Goal: Task Accomplishment & Management: Use online tool/utility

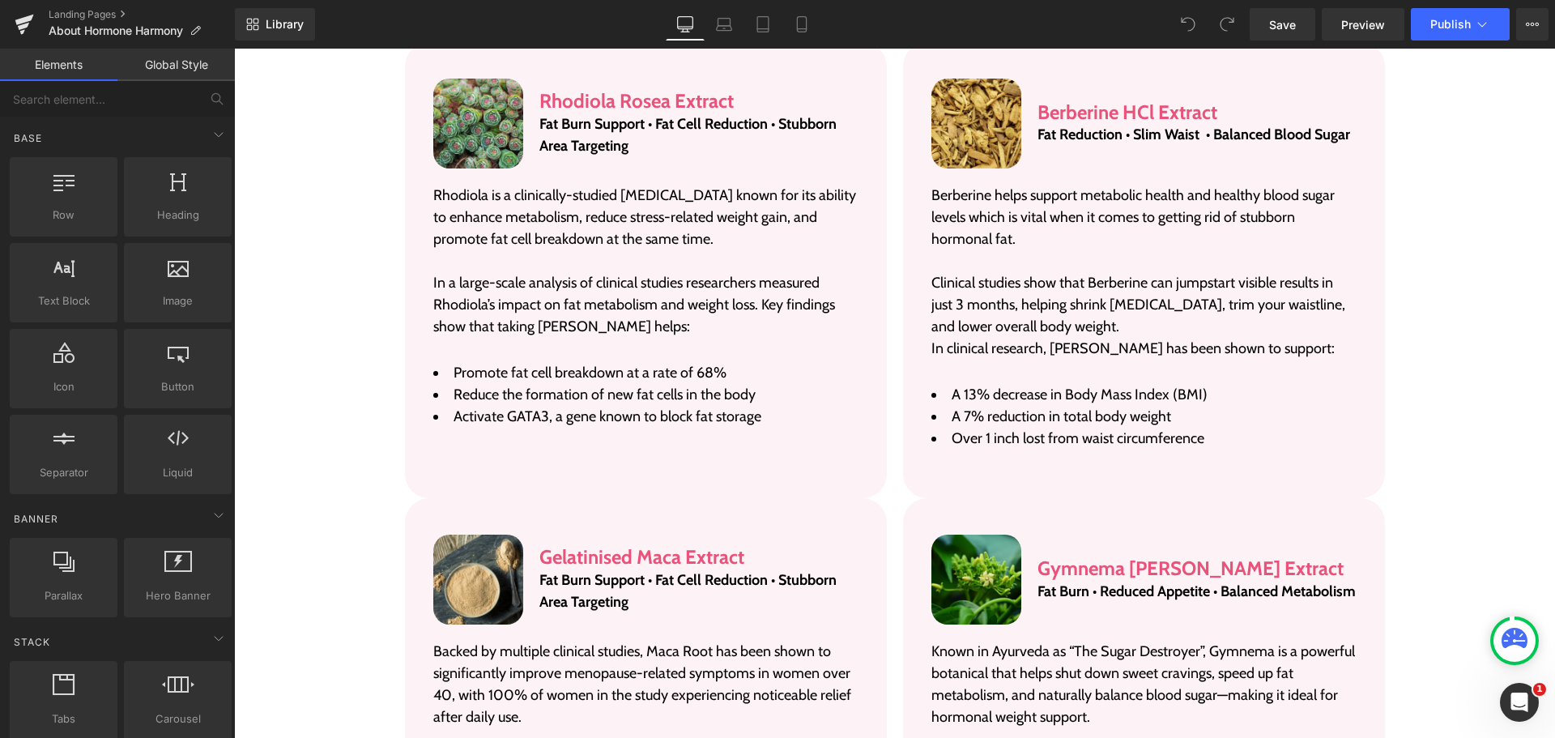
scroll to position [3402, 0]
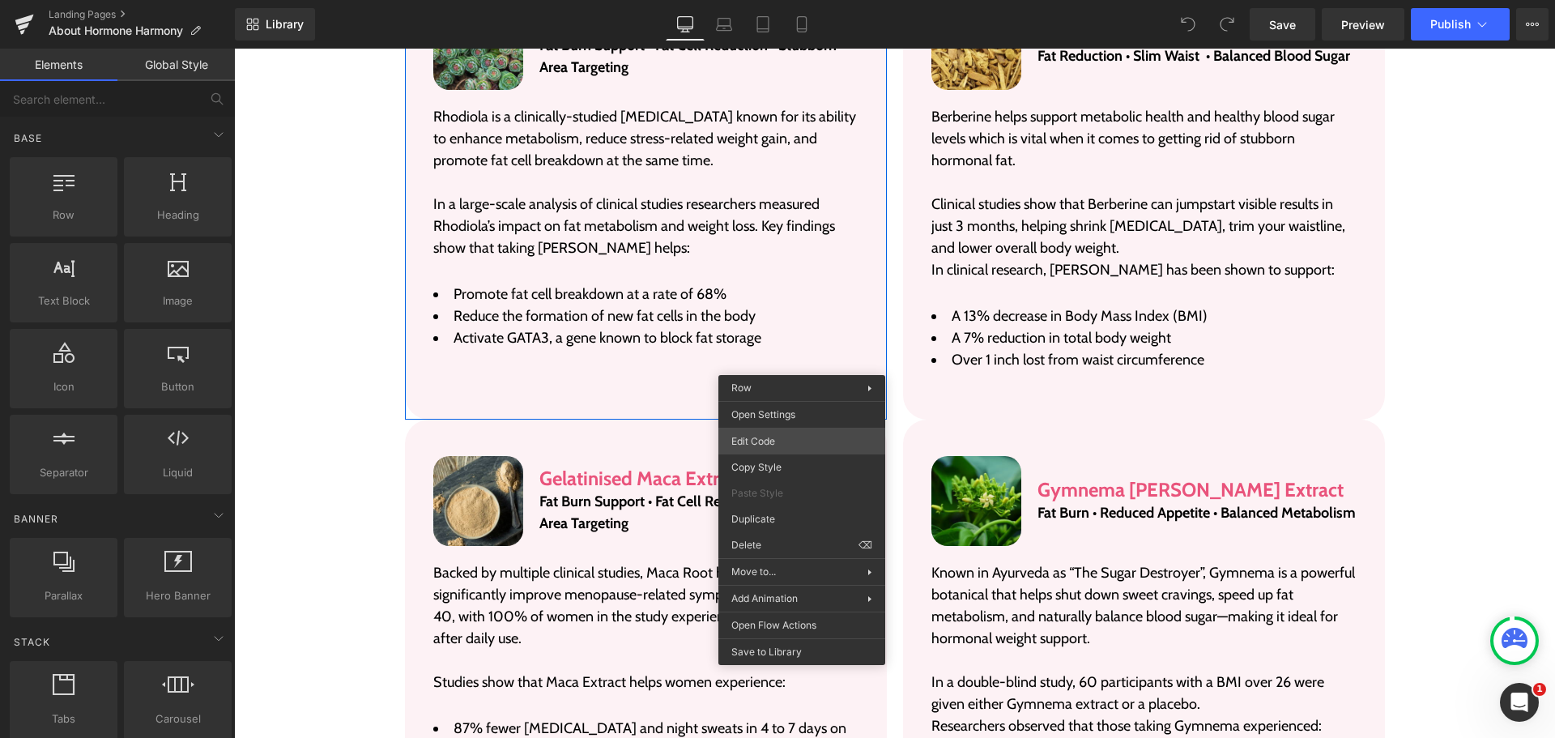
click at [821, 0] on div "You are previewing how the will restyle your page. You can not edit Elements in…" at bounding box center [777, 0] width 1555 height 0
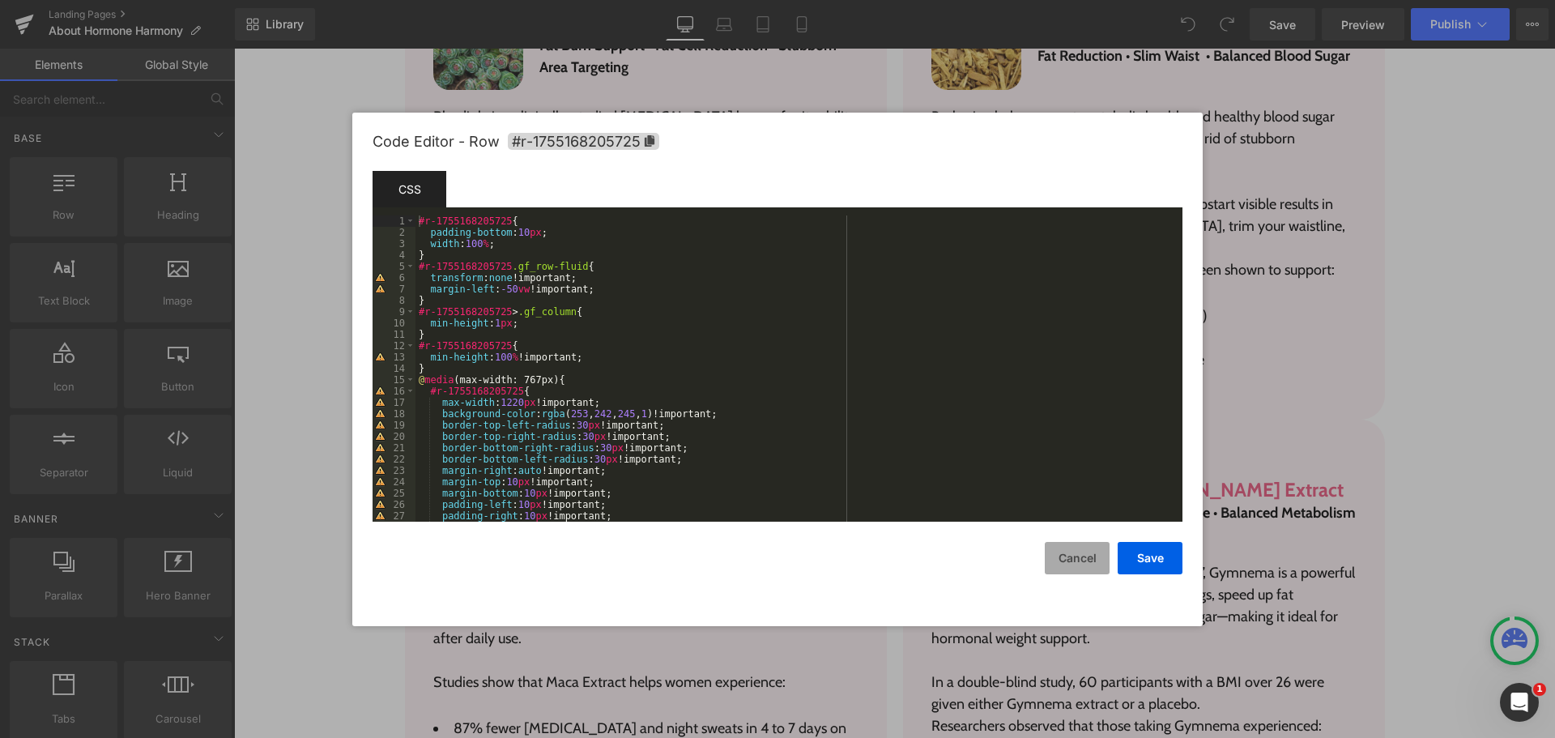
click at [1076, 543] on button "Cancel" at bounding box center [1077, 558] width 65 height 32
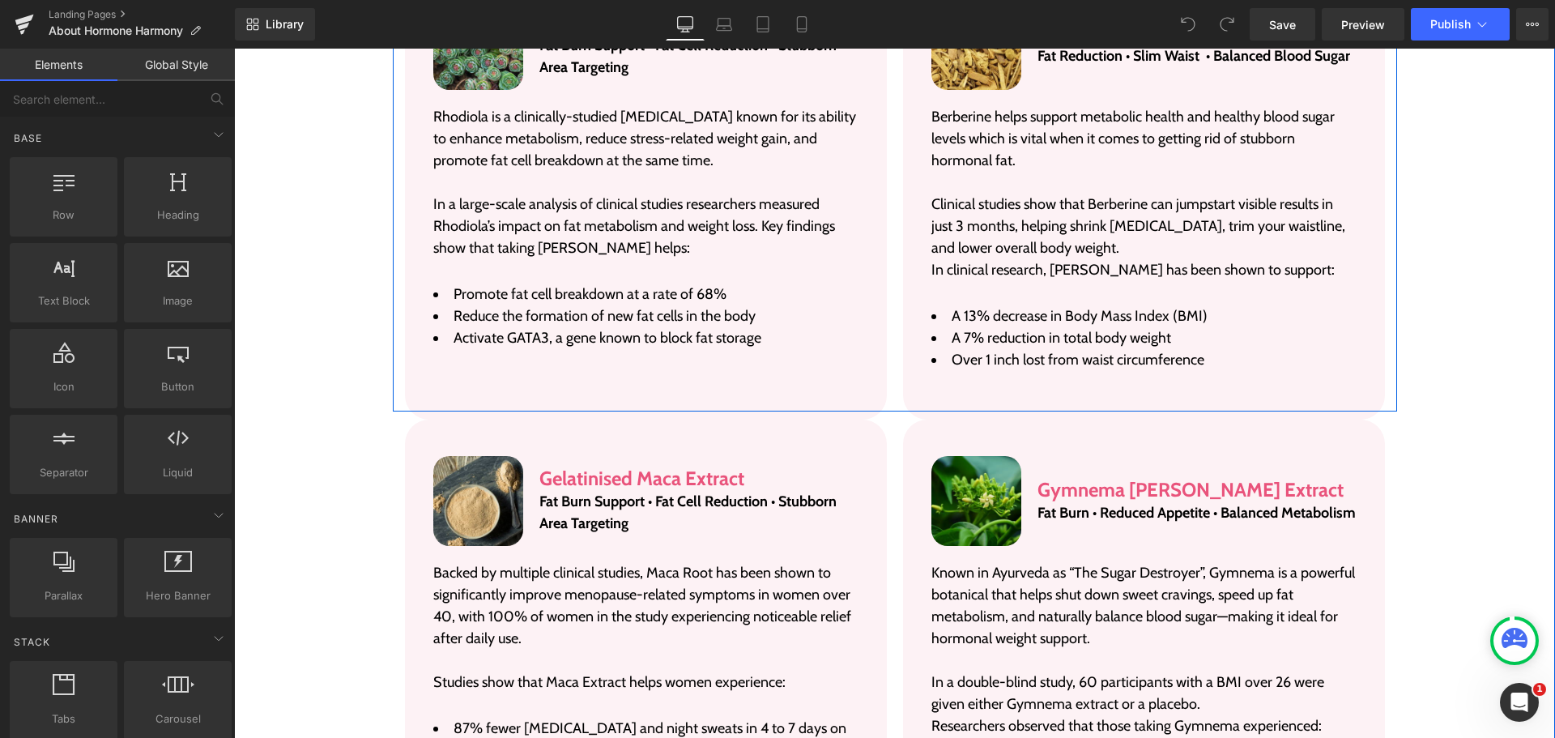
click at [886, 330] on div "Image Rhodiola Rosea Extract Heading Fat Burn Support • Fat Cell Reduction • St…" at bounding box center [646, 183] width 498 height 456
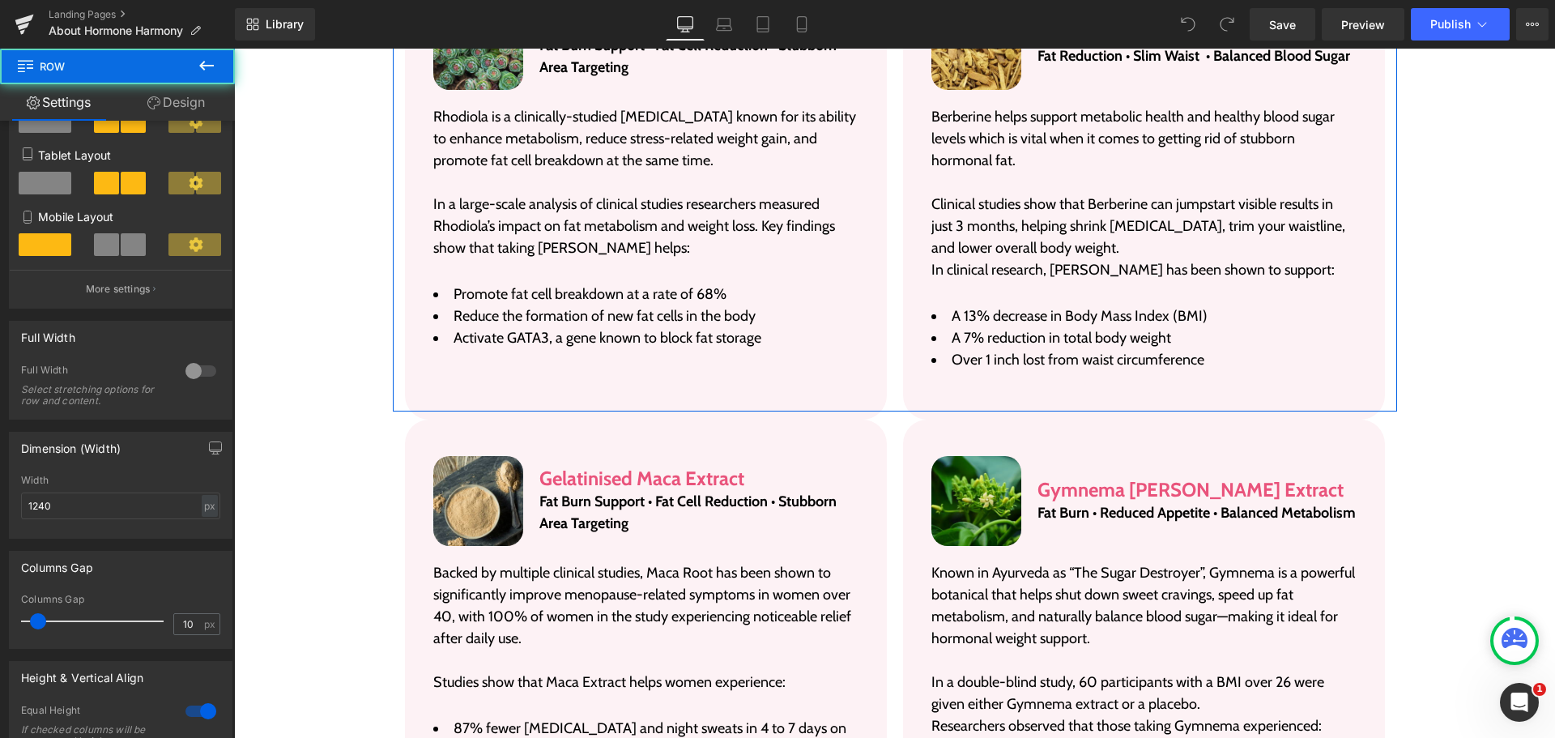
scroll to position [243, 0]
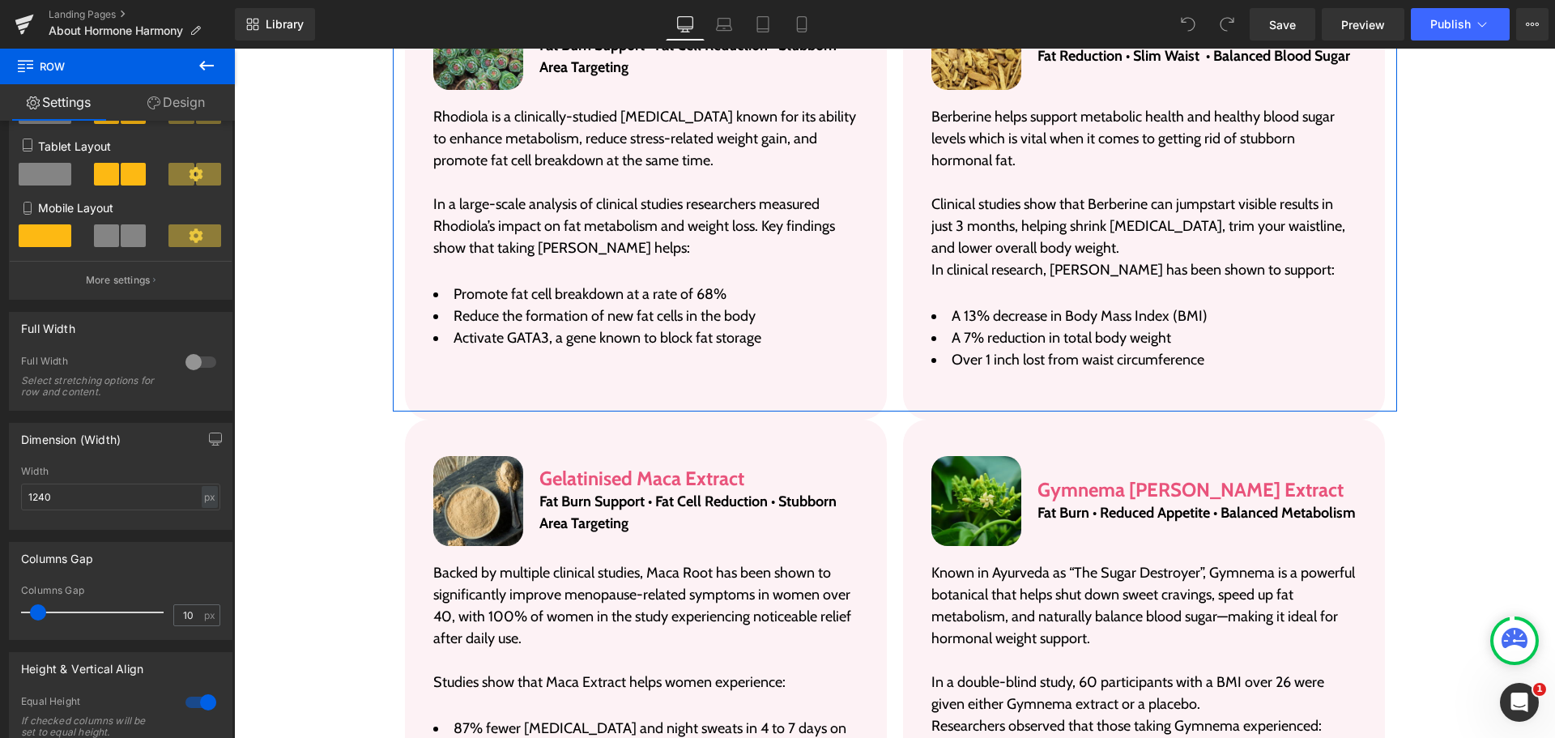
click at [190, 699] on div at bounding box center [200, 702] width 39 height 26
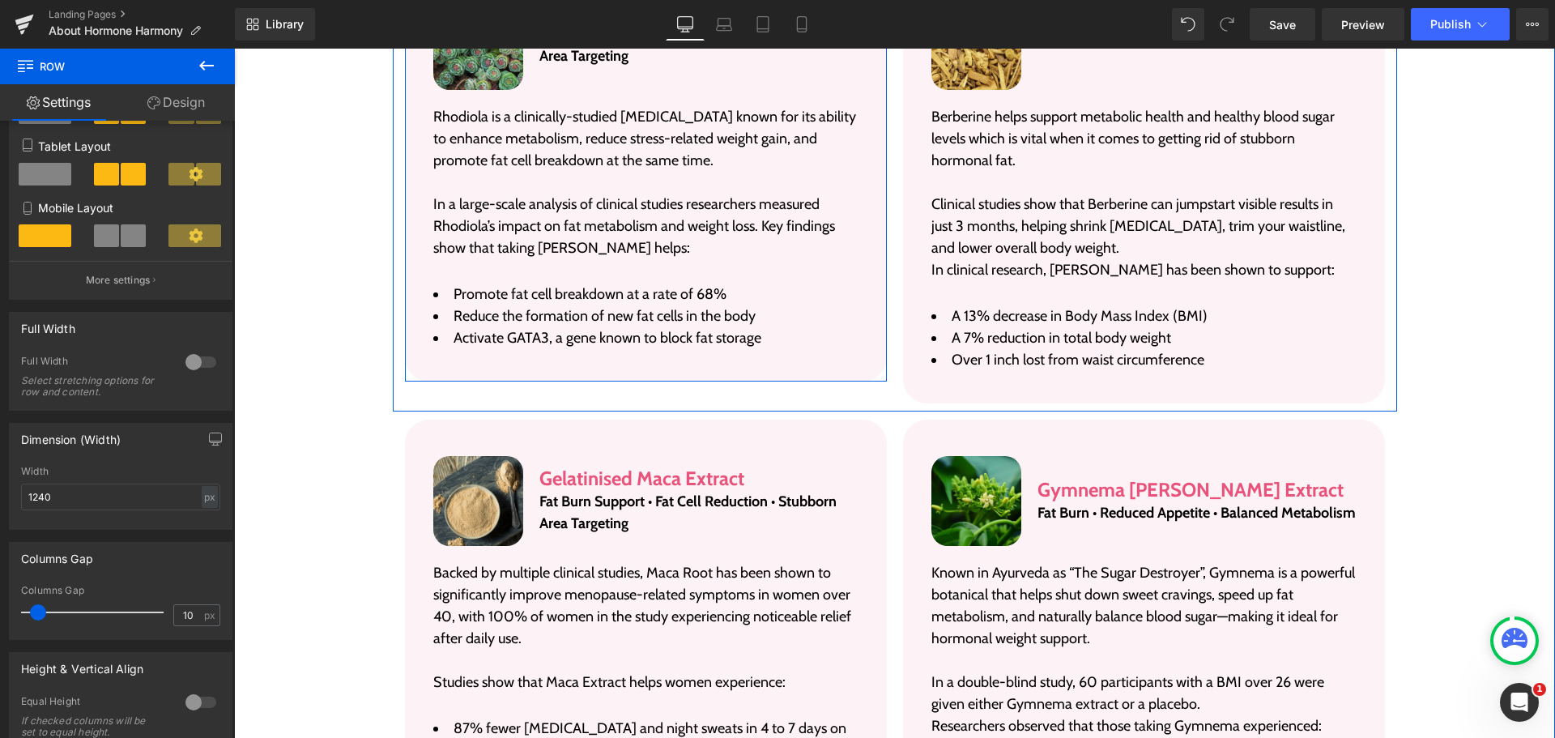
click at [862, 347] on div "Image Rhodiola Rosea Extract Heading Fat Burn Support • Fat Cell Reduction • St…" at bounding box center [646, 173] width 482 height 418
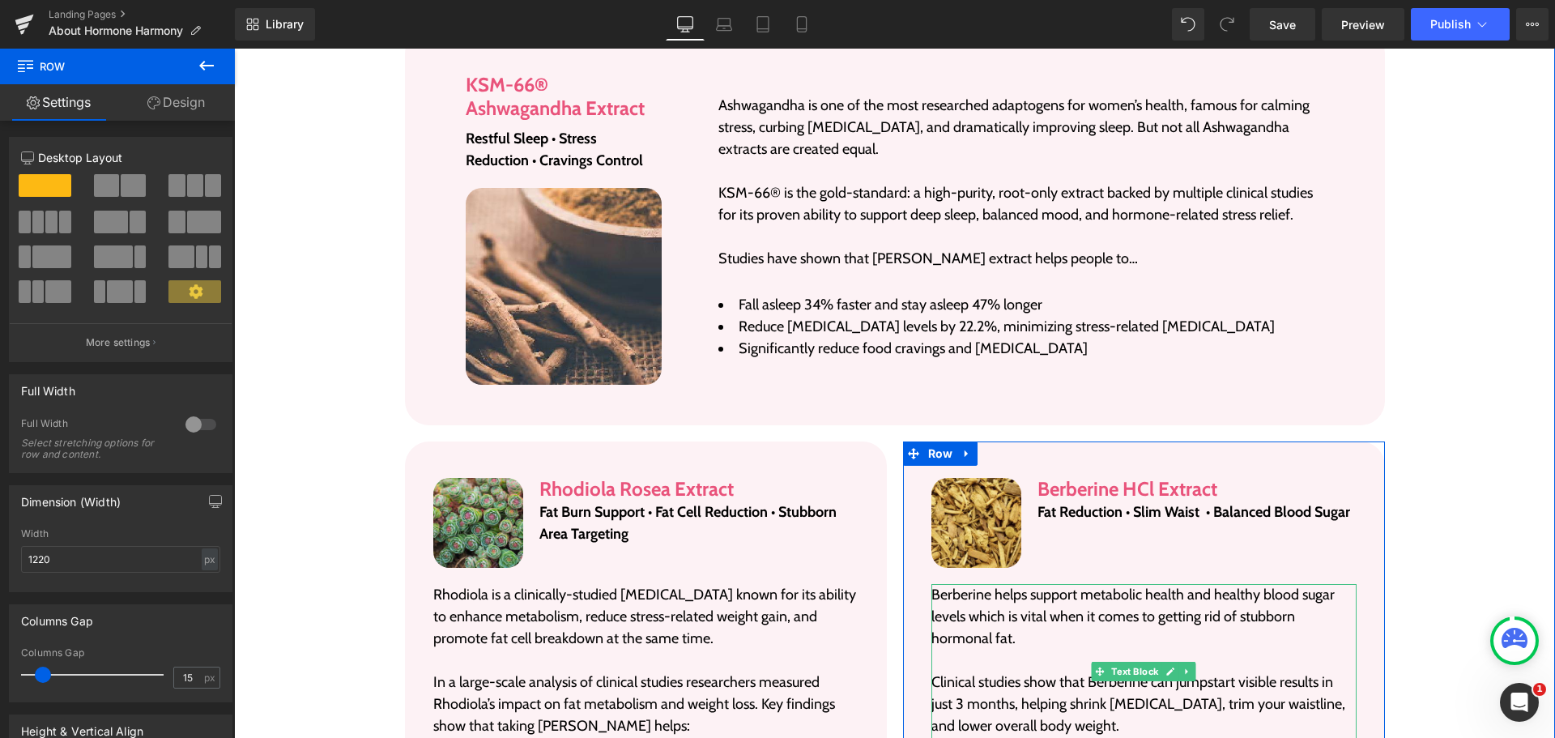
scroll to position [2916, 0]
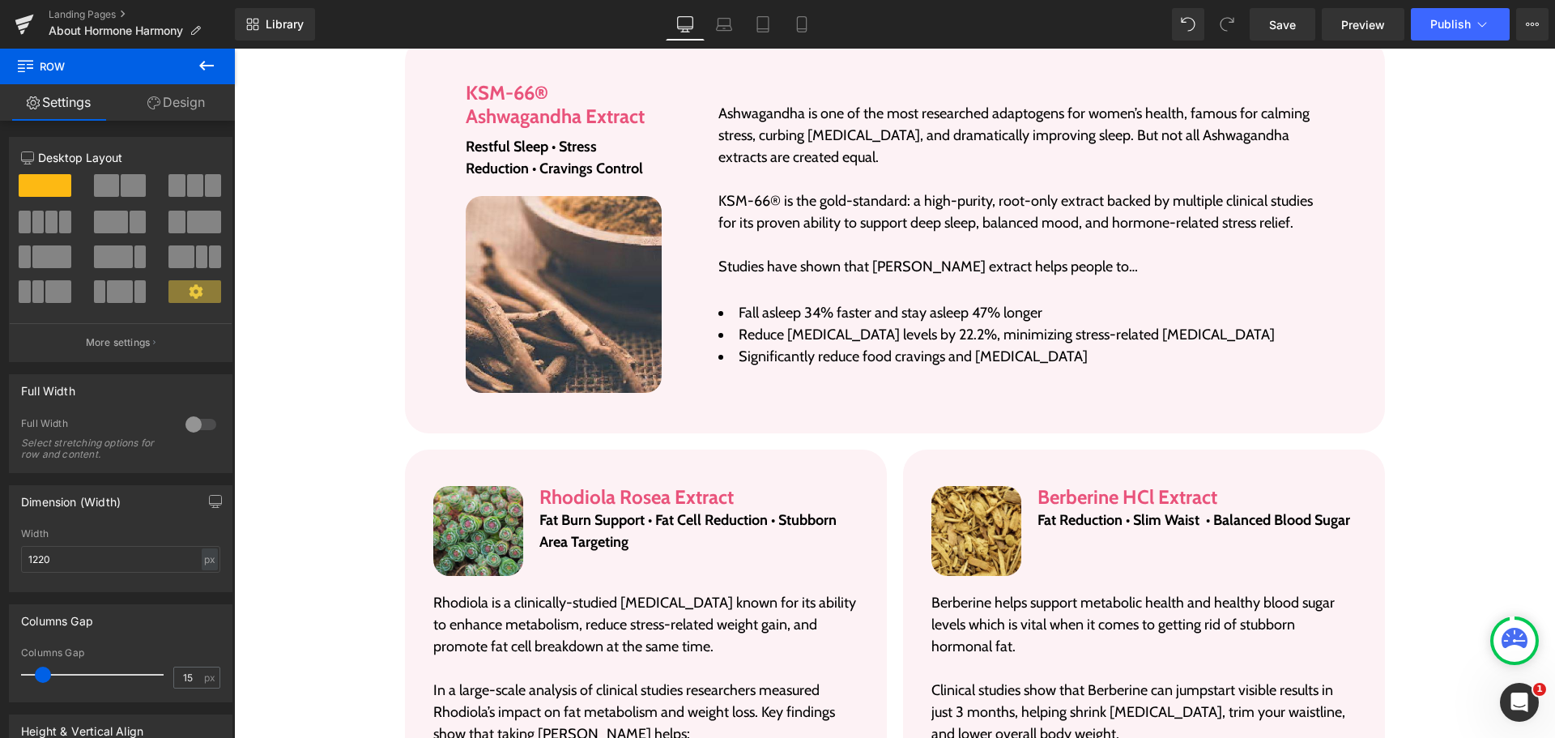
click at [207, 57] on icon at bounding box center [206, 65] width 19 height 19
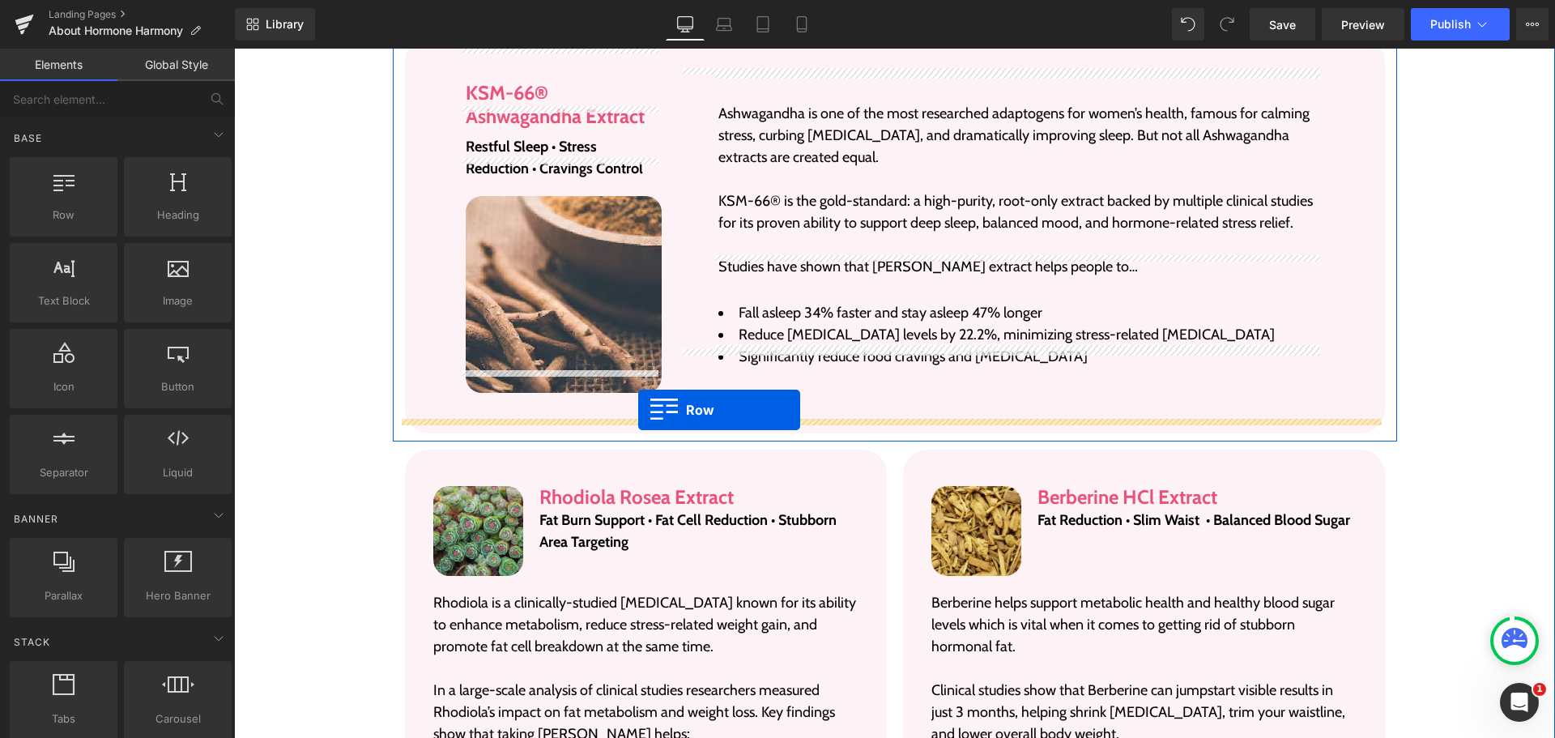
drag, startPoint x: 305, startPoint y: 250, endPoint x: 638, endPoint y: 410, distance: 369.9
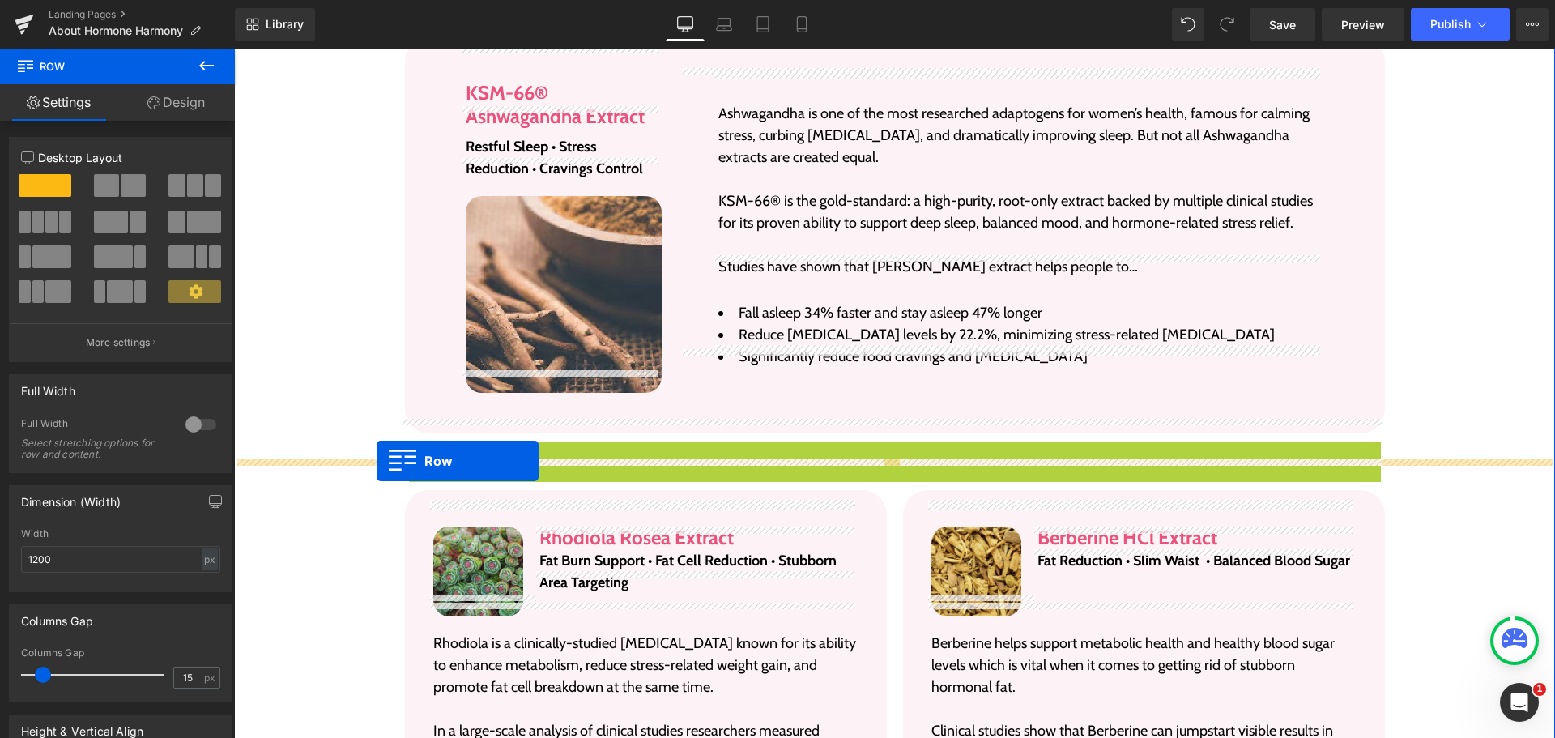
drag, startPoint x: 431, startPoint y: 424, endPoint x: 377, endPoint y: 461, distance: 65.4
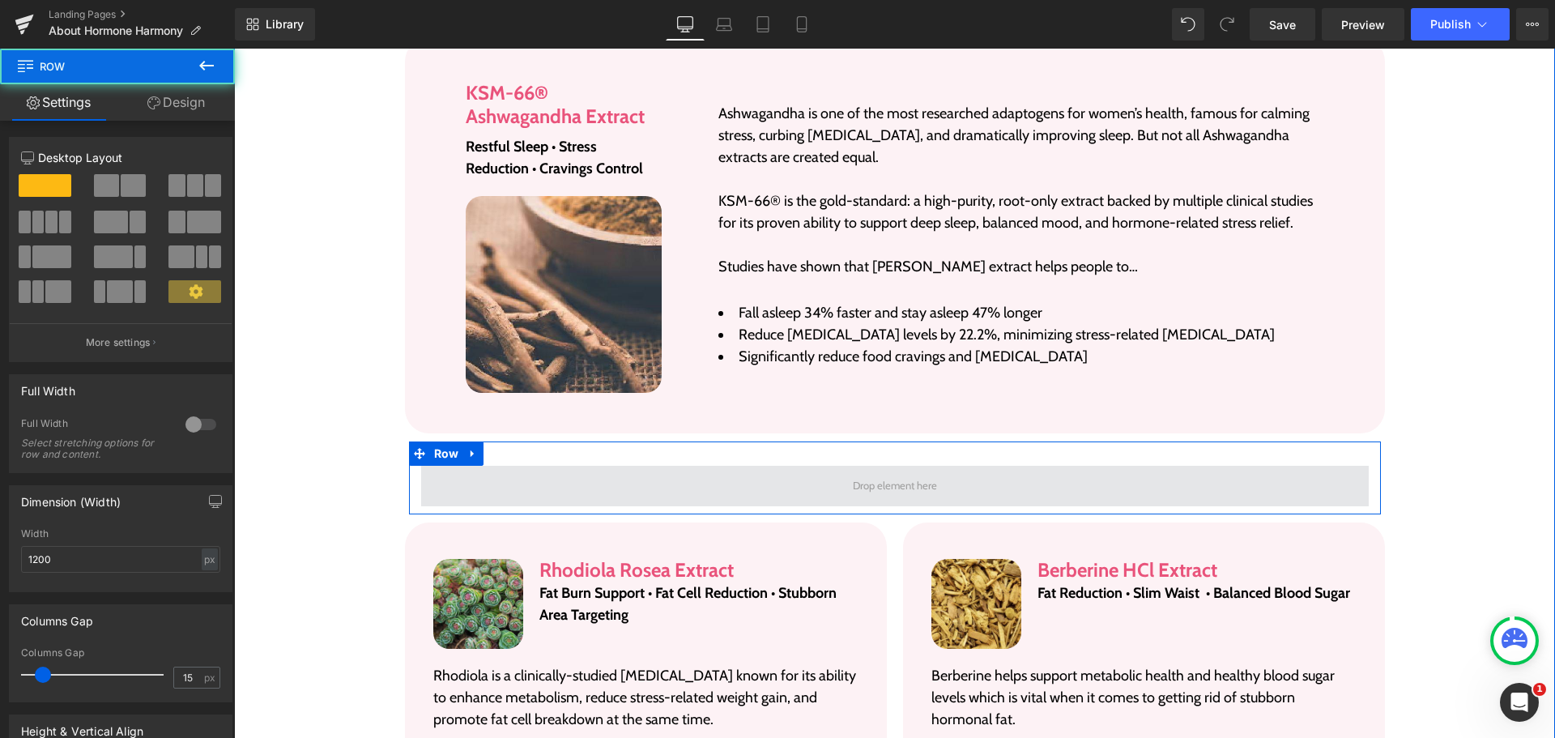
click at [540, 466] on span at bounding box center [895, 486] width 948 height 41
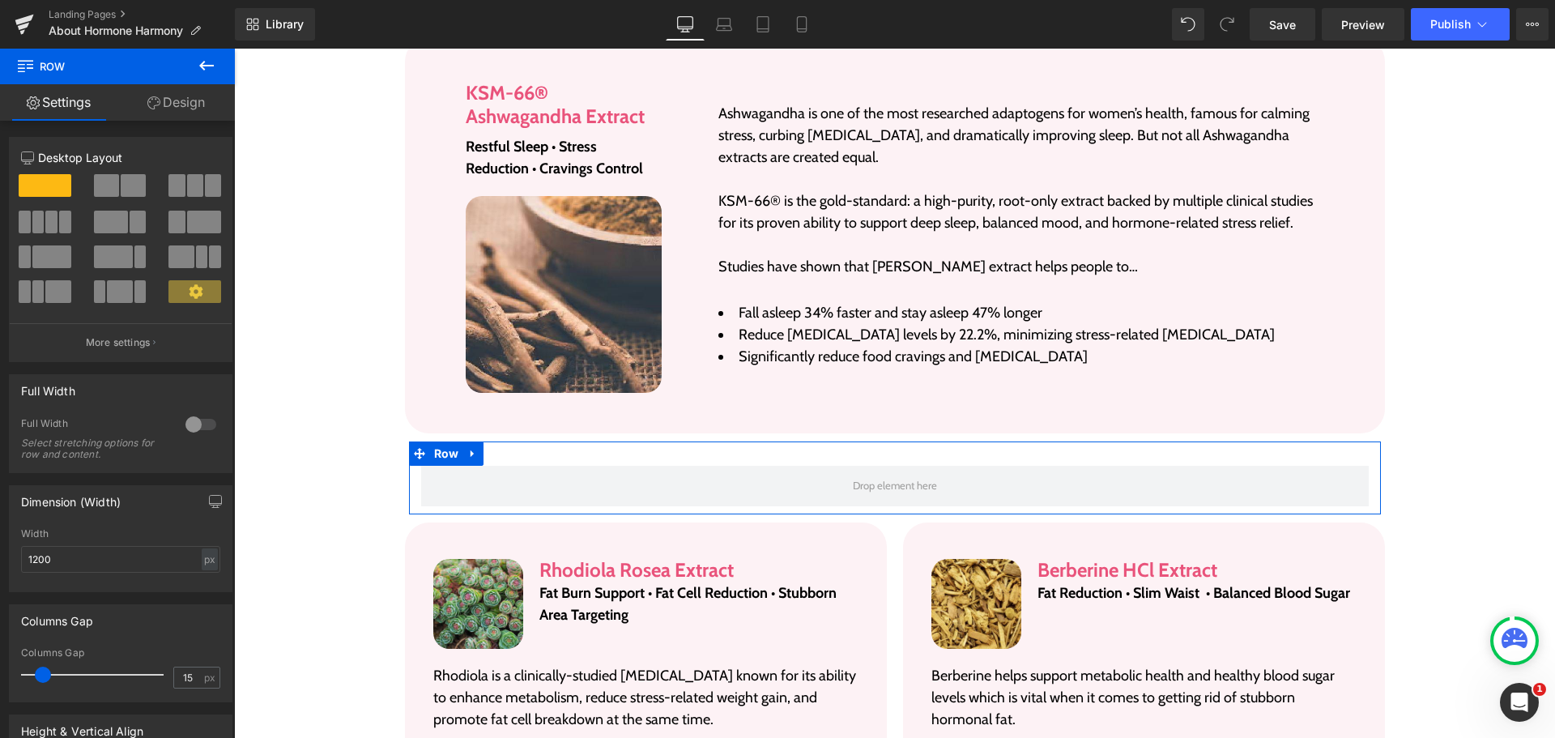
click at [187, 105] on link "Design" at bounding box center [175, 102] width 117 height 36
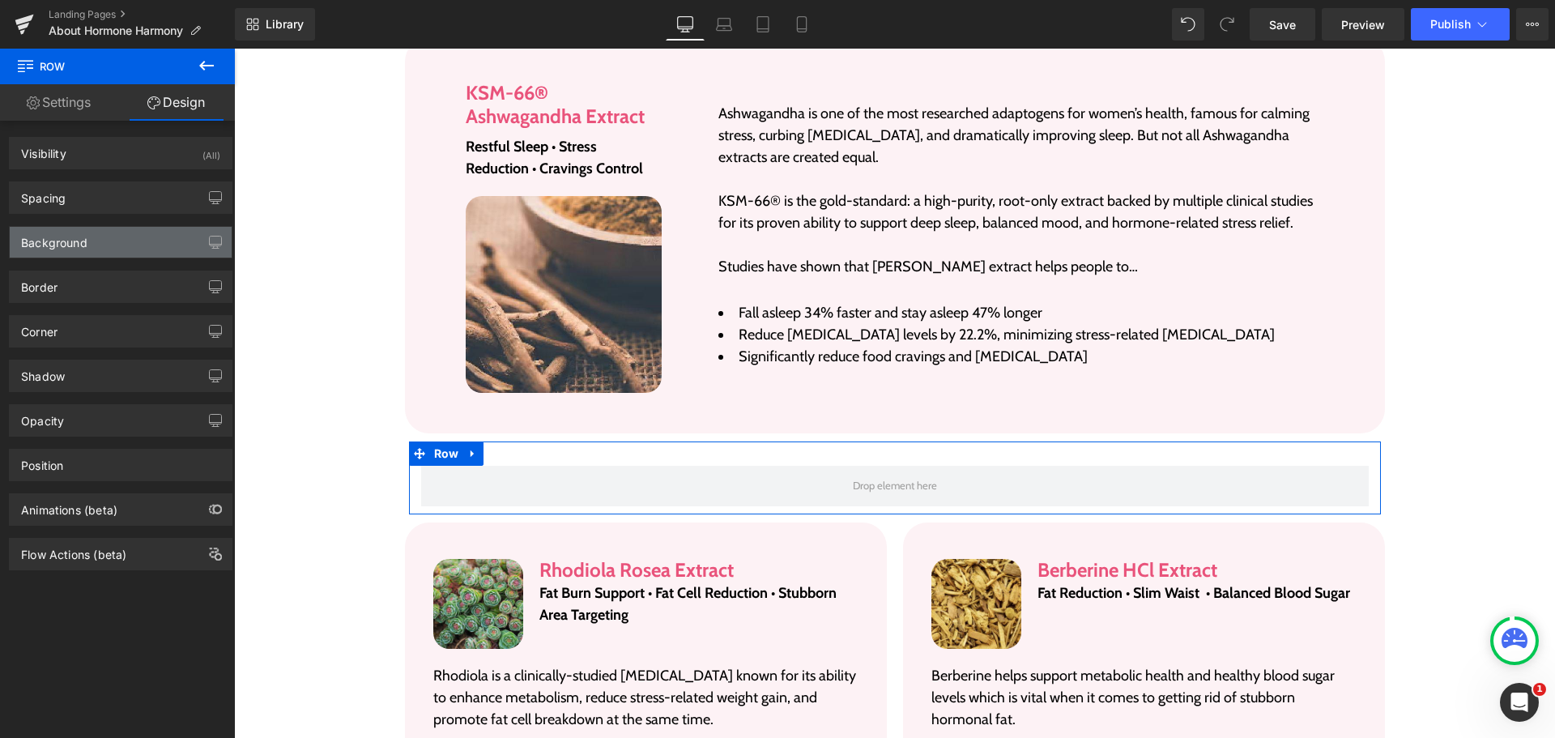
click at [107, 249] on div "Background" at bounding box center [121, 242] width 222 height 31
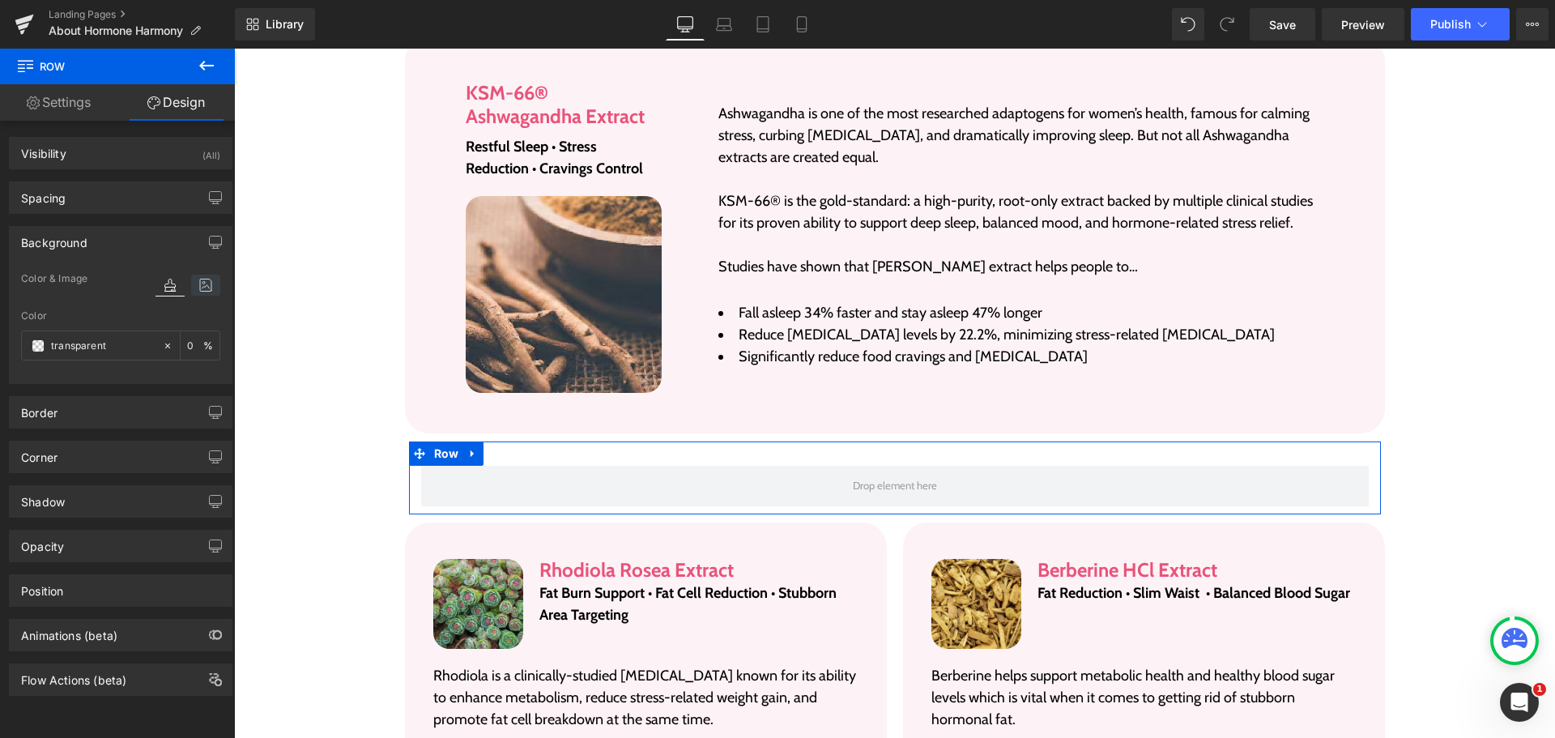
click at [198, 284] on icon at bounding box center [205, 285] width 29 height 21
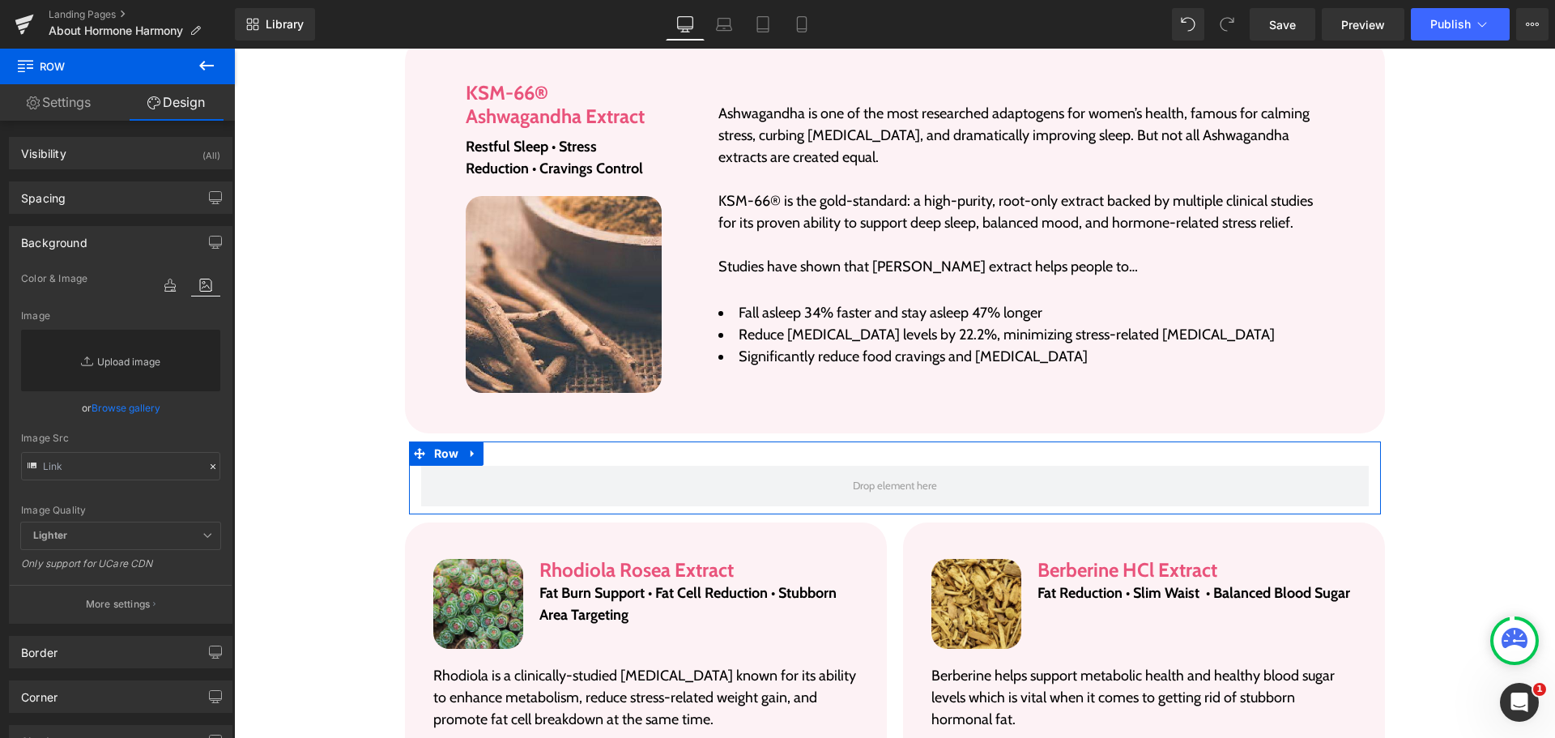
click at [109, 348] on link "Replace Image" at bounding box center [120, 361] width 199 height 62
click at [168, 279] on icon at bounding box center [170, 285] width 29 height 21
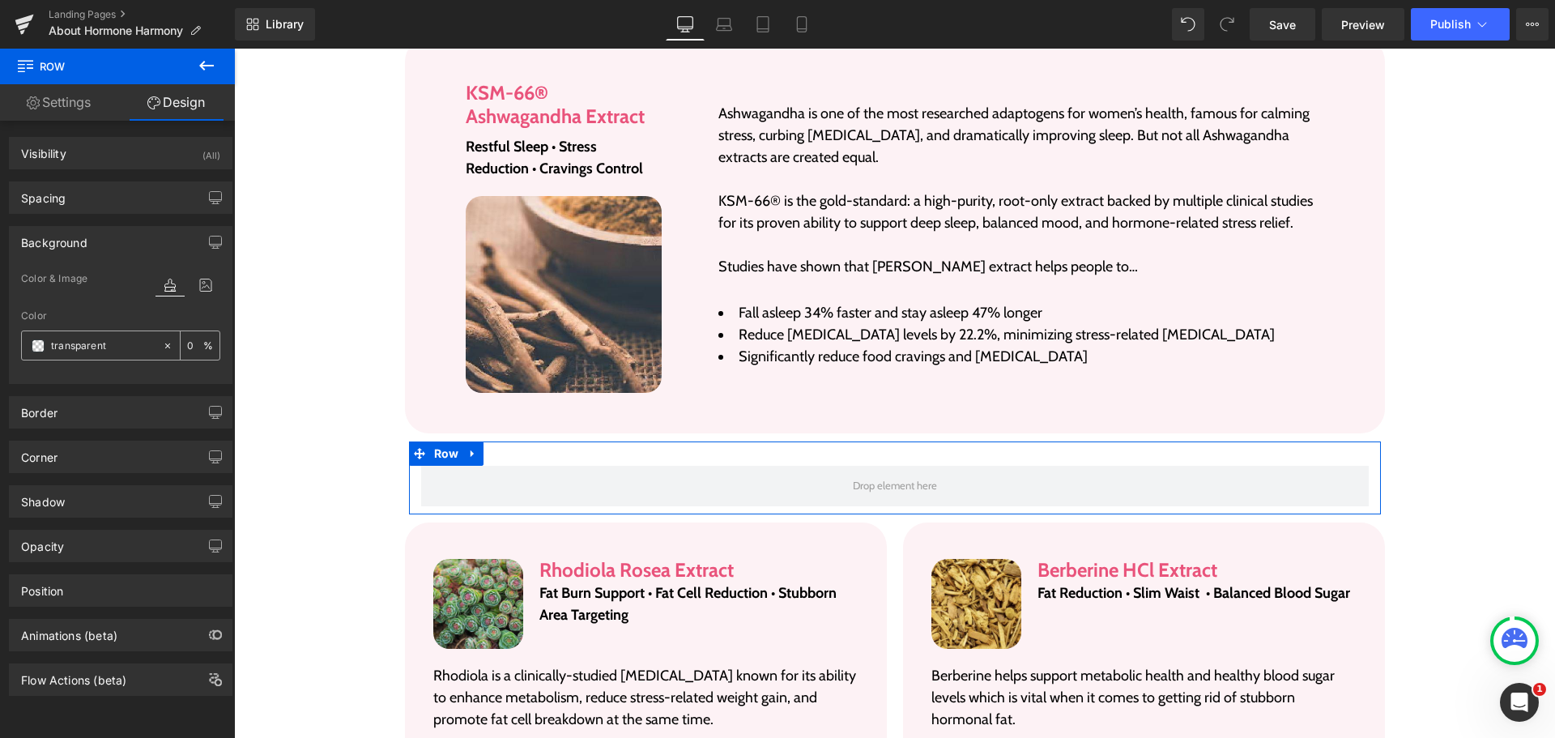
click at [112, 344] on input "transparent" at bounding box center [103, 346] width 104 height 18
type input "red"
type input "100"
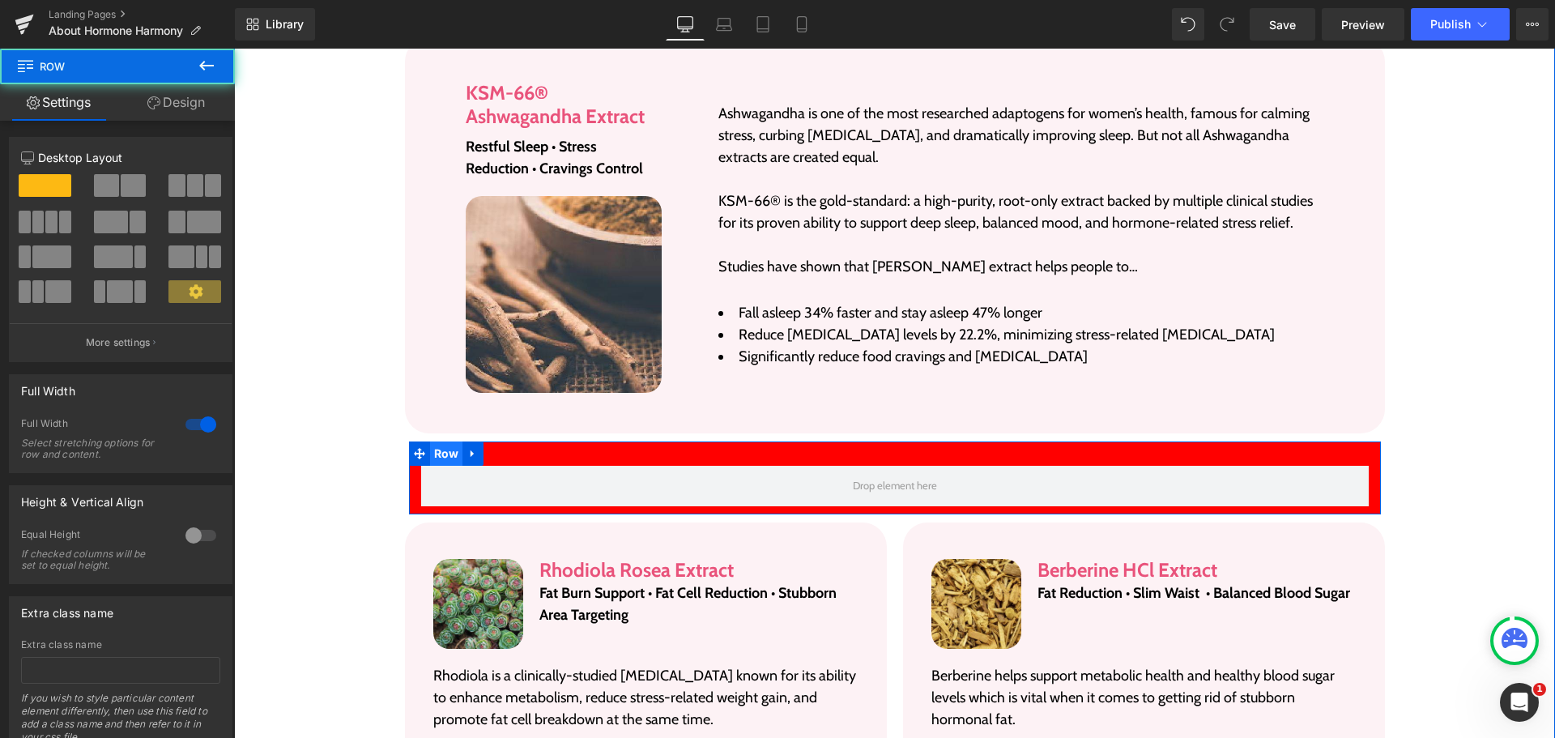
click at [451, 441] on span "Row" at bounding box center [446, 453] width 33 height 24
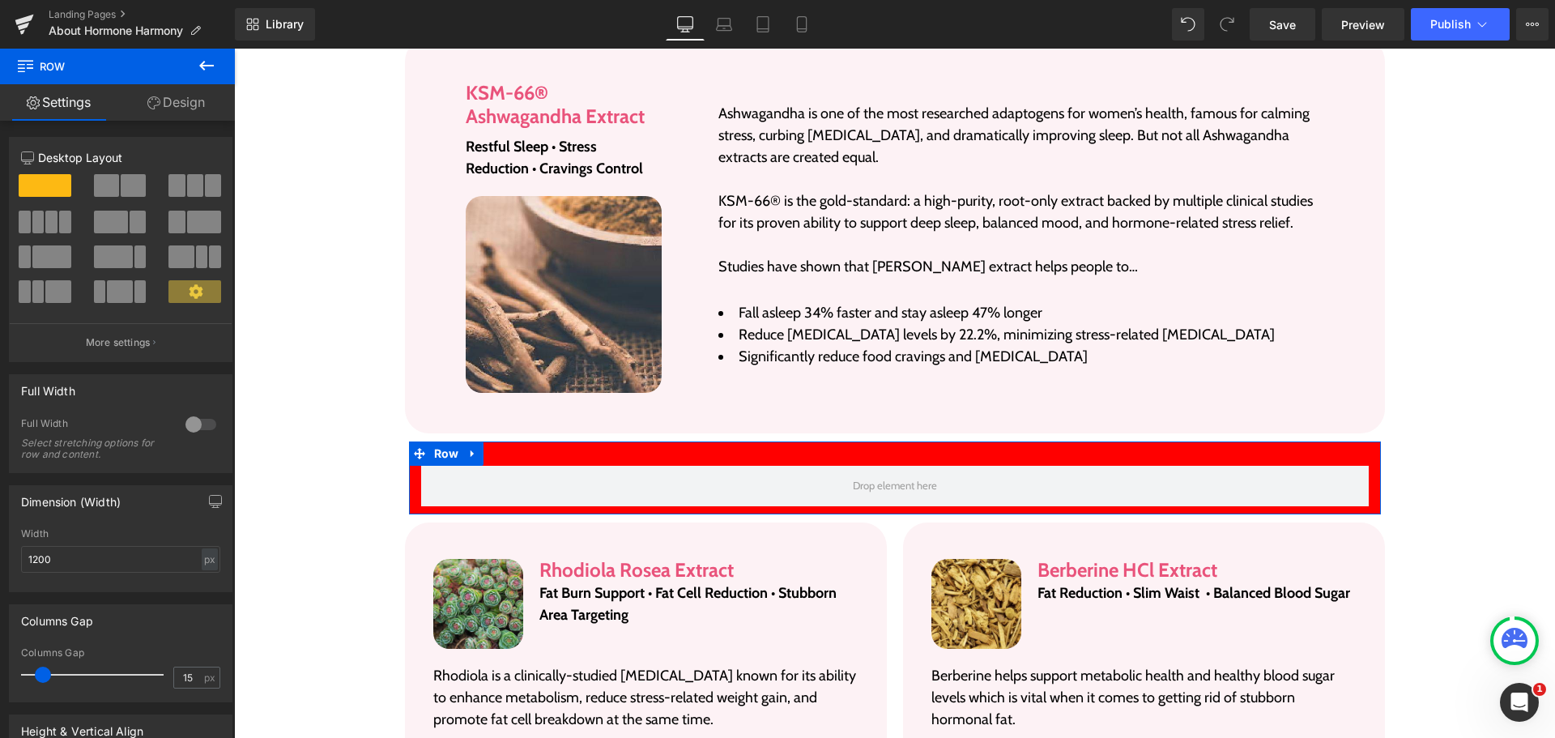
click at [124, 183] on span at bounding box center [133, 185] width 25 height 23
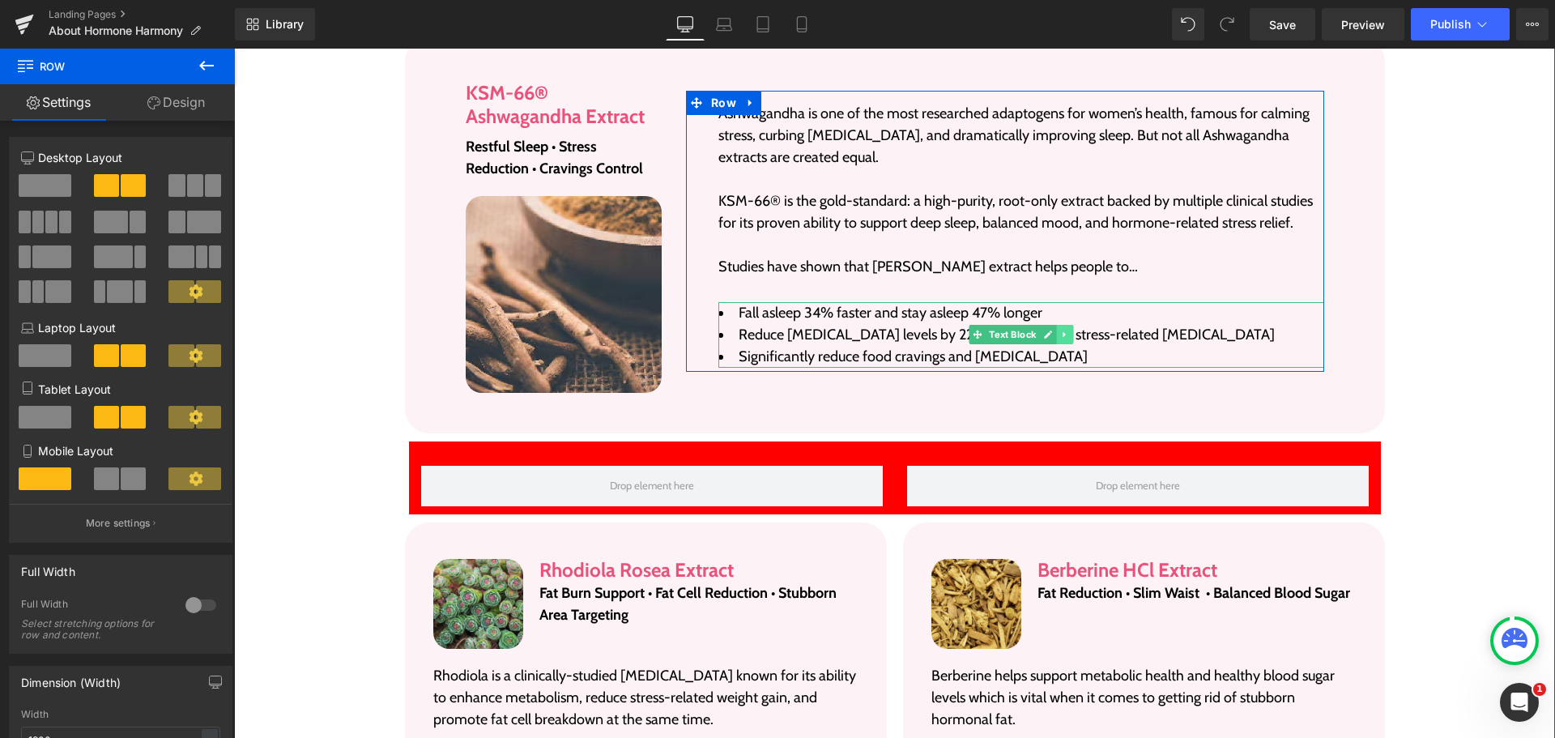
click at [1063, 332] on icon at bounding box center [1064, 335] width 2 height 6
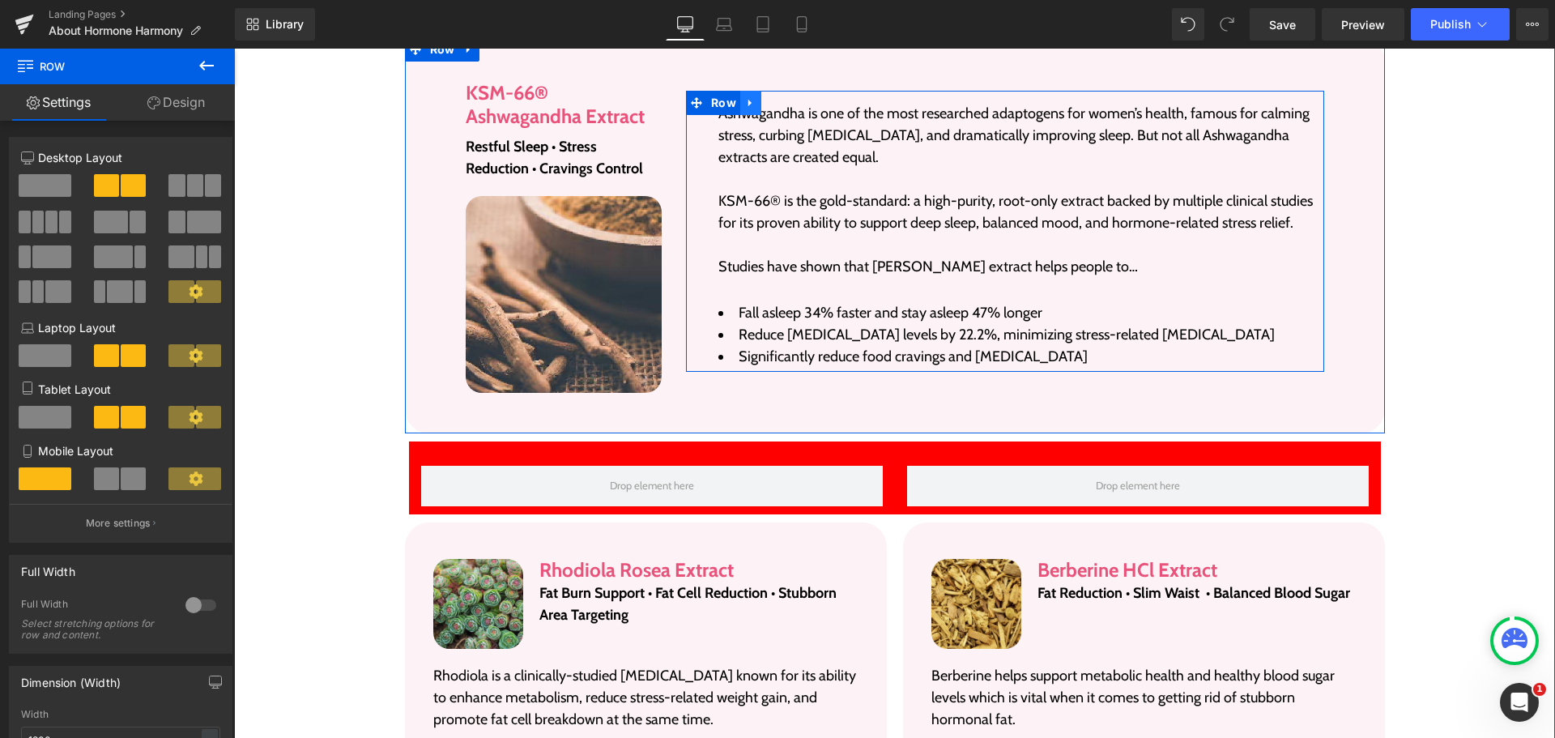
click at [742, 91] on link at bounding box center [750, 103] width 21 height 24
click at [767, 97] on icon at bounding box center [771, 102] width 11 height 11
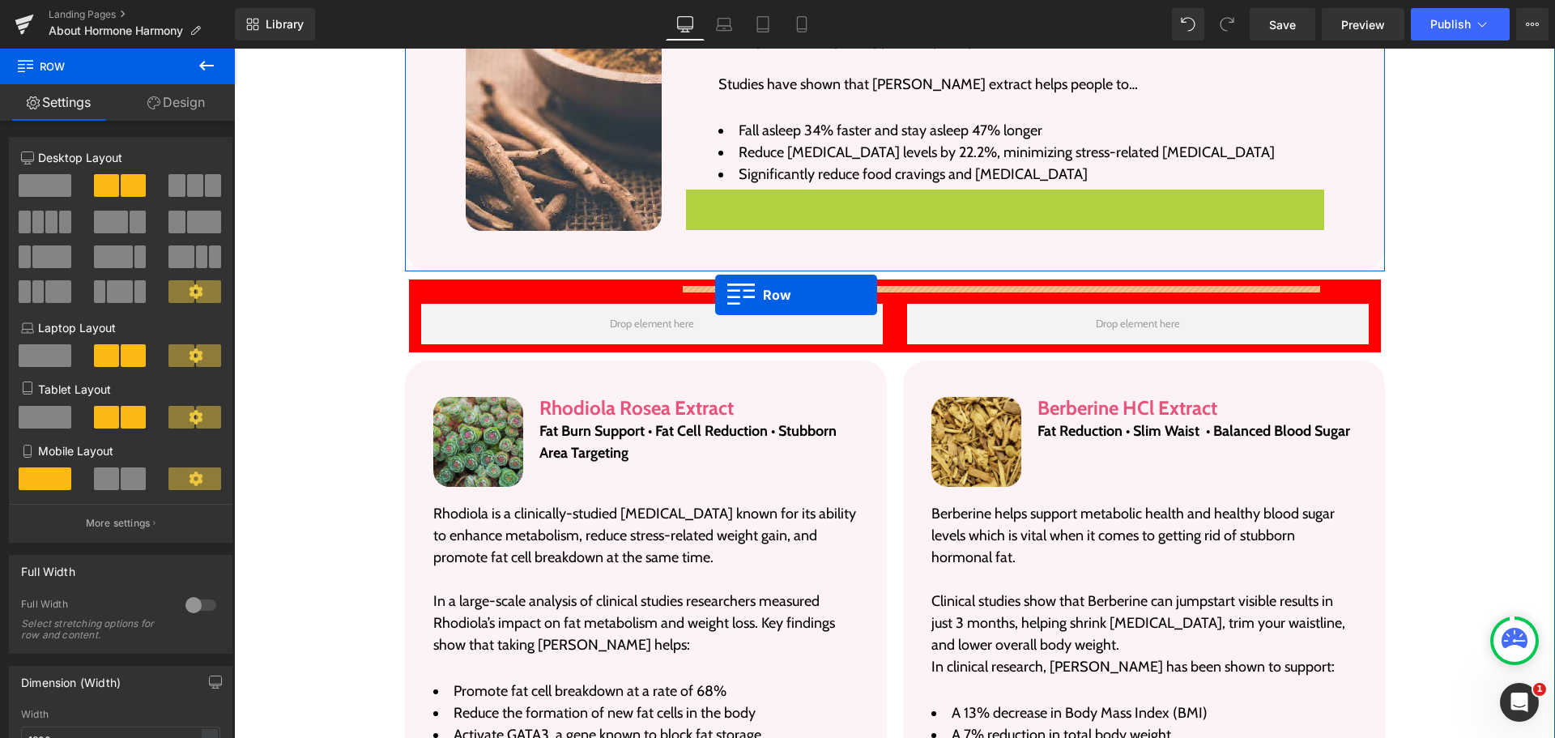
scroll to position [2959, 0]
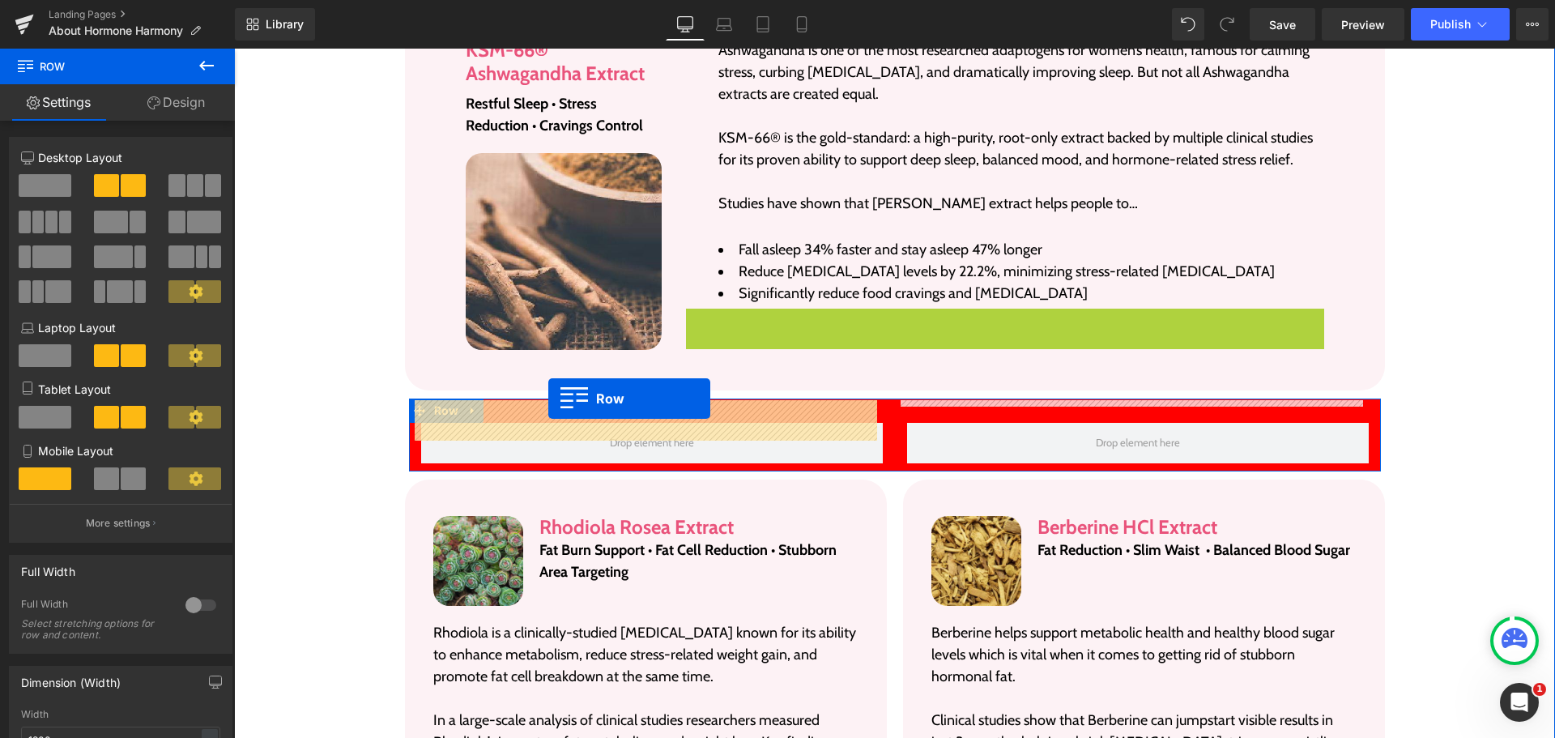
drag, startPoint x: 716, startPoint y: 178, endPoint x: 548, endPoint y: 399, distance: 276.9
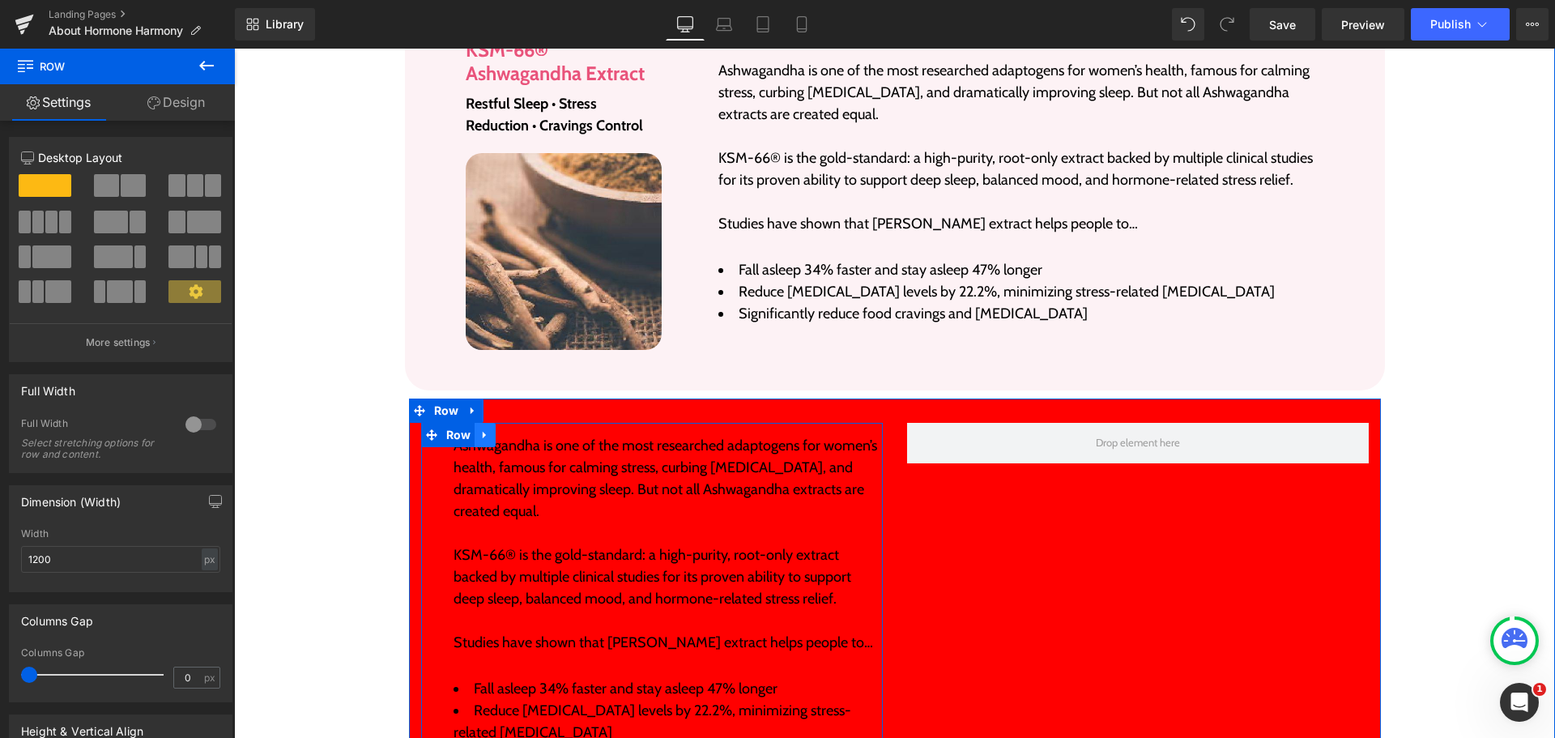
click at [483, 432] on icon at bounding box center [484, 435] width 3 height 7
click at [501, 429] on icon at bounding box center [506, 434] width 11 height 11
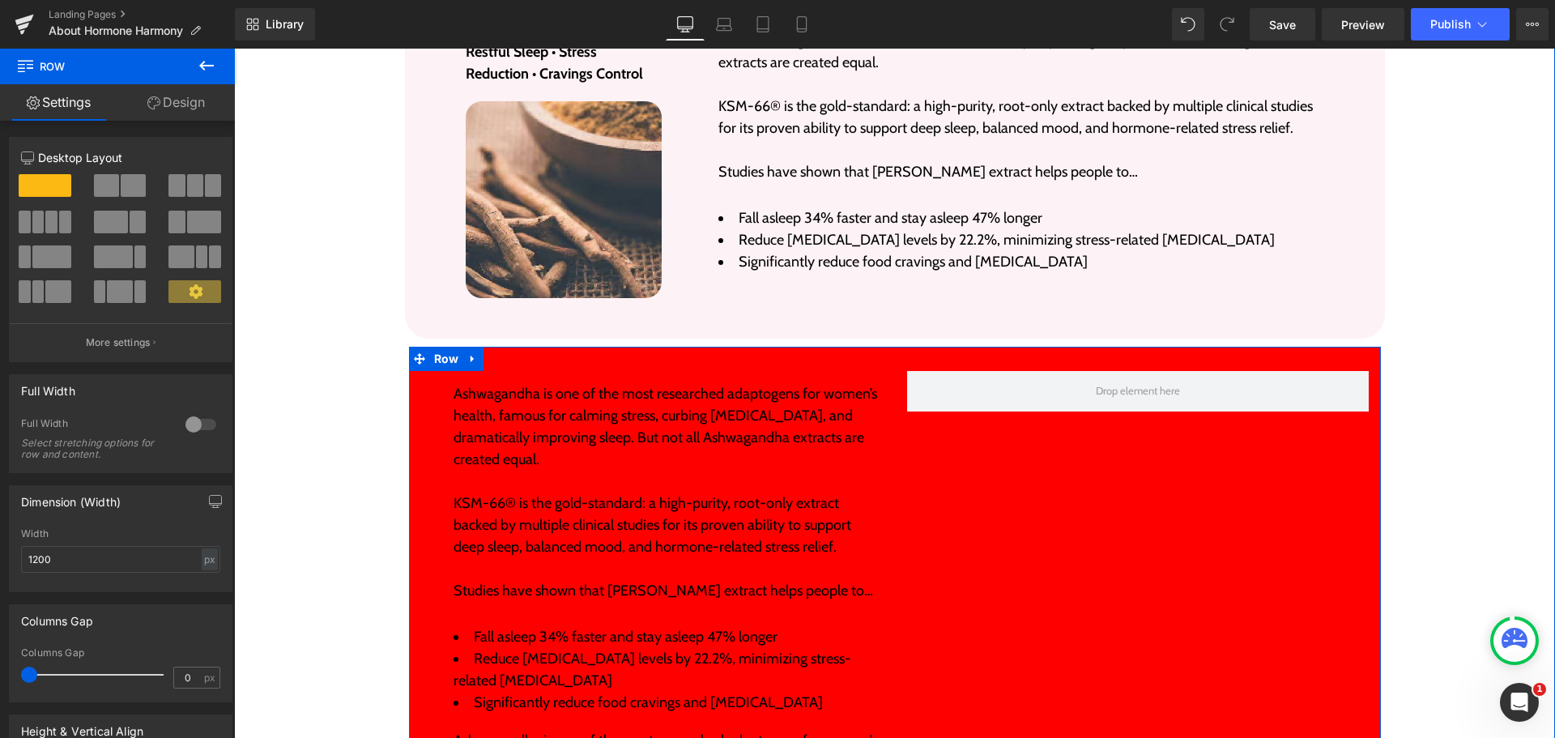
scroll to position [3004, 0]
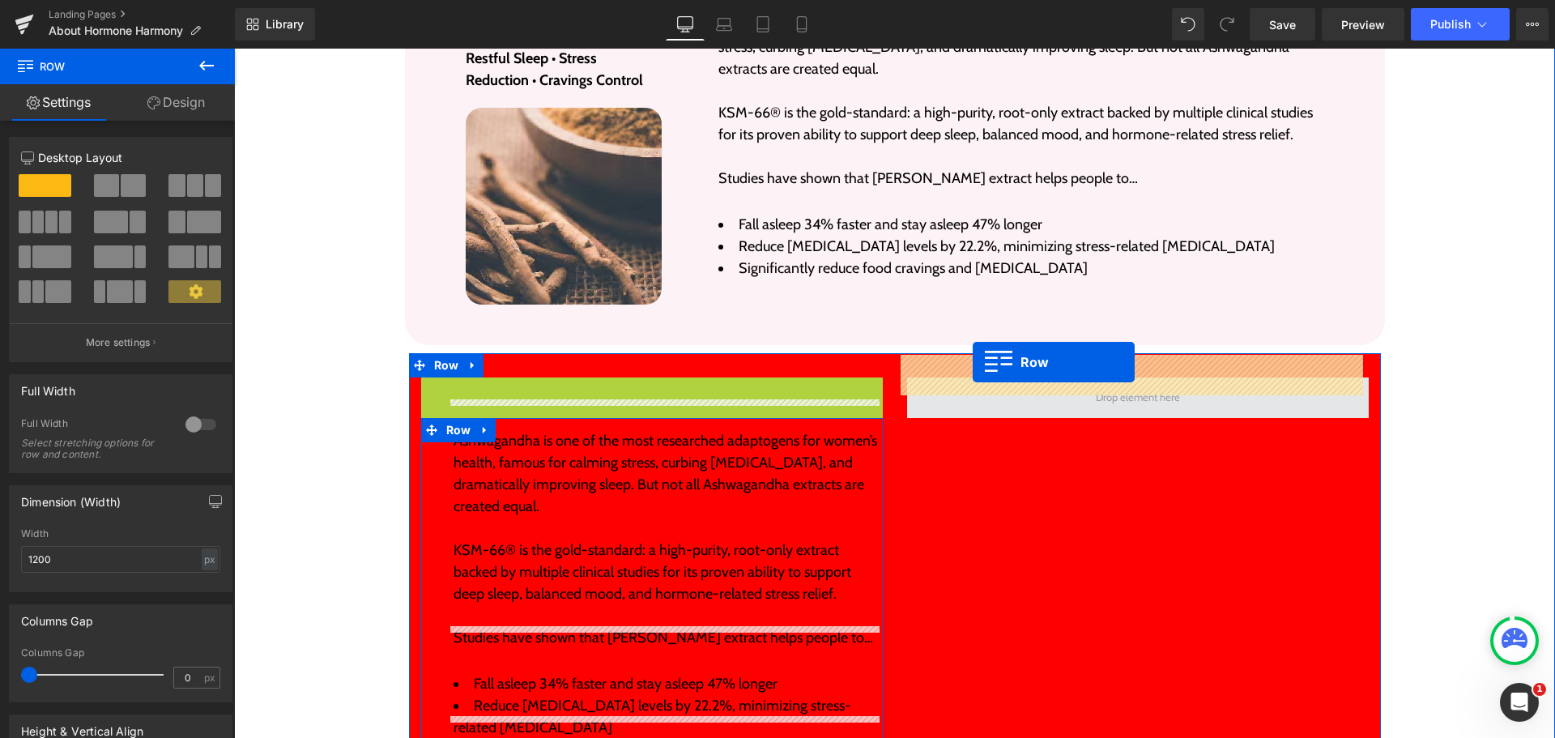
drag, startPoint x: 454, startPoint y: 367, endPoint x: 973, endPoint y: 362, distance: 519.3
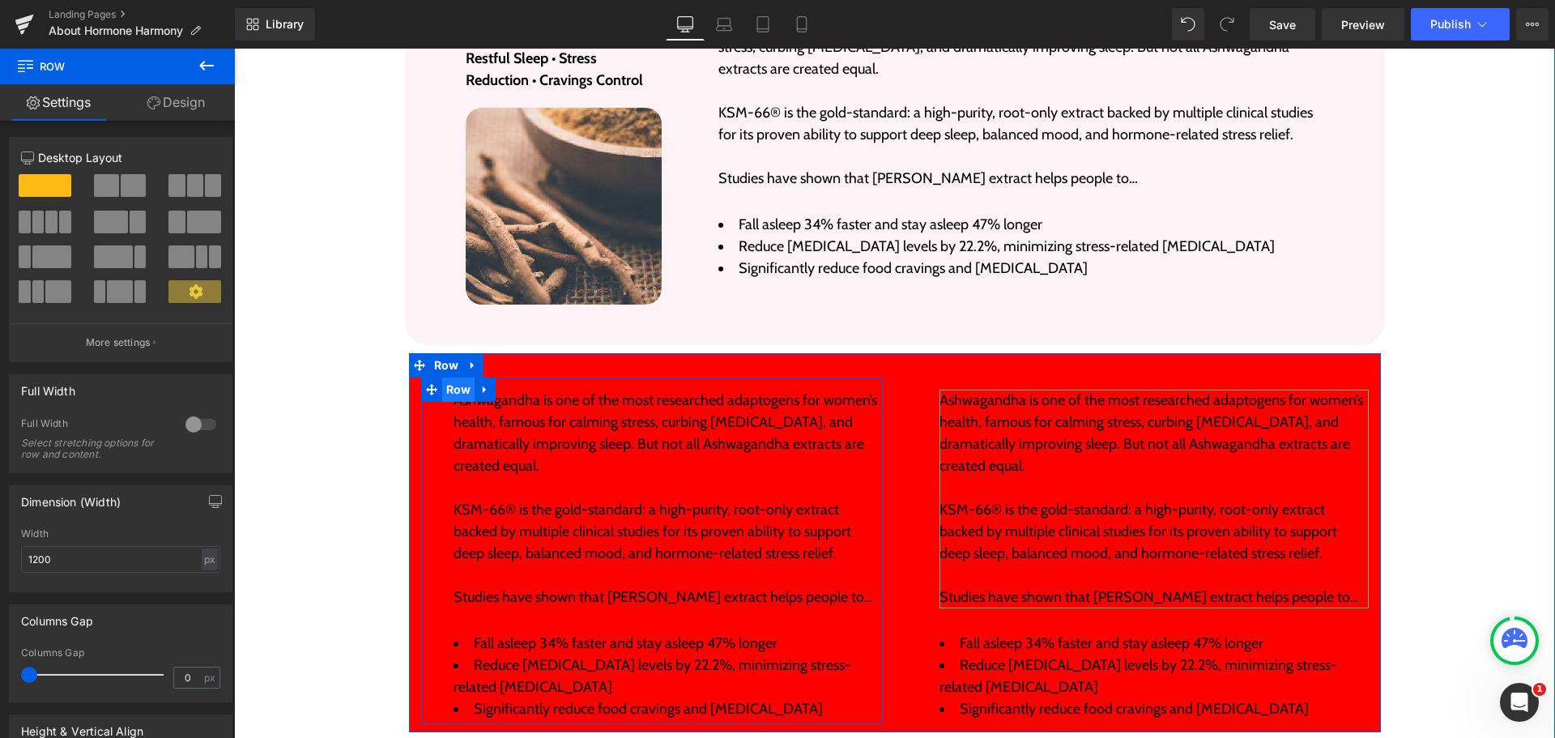
click at [442, 377] on span "Row" at bounding box center [458, 389] width 33 height 24
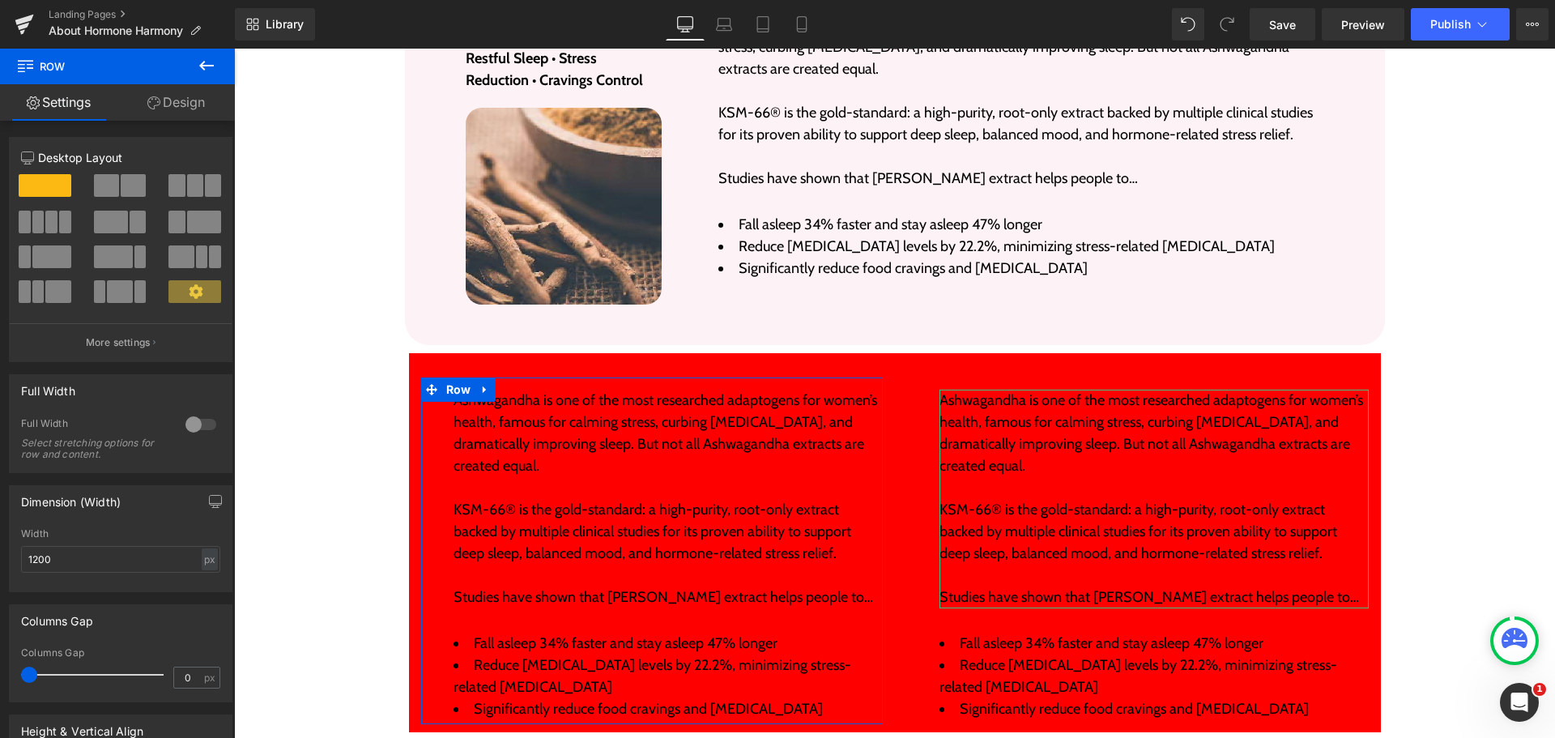
drag, startPoint x: 164, startPoint y: 103, endPoint x: 104, endPoint y: 212, distance: 125.1
click at [164, 103] on link "Design" at bounding box center [175, 102] width 117 height 36
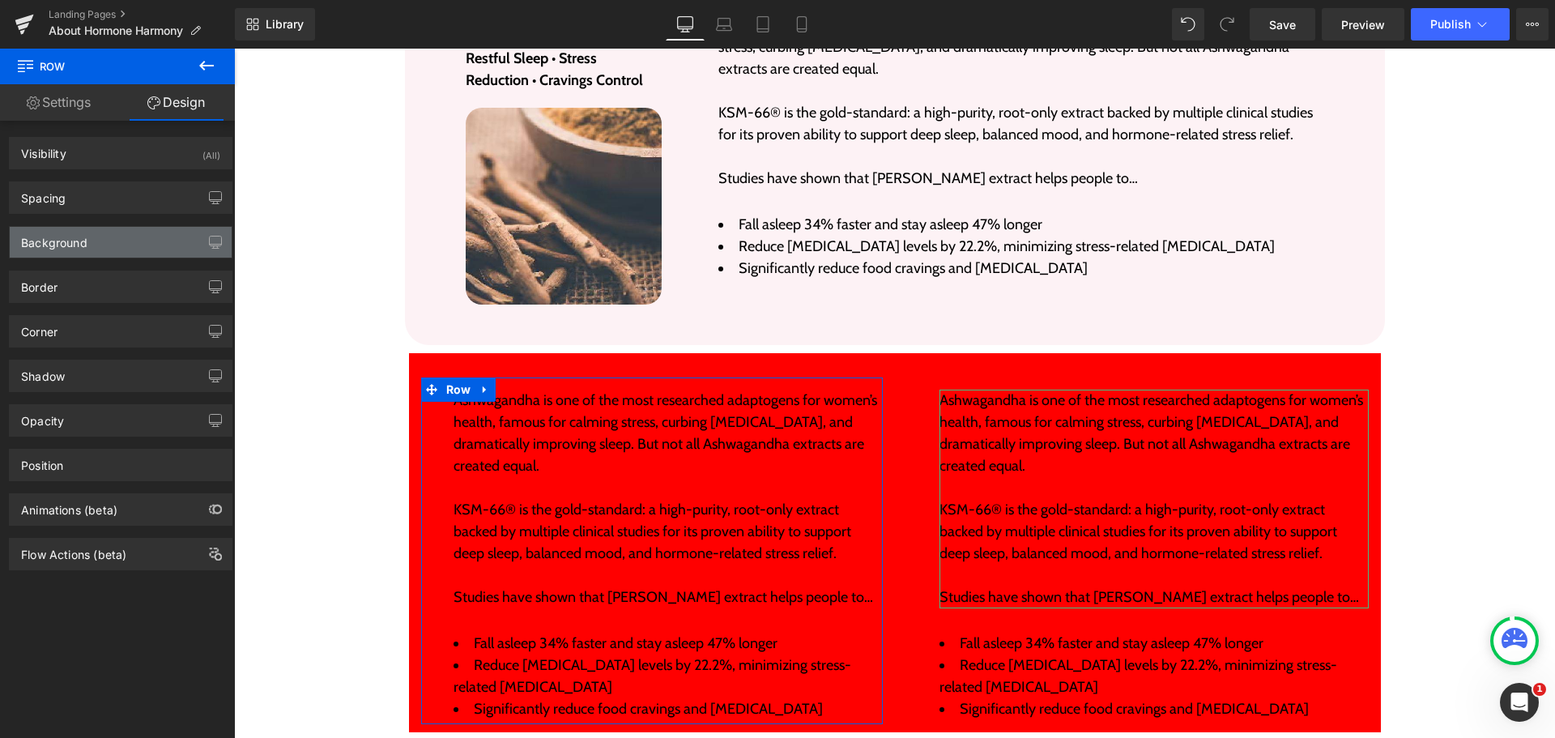
click at [103, 237] on div "Background" at bounding box center [121, 242] width 222 height 31
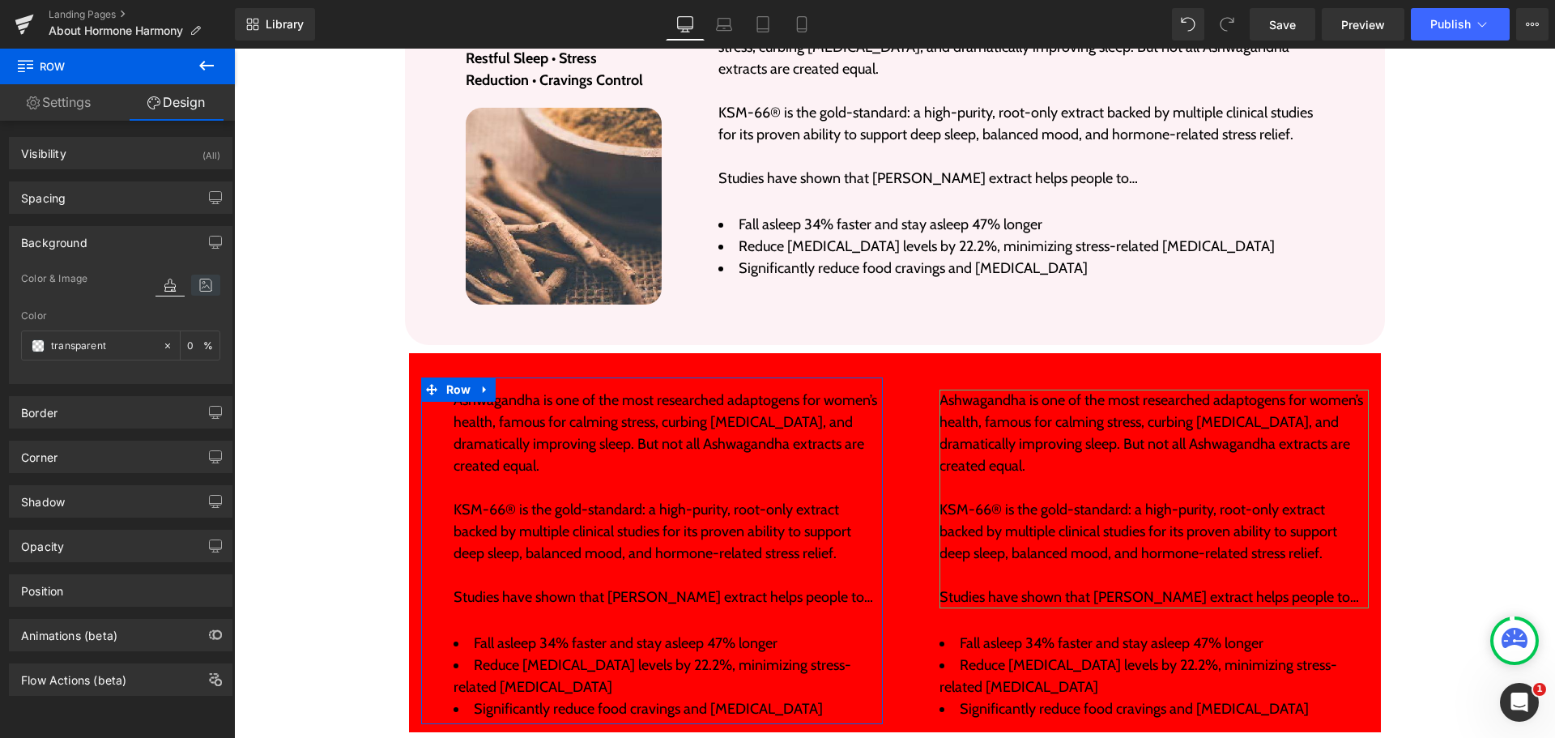
click at [203, 284] on icon at bounding box center [205, 285] width 29 height 21
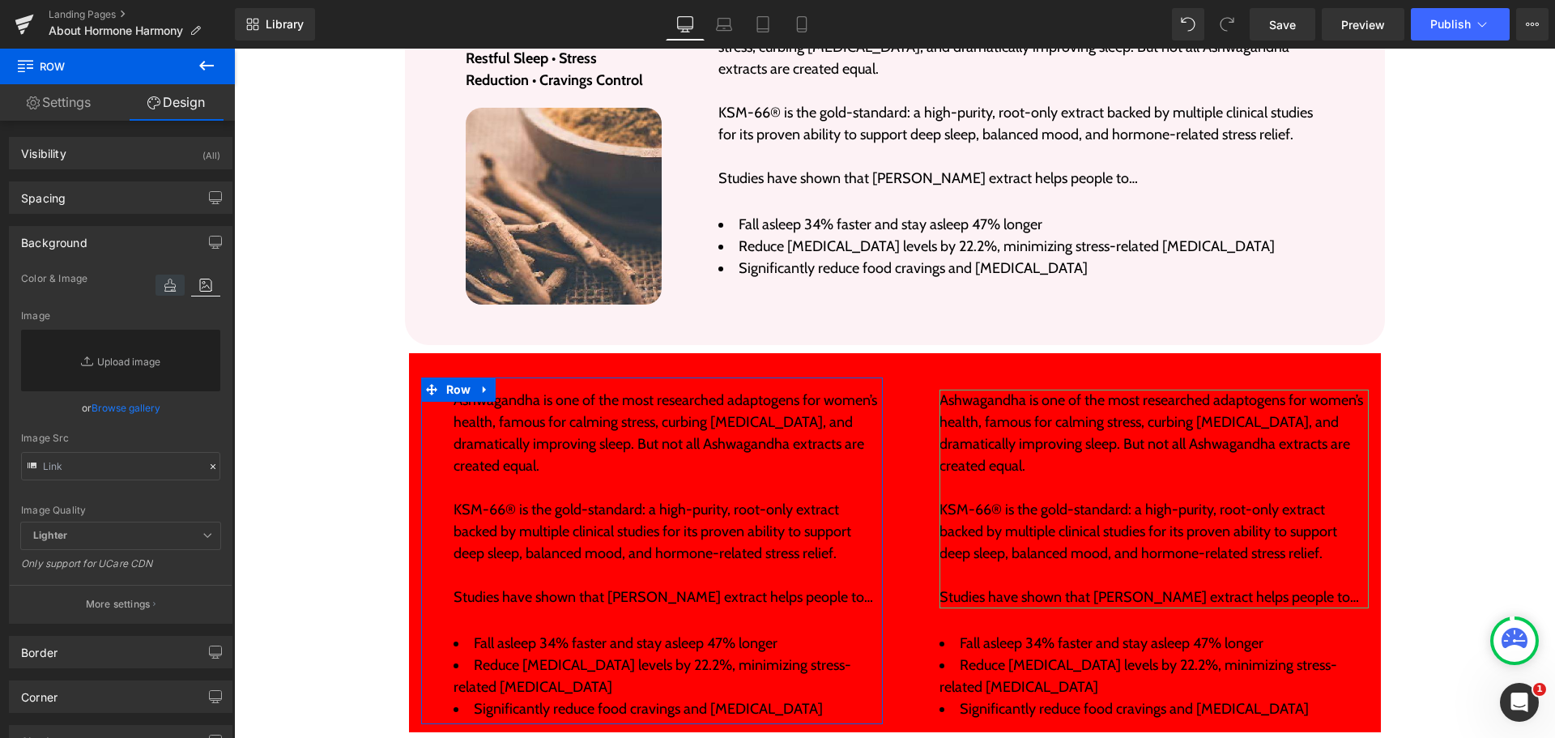
click at [160, 284] on icon at bounding box center [170, 285] width 29 height 21
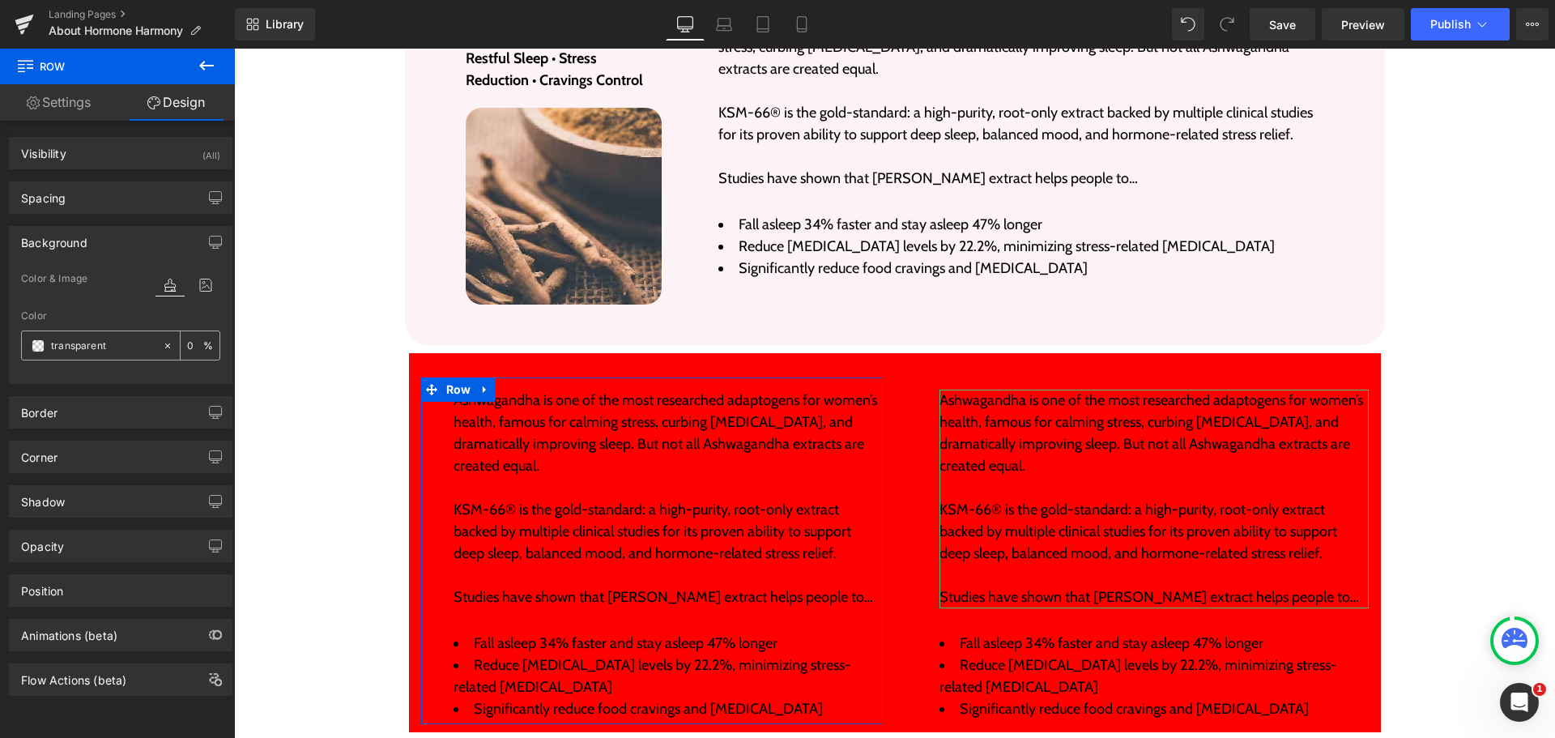
click at [123, 351] on input "transparent" at bounding box center [103, 346] width 104 height 18
type input "green"
type input "100"
type input "green"
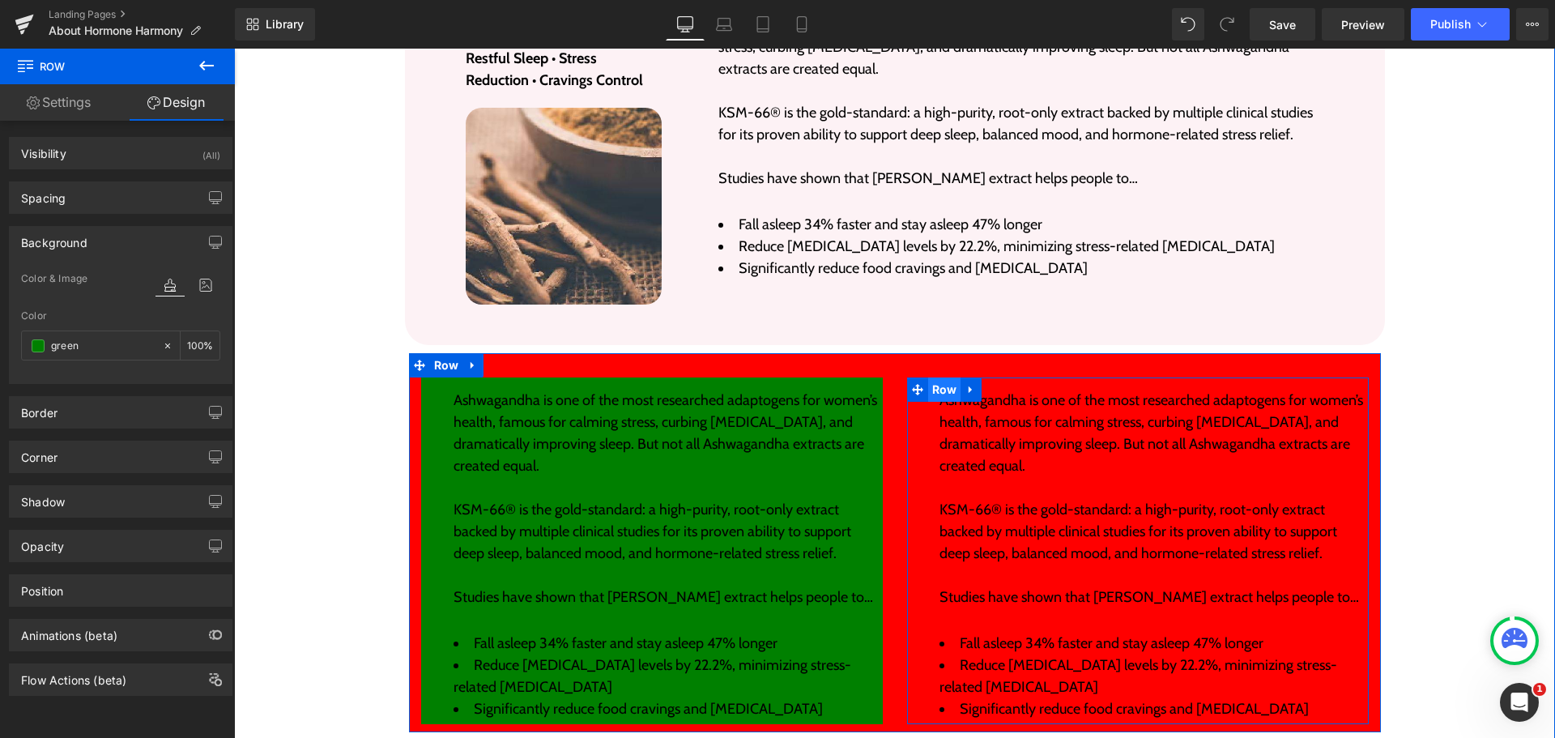
click at [937, 377] on span "Row" at bounding box center [944, 389] width 33 height 24
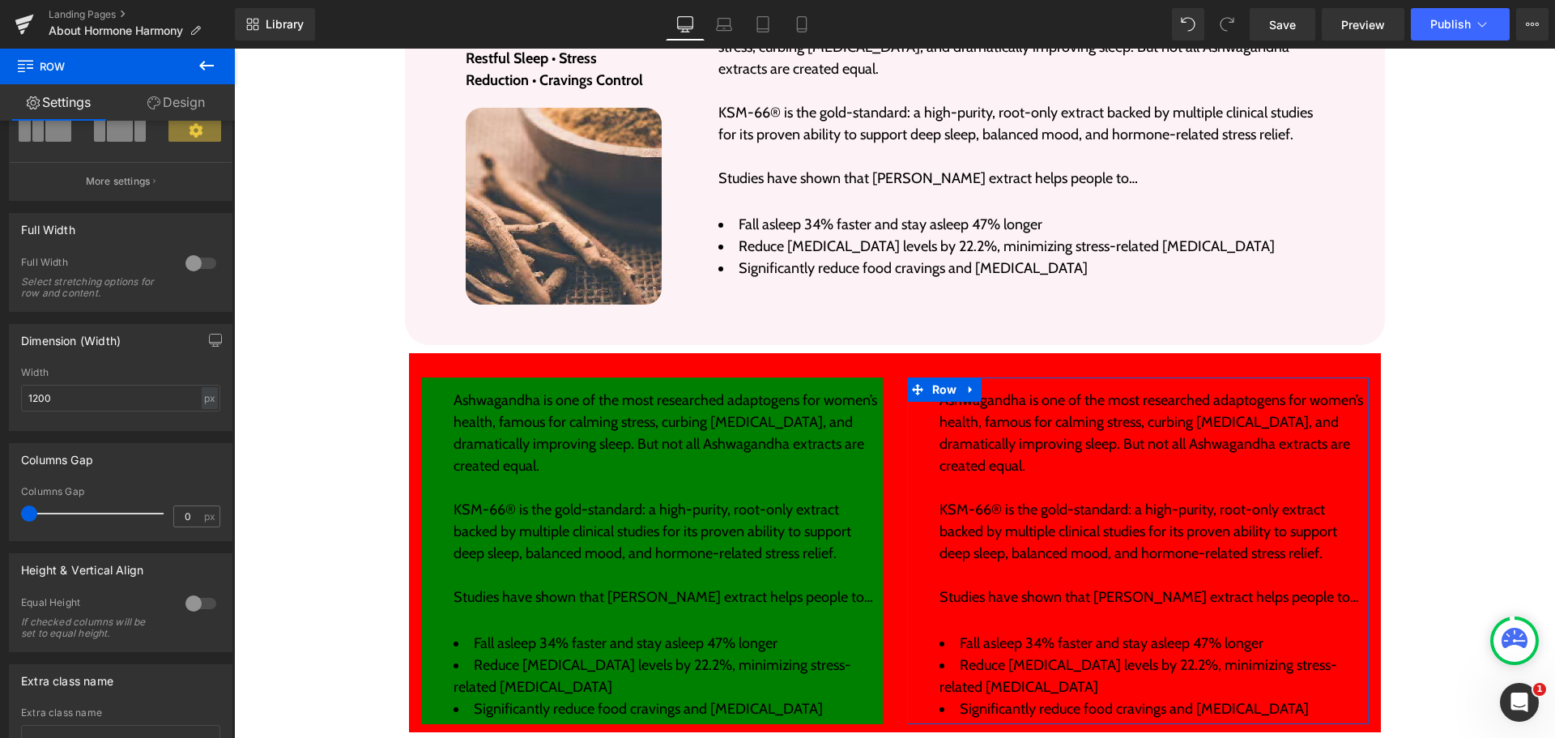
scroll to position [162, 0]
click at [189, 105] on link "Design" at bounding box center [175, 102] width 117 height 36
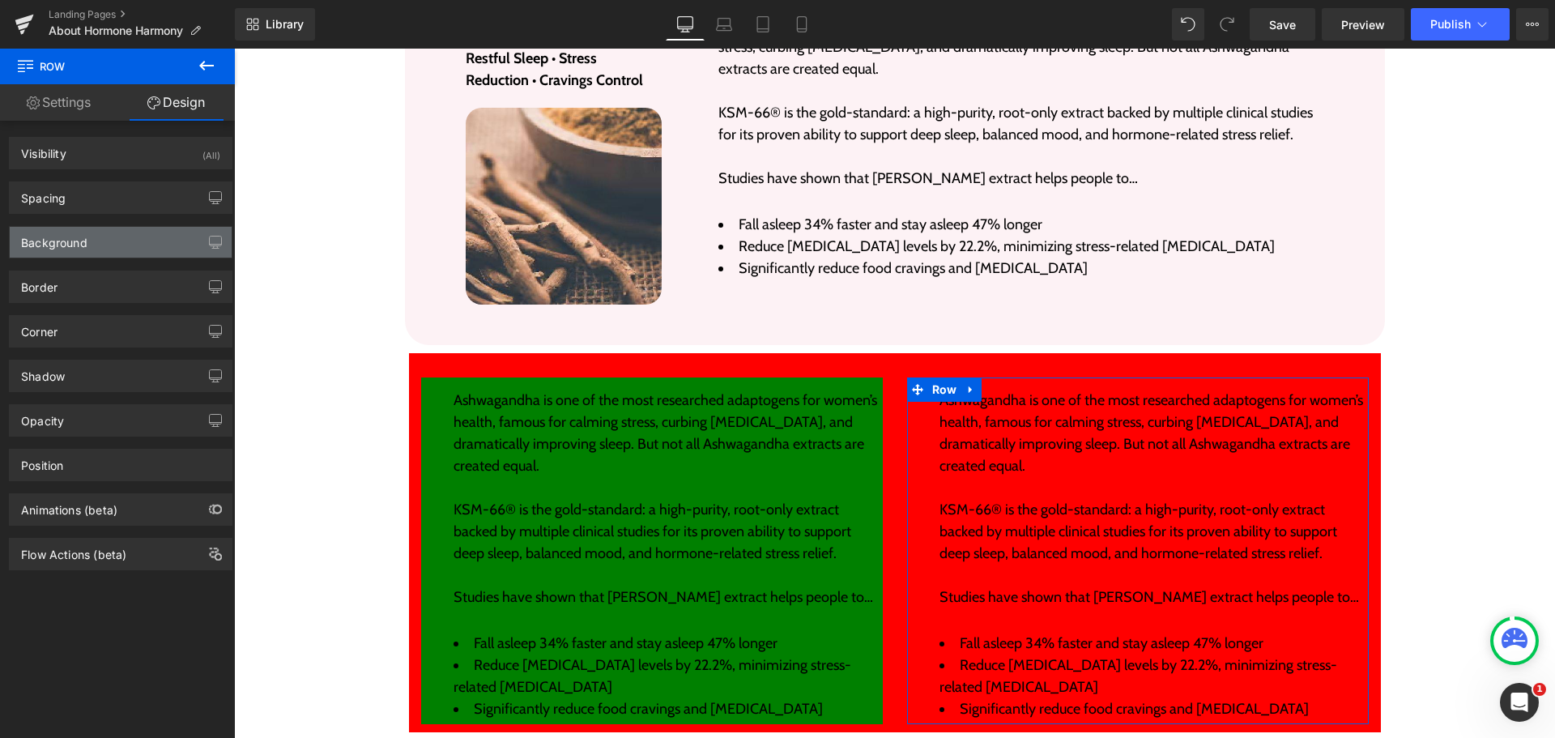
type input "transparent"
type input "0"
click at [92, 241] on div "Background" at bounding box center [121, 242] width 222 height 31
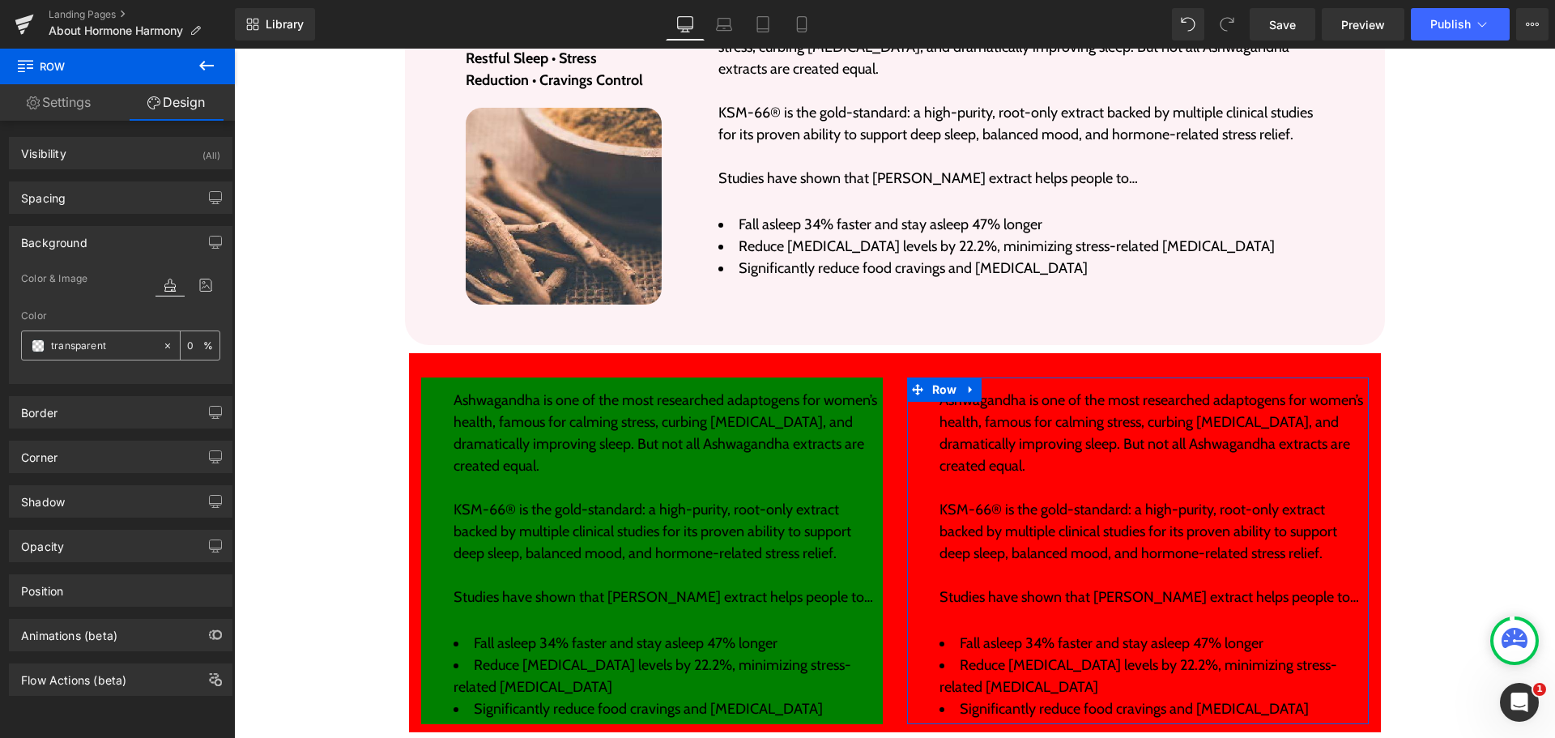
click at [109, 359] on div "transparent" at bounding box center [92, 345] width 140 height 28
click at [114, 343] on input "transparent" at bounding box center [103, 346] width 104 height 18
type input "pink"
type input "100"
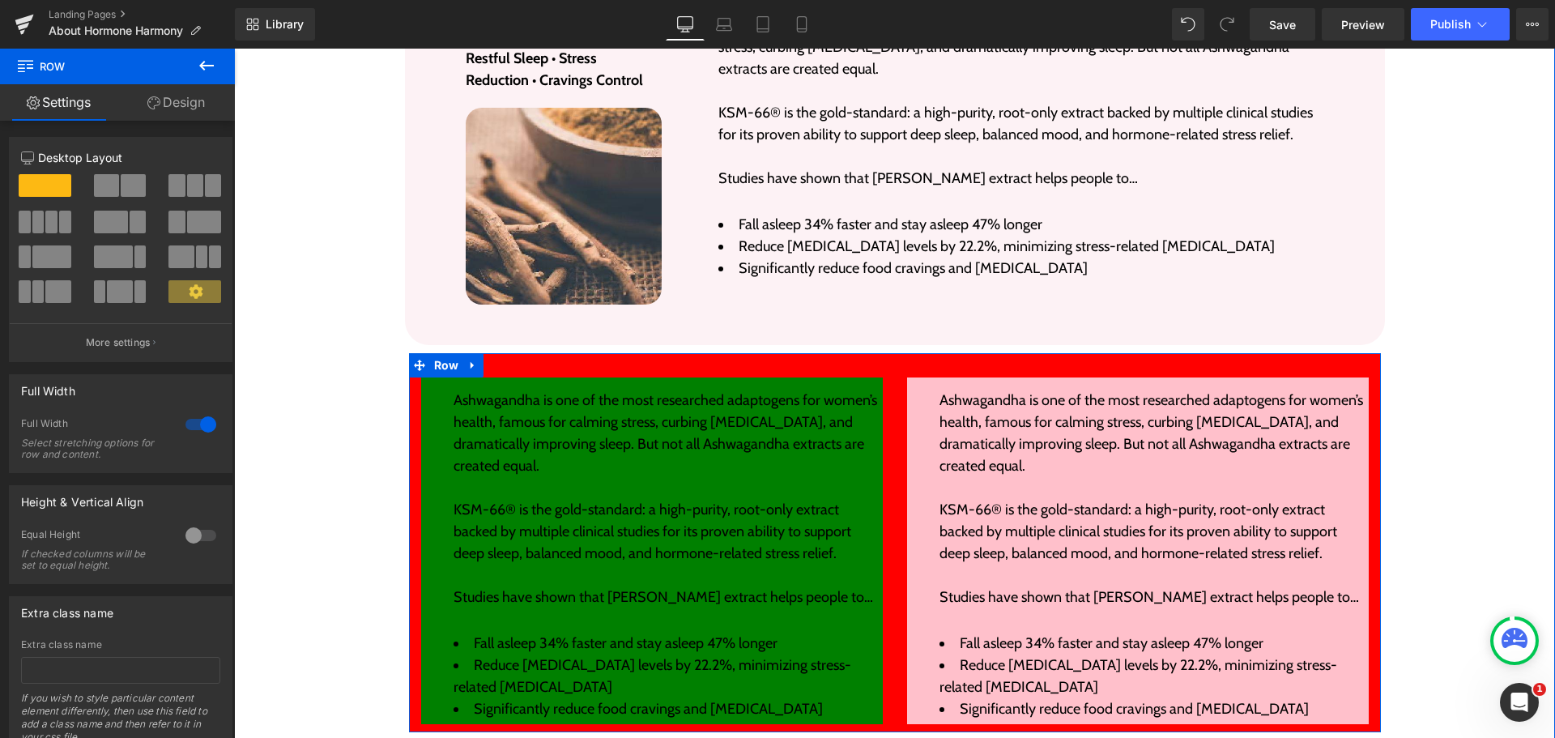
click at [875, 353] on div "Ashwagandha is one of the most researched adaptogens for women’s health, famous…" at bounding box center [895, 542] width 972 height 379
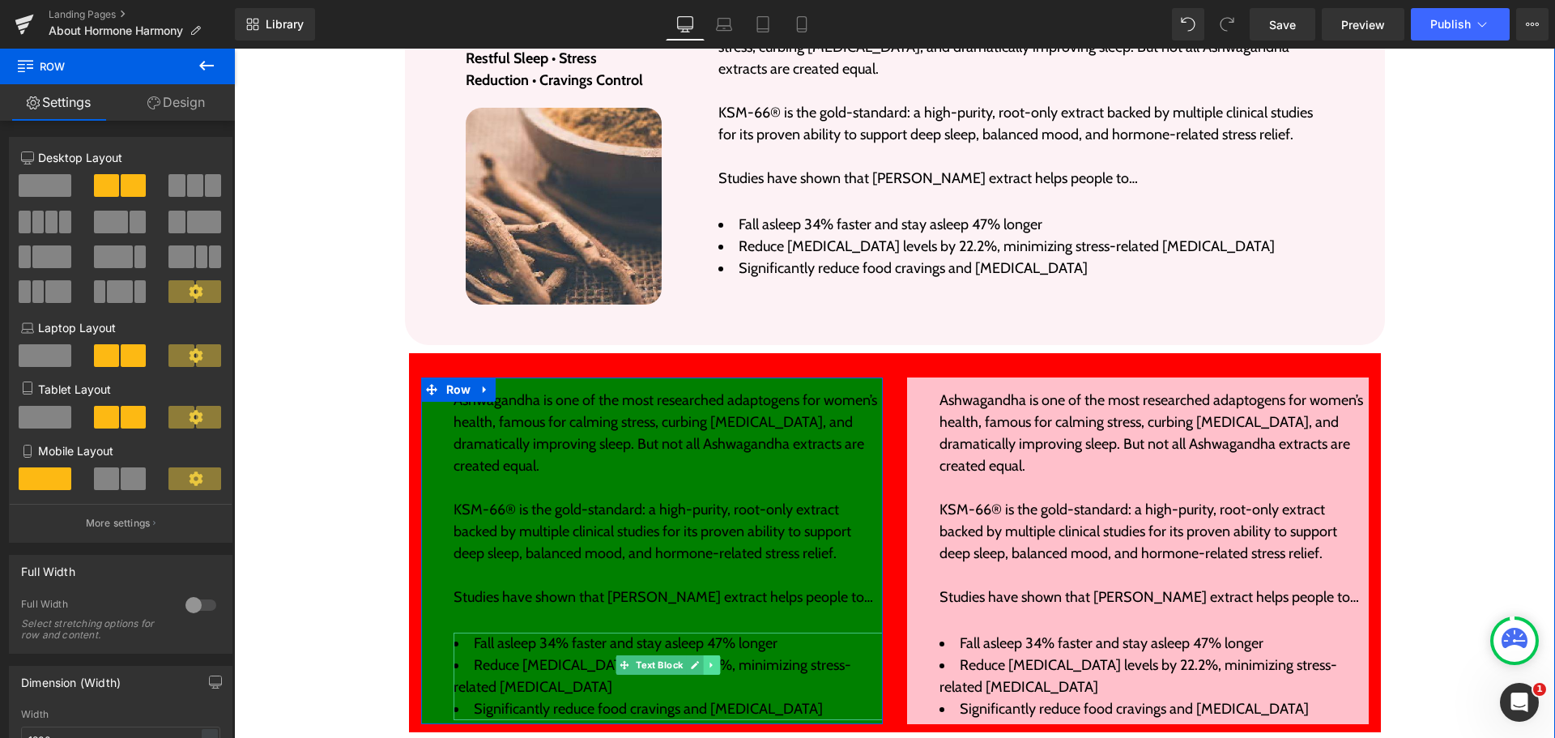
click at [707, 660] on icon at bounding box center [711, 665] width 9 height 10
click at [715, 661] on icon at bounding box center [719, 665] width 9 height 9
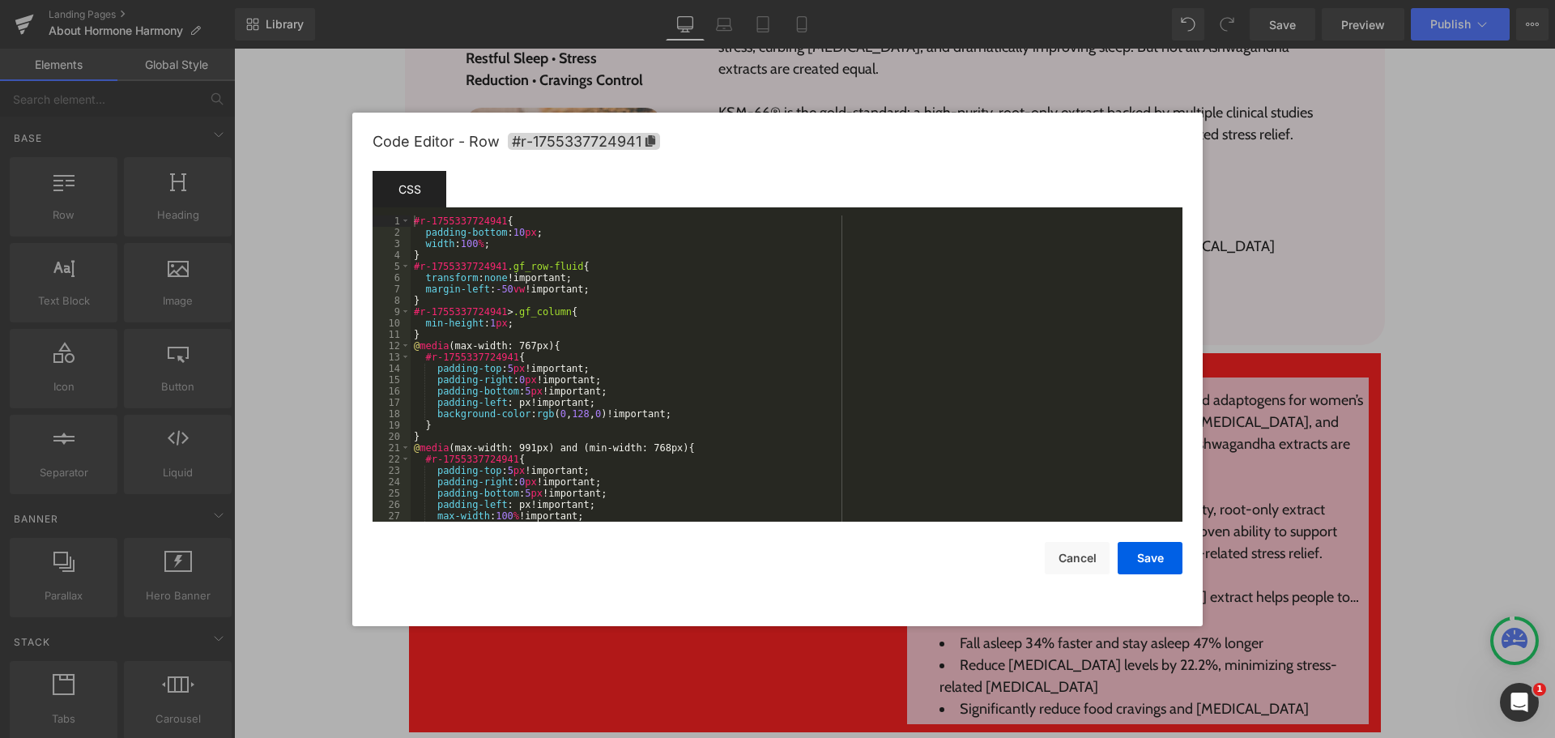
click at [422, 0] on div "Row You are previewing how the will restyle your page. You can not edit Element…" at bounding box center [777, 0] width 1555 height 0
click at [463, 332] on div "#r-1755337724941 { padding-bottom : 10 px ; width : 100 % ; } #r-1755337724941 …" at bounding box center [793, 379] width 765 height 329
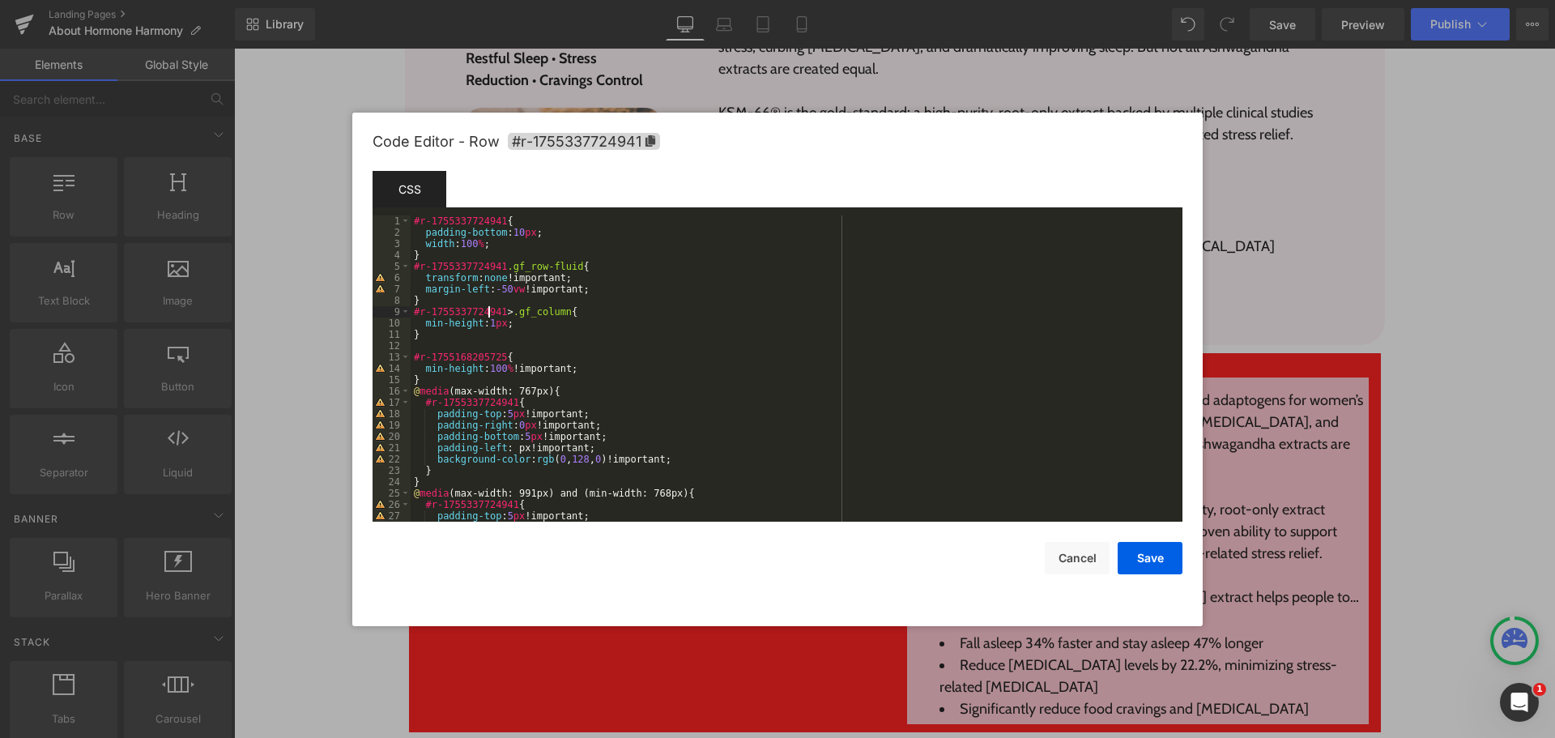
click at [487, 309] on div "#r-1755337724941 { padding-bottom : 10 px ; width : 100 % ; } #r-1755337724941 …" at bounding box center [793, 379] width 765 height 329
click at [471, 353] on div "#r-1755337724941 { padding-bottom : 10 px ; width : 100 % ; } #r-1755337724941 …" at bounding box center [793, 379] width 765 height 329
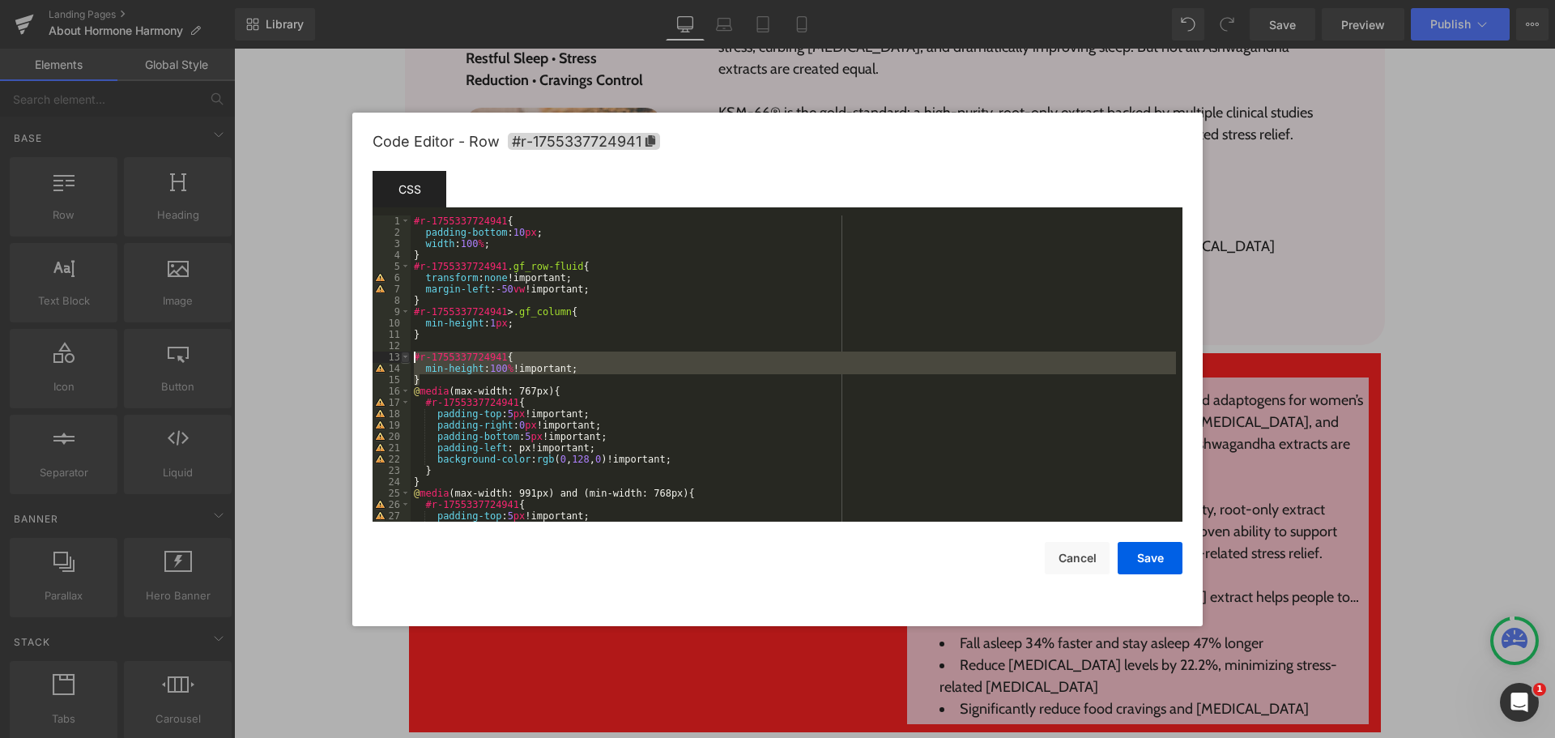
drag, startPoint x: 429, startPoint y: 375, endPoint x: 408, endPoint y: 356, distance: 28.1
click at [408, 356] on pre "1 2 3 4 5 6 7 8 9 10 11 12 13 14 15 16 17 18 19 20 21 22 23 24 25 26 27 28 #r-1…" at bounding box center [778, 368] width 810 height 306
click at [823, 366] on div "#r-1755337724941 { padding-bottom : 10 px ; width : 100 % ; } #r-1755337724941 …" at bounding box center [793, 368] width 765 height 306
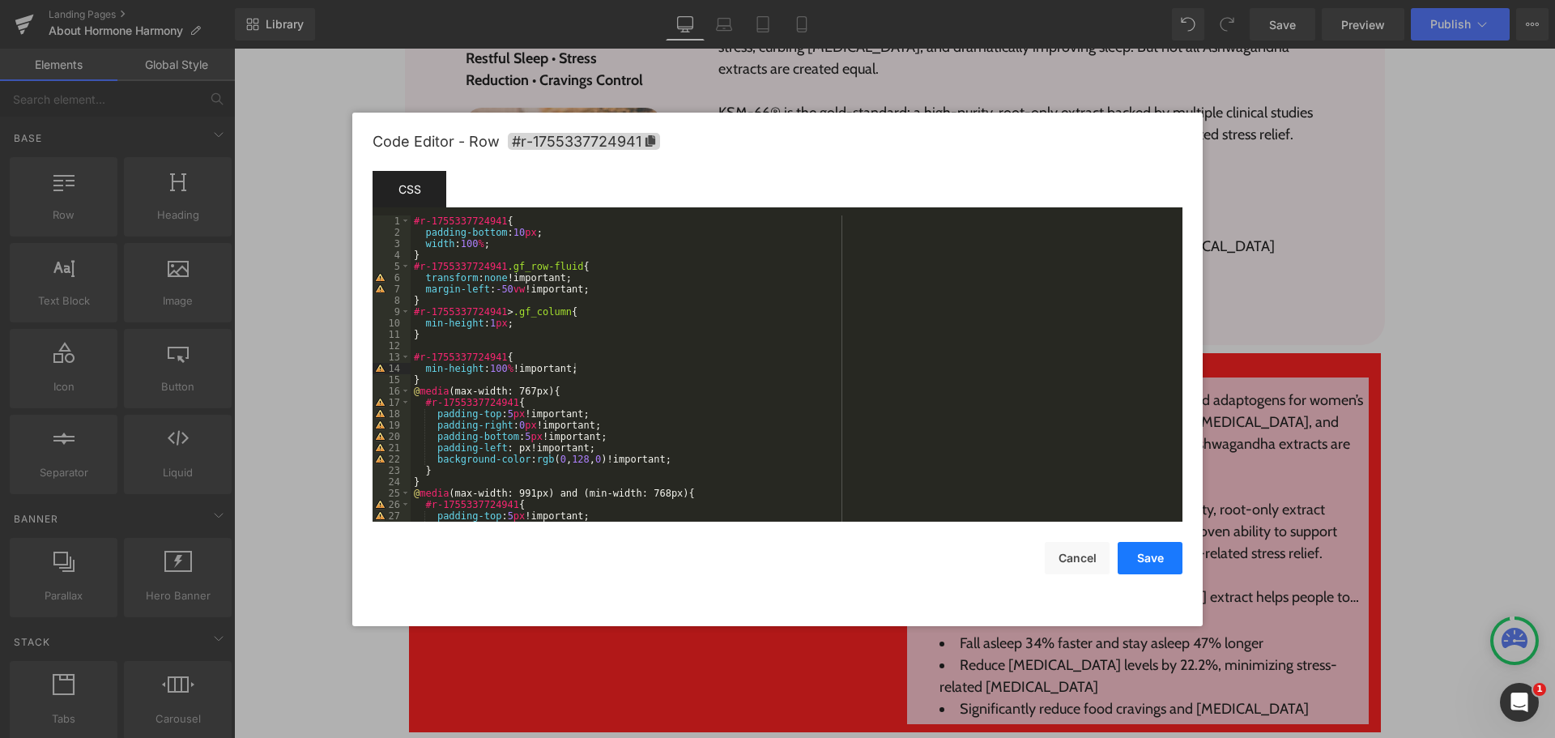
drag, startPoint x: 1157, startPoint y: 552, endPoint x: 885, endPoint y: 483, distance: 280.0
click at [1157, 552] on button "Save" at bounding box center [1150, 558] width 65 height 32
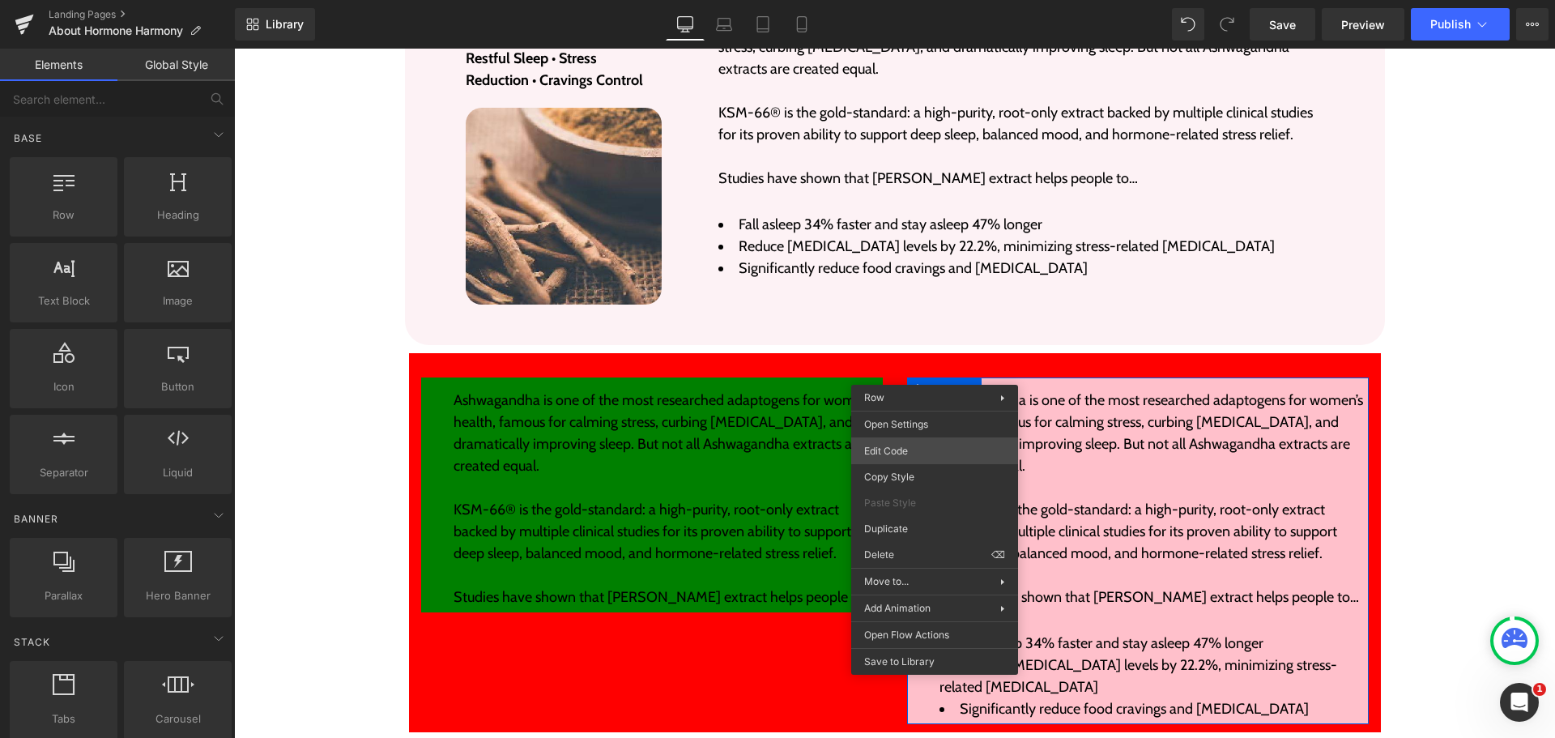
click at [912, 0] on div "Row You are previewing how the will restyle your page. You can not edit Element…" at bounding box center [777, 0] width 1555 height 0
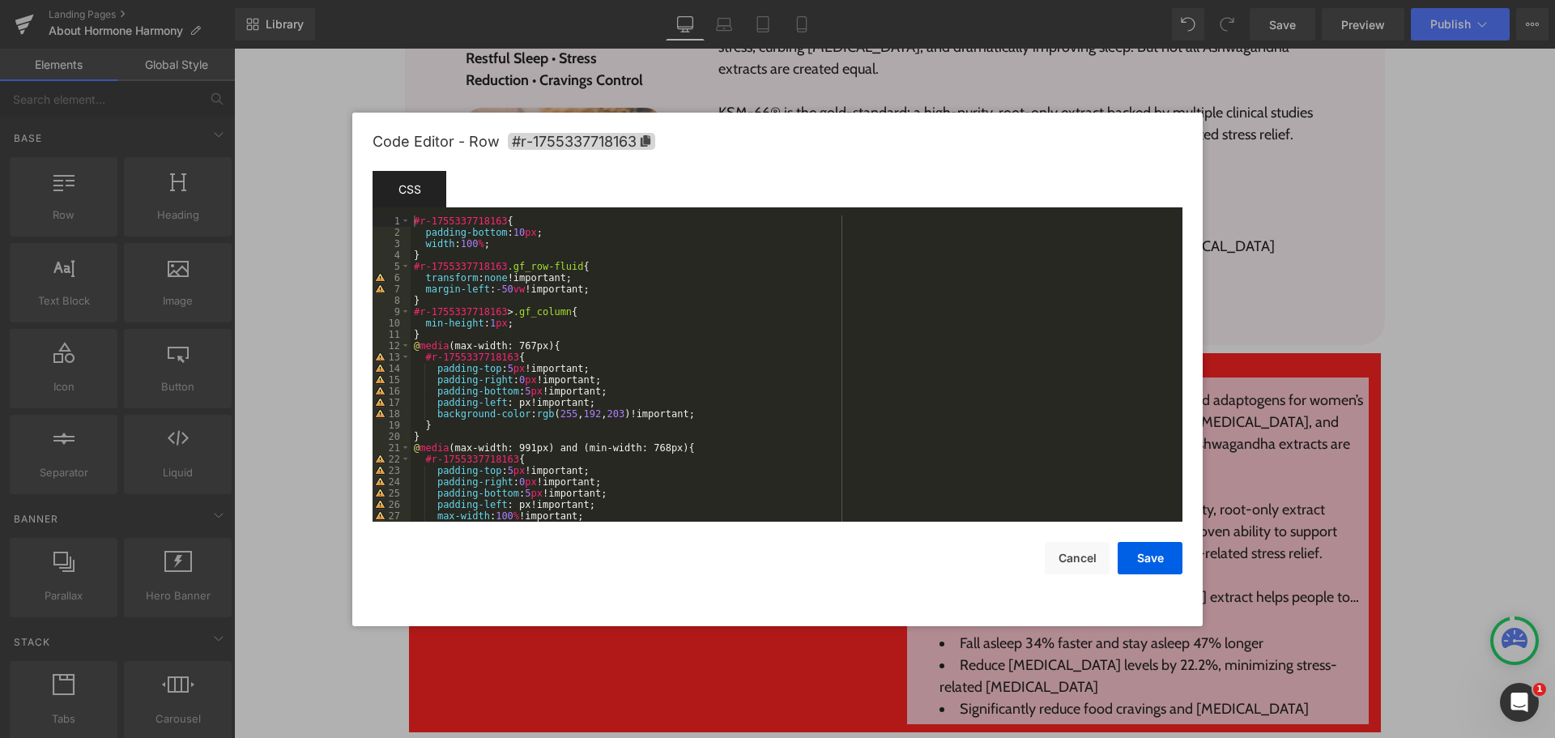
click at [441, 337] on div "#r-1755337718163 { padding-bottom : 10 px ; width : 100 % ; } #r-1755337718163 …" at bounding box center [793, 379] width 765 height 329
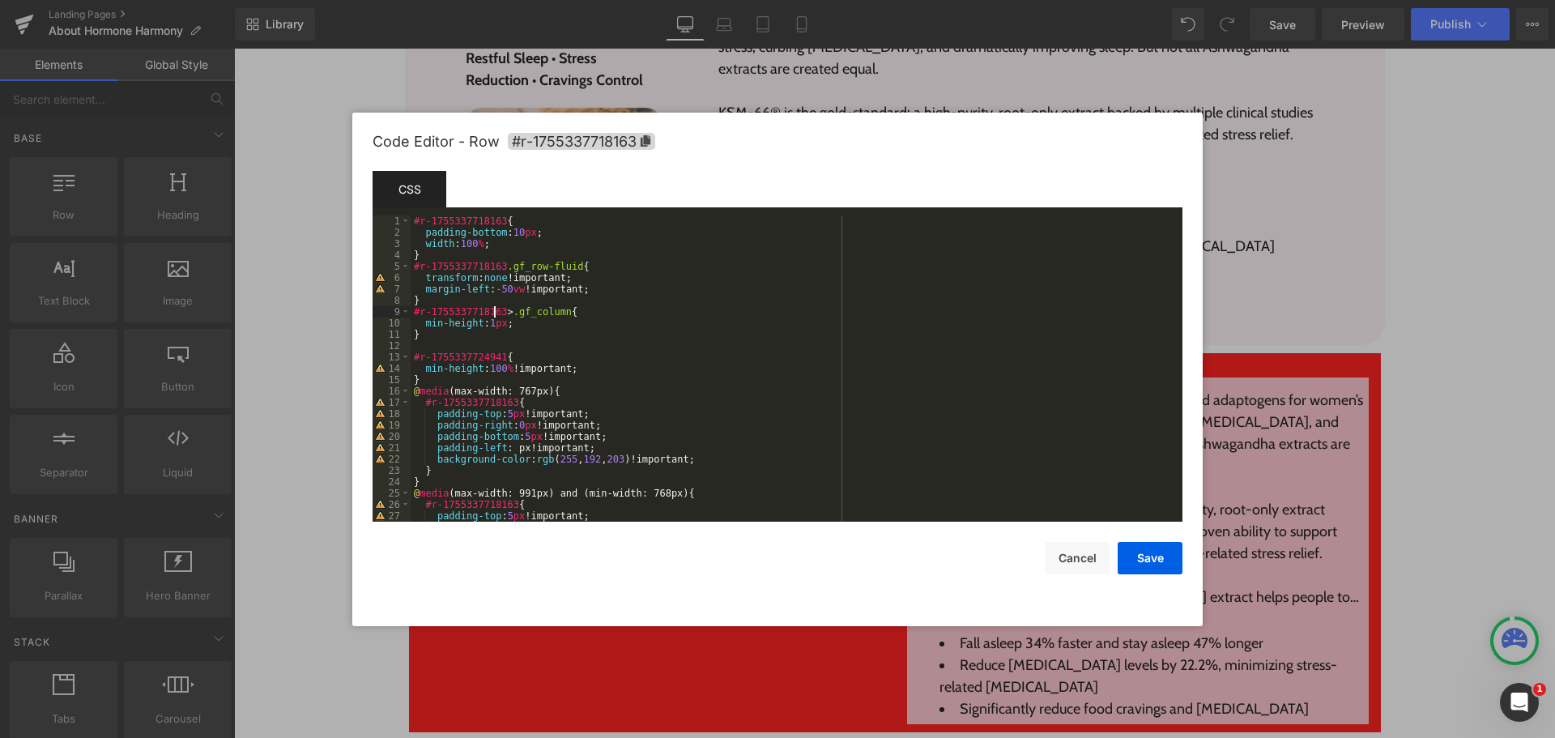
click at [494, 312] on div "#r-1755337718163 { padding-bottom : 10 px ; width : 100 % ; } #r-1755337718163 …" at bounding box center [793, 379] width 765 height 329
click at [478, 358] on div "#r-1755337718163 { padding-bottom : 10 px ; width : 100 % ; } #r-1755337718163 …" at bounding box center [793, 379] width 765 height 329
click at [616, 349] on div "#r-1755337718163 { padding-bottom : 10 px ; width : 100 % ; } #r-1755337718163 …" at bounding box center [793, 379] width 765 height 329
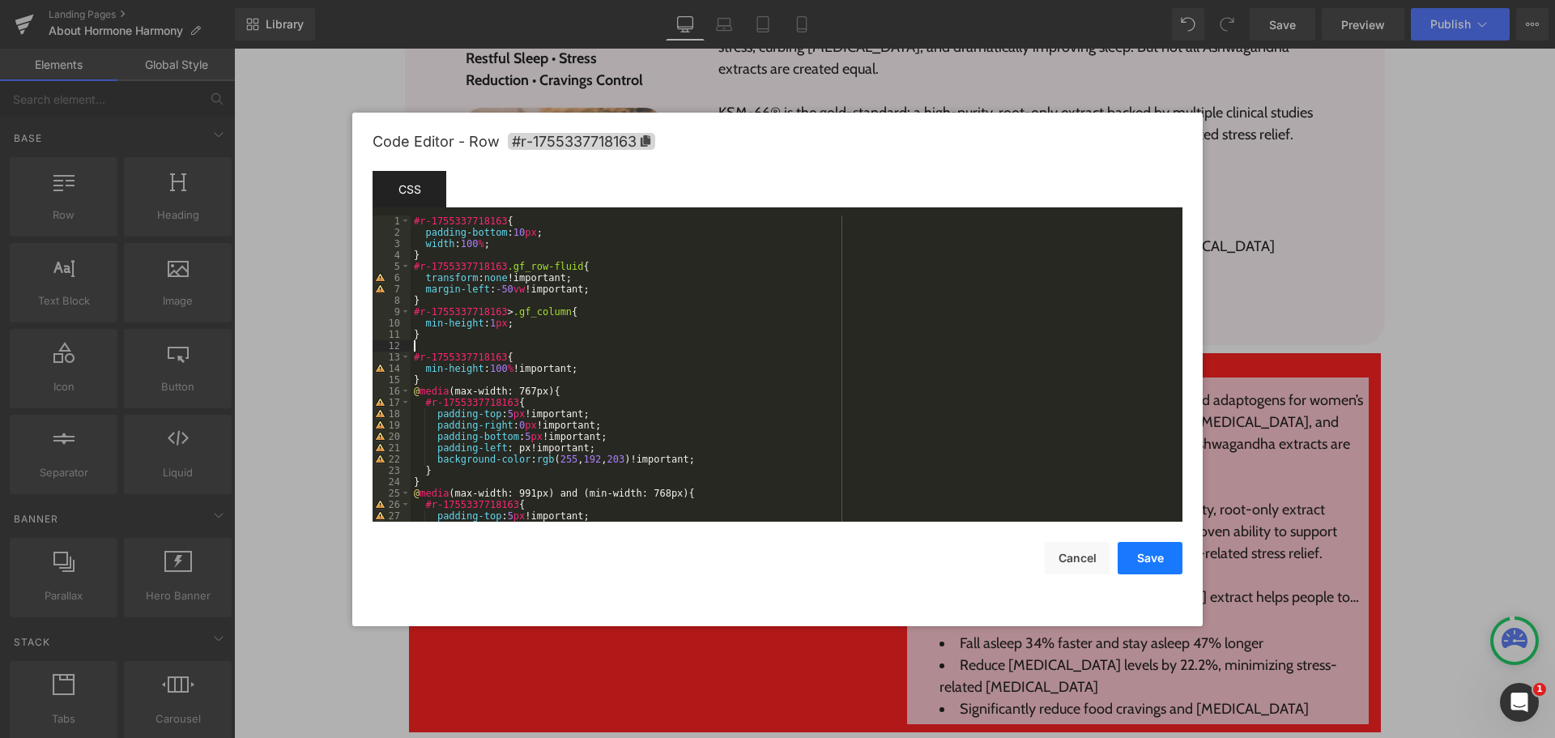
click at [1157, 552] on button "Save" at bounding box center [1150, 558] width 65 height 32
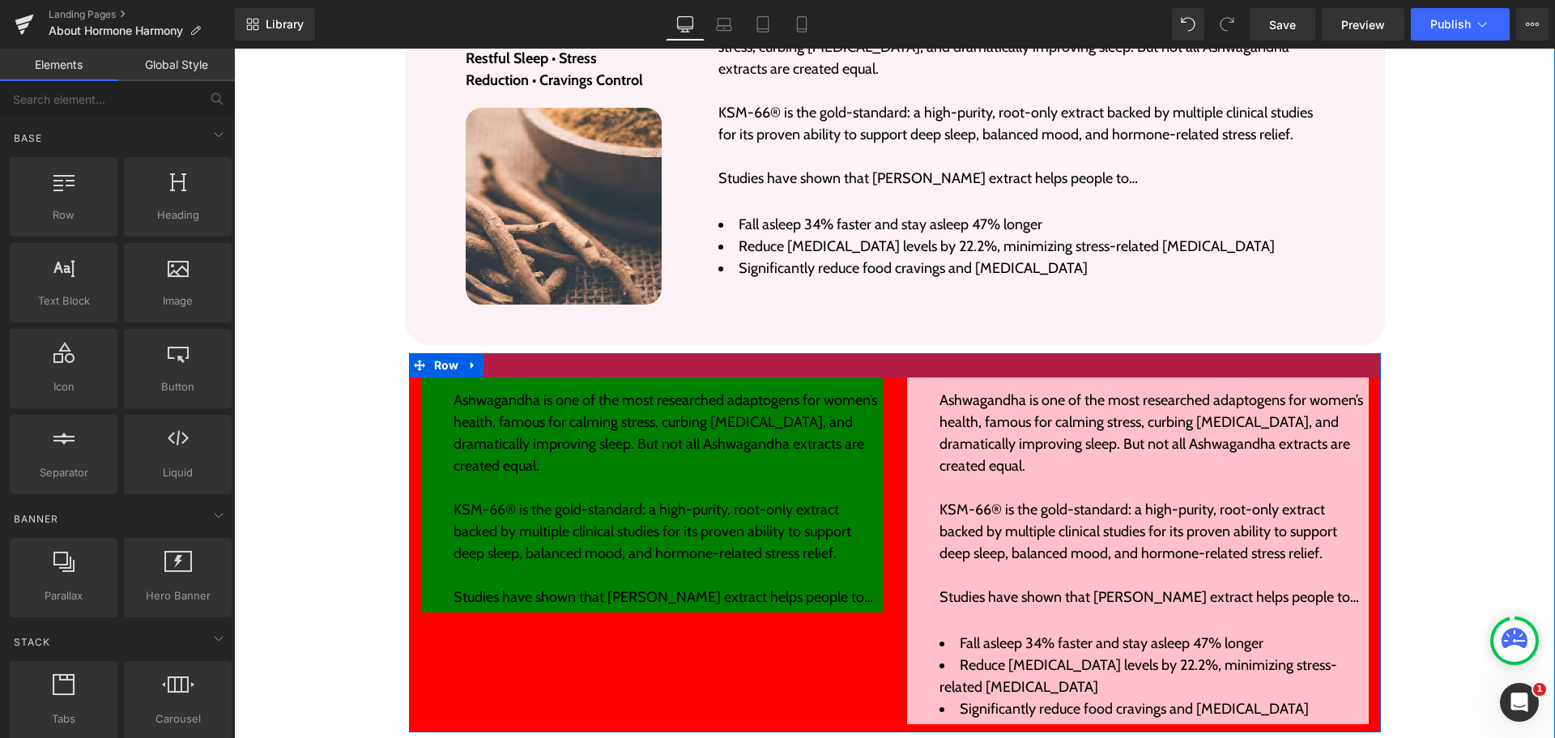
click at [891, 353] on div at bounding box center [895, 365] width 972 height 24
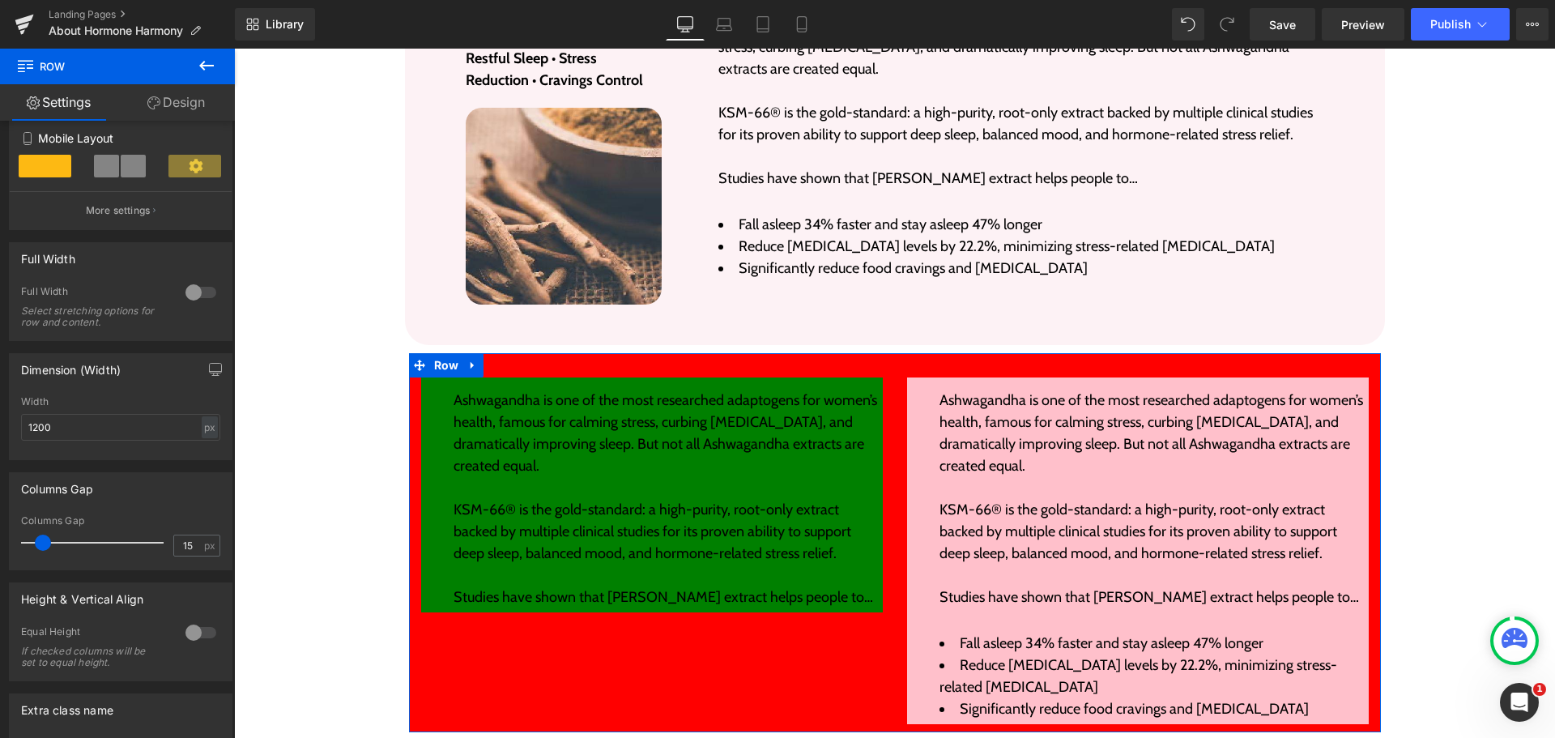
scroll to position [405, 0]
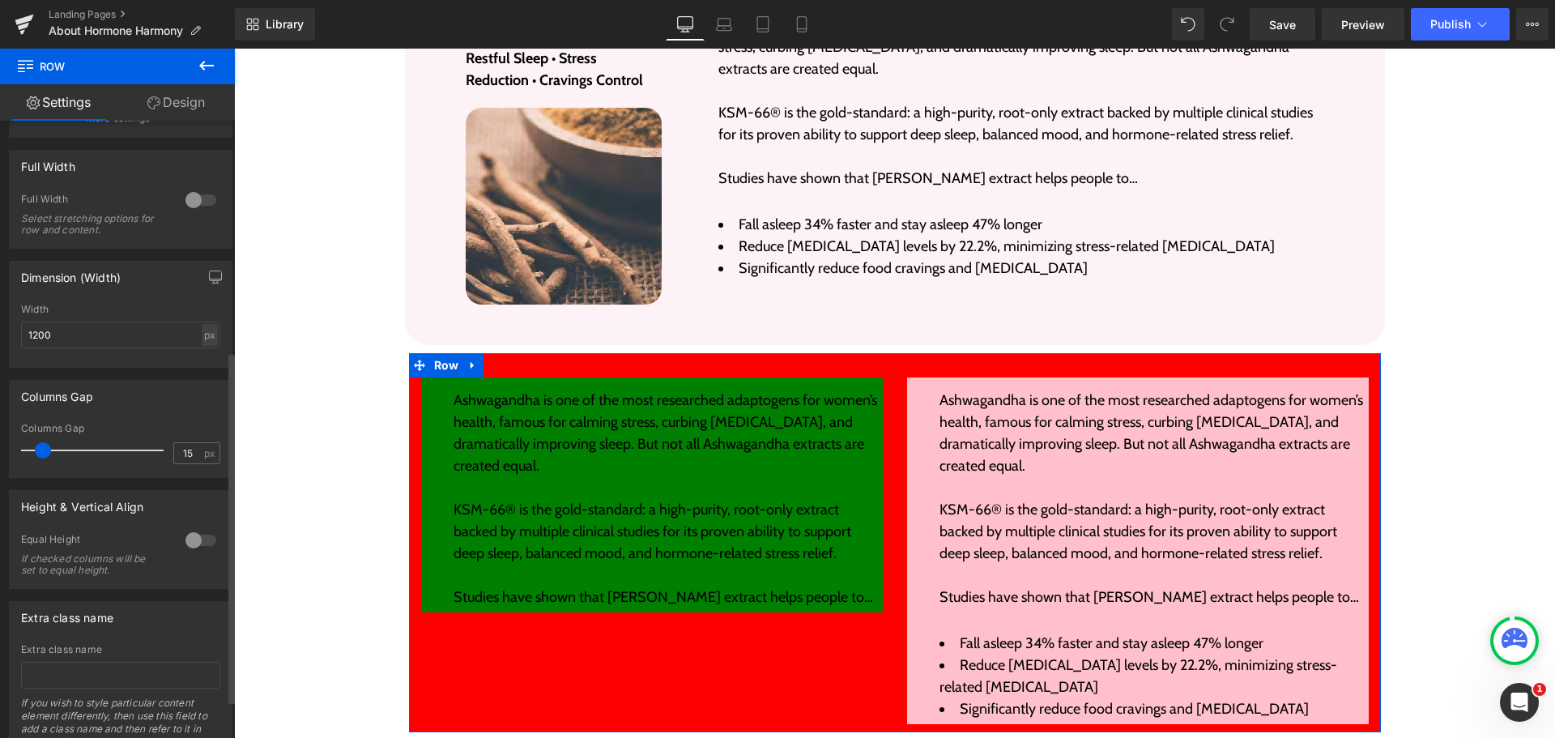
click at [196, 539] on div at bounding box center [200, 540] width 39 height 26
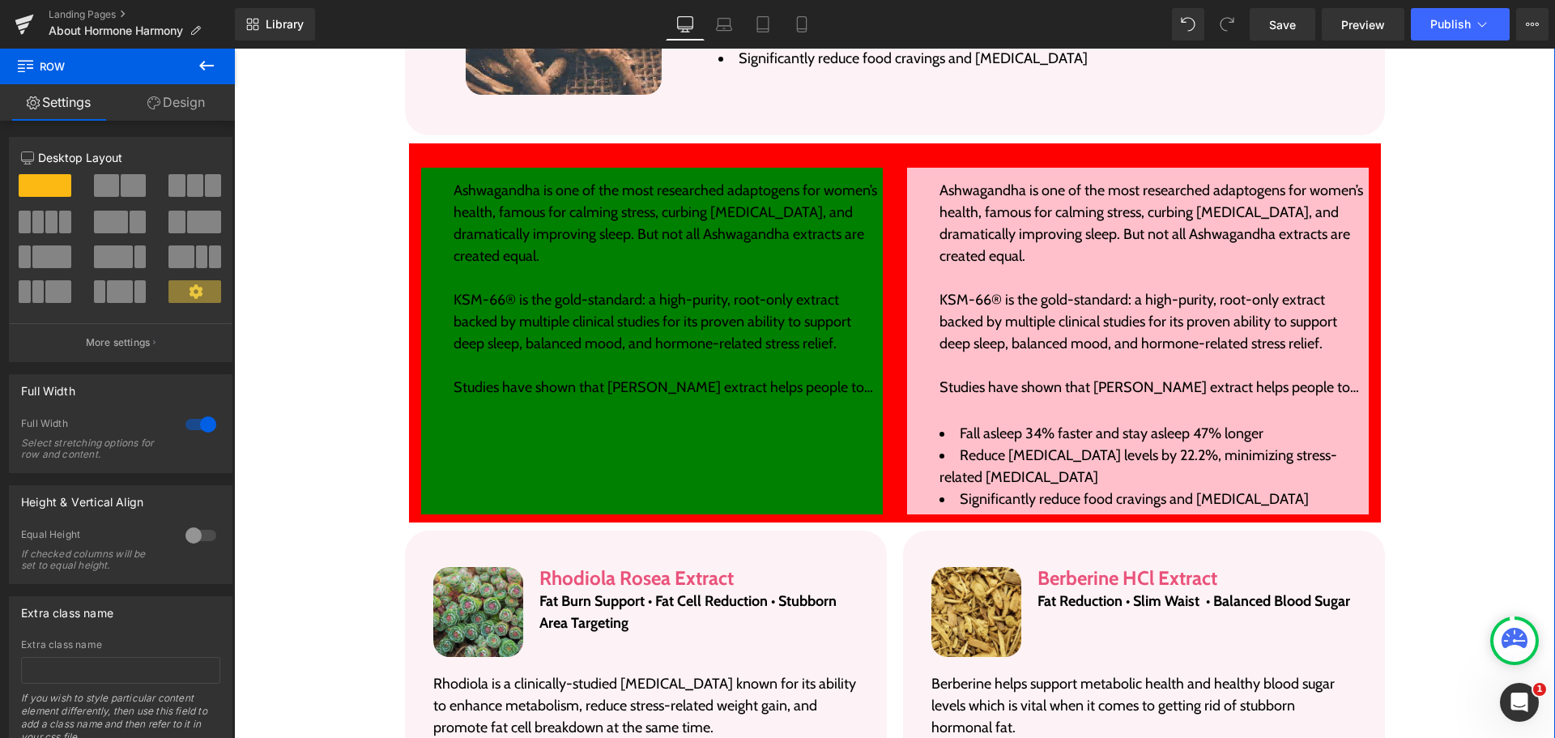
scroll to position [3166, 0]
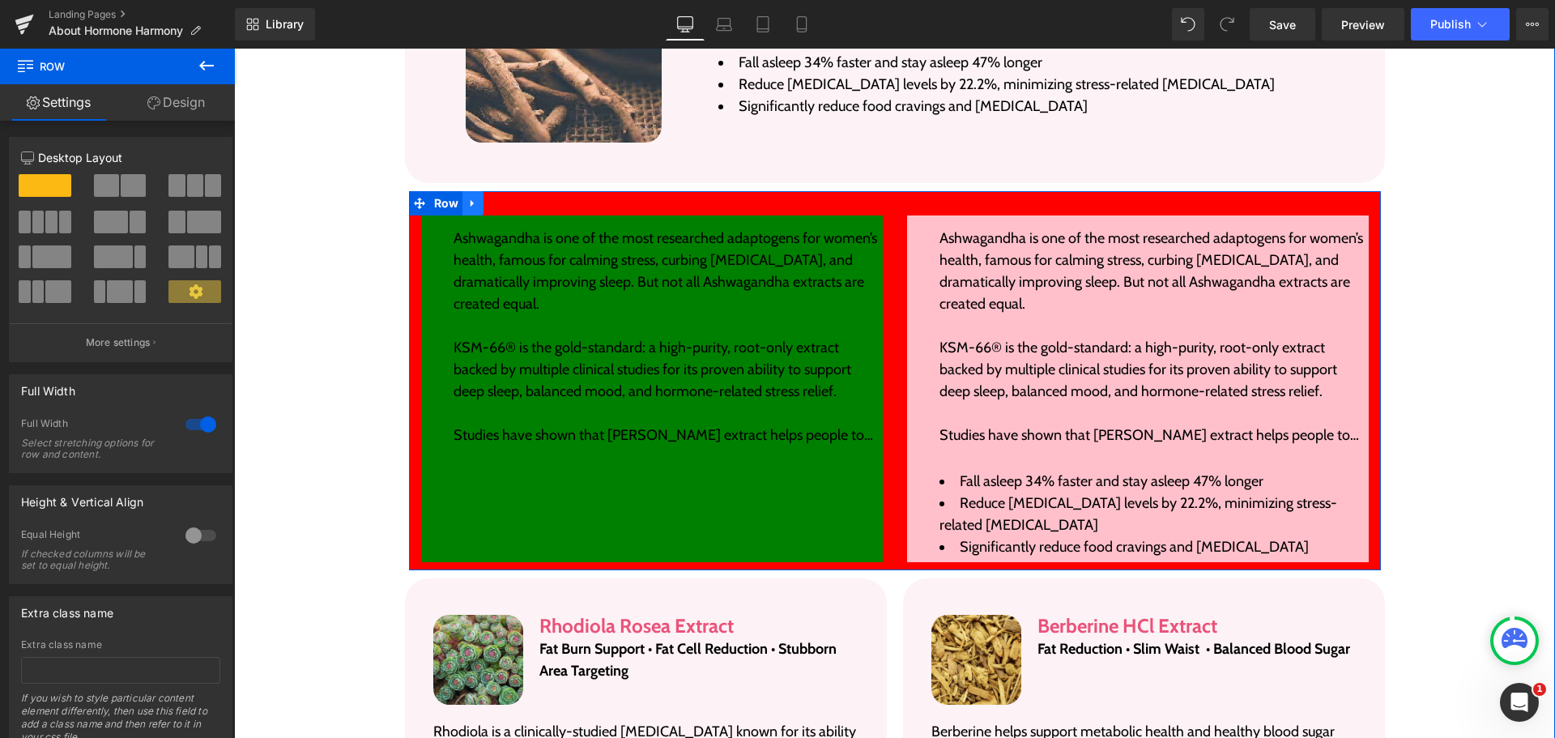
click at [467, 197] on icon at bounding box center [472, 203] width 11 height 12
click at [488, 198] on icon at bounding box center [493, 203] width 11 height 11
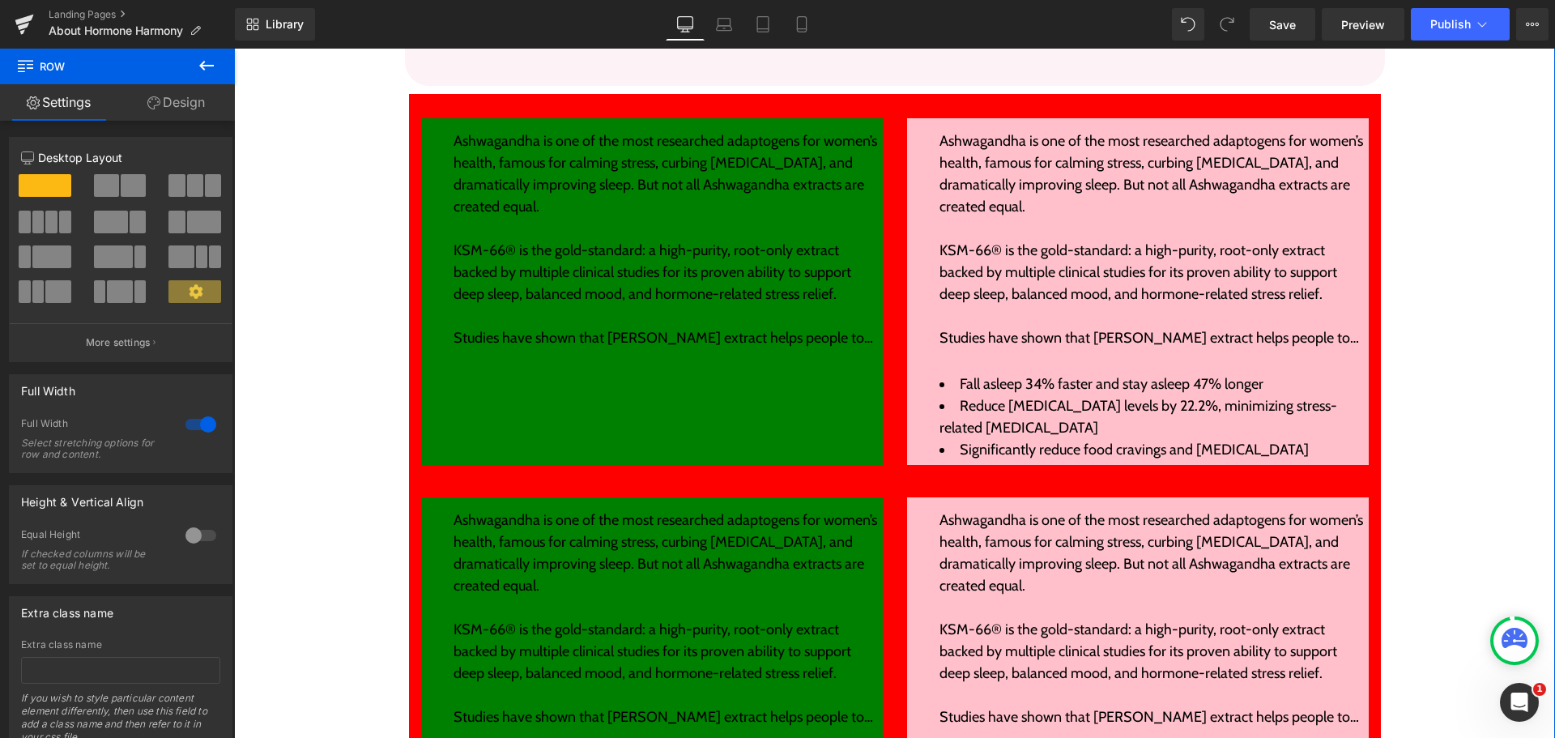
scroll to position [3490, 0]
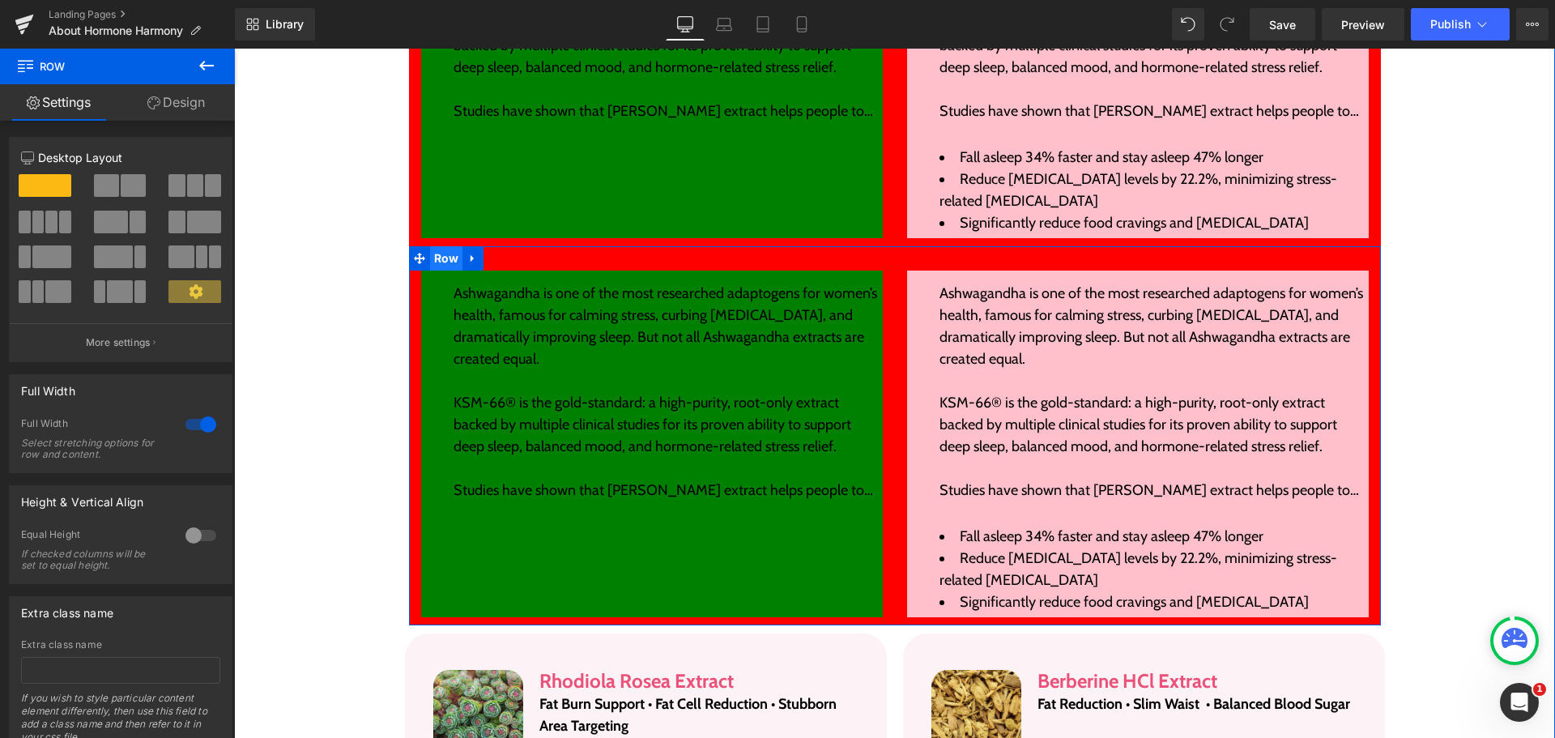
click at [430, 246] on span "Row" at bounding box center [446, 258] width 33 height 24
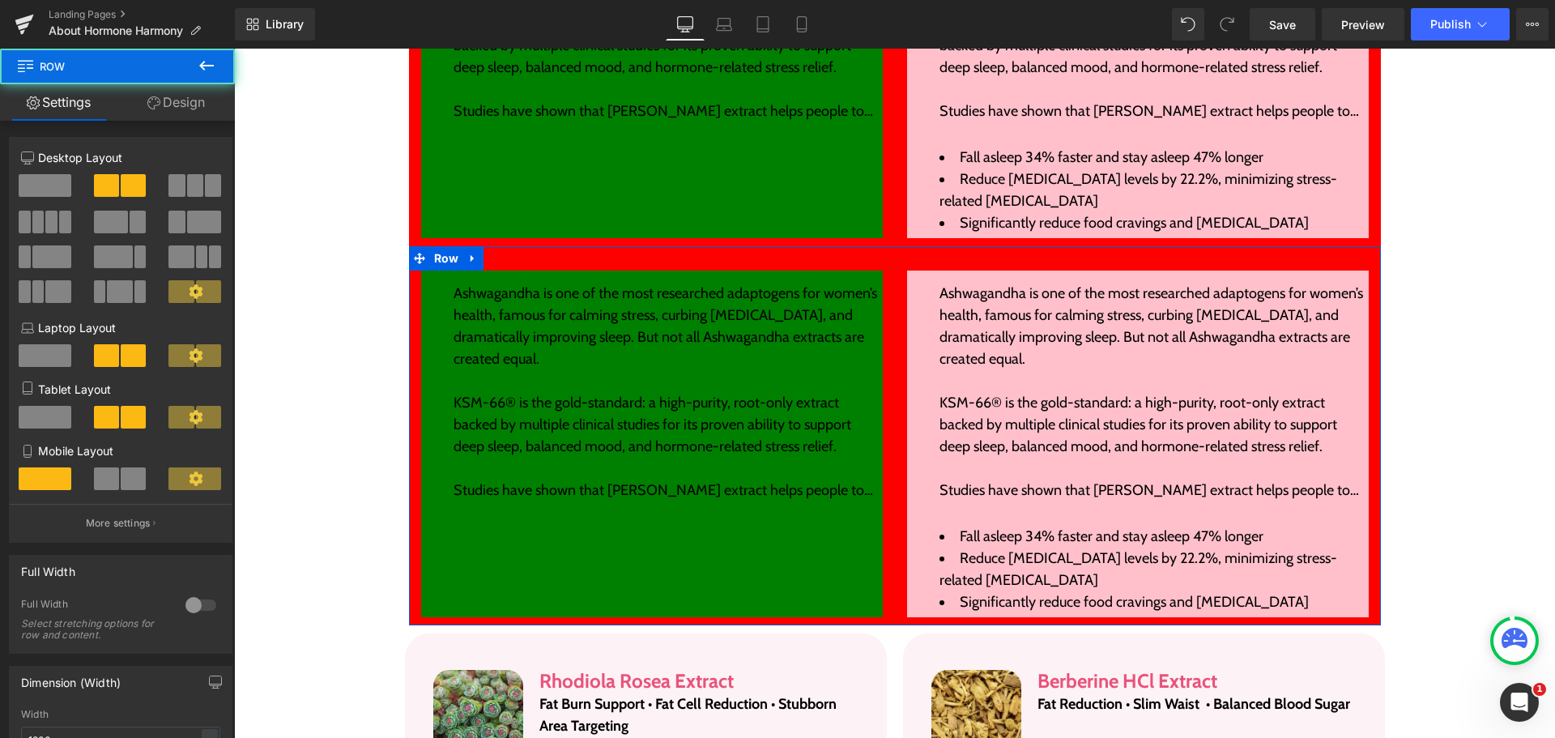
click at [203, 98] on link "Design" at bounding box center [175, 102] width 117 height 36
click at [0, 0] on div "Spacing" at bounding box center [0, 0] width 0 height 0
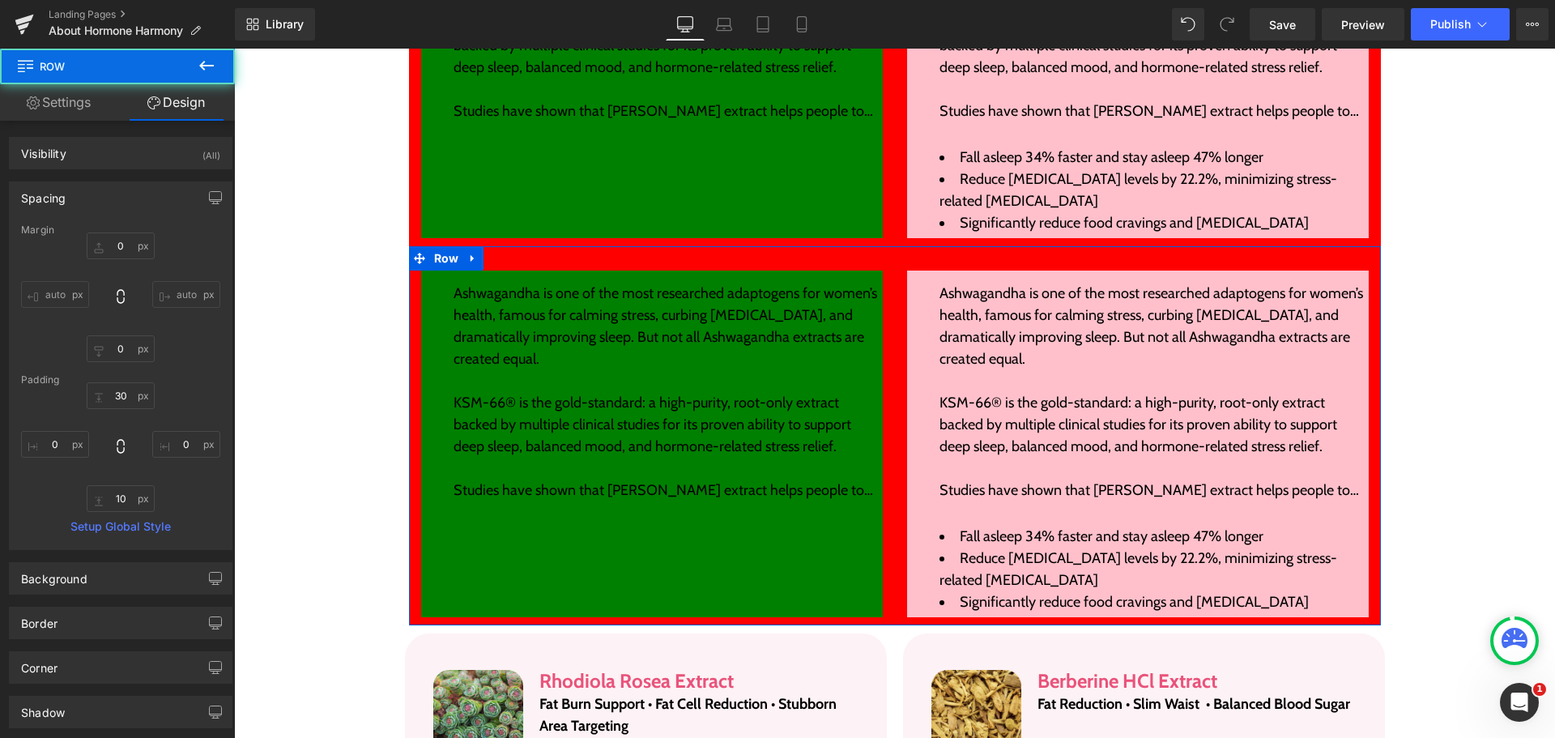
type input "0"
type input "30"
type input "0"
type input "10"
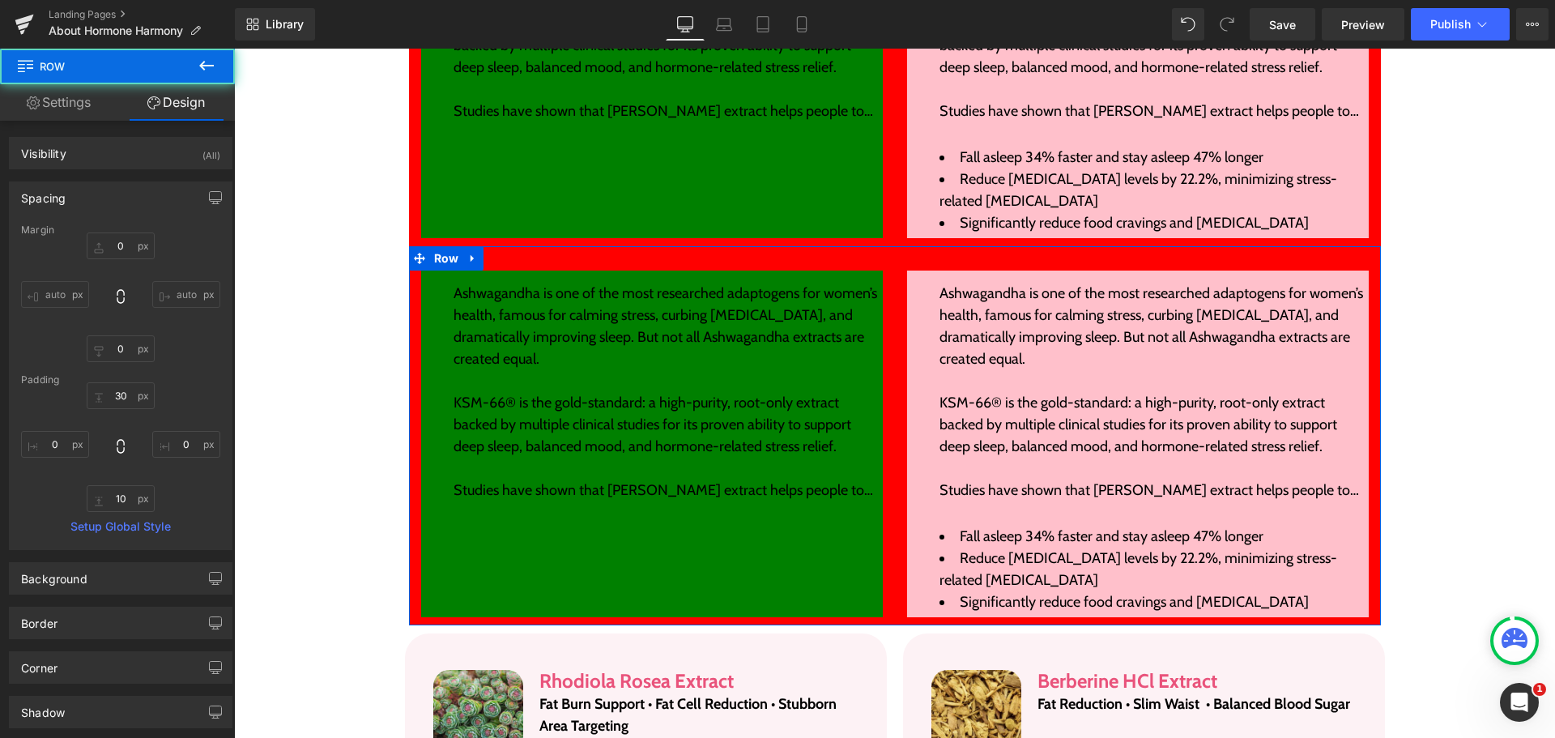
type input "0"
click at [130, 244] on input "0" at bounding box center [121, 245] width 68 height 27
type input "40"
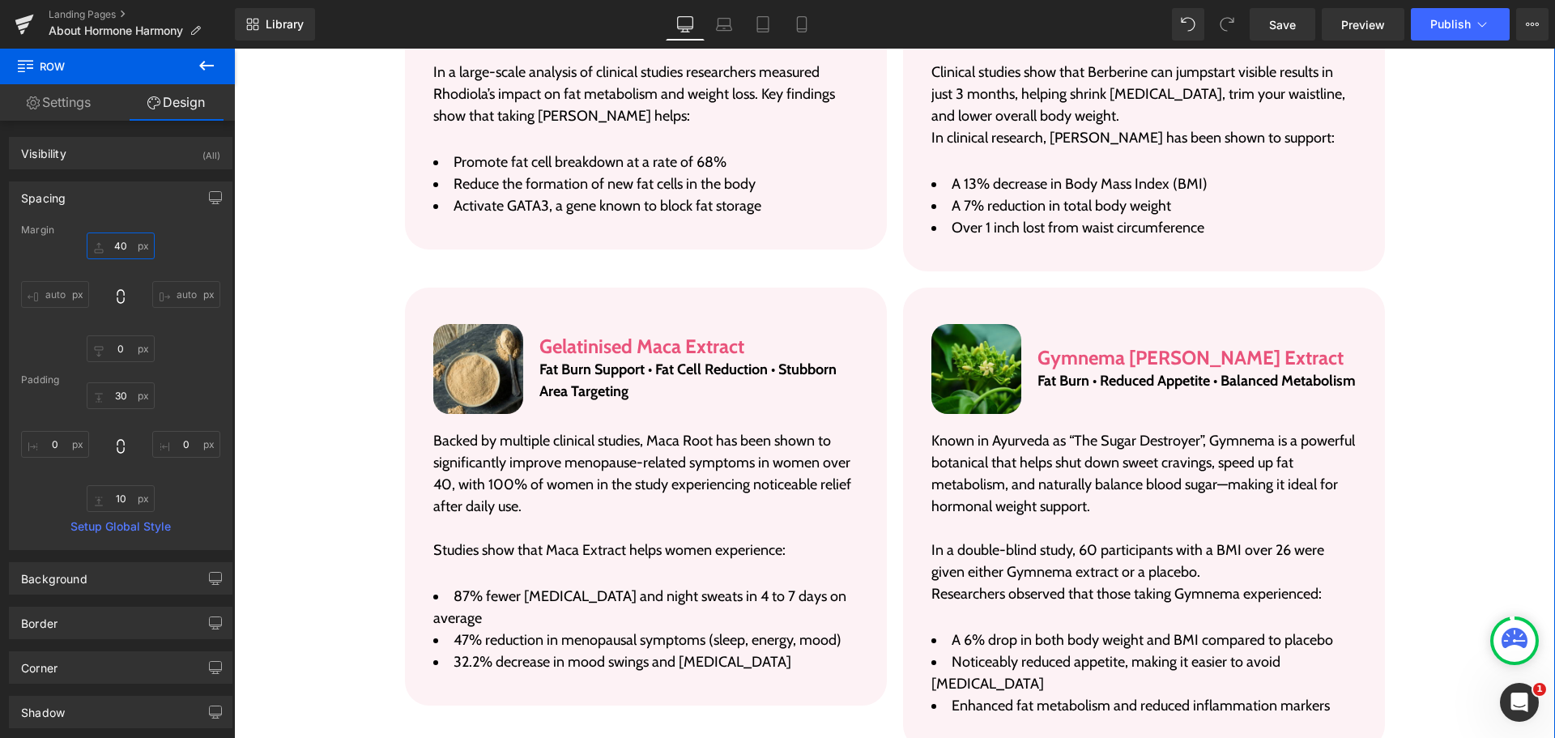
scroll to position [4381, 0]
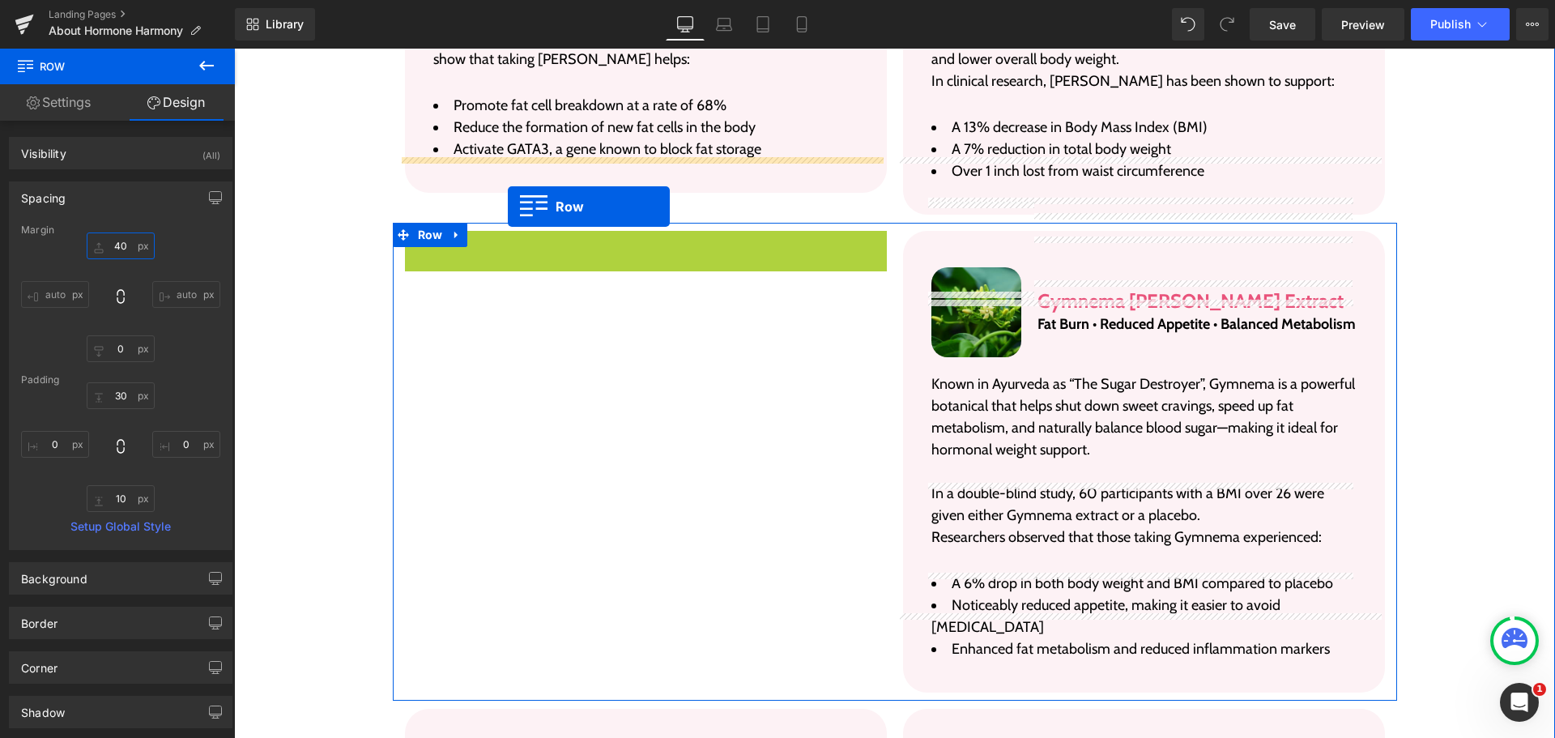
drag, startPoint x: 438, startPoint y: 183, endPoint x: 508, endPoint y: 207, distance: 73.5
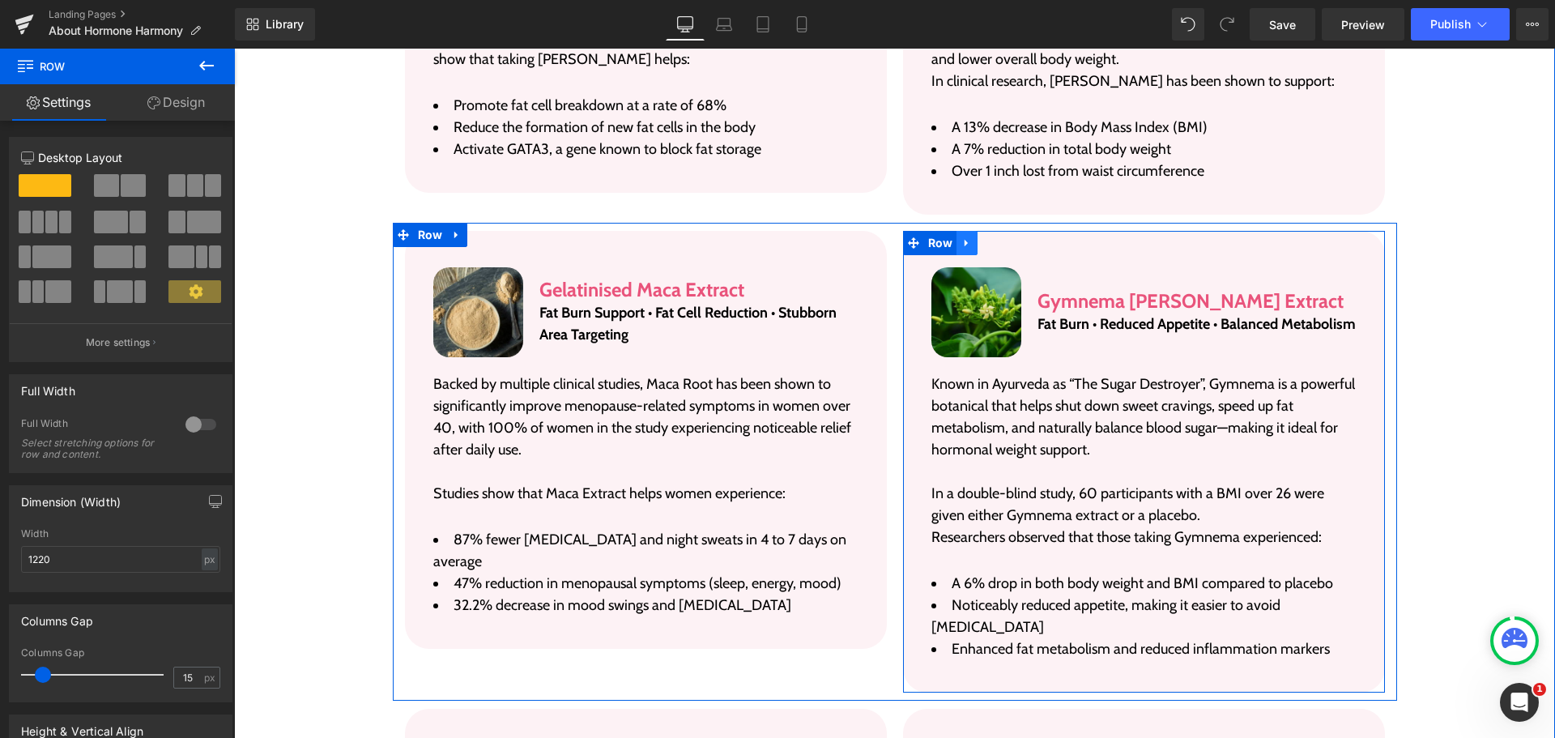
click at [970, 231] on link at bounding box center [967, 243] width 21 height 24
click at [987, 237] on icon at bounding box center [988, 242] width 11 height 11
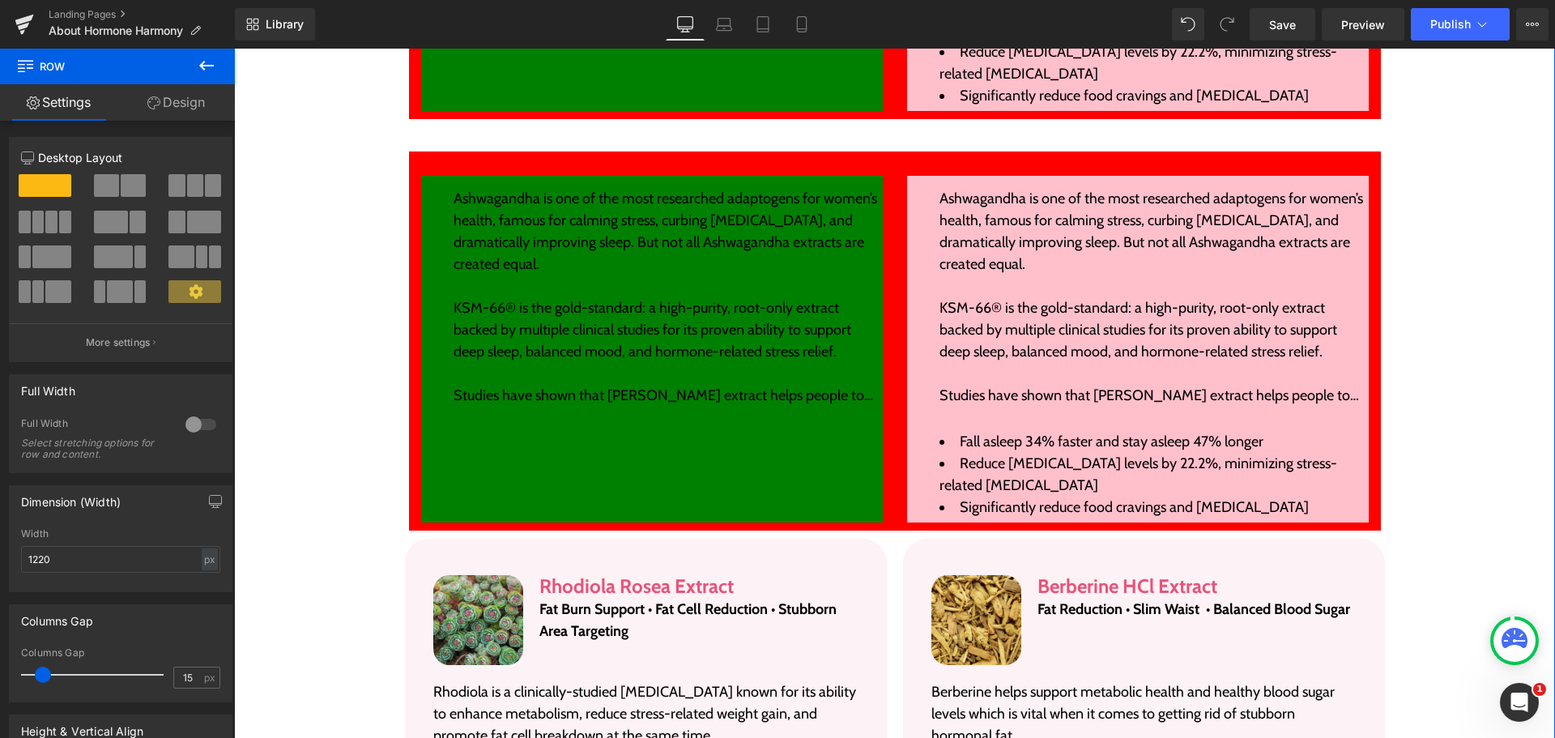
scroll to position [3537, 0]
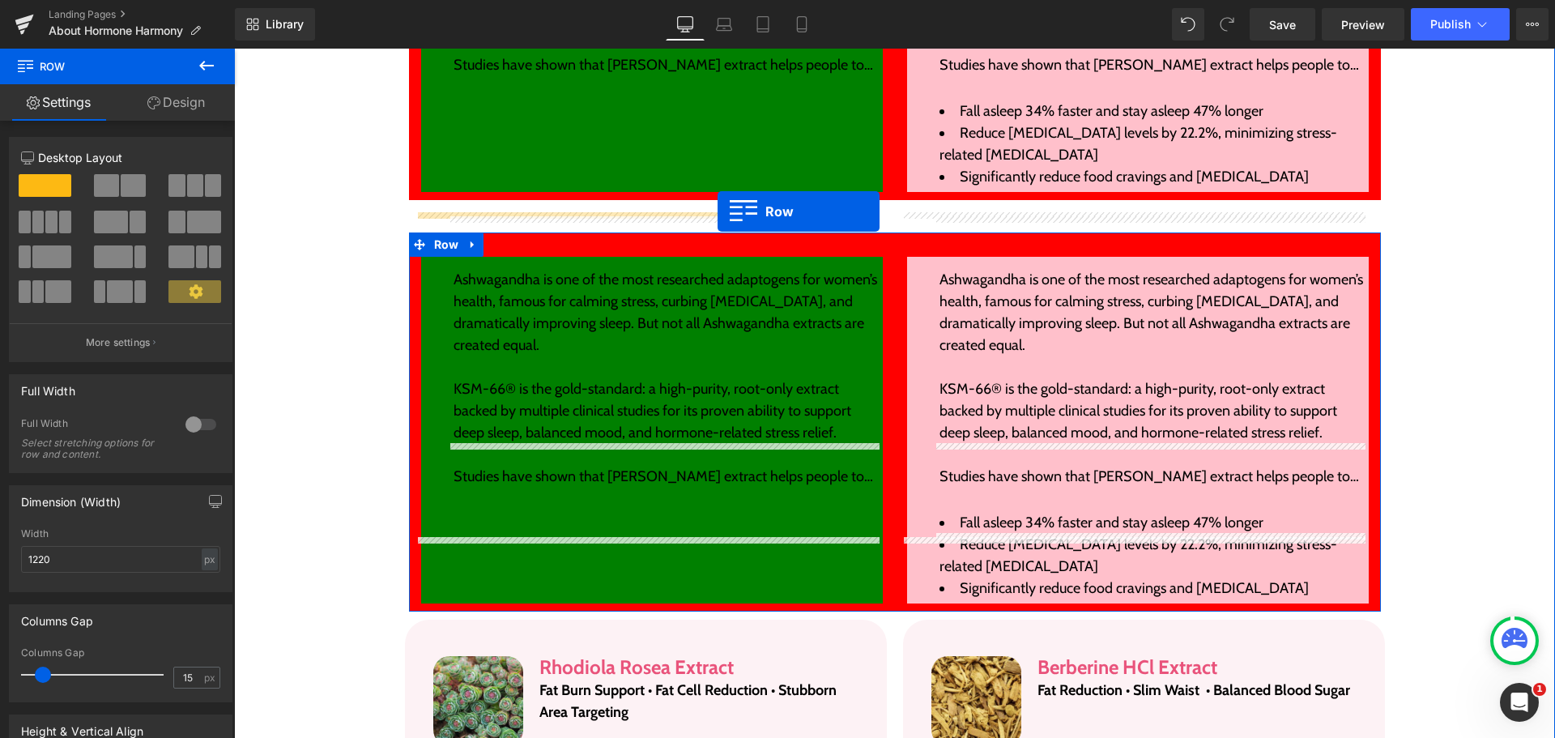
drag, startPoint x: 948, startPoint y: 211, endPoint x: 718, endPoint y: 211, distance: 230.1
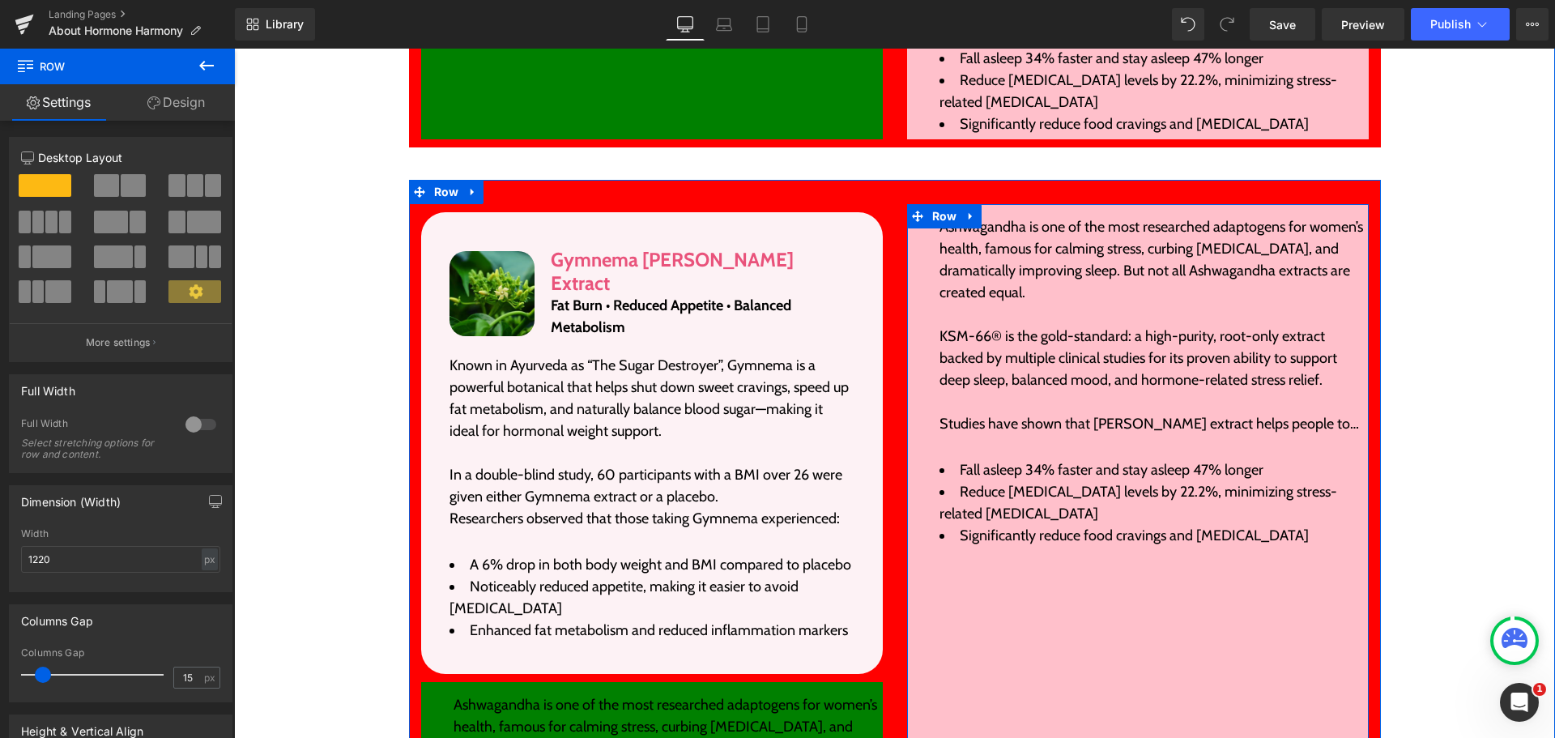
scroll to position [3618, 0]
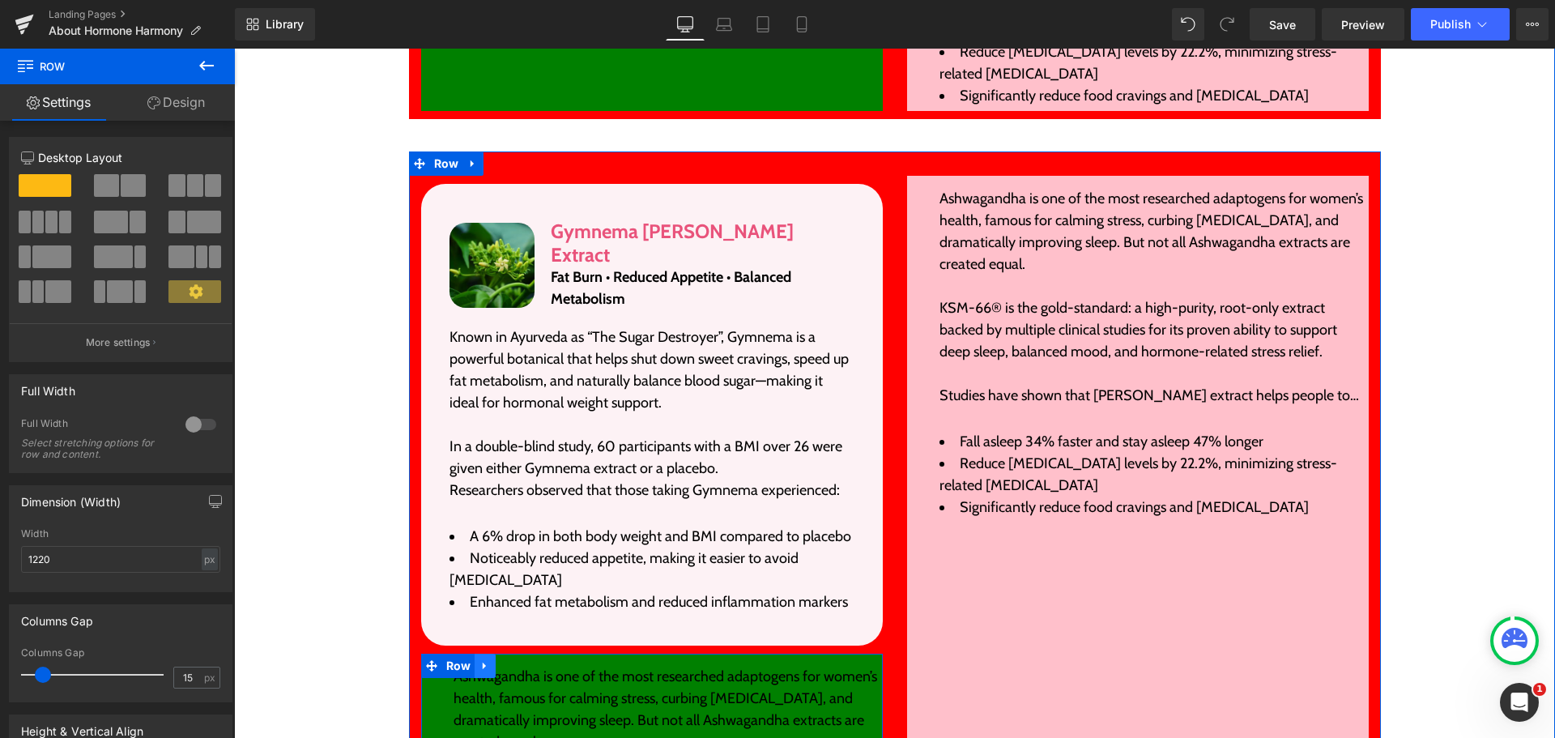
click at [479, 654] on link at bounding box center [485, 666] width 21 height 24
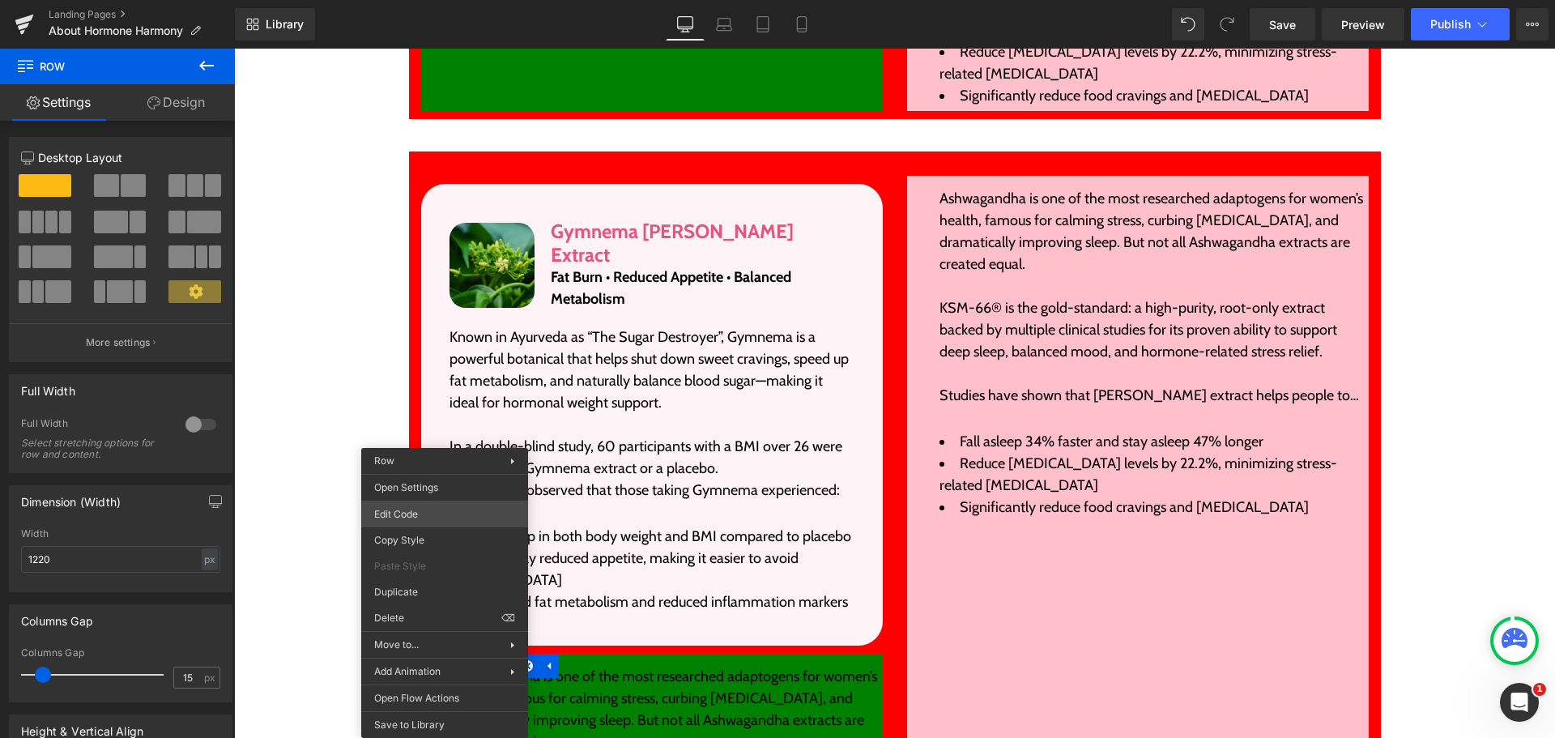
click at [440, 0] on div "Row You are previewing how the will restyle your page. You can not edit Element…" at bounding box center [777, 0] width 1555 height 0
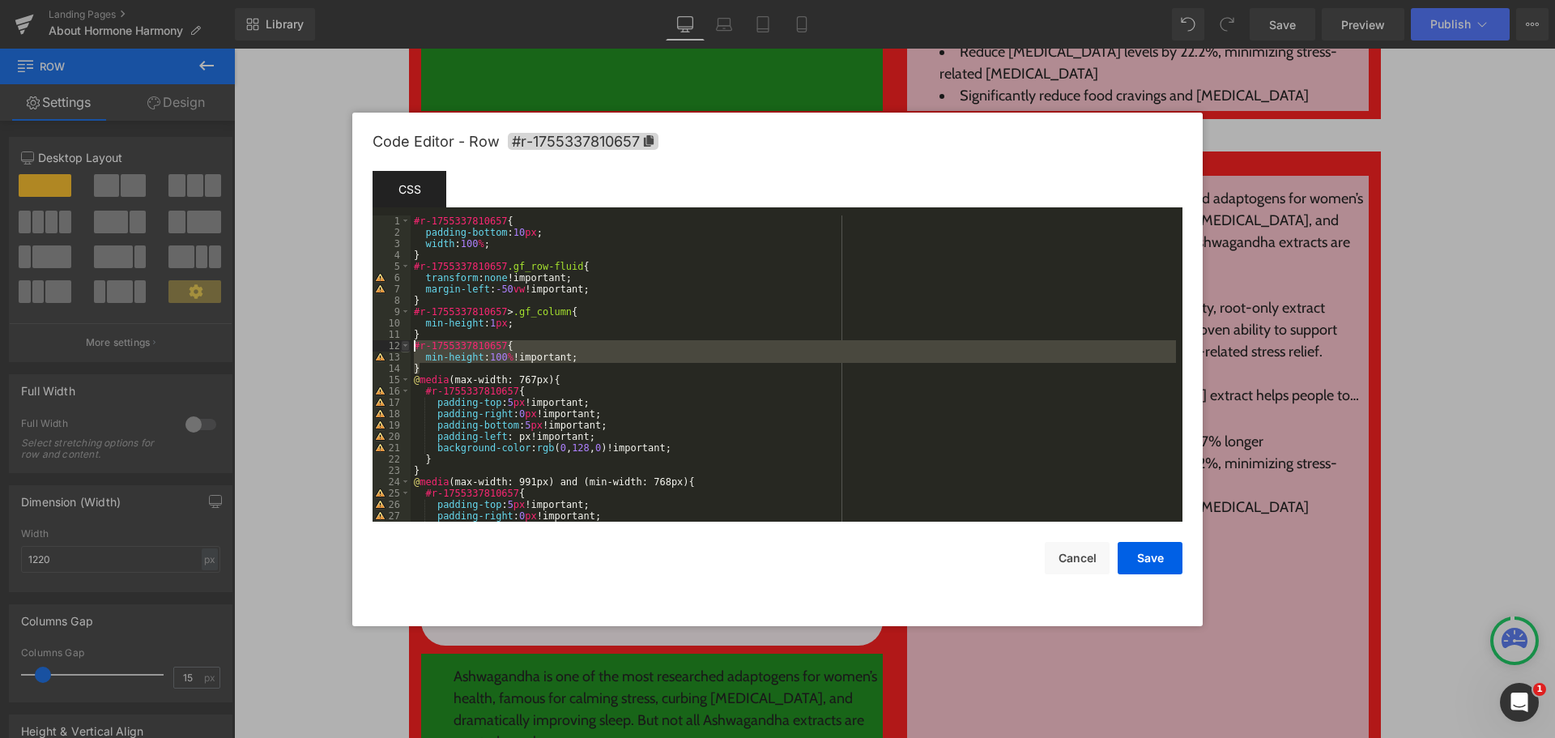
drag, startPoint x: 421, startPoint y: 371, endPoint x: 409, endPoint y: 348, distance: 26.4
click at [409, 348] on pre "1 2 3 4 5 6 7 8 9 10 11 12 13 14 15 16 17 18 19 20 21 22 23 24 25 26 27 28 #r-1…" at bounding box center [778, 368] width 810 height 306
click at [1081, 556] on button "Cancel" at bounding box center [1077, 558] width 65 height 32
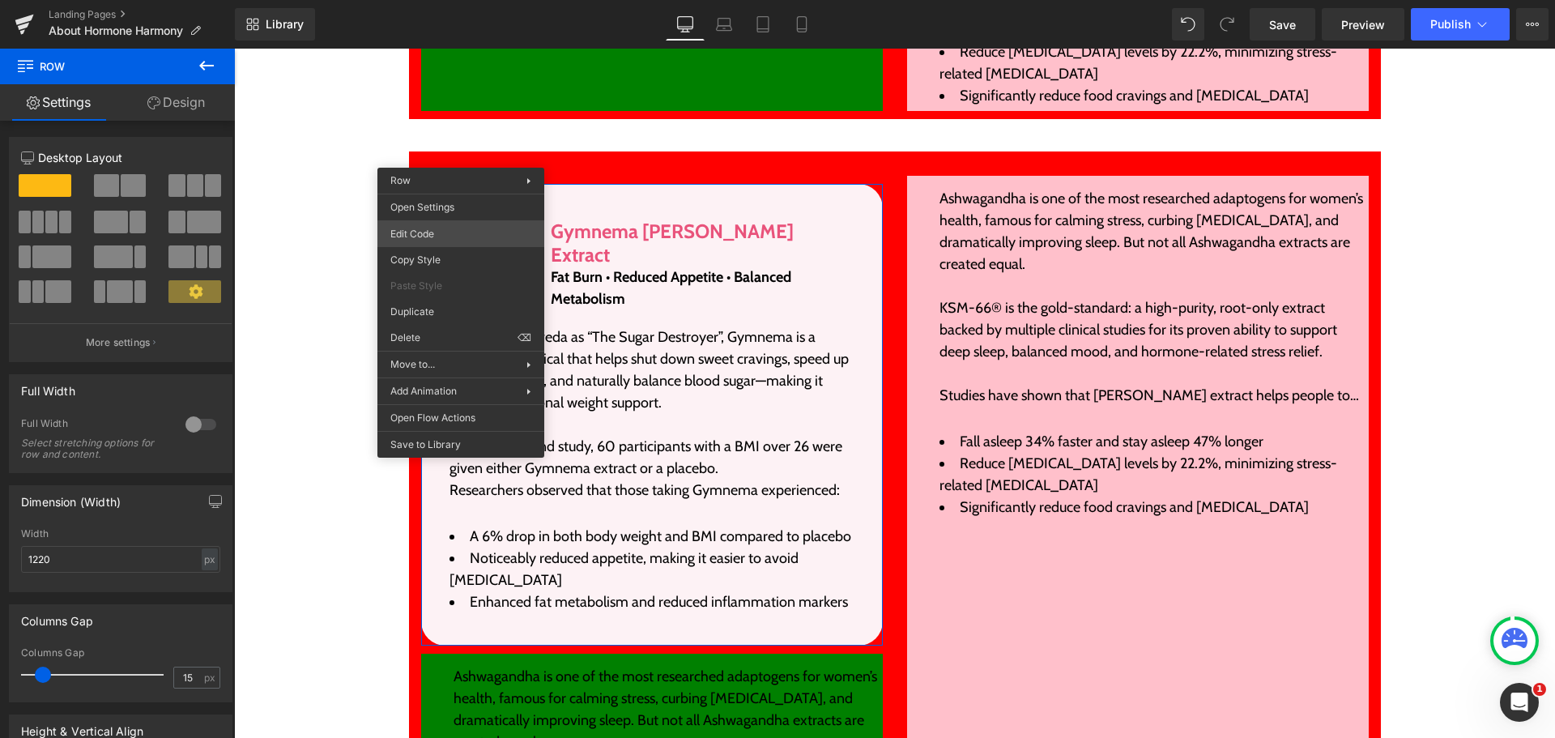
click at [444, 0] on div "Row You are previewing how the will restyle your page. You can not edit Element…" at bounding box center [777, 0] width 1555 height 0
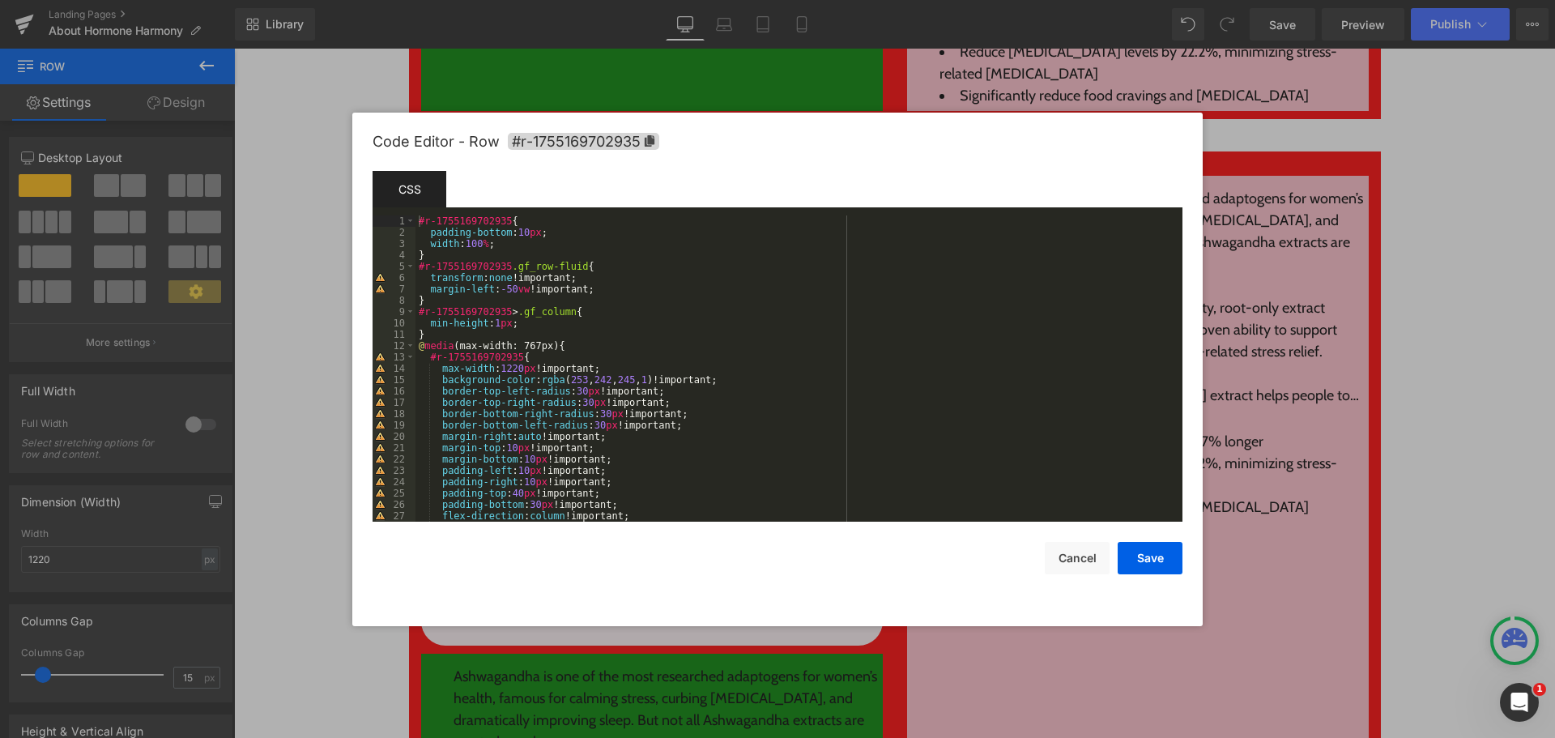
click at [430, 339] on div "#r-1755169702935 { padding-bottom : 10 px ; width : 100 % ; } #r-1755169702935 …" at bounding box center [796, 379] width 761 height 329
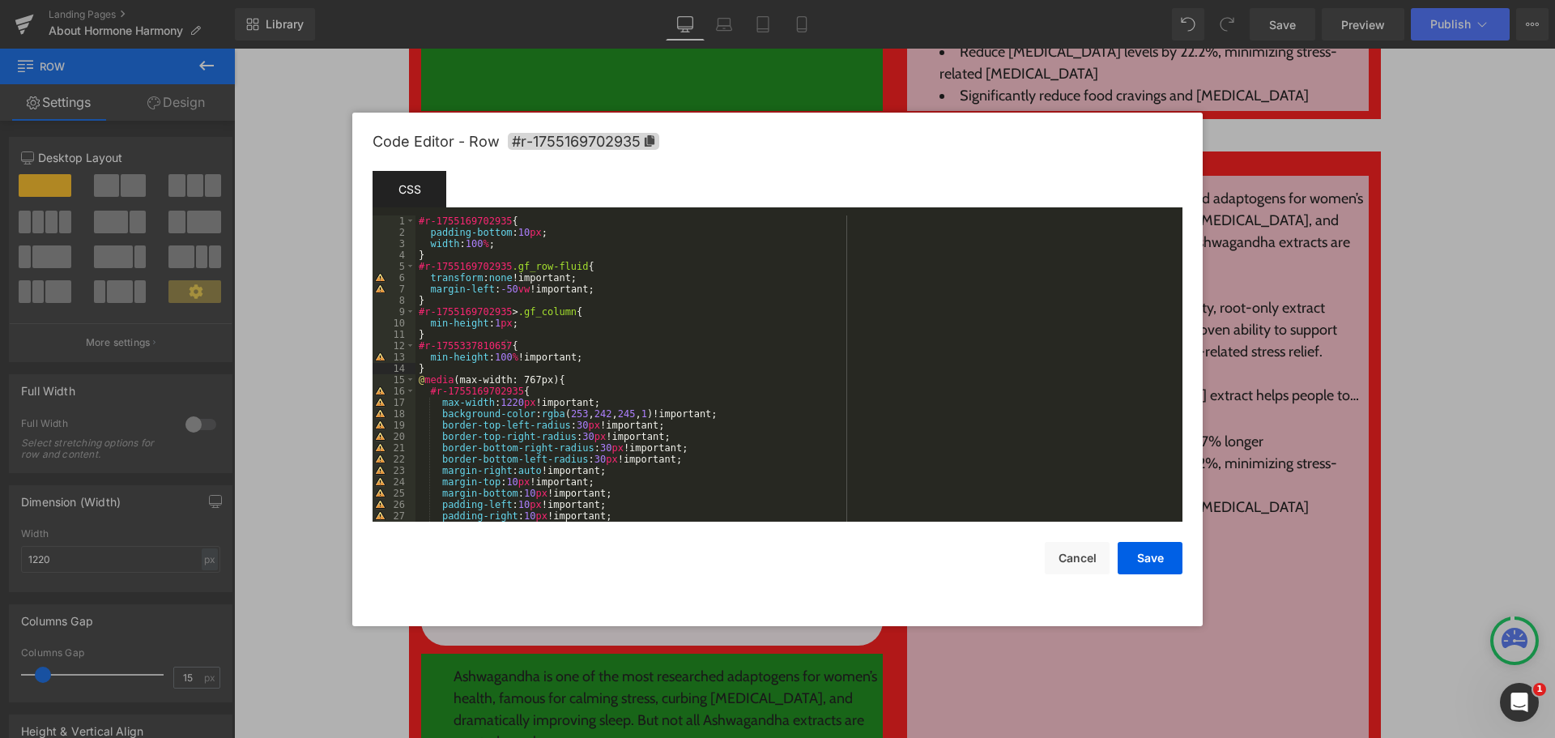
click at [476, 313] on div "#r-1755169702935 { padding-bottom : 10 px ; width : 100 % ; } #r-1755169702935 …" at bounding box center [796, 379] width 761 height 329
click at [478, 346] on div "#r-1755169702935 { padding-bottom : 10 px ; width : 100 % ; } #r-1755169702935 …" at bounding box center [796, 379] width 761 height 329
click at [768, 337] on div "#r-1755169702935 { padding-bottom : 10 px ; width : 100 % ; } #r-1755169702935 …" at bounding box center [796, 379] width 761 height 329
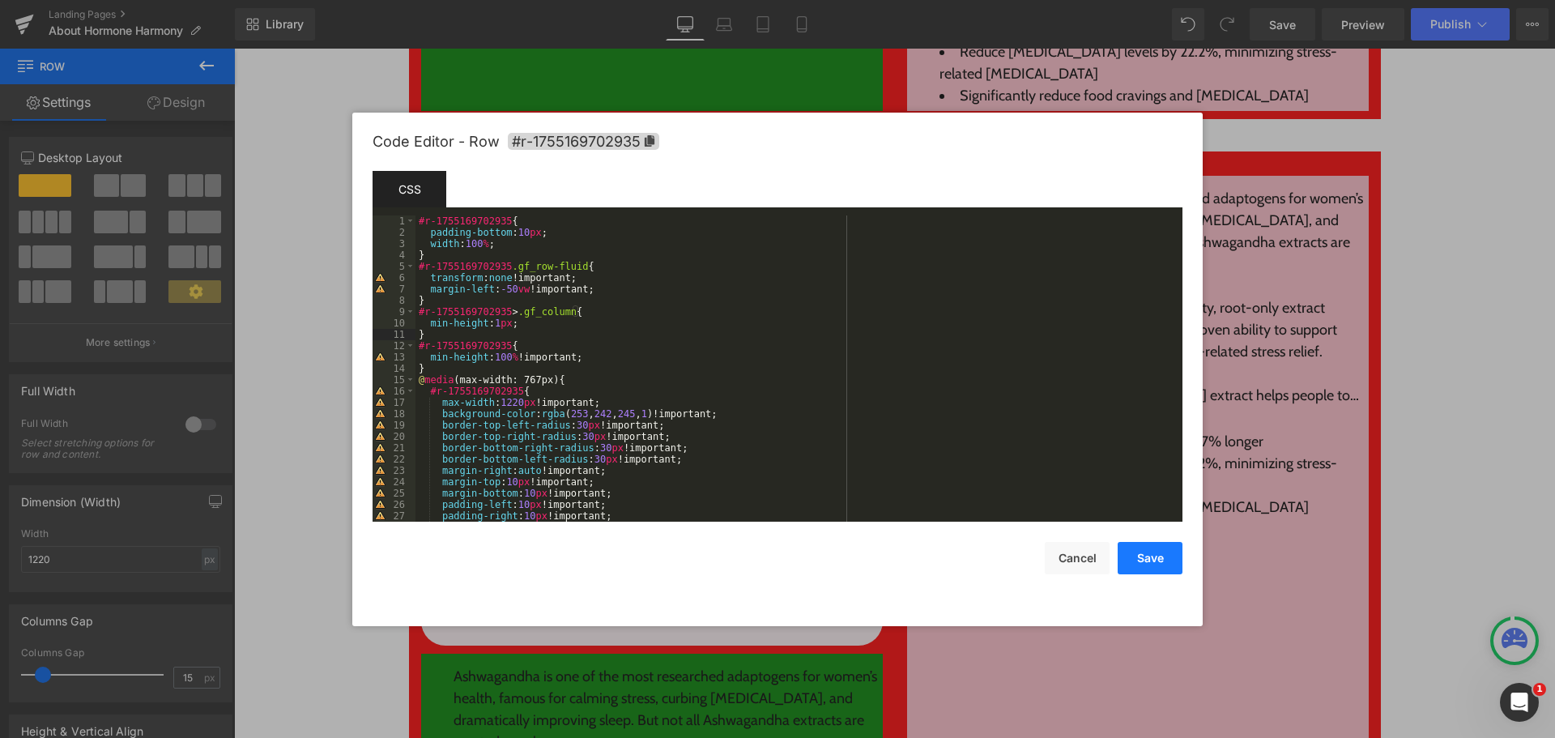
click at [1136, 553] on button "Save" at bounding box center [1150, 558] width 65 height 32
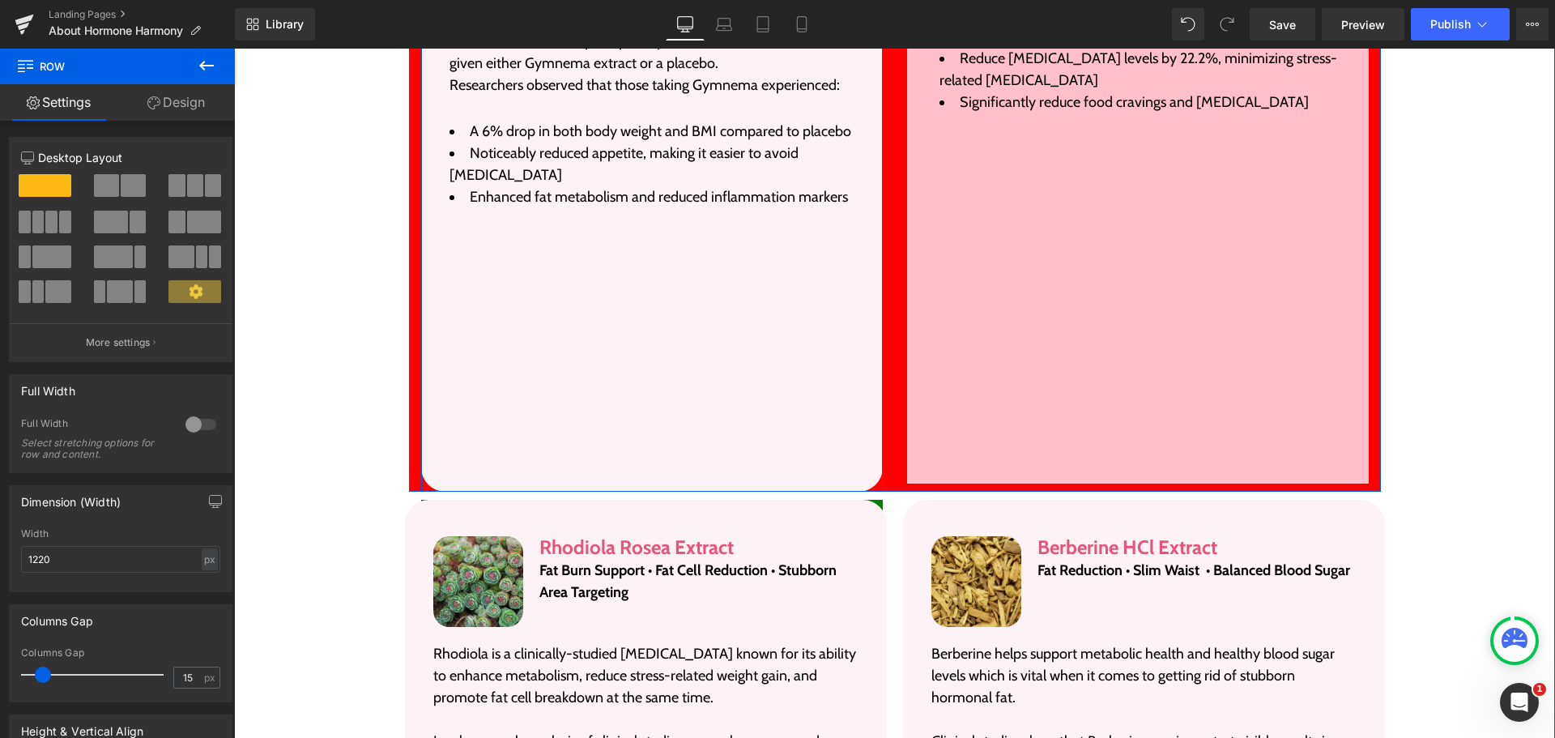
scroll to position [3942, 0]
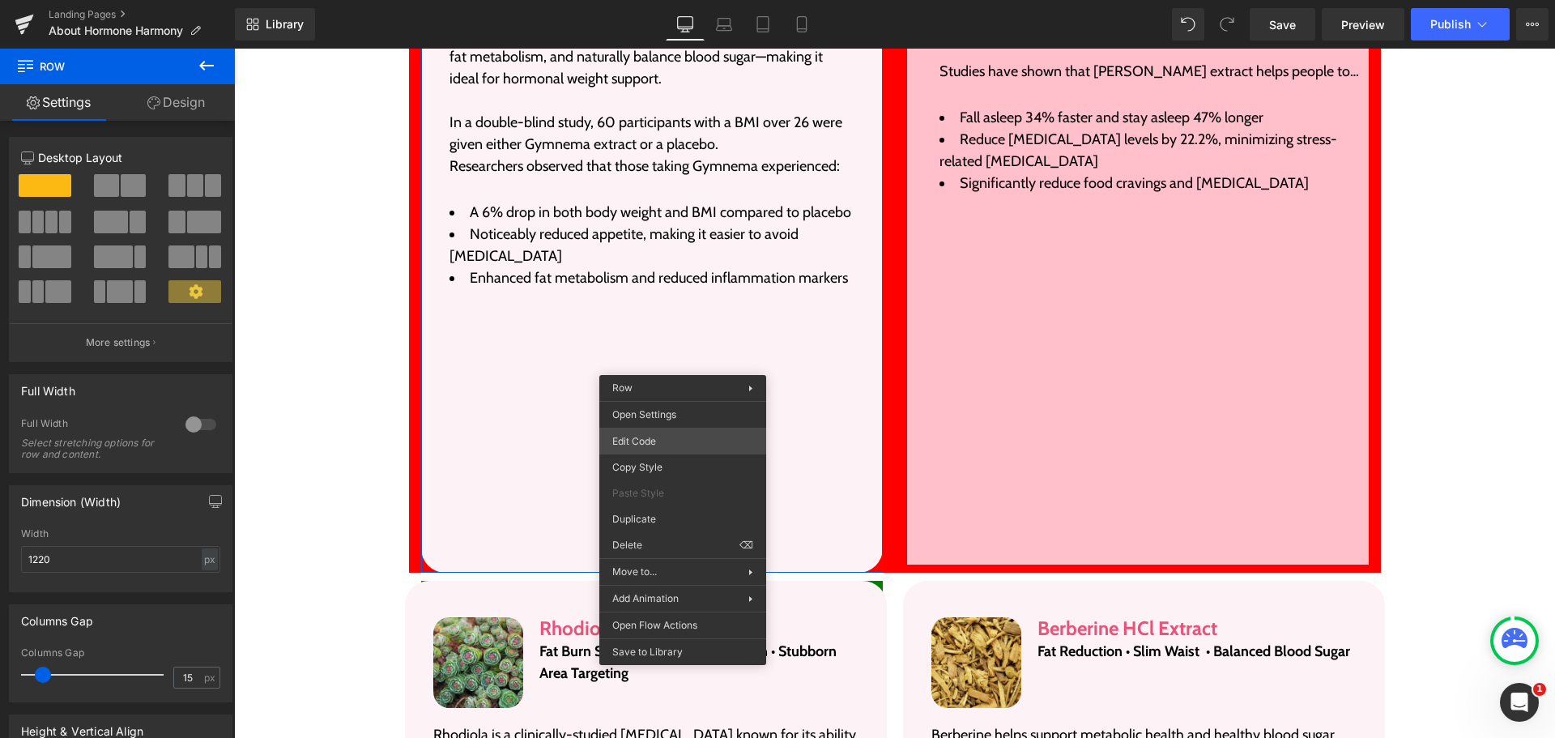
click at [667, 0] on div "Row You are previewing how the will restyle your page. You can not edit Element…" at bounding box center [777, 0] width 1555 height 0
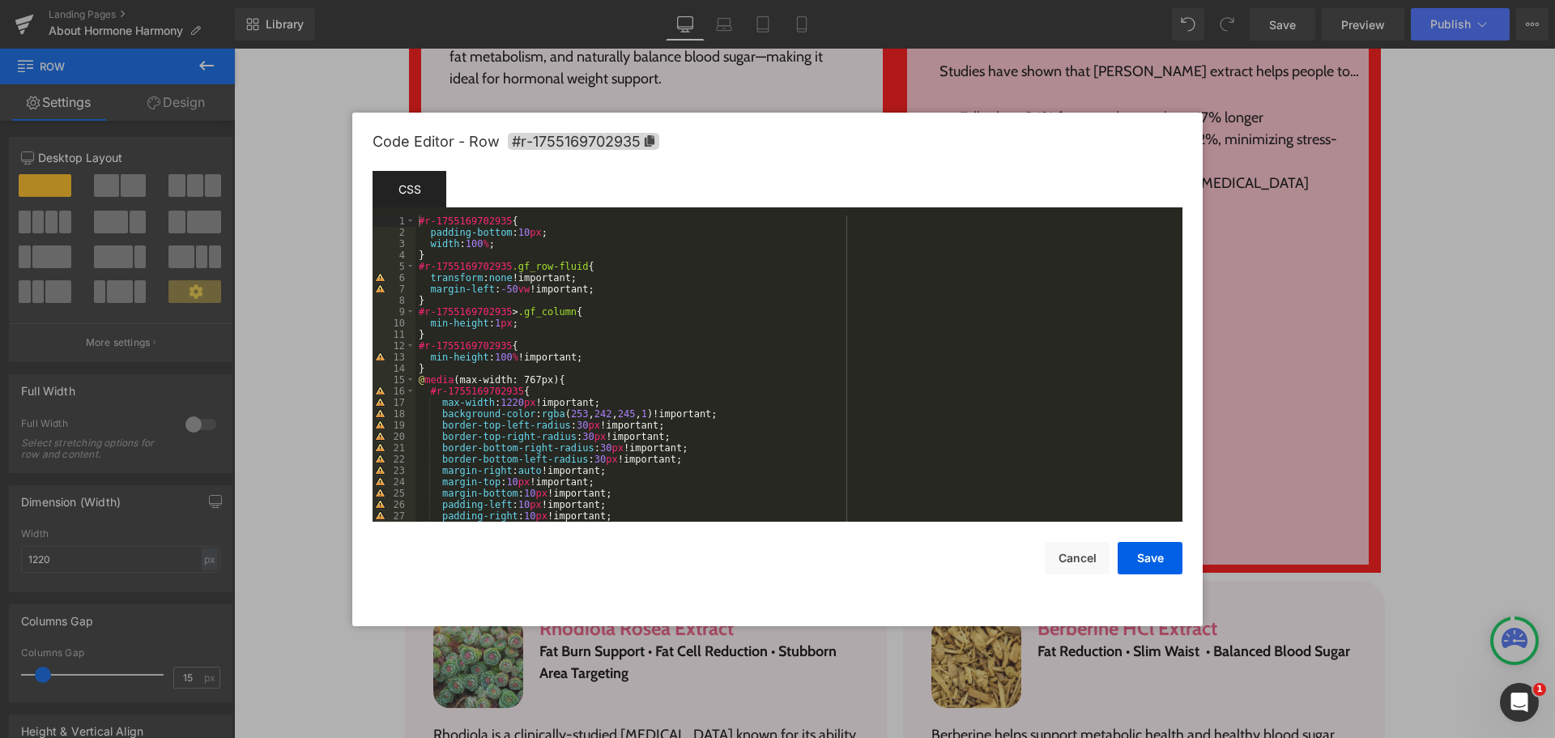
click at [508, 356] on div "#r-1755169702935 { padding-bottom : 10 px ; width : 100 % ; } #r-1755169702935 …" at bounding box center [796, 379] width 761 height 329
click at [1148, 562] on button "Save" at bounding box center [1150, 558] width 65 height 32
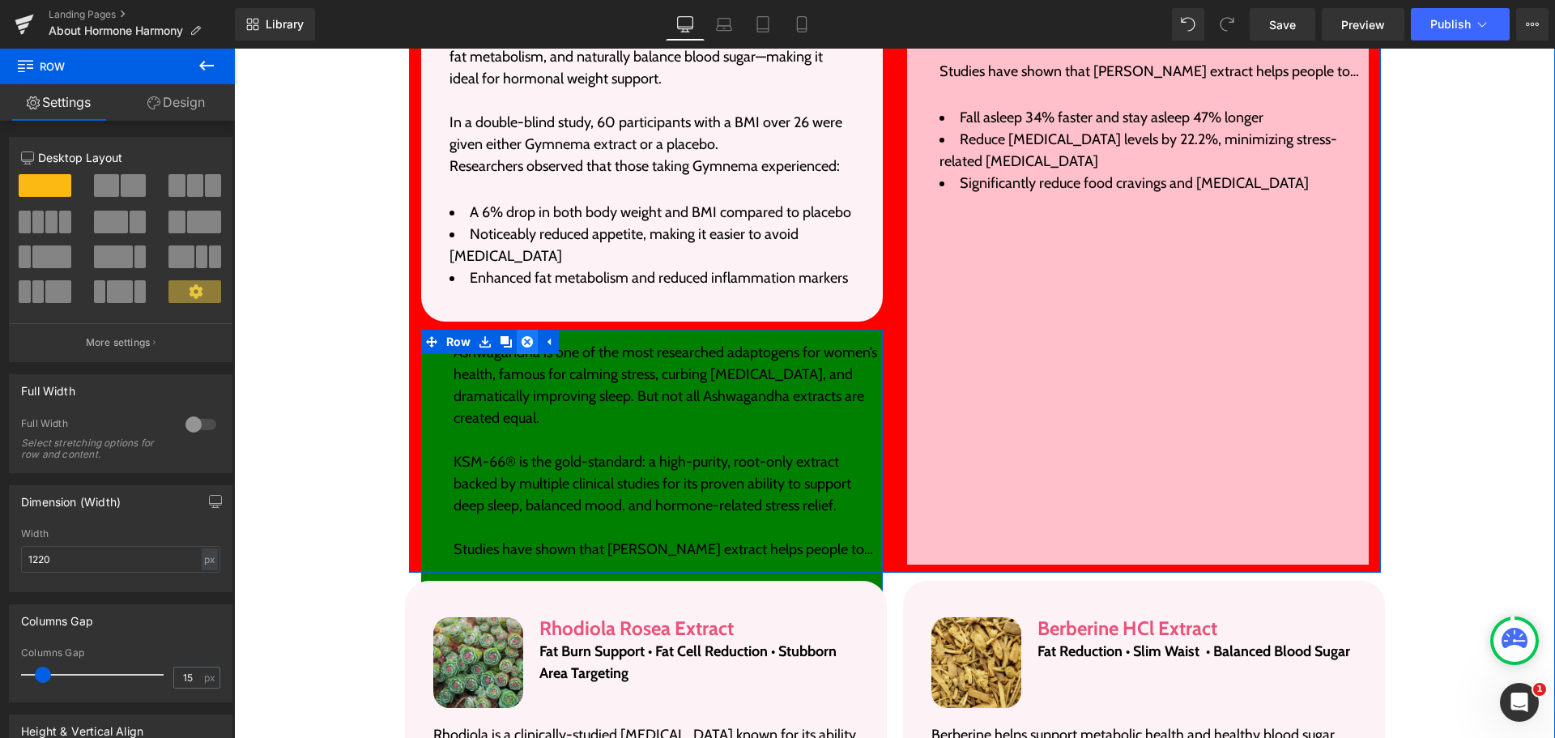
click at [522, 336] on icon at bounding box center [527, 341] width 11 height 11
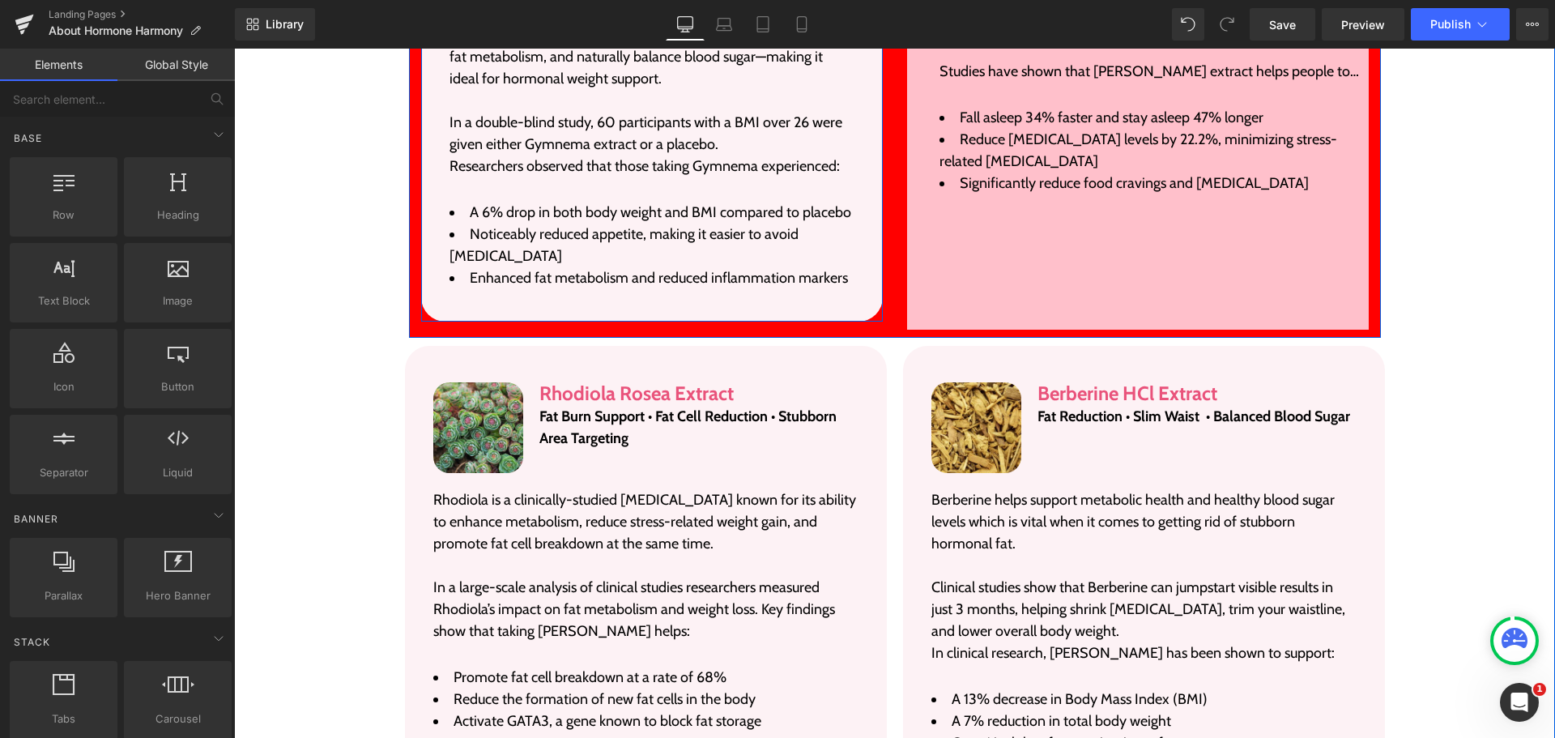
scroll to position [3861, 0]
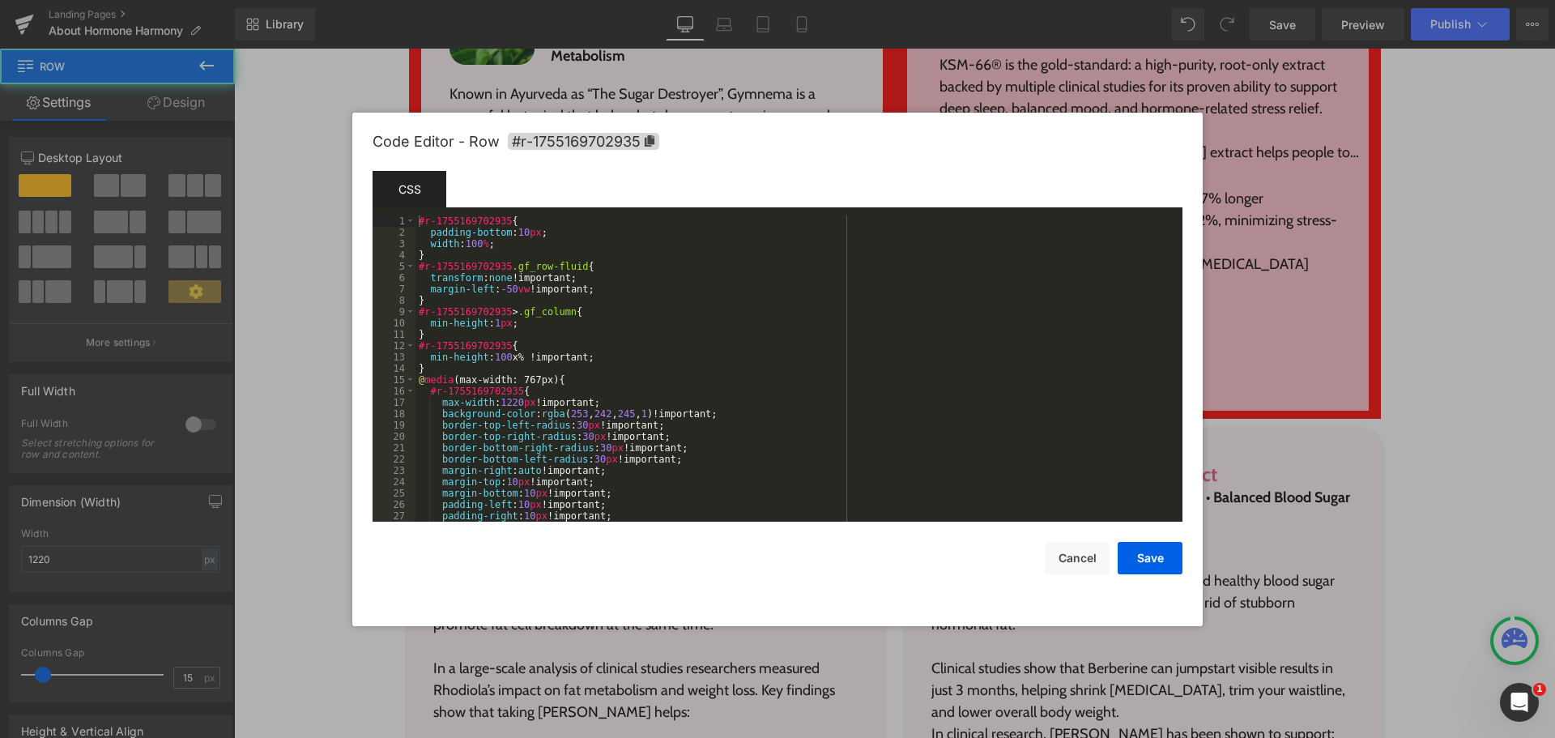
click at [823, 0] on div "Row You are previewing how the will restyle your page. You can not edit Element…" at bounding box center [777, 0] width 1555 height 0
click at [513, 356] on div "#r-1755169702935 { padding-bottom : 10 px ; width : 100 % ; } #r-1755169702935 …" at bounding box center [796, 379] width 761 height 329
drag, startPoint x: 1142, startPoint y: 559, endPoint x: 874, endPoint y: 454, distance: 287.8
click at [1142, 559] on button "Save" at bounding box center [1150, 558] width 65 height 32
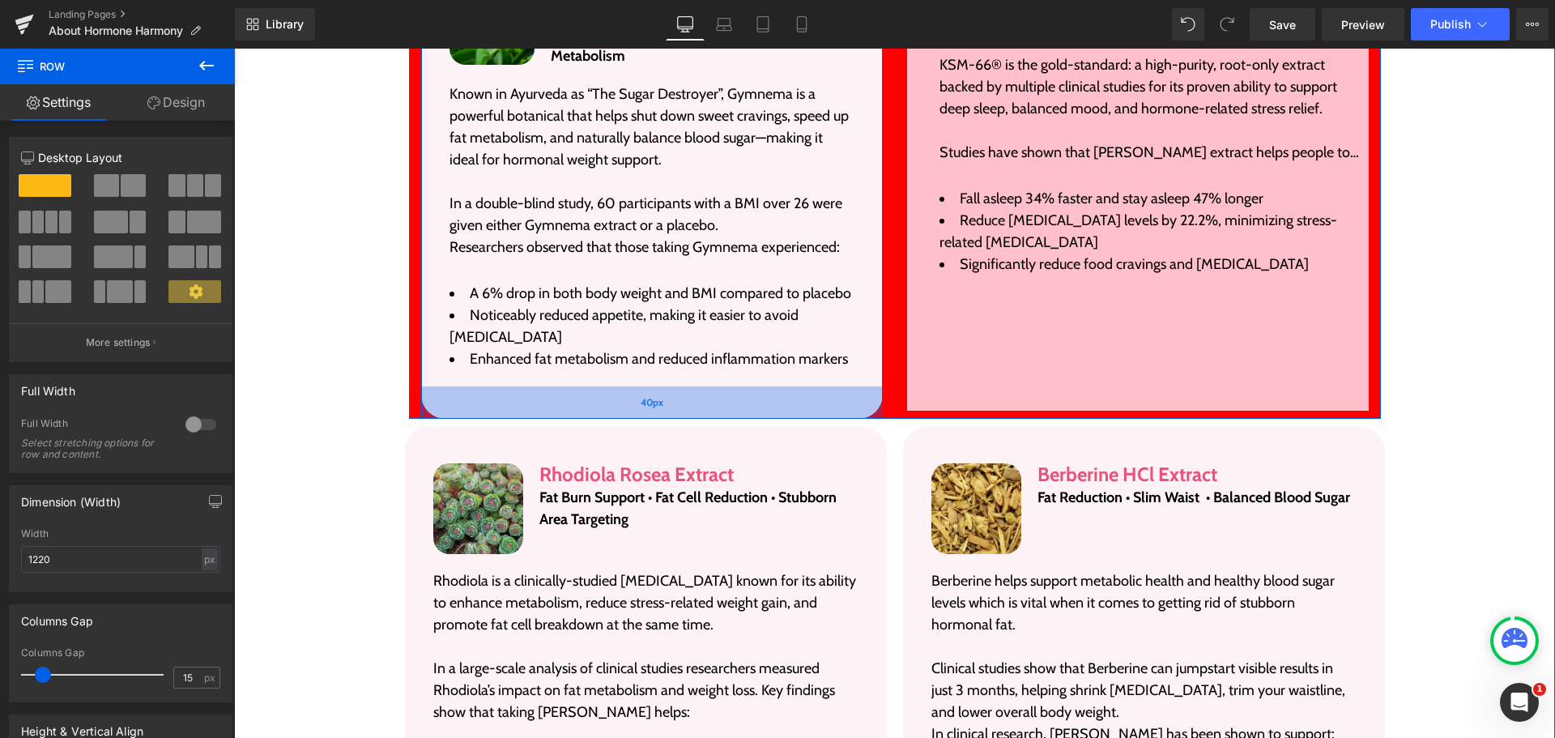
click at [858, 386] on div "40px" at bounding box center [652, 402] width 462 height 32
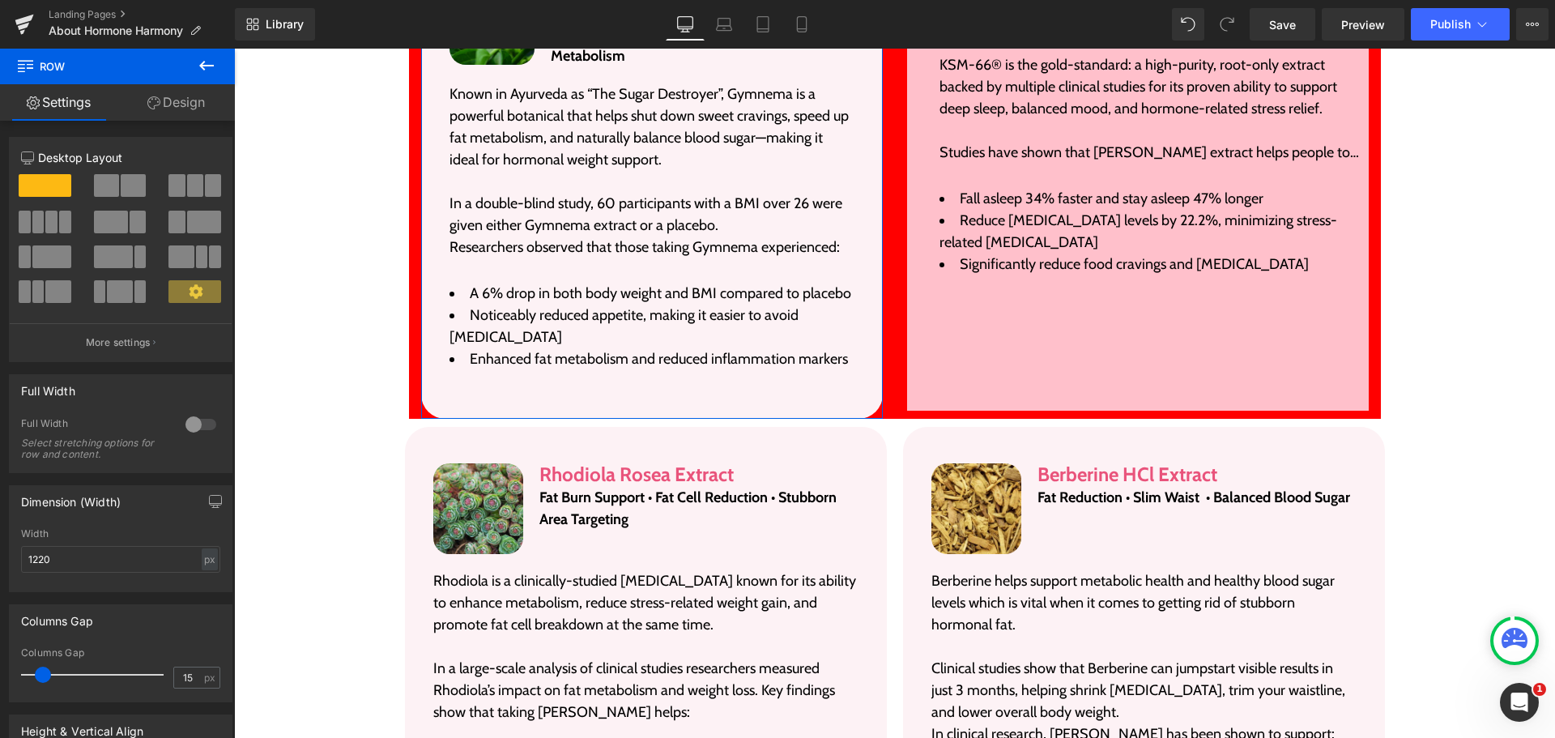
drag, startPoint x: 178, startPoint y: 93, endPoint x: 81, endPoint y: 189, distance: 136.3
click at [178, 93] on link "Design" at bounding box center [175, 102] width 117 height 36
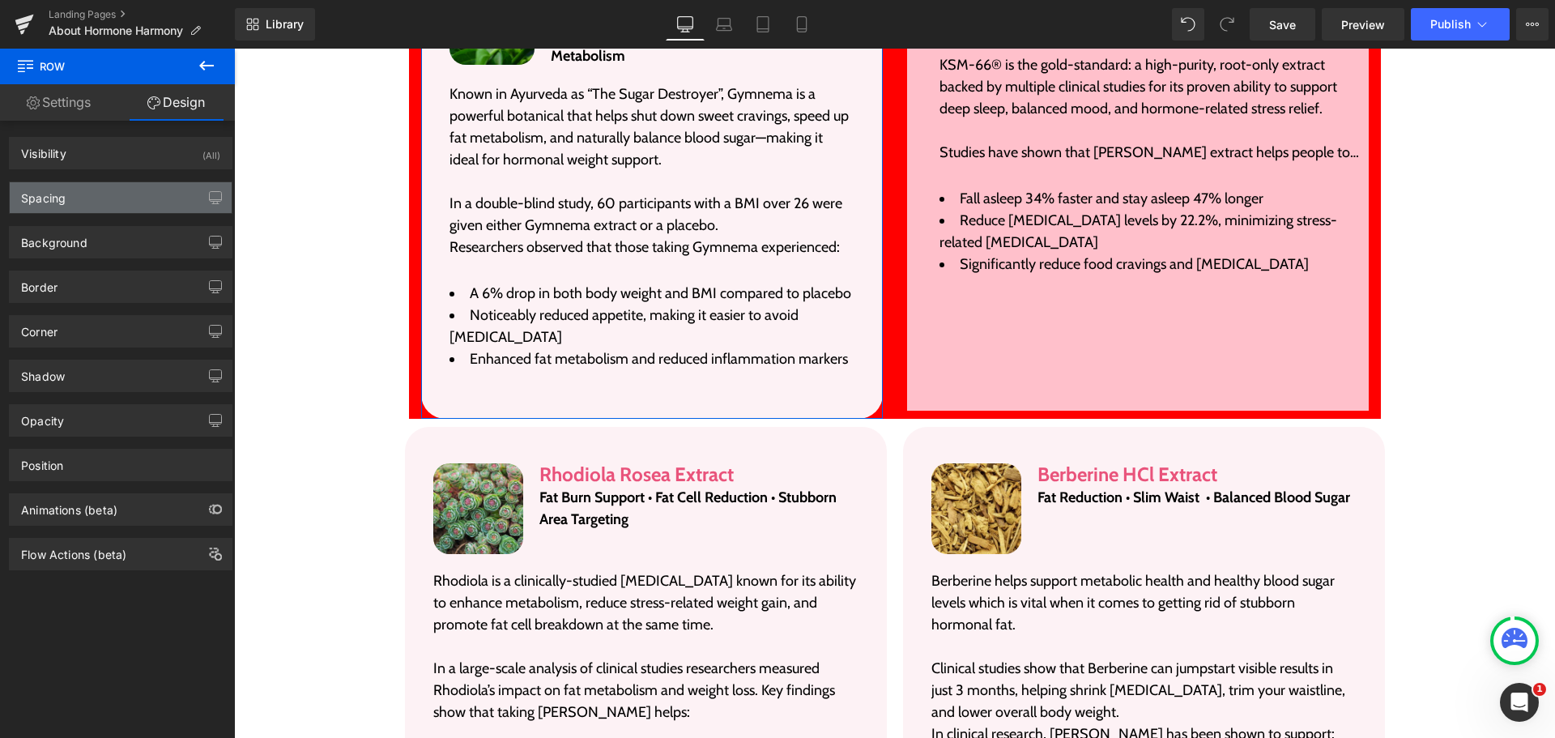
type input "10"
type input "40"
type input "20"
type input "40"
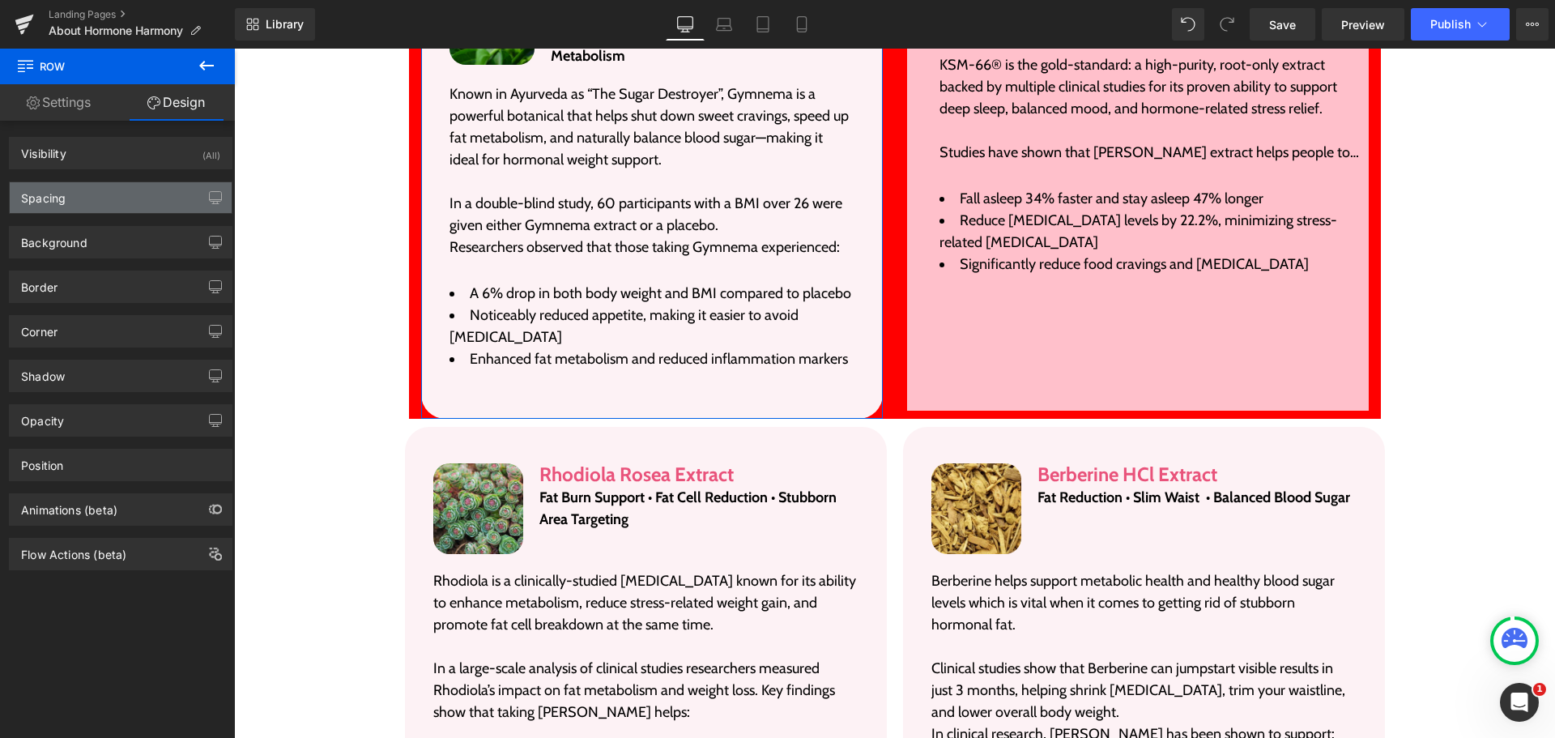
type input "20"
click at [81, 190] on div "Spacing" at bounding box center [121, 197] width 222 height 31
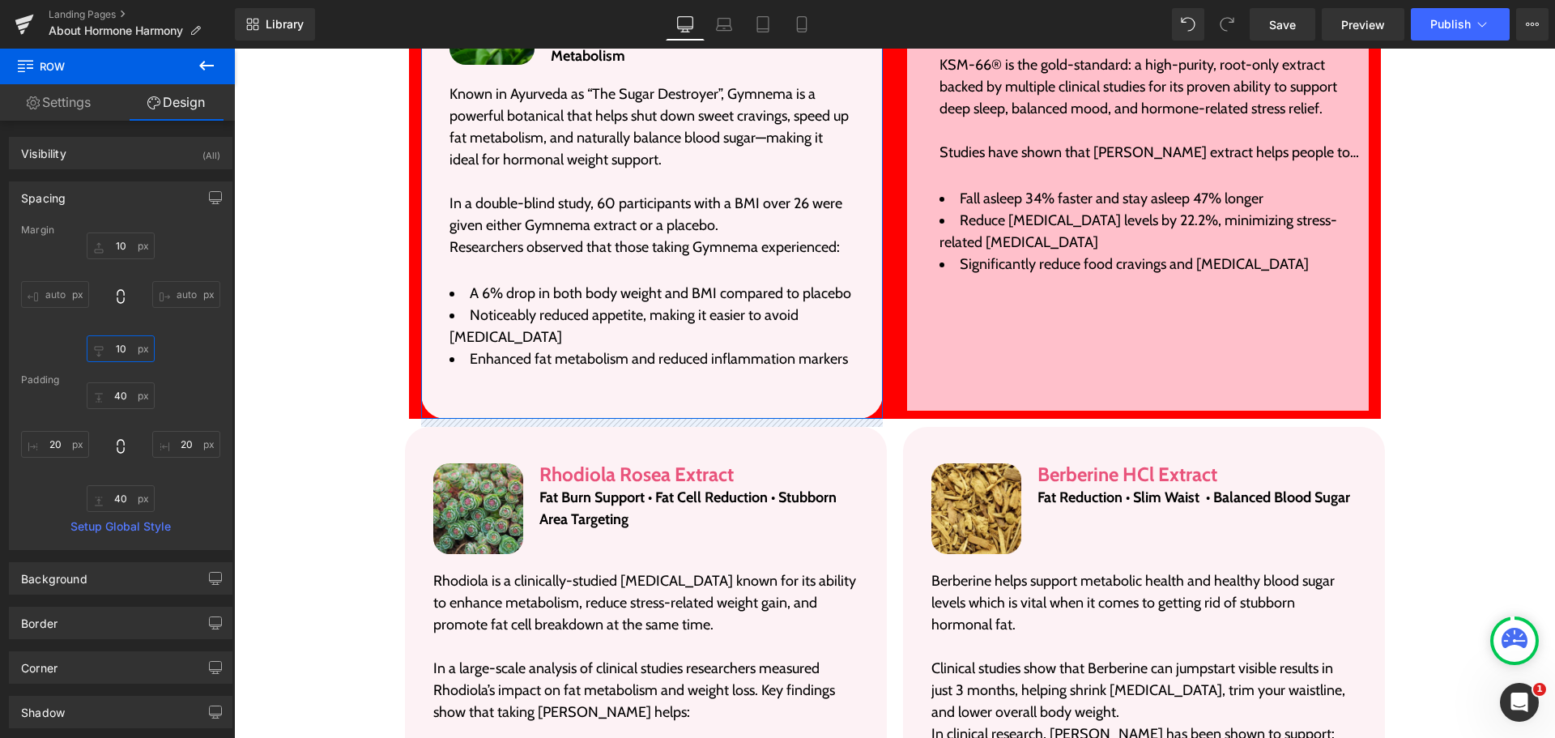
click at [112, 346] on input "10" at bounding box center [121, 348] width 68 height 27
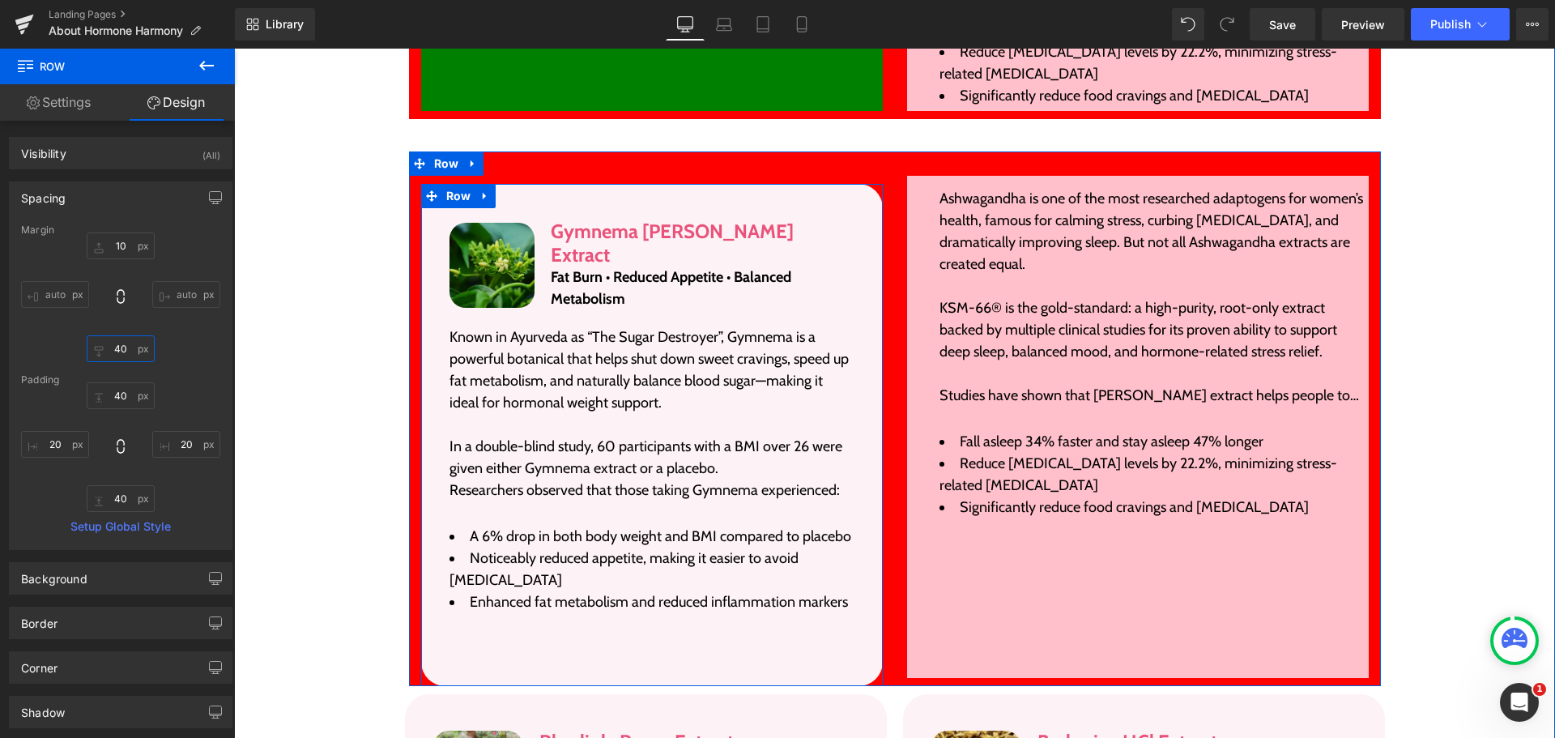
scroll to position [3537, 0]
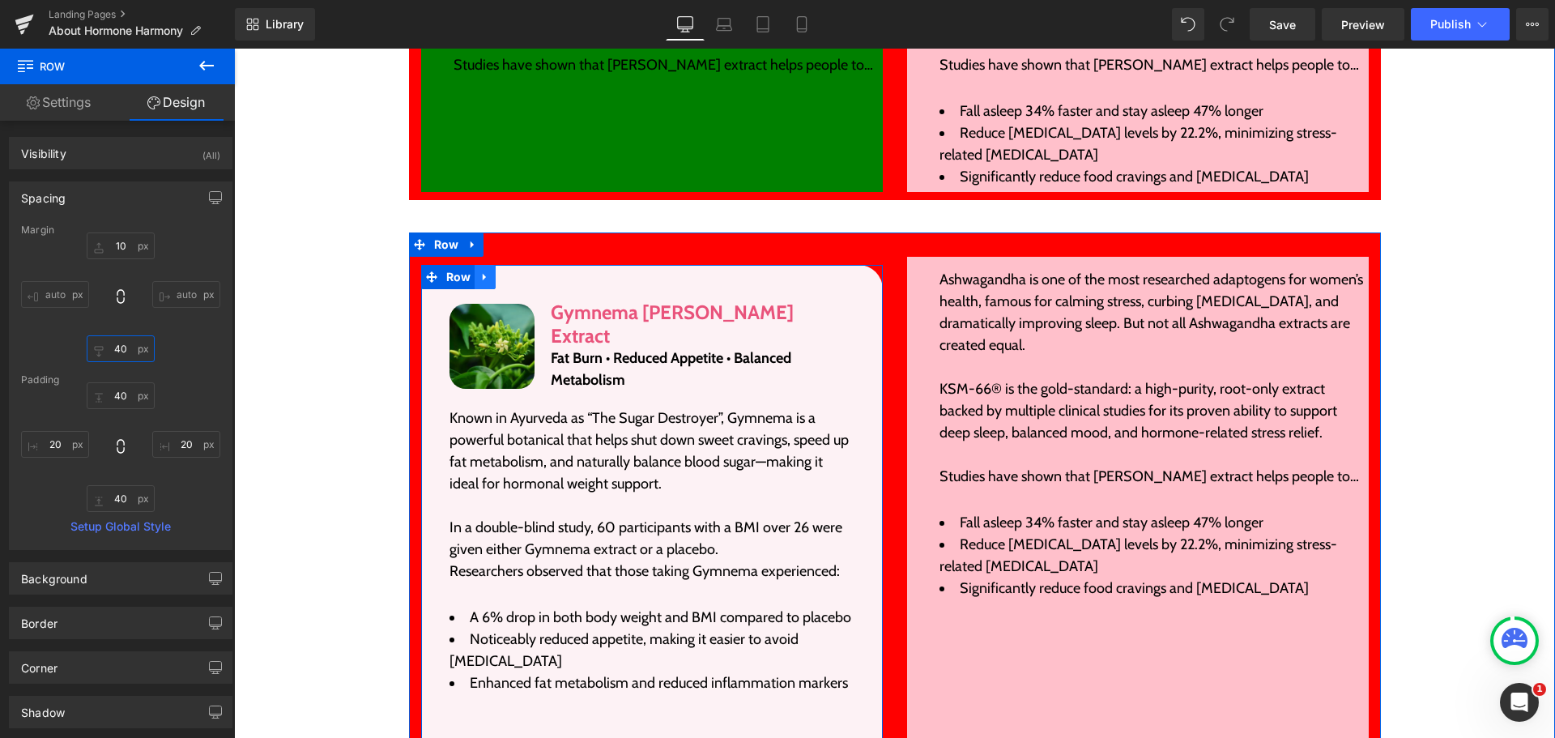
type input "40"
click at [483, 265] on link at bounding box center [485, 277] width 21 height 24
click at [504, 271] on icon at bounding box center [506, 276] width 11 height 11
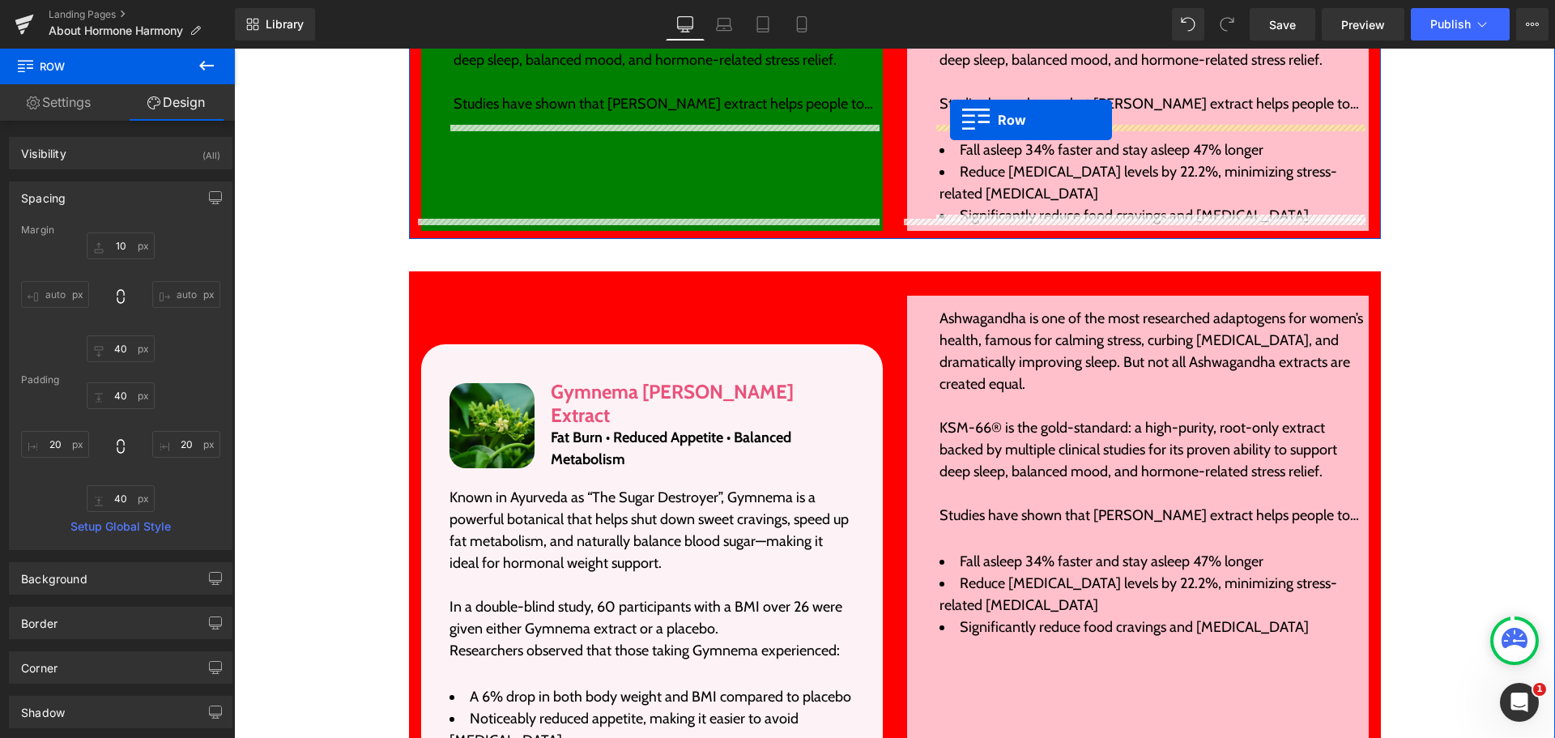
scroll to position [3465, 0]
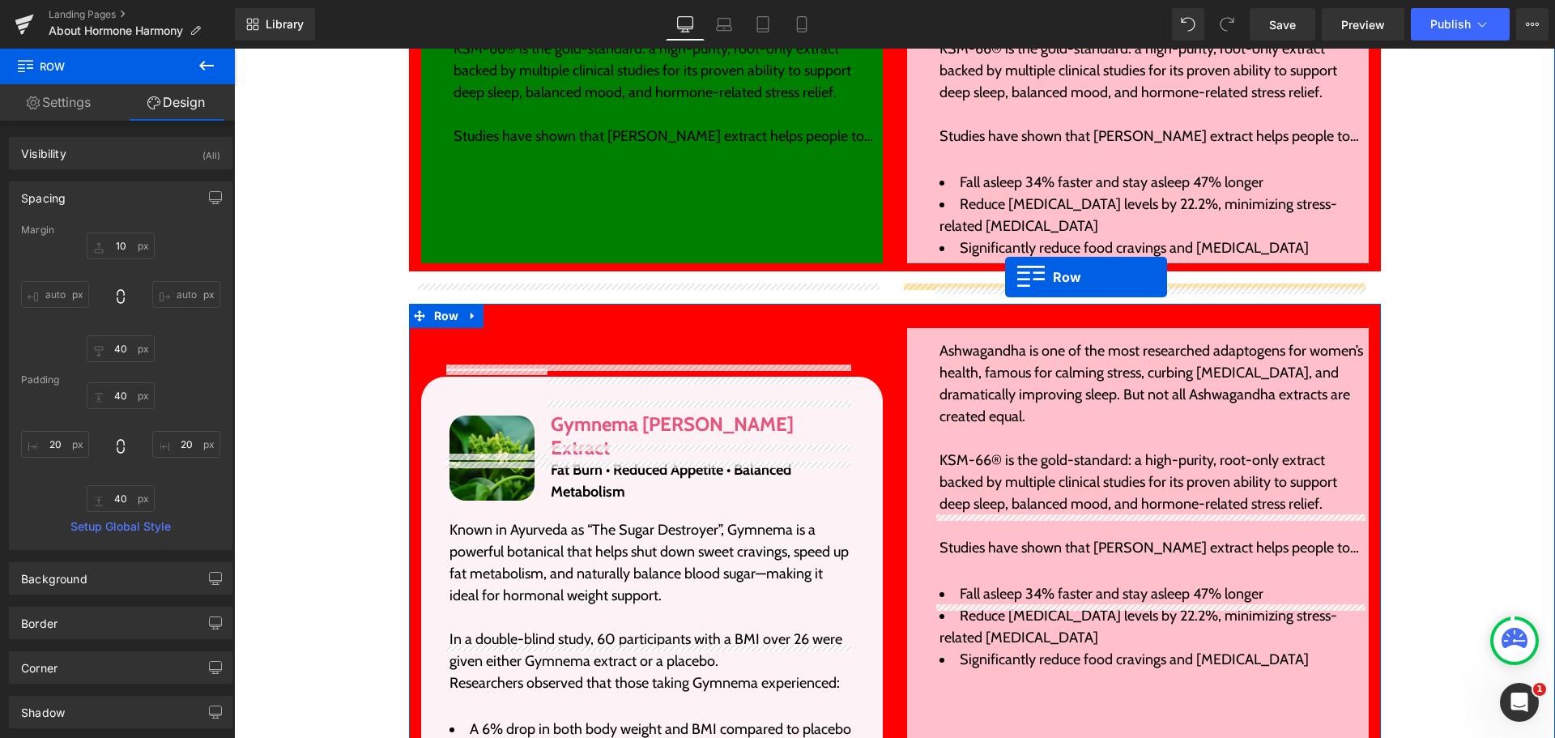
drag, startPoint x: 456, startPoint y: 143, endPoint x: 1005, endPoint y: 277, distance: 565.2
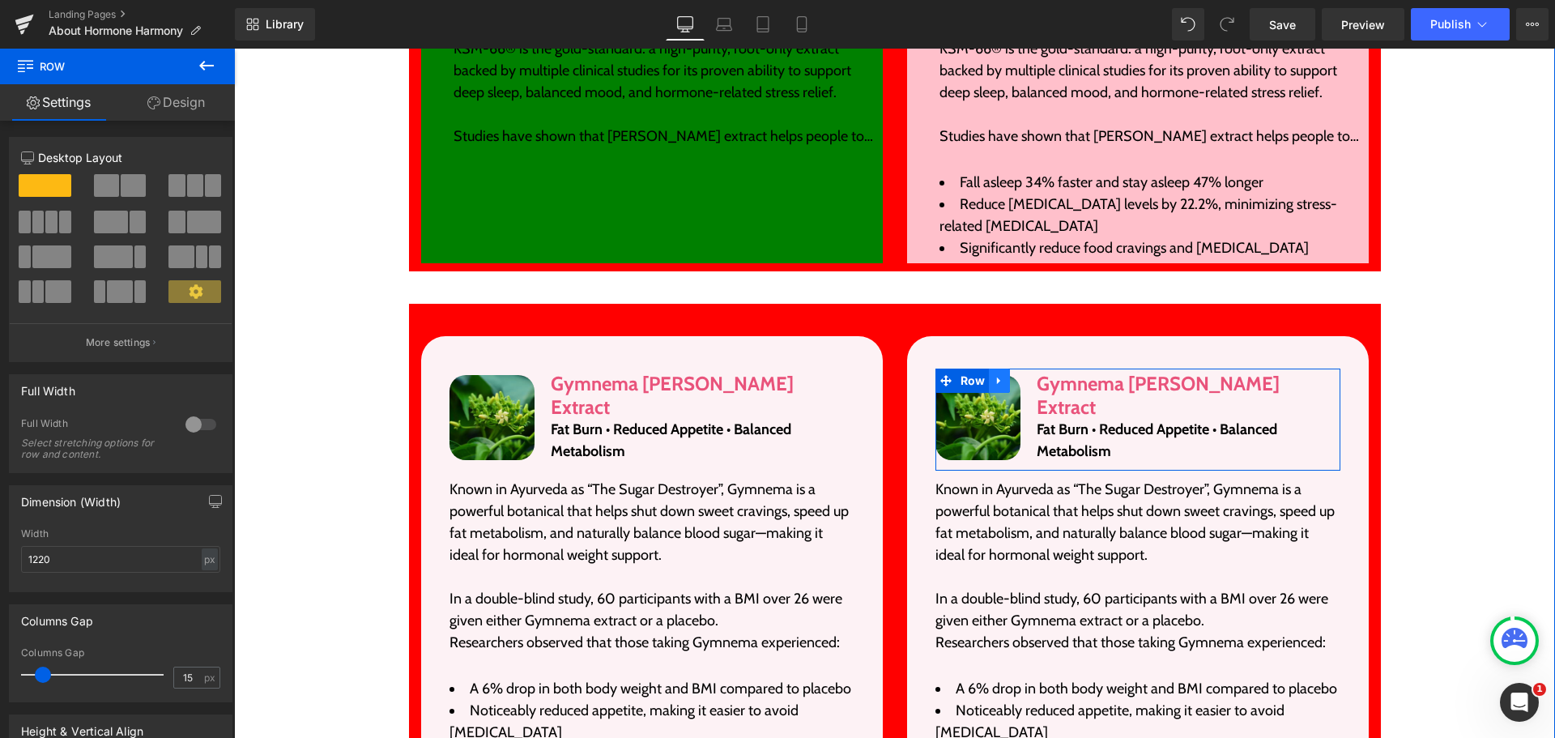
click at [995, 374] on icon at bounding box center [999, 380] width 11 height 12
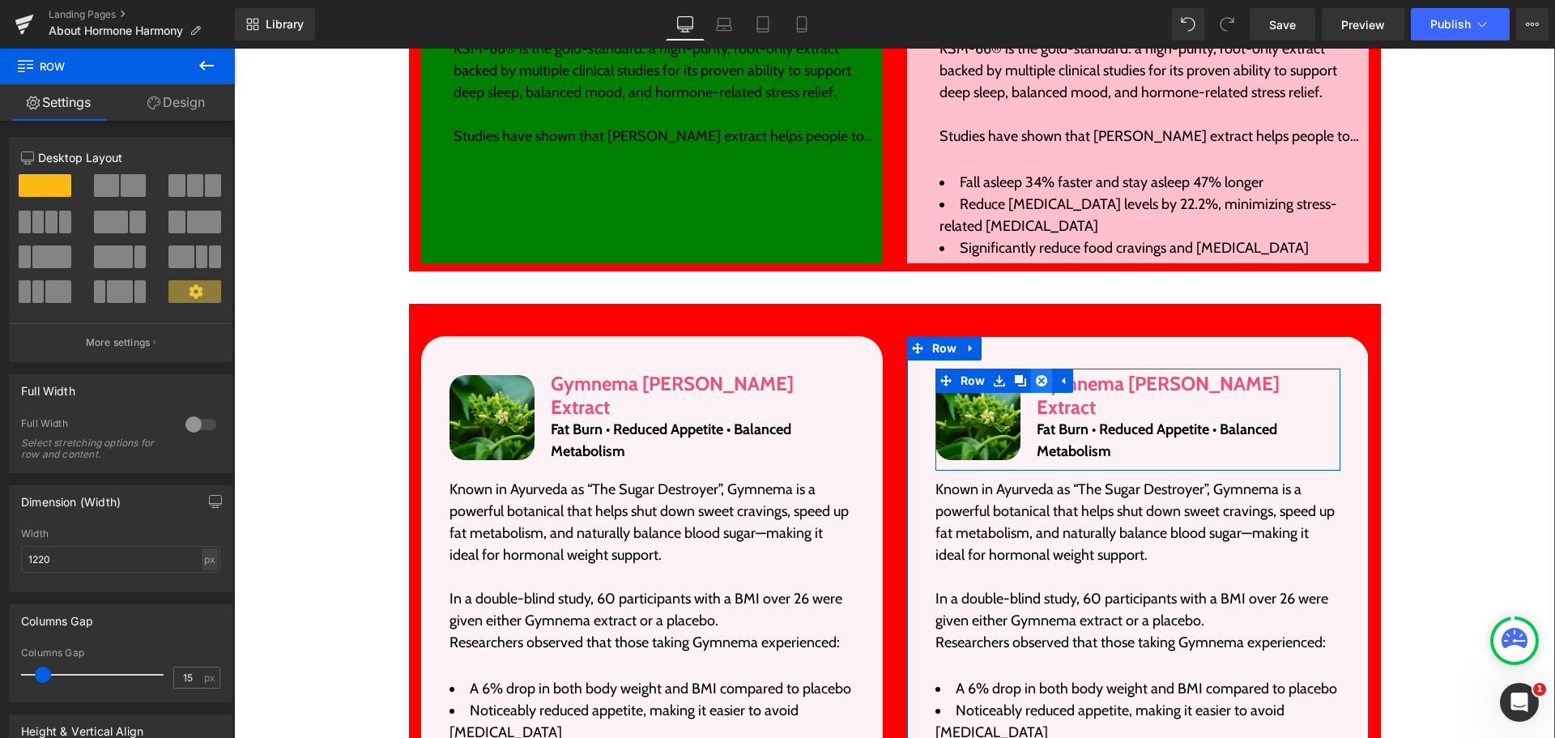
click at [1036, 374] on icon at bounding box center [1041, 380] width 11 height 12
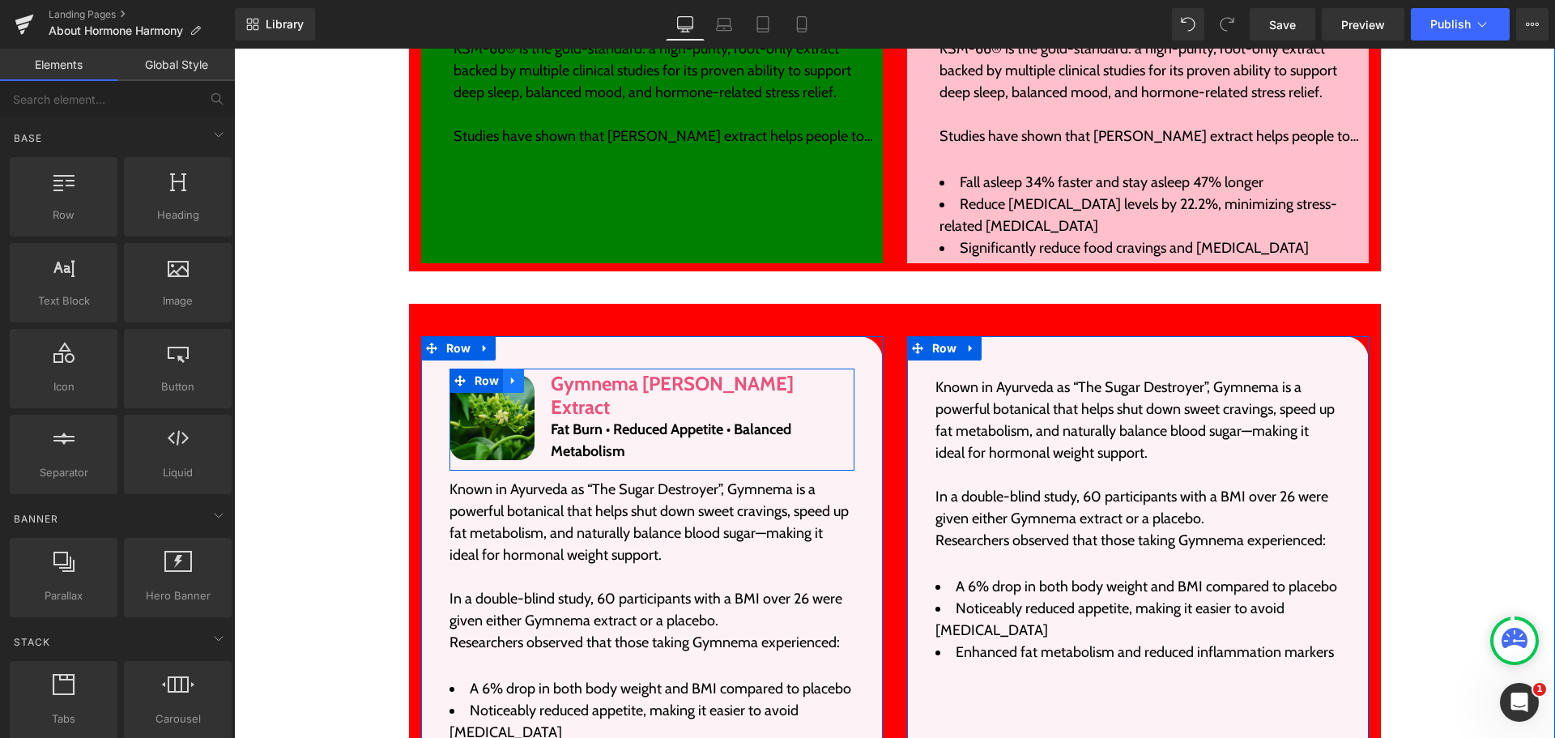
click at [508, 374] on icon at bounding box center [513, 380] width 11 height 12
click at [550, 374] on icon at bounding box center [555, 380] width 11 height 12
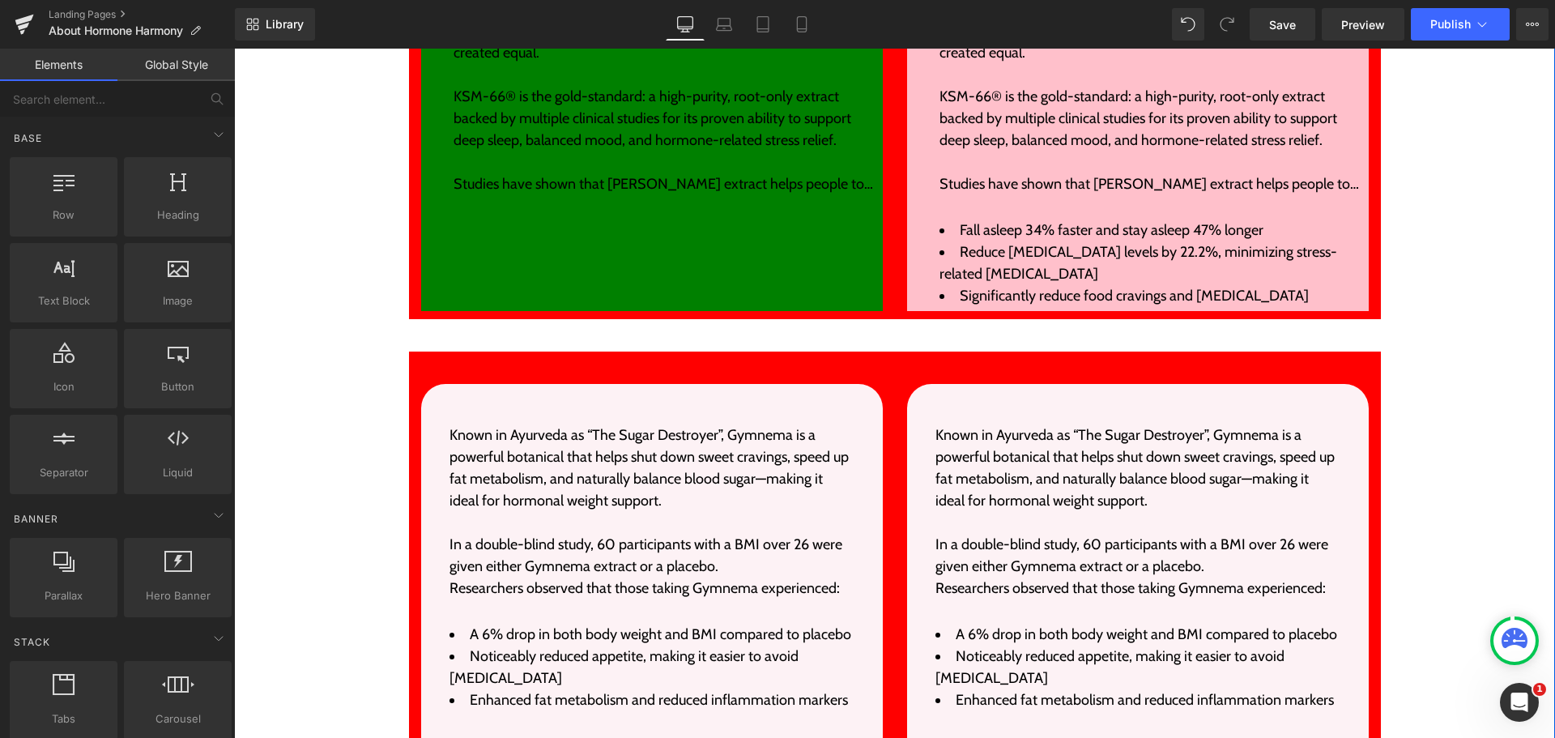
scroll to position [3384, 0]
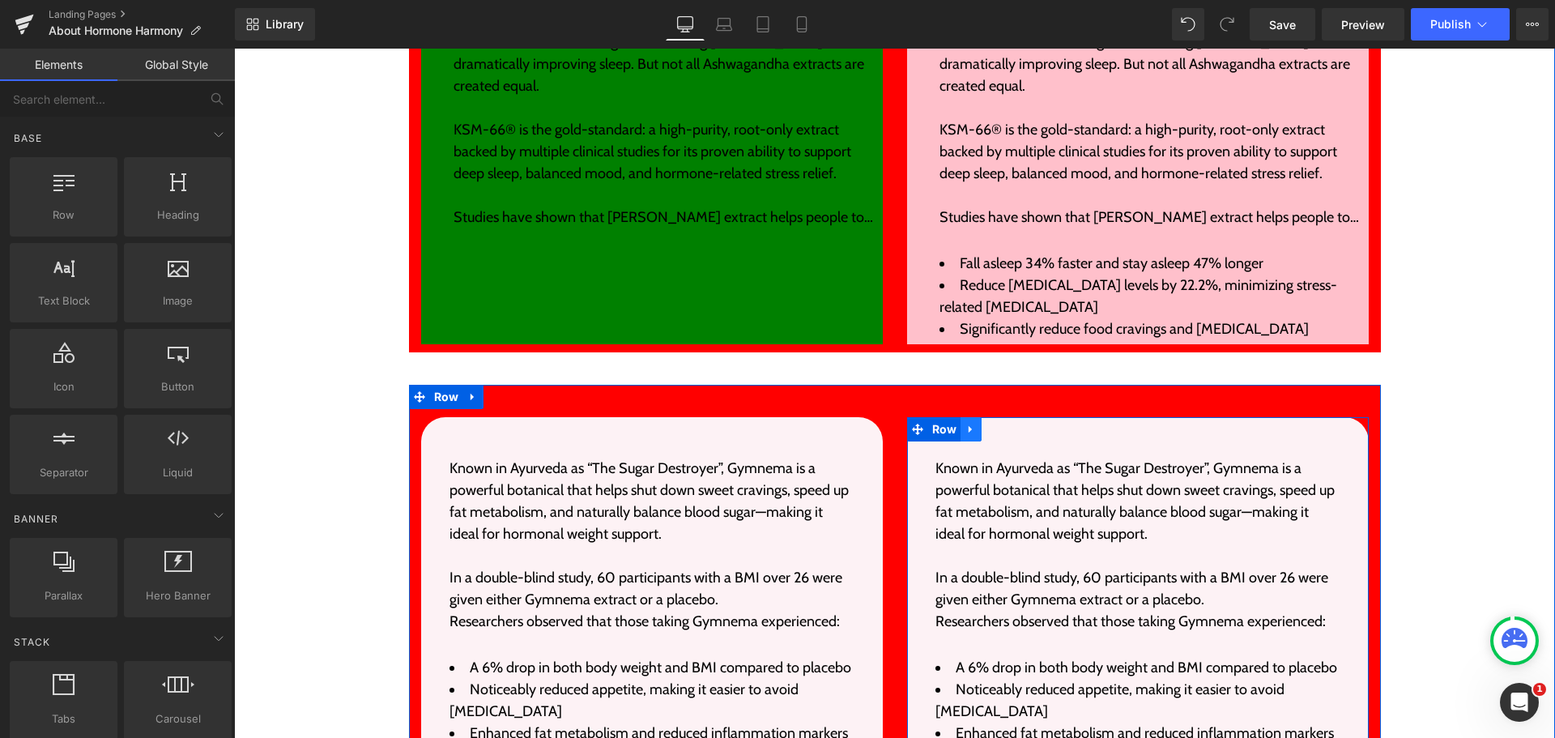
click at [966, 417] on link at bounding box center [971, 429] width 21 height 24
click at [1008, 424] on icon at bounding box center [1013, 429] width 11 height 11
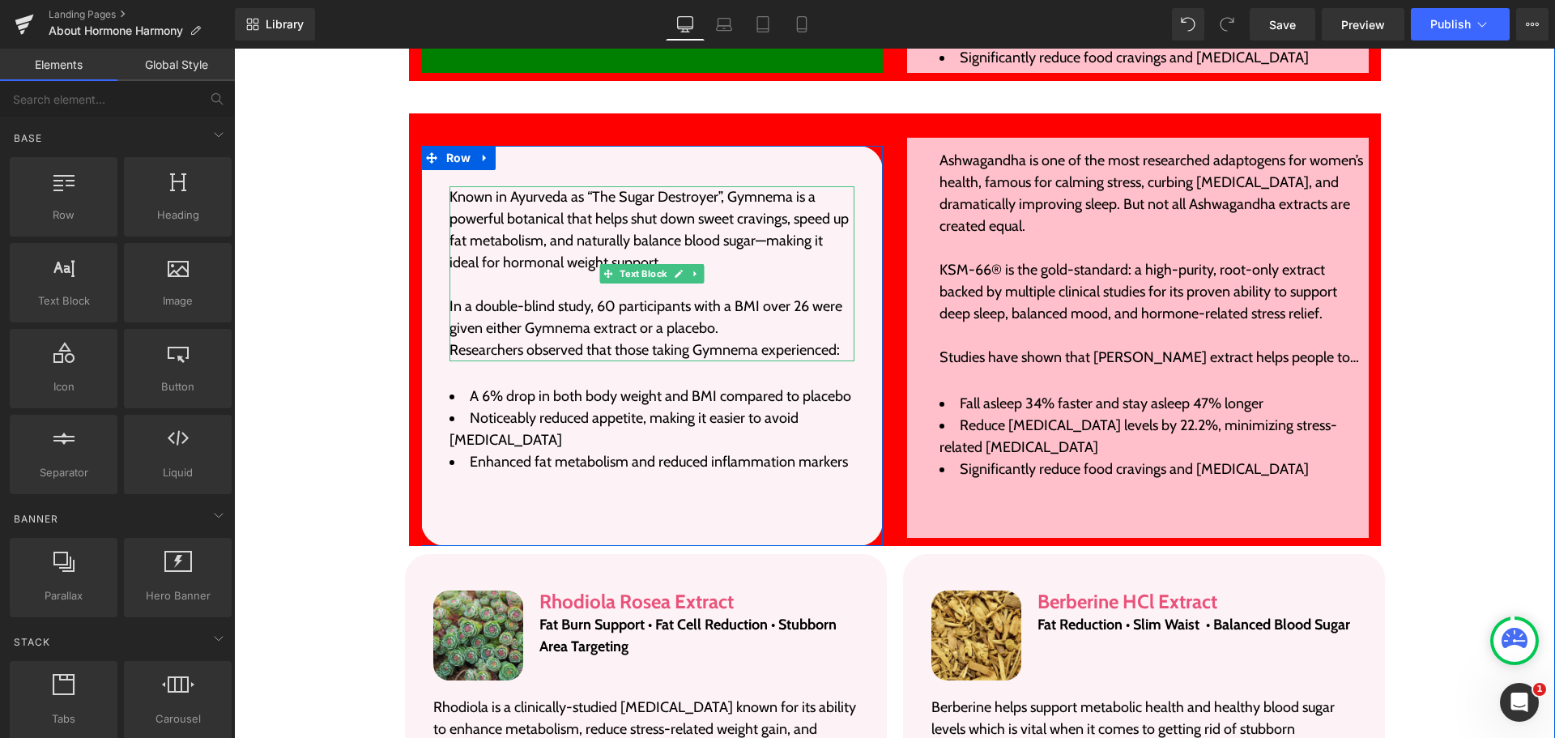
scroll to position [3627, 0]
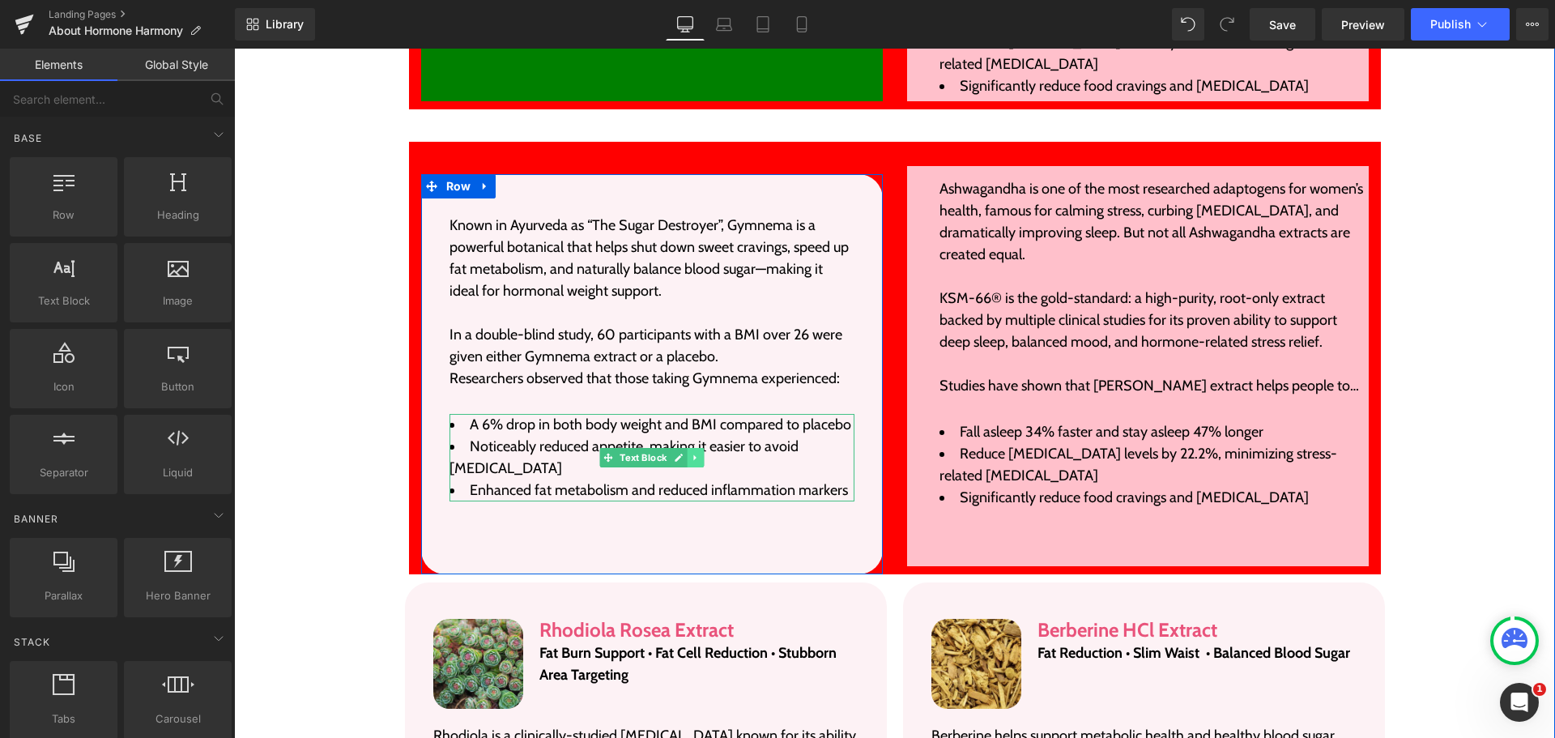
click at [693, 453] on icon at bounding box center [695, 458] width 9 height 10
click at [684, 453] on icon at bounding box center [687, 457] width 9 height 9
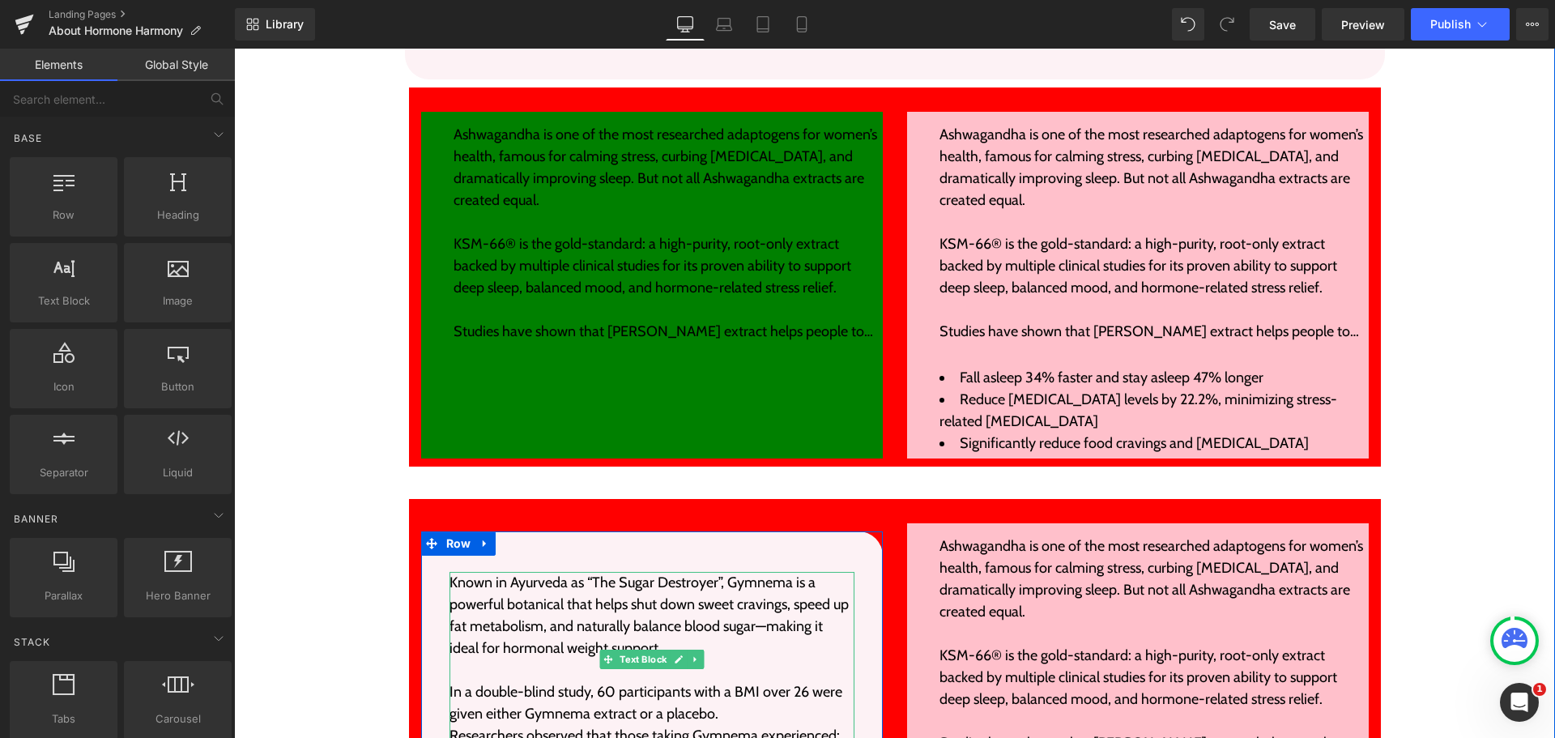
scroll to position [3222, 0]
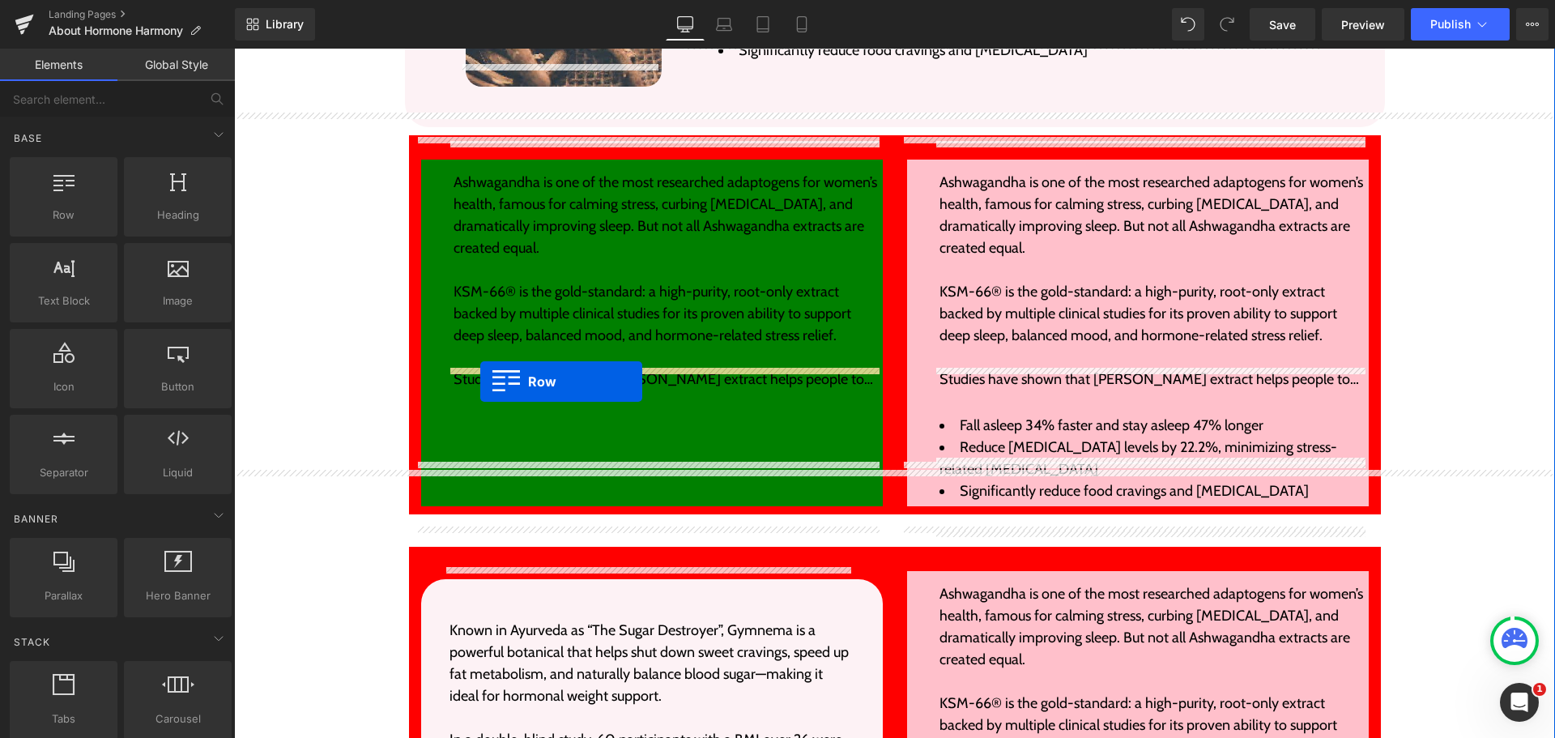
drag, startPoint x: 294, startPoint y: 246, endPoint x: 480, endPoint y: 382, distance: 230.2
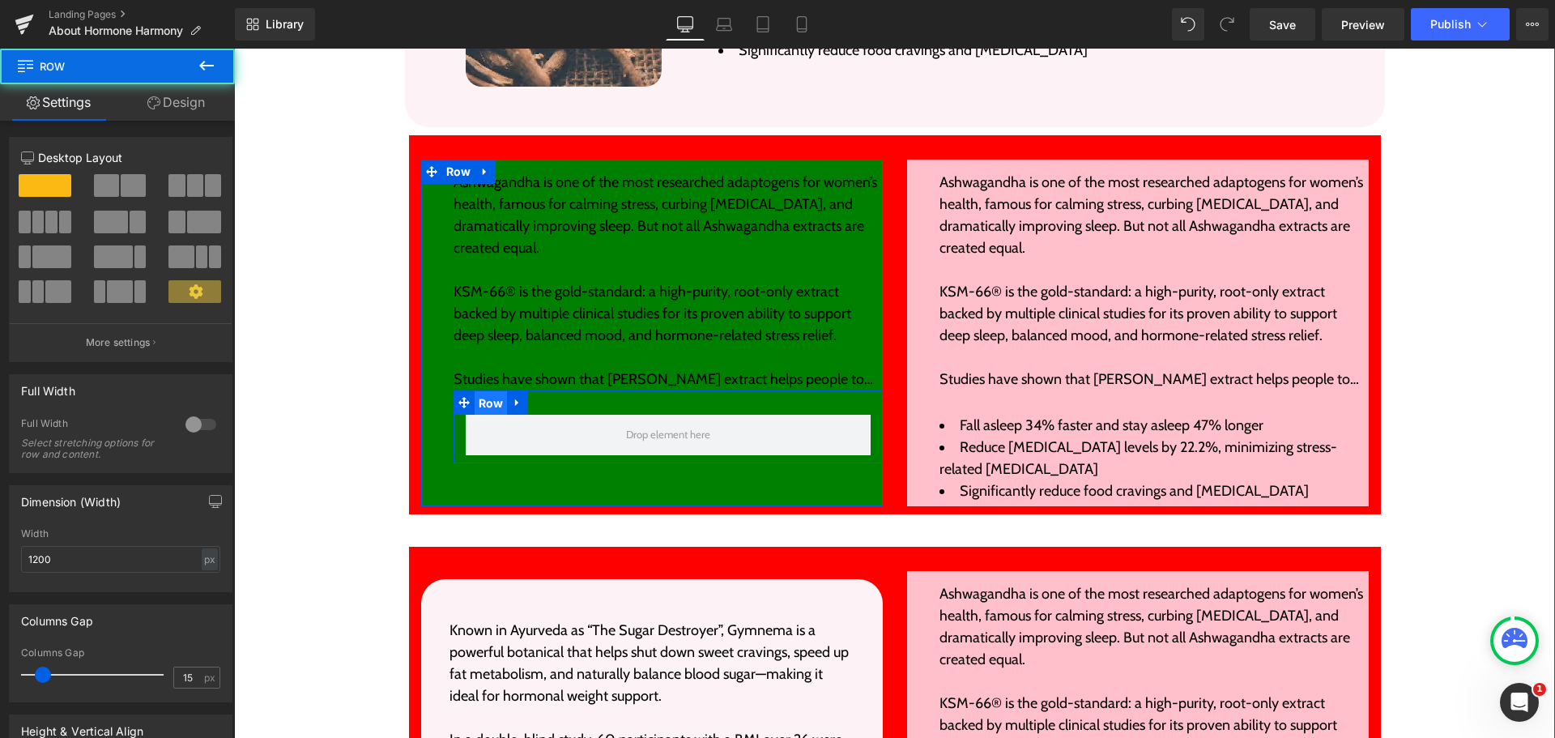
click at [475, 391] on span "Row" at bounding box center [491, 403] width 33 height 24
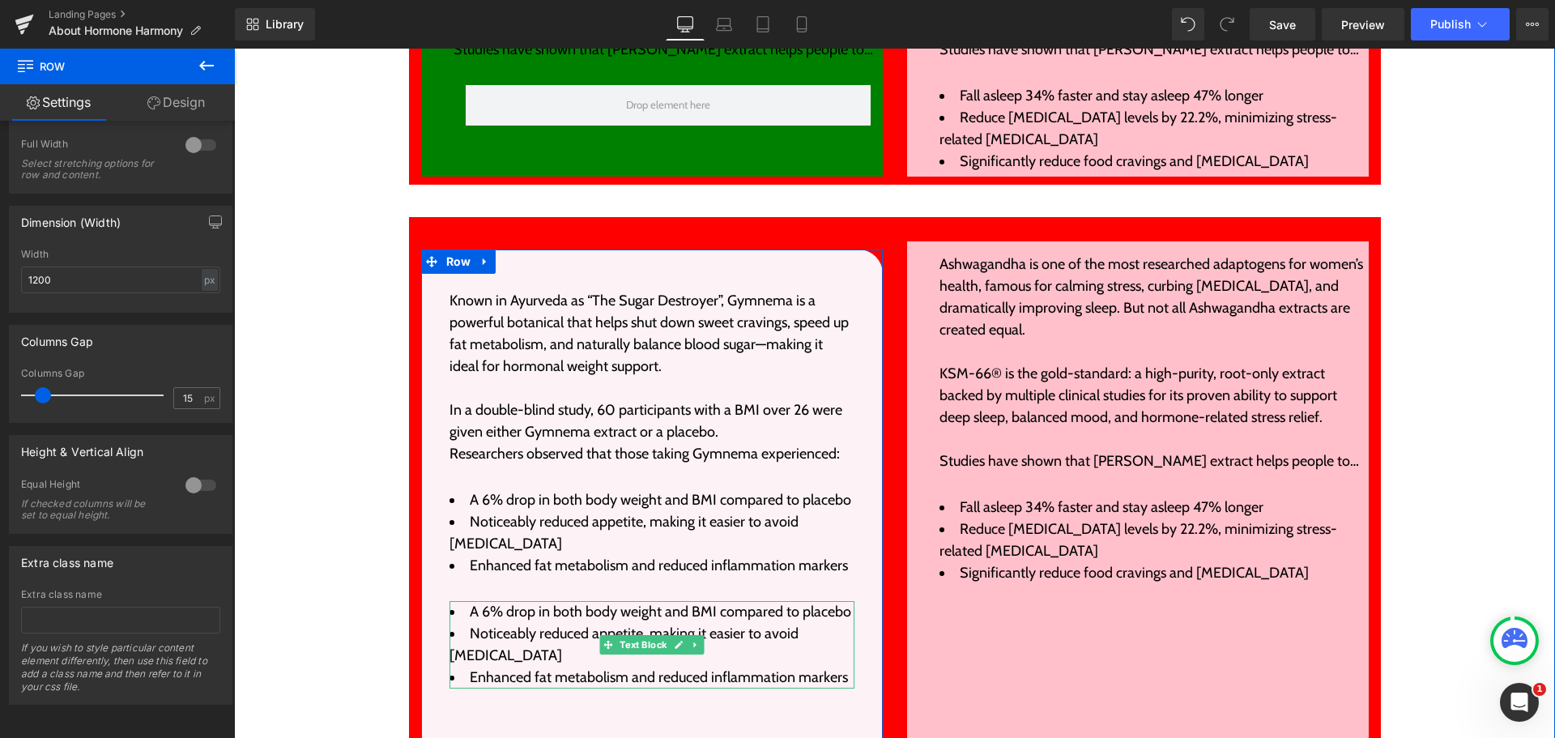
scroll to position [3465, 0]
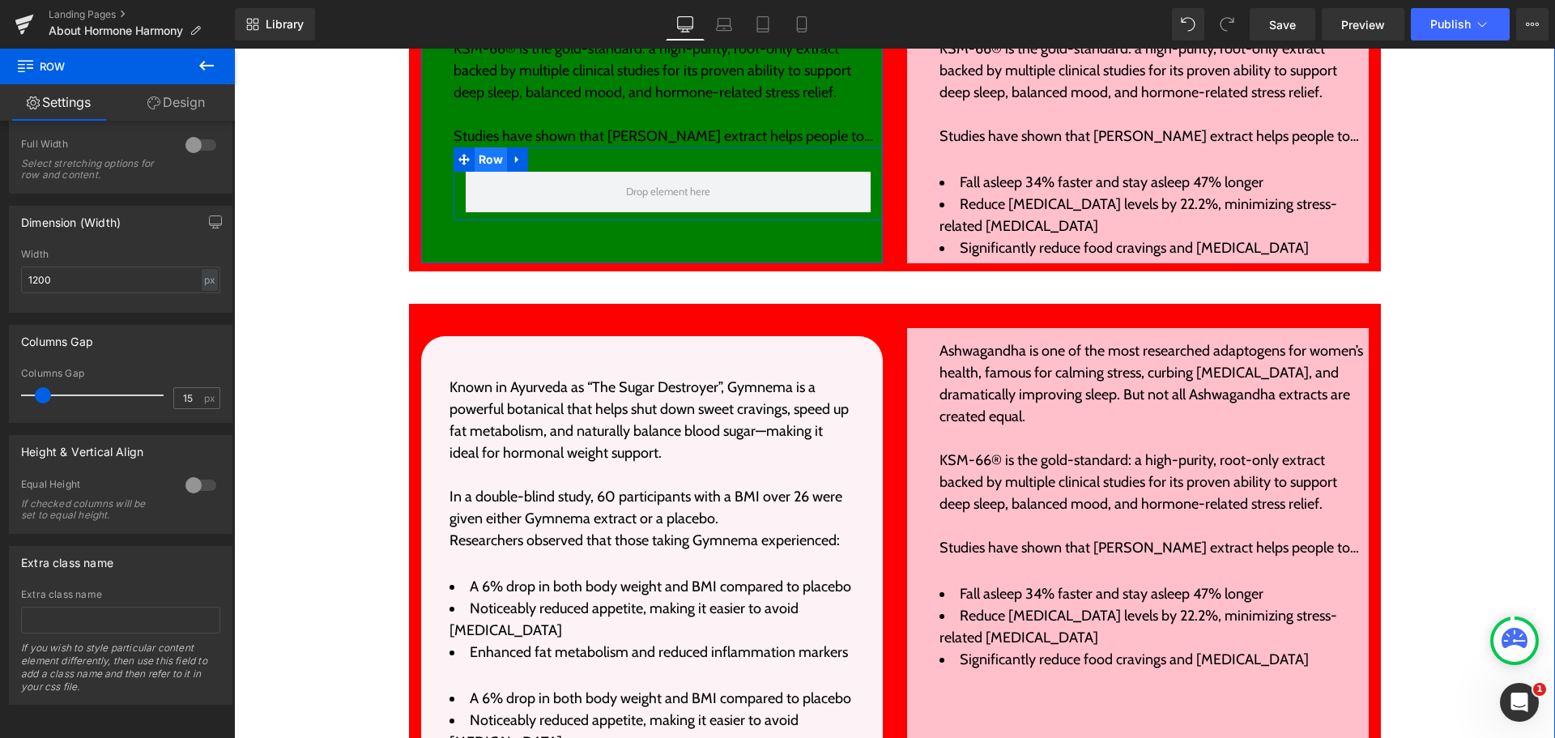
click at [484, 147] on span "Row" at bounding box center [491, 159] width 33 height 24
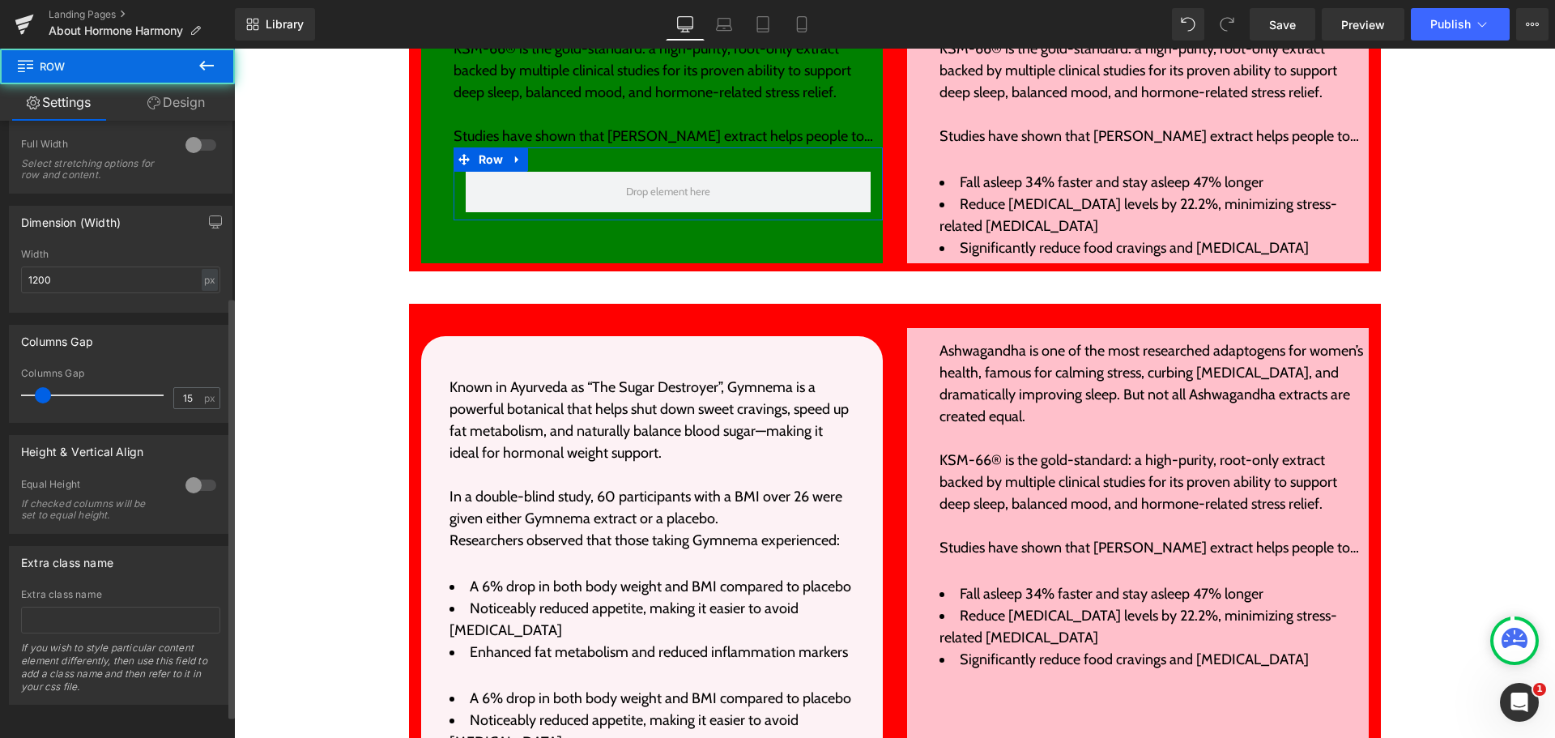
scroll to position [0, 0]
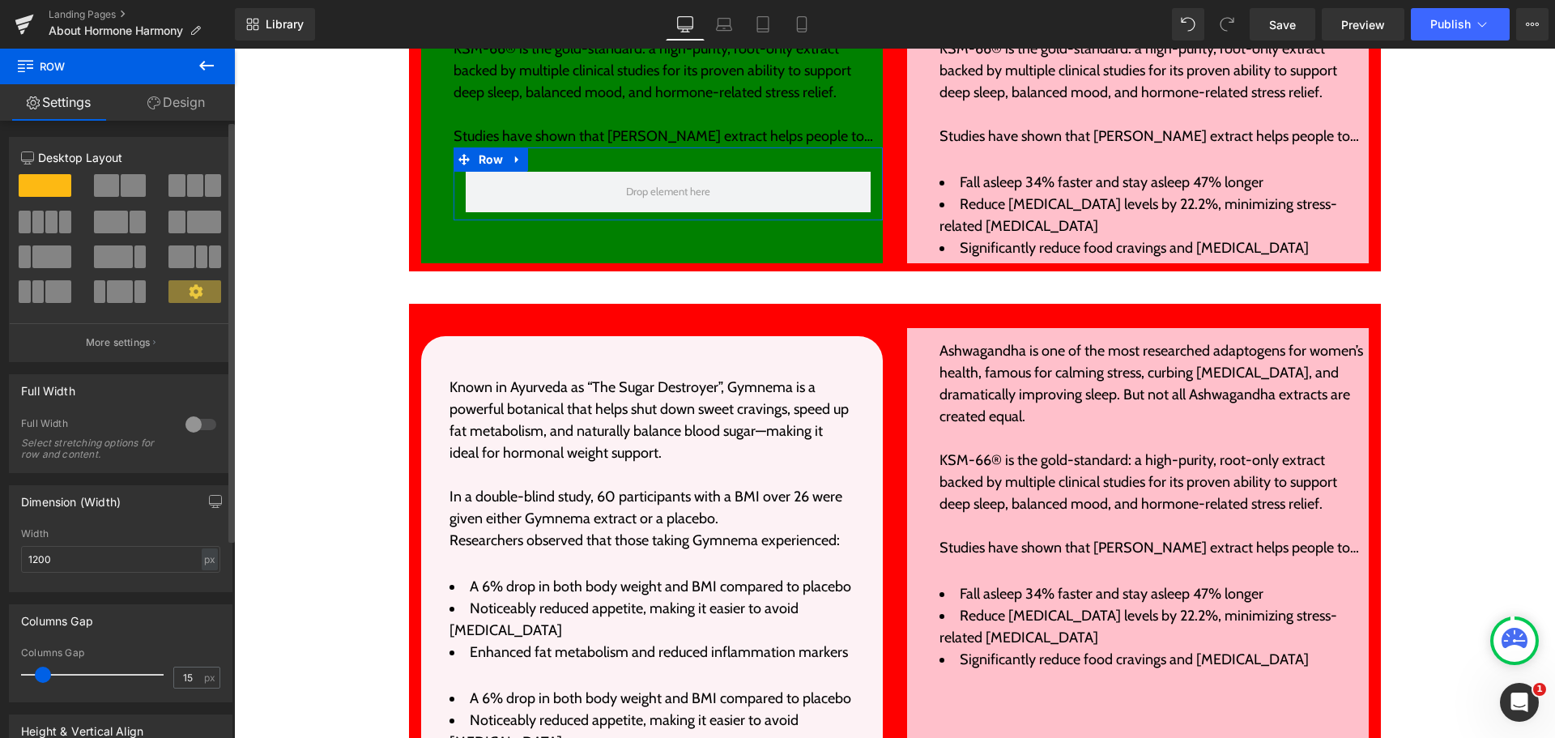
click at [130, 195] on span at bounding box center [133, 185] width 25 height 23
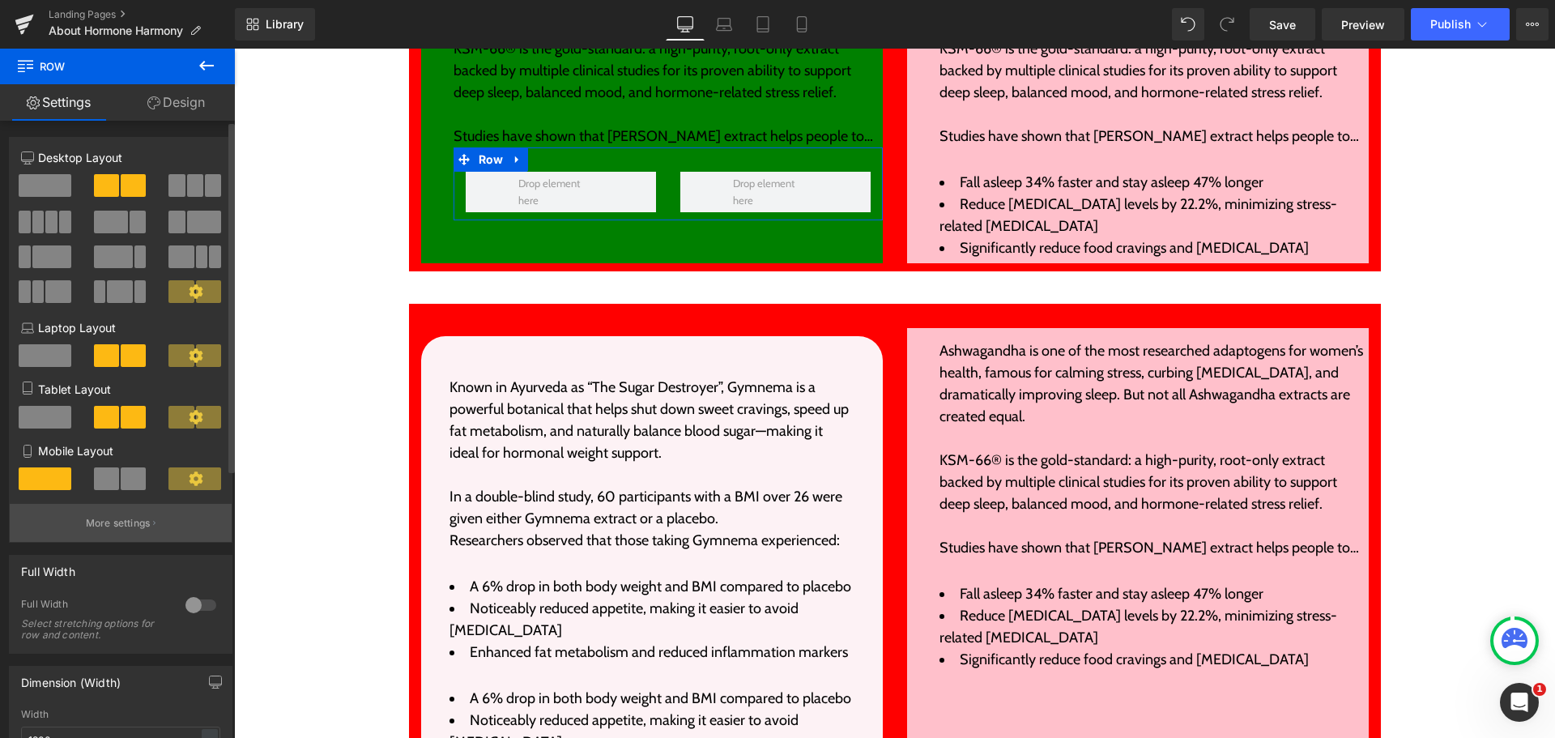
click at [133, 527] on p "More settings" at bounding box center [118, 523] width 65 height 15
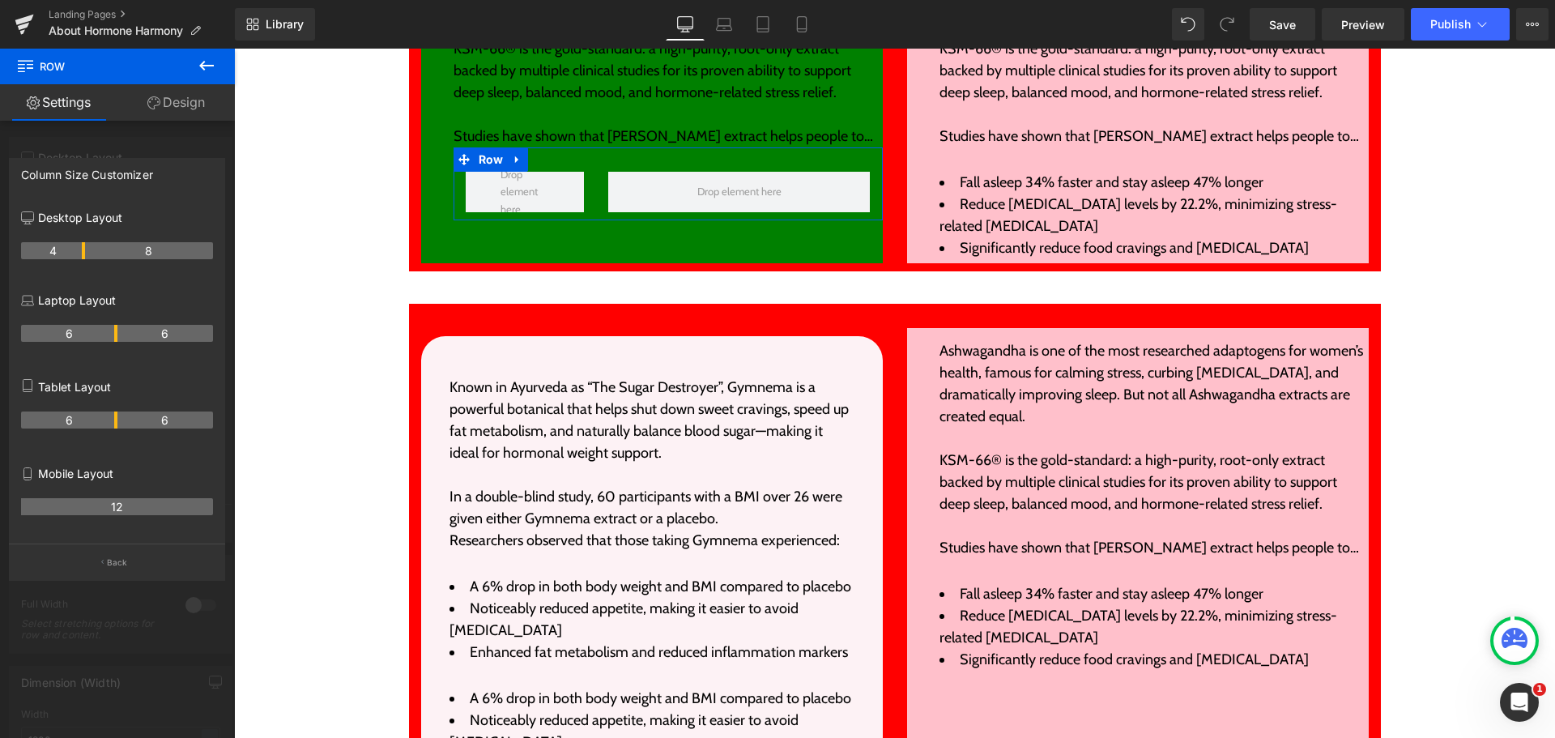
drag, startPoint x: 114, startPoint y: 249, endPoint x: 87, endPoint y: 247, distance: 27.6
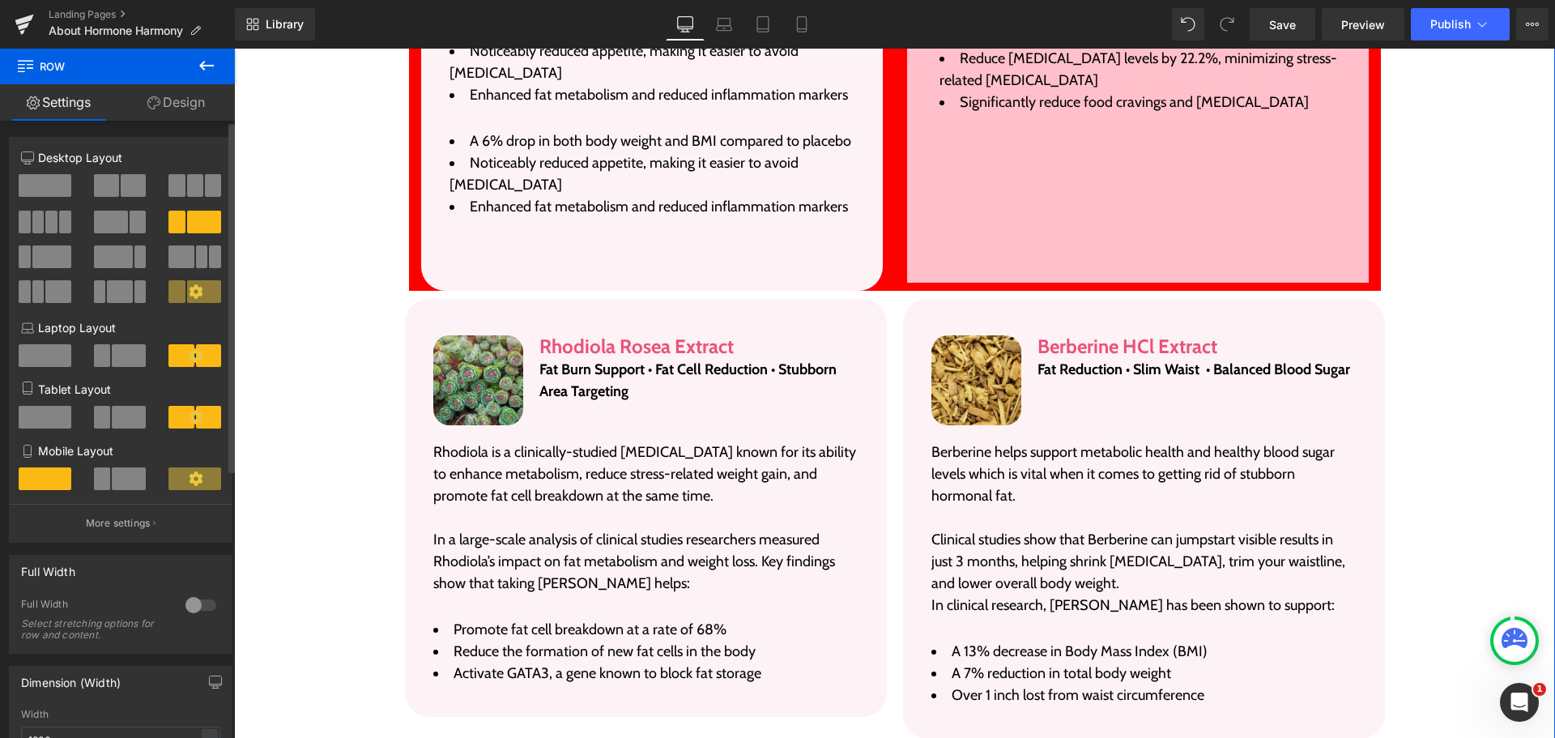
scroll to position [4032, 0]
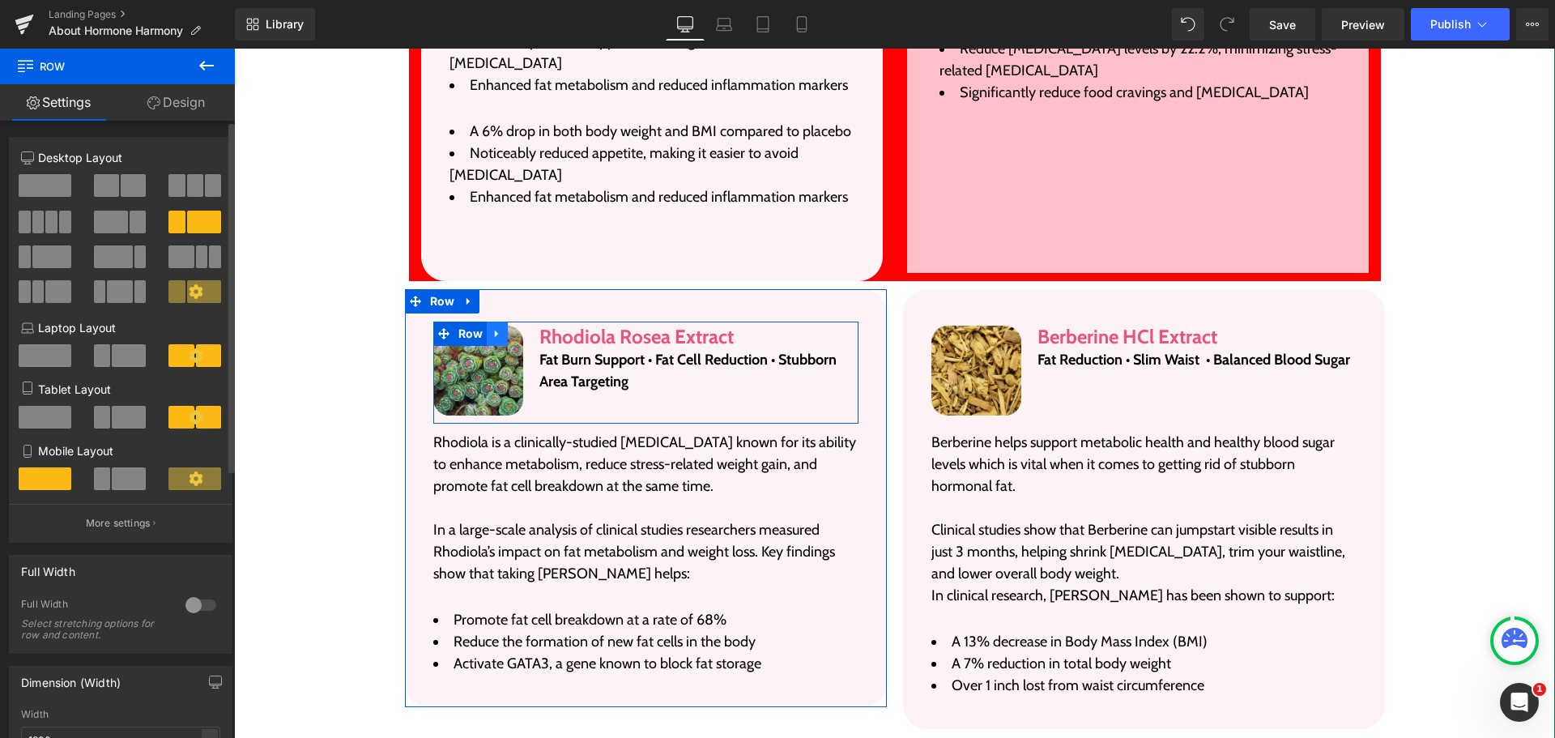
click at [492, 327] on icon at bounding box center [497, 333] width 11 height 12
click at [513, 327] on icon at bounding box center [518, 333] width 11 height 12
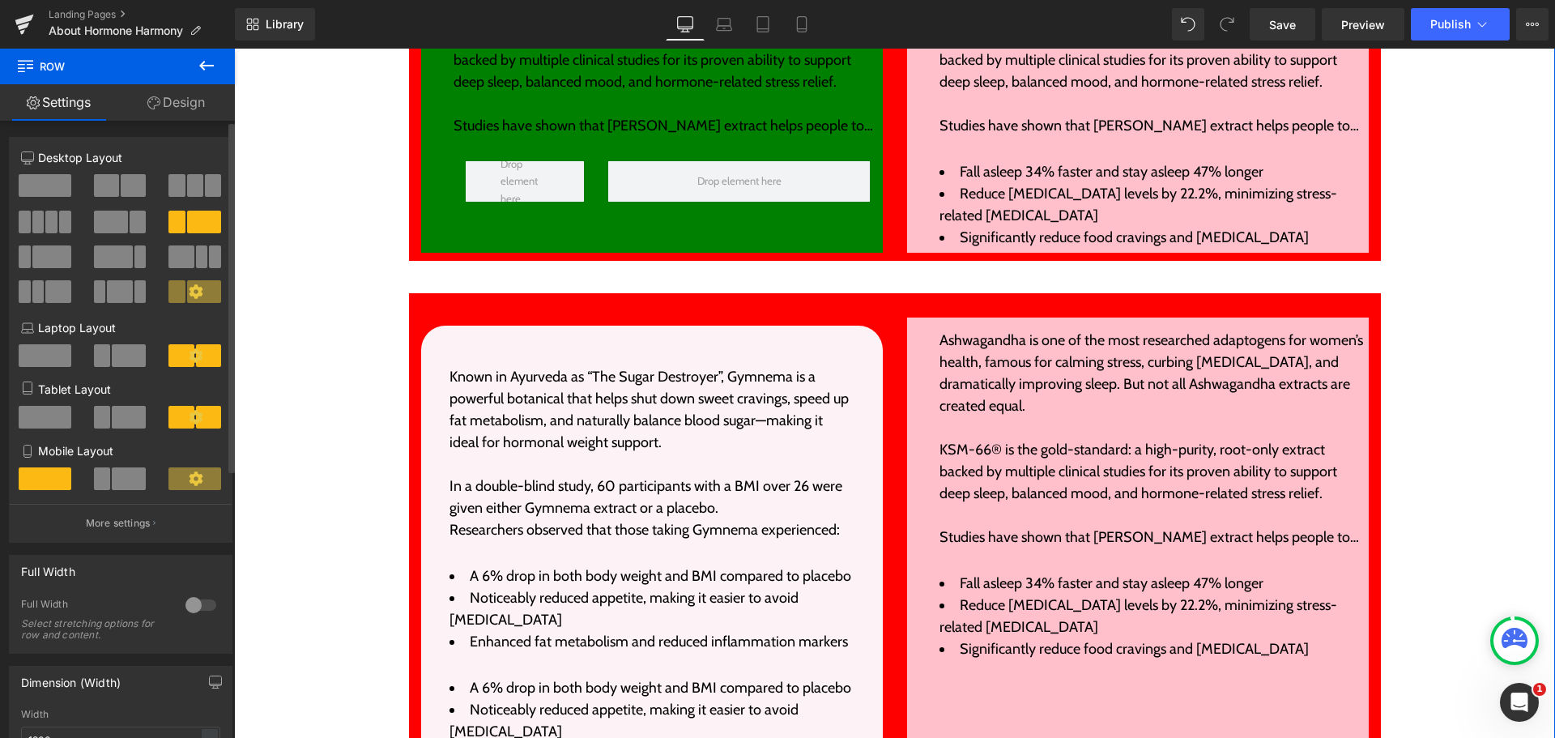
scroll to position [3384, 0]
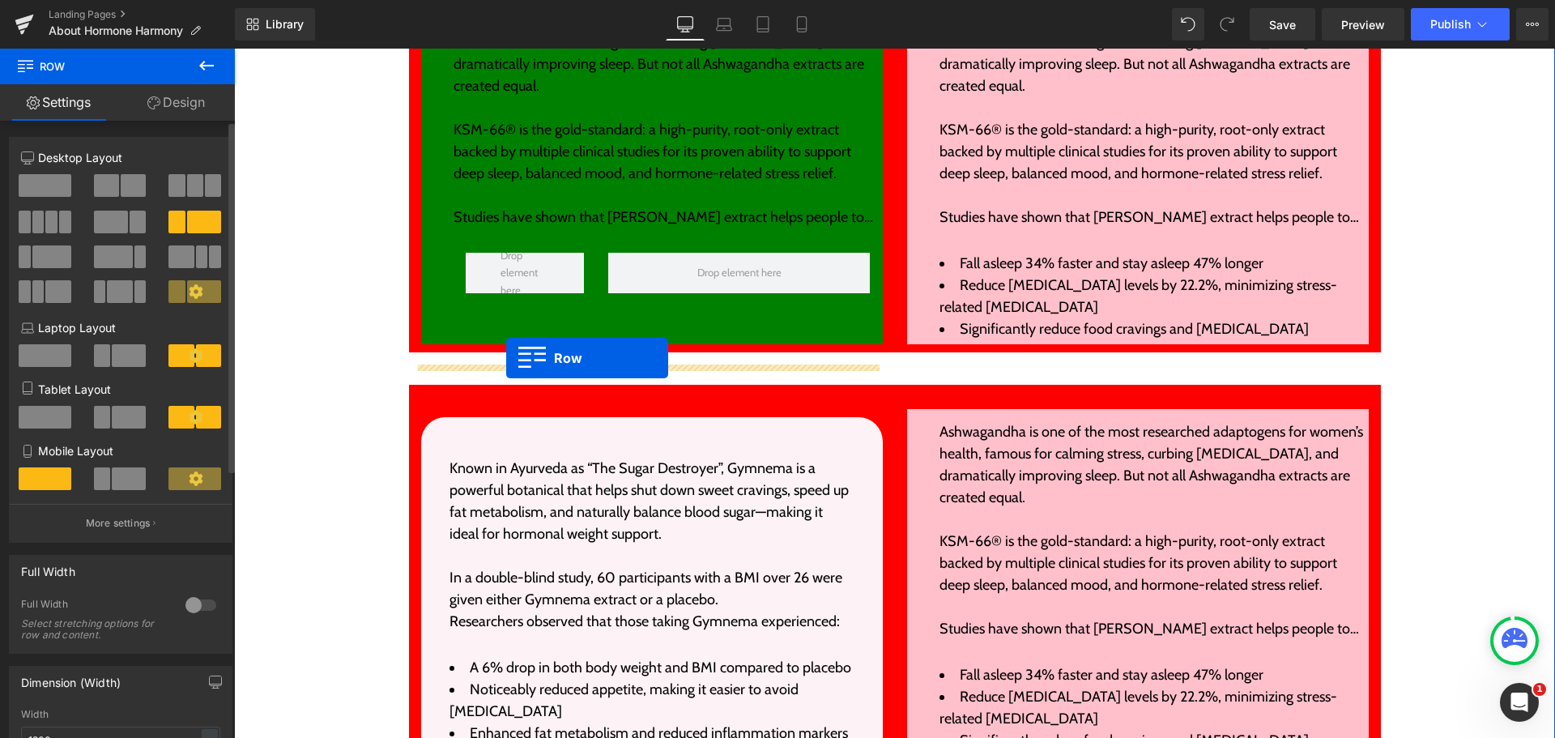
drag, startPoint x: 454, startPoint y: 390, endPoint x: 506, endPoint y: 358, distance: 61.4
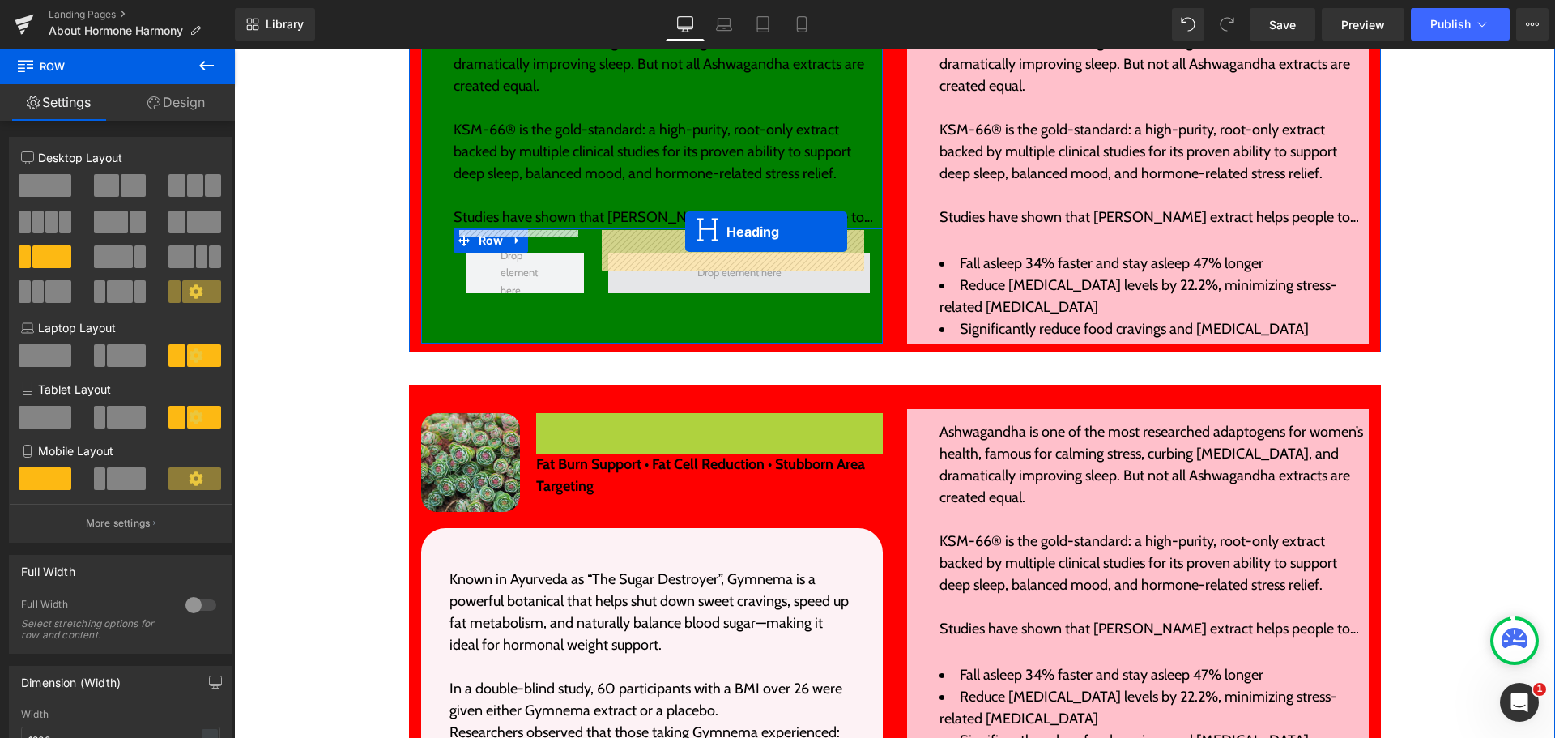
drag, startPoint x: 660, startPoint y: 379, endPoint x: 685, endPoint y: 232, distance: 149.5
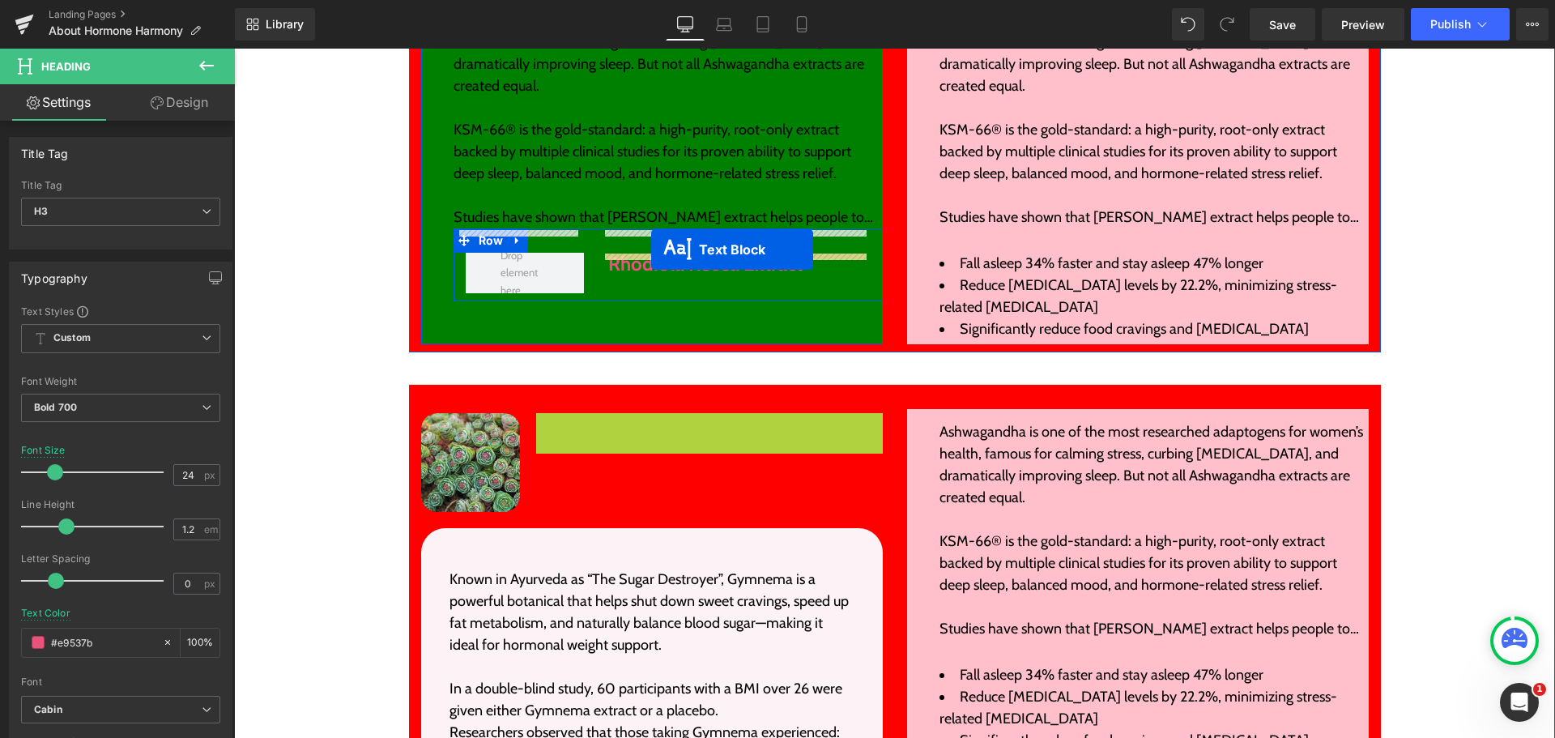
drag, startPoint x: 659, startPoint y: 390, endPoint x: 651, endPoint y: 249, distance: 140.3
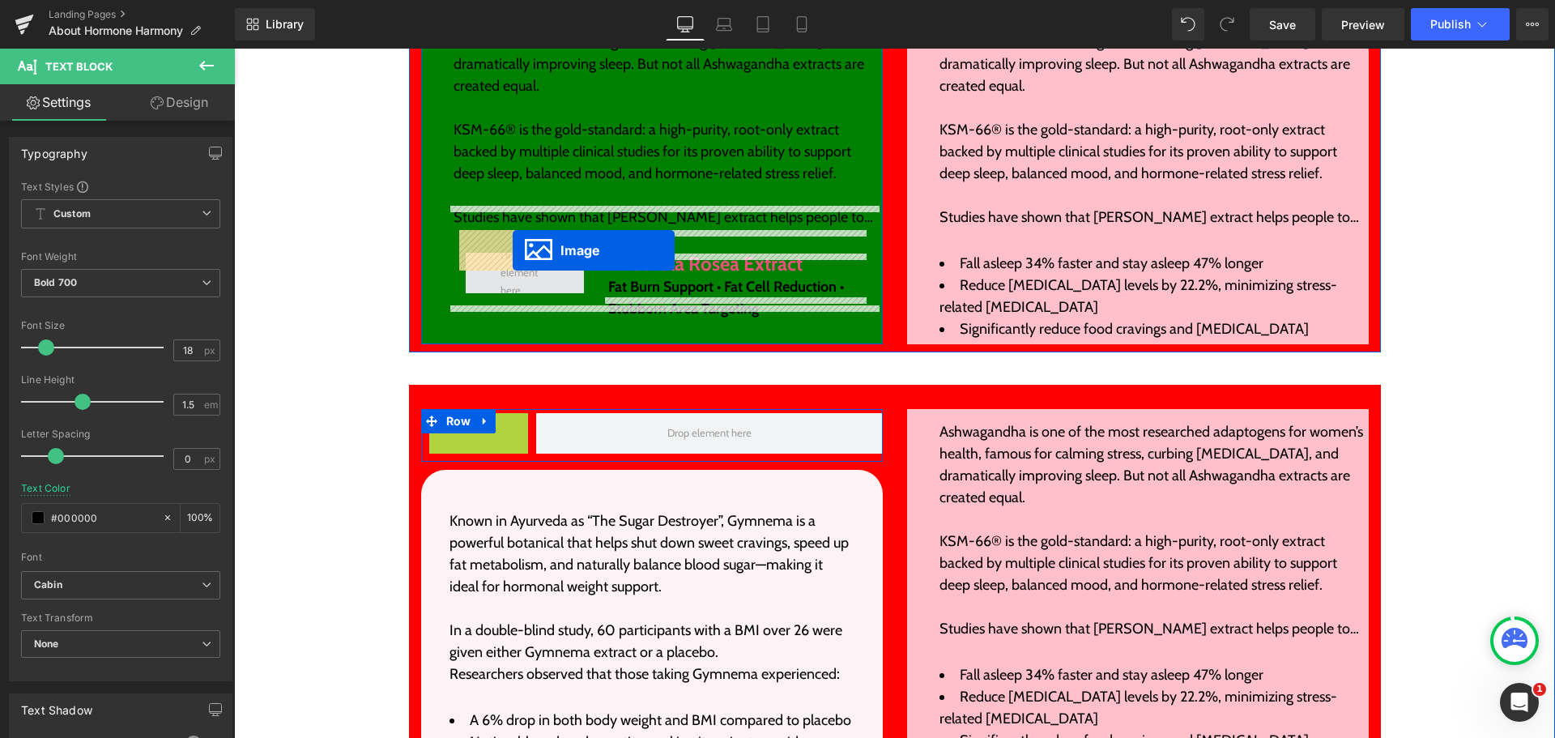
drag, startPoint x: 437, startPoint y: 424, endPoint x: 513, endPoint y: 250, distance: 189.0
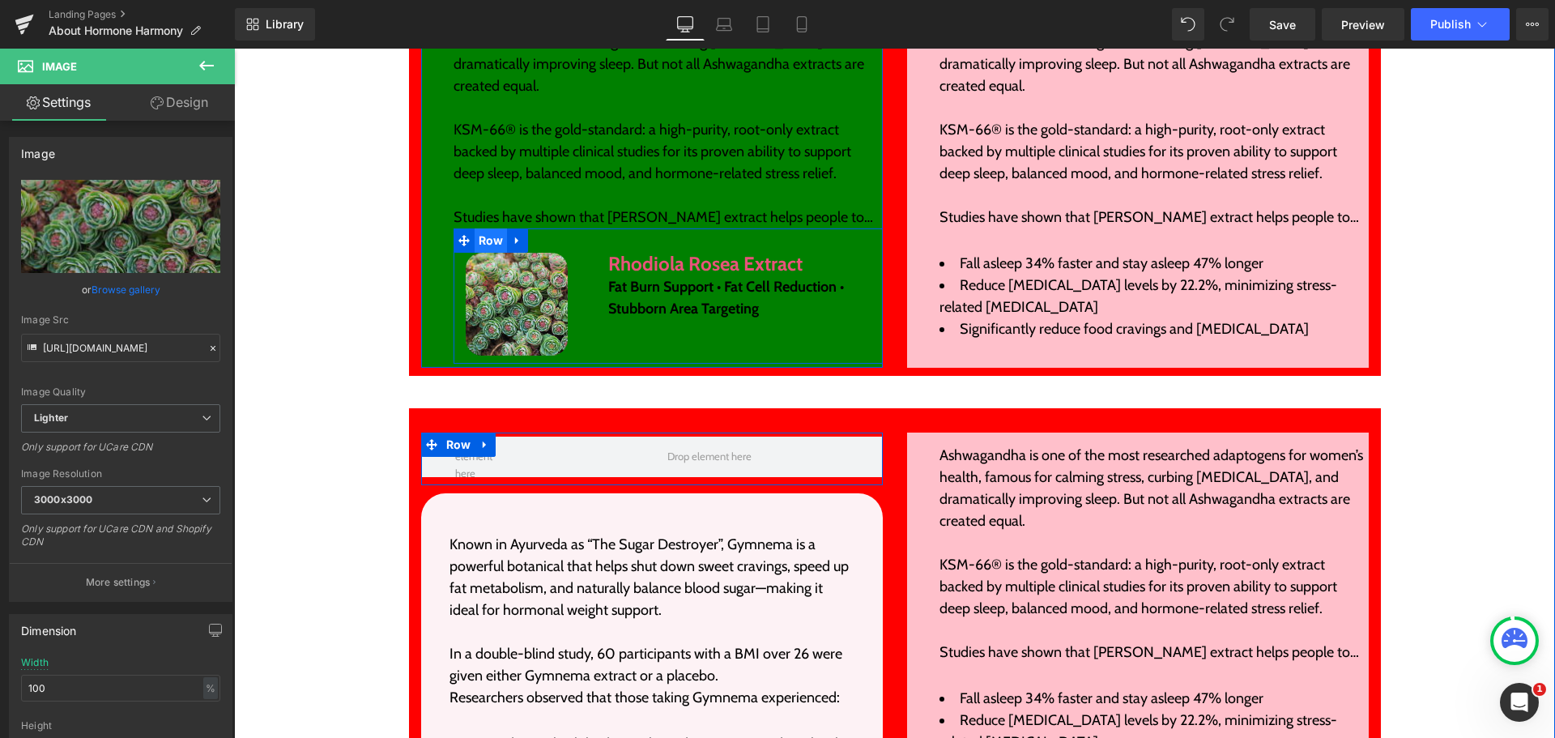
click at [488, 228] on span "Row" at bounding box center [491, 240] width 33 height 24
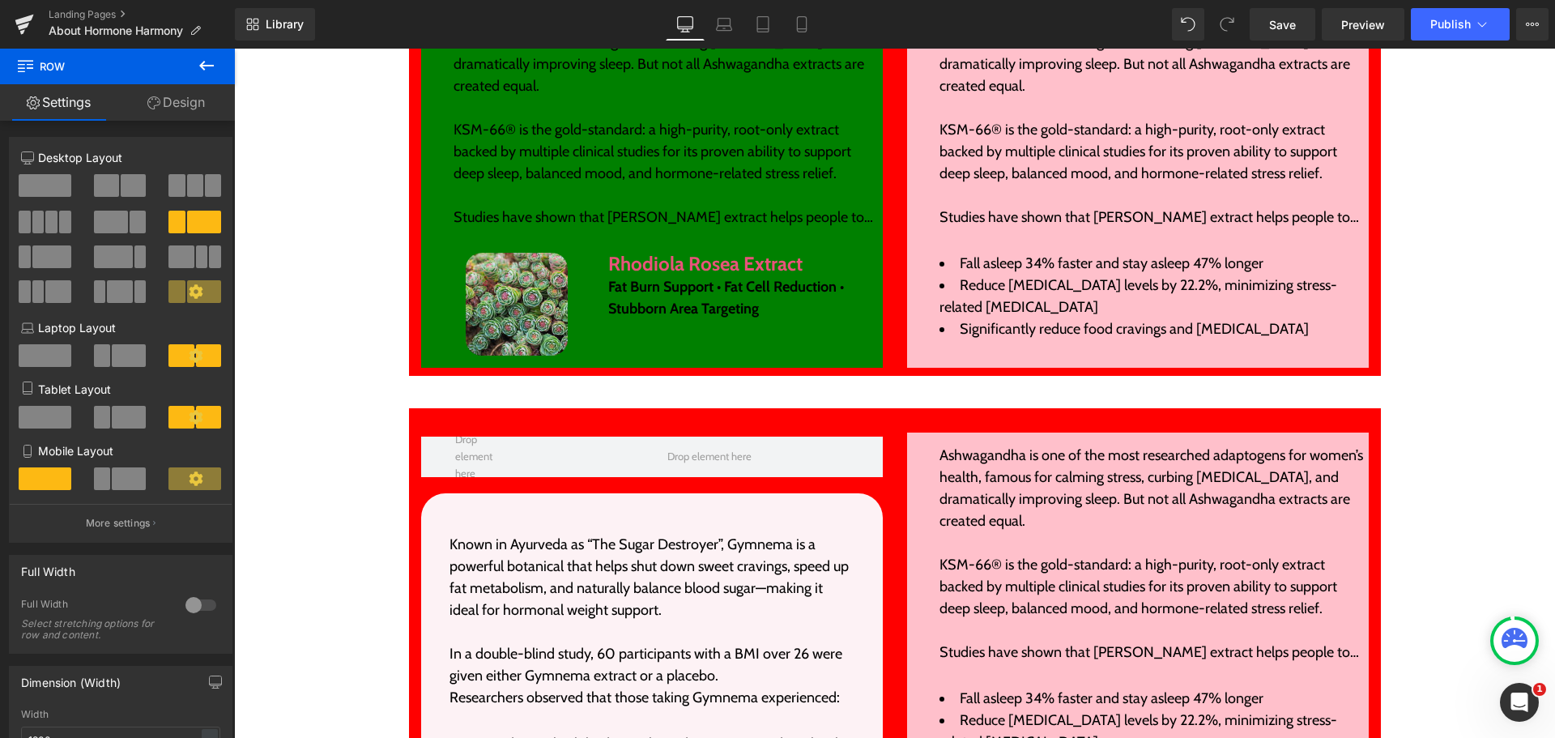
click at [206, 55] on button at bounding box center [206, 67] width 57 height 36
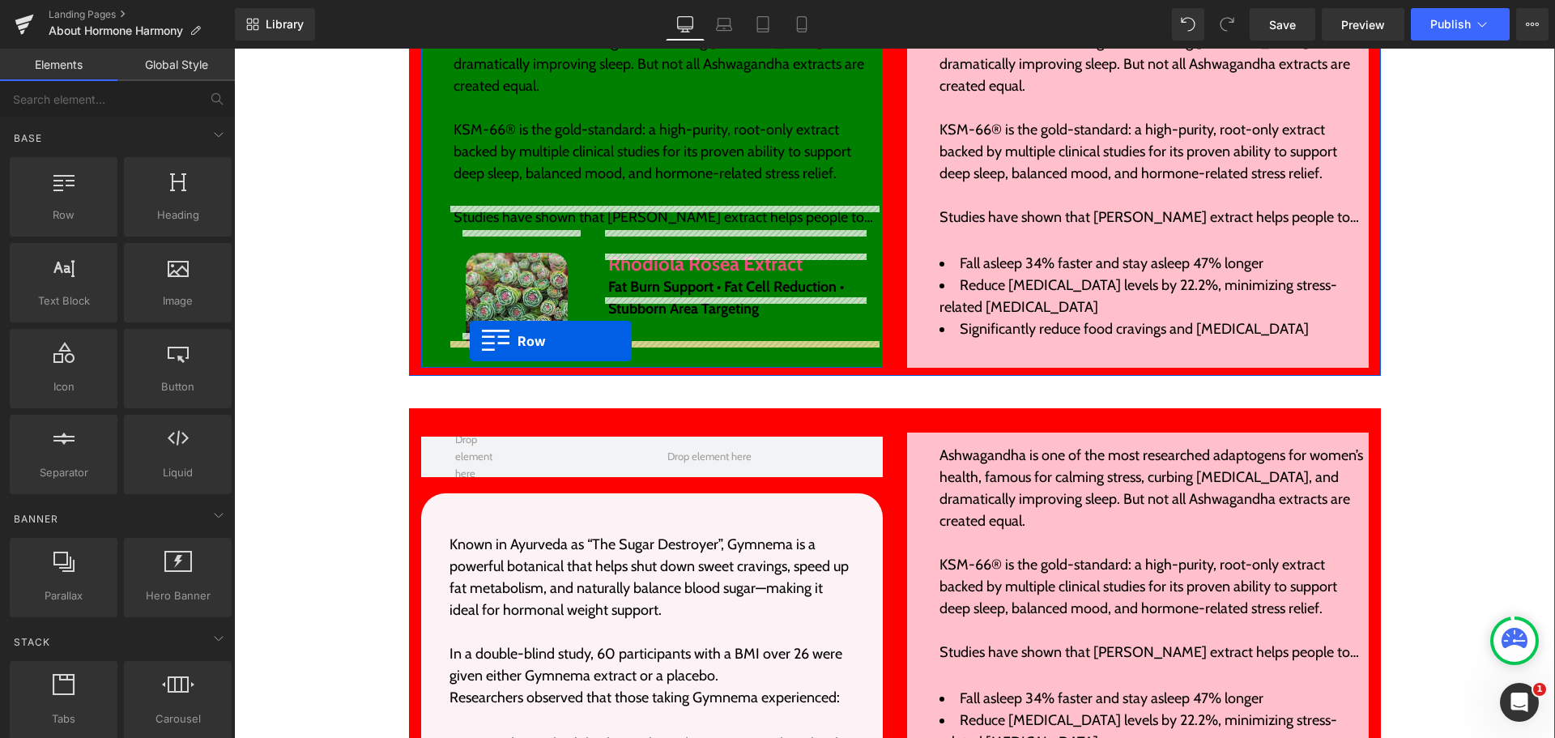
drag, startPoint x: 305, startPoint y: 258, endPoint x: 470, endPoint y: 341, distance: 184.0
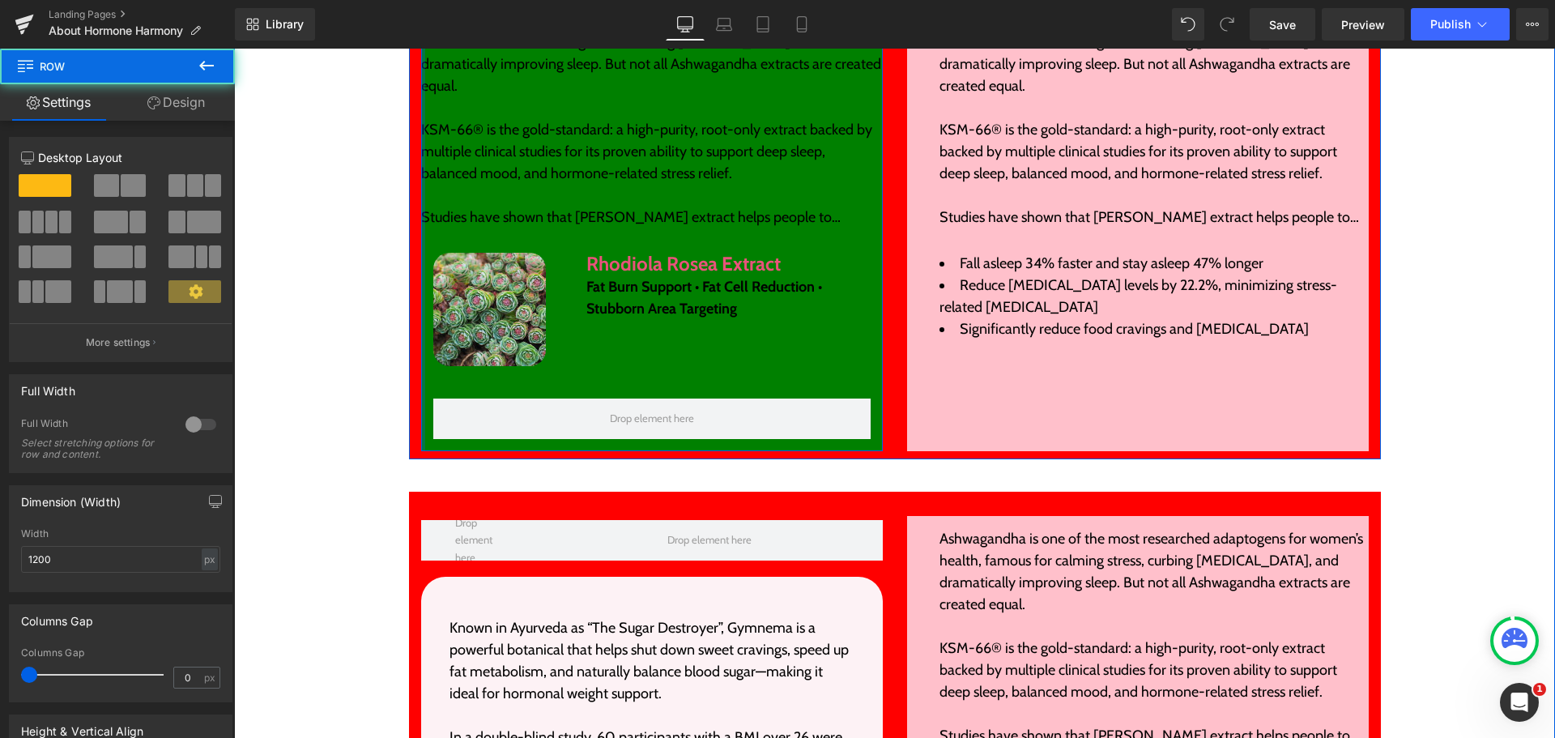
drag, startPoint x: 433, startPoint y: 357, endPoint x: 364, endPoint y: 359, distance: 68.9
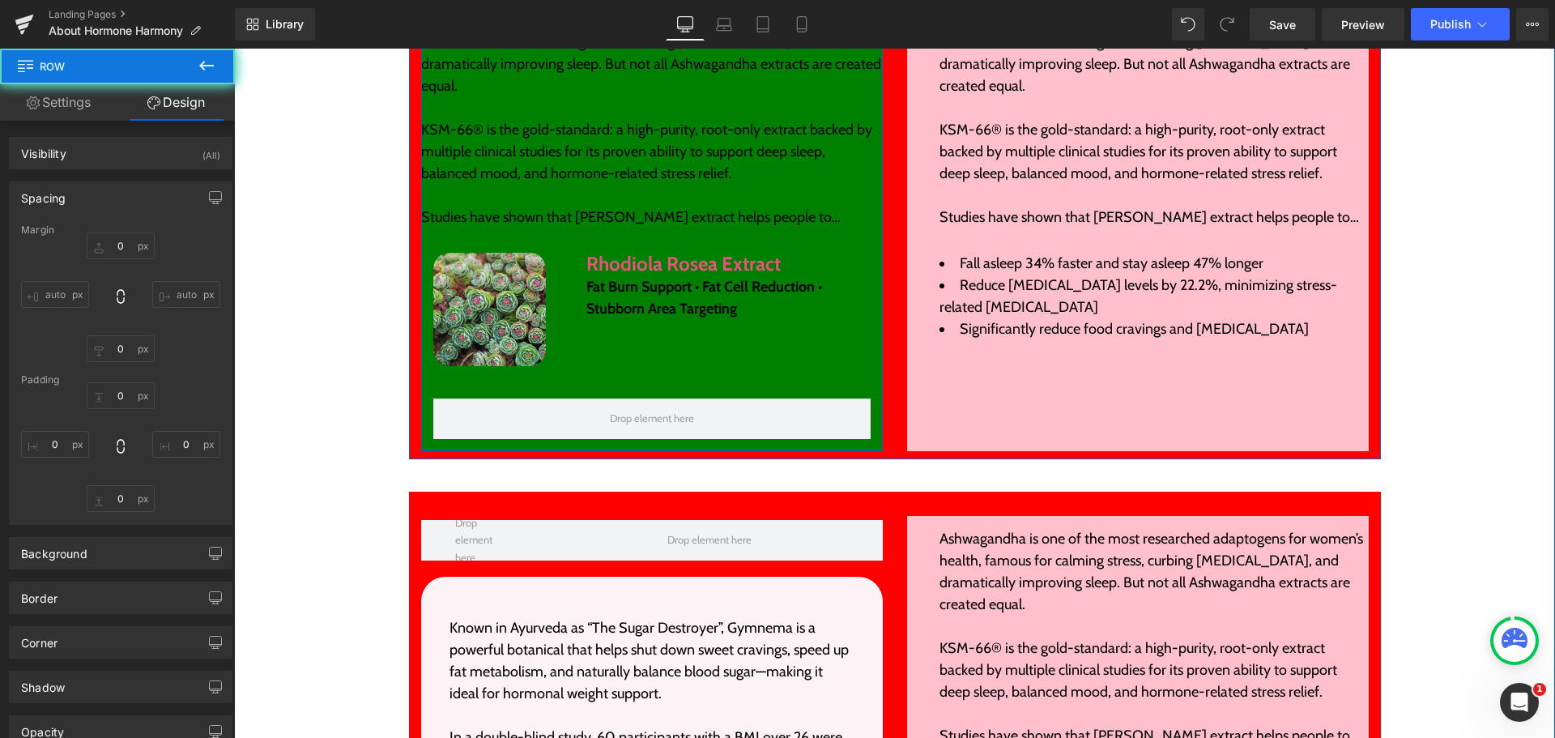
type input "0"
type input "5"
type input "0"
type input "5"
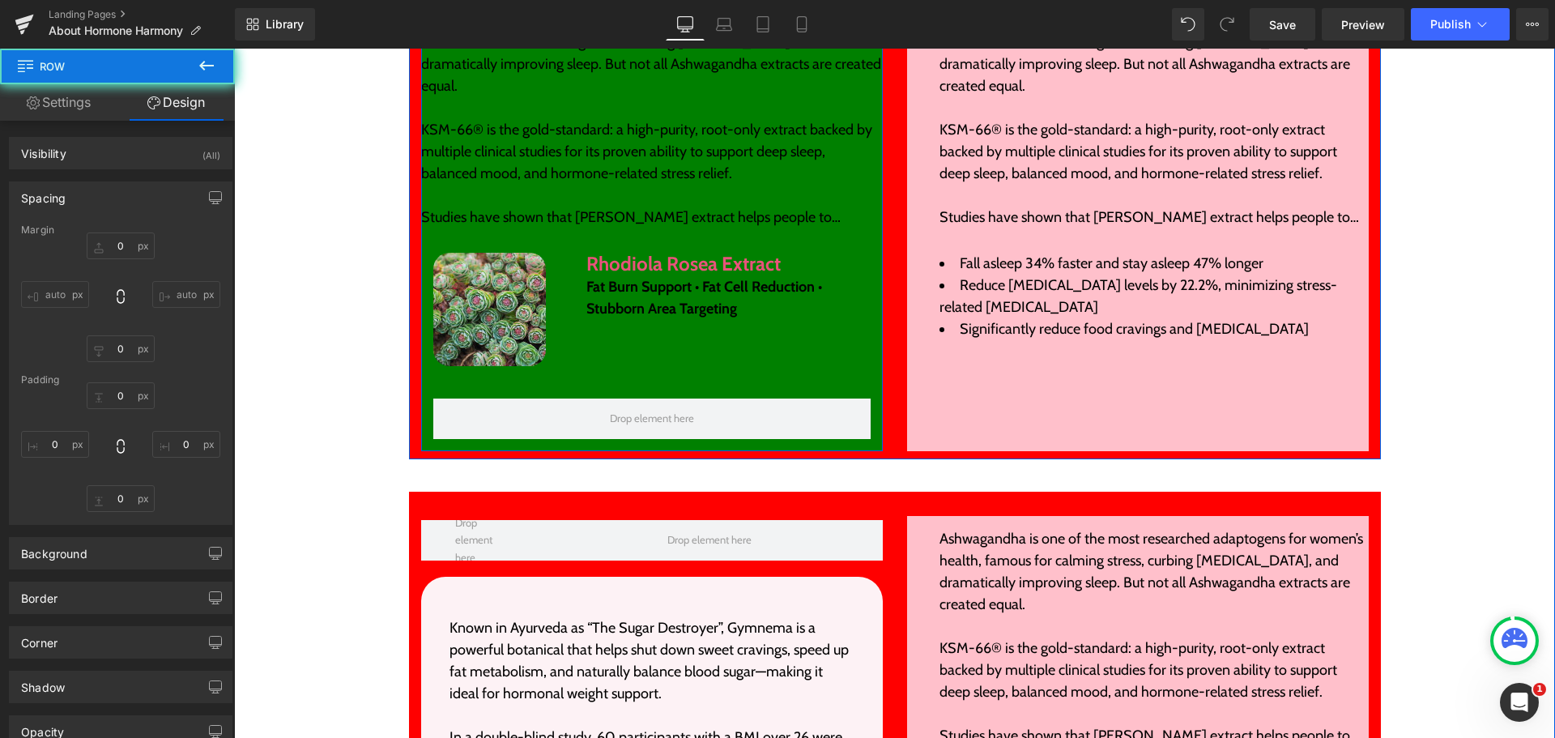
type input "0"
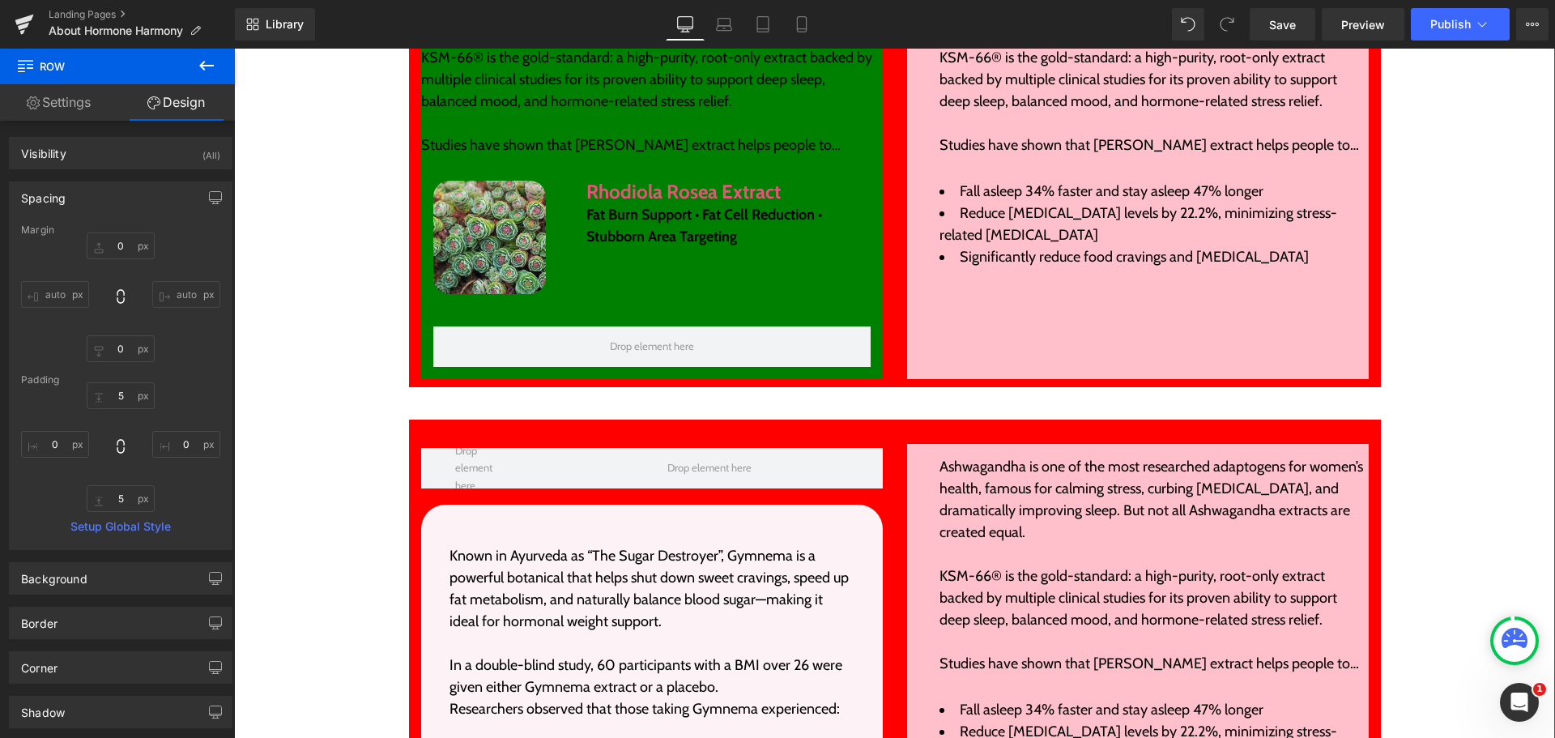
scroll to position [3546, 0]
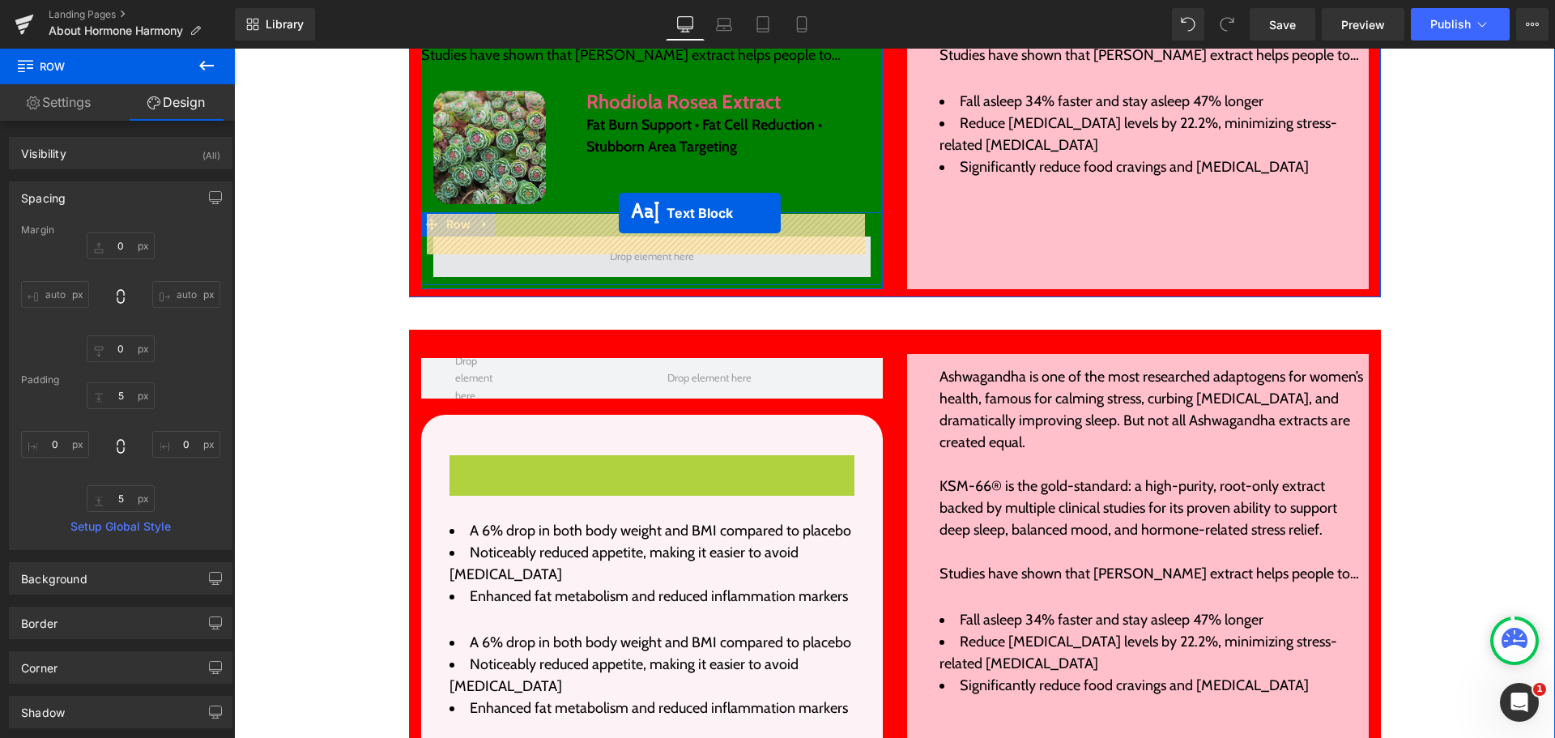
drag, startPoint x: 608, startPoint y: 519, endPoint x: 616, endPoint y: 215, distance: 304.7
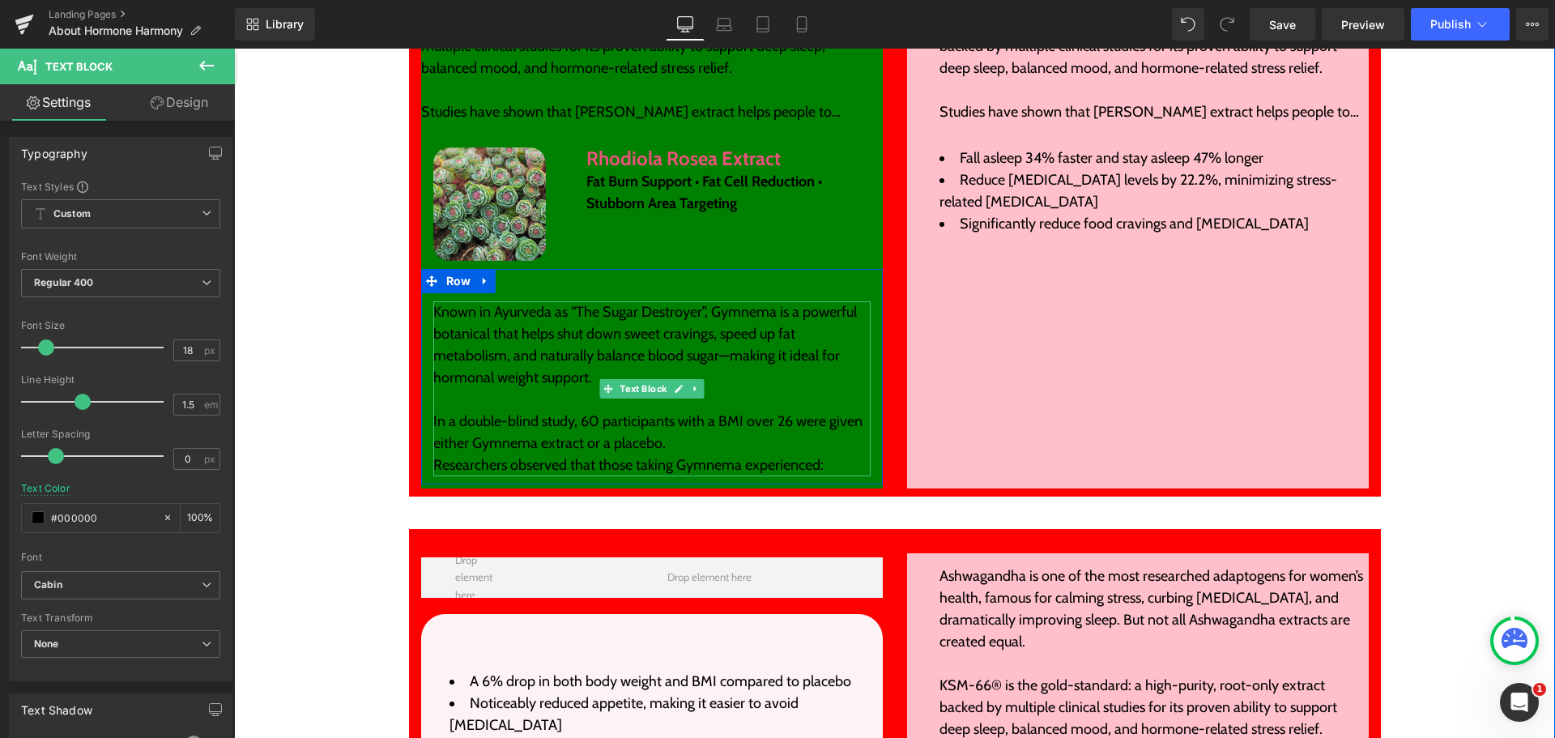
scroll to position [3465, 0]
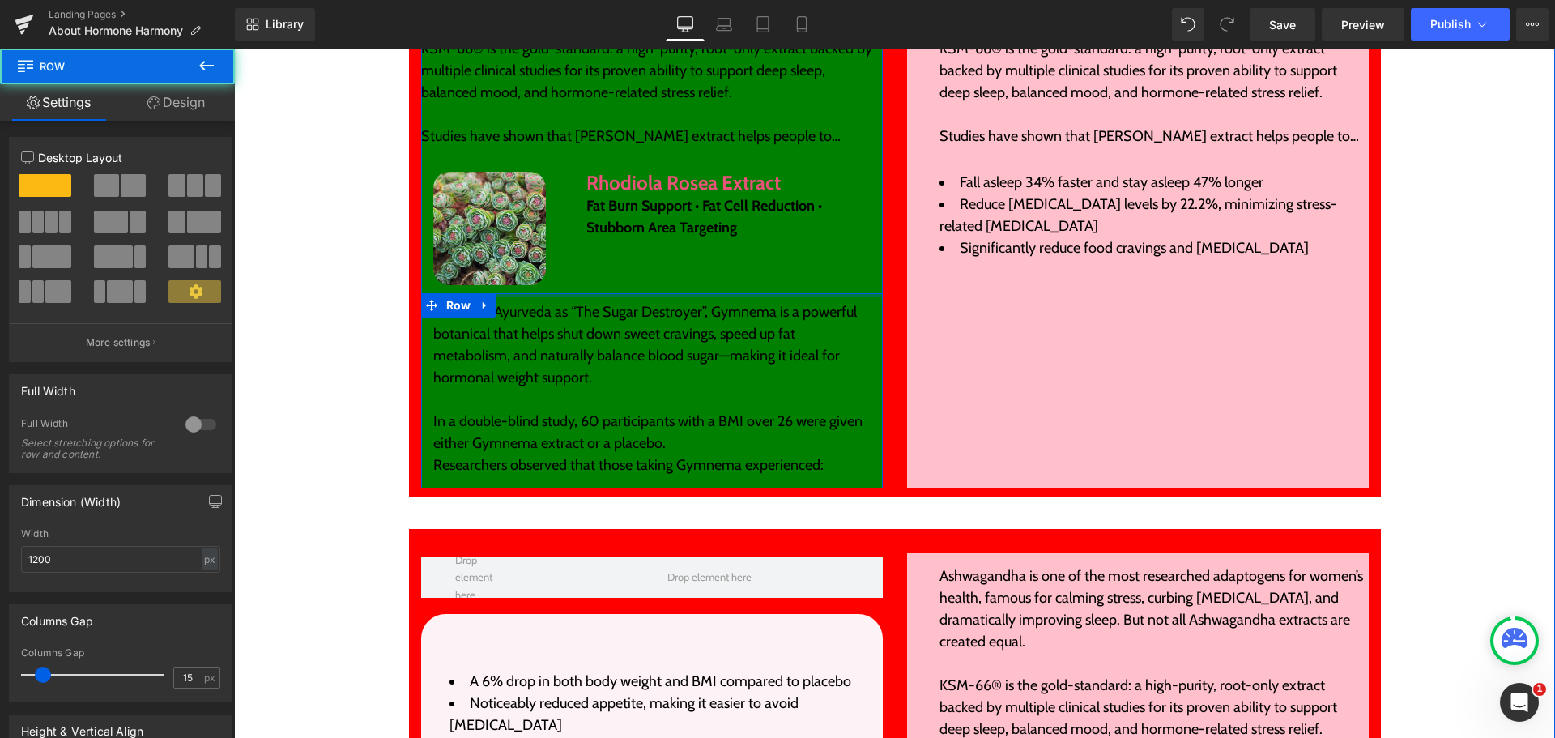
drag, startPoint x: 625, startPoint y: 275, endPoint x: 616, endPoint y: 309, distance: 35.0
click at [621, 222] on div "Ashwagandha is one of the most researched adaptogens for women’s health, famous…" at bounding box center [652, 203] width 462 height 564
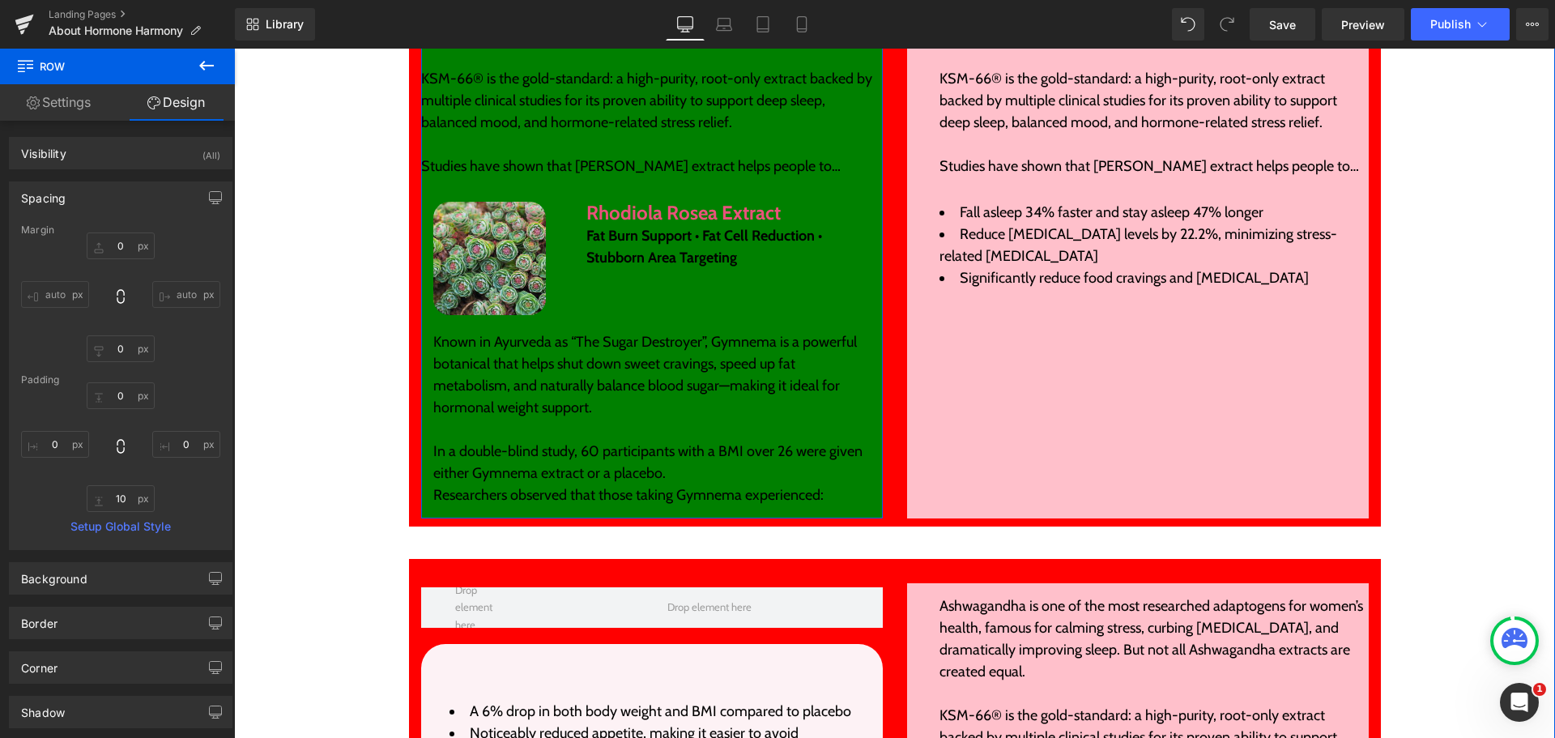
scroll to position [3303, 0]
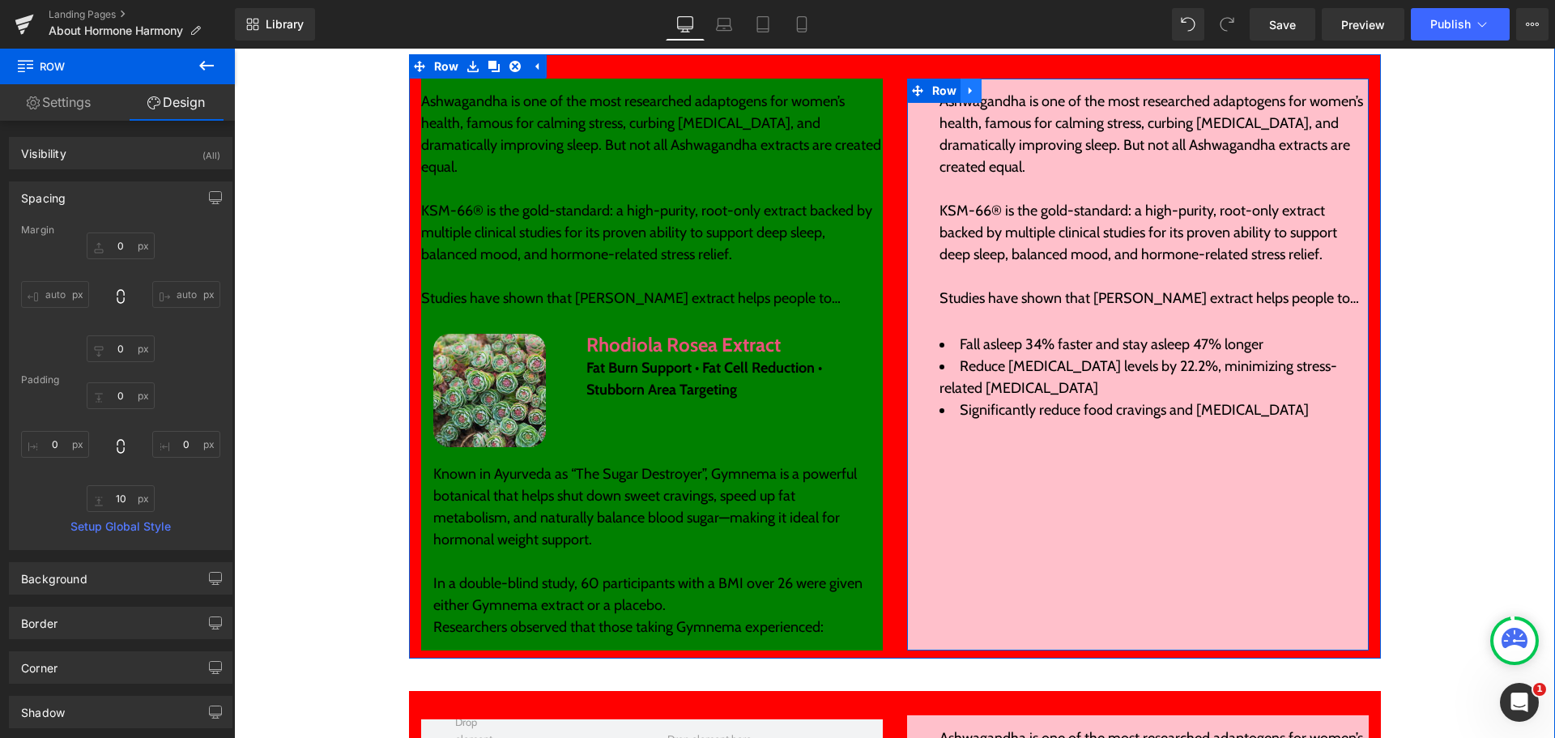
click at [967, 84] on icon at bounding box center [971, 90] width 11 height 12
click at [1008, 85] on icon at bounding box center [1013, 90] width 11 height 11
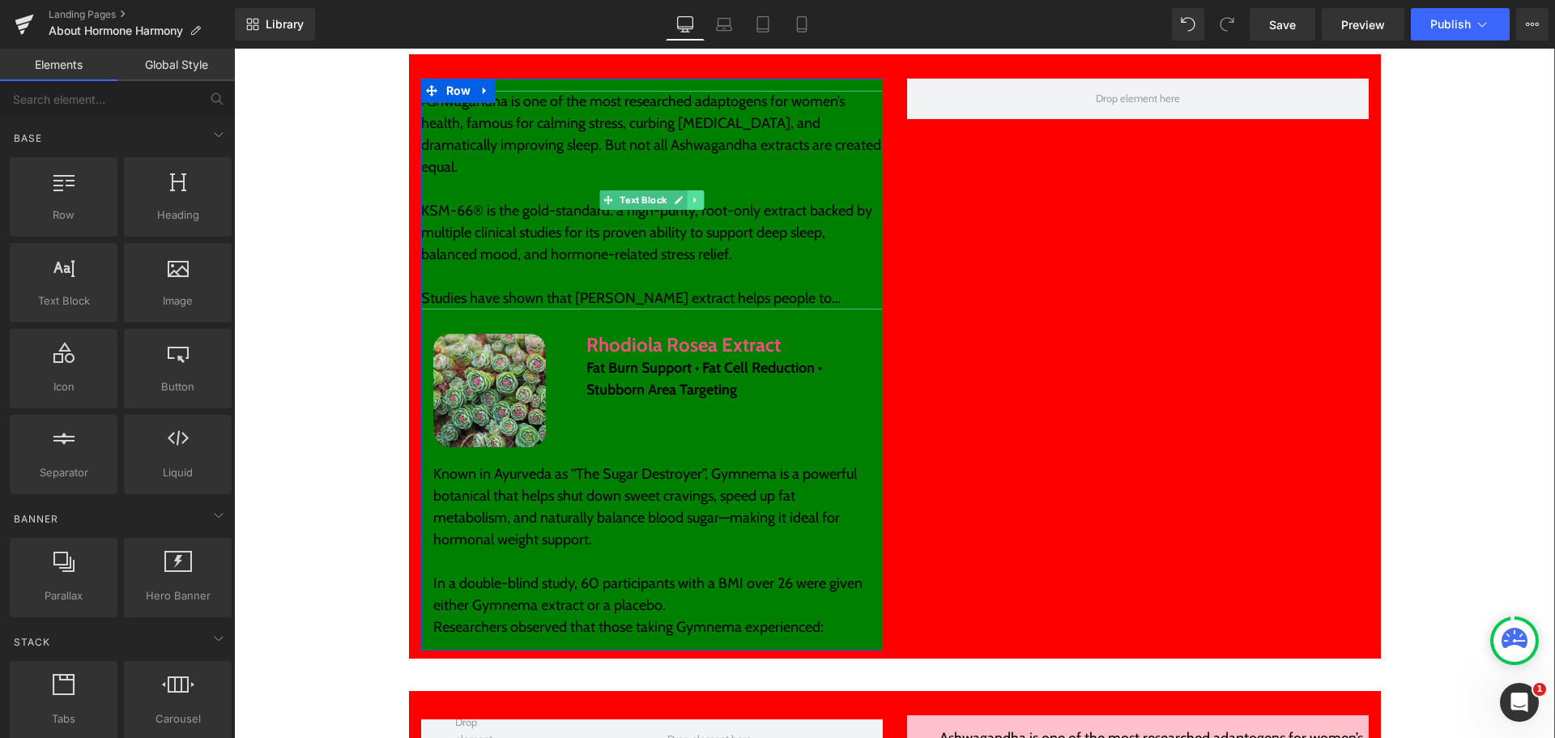
click at [693, 197] on icon at bounding box center [694, 200] width 2 height 6
click at [699, 195] on icon at bounding box center [703, 200] width 9 height 10
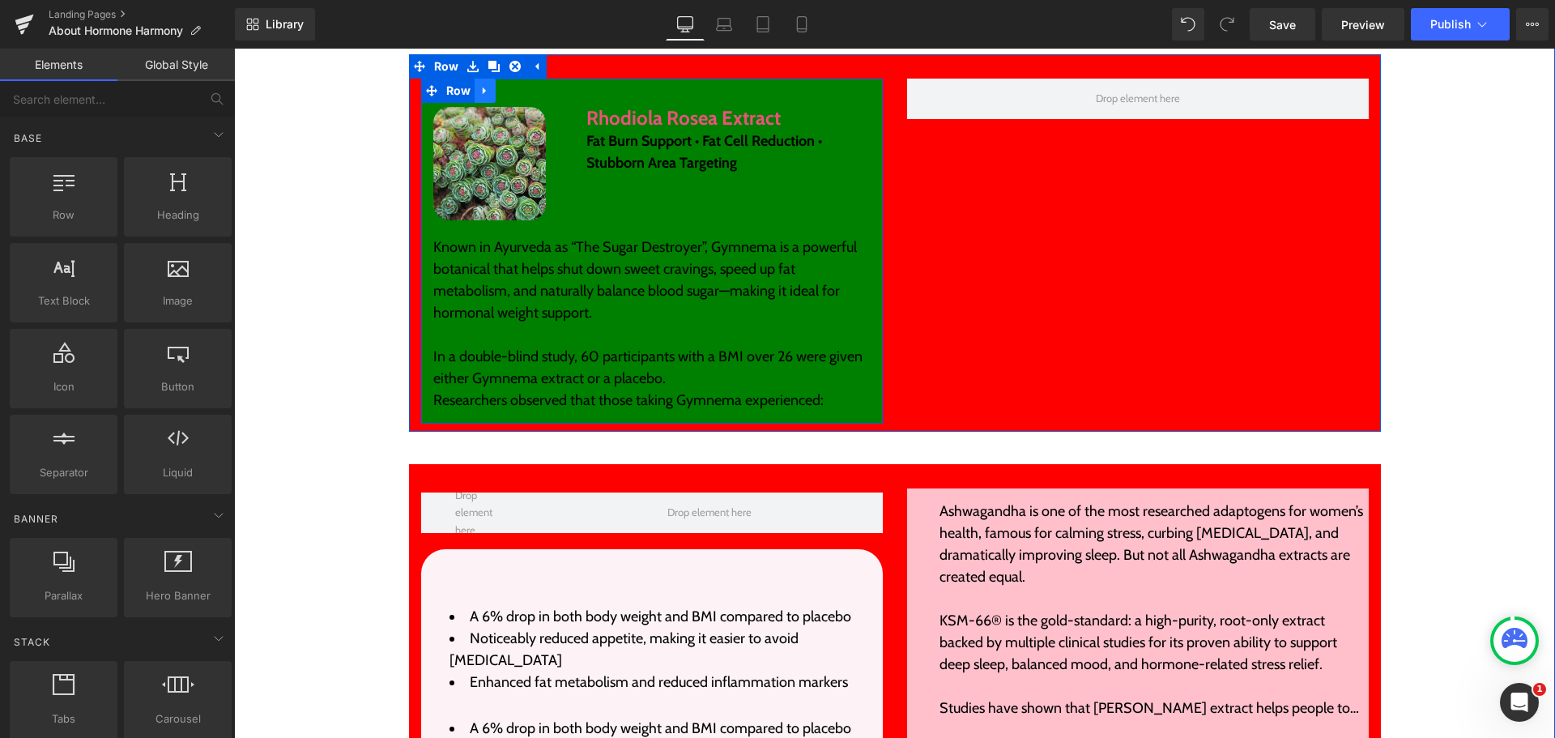
click at [480, 84] on icon at bounding box center [485, 90] width 11 height 12
click at [501, 85] on icon at bounding box center [506, 90] width 11 height 11
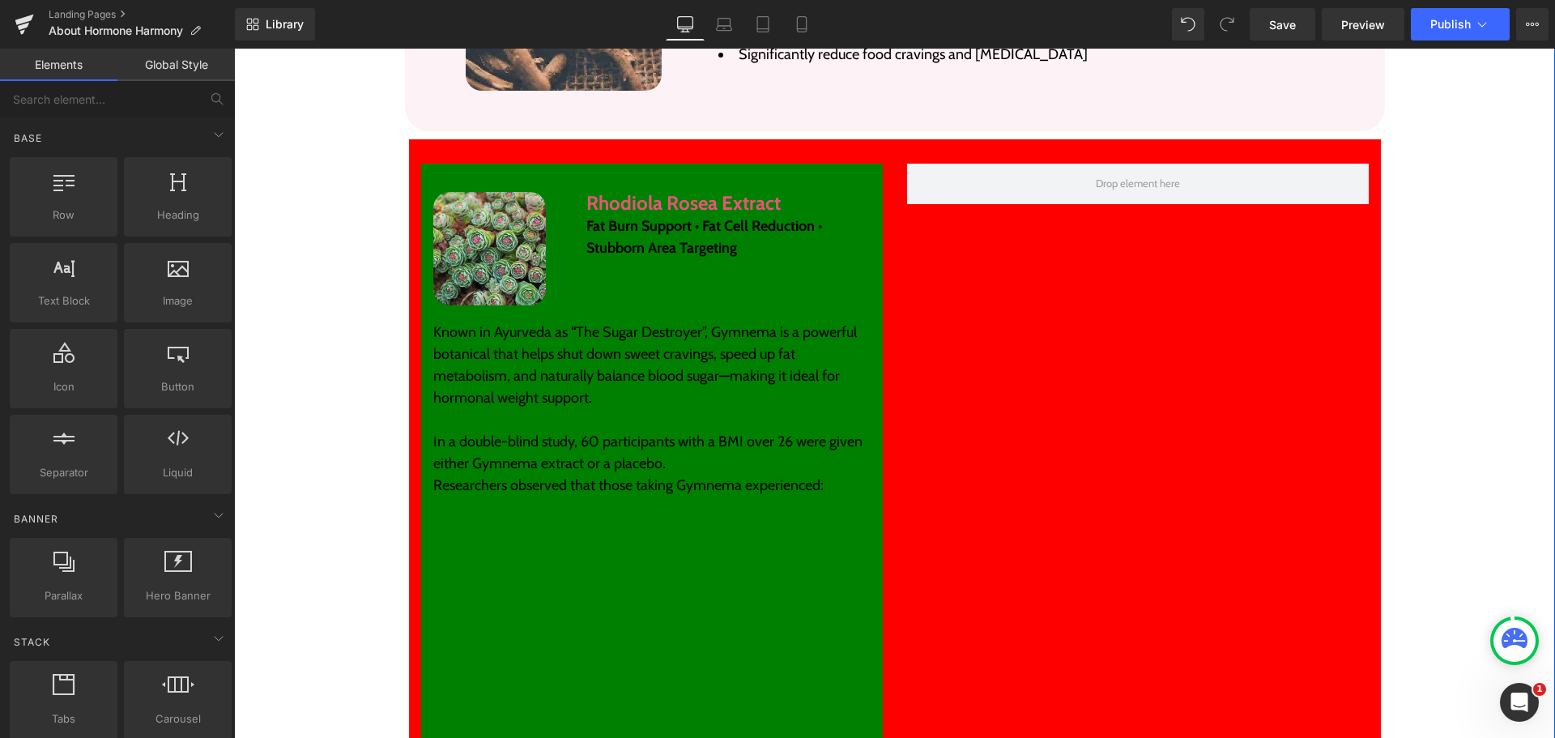
scroll to position [3208, 0]
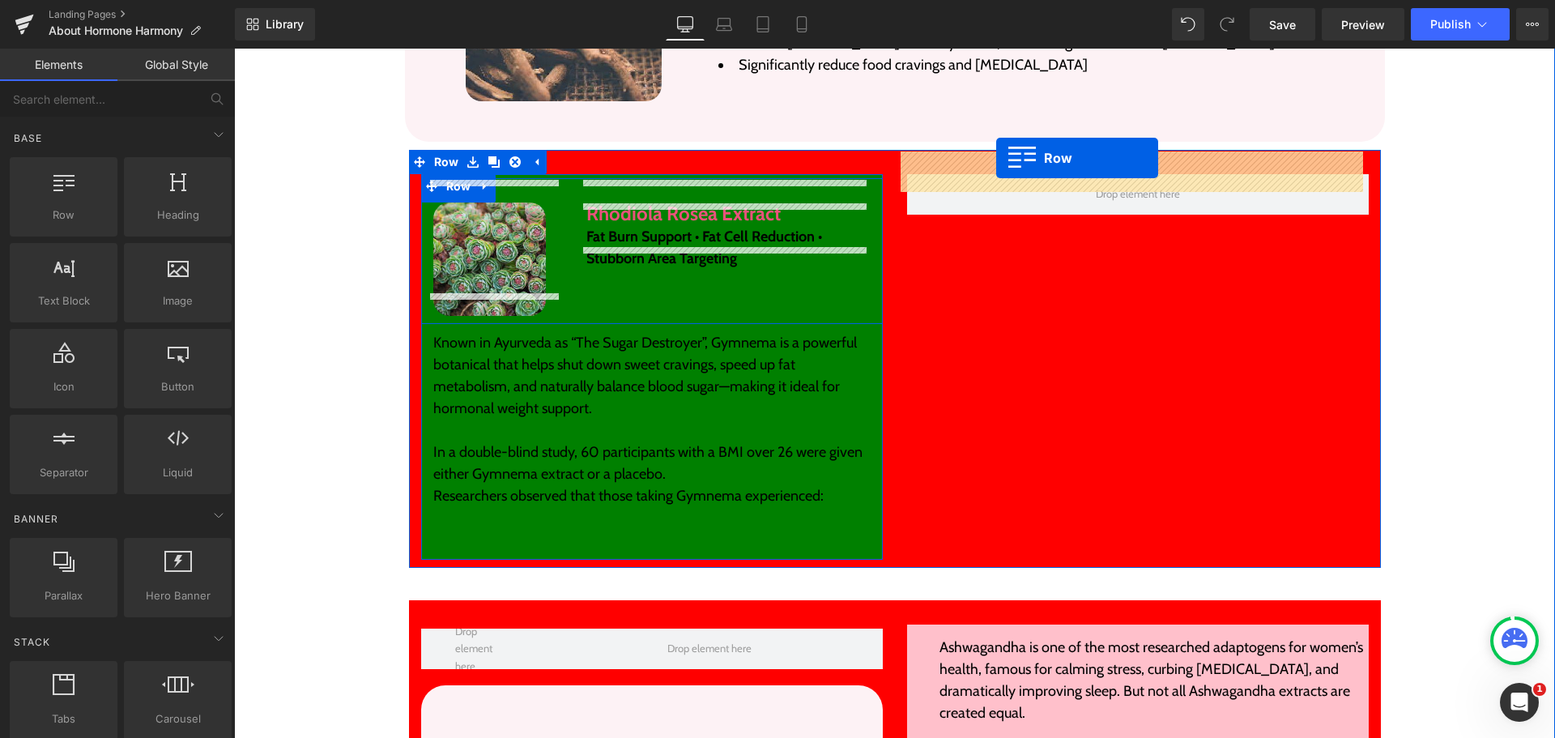
drag, startPoint x: 441, startPoint y: 168, endPoint x: 974, endPoint y: 148, distance: 532.5
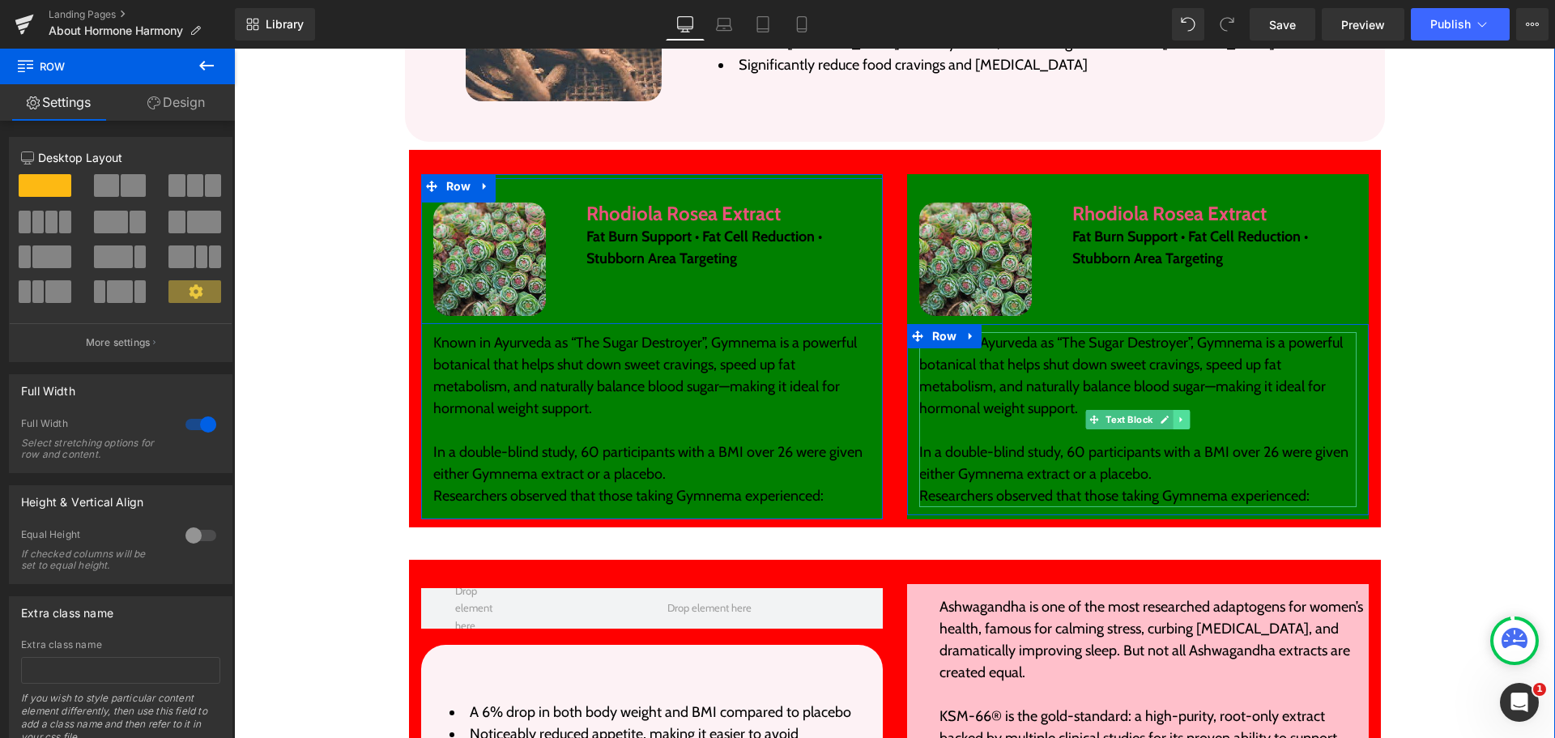
click at [1180, 415] on icon at bounding box center [1181, 420] width 9 height 10
click at [1169, 415] on icon at bounding box center [1173, 419] width 9 height 9
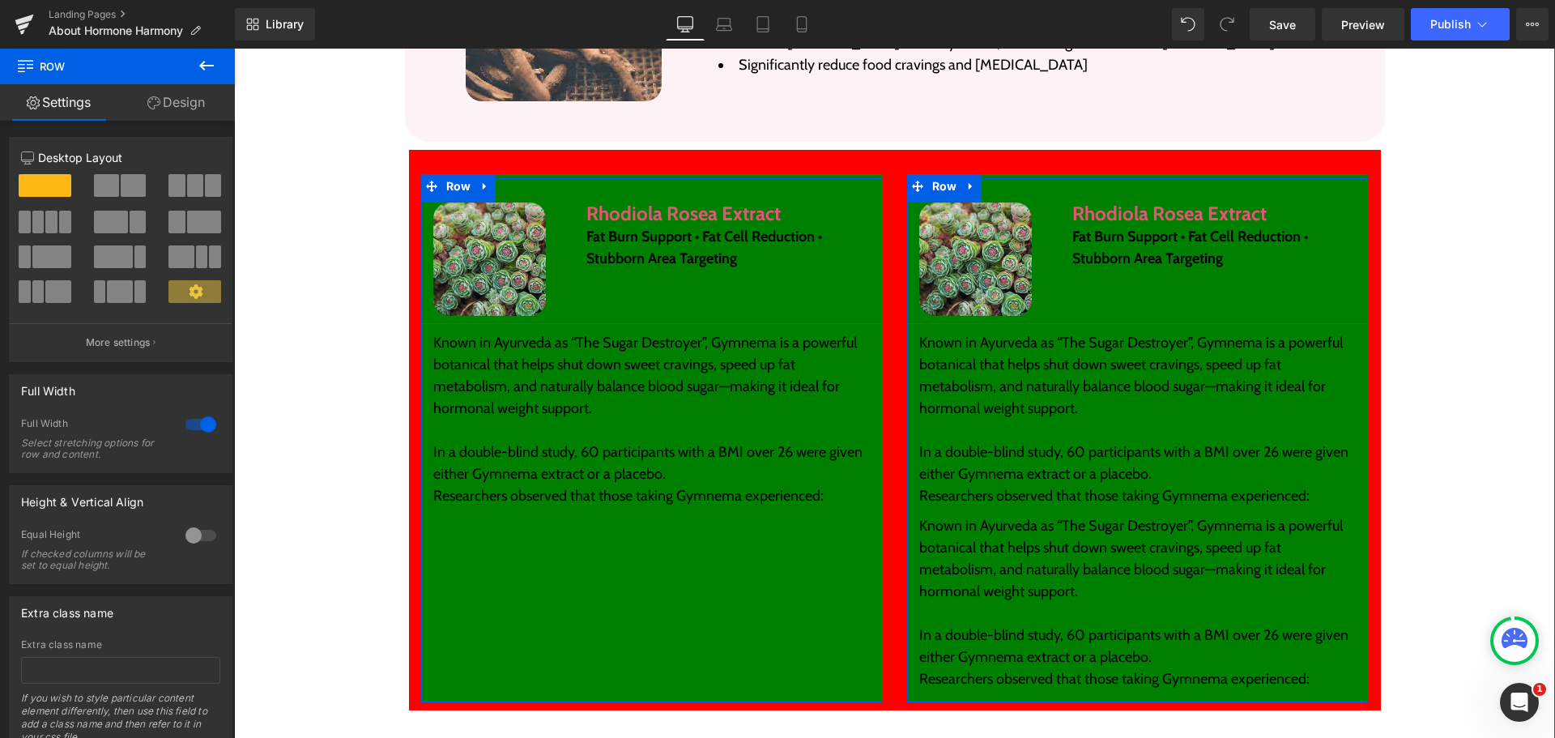
click at [1045, 203] on div "Image" at bounding box center [984, 259] width 154 height 113
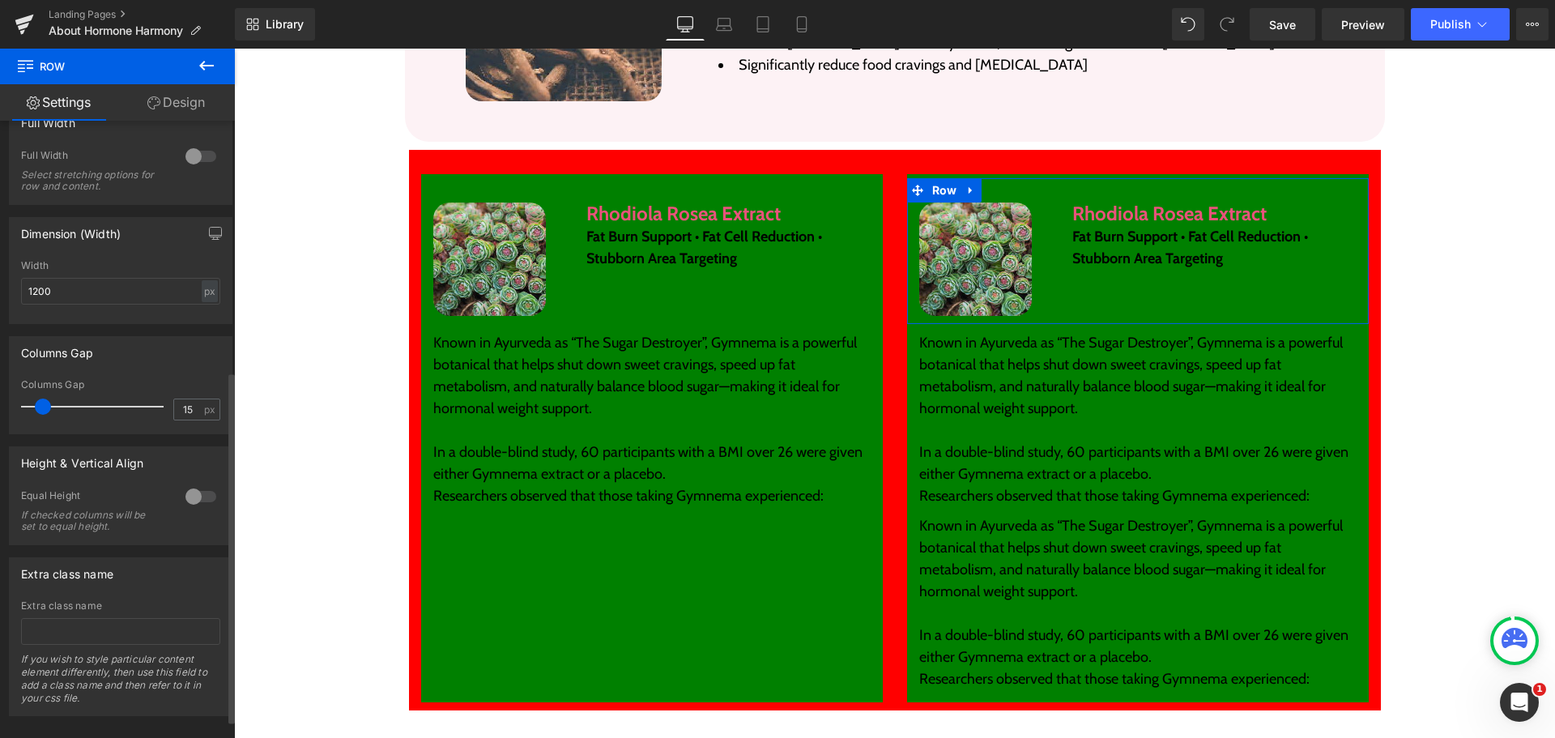
scroll to position [472, 0]
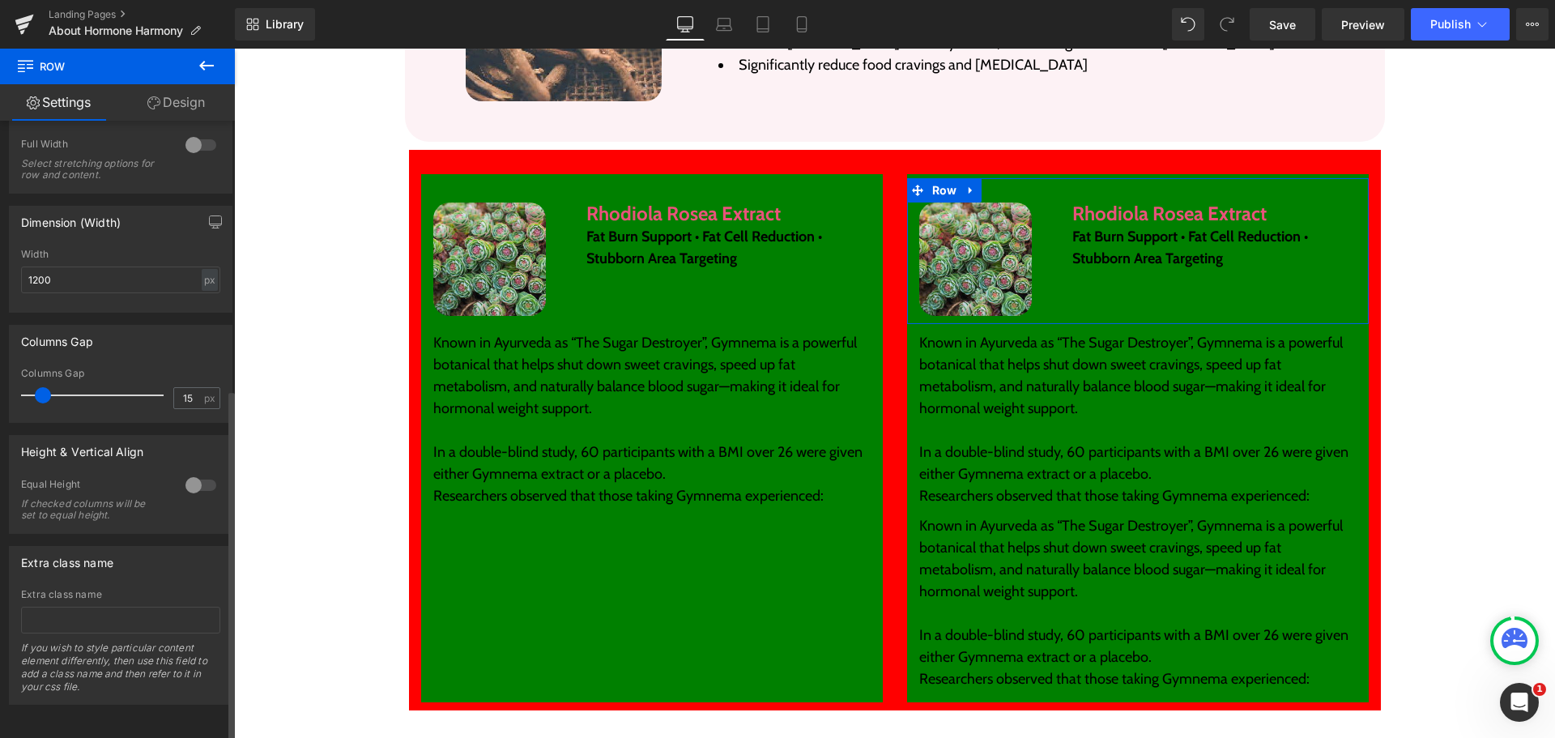
click at [188, 472] on div at bounding box center [200, 485] width 39 height 26
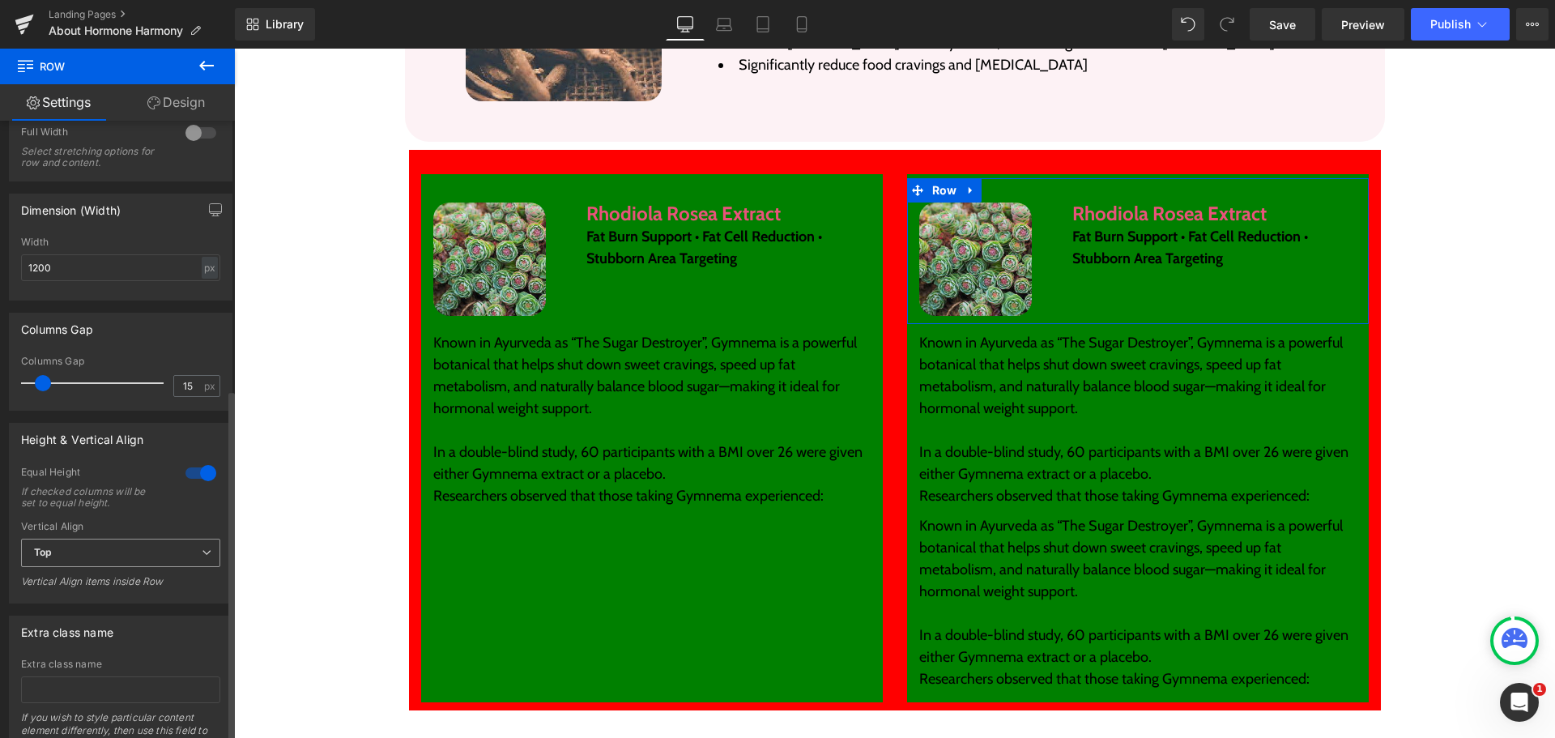
click at [154, 550] on span "Top" at bounding box center [120, 553] width 199 height 28
click at [142, 610] on li "Middle" at bounding box center [117, 606] width 193 height 24
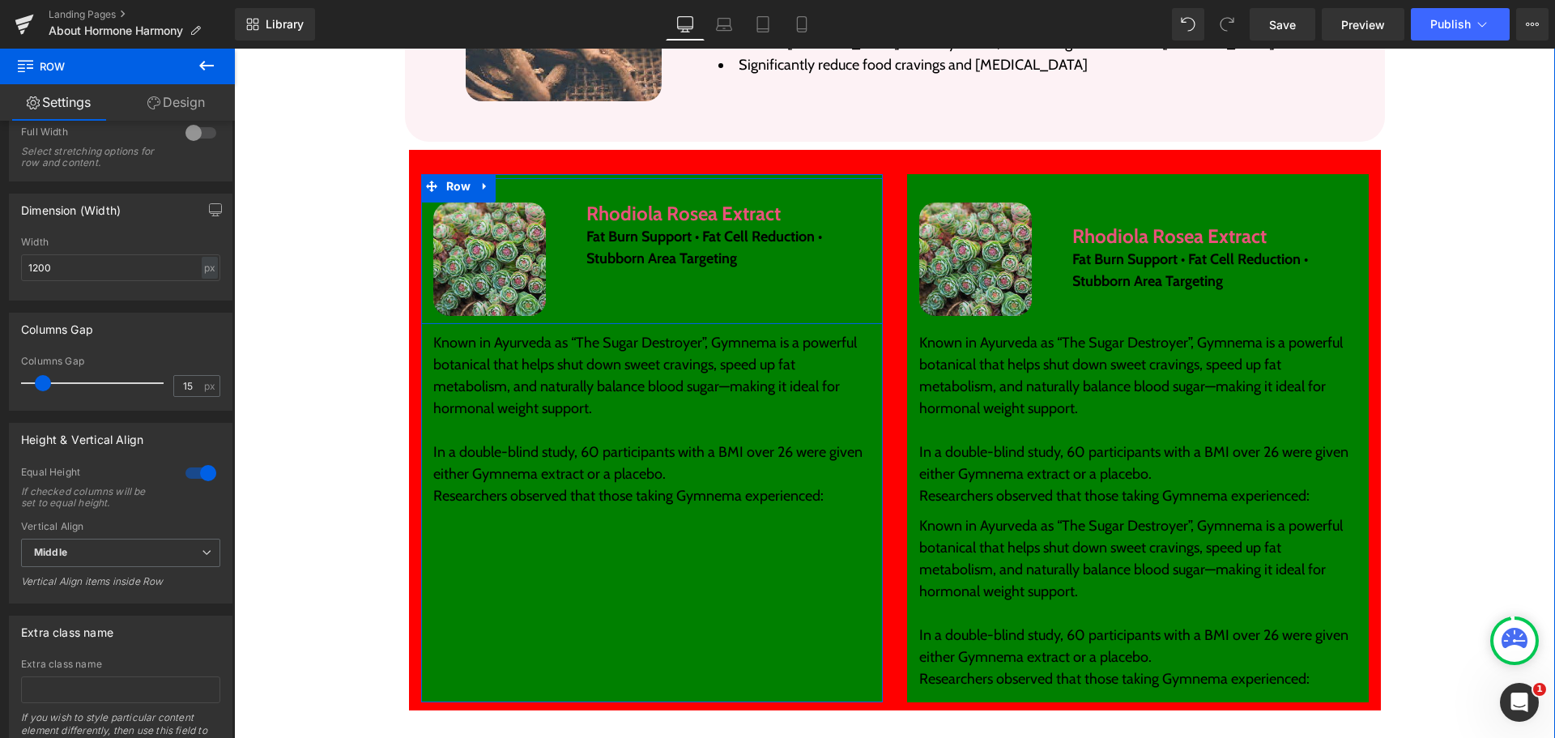
click at [558, 256] on div "Image" at bounding box center [498, 259] width 154 height 113
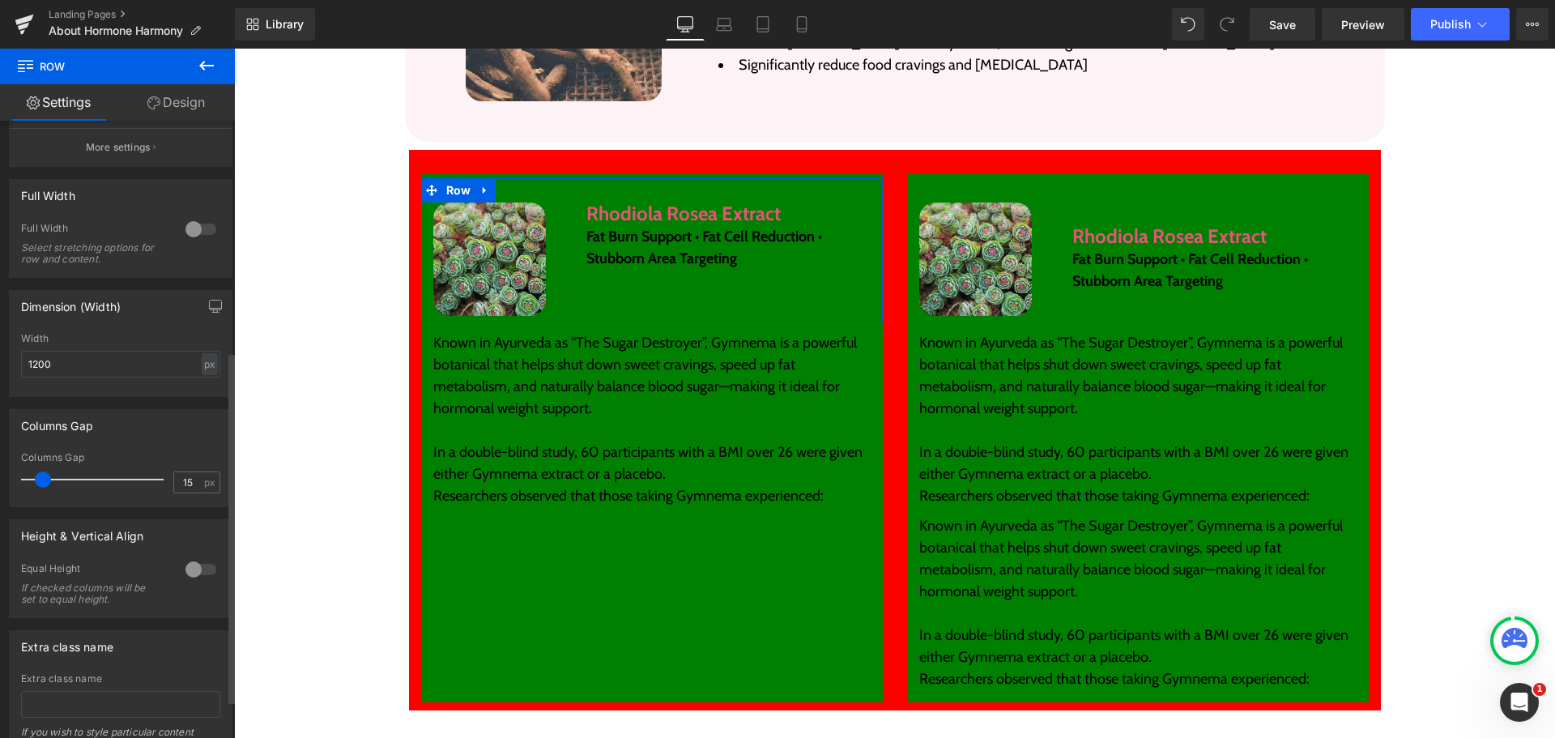
scroll to position [405, 0]
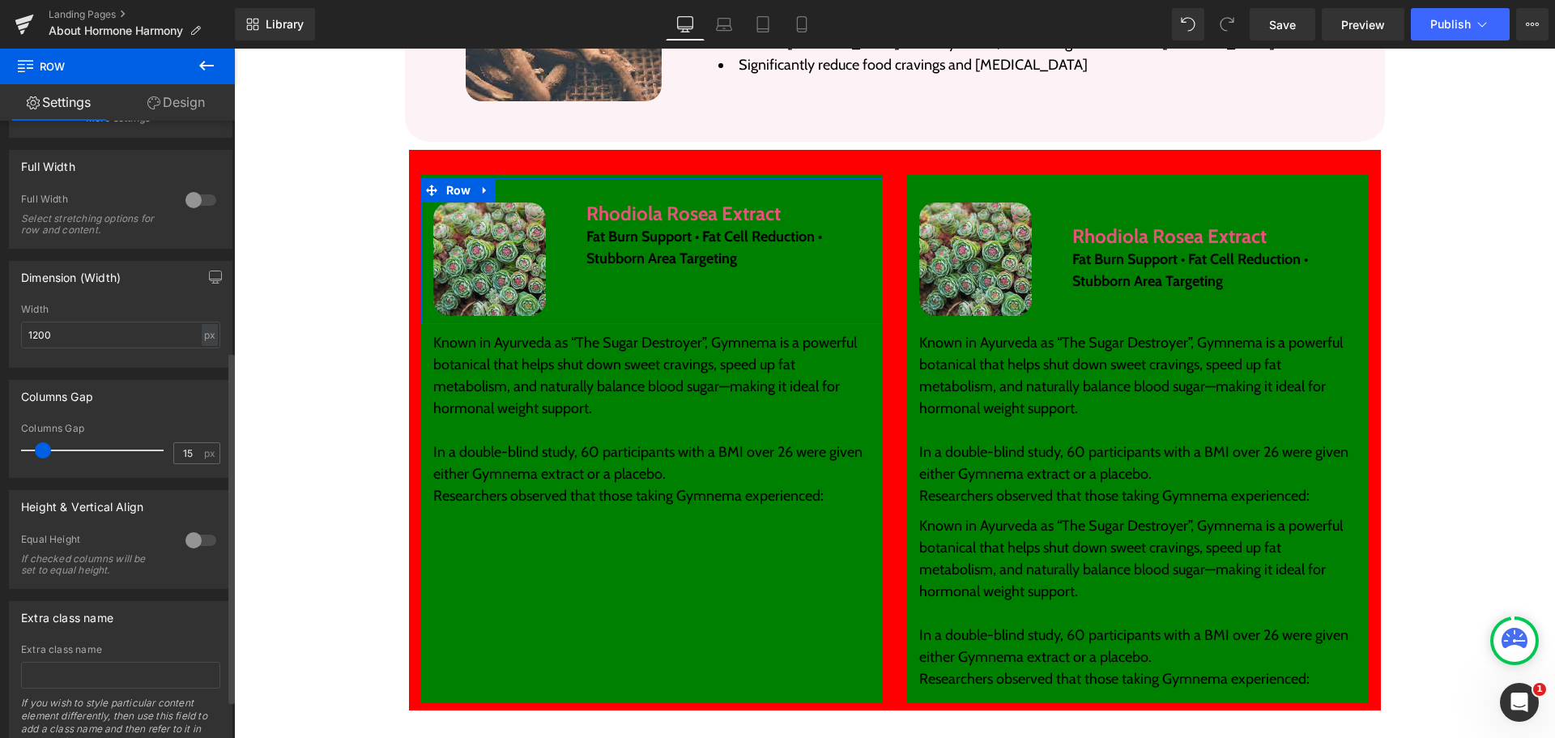
click at [198, 541] on div at bounding box center [200, 540] width 39 height 26
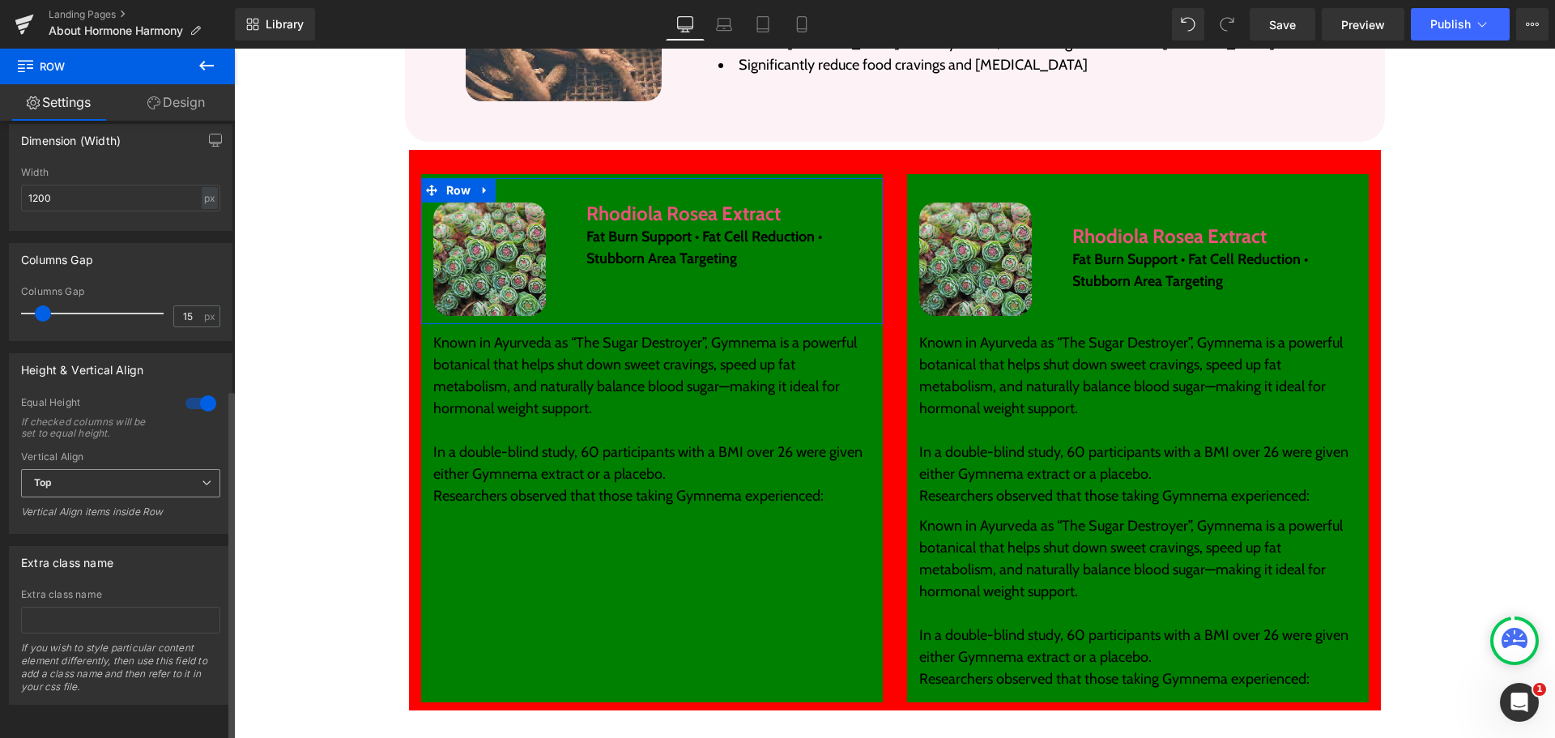
click at [162, 469] on span "Top" at bounding box center [120, 483] width 199 height 28
click at [150, 524] on li "Middle" at bounding box center [117, 536] width 193 height 24
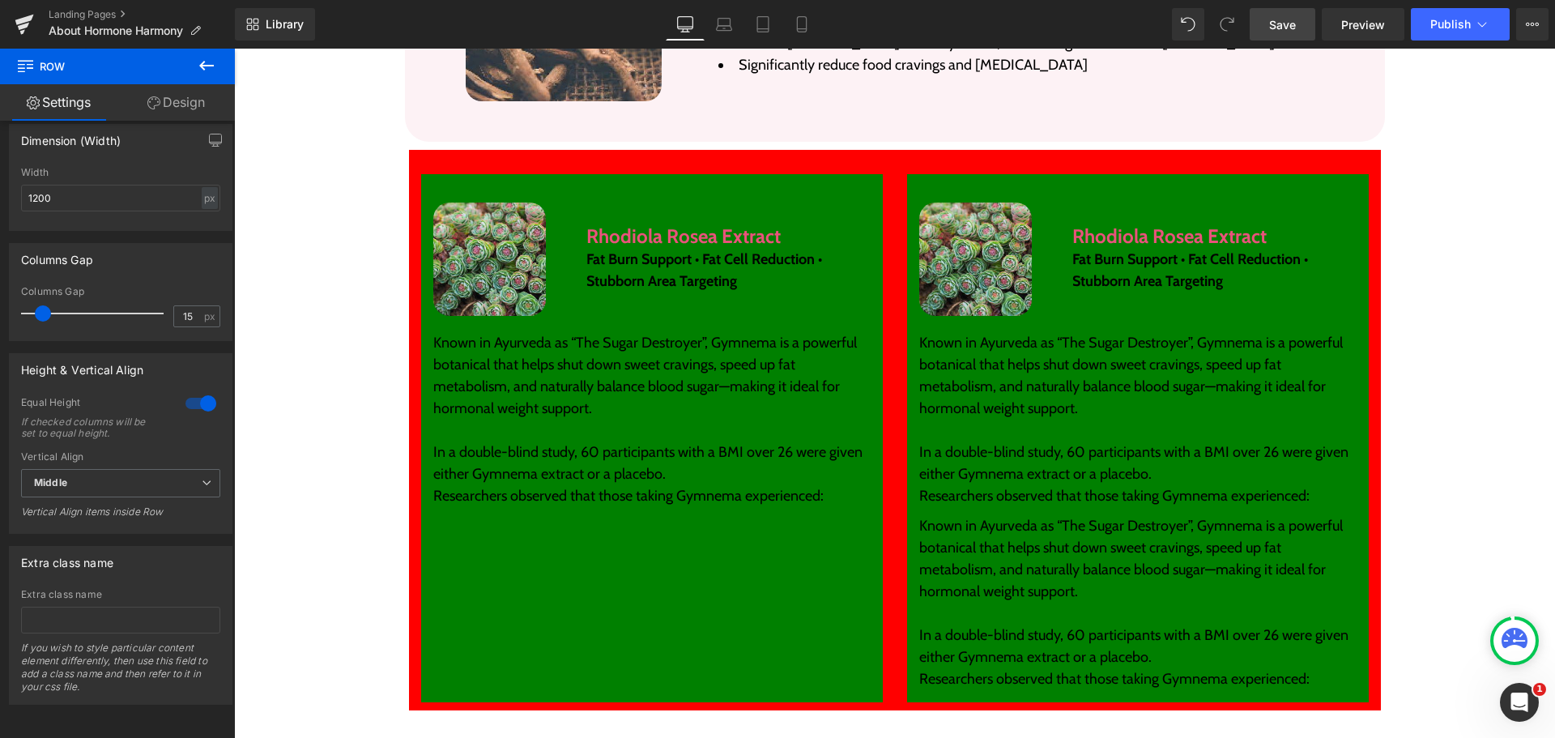
click at [1294, 21] on span "Save" at bounding box center [1282, 24] width 27 height 17
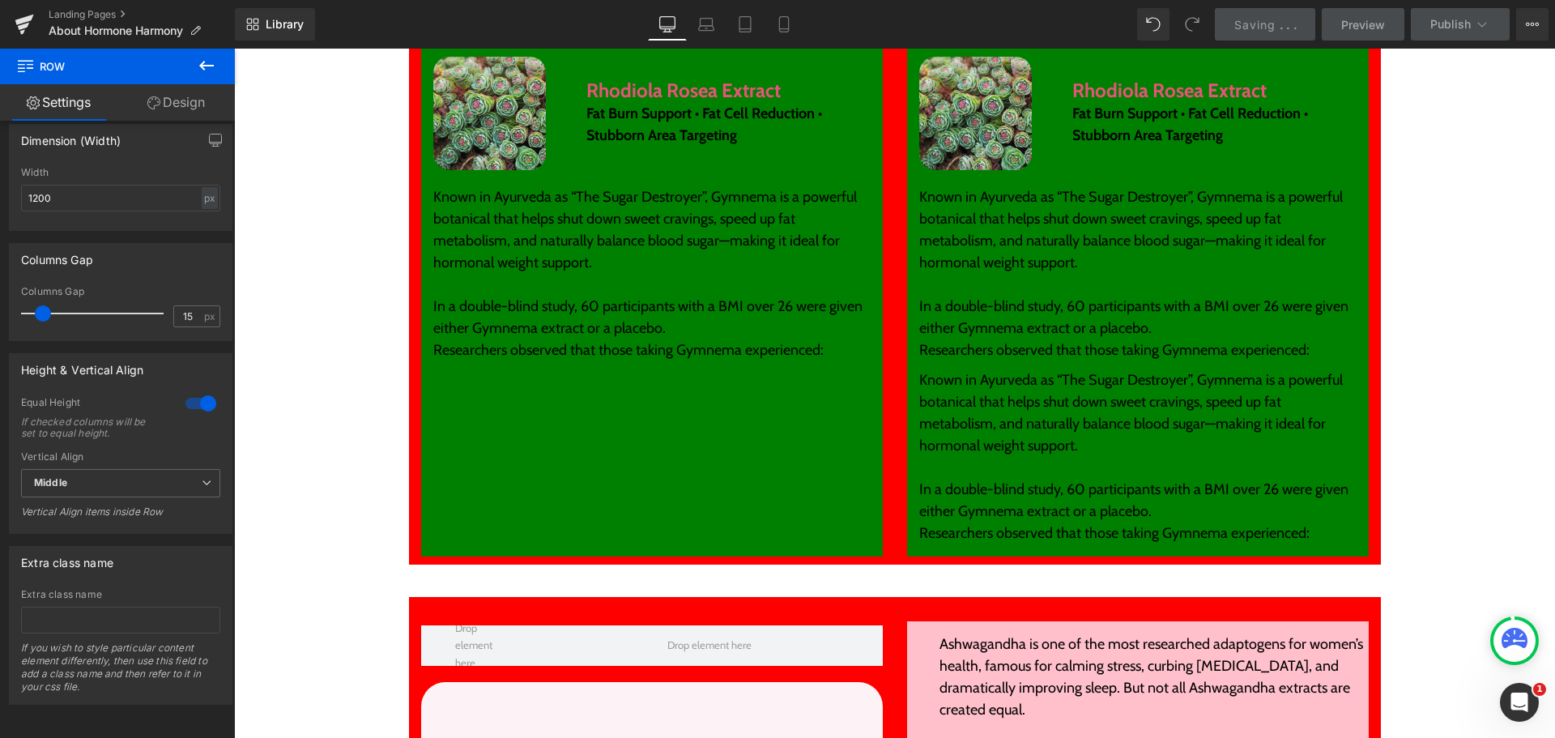
scroll to position [3127, 0]
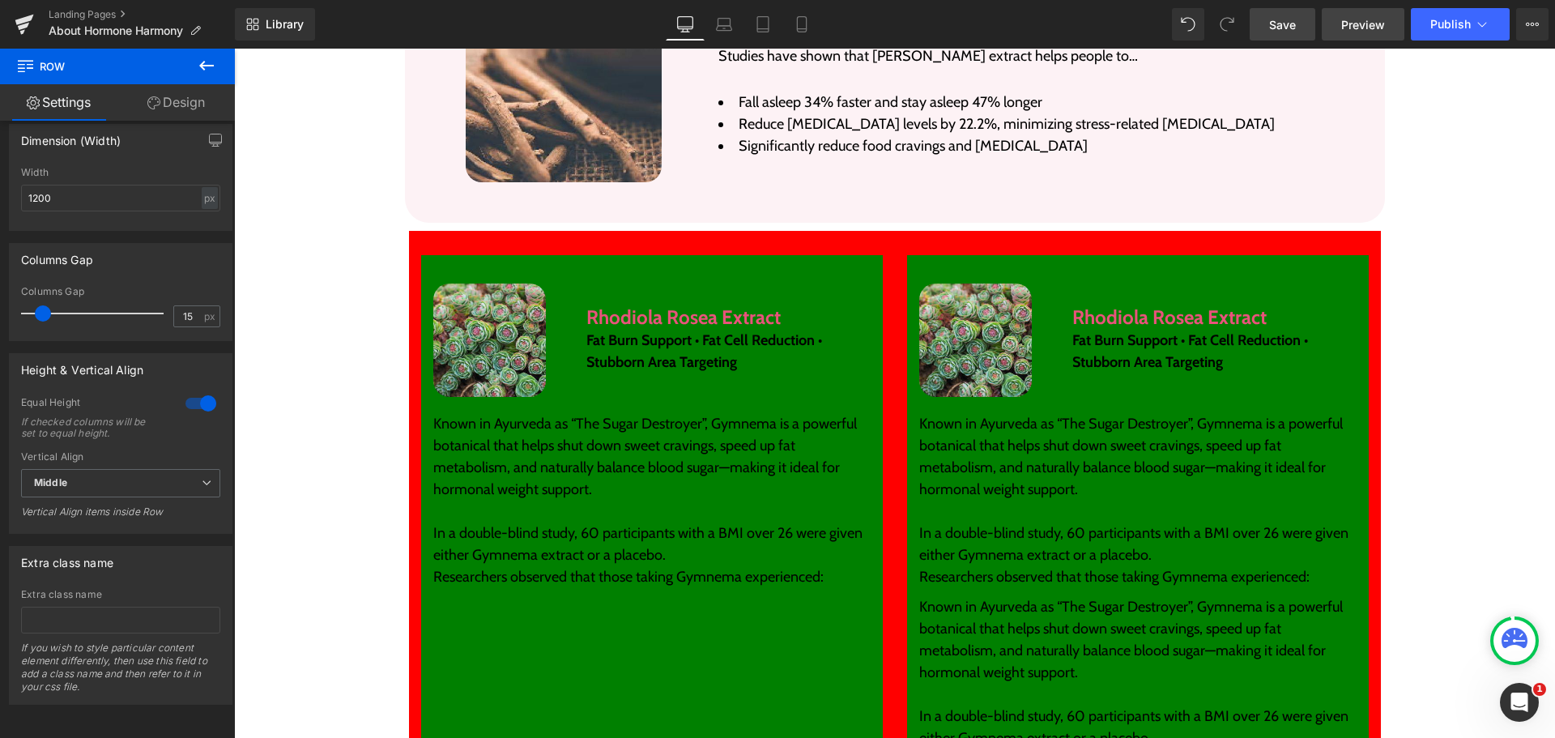
click at [1349, 28] on span "Preview" at bounding box center [1363, 24] width 44 height 17
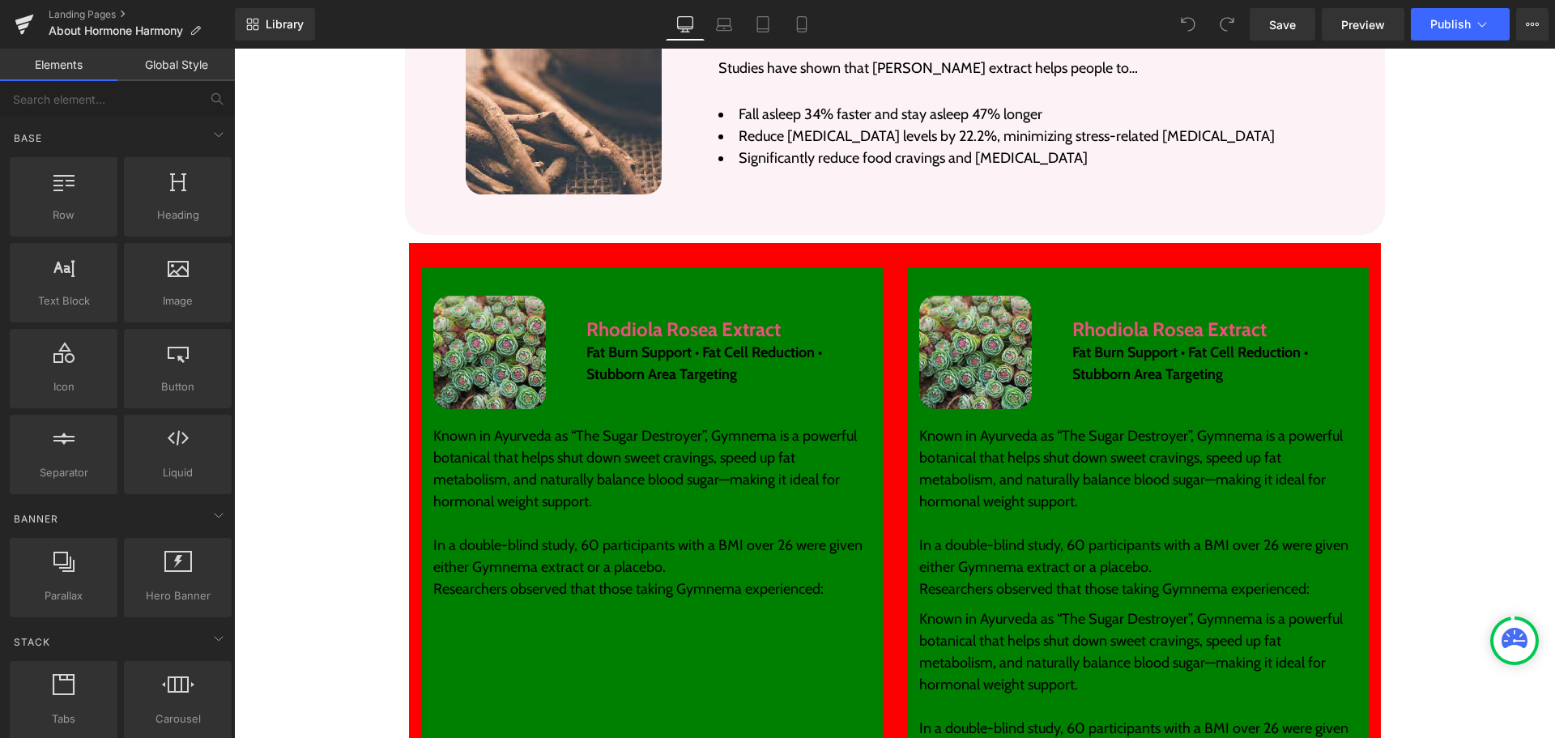
scroll to position [3321, 0]
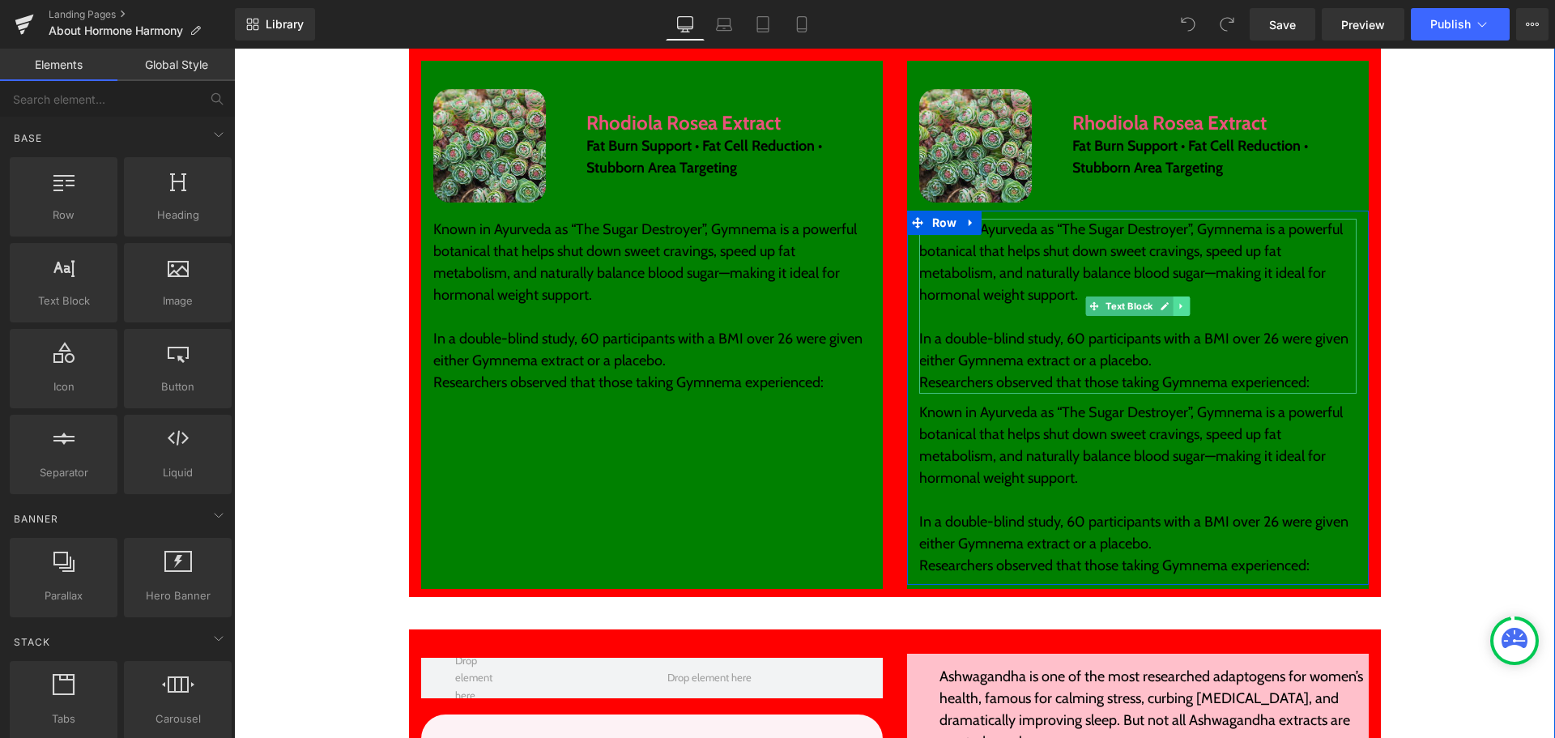
click at [1179, 301] on icon at bounding box center [1181, 306] width 9 height 10
click at [1165, 296] on link at bounding box center [1173, 305] width 17 height 19
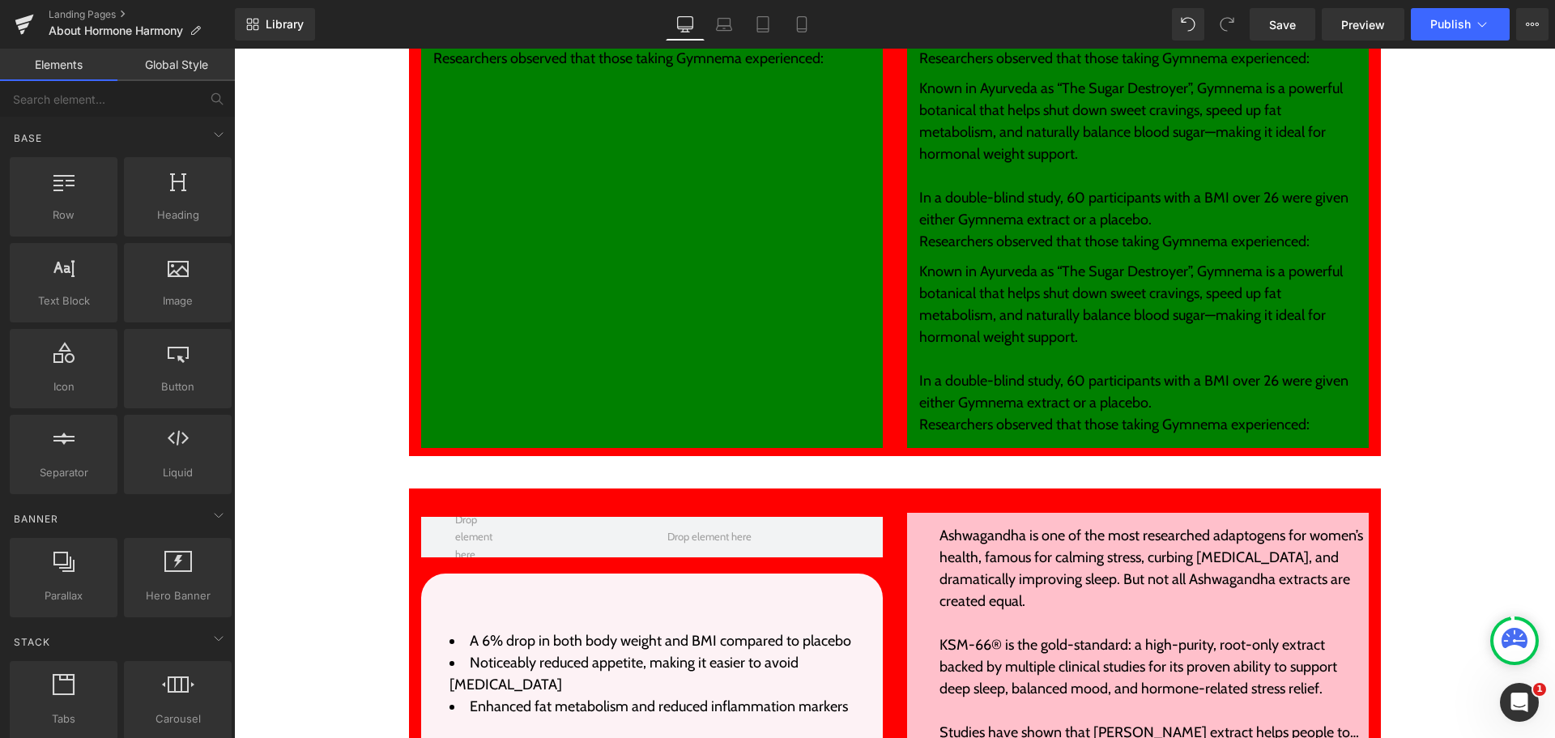
scroll to position [0, 0]
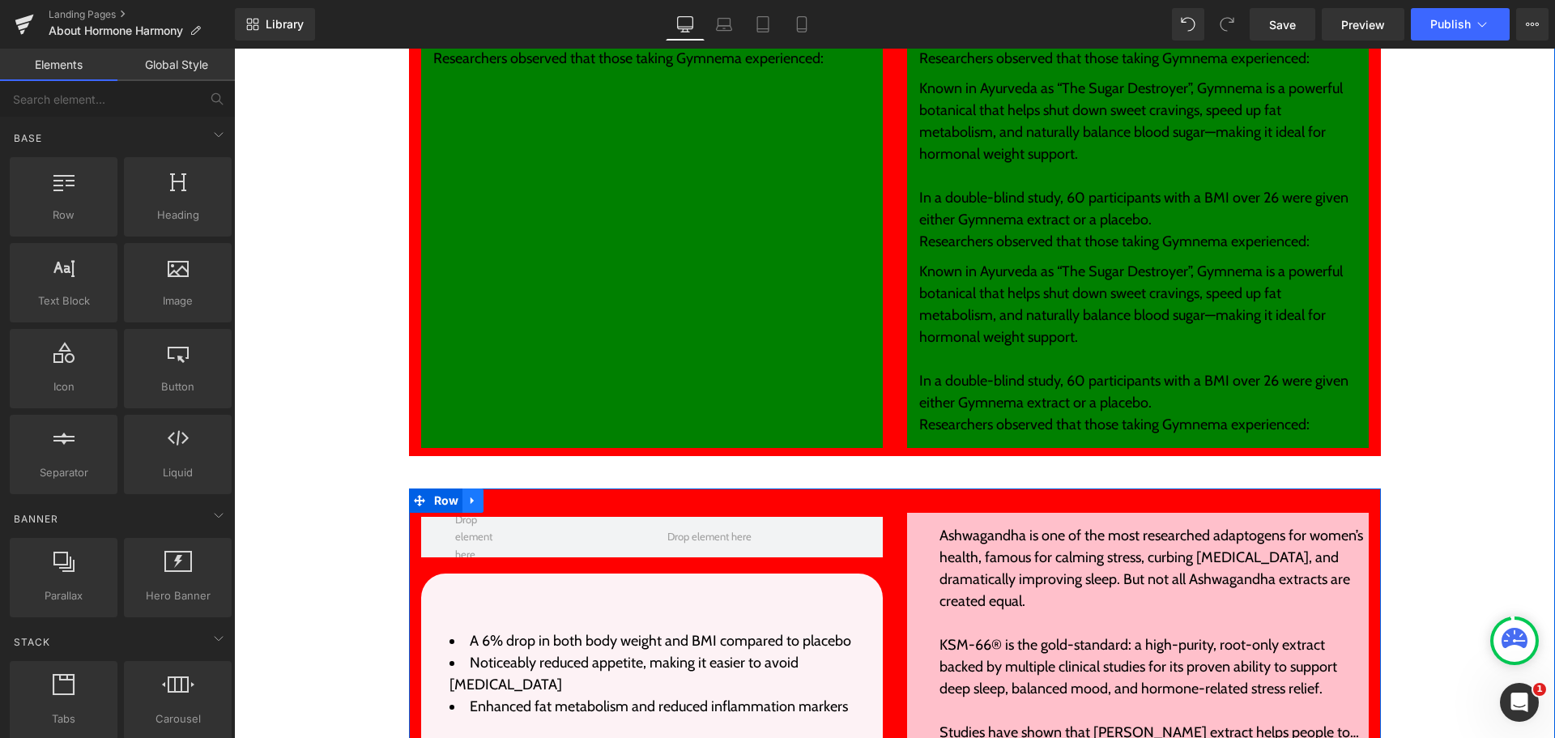
click at [467, 494] on icon at bounding box center [472, 500] width 11 height 12
click at [510, 495] on icon at bounding box center [515, 500] width 11 height 11
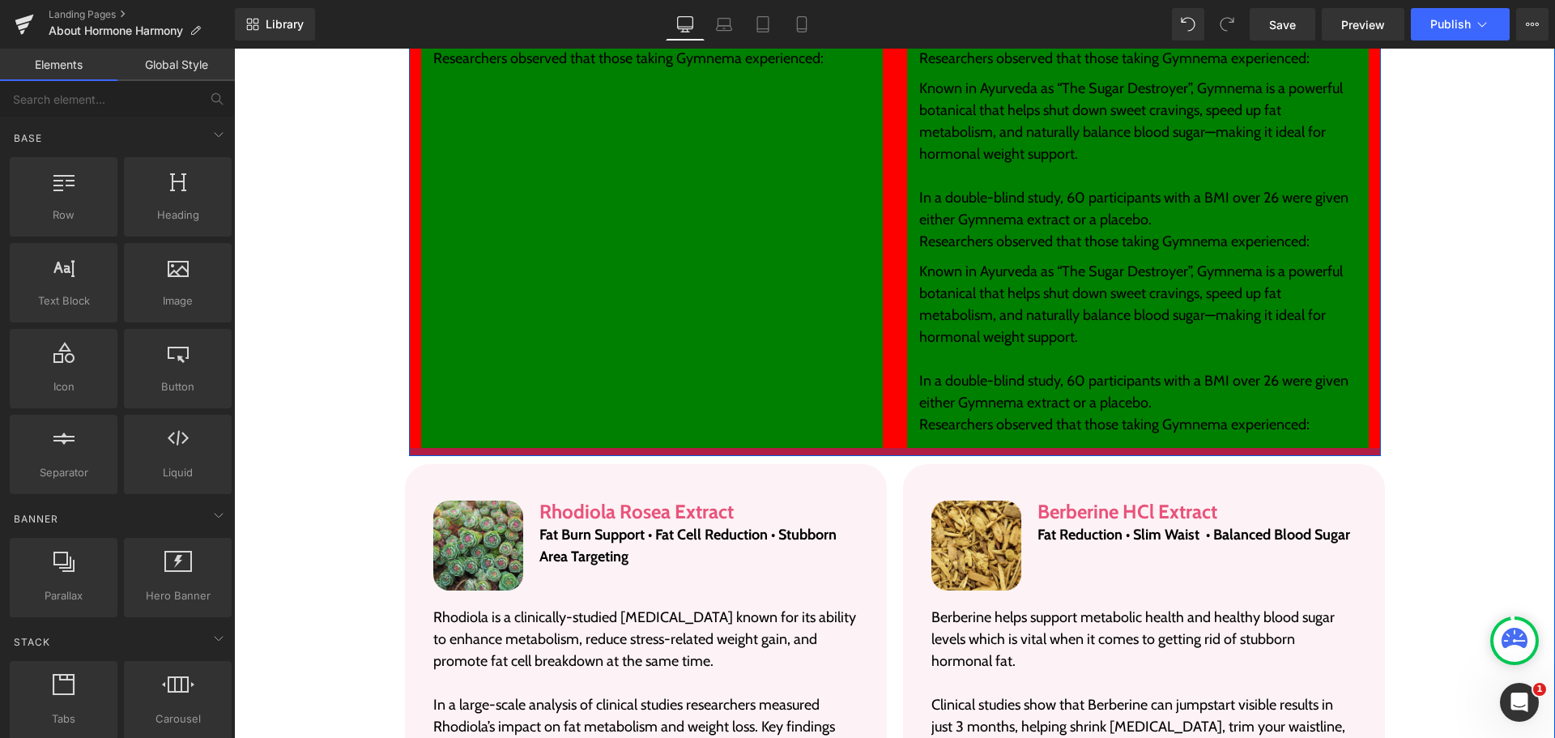
click at [893, 448] on div at bounding box center [895, 452] width 972 height 8
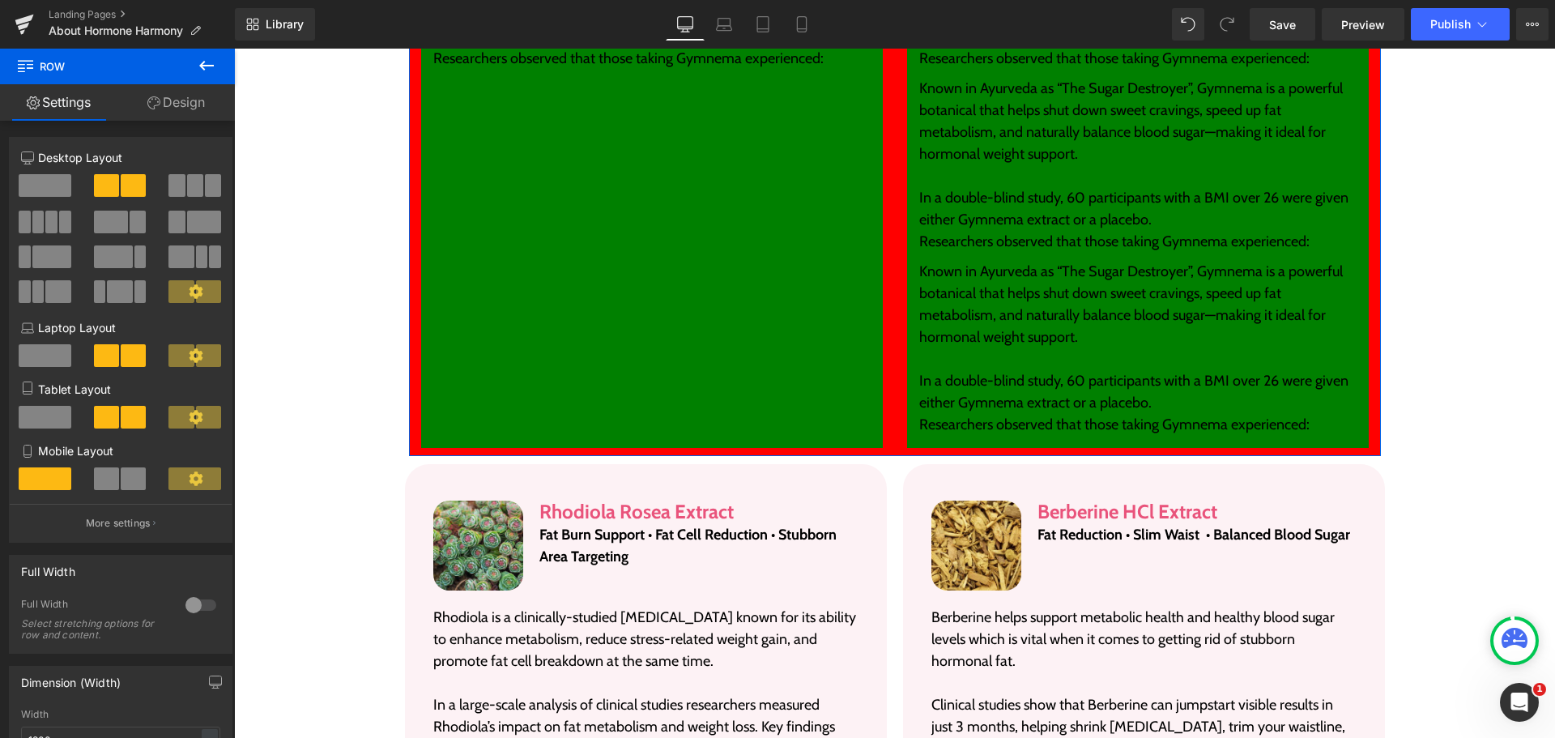
drag, startPoint x: 168, startPoint y: 97, endPoint x: 130, endPoint y: 251, distance: 158.4
click at [168, 97] on link "Design" at bounding box center [175, 102] width 117 height 36
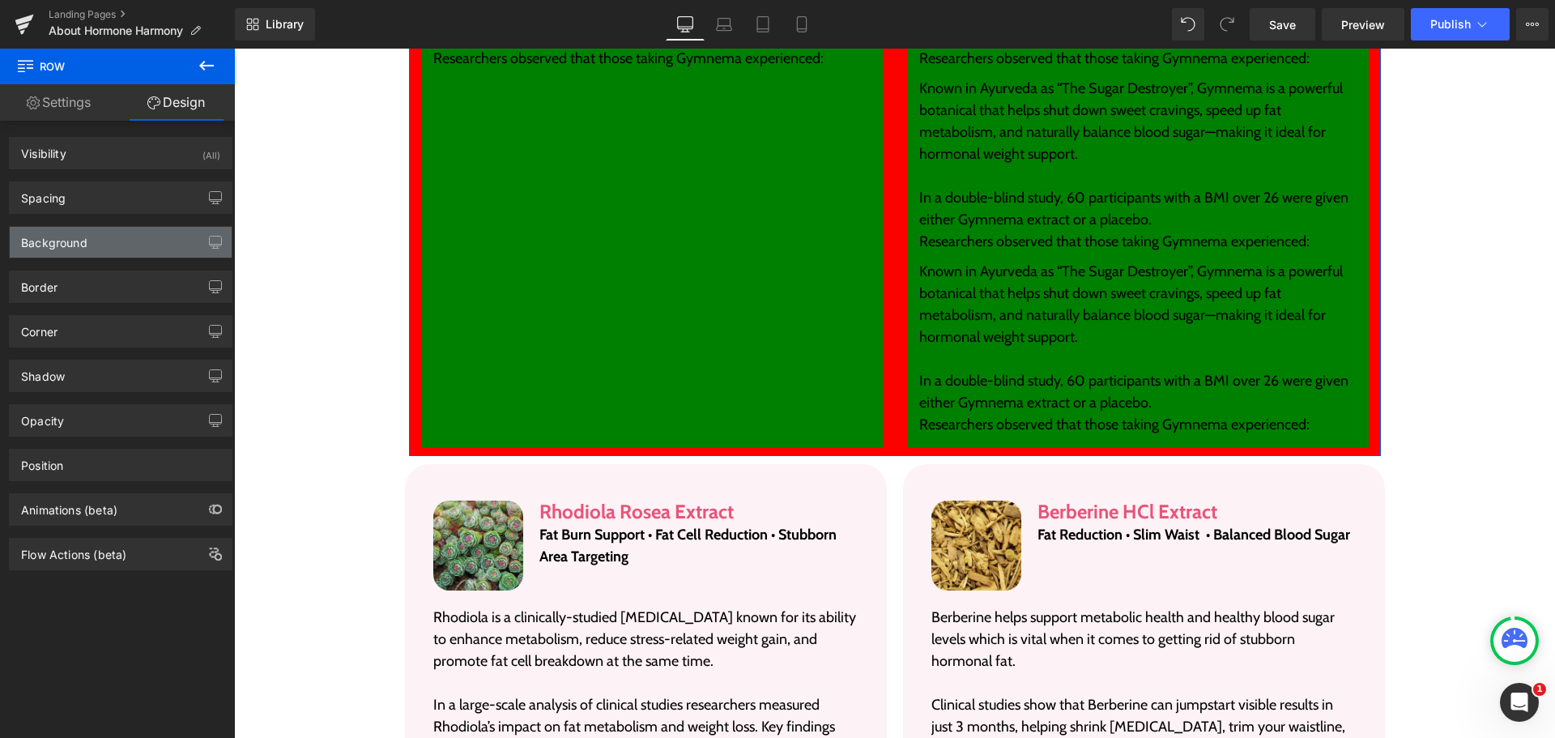
click at [129, 242] on div "Background" at bounding box center [121, 242] width 222 height 31
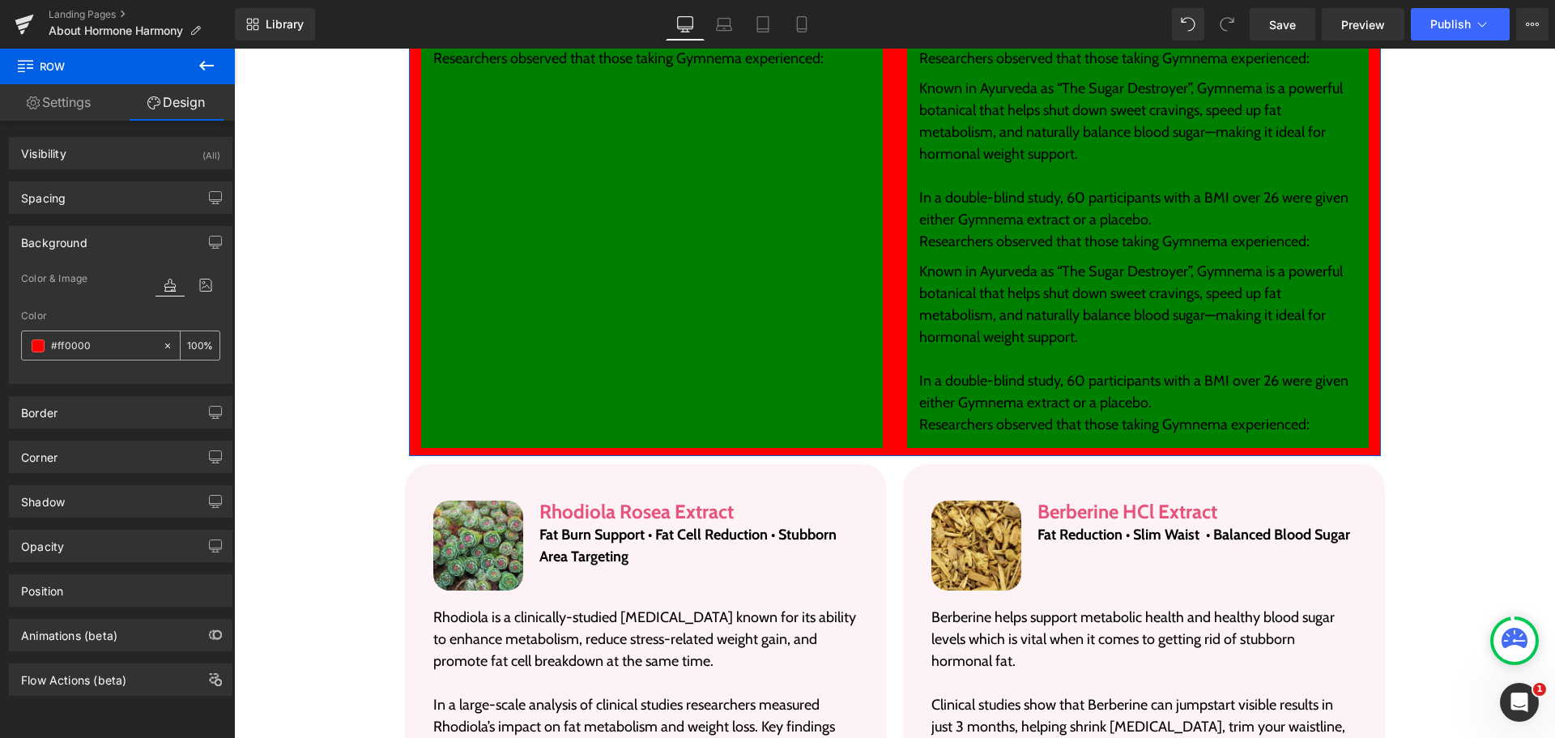
click at [165, 347] on icon at bounding box center [167, 345] width 5 height 5
type input "none"
type input "0"
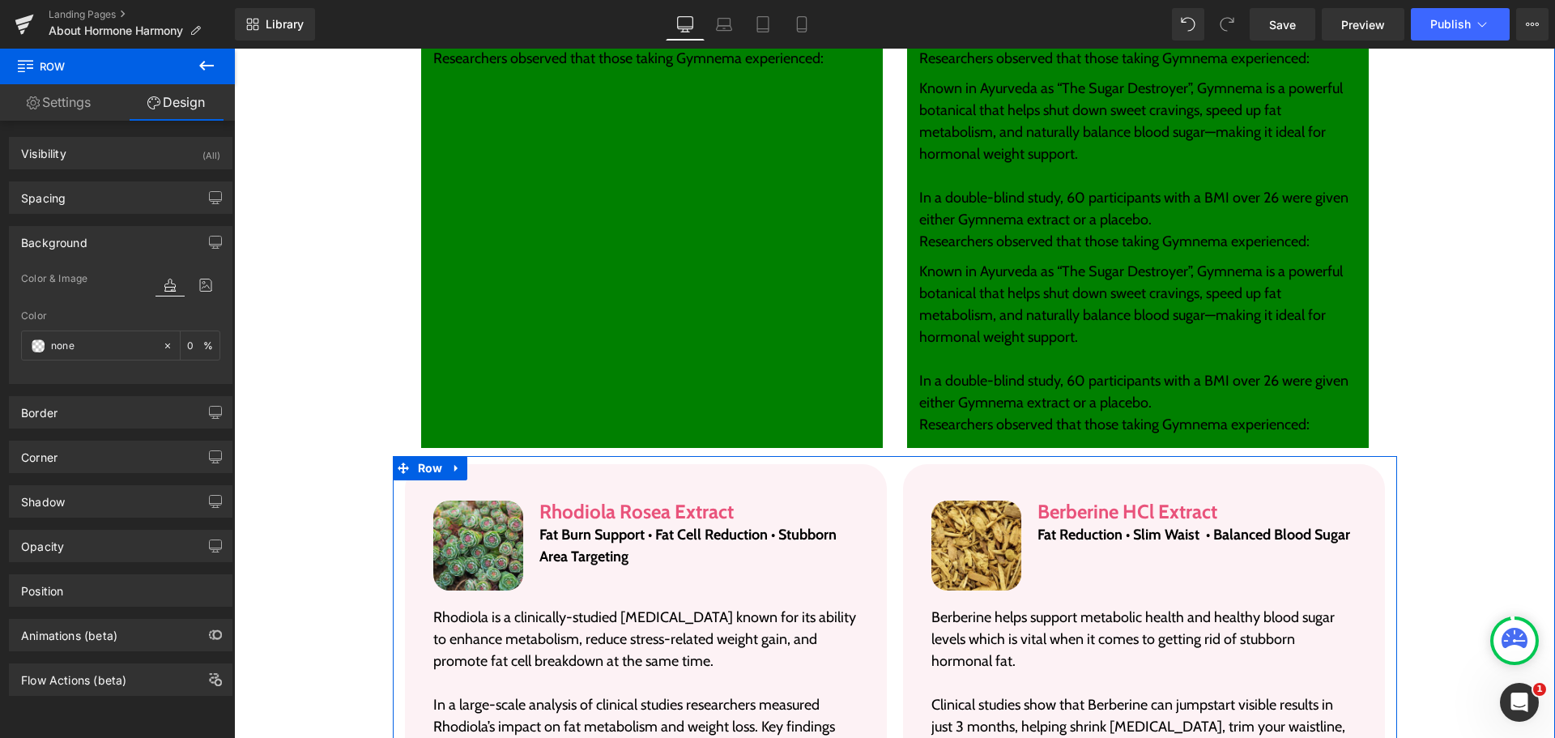
click at [886, 456] on div "Image Rhodiola Rosea Extract Heading Fat Burn Support • Fat Cell Reduction • St…" at bounding box center [646, 673] width 498 height 434
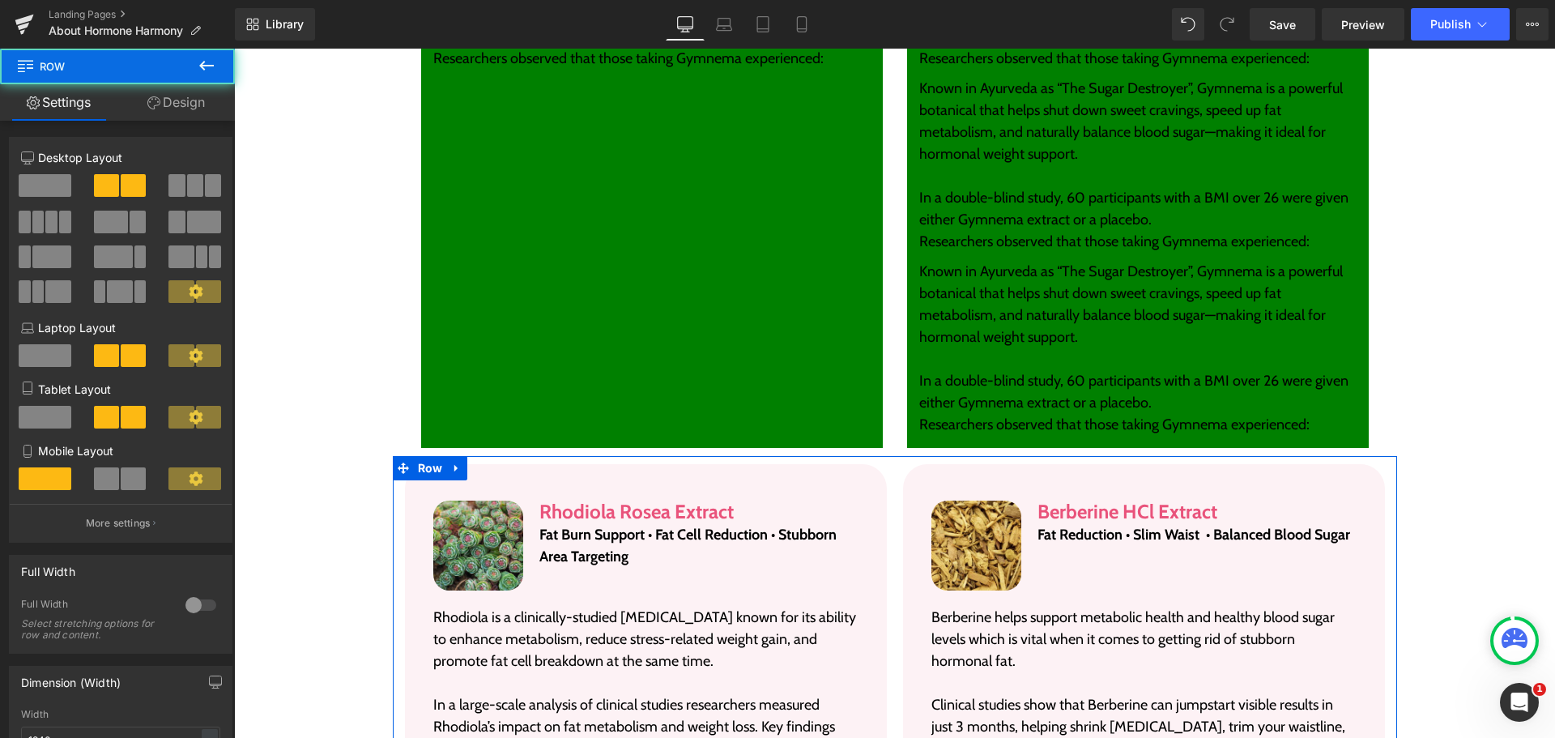
scroll to position [324, 0]
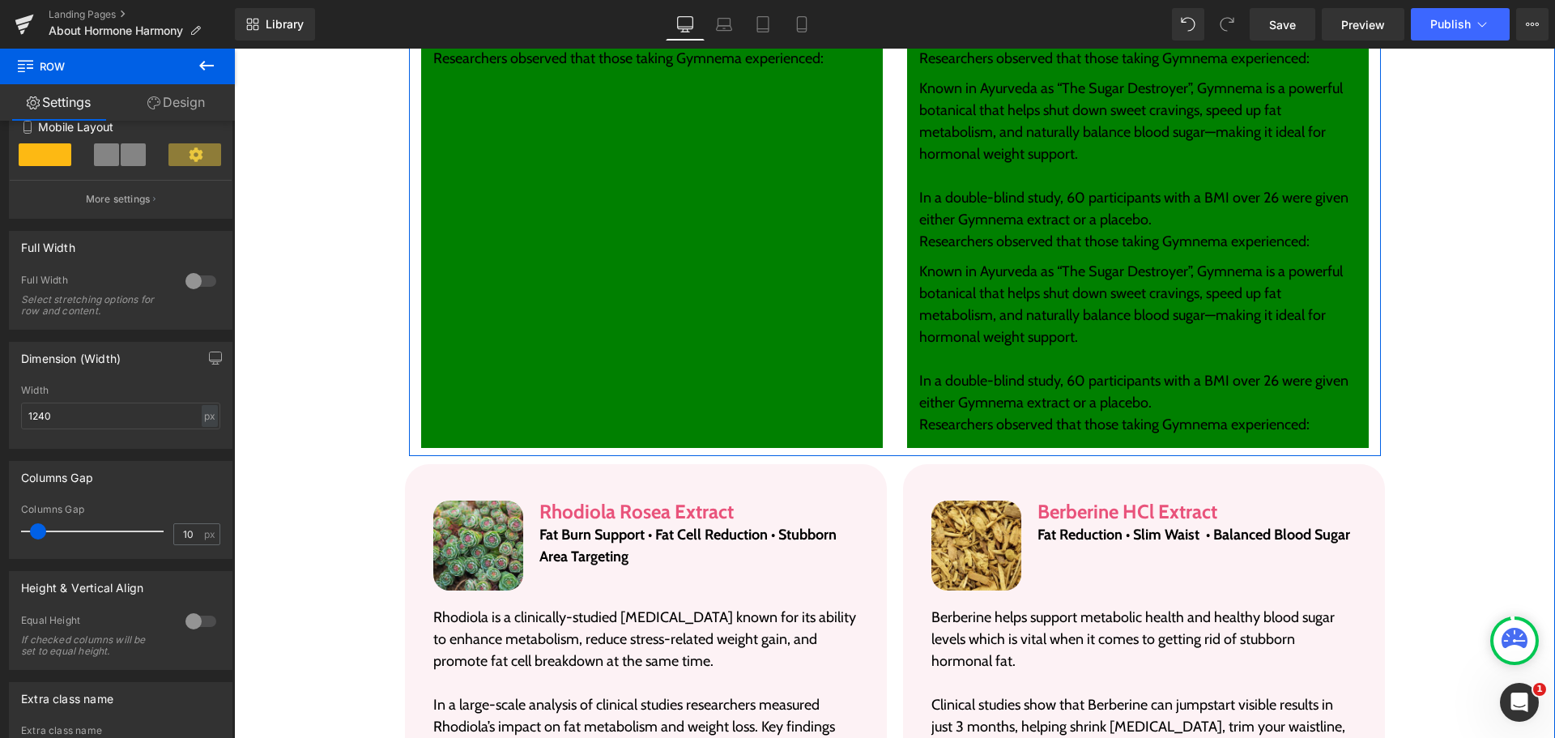
click at [895, 417] on div "Image Rhodiola Rosea Extract Heading Fat Burn Support • Fat Cell Reduction • St…" at bounding box center [1138, 92] width 486 height 711
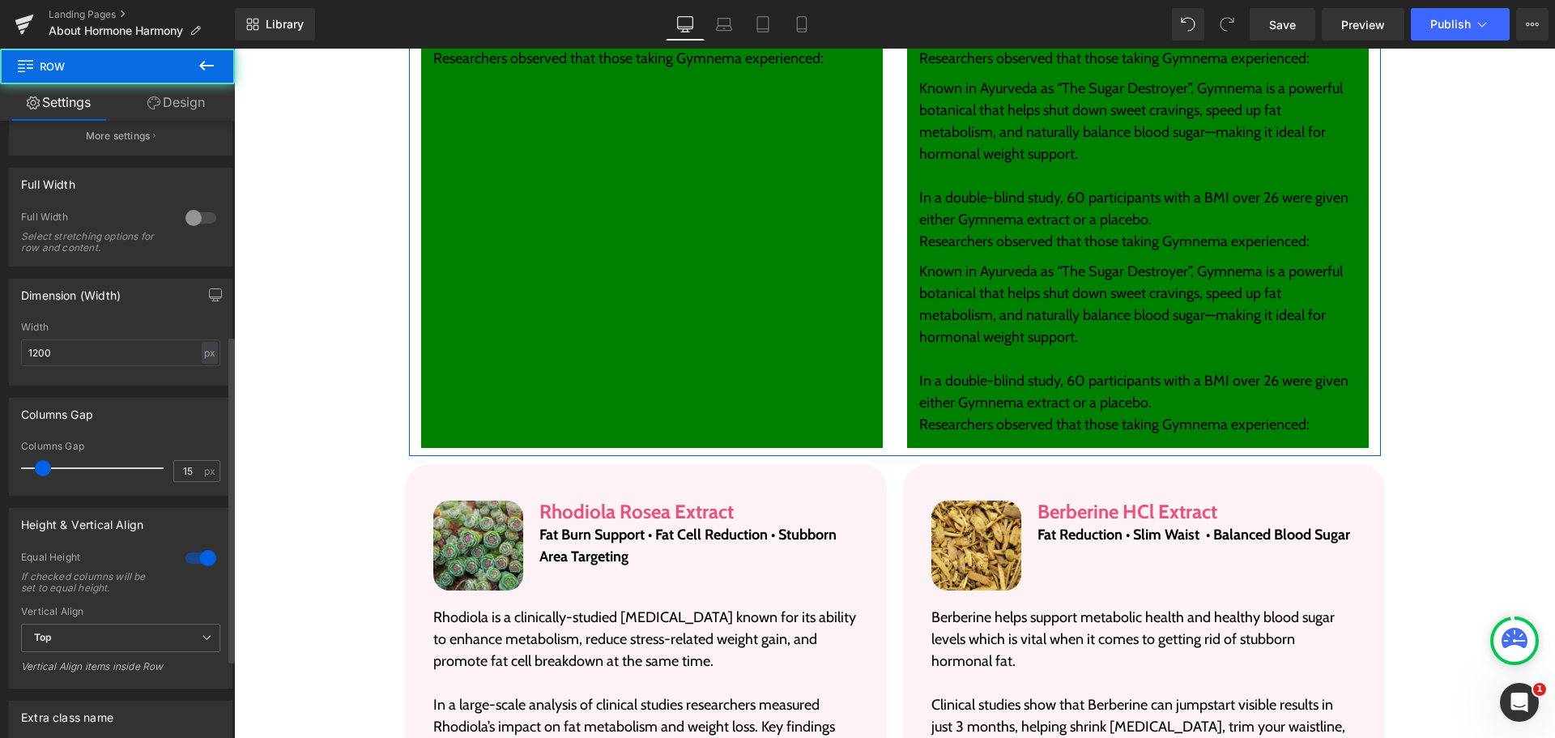
scroll to position [405, 0]
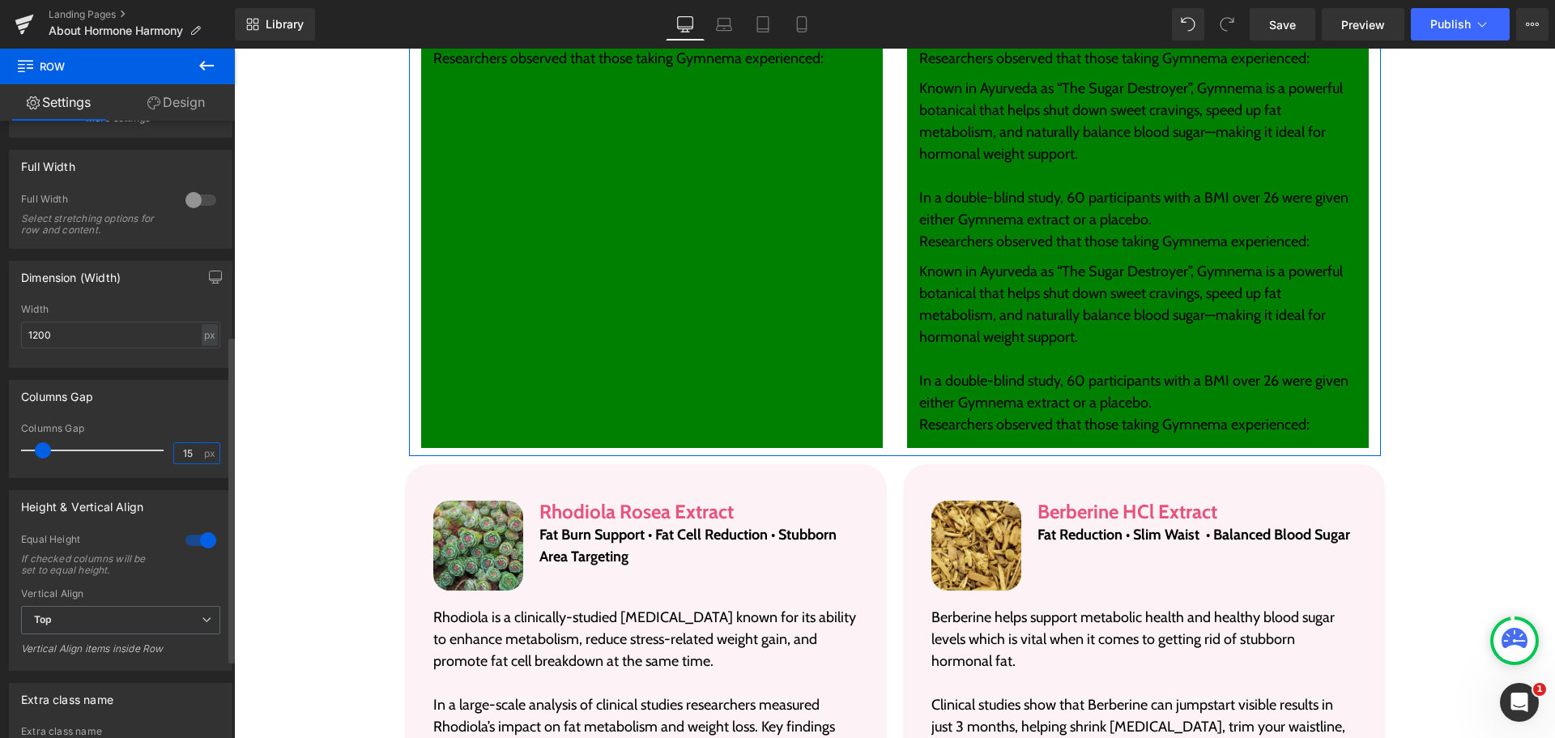
click at [188, 450] on input "15" at bounding box center [188, 453] width 28 height 20
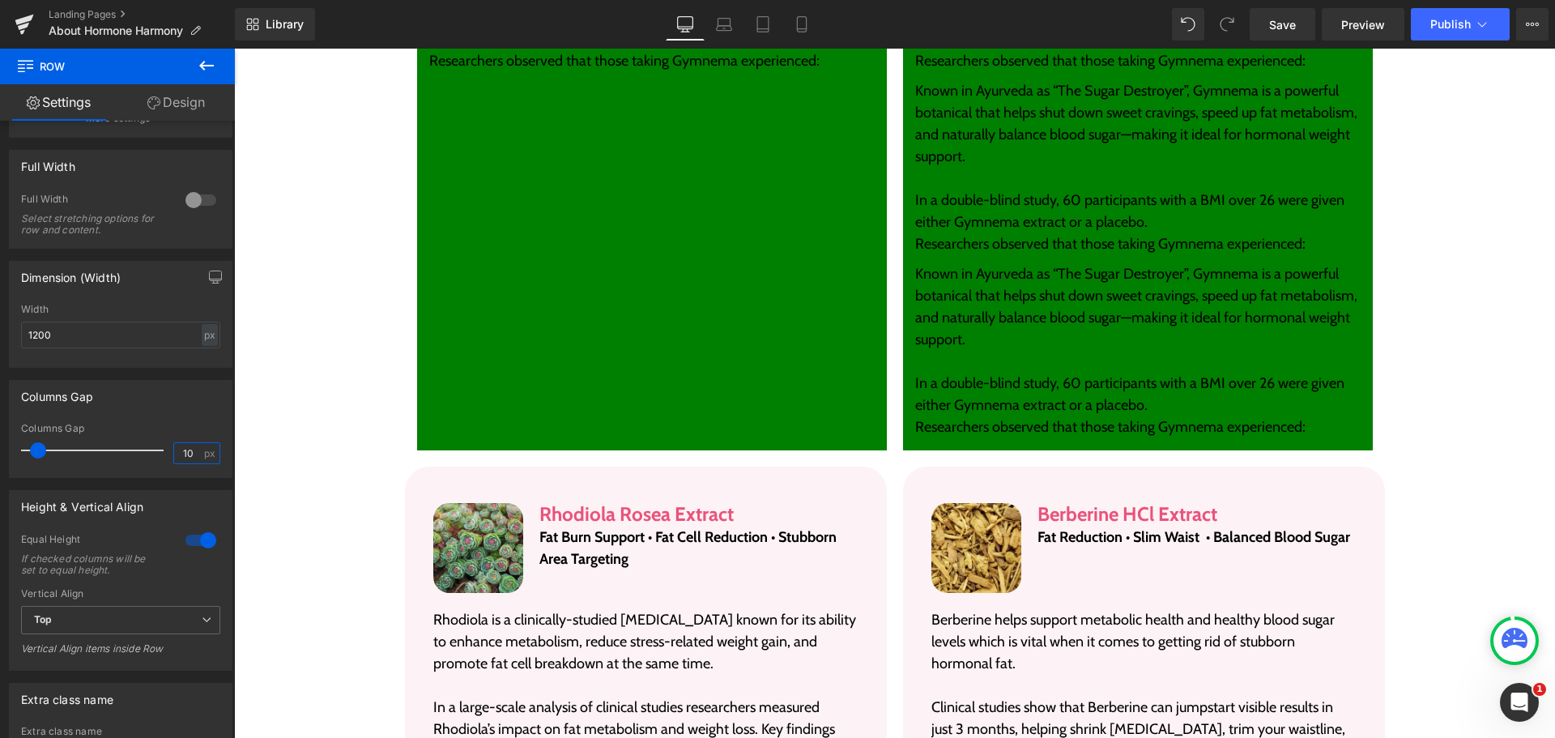
type input "10"
drag, startPoint x: 1405, startPoint y: 233, endPoint x: 584, endPoint y: 427, distance: 843.9
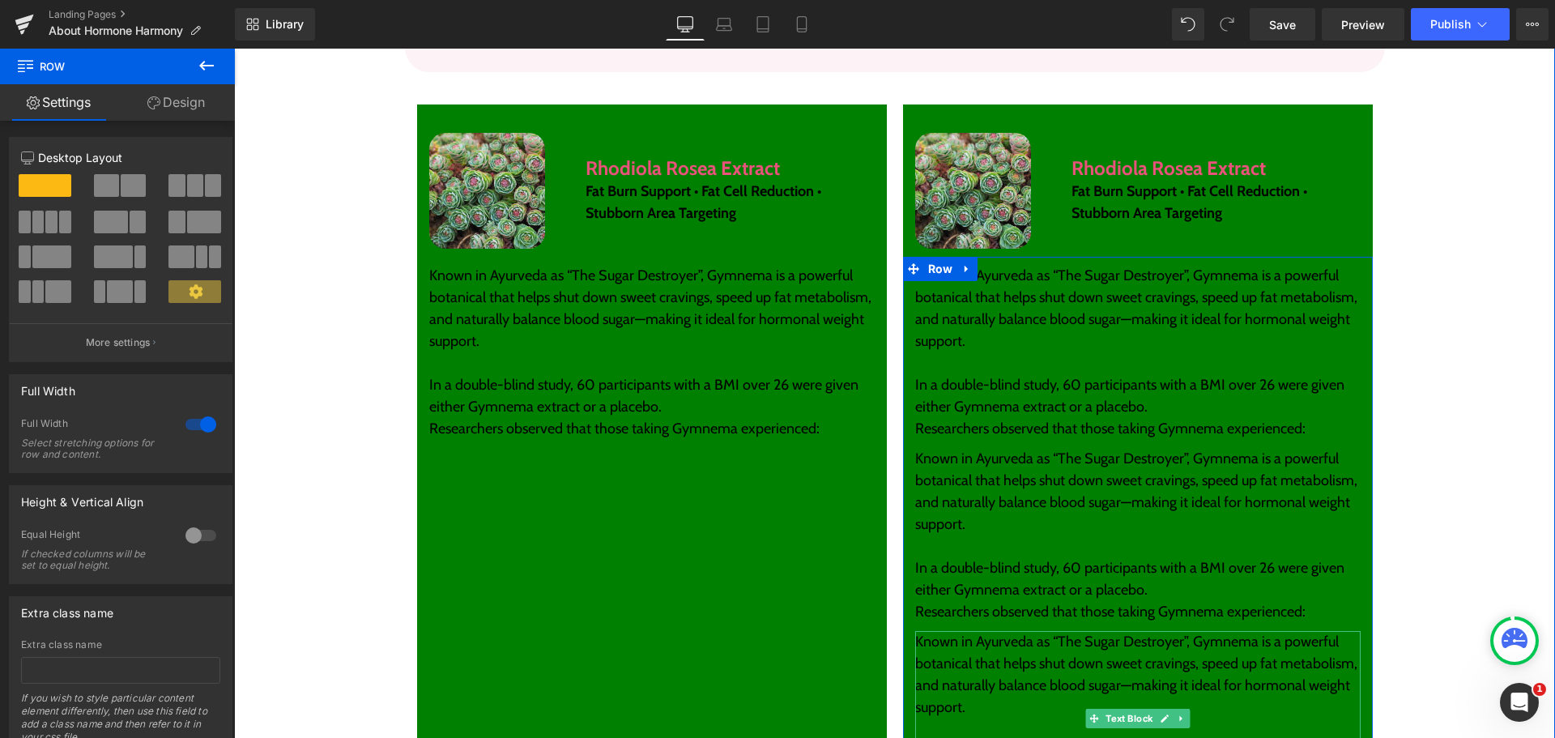
scroll to position [3240, 0]
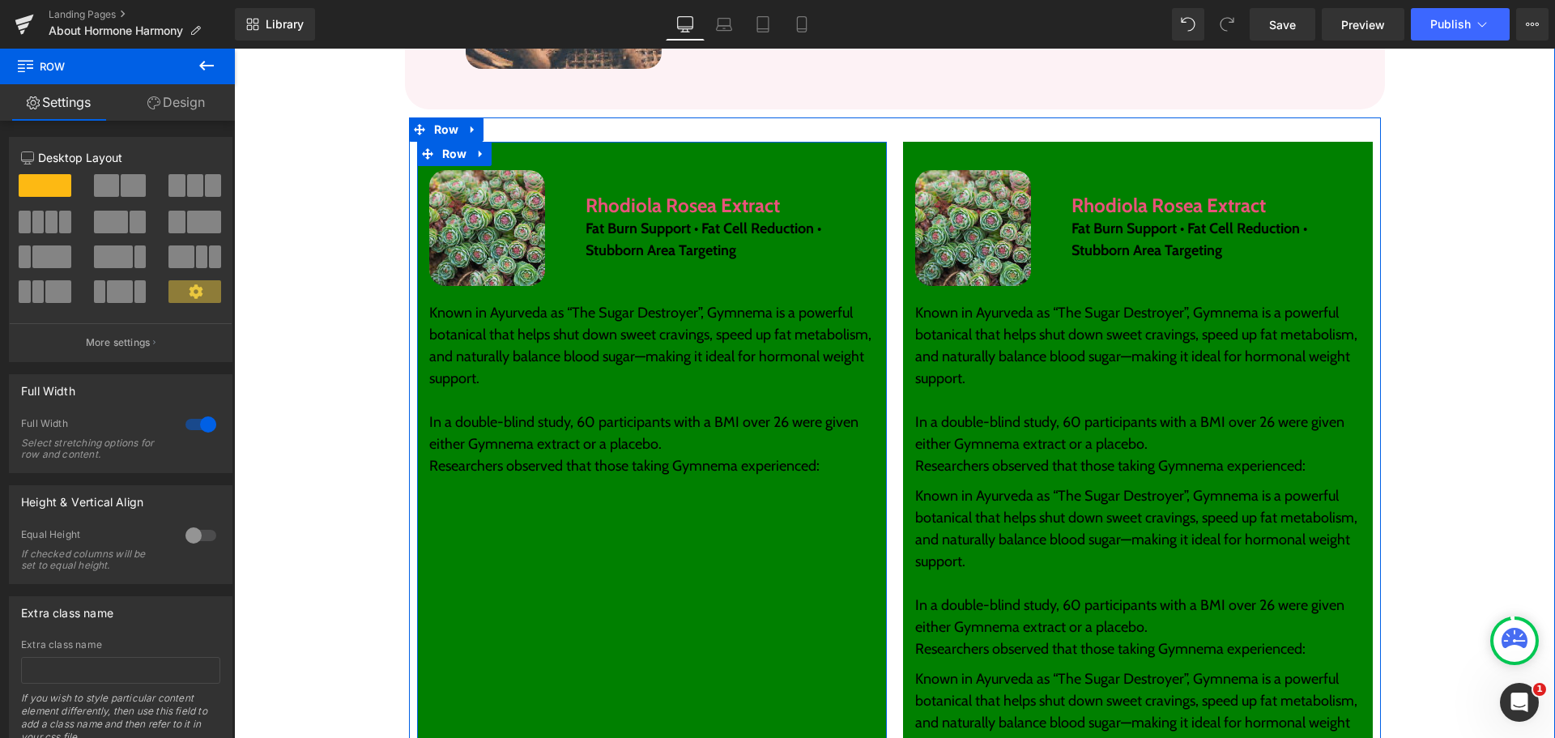
click at [797, 529] on div "Image Rhodiola Rosea Extract Heading Fat Burn Support • Fat Cell Reduction • St…" at bounding box center [652, 499] width 470 height 714
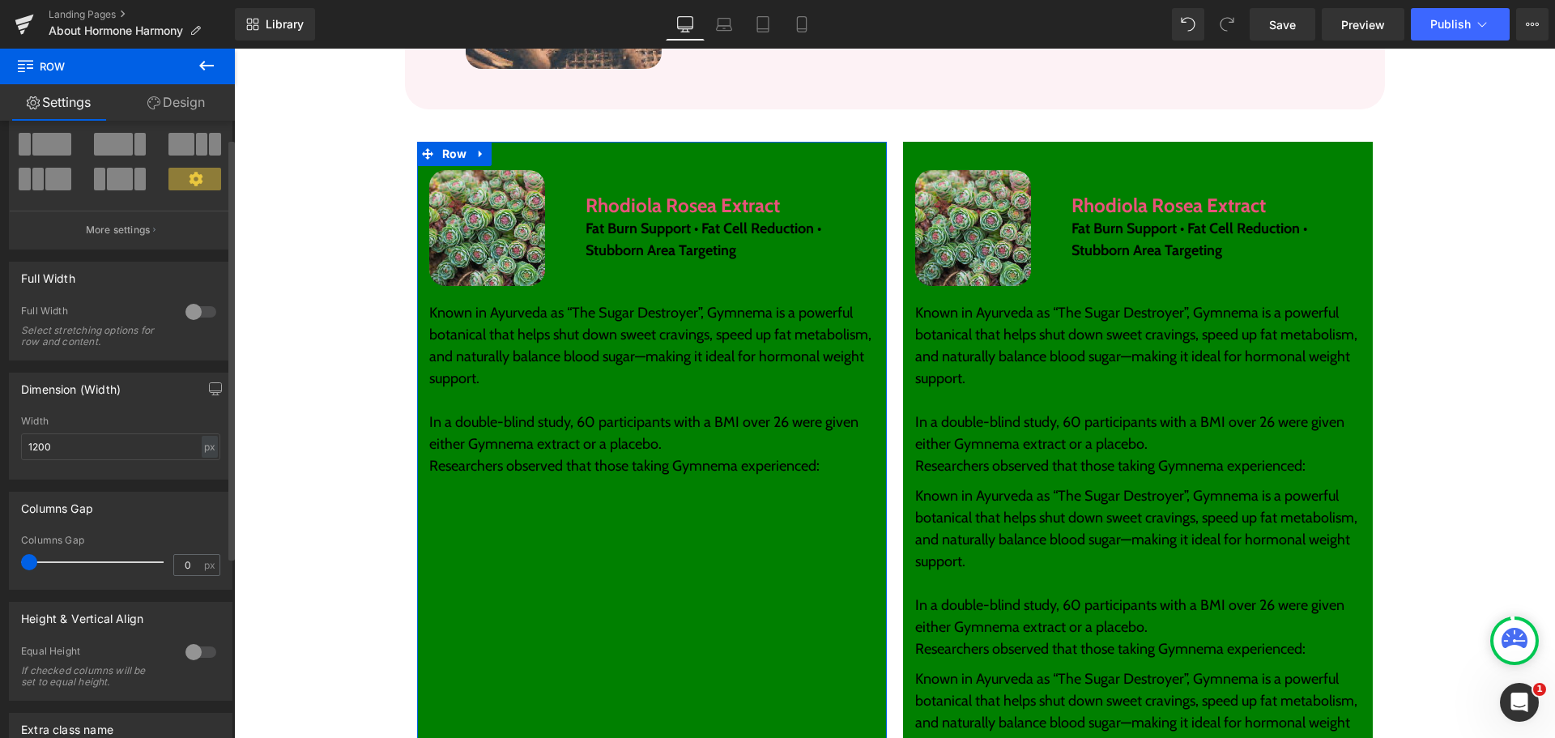
scroll to position [292, 0]
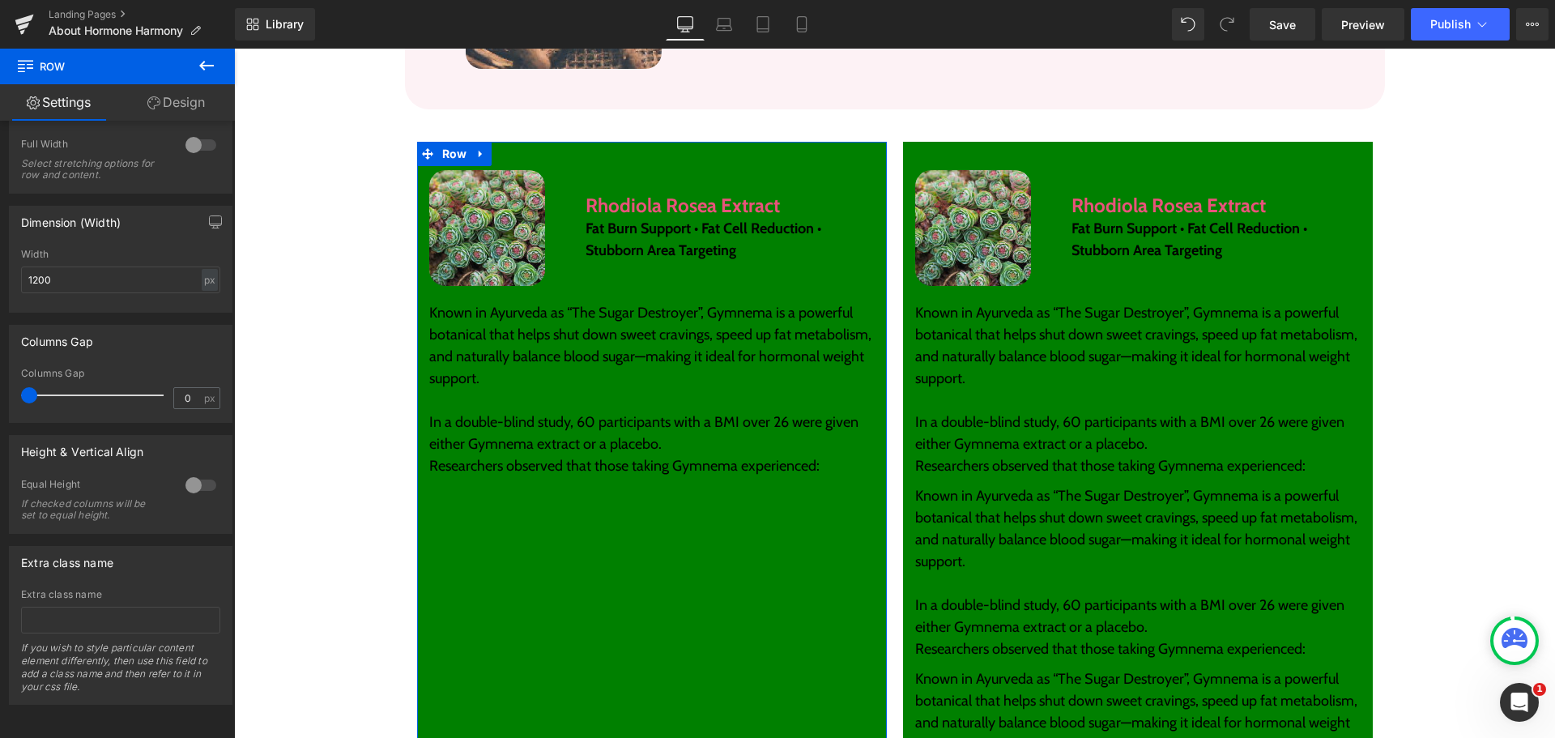
drag, startPoint x: 164, startPoint y: 106, endPoint x: 92, endPoint y: 252, distance: 163.0
click at [164, 106] on link "Design" at bounding box center [175, 102] width 117 height 36
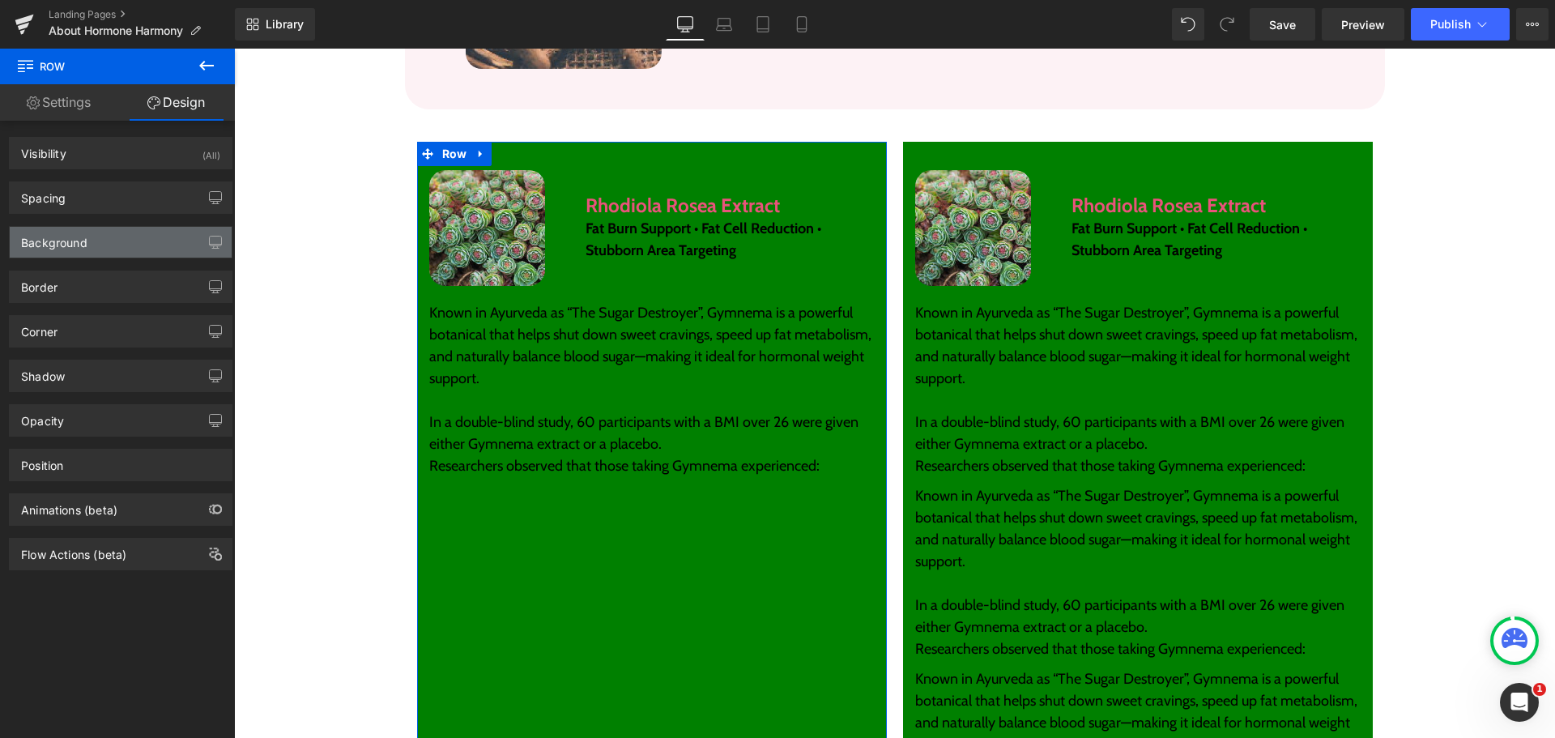
click at [104, 245] on div "Background" at bounding box center [121, 242] width 222 height 31
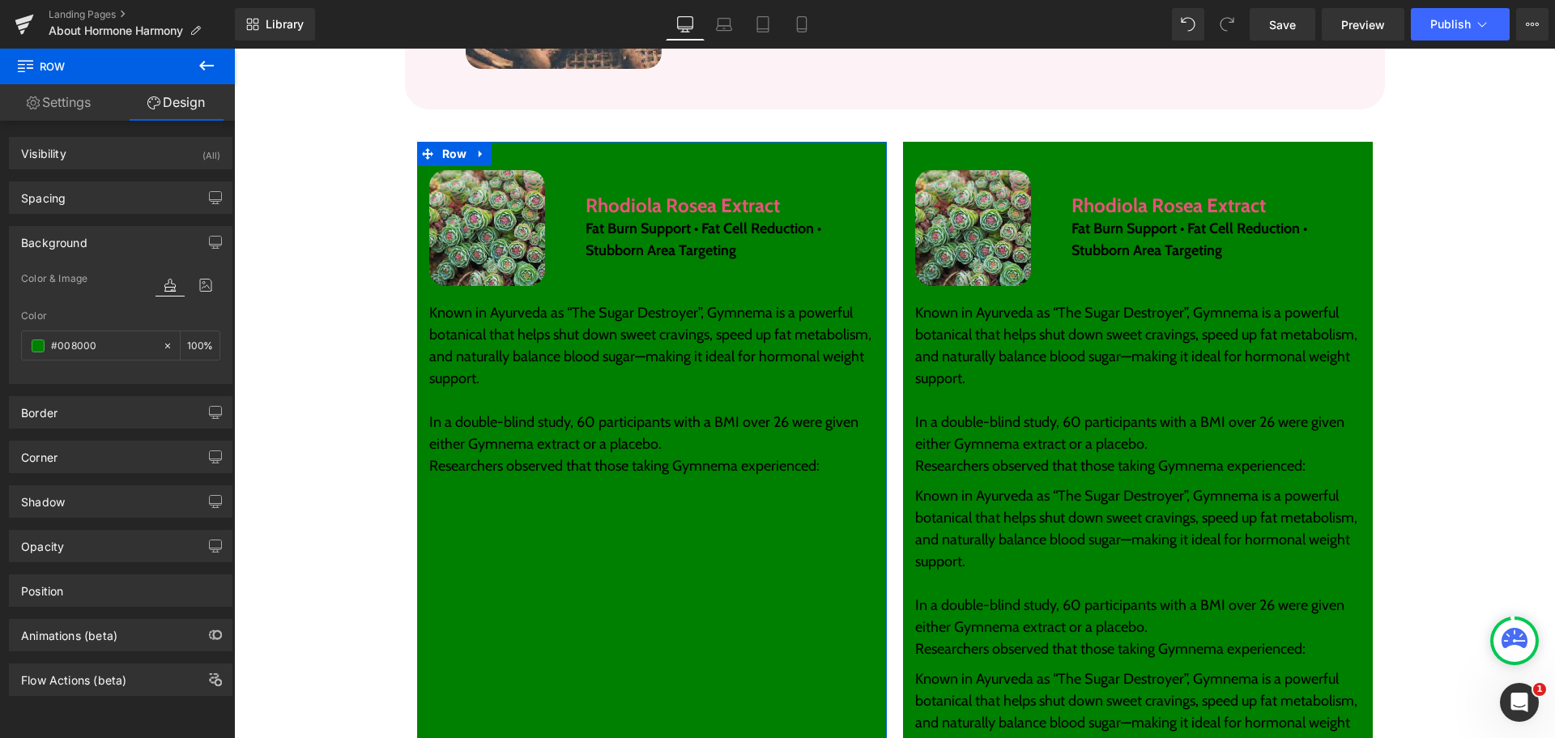
click at [96, 245] on div "Background" at bounding box center [121, 242] width 222 height 31
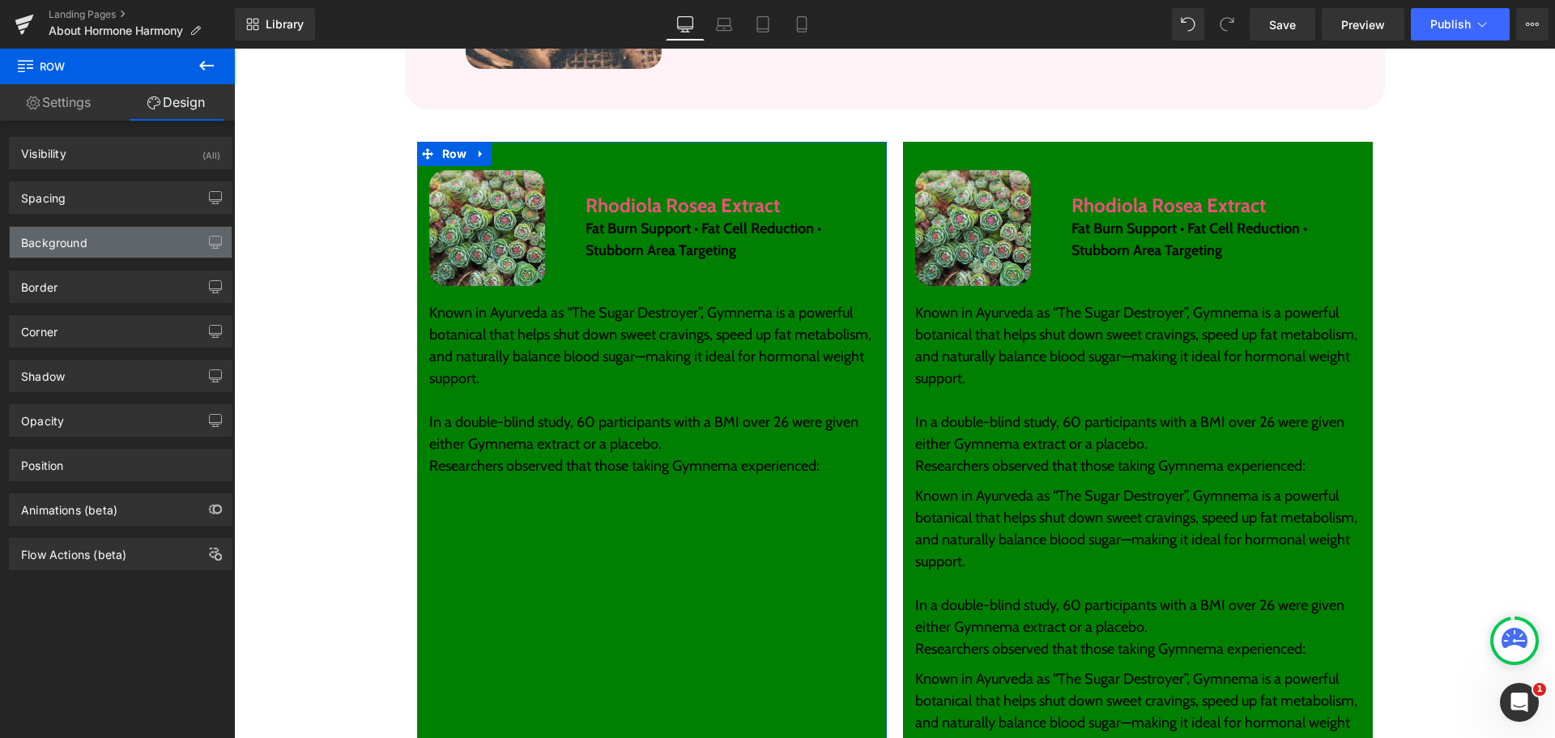
click at [116, 245] on div "Background" at bounding box center [121, 242] width 222 height 31
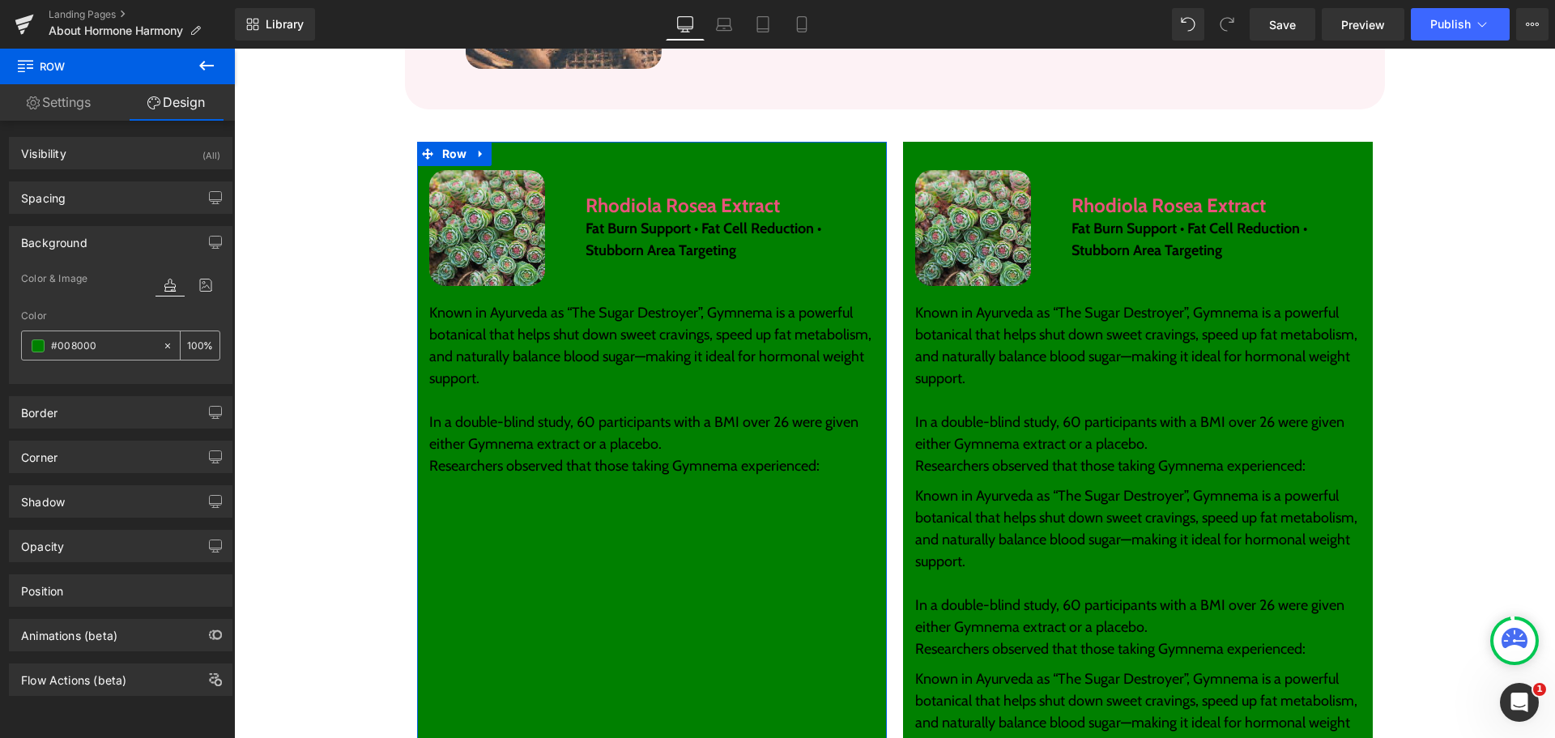
click at [101, 343] on input "#008000" at bounding box center [103, 346] width 104 height 18
paste input "FDF2F5"
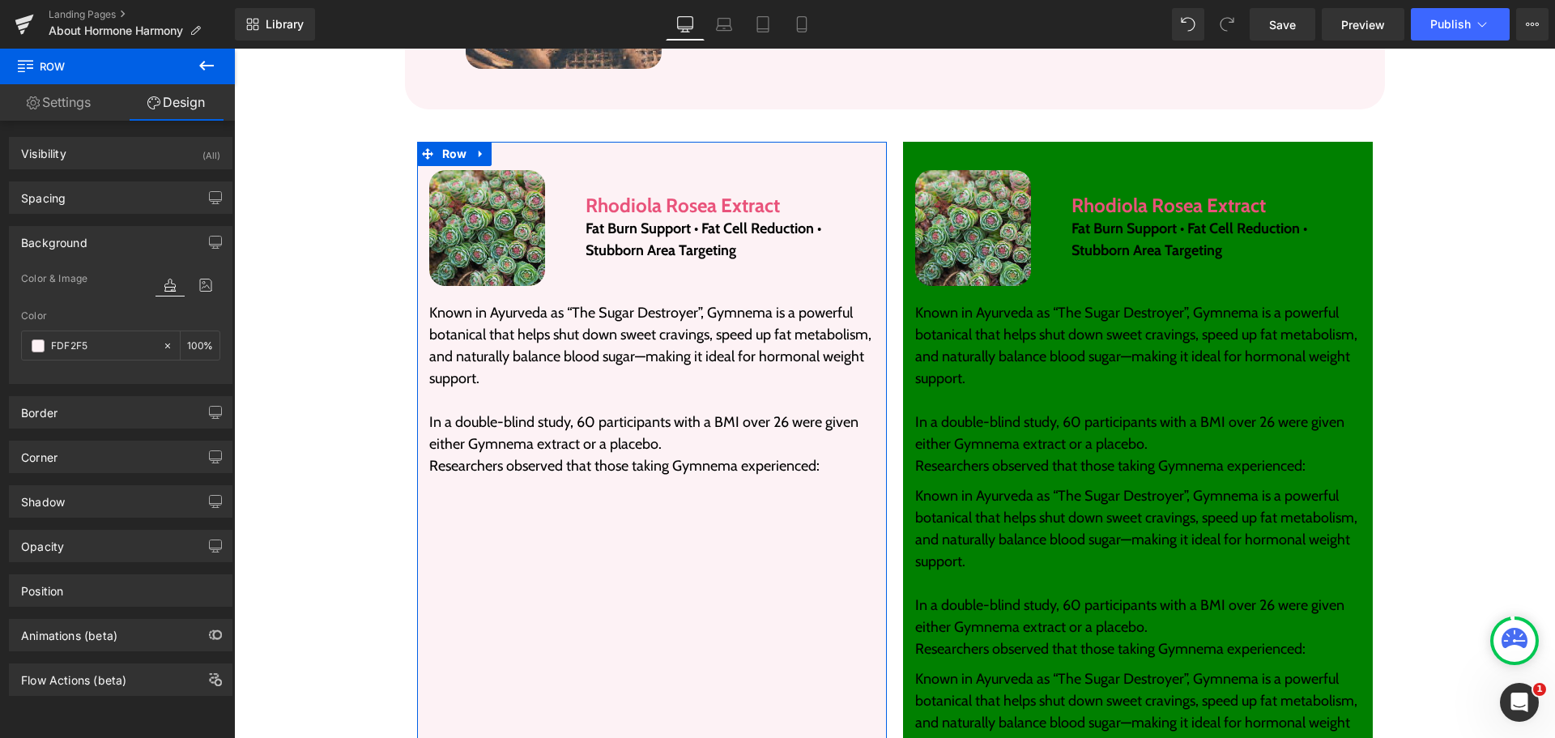
type input "#fdf2f5"
click at [111, 310] on div "Color" at bounding box center [120, 315] width 199 height 11
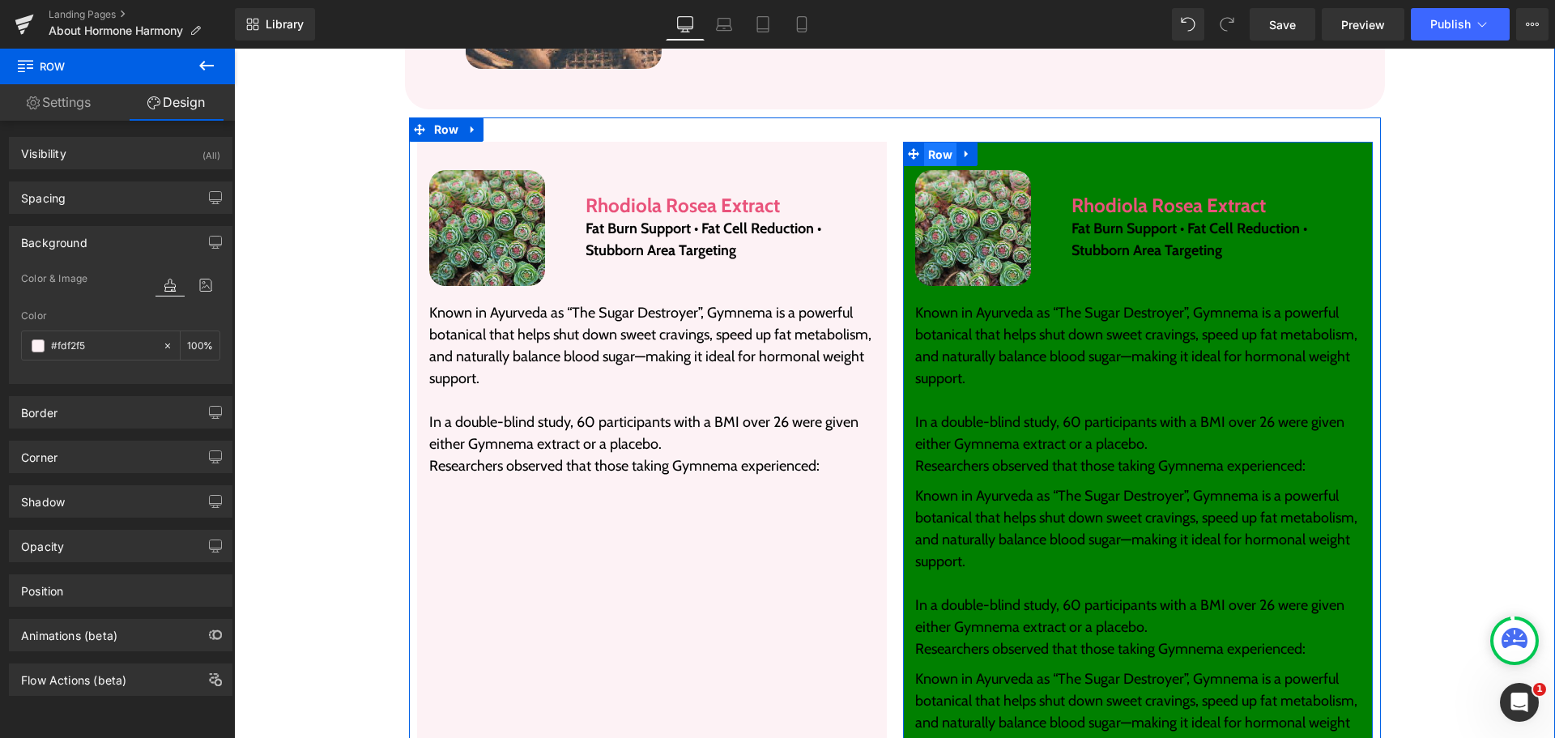
click at [925, 143] on span "Row" at bounding box center [940, 155] width 33 height 24
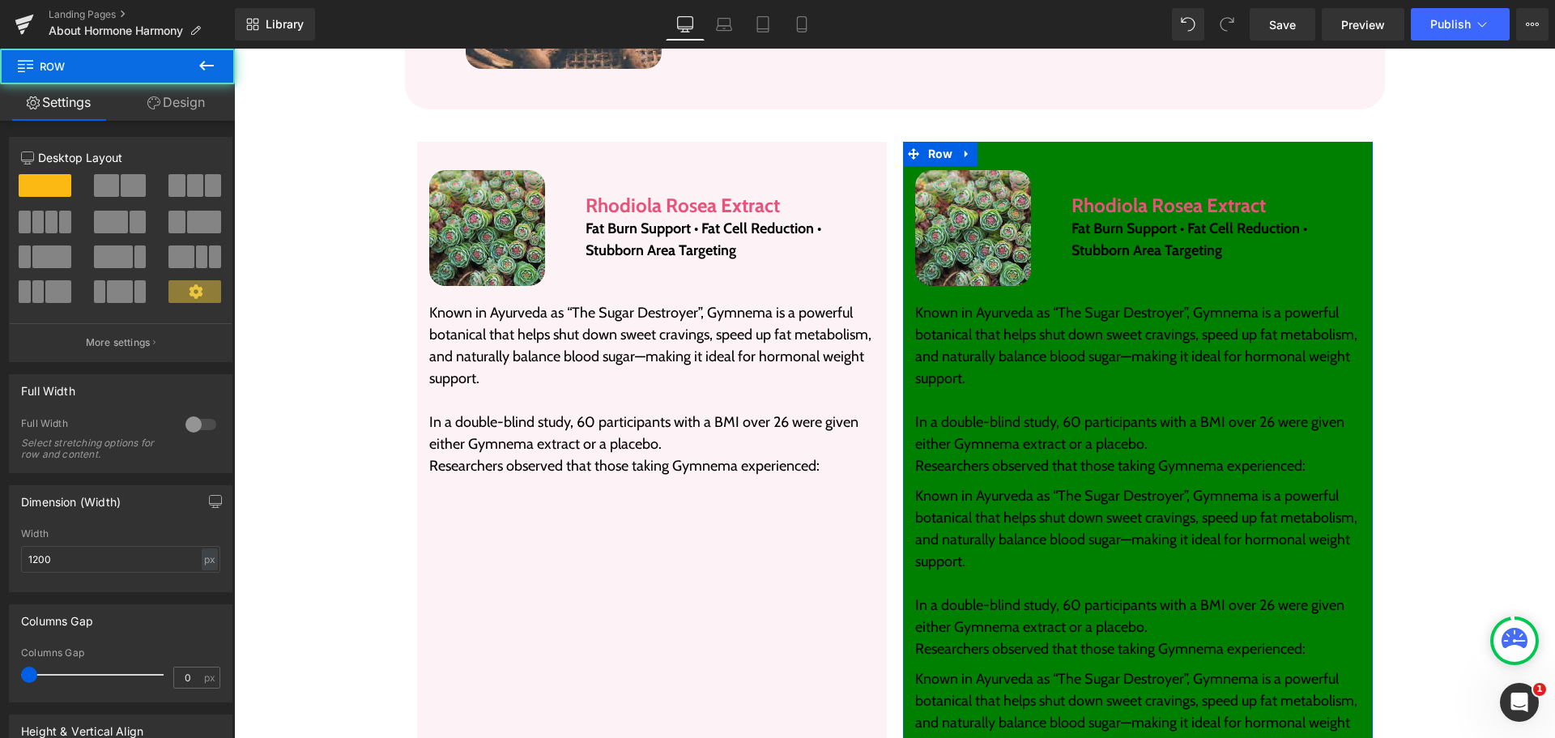
click at [176, 99] on link "Design" at bounding box center [175, 102] width 117 height 36
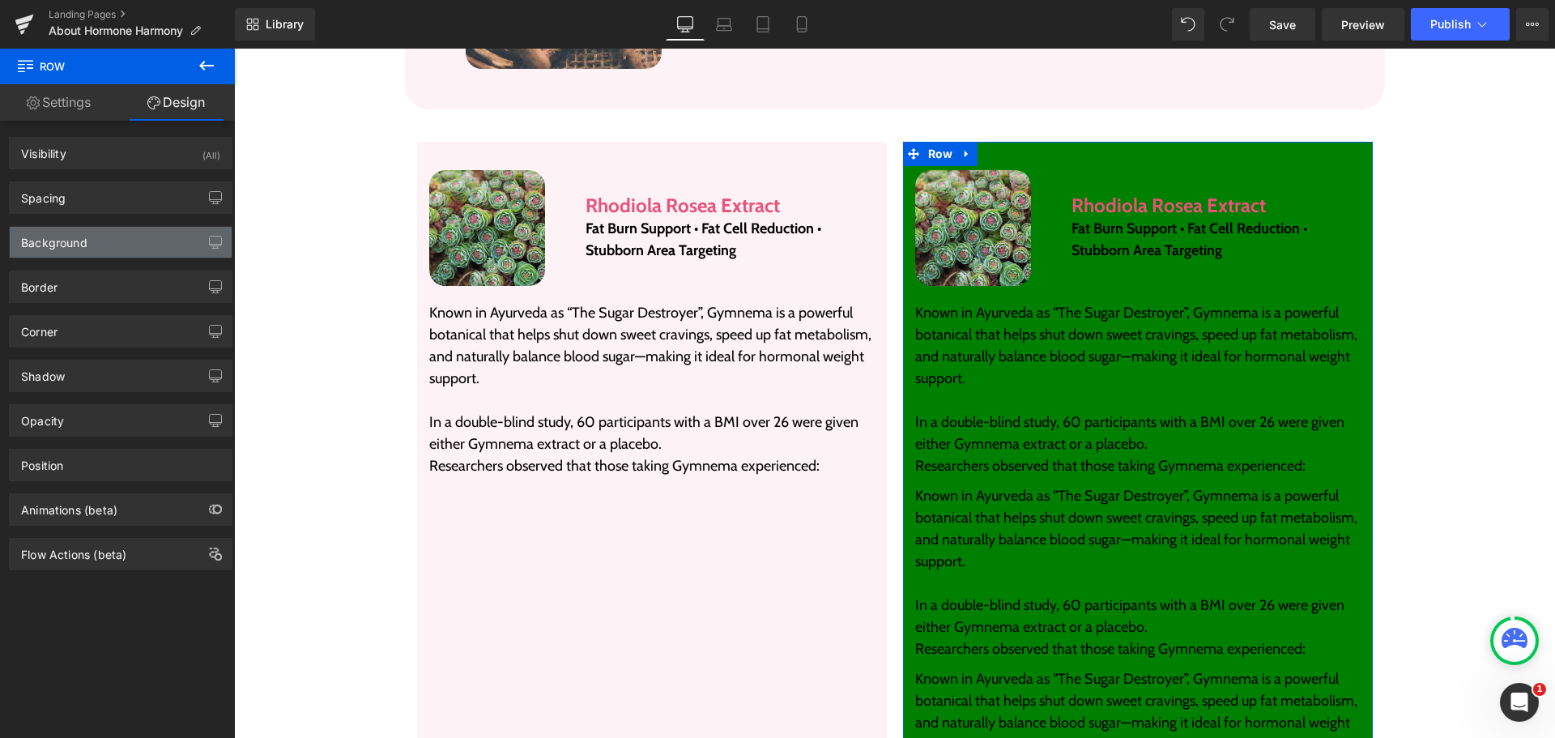
type input "#008000"
type input "100"
click at [133, 245] on div "Background" at bounding box center [121, 242] width 222 height 31
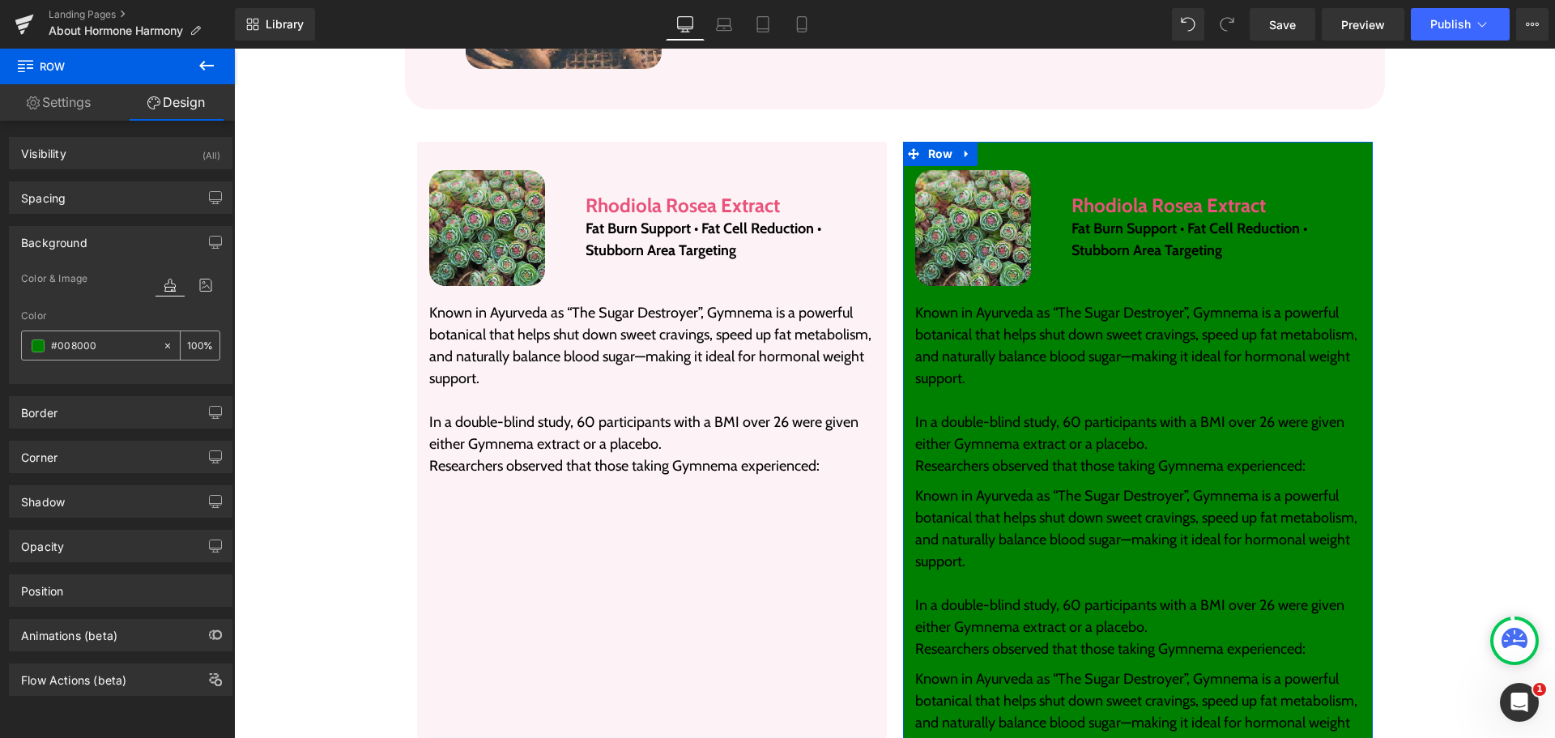
click at [118, 356] on div "#008000" at bounding box center [92, 345] width 140 height 28
click at [117, 344] on input "#008000" at bounding box center [103, 346] width 104 height 18
paste input "FDF2F5"
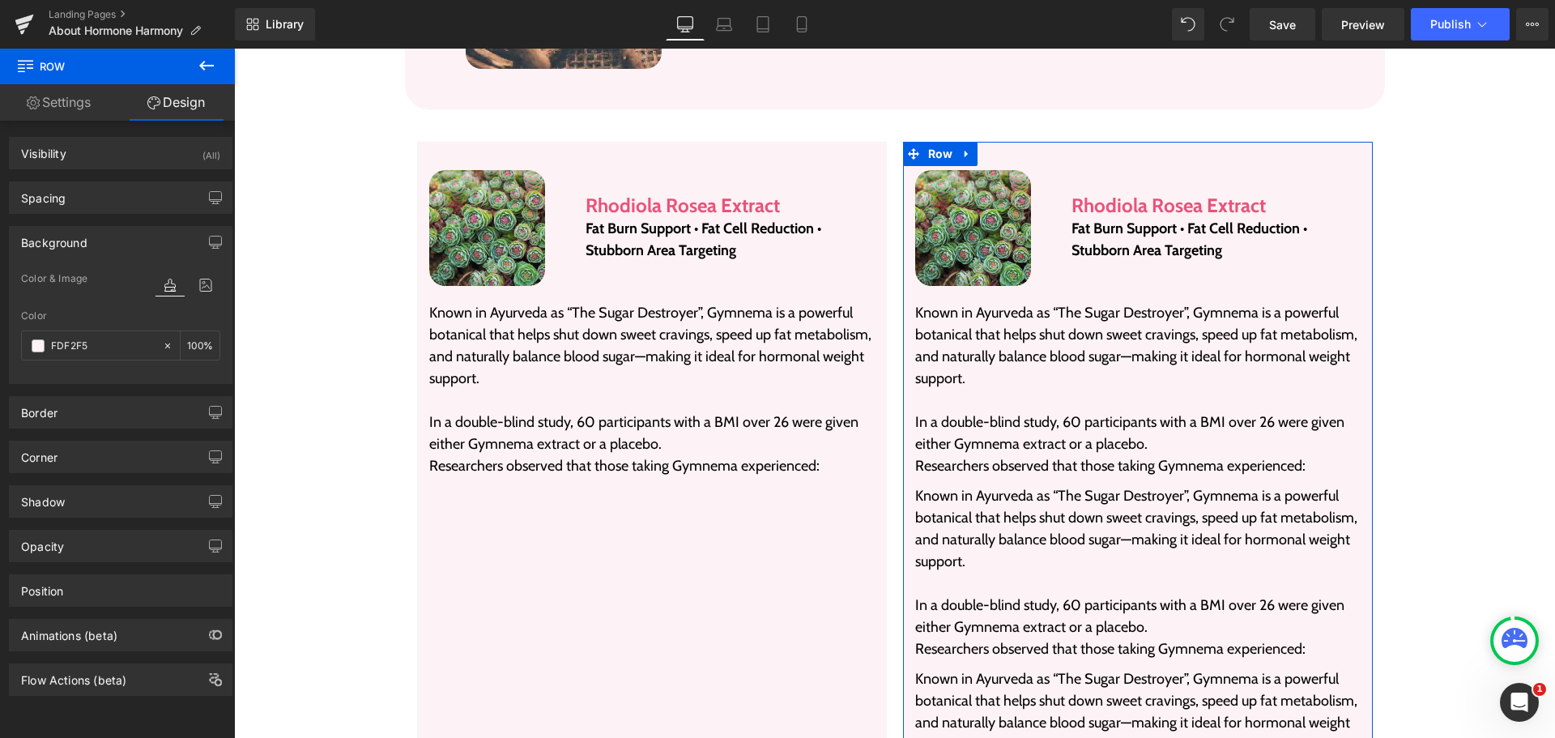
click at [116, 330] on div "Color FDF2F5 100 %" at bounding box center [120, 344] width 199 height 69
type input "#fdf2f5"
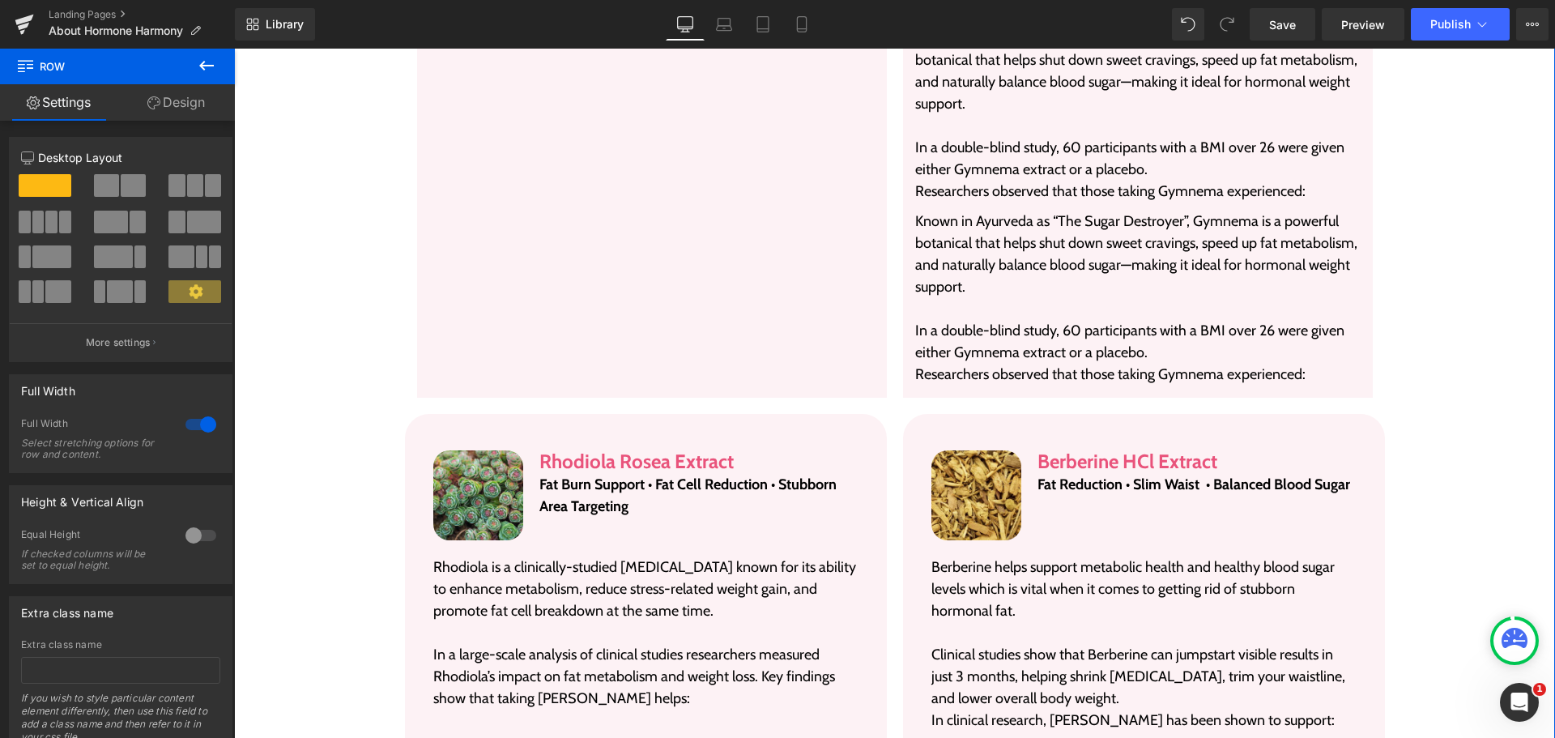
scroll to position [3726, 0]
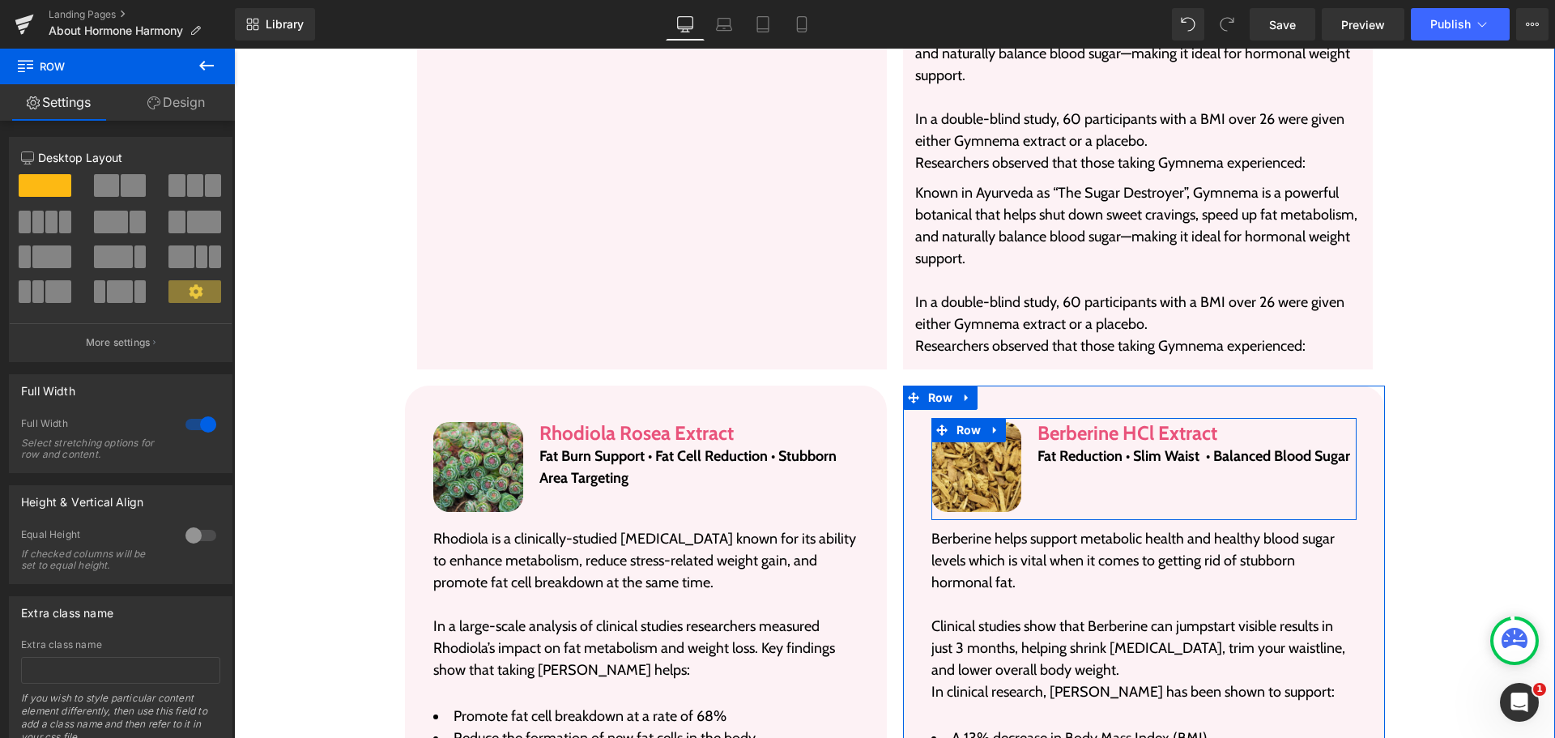
click at [1038, 474] on div "Berberine HCl Extract Heading Fat Reduction • Slim Waist • Balanced Blood Sugar…" at bounding box center [1197, 467] width 319 height 90
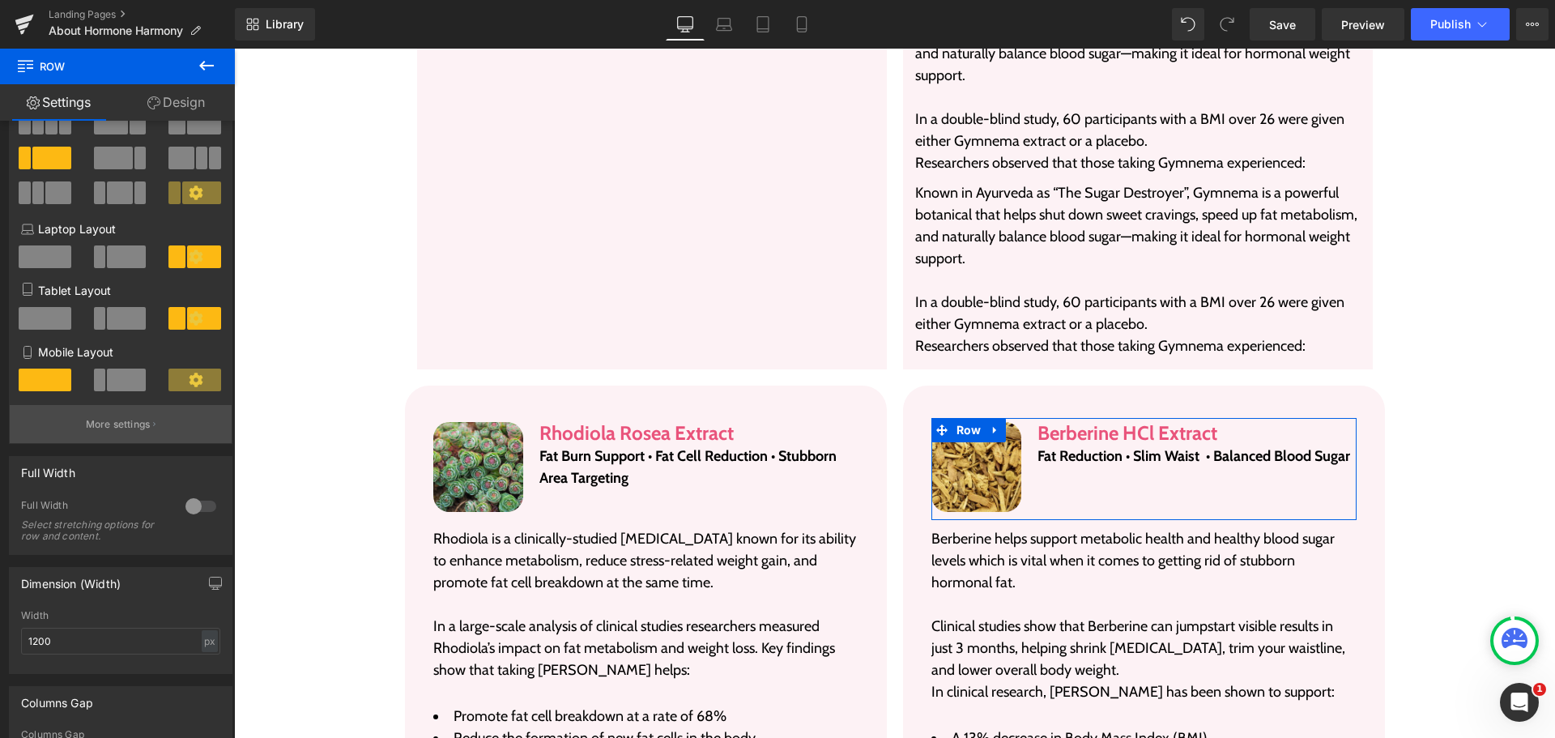
scroll to position [81, 0]
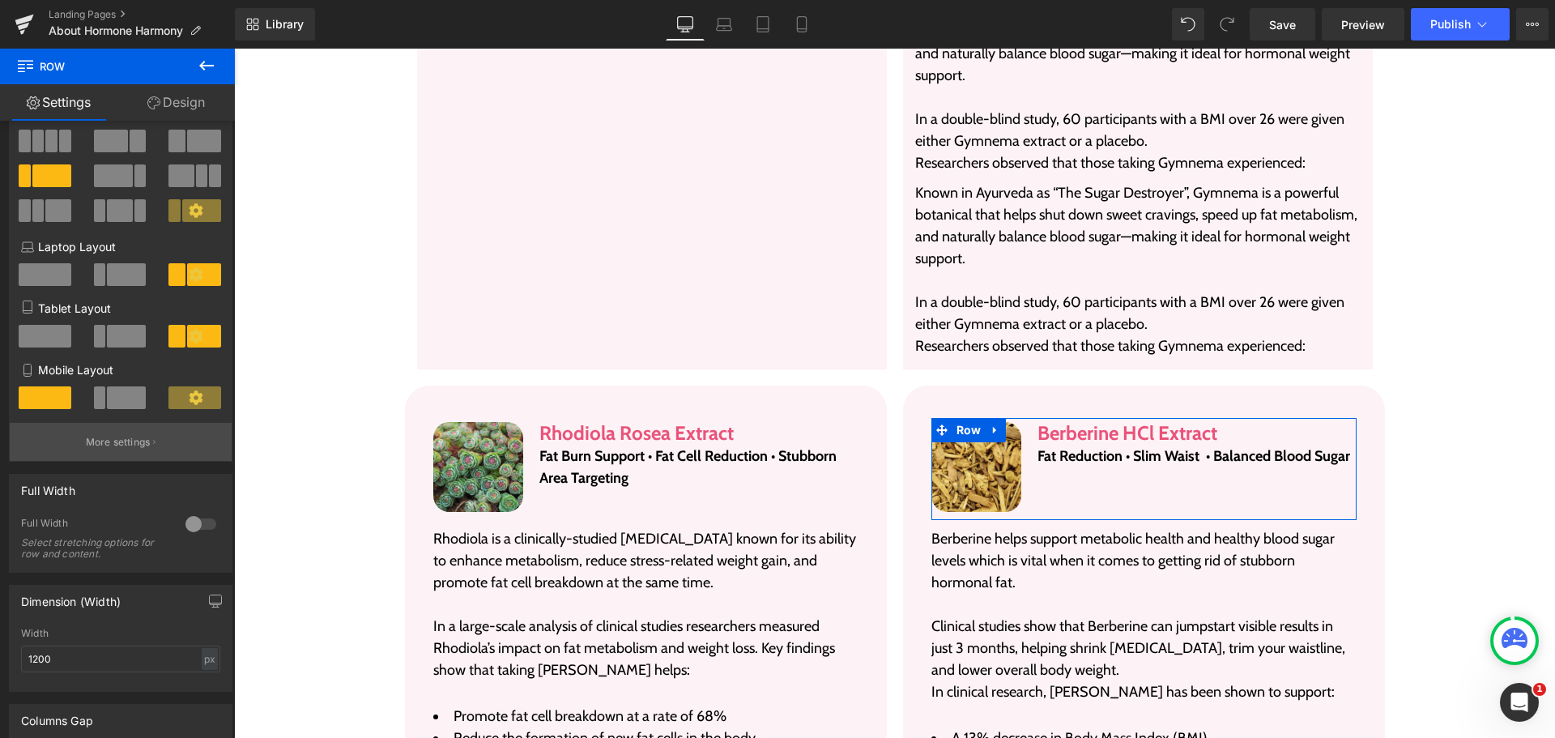
click at [107, 438] on p "More settings" at bounding box center [118, 442] width 65 height 15
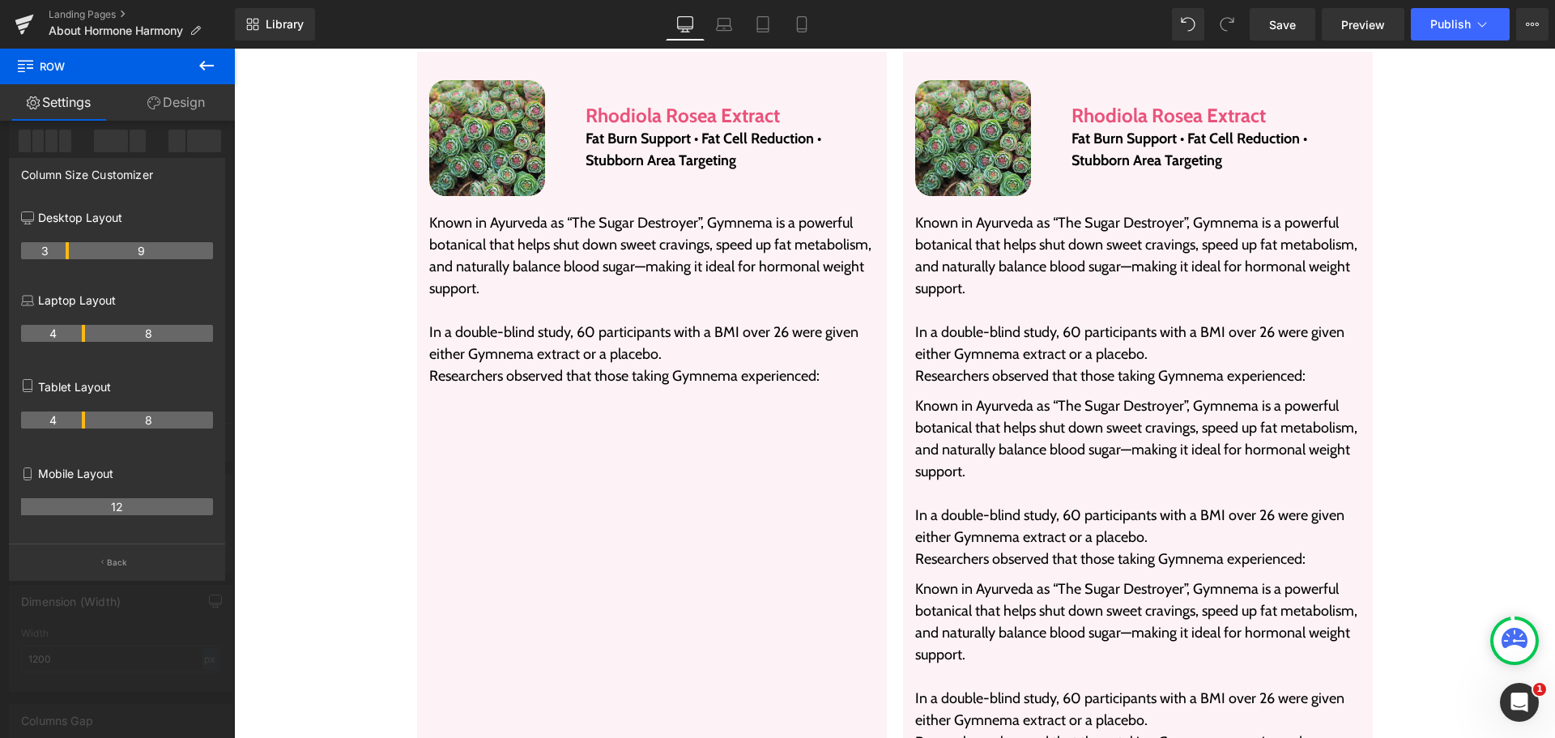
scroll to position [3321, 0]
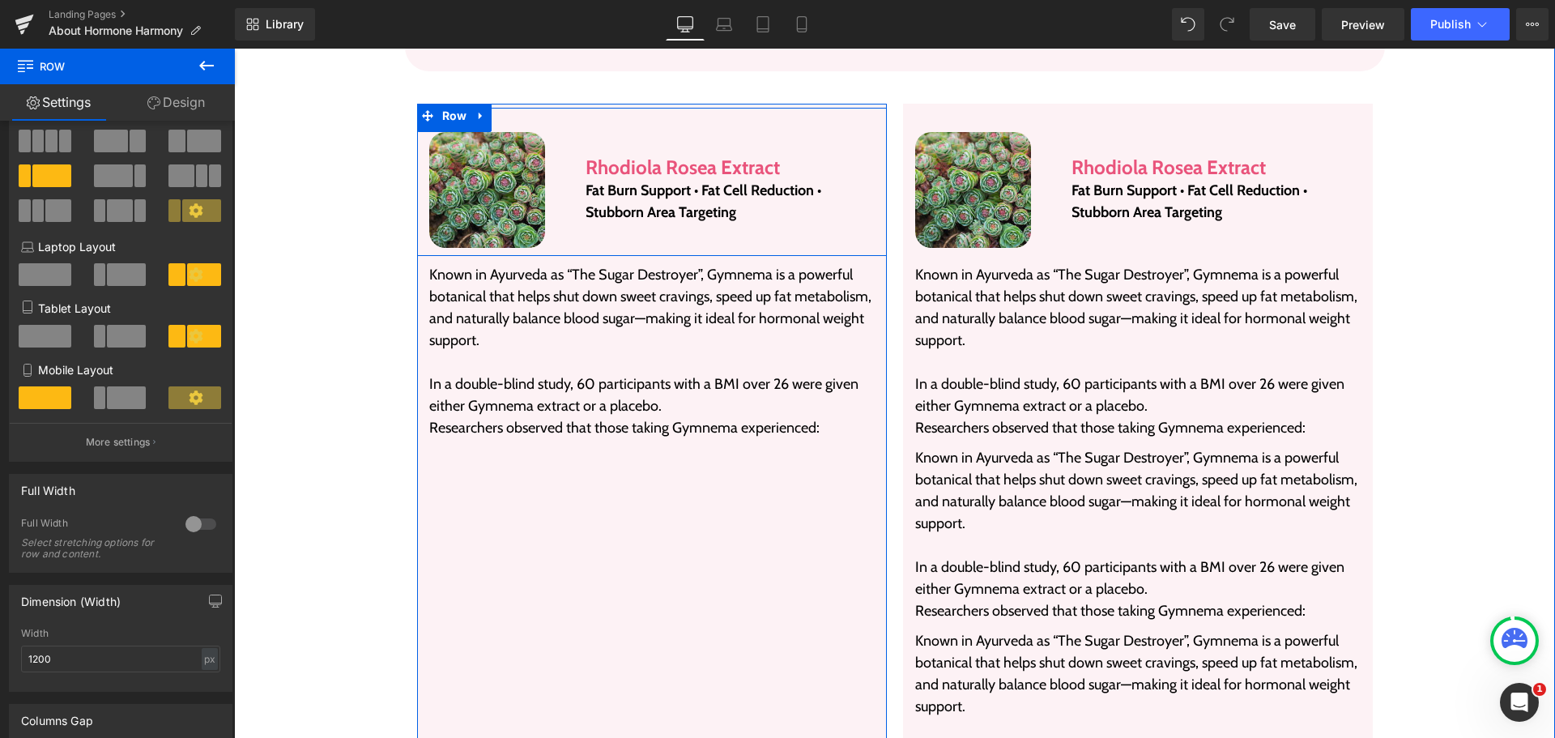
scroll to position [3240, 0]
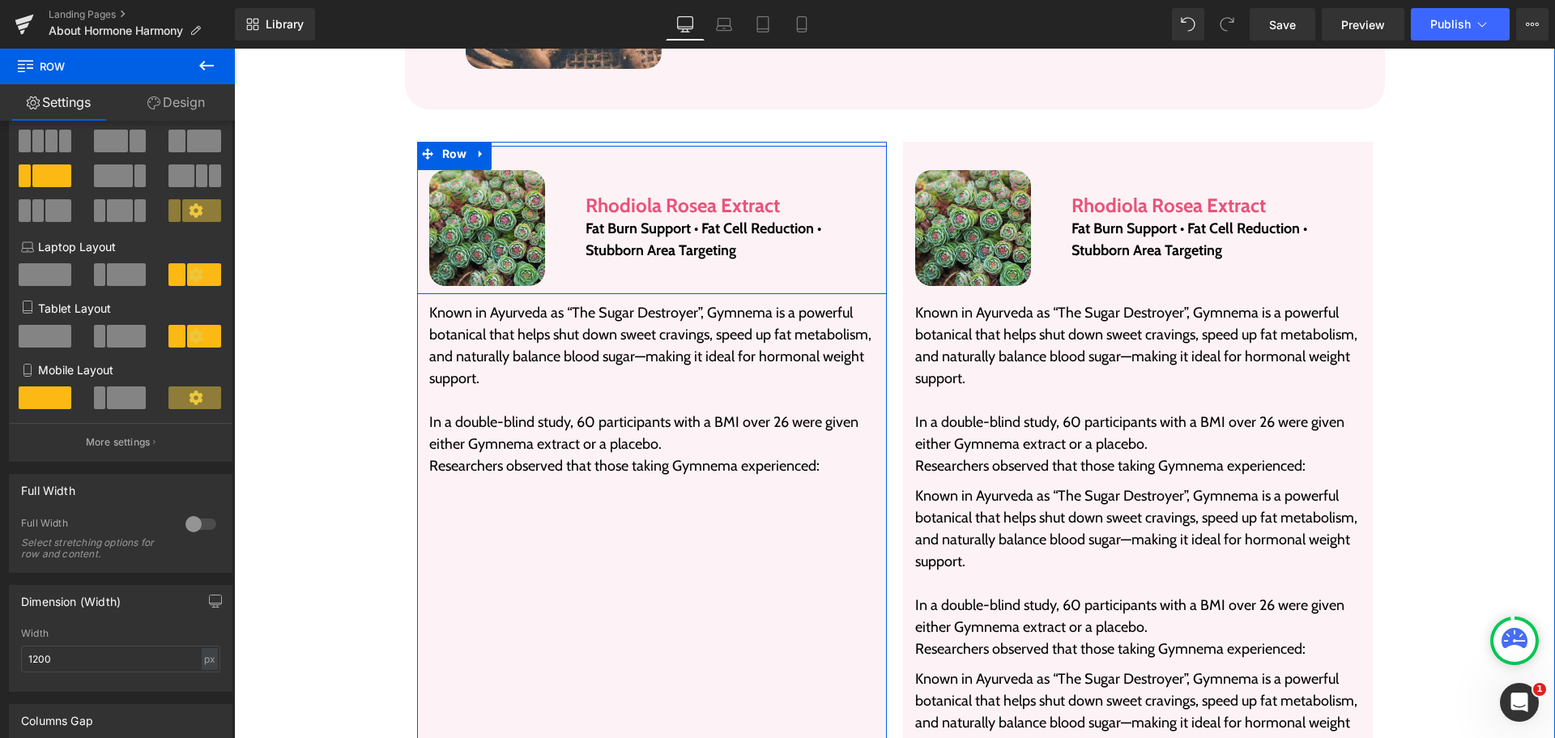
click at [559, 146] on div at bounding box center [652, 158] width 470 height 24
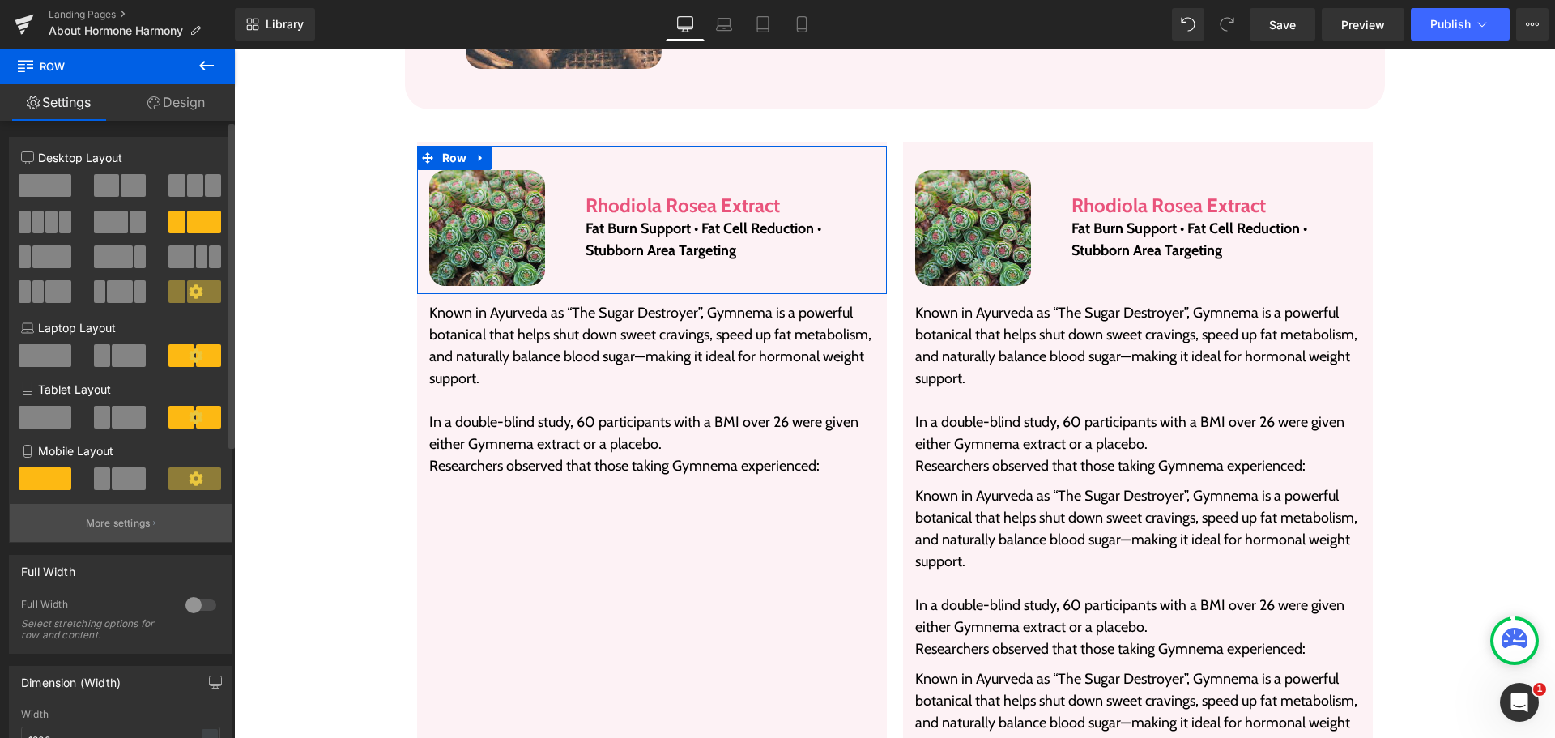
click at [140, 524] on p "More settings" at bounding box center [118, 523] width 65 height 15
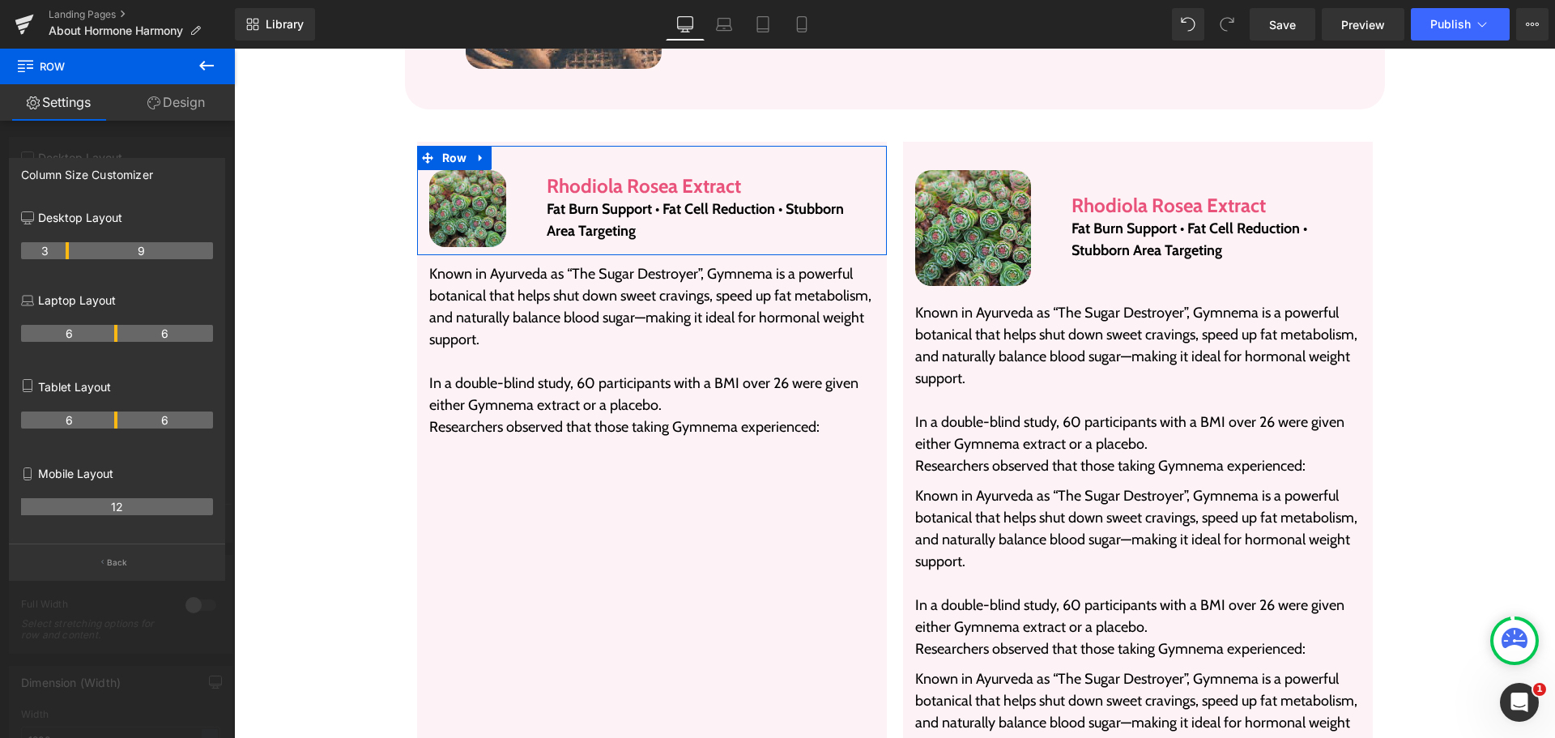
drag, startPoint x: 83, startPoint y: 251, endPoint x: 72, endPoint y: 251, distance: 10.5
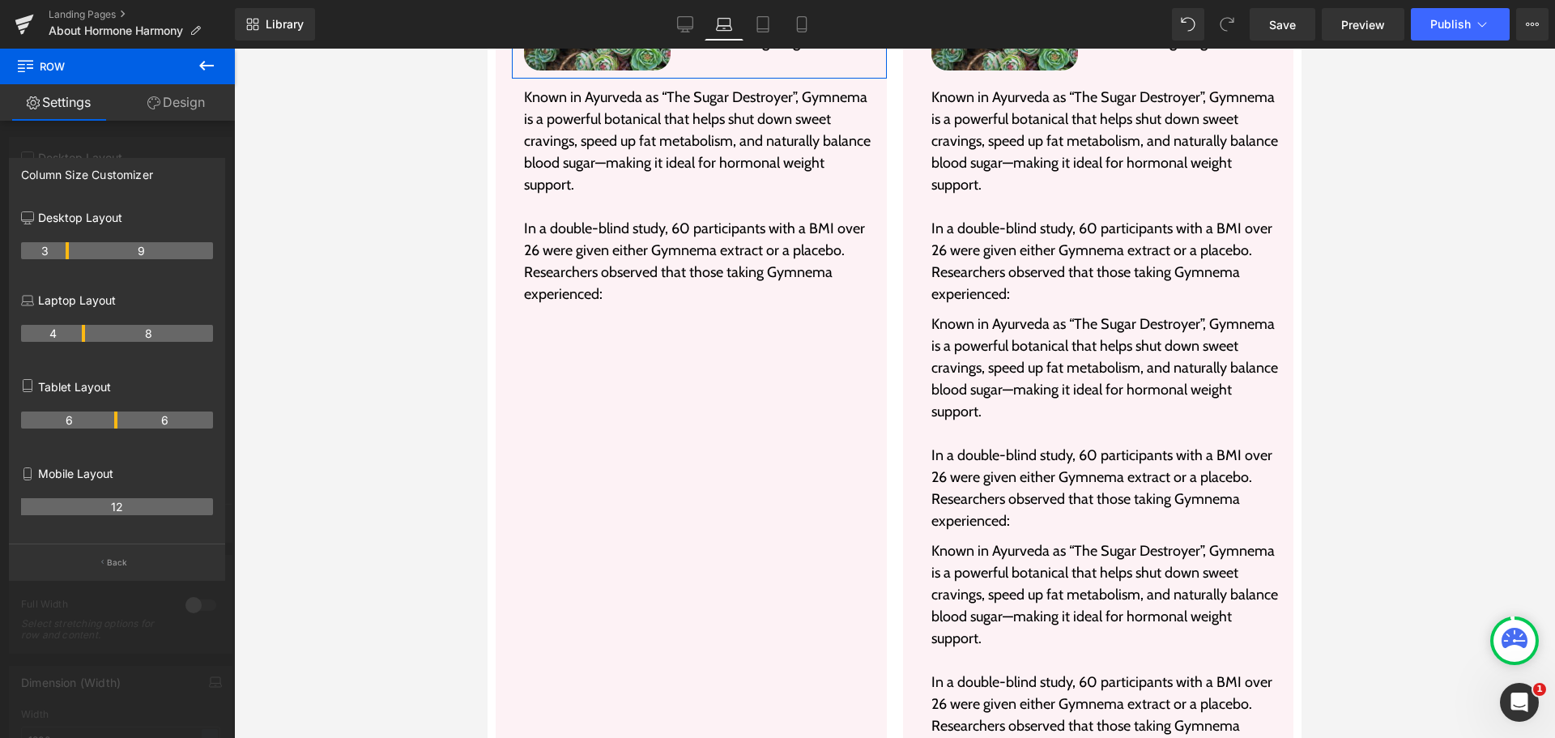
scroll to position [2855, 0]
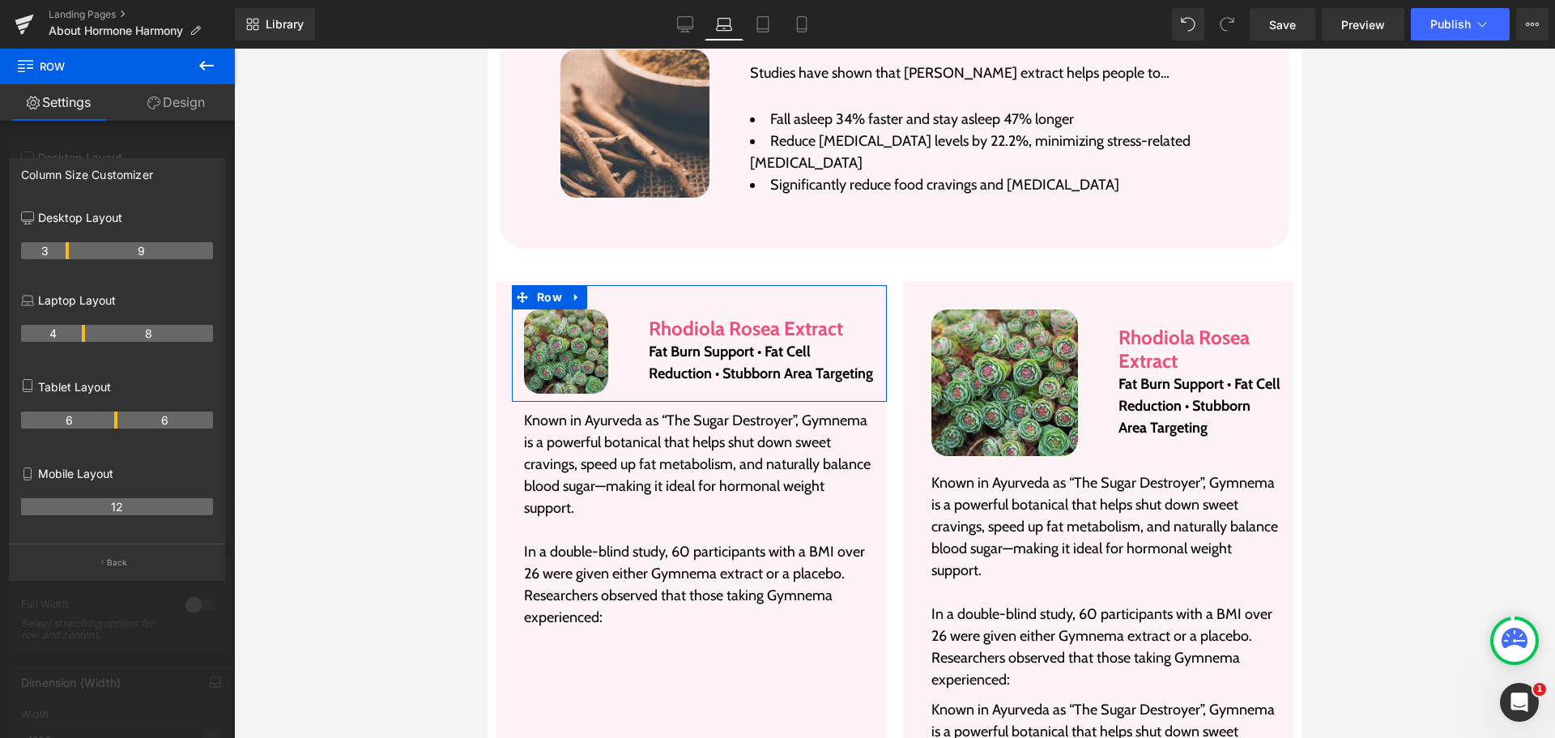
drag, startPoint x: 116, startPoint y: 331, endPoint x: 85, endPoint y: 331, distance: 30.8
click at [85, 331] on tr "4 8" at bounding box center [117, 333] width 192 height 17
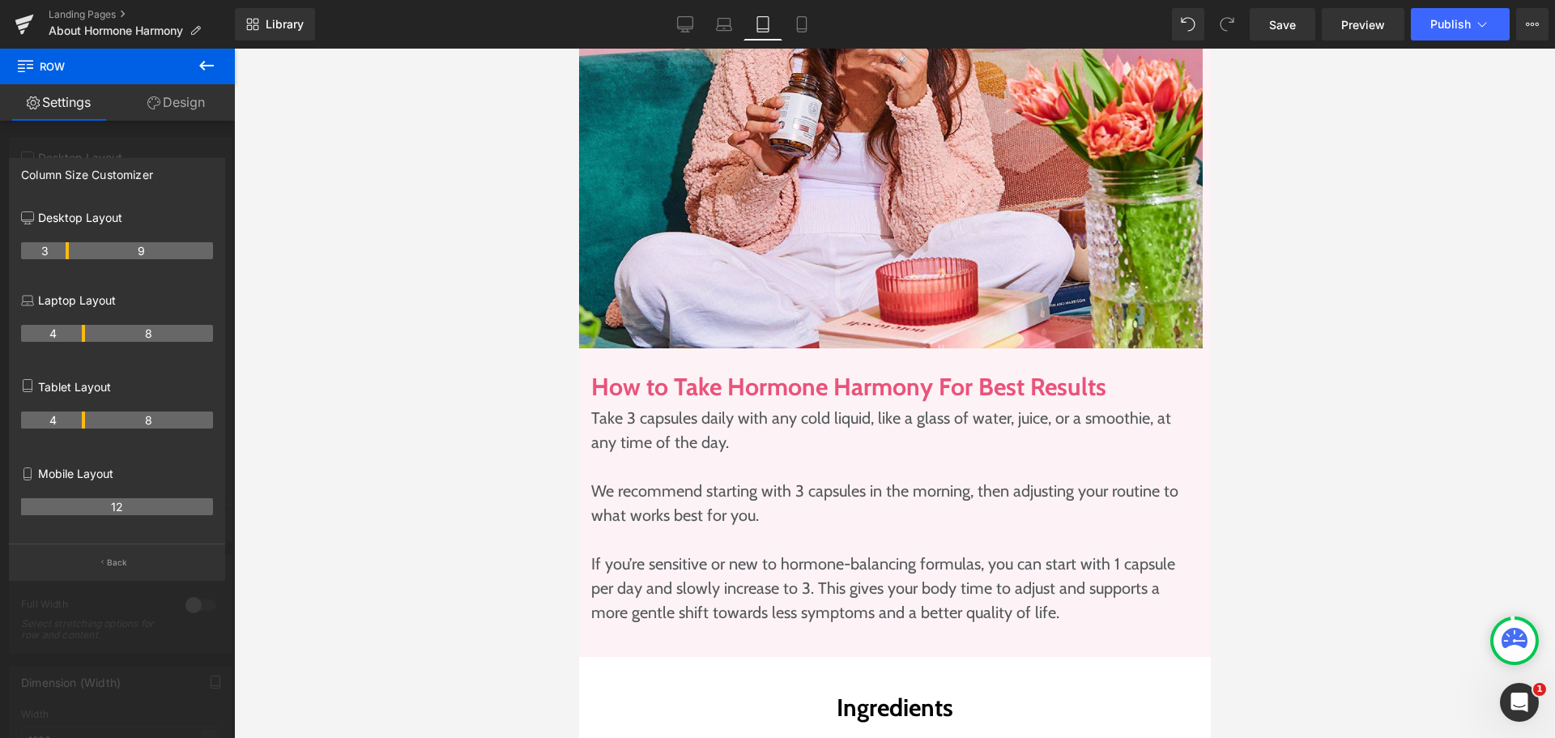
scroll to position [3891, 0]
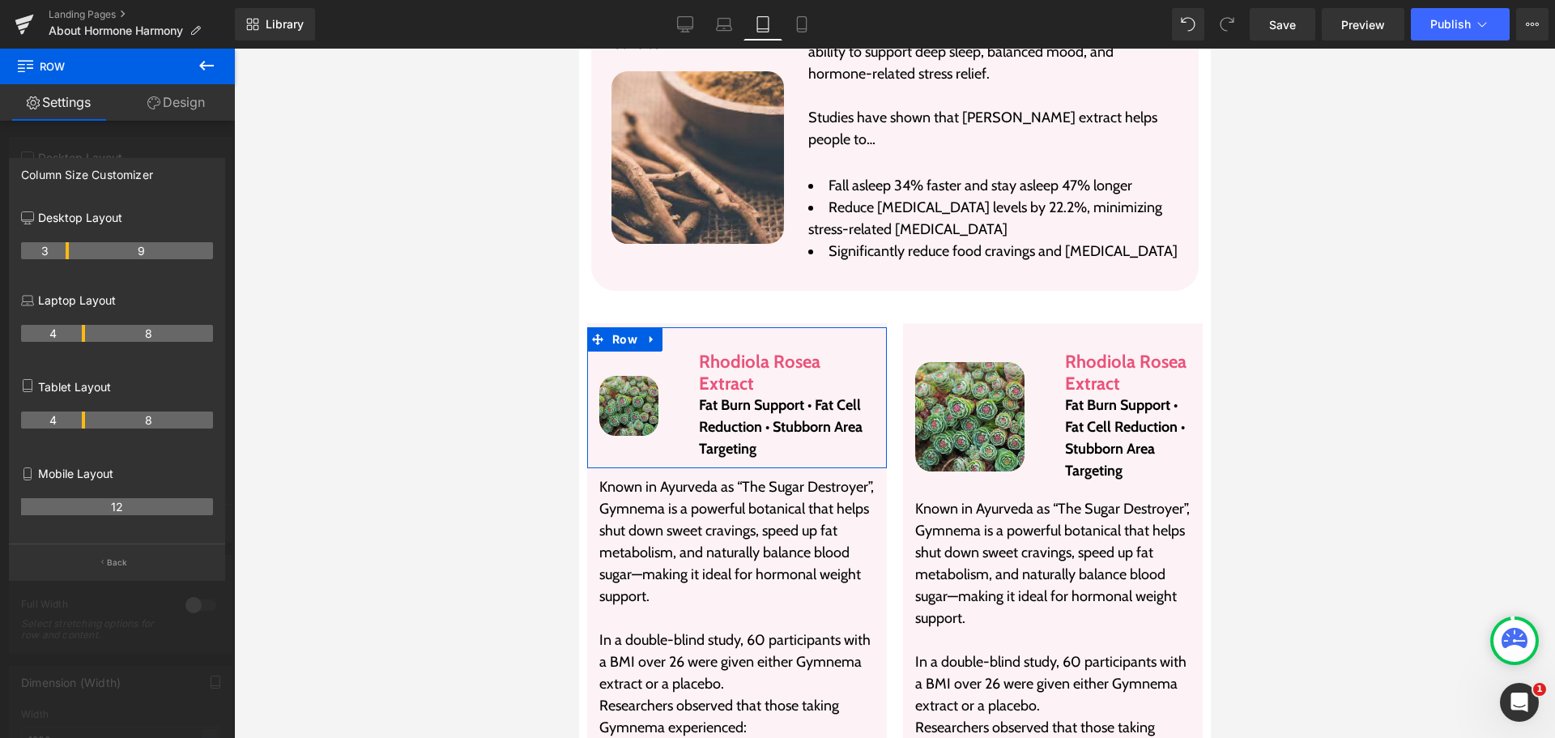
drag, startPoint x: 114, startPoint y: 419, endPoint x: 82, endPoint y: 417, distance: 32.4
click at [82, 417] on th "4" at bounding box center [53, 419] width 64 height 17
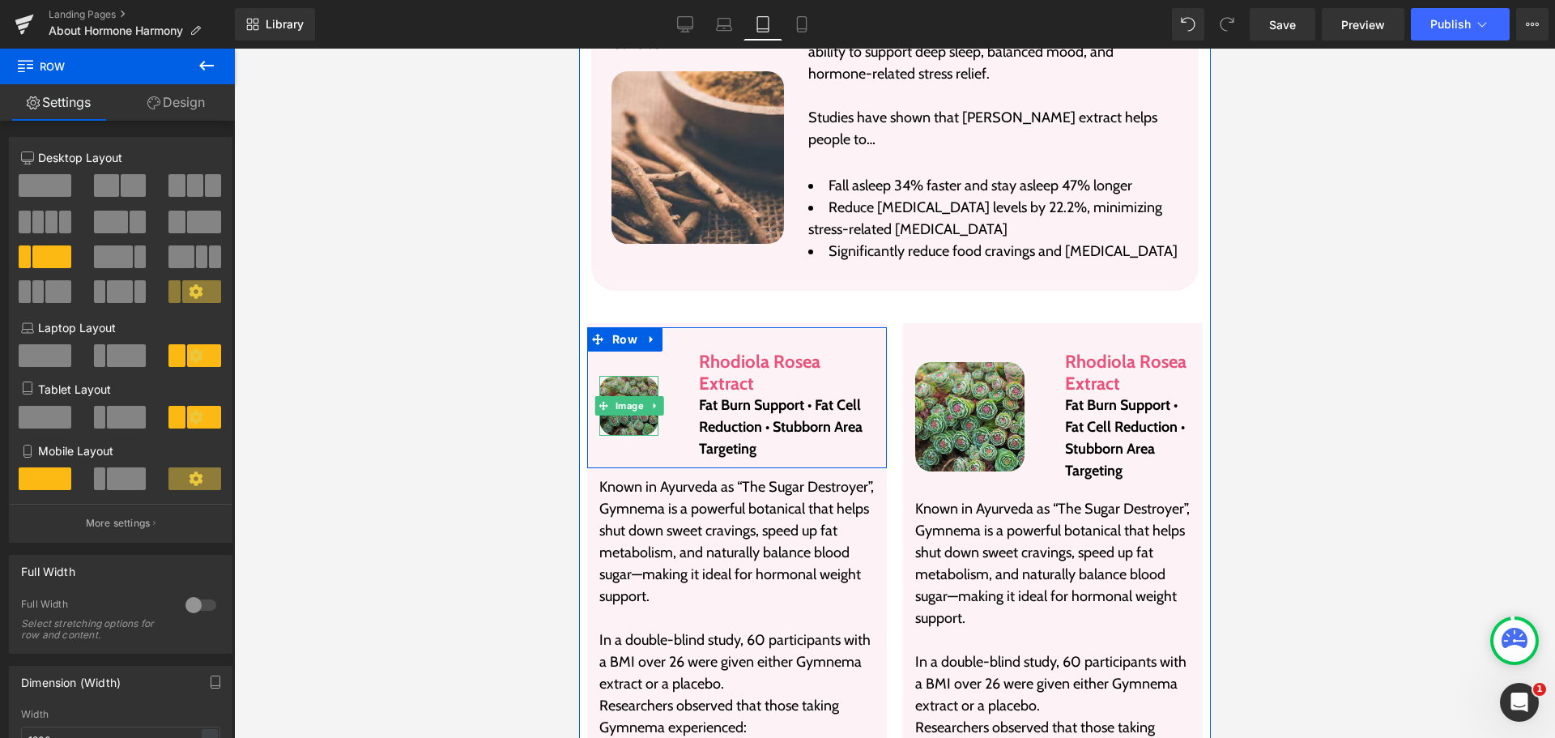
click at [616, 376] on img at bounding box center [628, 405] width 59 height 59
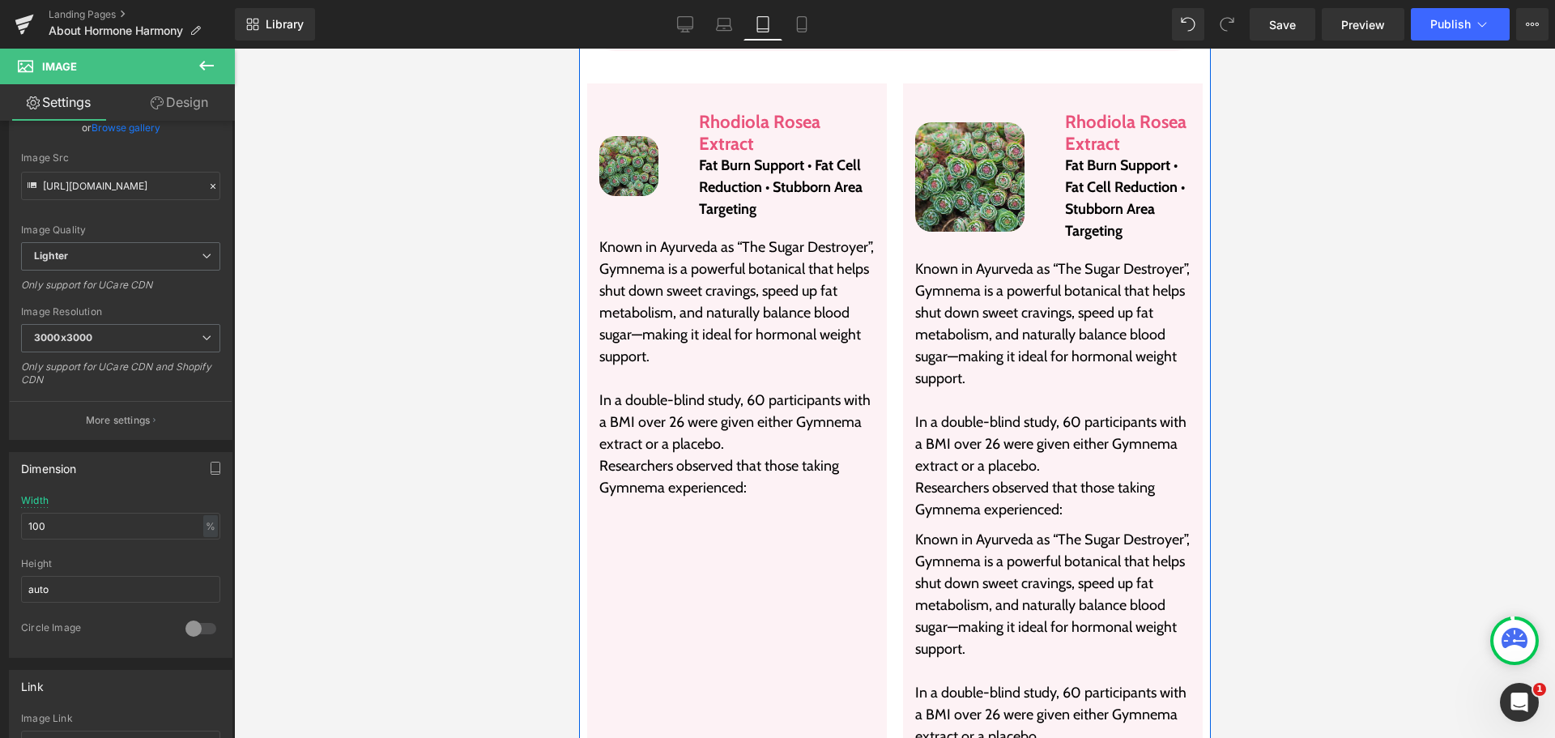
scroll to position [4134, 0]
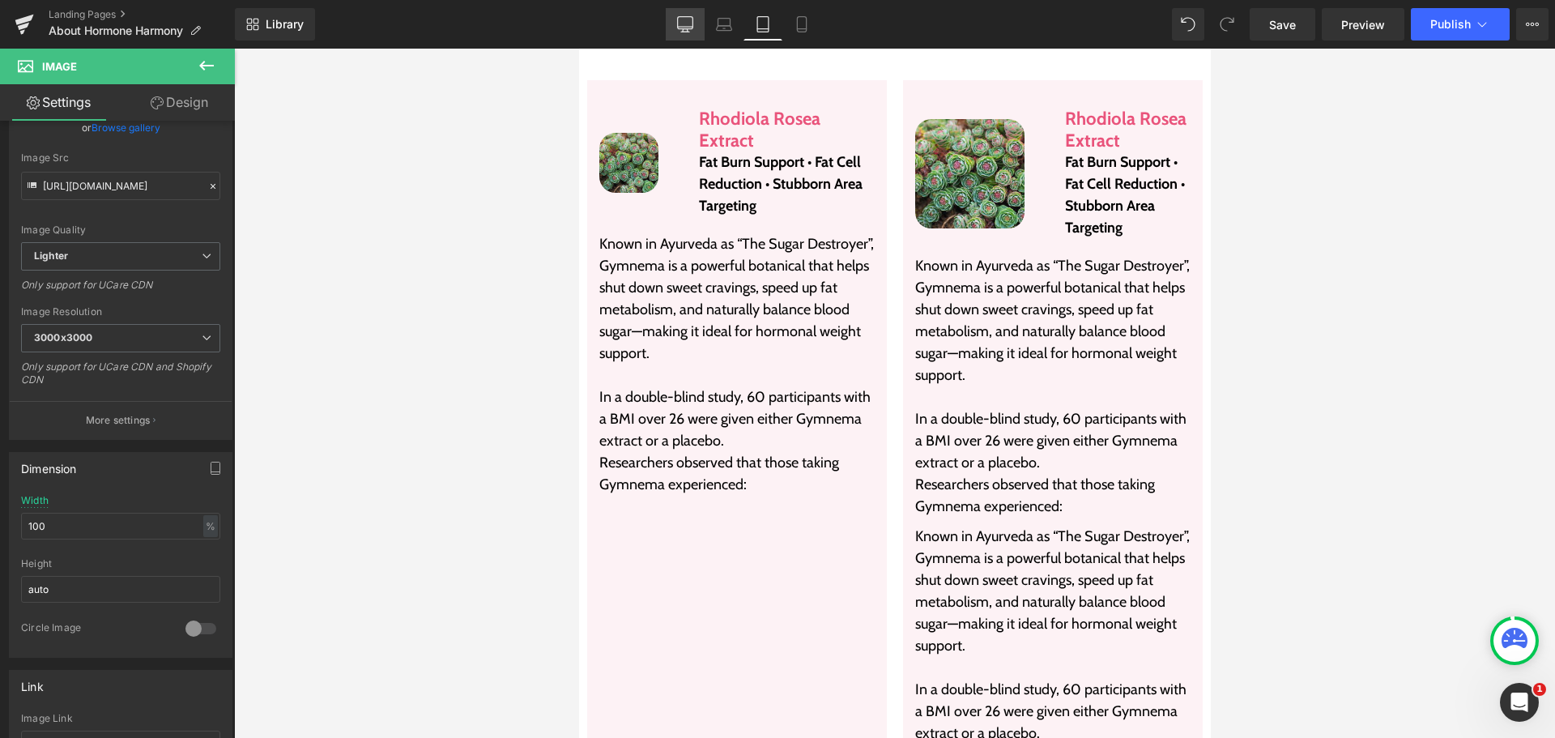
click at [689, 26] on icon at bounding box center [685, 24] width 16 height 16
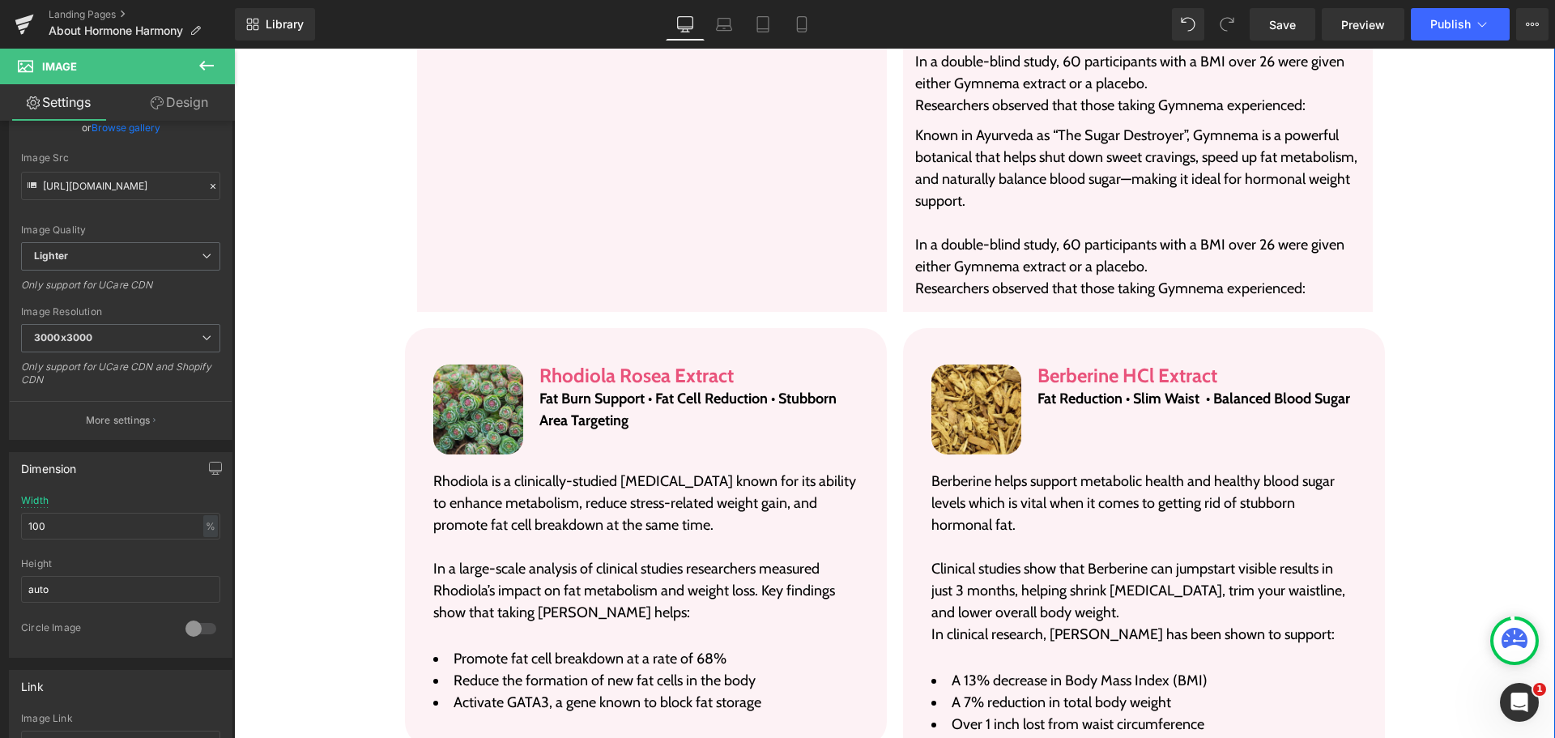
scroll to position [3788, 0]
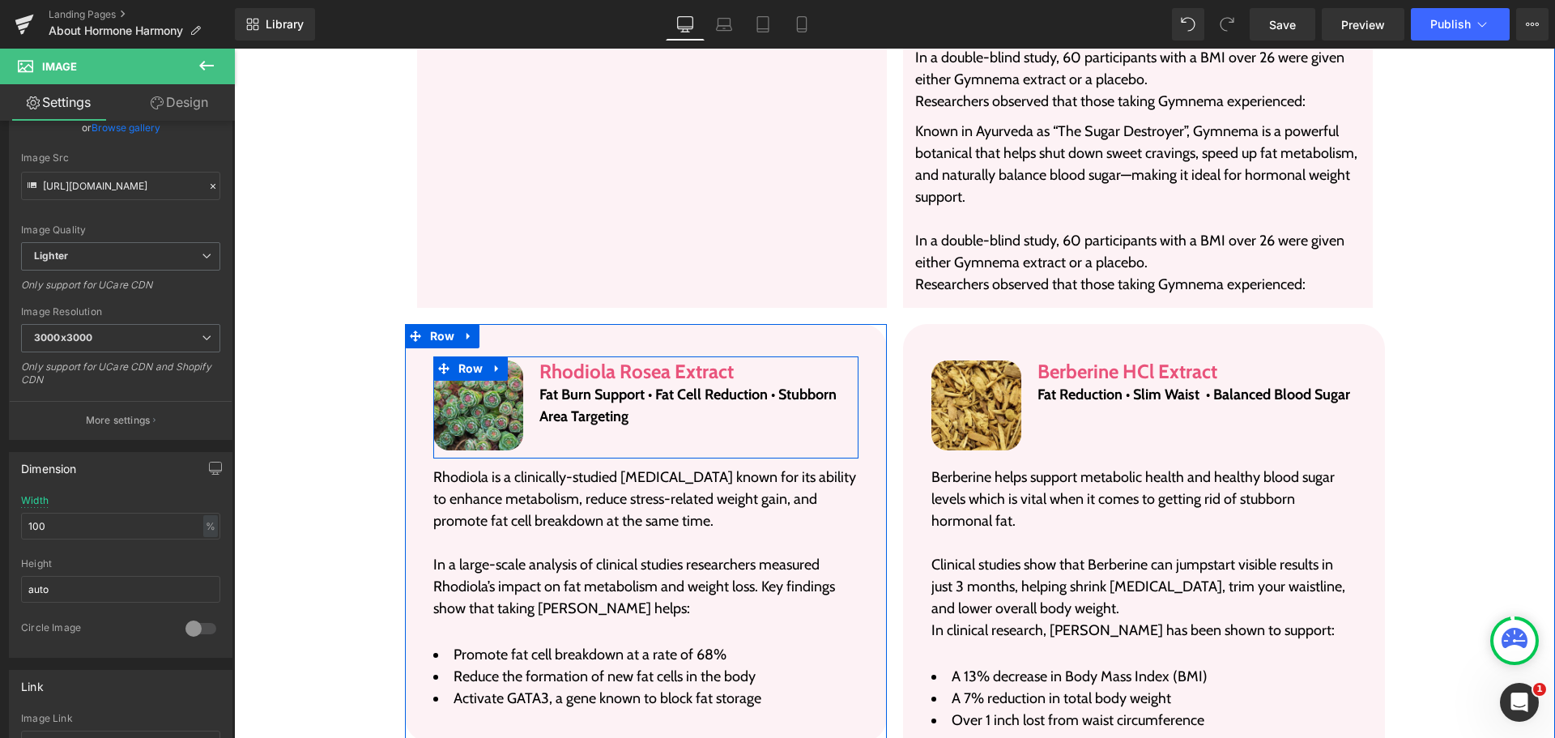
click at [539, 420] on div "Rhodiola Rosea Extract Heading Fat Burn Support • Fat Cell Reduction • Stubborn…" at bounding box center [698, 405] width 319 height 90
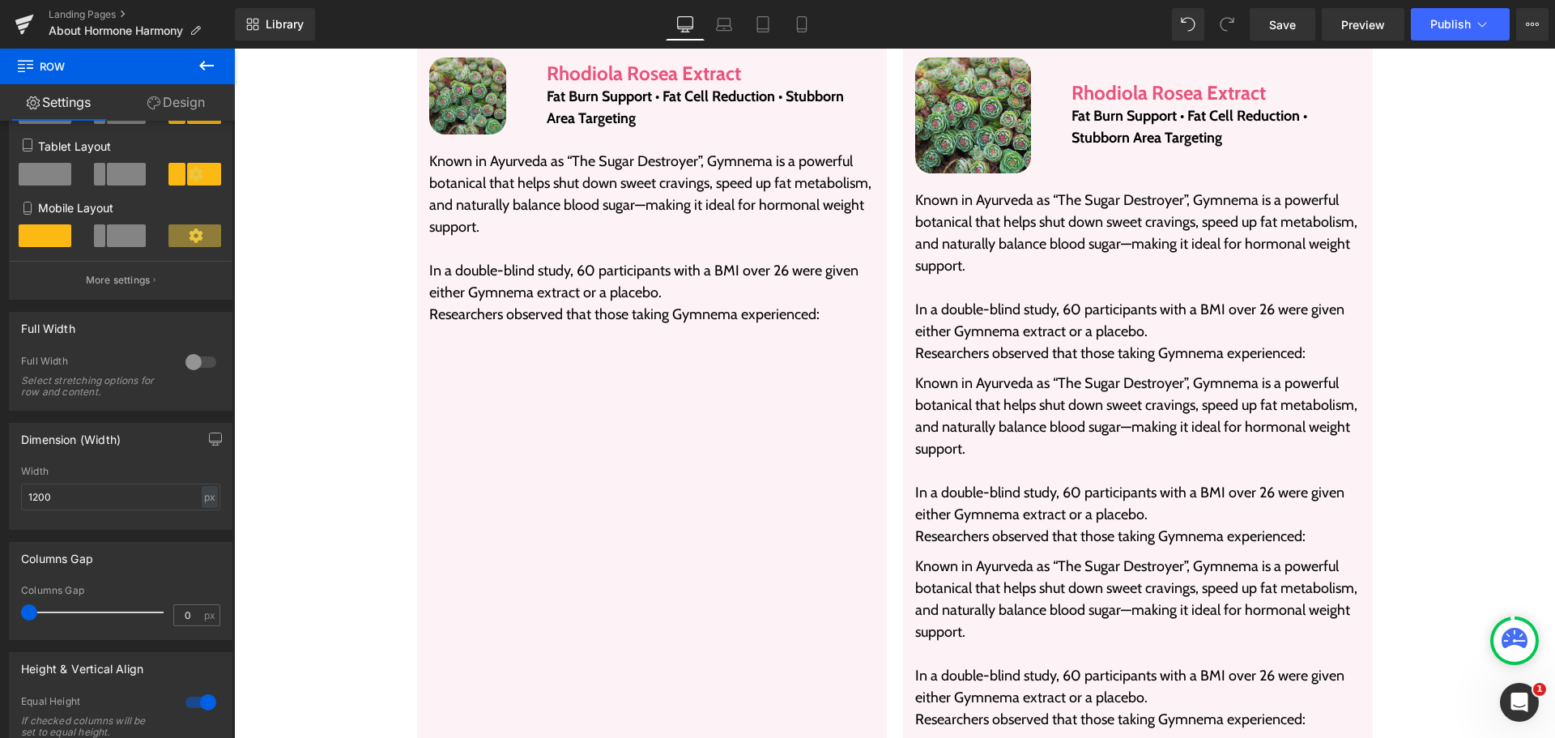
scroll to position [3302, 0]
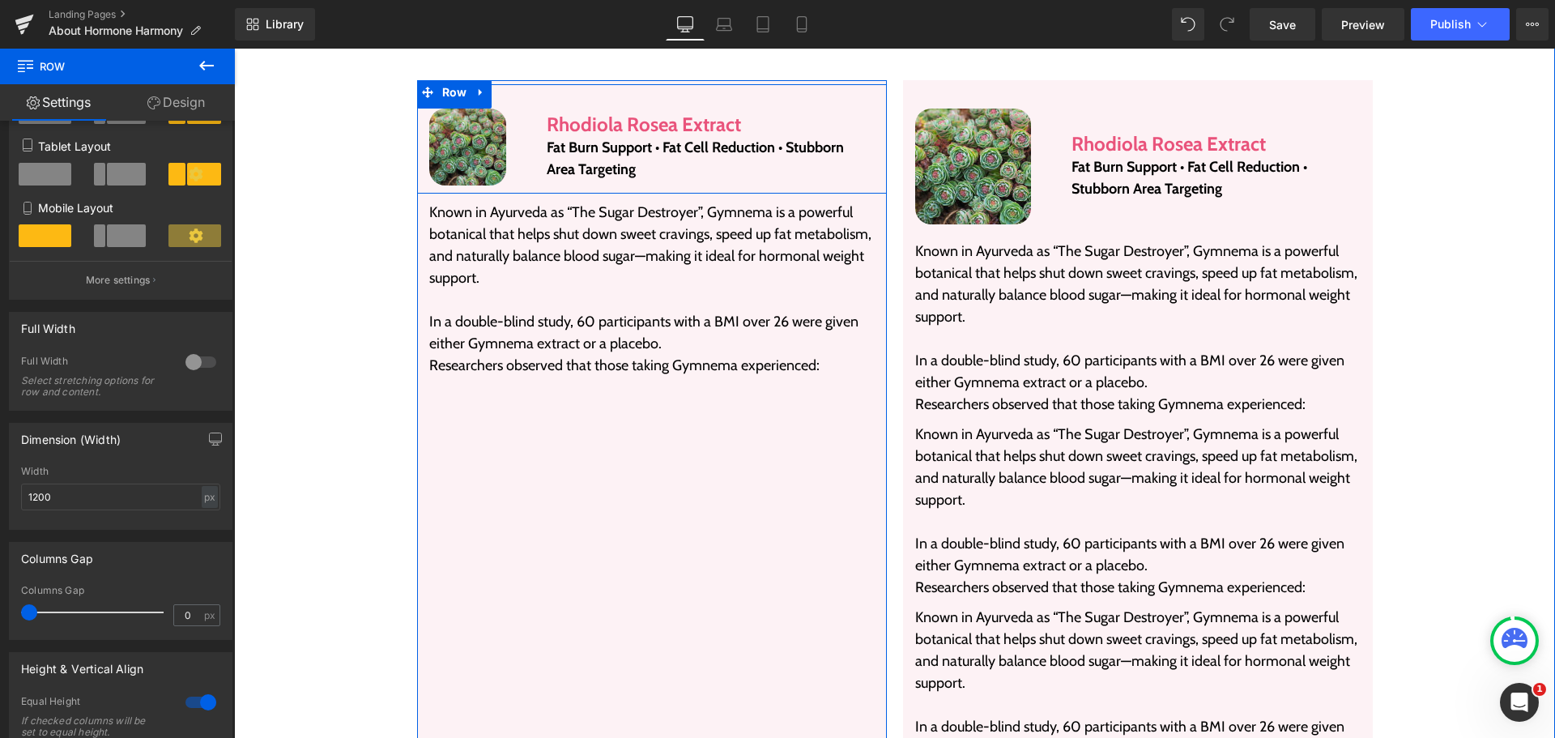
click at [524, 154] on div "Image" at bounding box center [475, 147] width 117 height 77
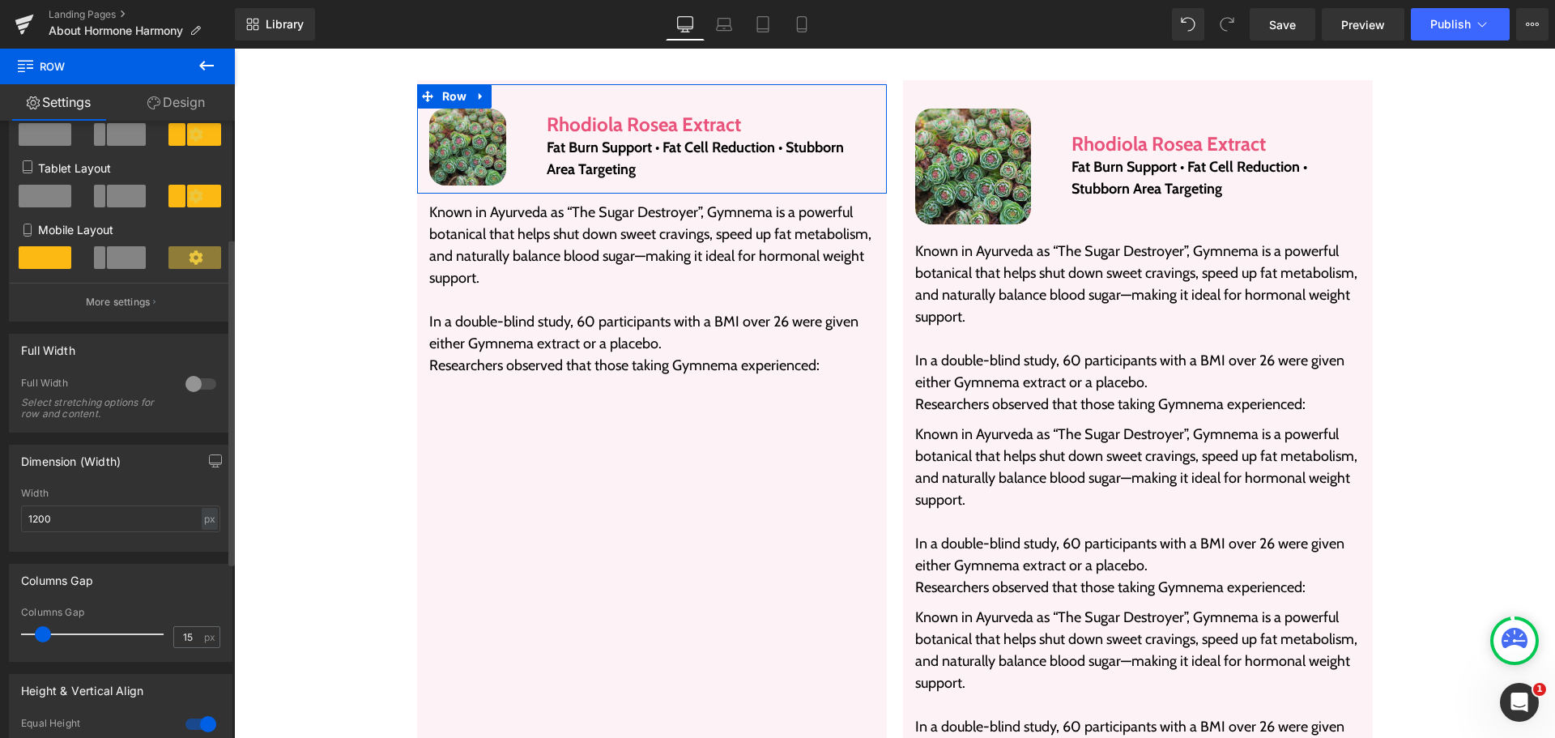
scroll to position [243, 0]
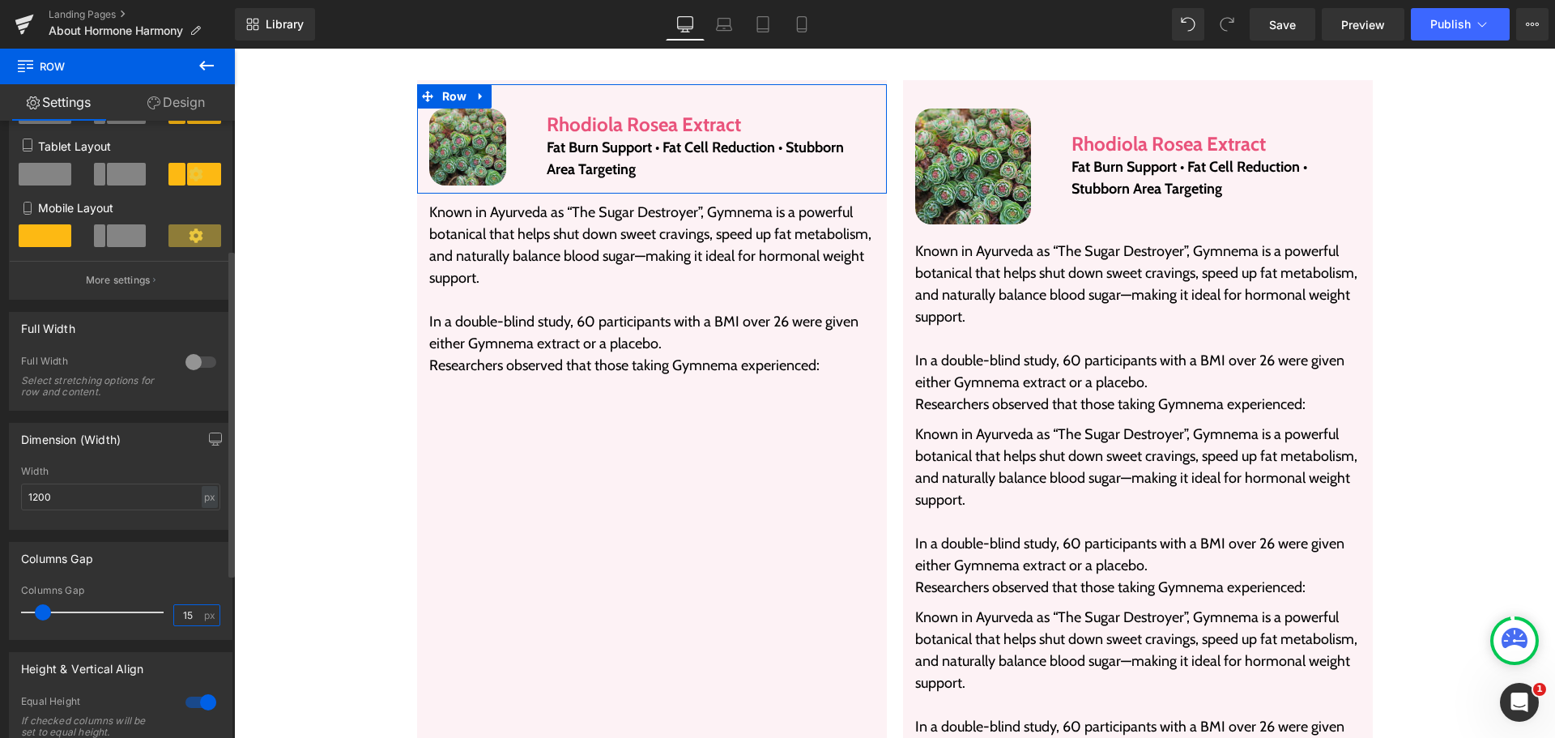
click at [181, 620] on input "15" at bounding box center [188, 615] width 28 height 20
type input "0"
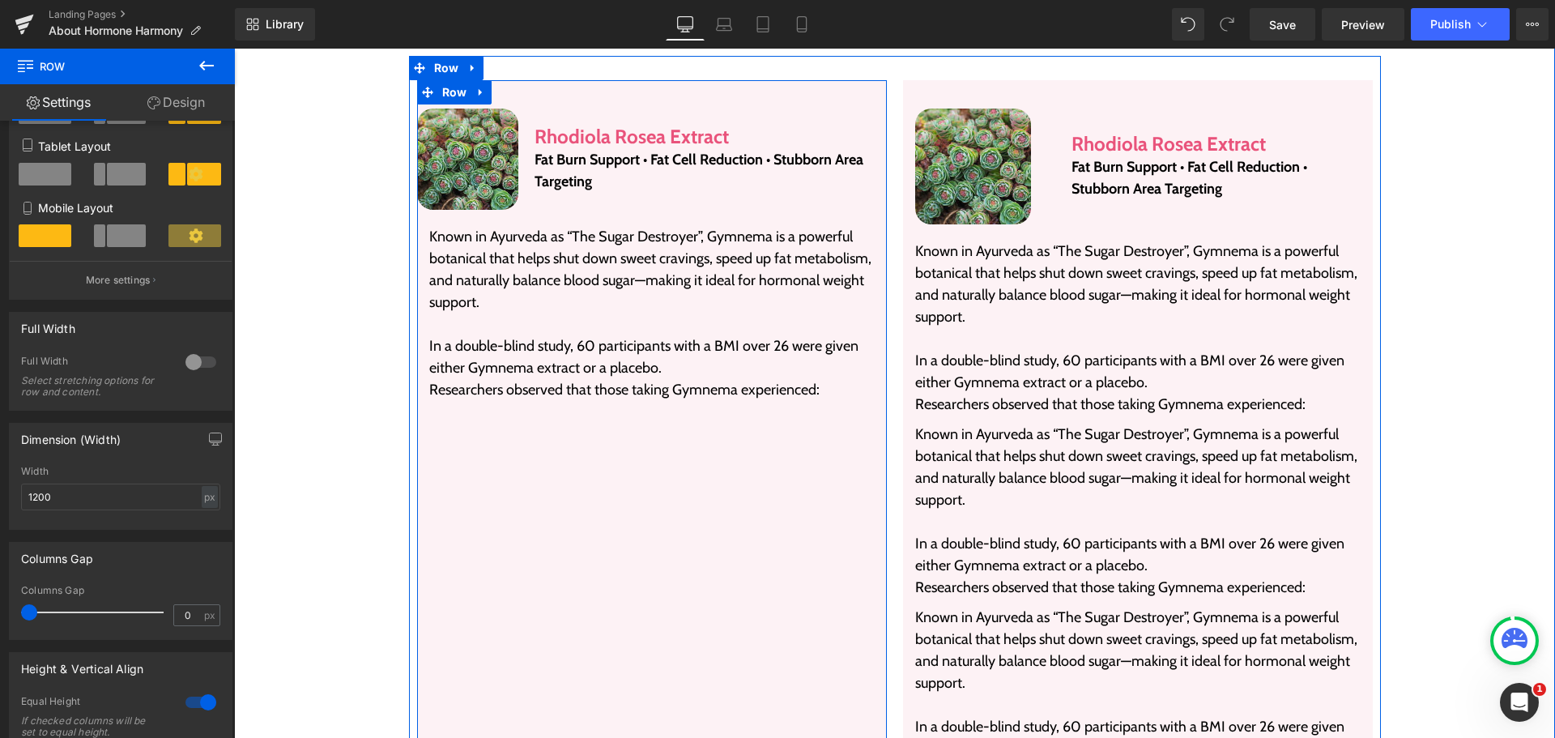
click at [578, 508] on div "Image Rhodiola Rosea Extract Heading Fat Burn Support • Fat Cell Reduction • St…" at bounding box center [652, 437] width 470 height 714
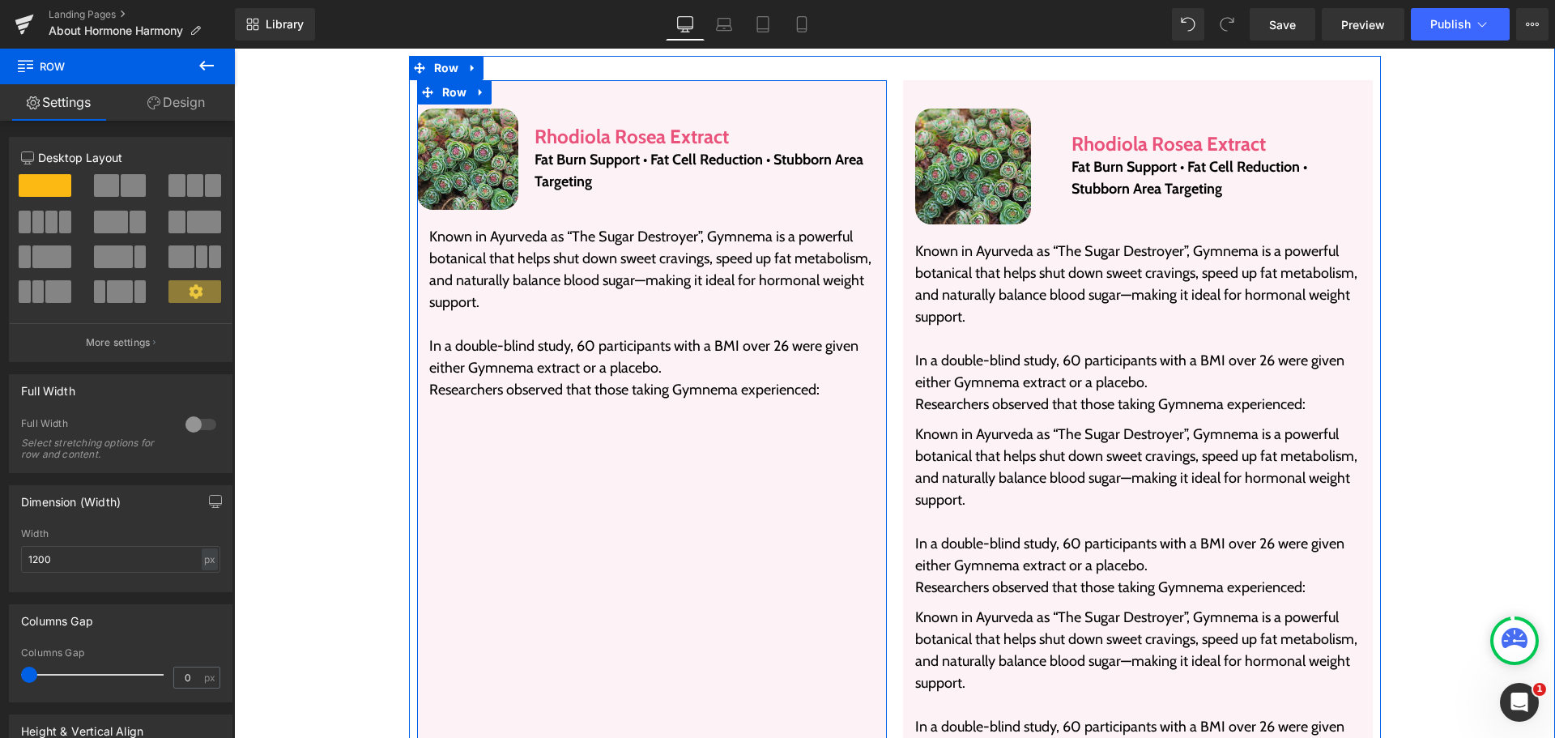
click at [547, 557] on div "Image Rhodiola Rosea Extract Heading Fat Burn Support • Fat Cell Reduction • St…" at bounding box center [652, 437] width 470 height 714
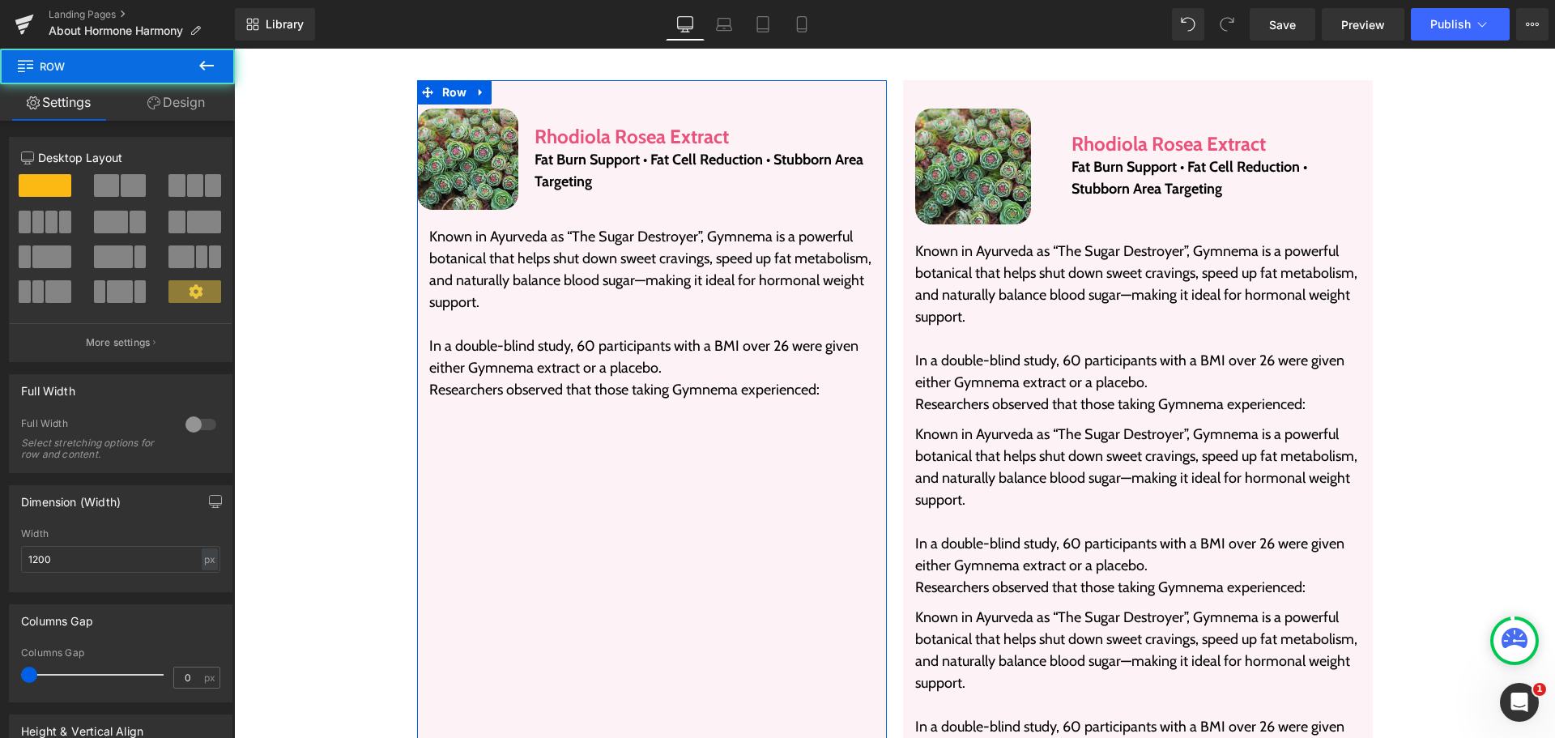
click at [181, 98] on link "Design" at bounding box center [175, 102] width 117 height 36
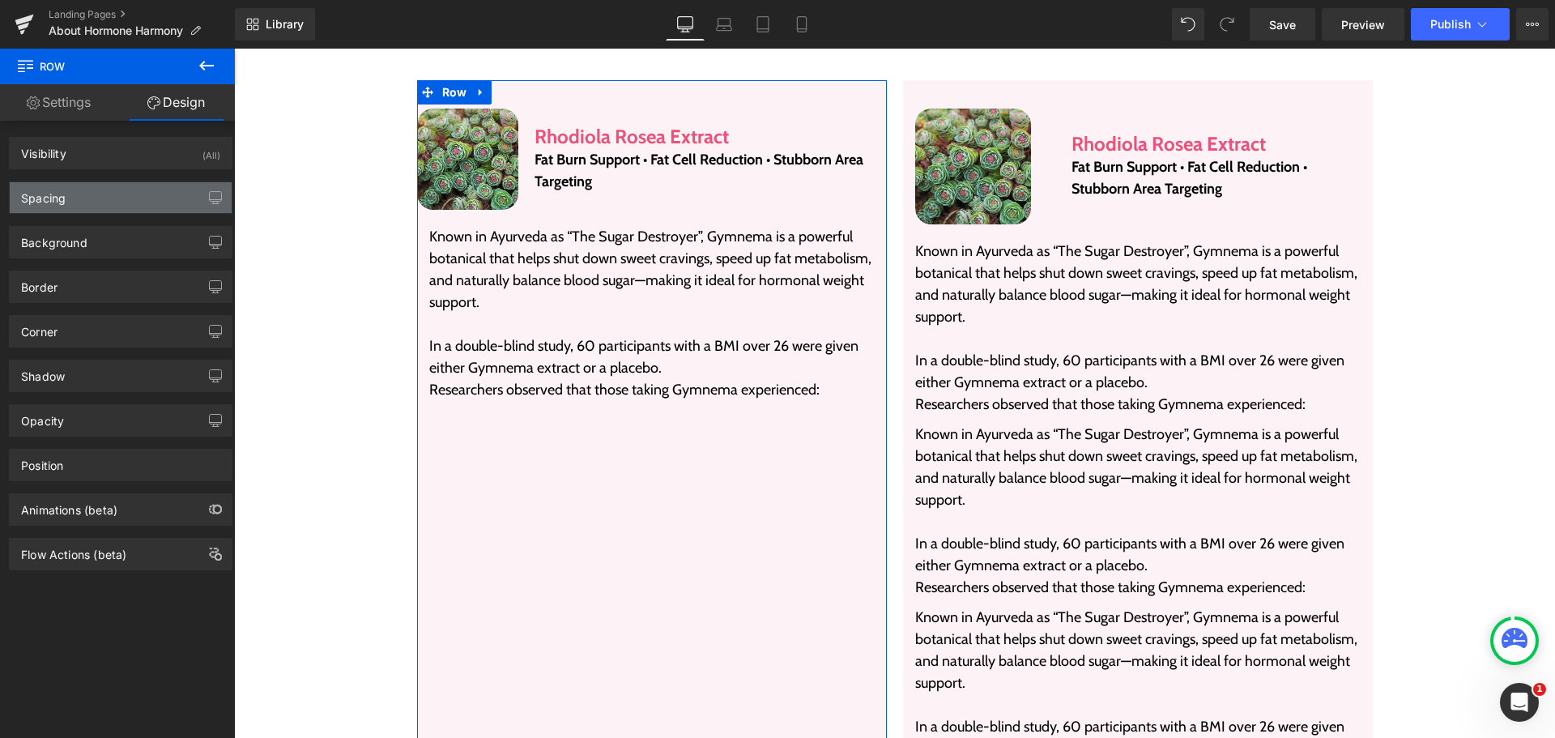
type input "0"
type input "5"
type input "0"
type input "5"
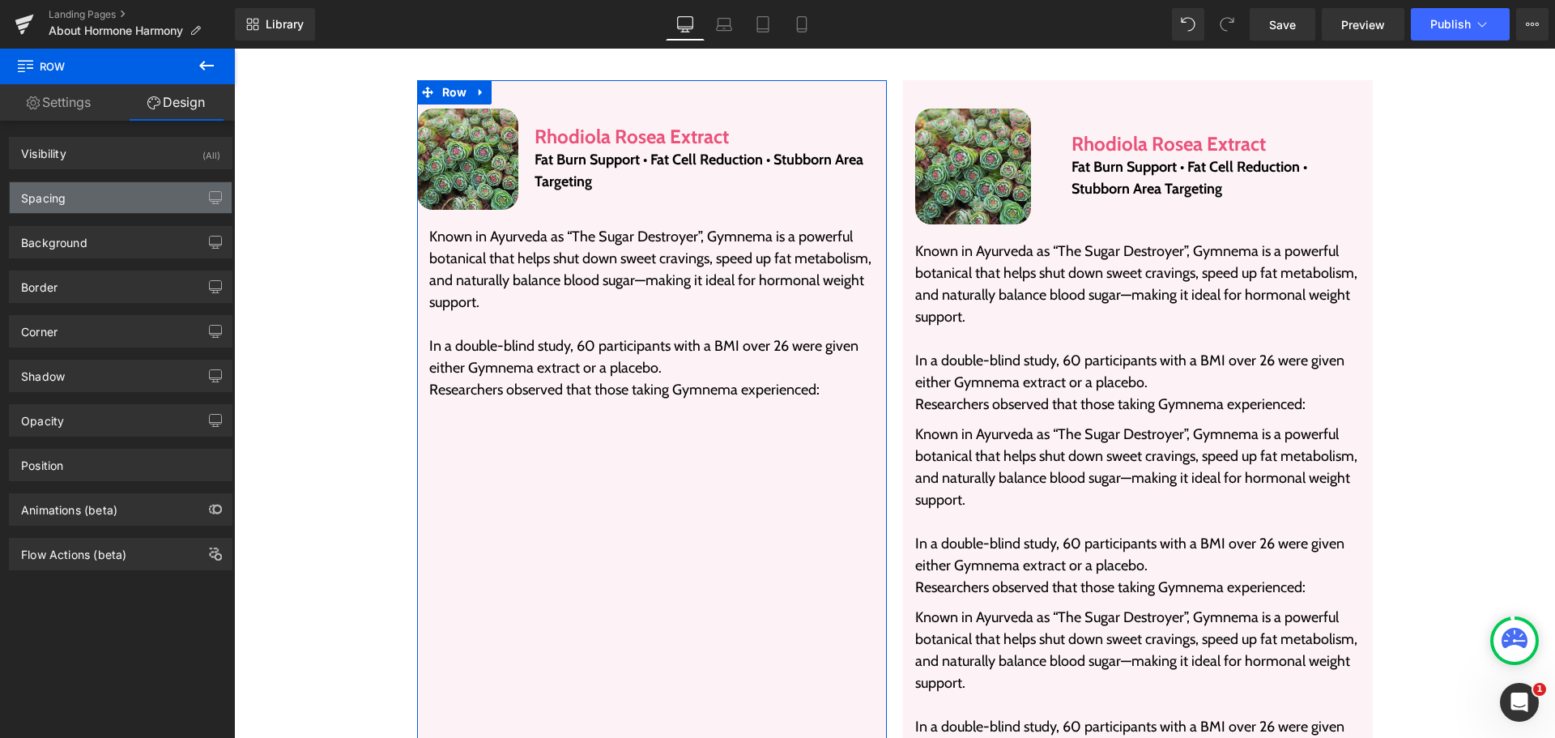
click at [103, 194] on div "Spacing" at bounding box center [121, 197] width 222 height 31
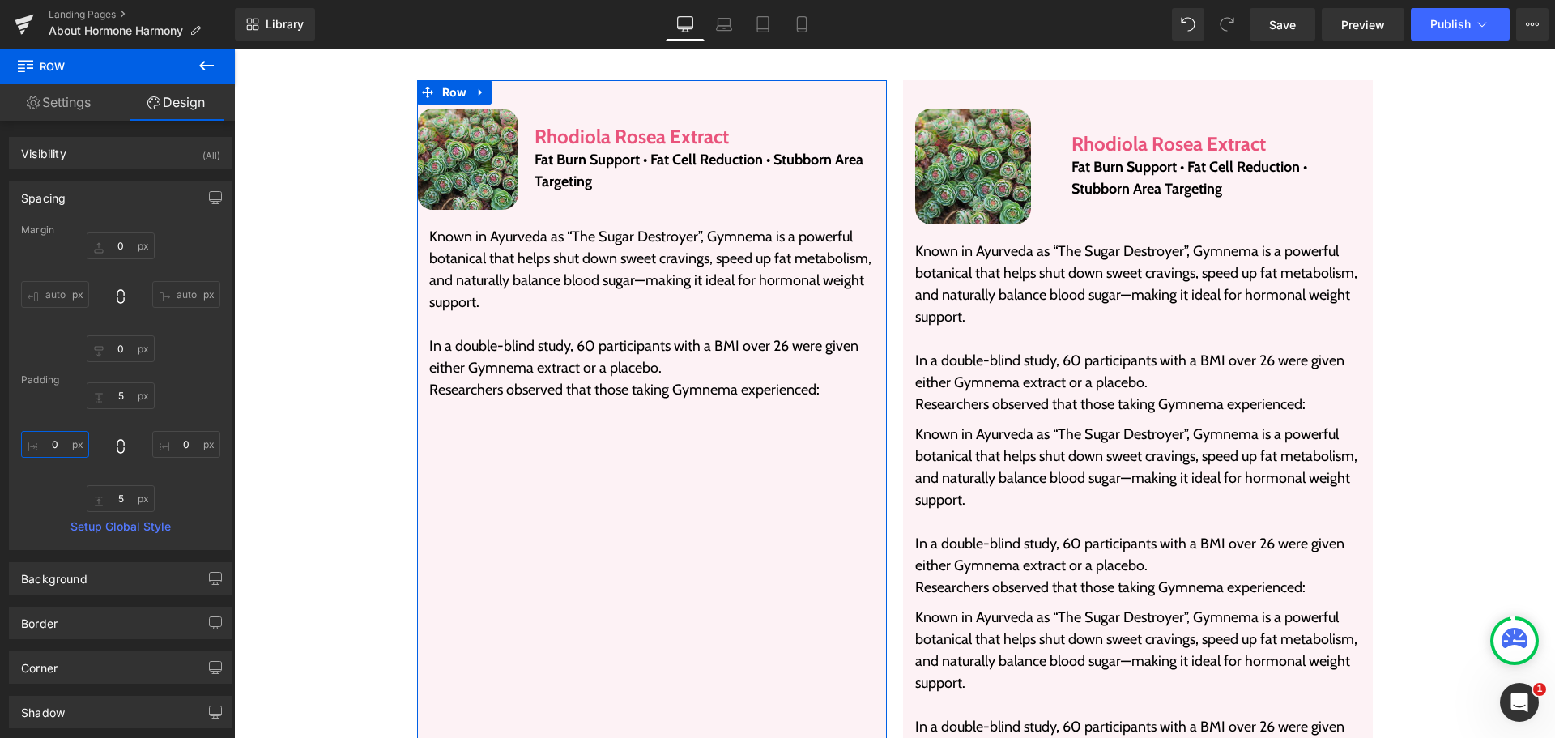
click at [60, 438] on input "0" at bounding box center [55, 444] width 68 height 27
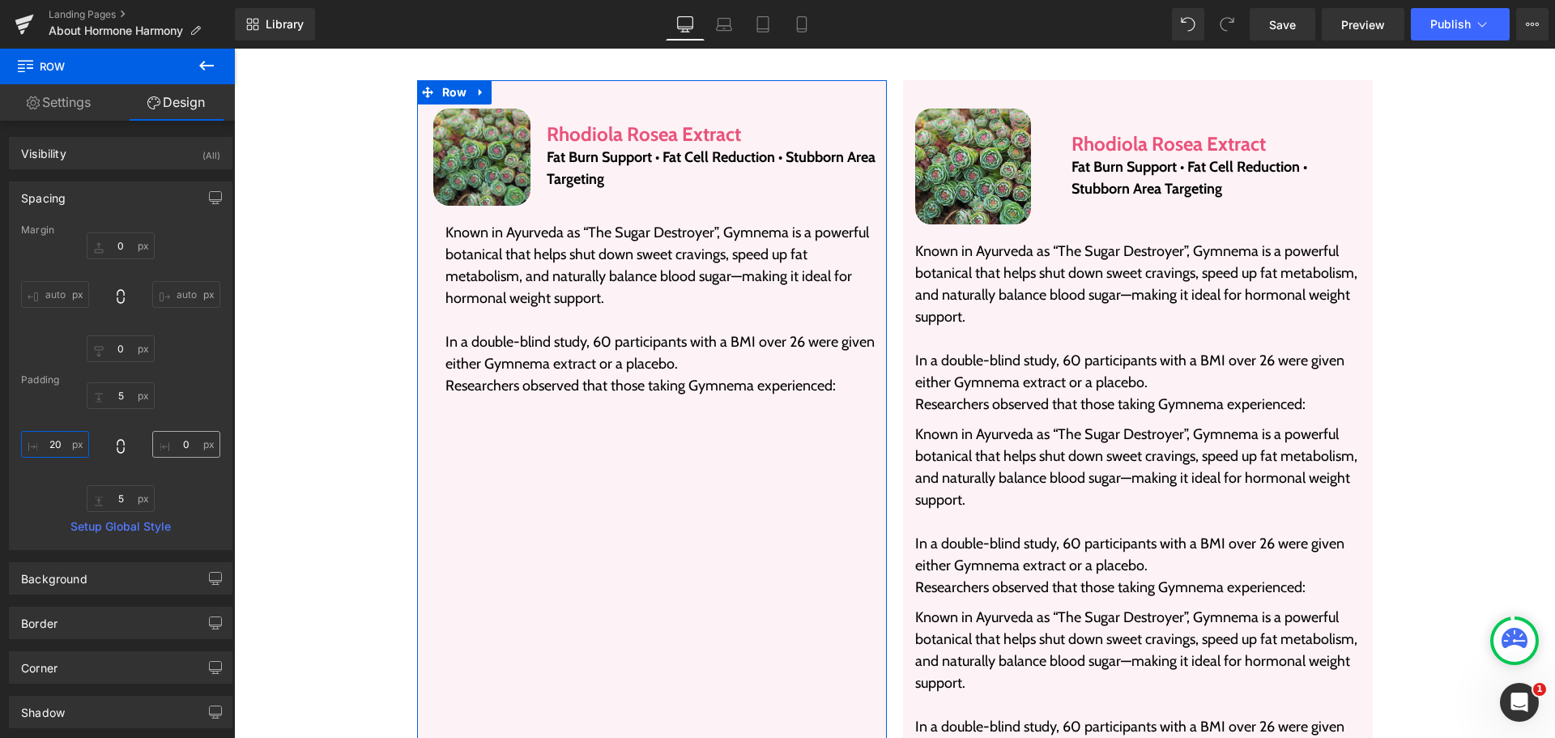
type input "20"
click at [165, 441] on input "0" at bounding box center [186, 444] width 68 height 27
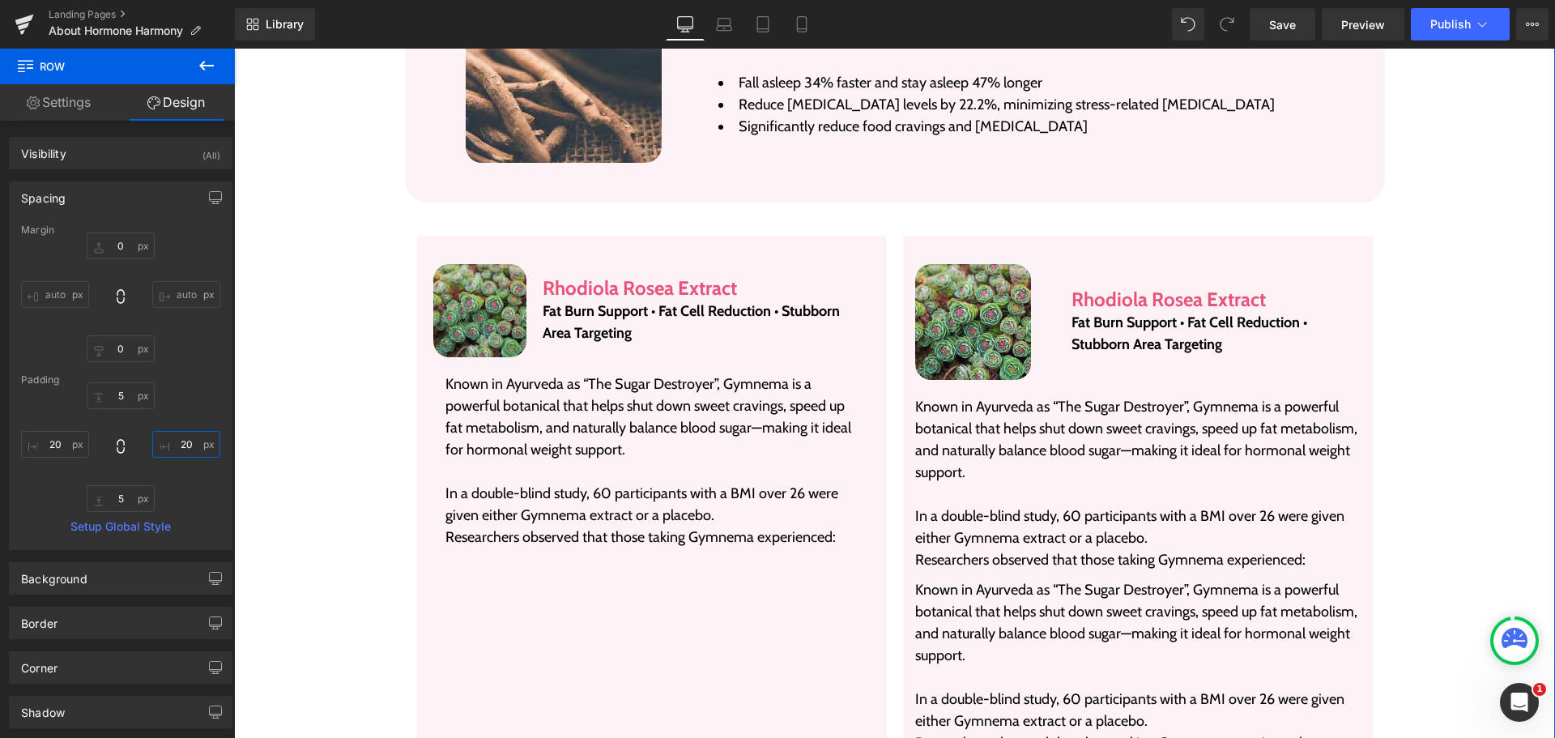
scroll to position [3140, 0]
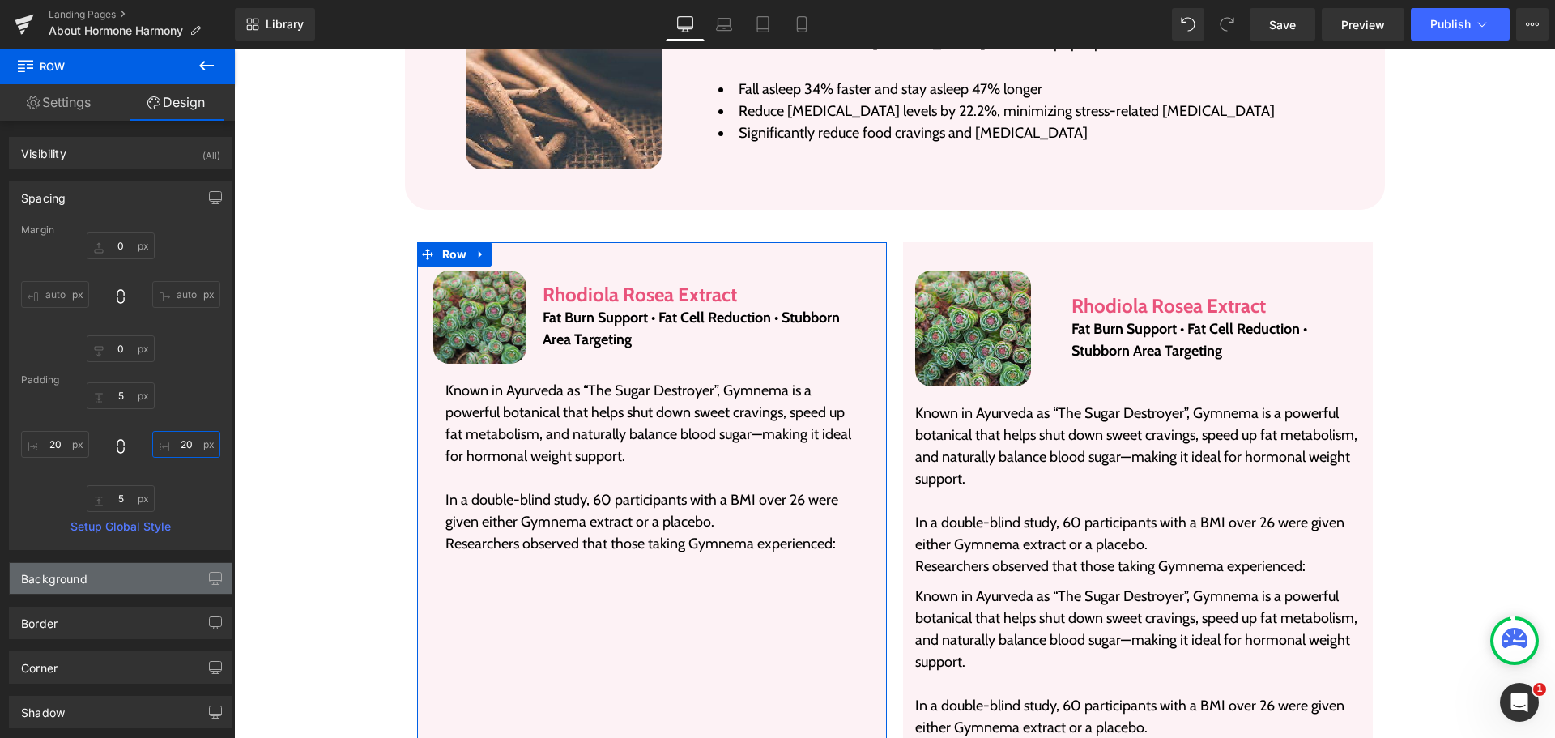
type input "20"
click at [110, 577] on div "Background" at bounding box center [121, 578] width 222 height 31
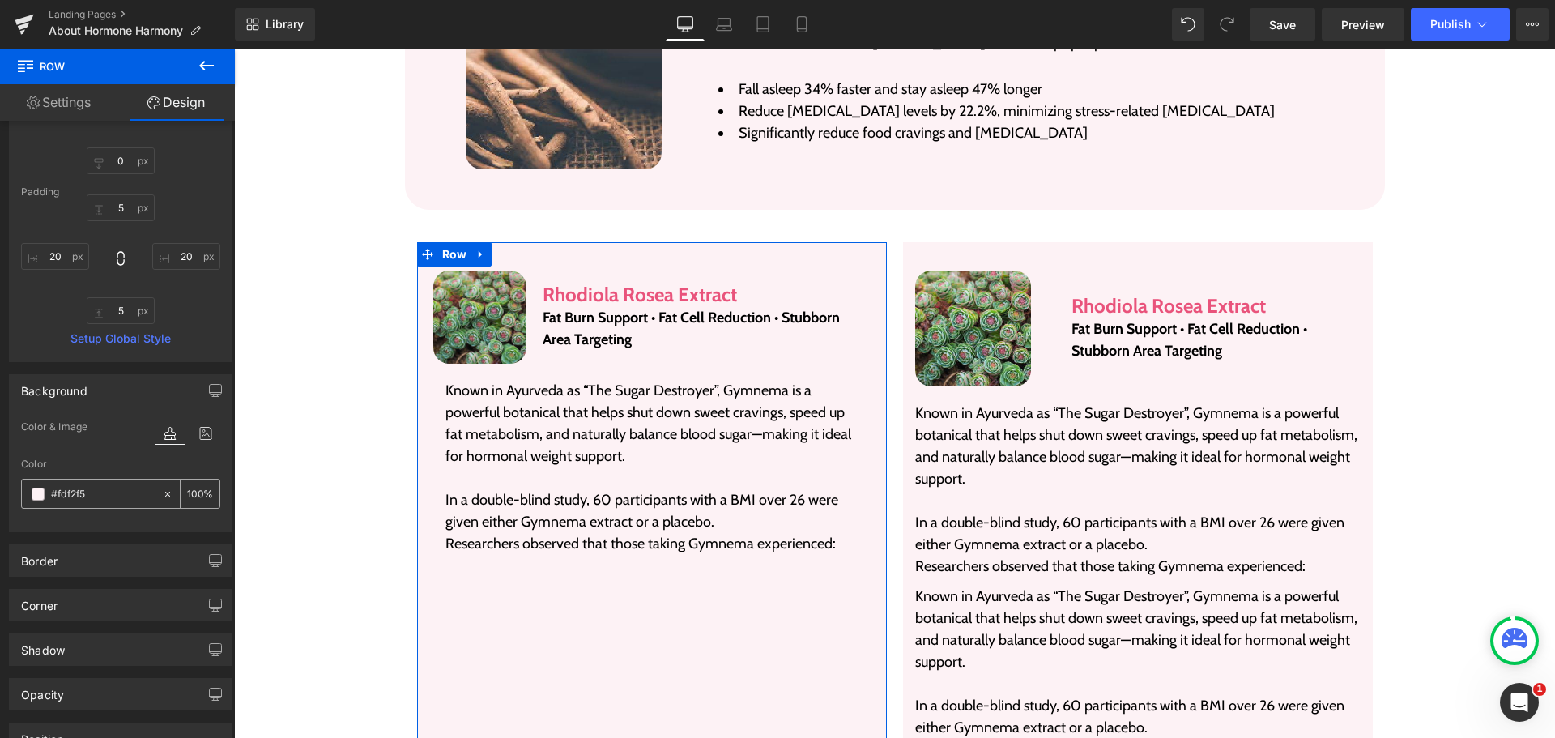
scroll to position [339, 0]
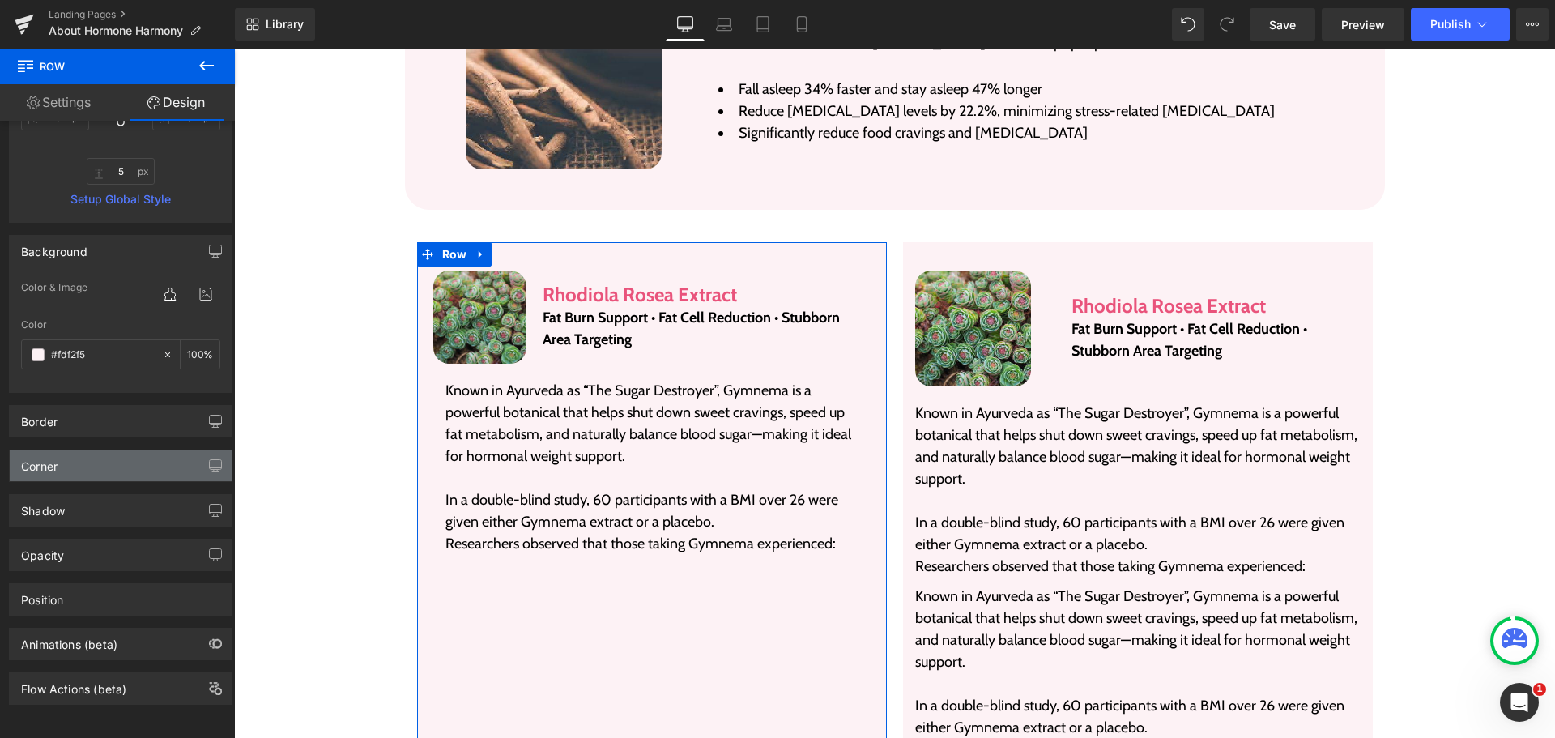
click at [90, 450] on div "Corner" at bounding box center [121, 465] width 222 height 31
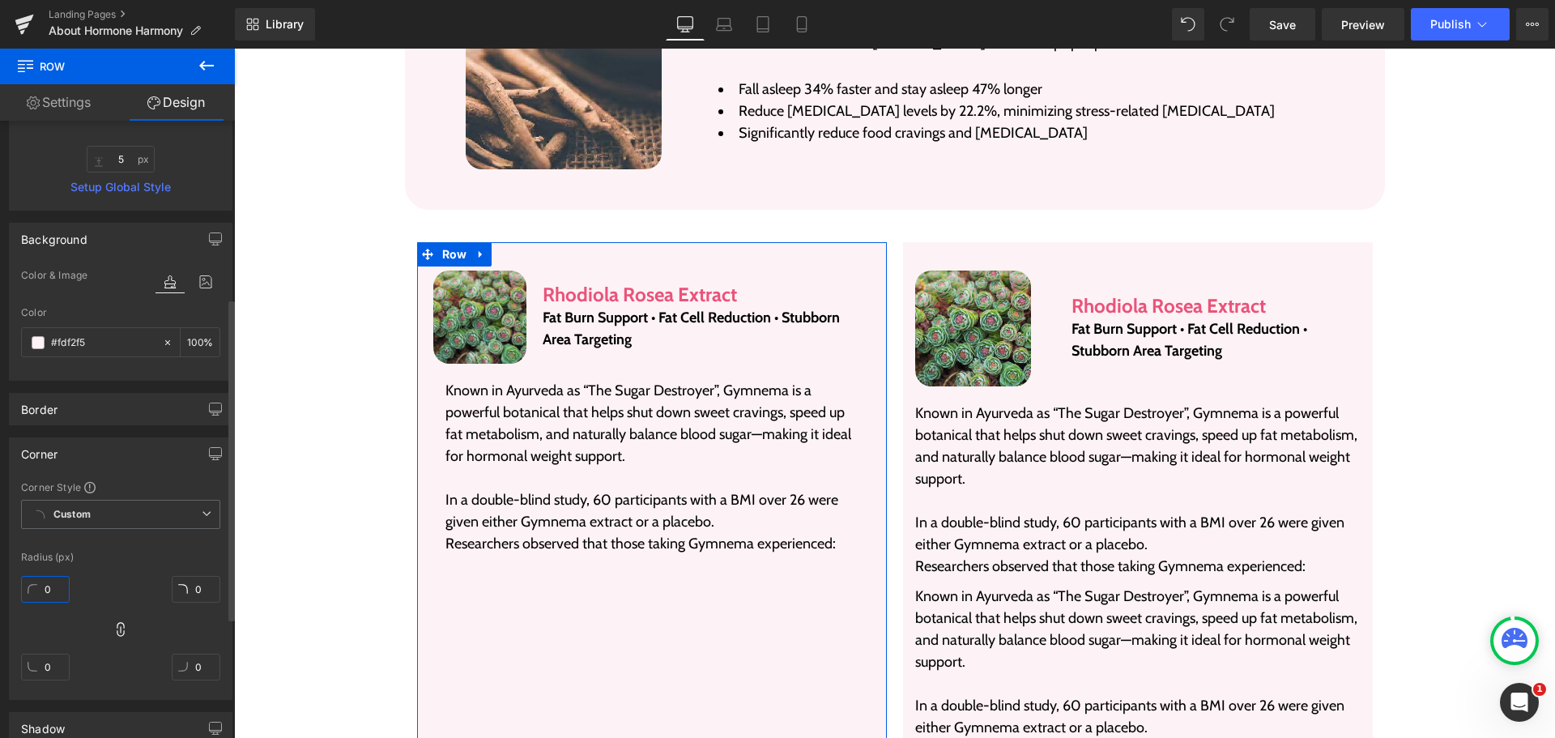
click at [51, 591] on input "0" at bounding box center [45, 589] width 49 height 27
type input "12"
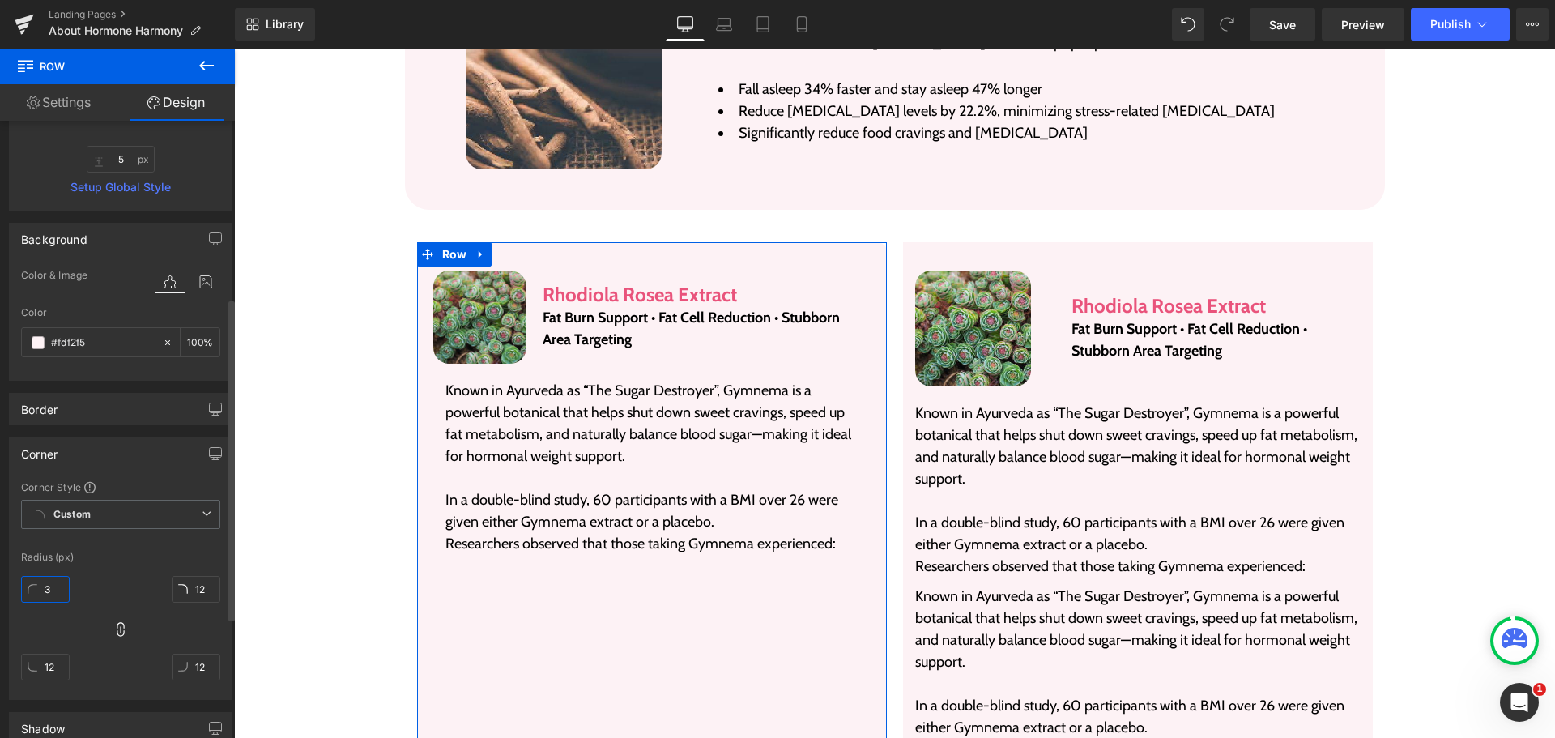
type input "30"
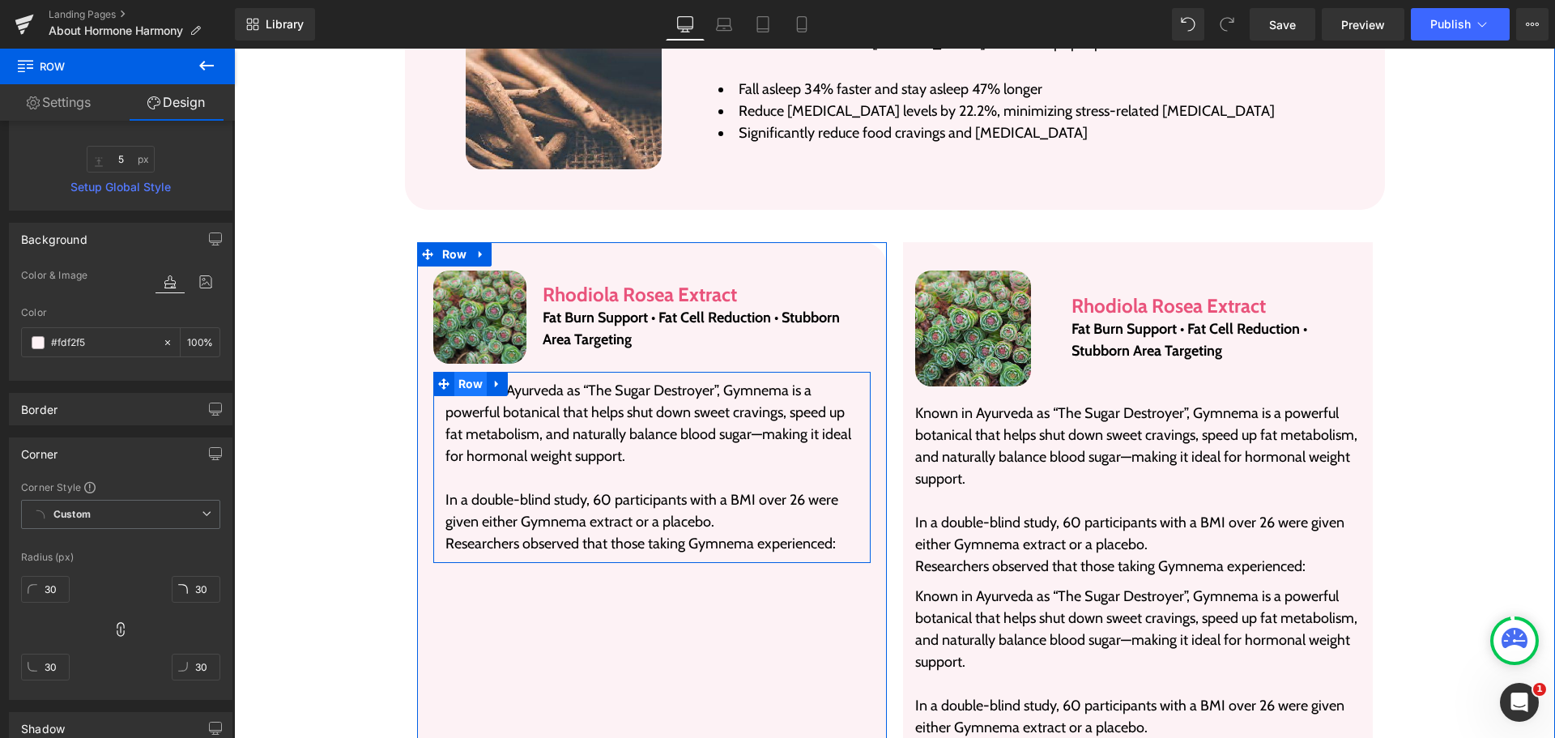
click at [464, 372] on span "Row" at bounding box center [470, 384] width 33 height 24
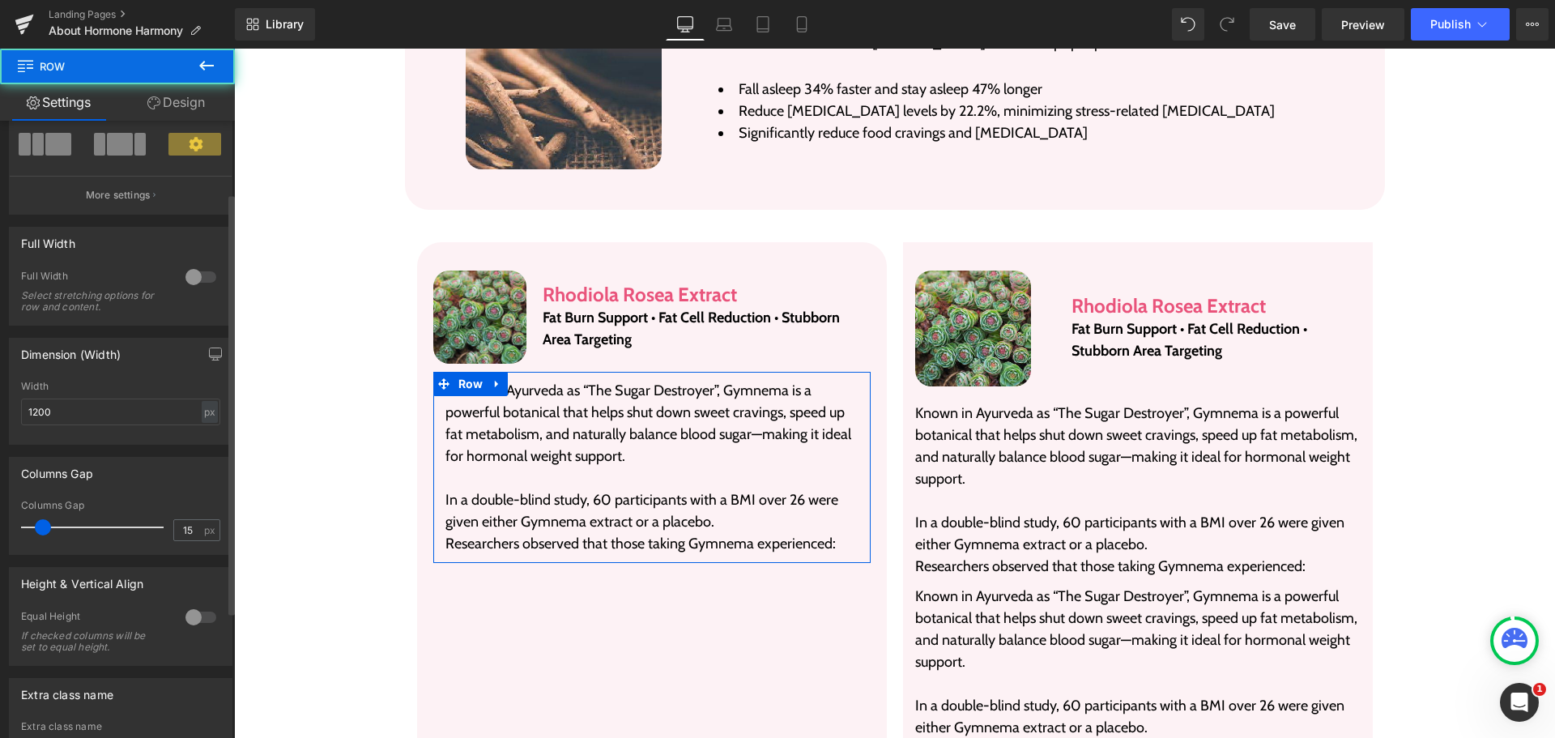
scroll to position [162, 0]
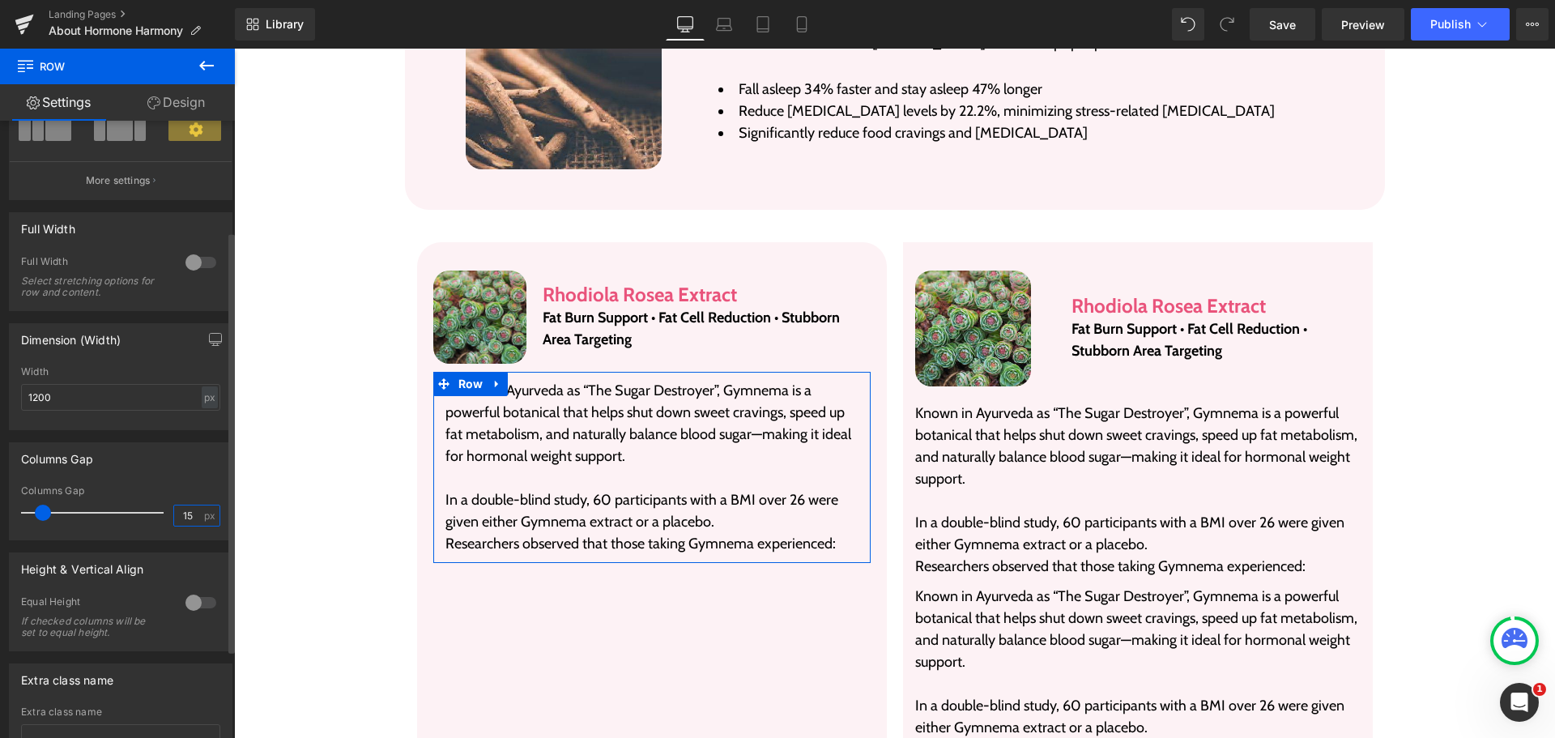
click at [181, 514] on input "15" at bounding box center [188, 515] width 28 height 20
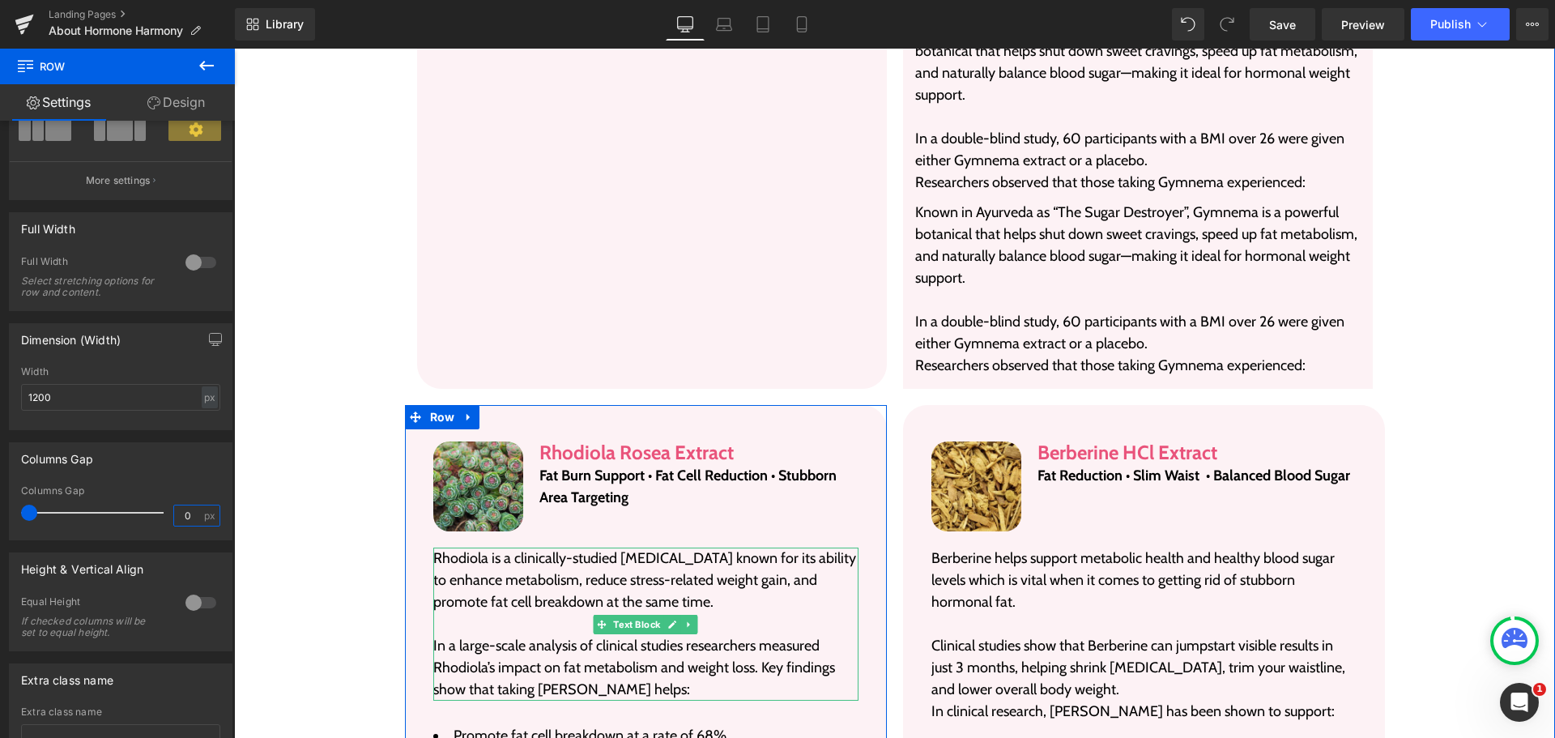
scroll to position [3869, 0]
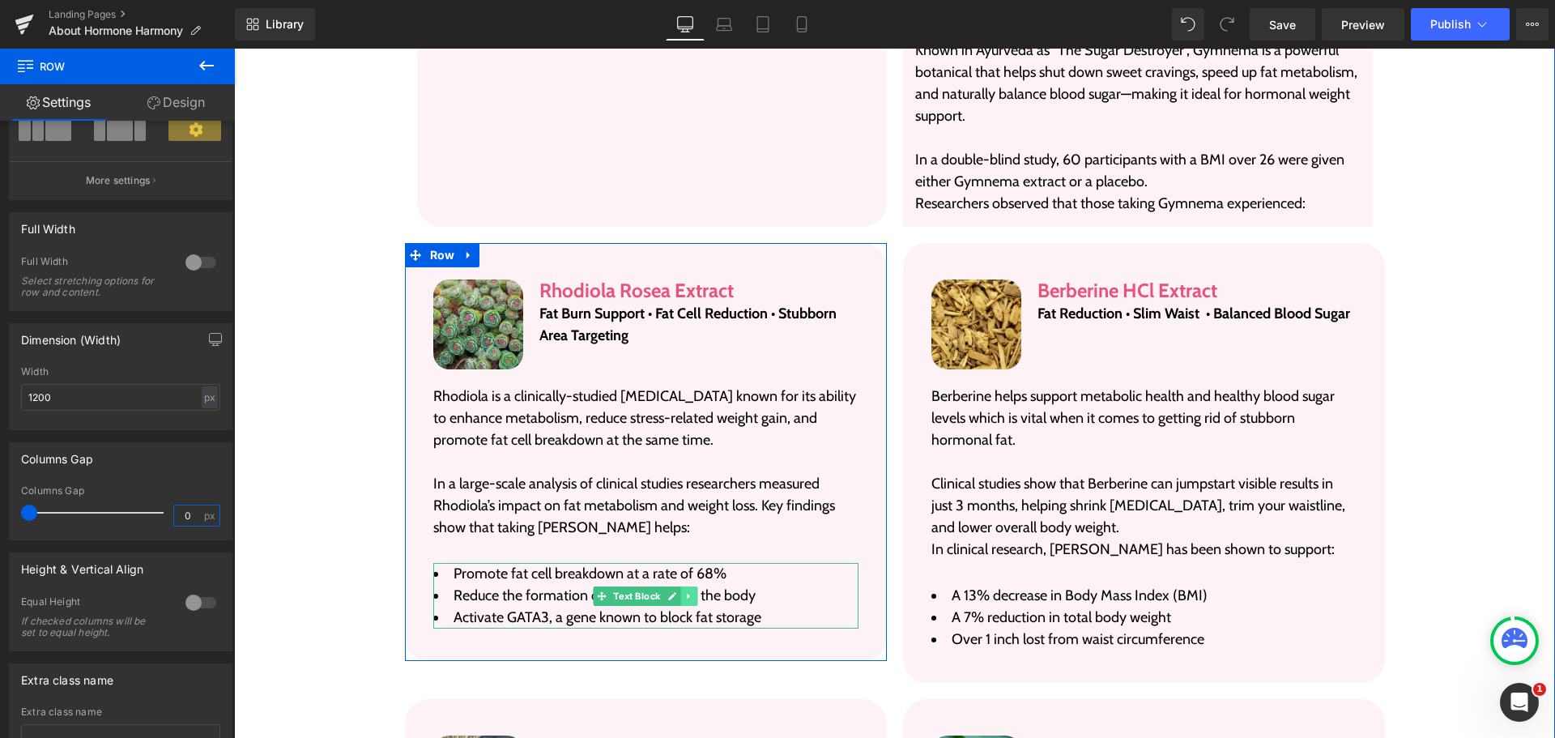
type input "0"
click at [684, 591] on icon at bounding box center [688, 596] width 9 height 10
click at [676, 591] on icon at bounding box center [680, 596] width 9 height 10
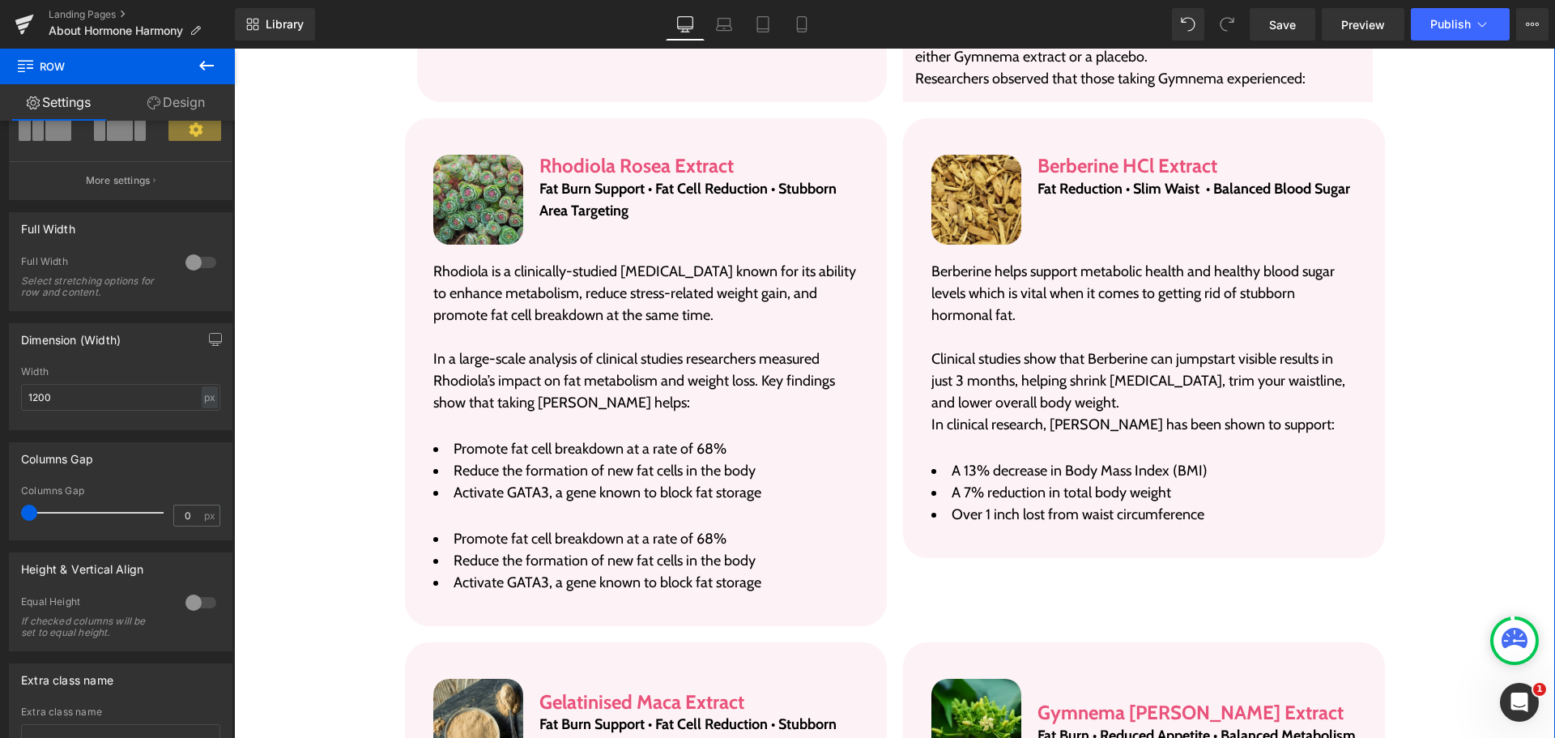
scroll to position [3981, 0]
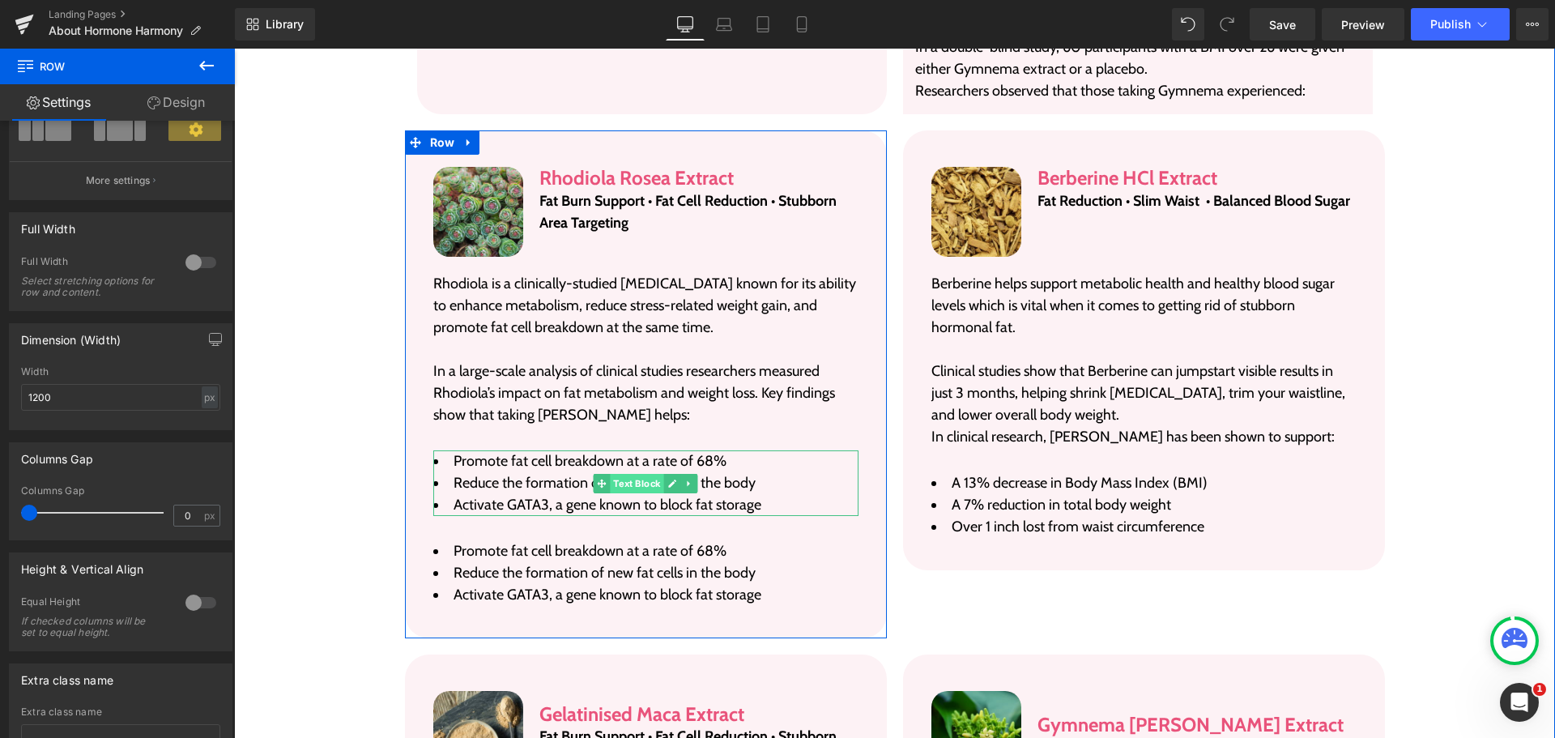
click at [579, 458] on div "Promote fat cell breakdown at a rate of 68% Reduce the formation of new fat cel…" at bounding box center [645, 483] width 425 height 66
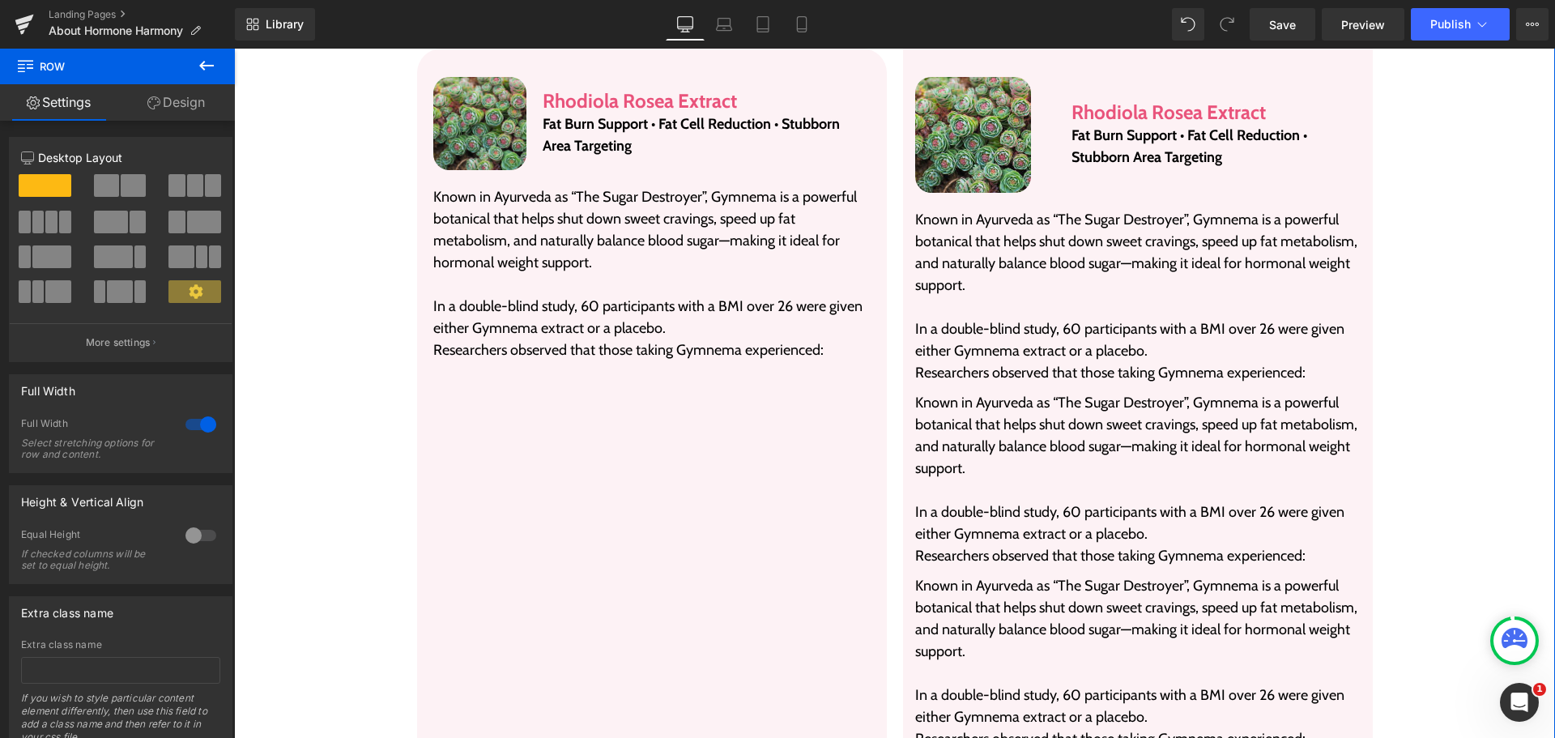
scroll to position [3171, 0]
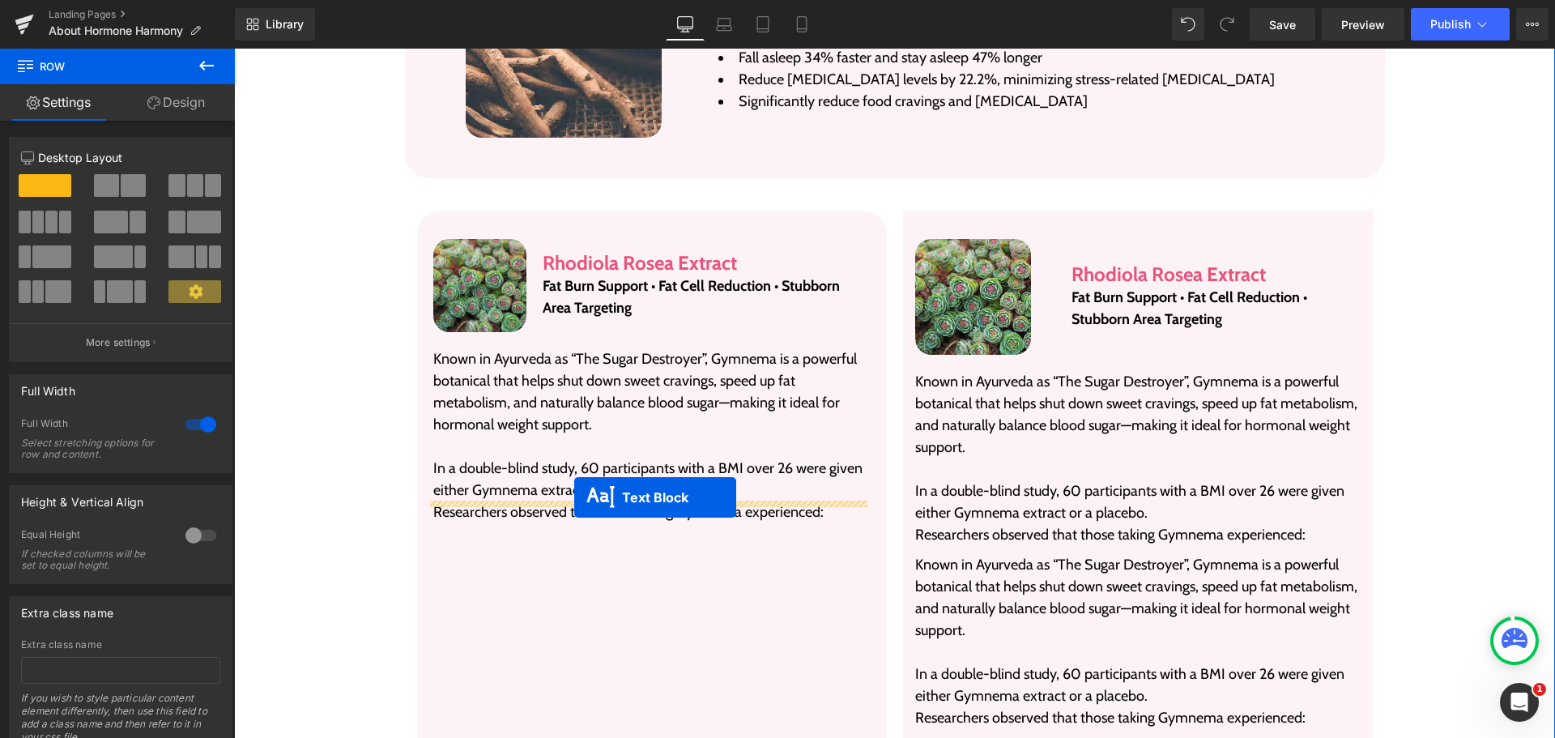
drag, startPoint x: 595, startPoint y: 462, endPoint x: 574, endPoint y: 497, distance: 41.0
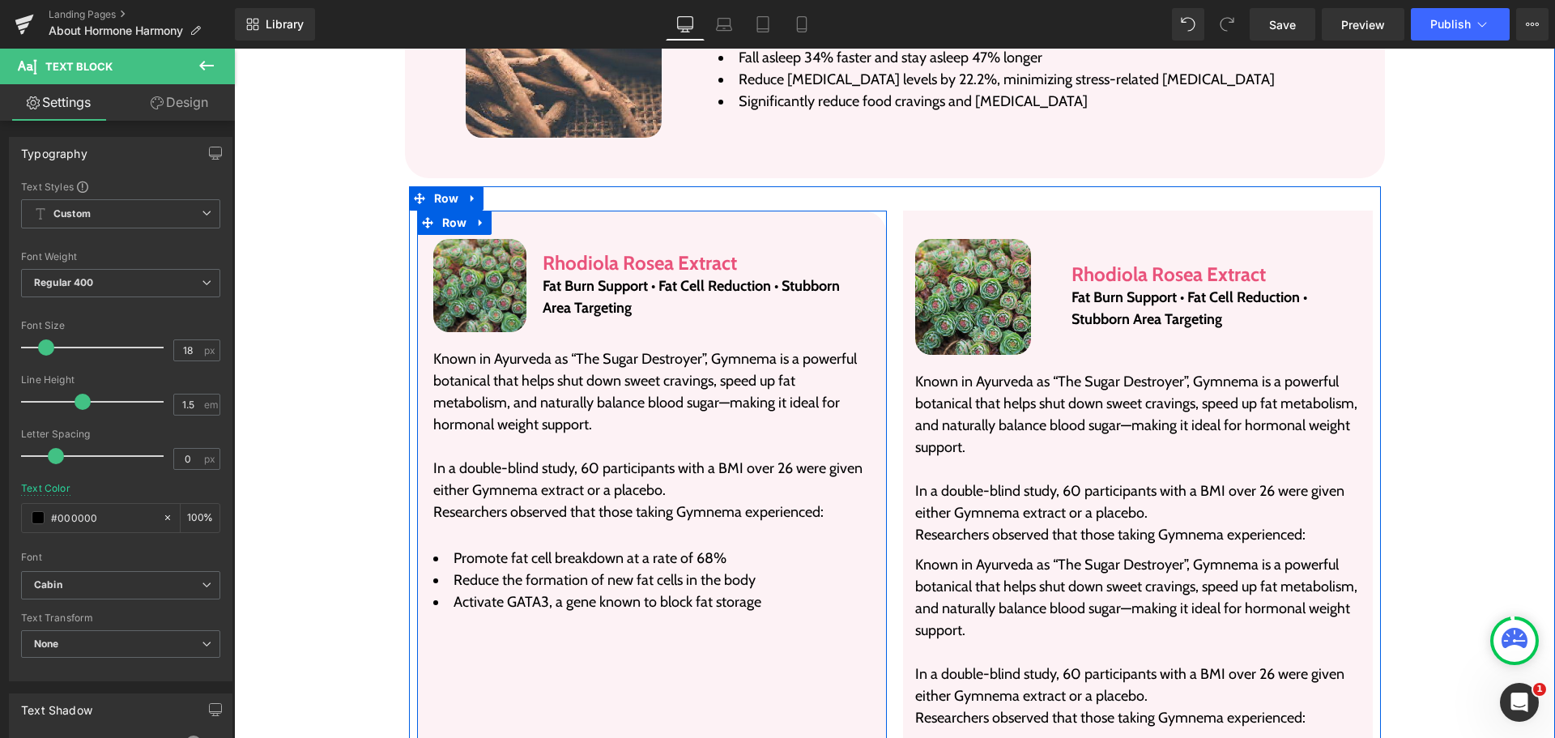
click at [667, 723] on div "Image Rhodiola Rosea Extract Heading Fat Burn Support • Fat Cell Reduction • St…" at bounding box center [652, 568] width 470 height 714
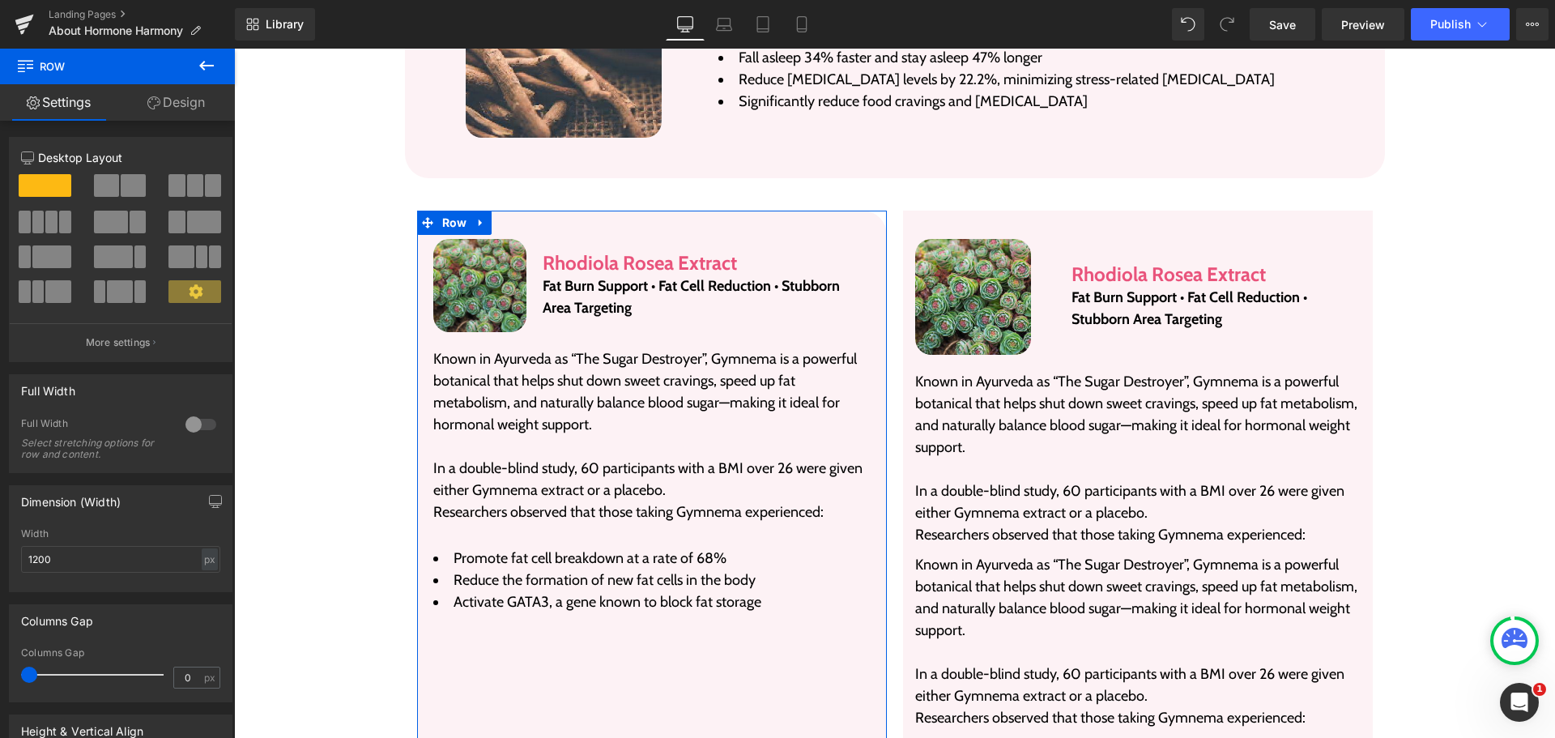
click at [177, 101] on link "Design" at bounding box center [175, 102] width 117 height 36
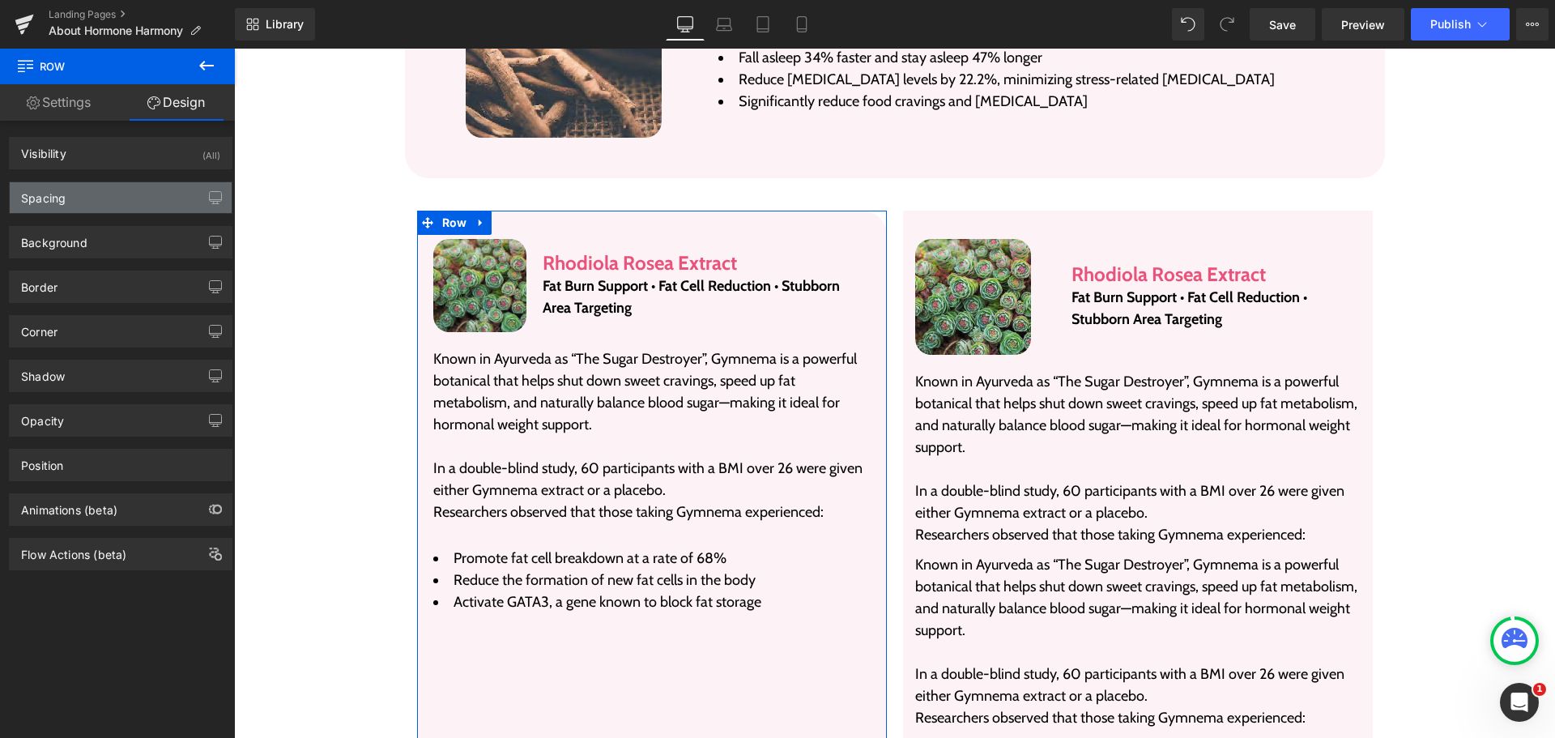
type input "0"
type input "5"
type input "20"
type input "5"
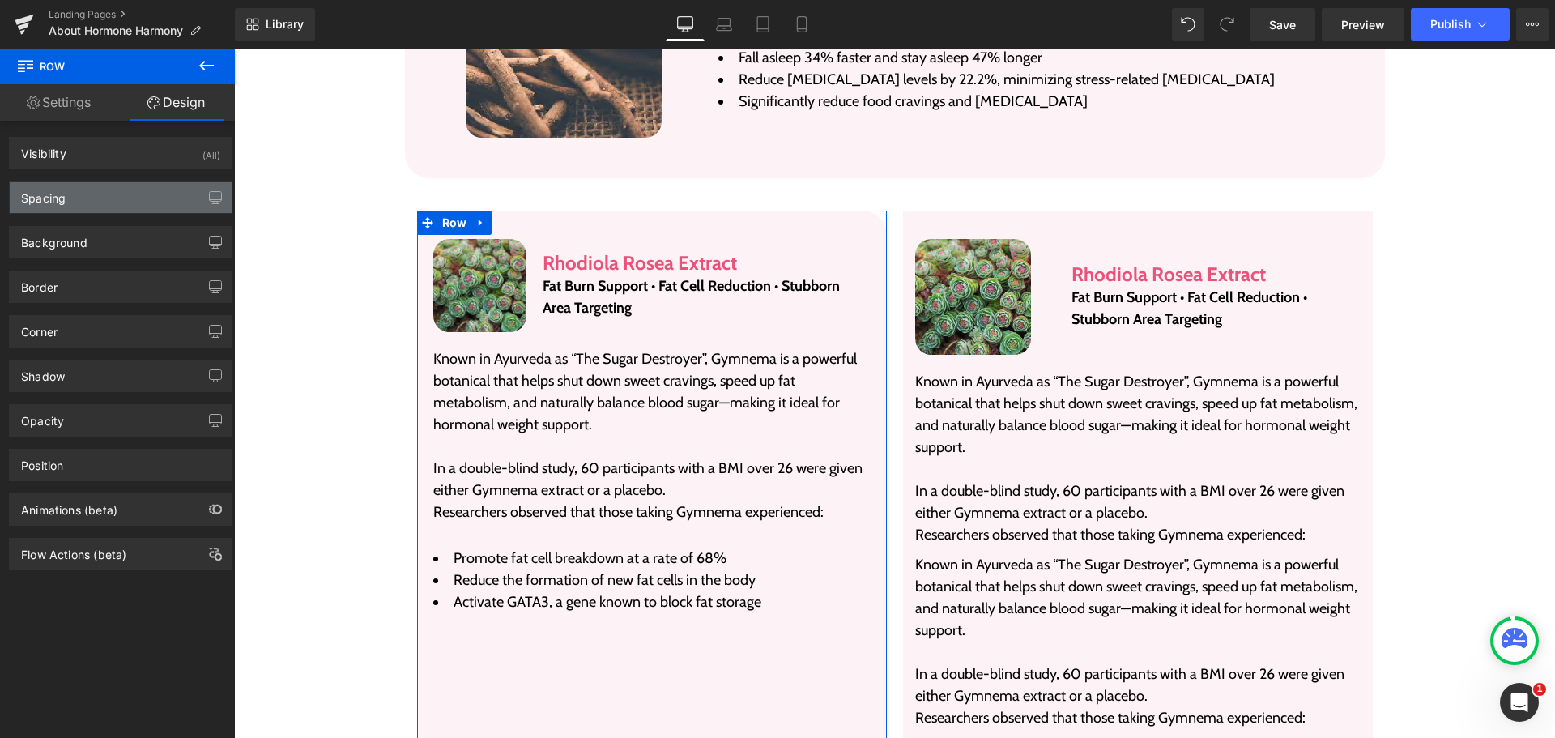
type input "20"
click at [109, 201] on div "Spacing" at bounding box center [121, 197] width 222 height 31
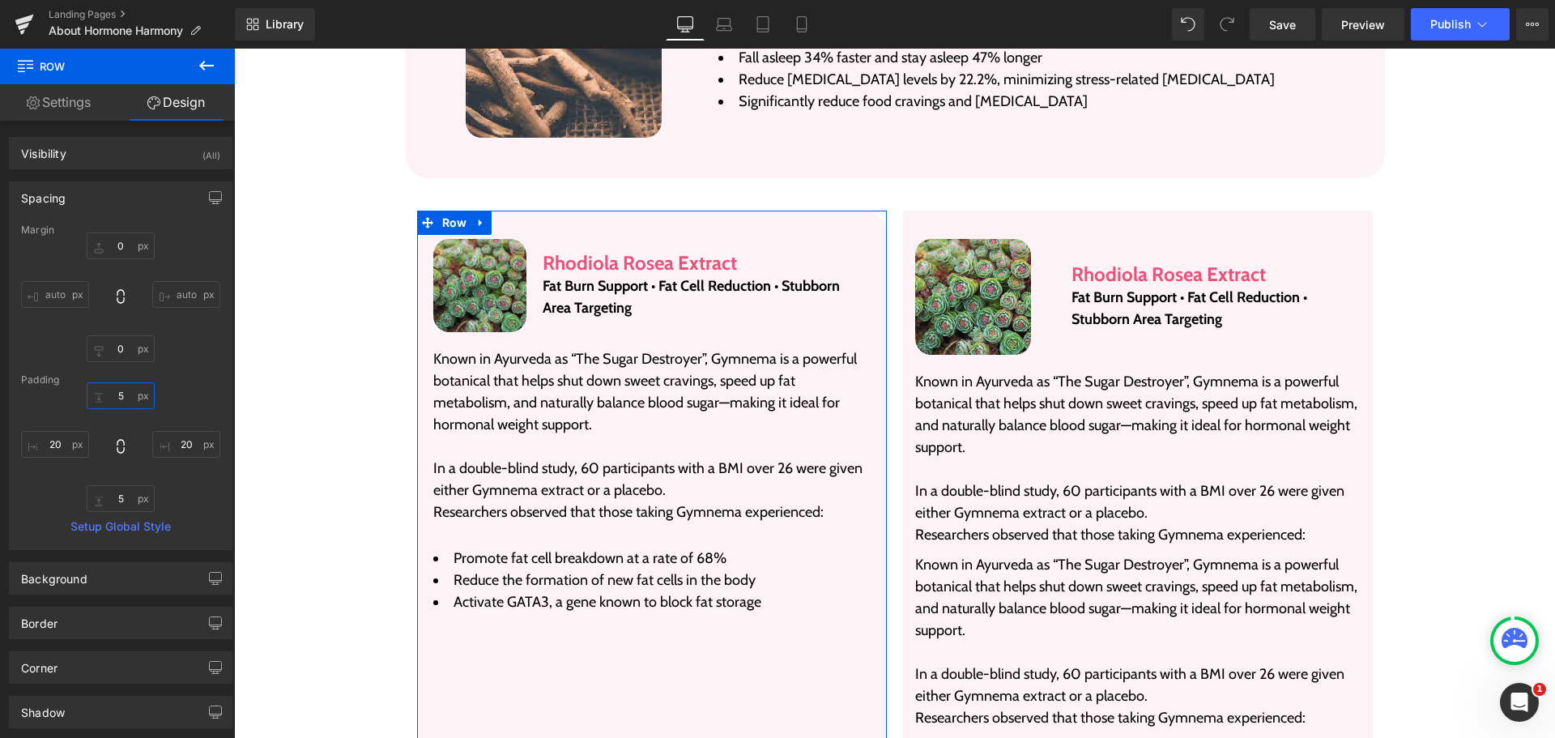
click at [119, 399] on input "5" at bounding box center [121, 395] width 68 height 27
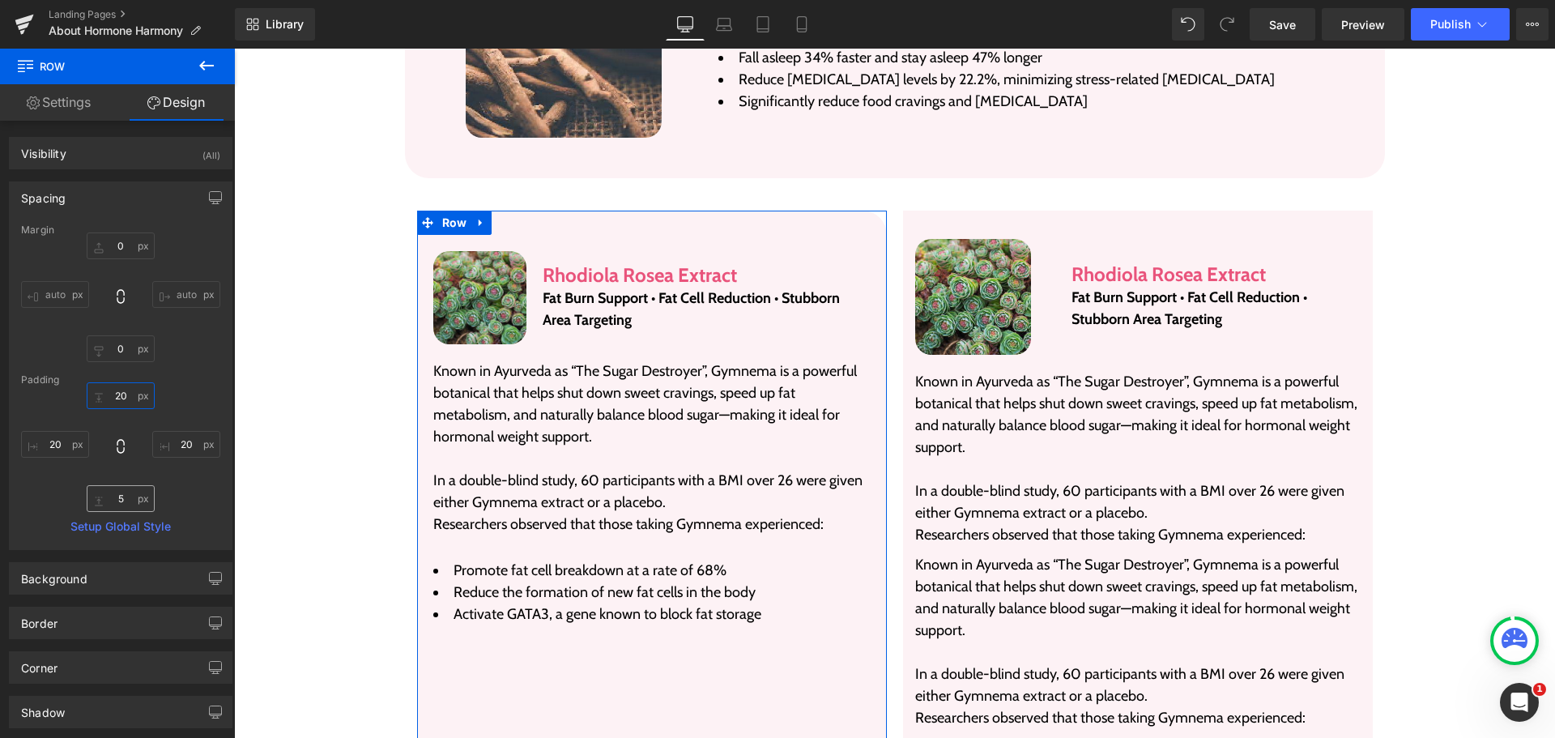
type input "20"
click at [111, 493] on input "5" at bounding box center [121, 498] width 68 height 27
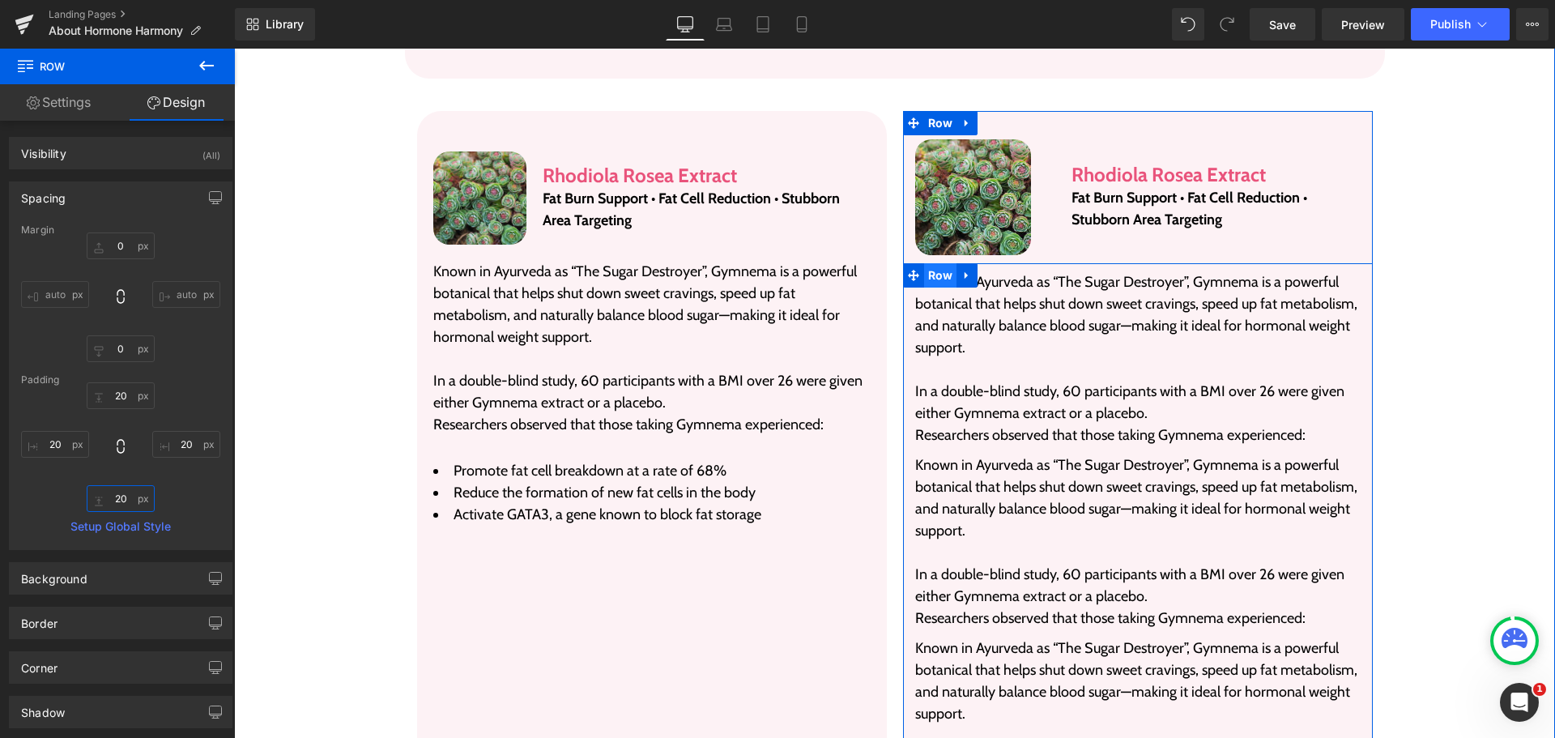
scroll to position [3252, 0]
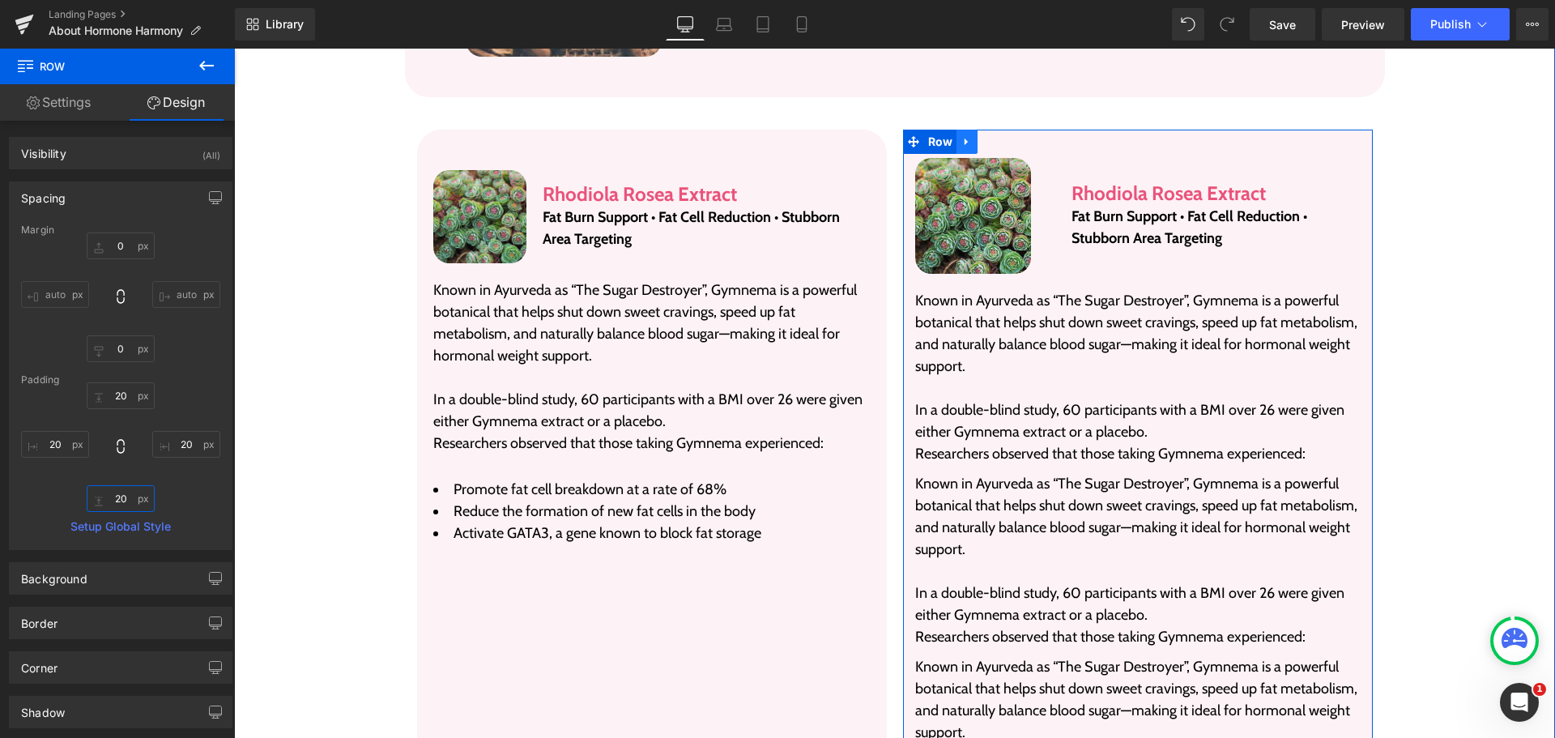
type input "20"
click at [962, 135] on icon at bounding box center [967, 141] width 11 height 12
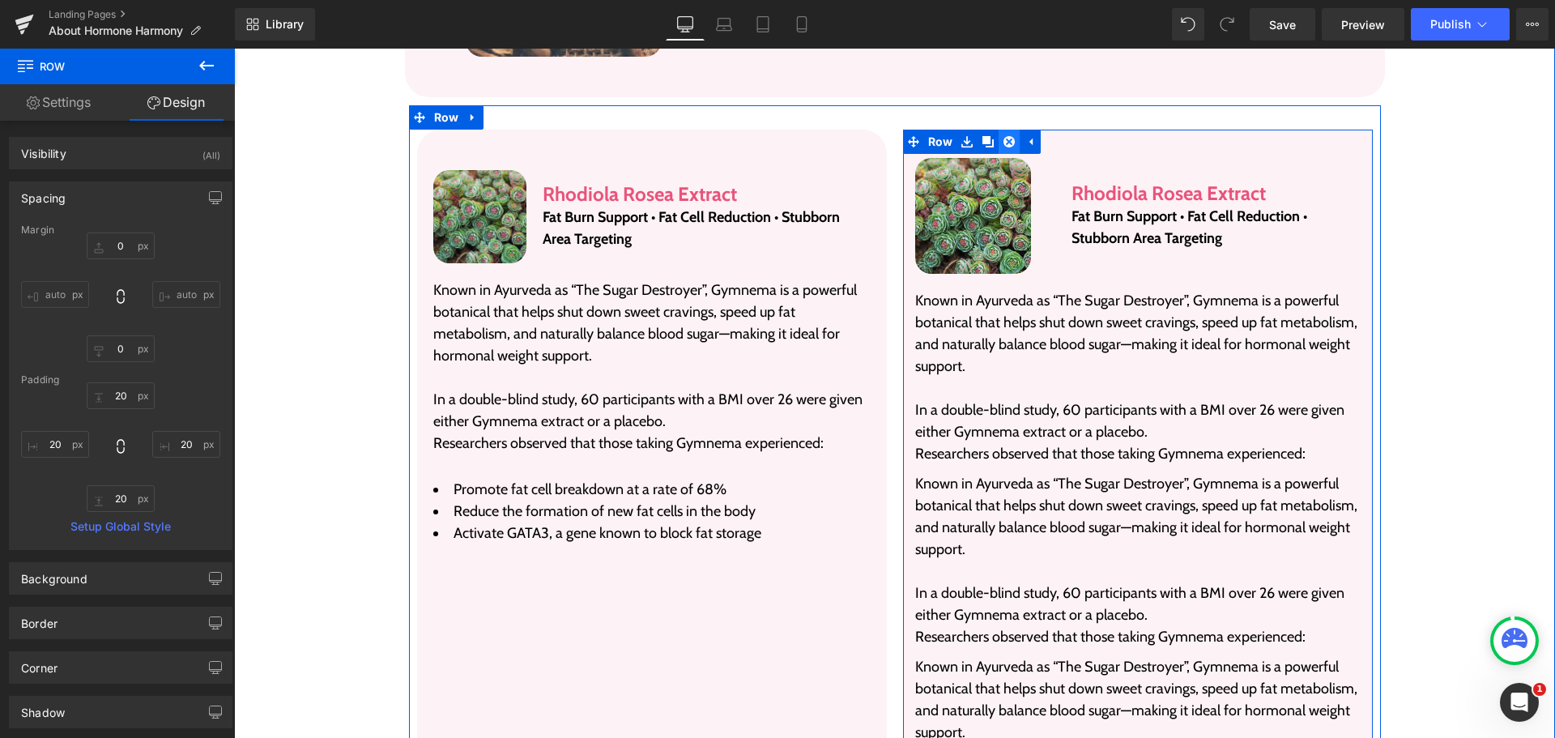
click at [1004, 136] on icon at bounding box center [1009, 141] width 11 height 11
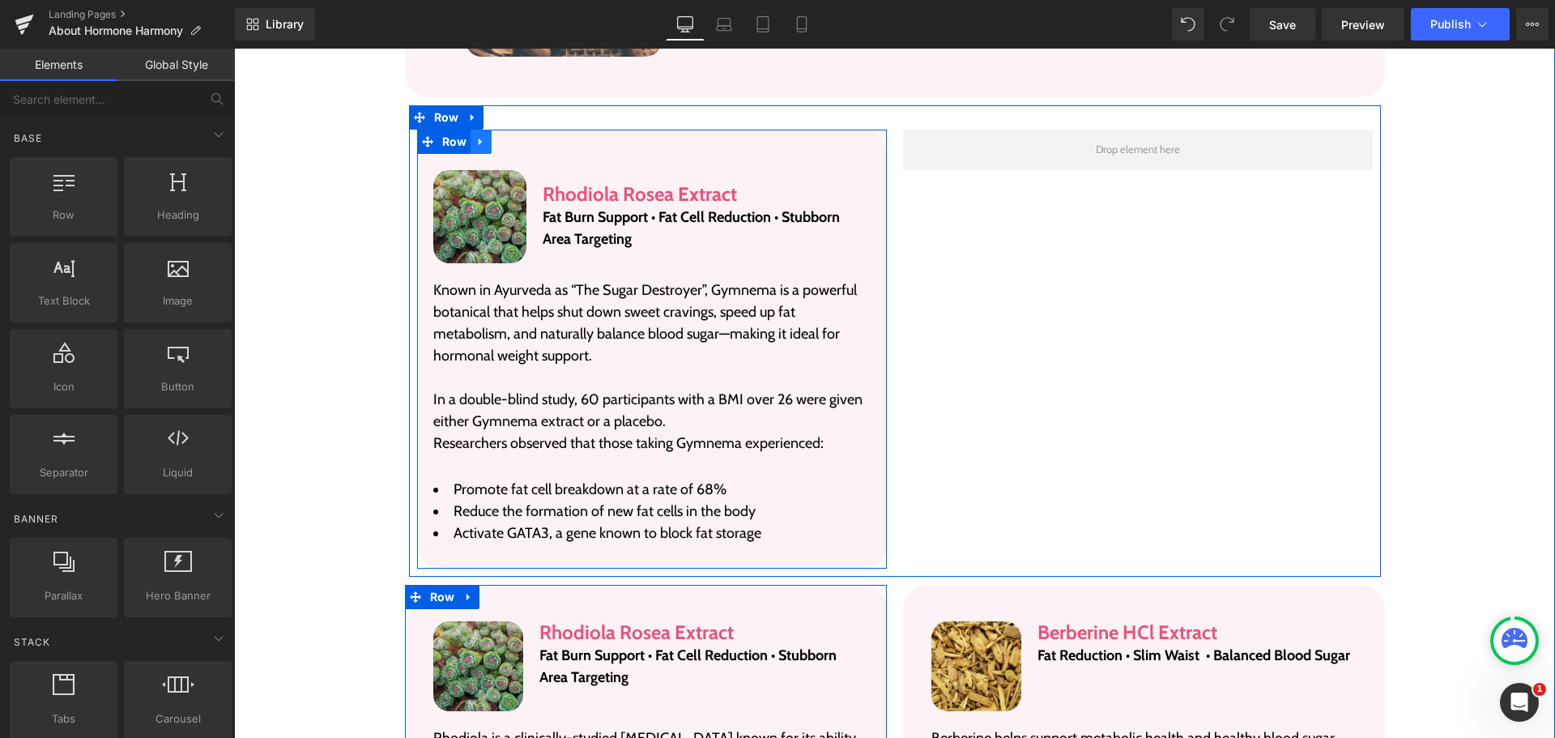
click at [478, 135] on icon at bounding box center [480, 141] width 11 height 12
click at [497, 136] on icon at bounding box center [502, 141] width 11 height 11
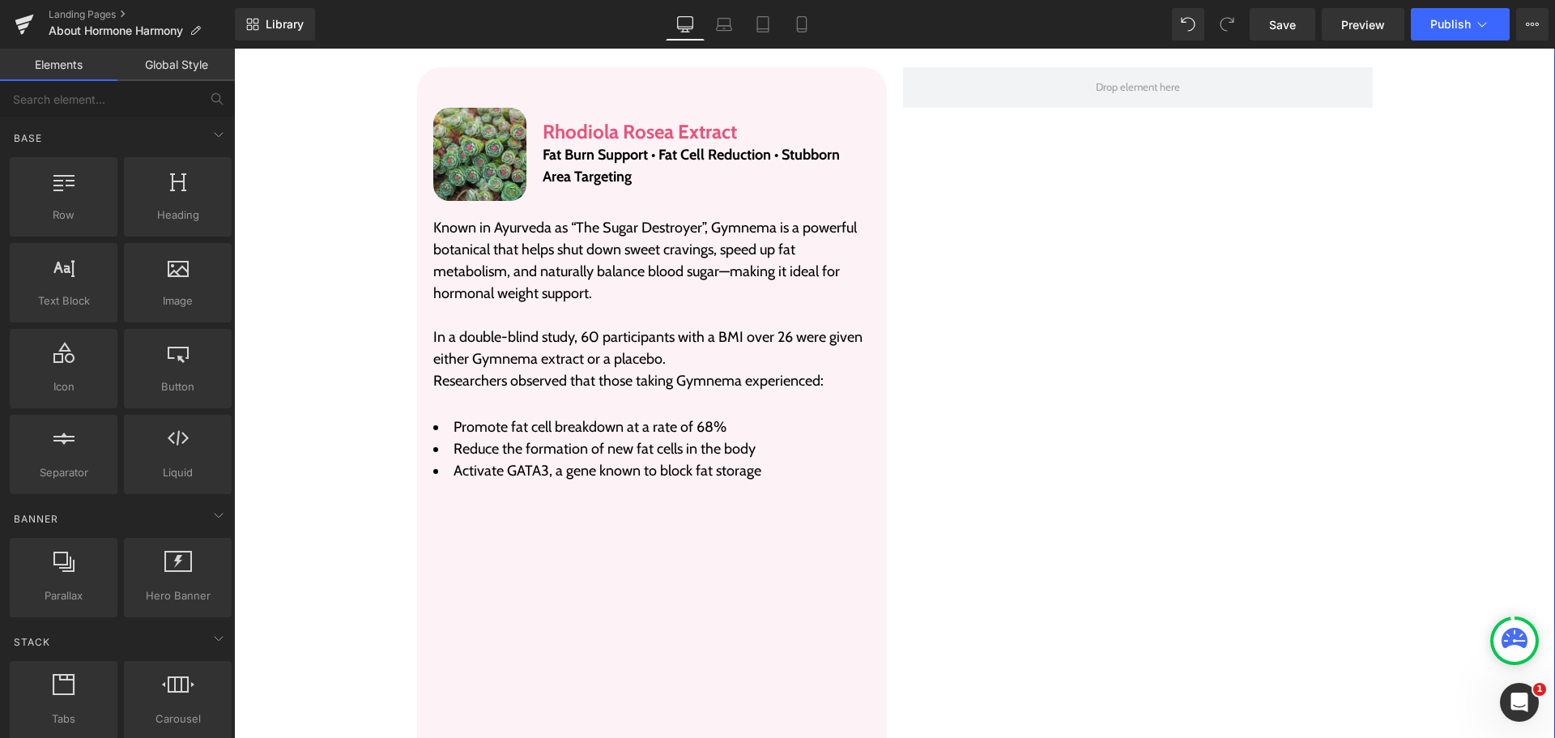
scroll to position [3072, 0]
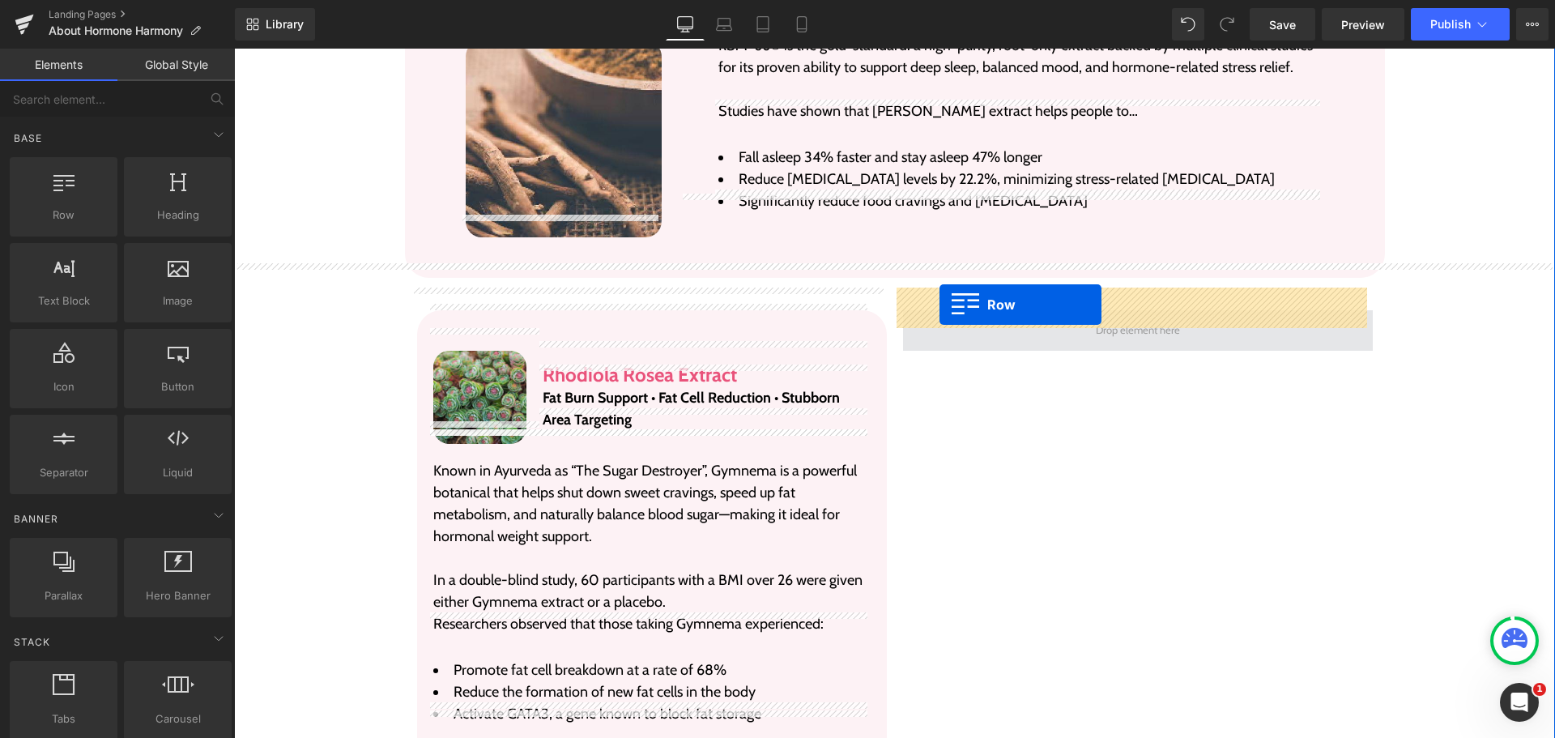
drag, startPoint x: 446, startPoint y: 305, endPoint x: 942, endPoint y: 303, distance: 496.6
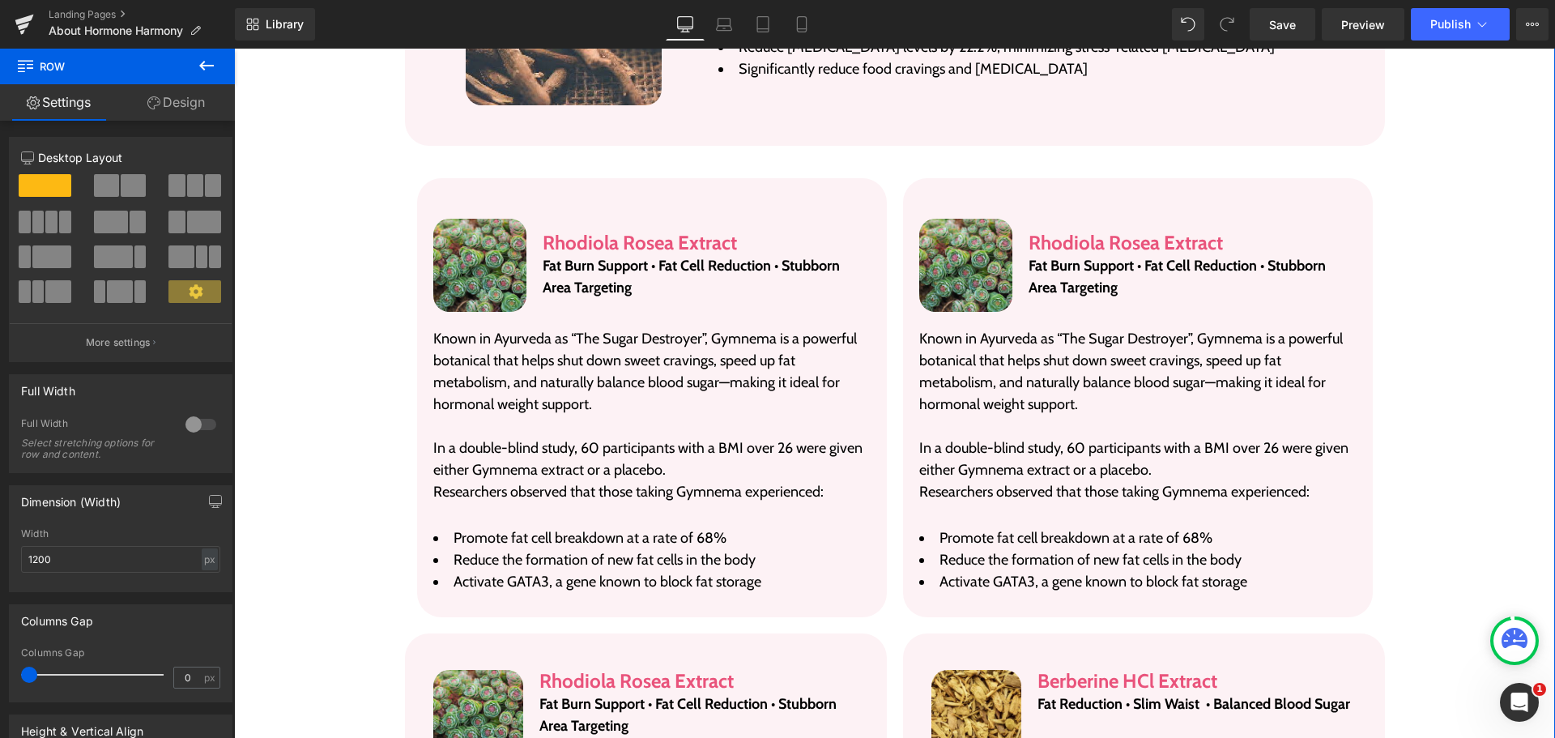
scroll to position [3234, 0]
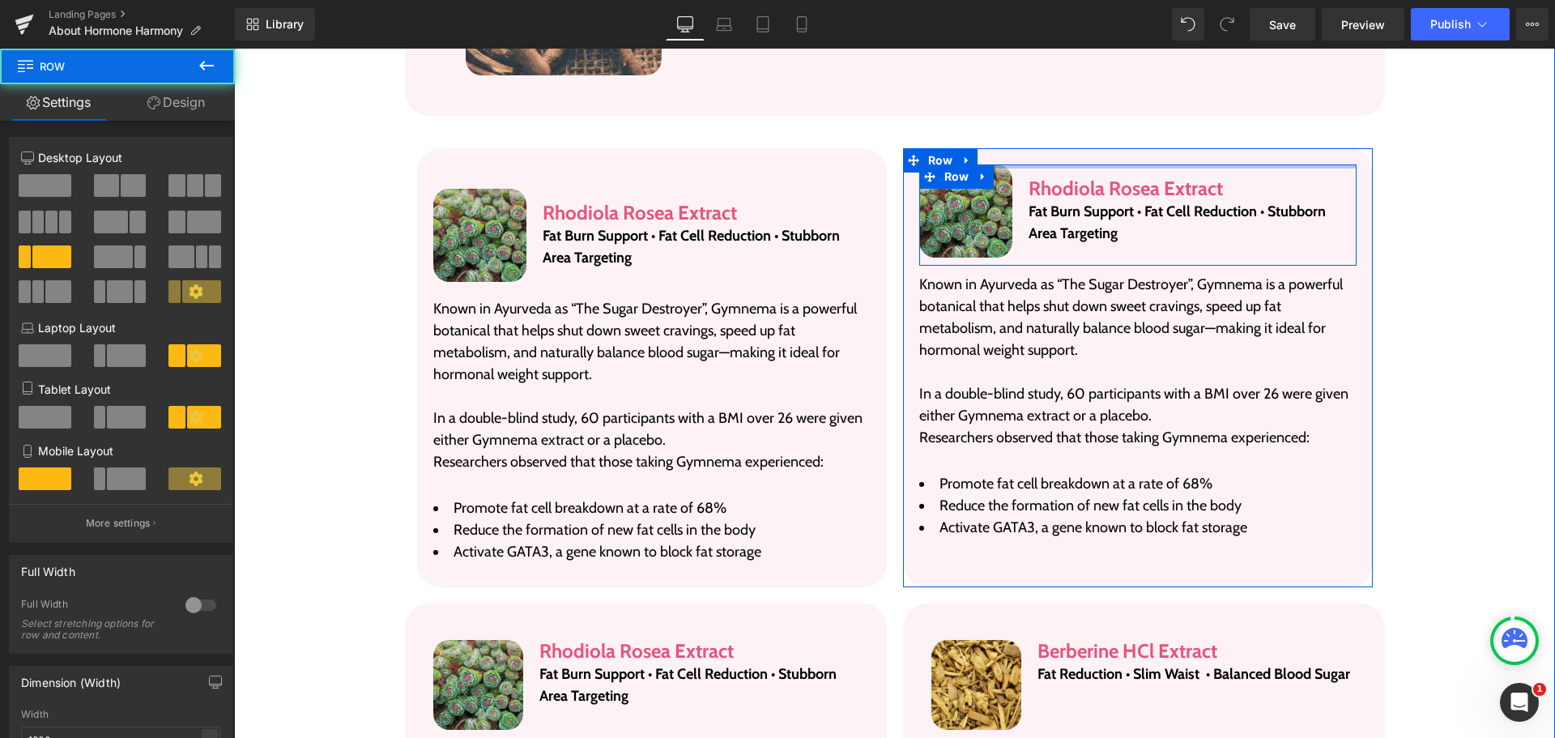
drag, startPoint x: 1069, startPoint y: 155, endPoint x: 1060, endPoint y: 81, distance: 74.4
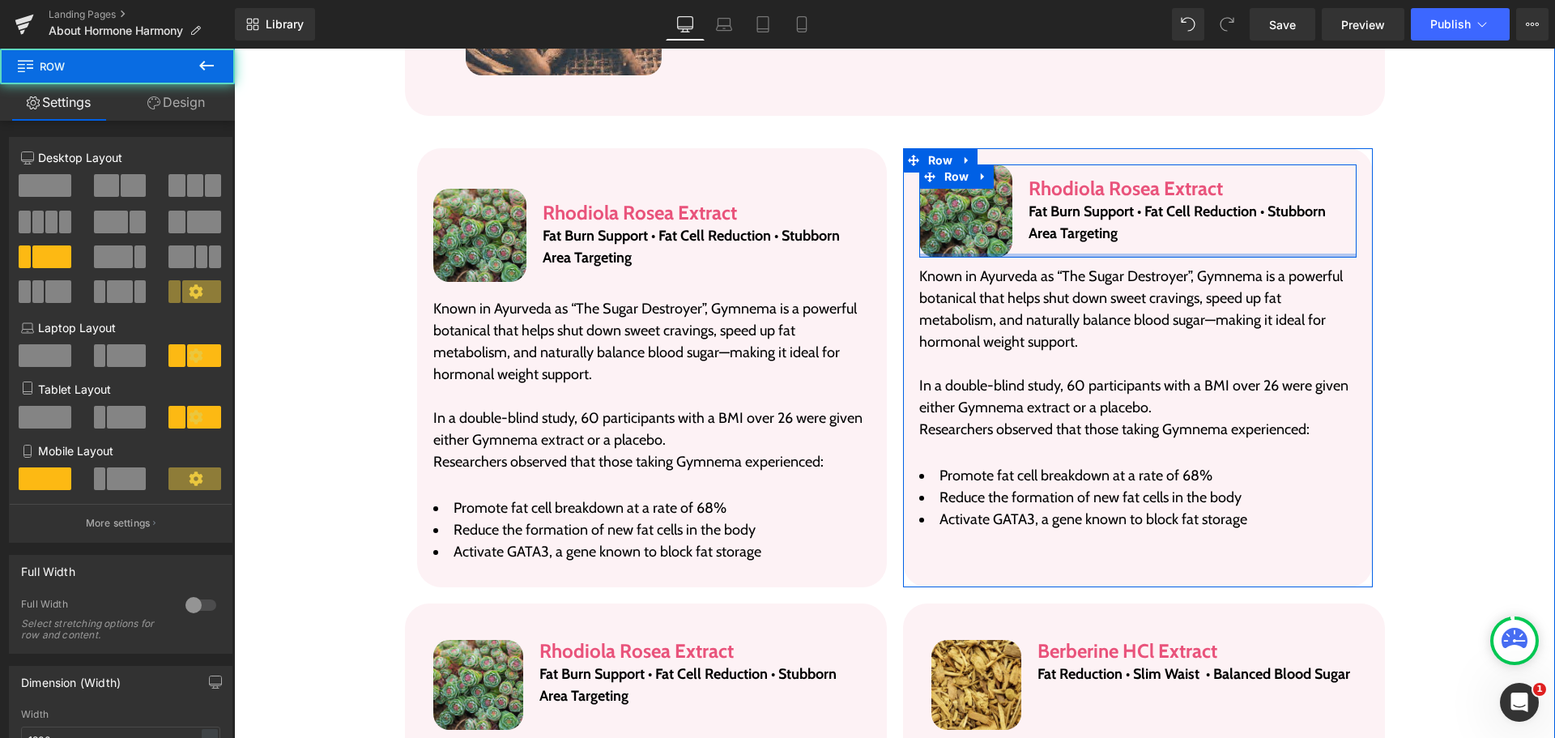
drag, startPoint x: 1065, startPoint y: 239, endPoint x: 1043, endPoint y: 162, distance: 80.0
click at [1043, 164] on div "Image Rhodiola Rosea Extract Heading Fat Burn Support • Fat Cell Reduction • St…" at bounding box center [1137, 210] width 437 height 93
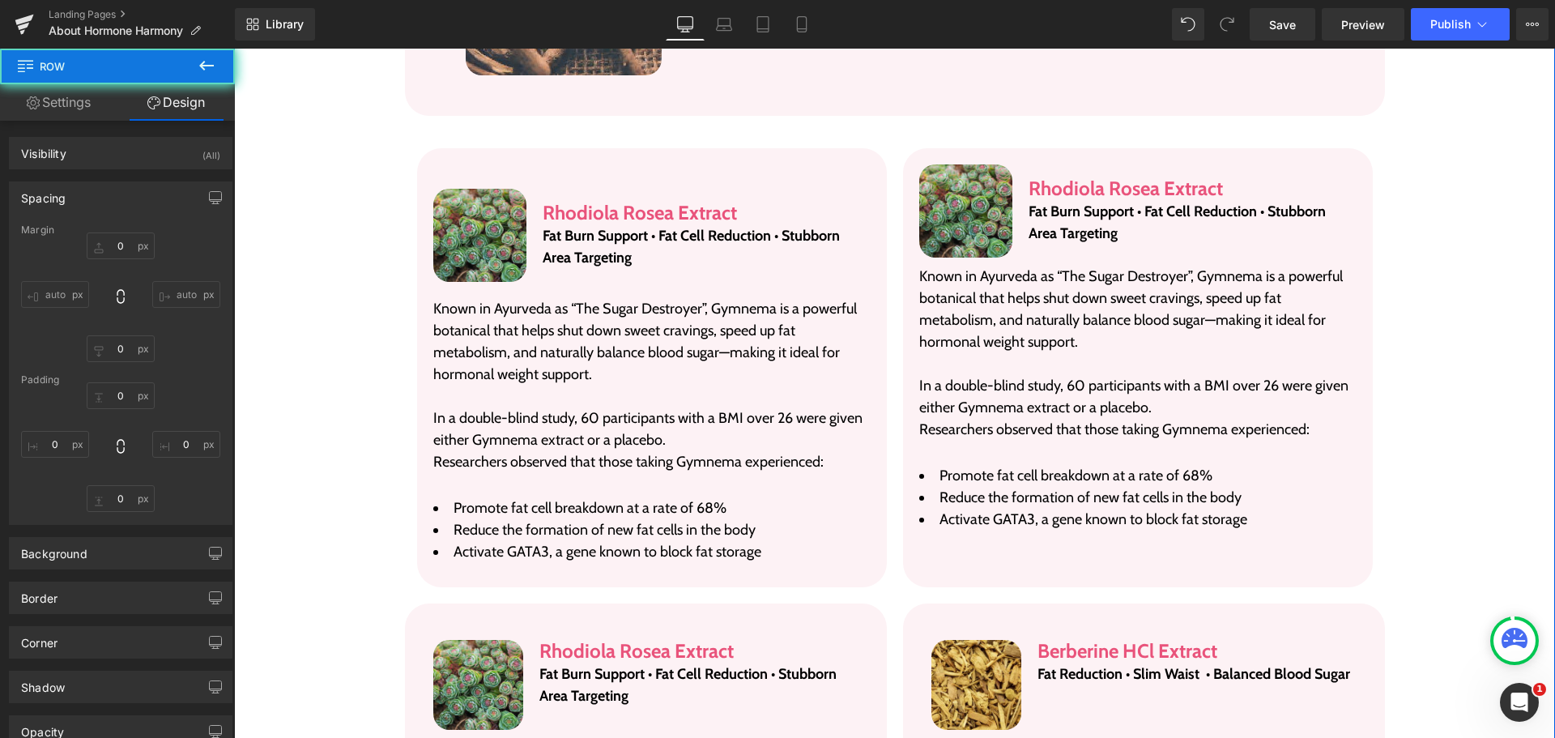
type input "0"
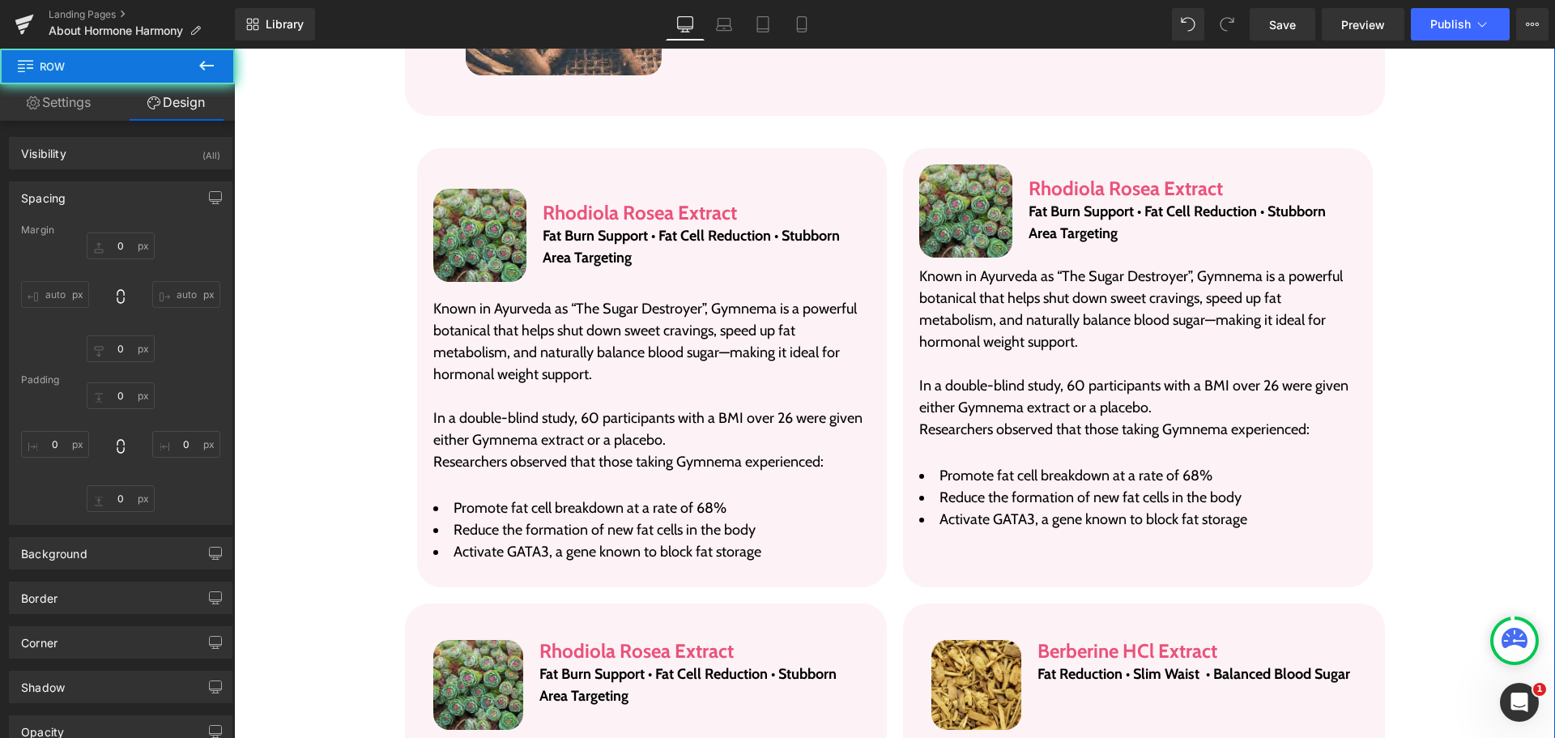
type input "0"
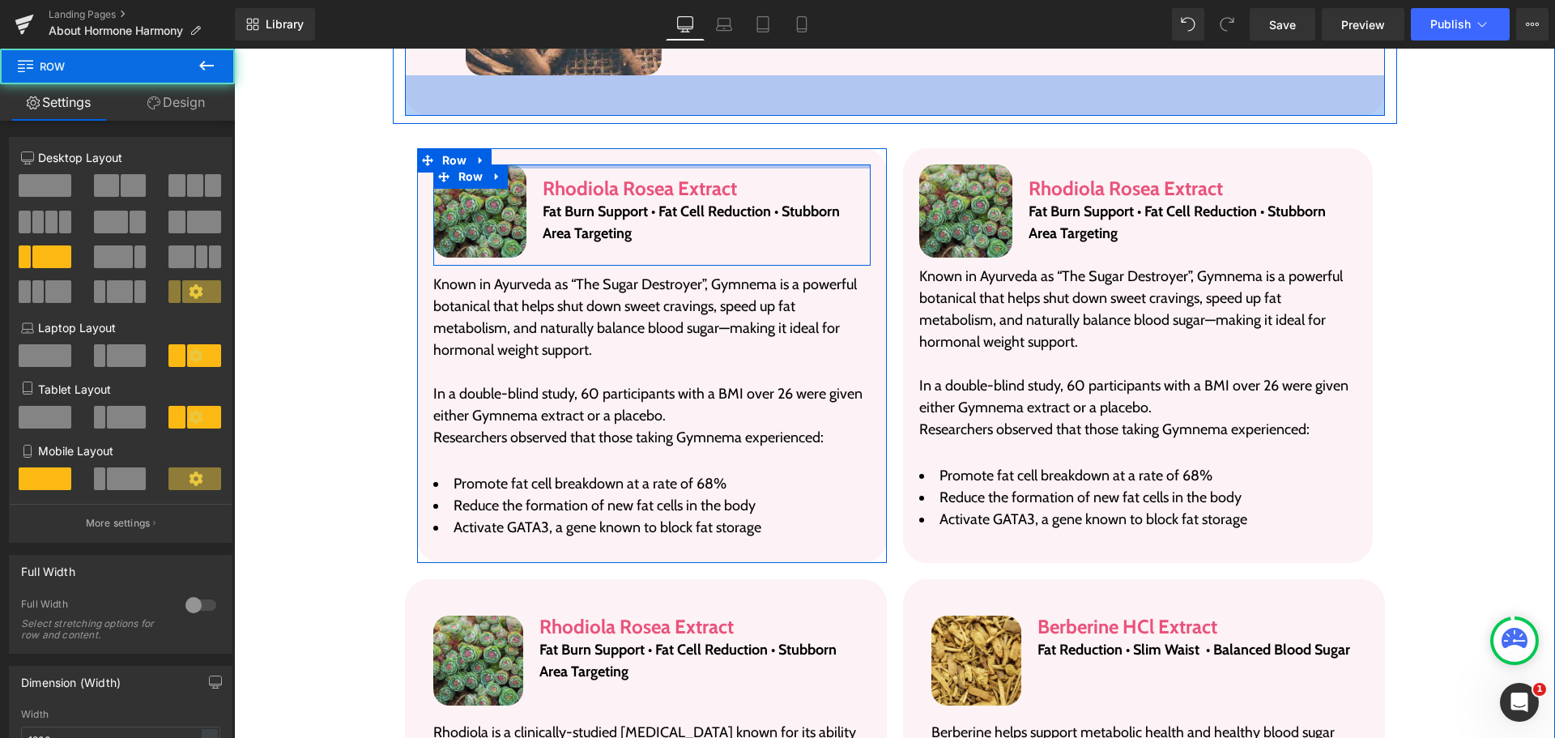
drag, startPoint x: 626, startPoint y: 147, endPoint x: 620, endPoint y: 92, distance: 56.2
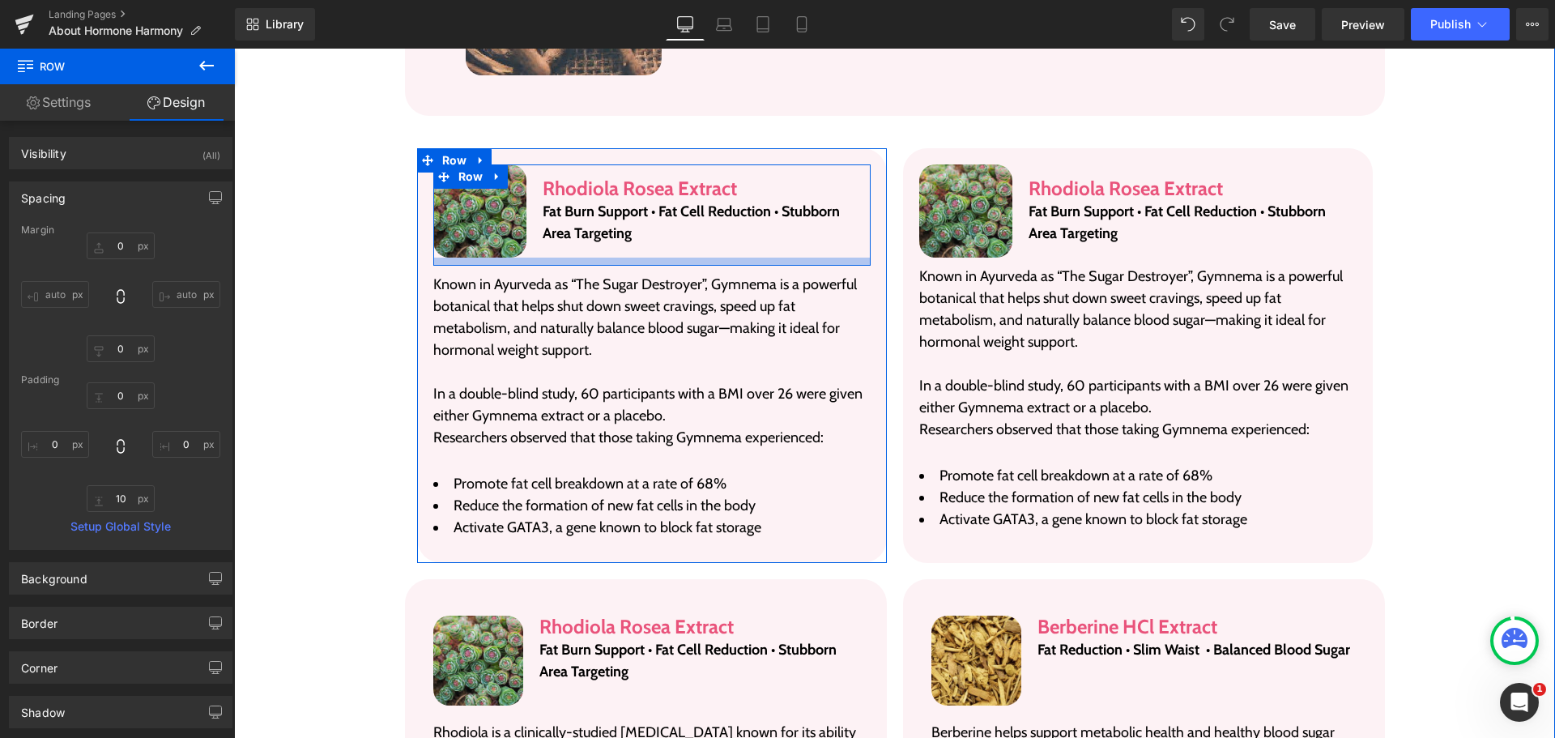
type input "0px"
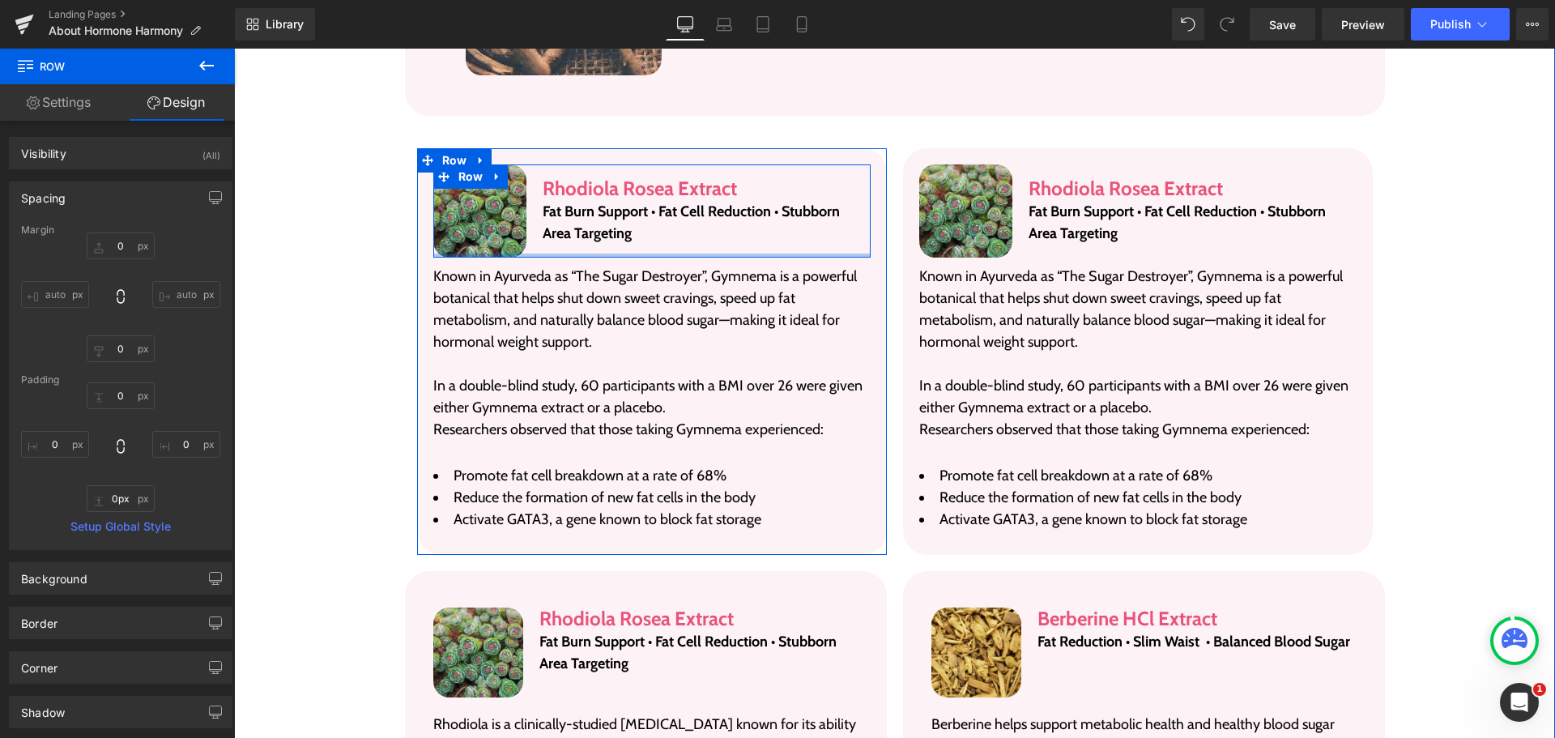
drag, startPoint x: 534, startPoint y: 236, endPoint x: 527, endPoint y: 197, distance: 39.6
click at [527, 197] on div "Image Rhodiola Rosea Extract Heading Fat Burn Support • Fat Cell Reduction • St…" at bounding box center [651, 210] width 437 height 93
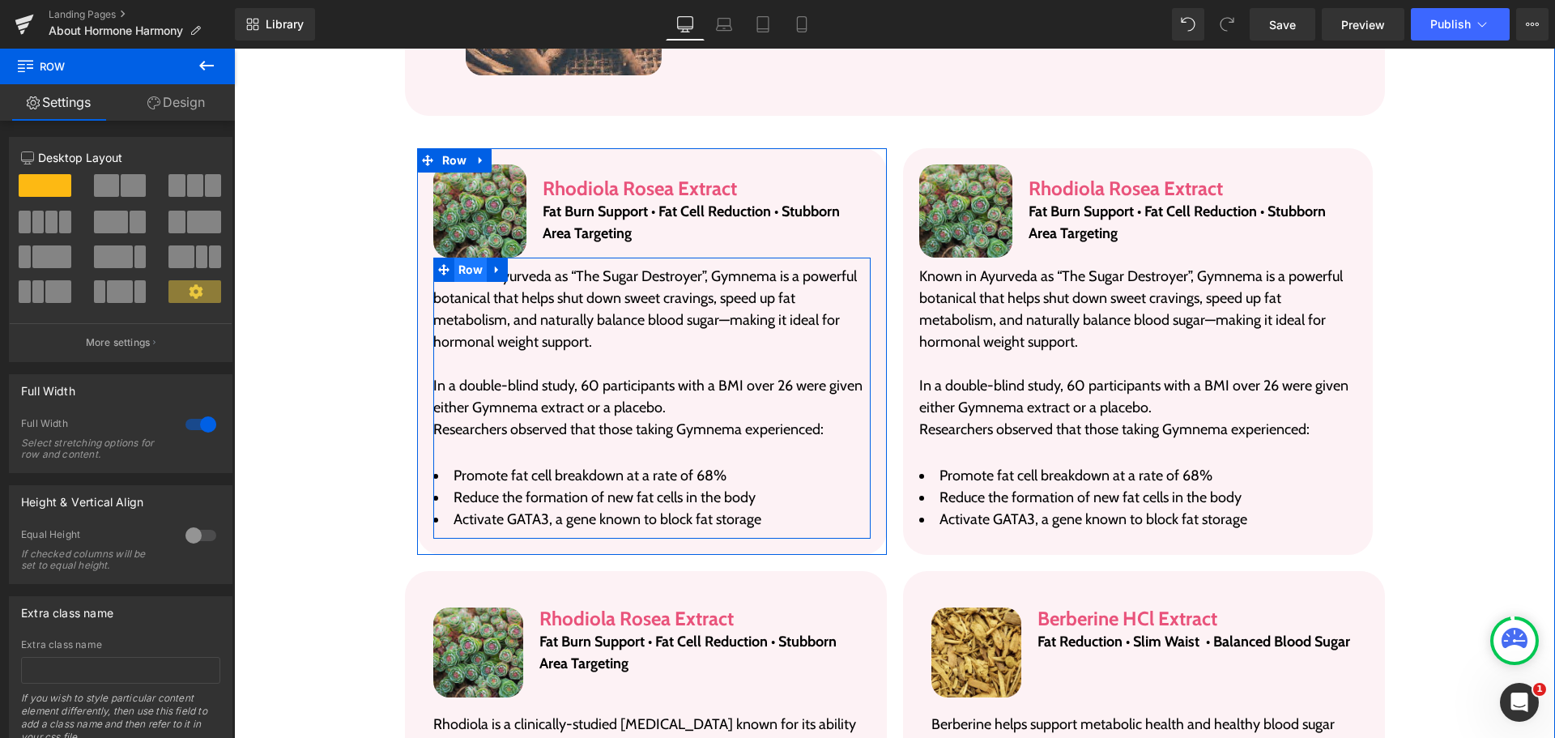
click at [461, 258] on span "Row" at bounding box center [470, 270] width 33 height 24
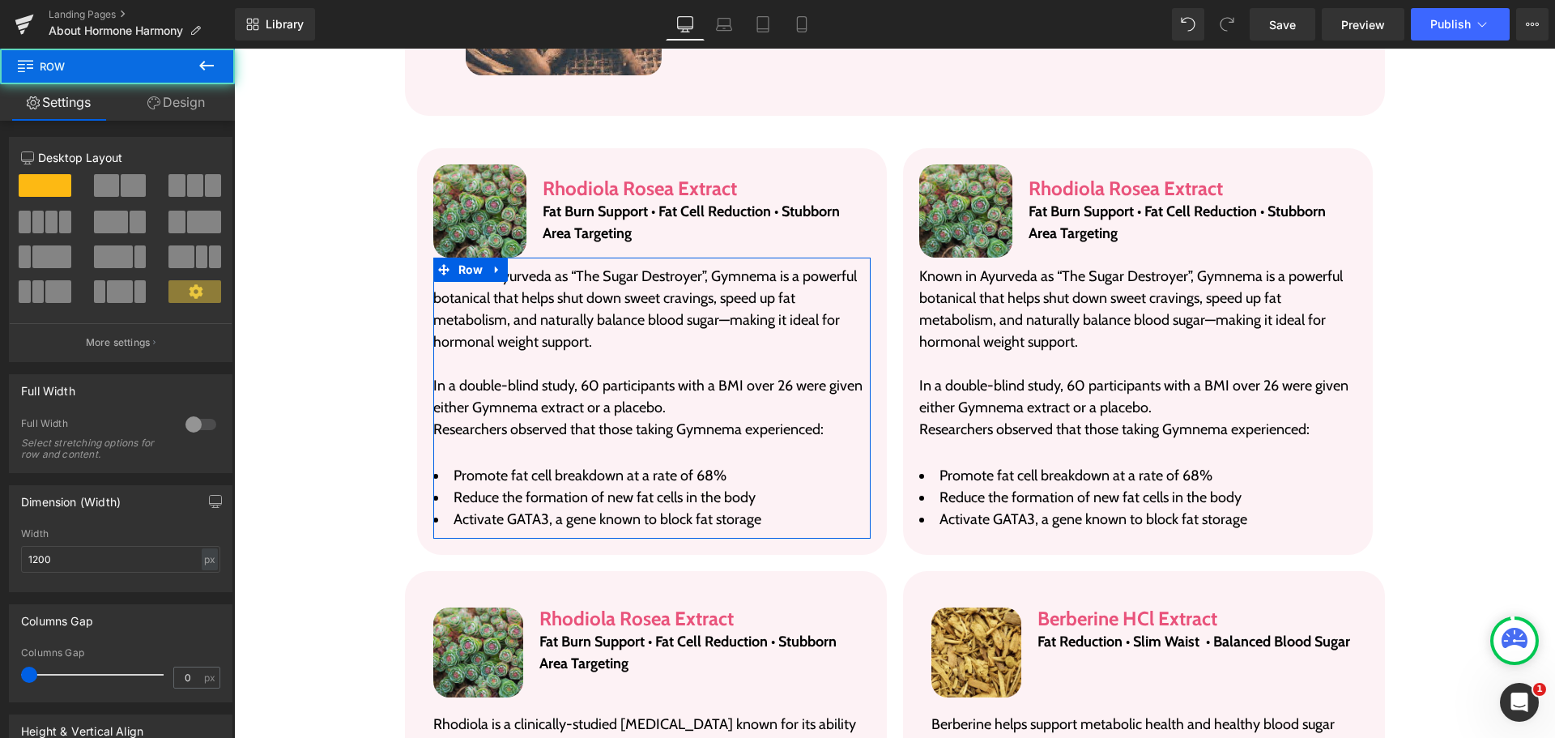
drag, startPoint x: 178, startPoint y: 93, endPoint x: 118, endPoint y: 198, distance: 121.2
click at [178, 93] on link "Design" at bounding box center [175, 102] width 117 height 36
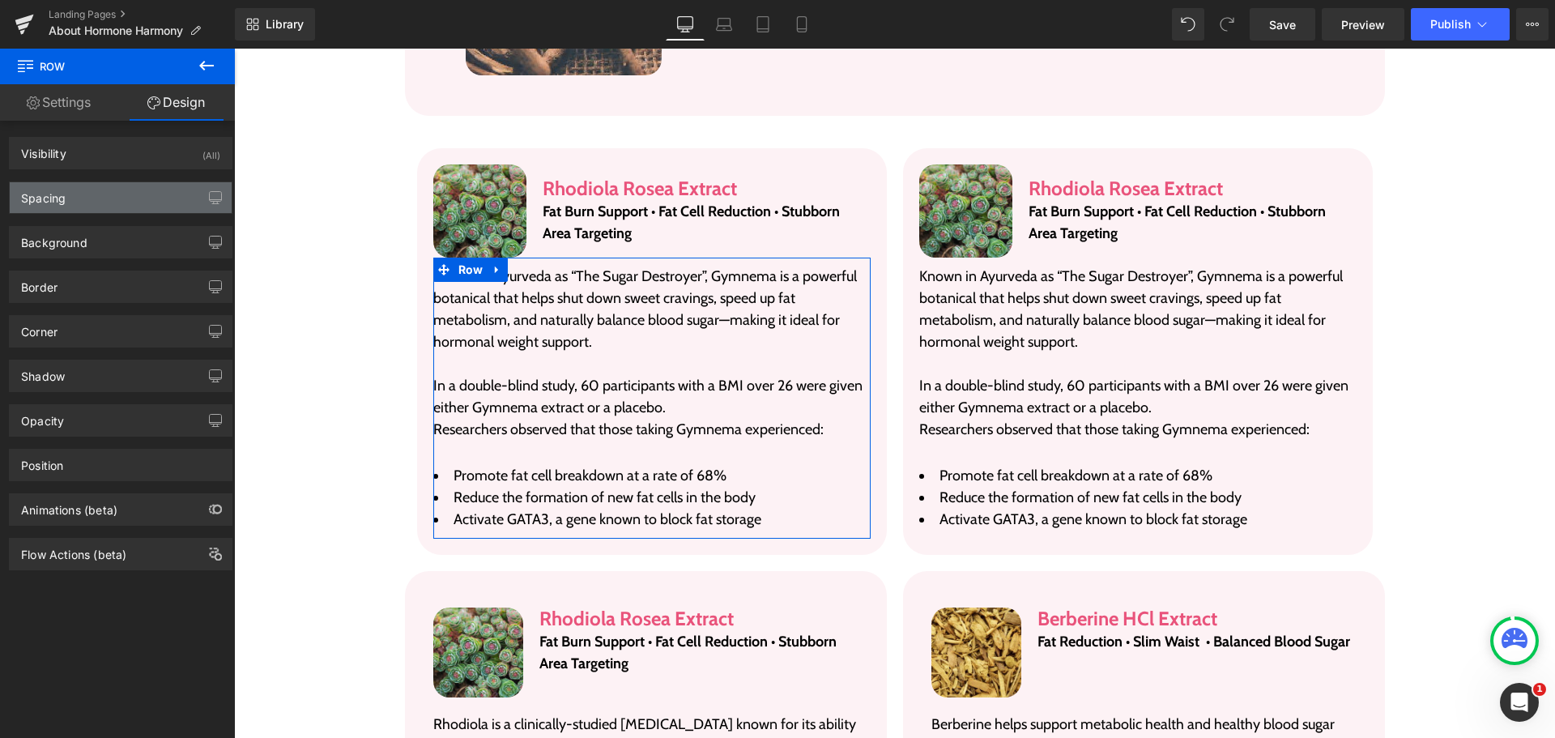
type input "0"
type input "10"
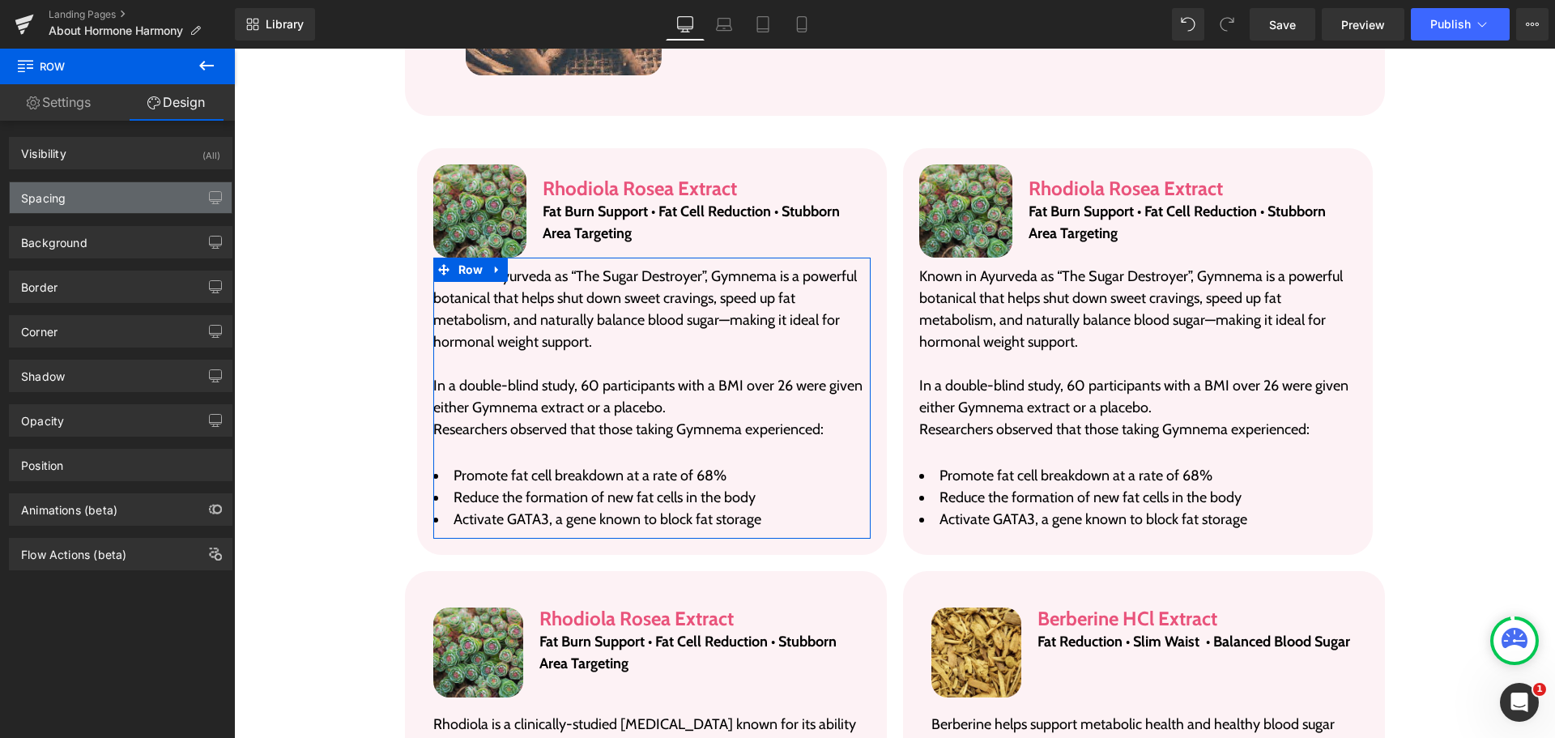
type input "0"
click at [118, 198] on div "Spacing" at bounding box center [121, 197] width 222 height 31
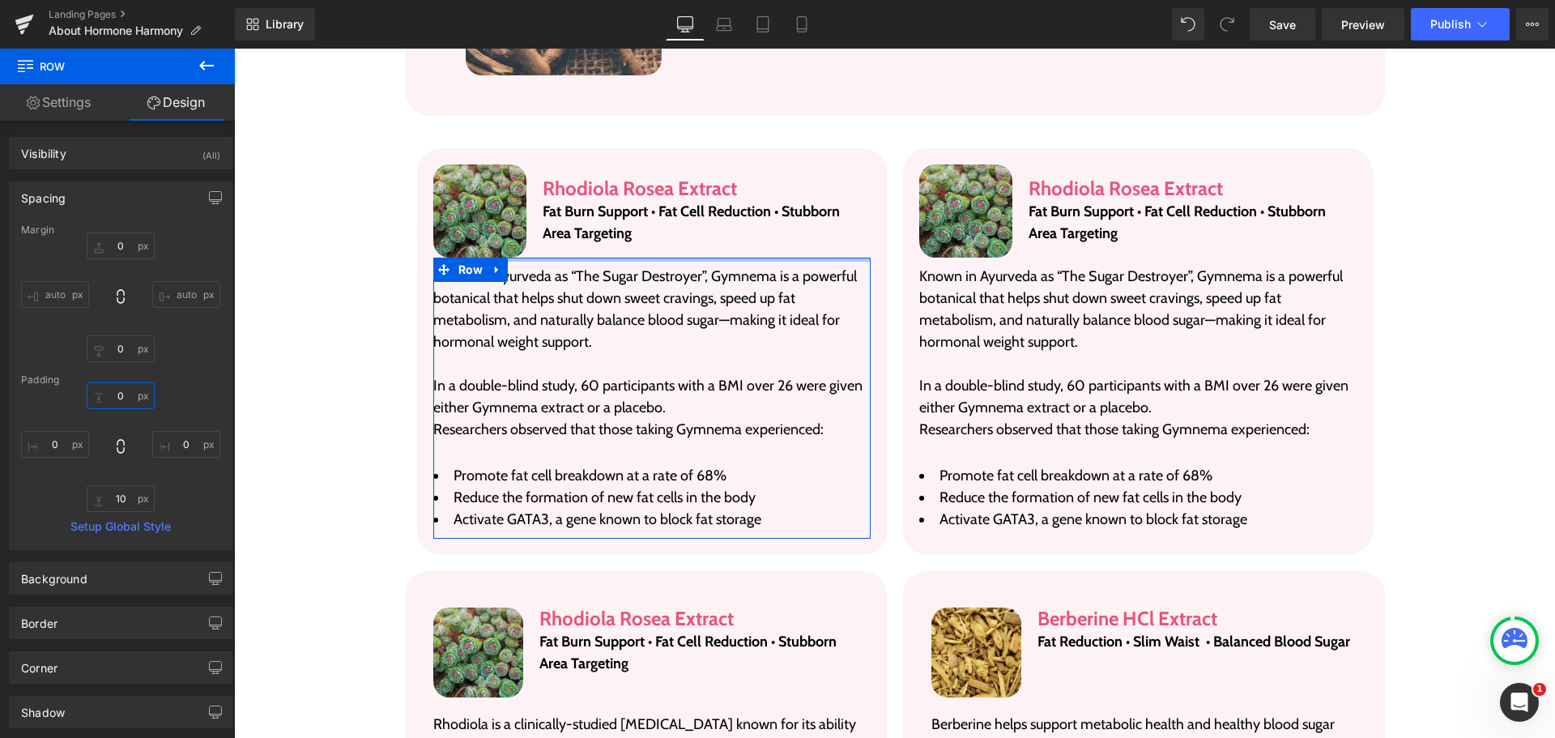
click at [128, 395] on input "0" at bounding box center [121, 395] width 68 height 27
type input "10"
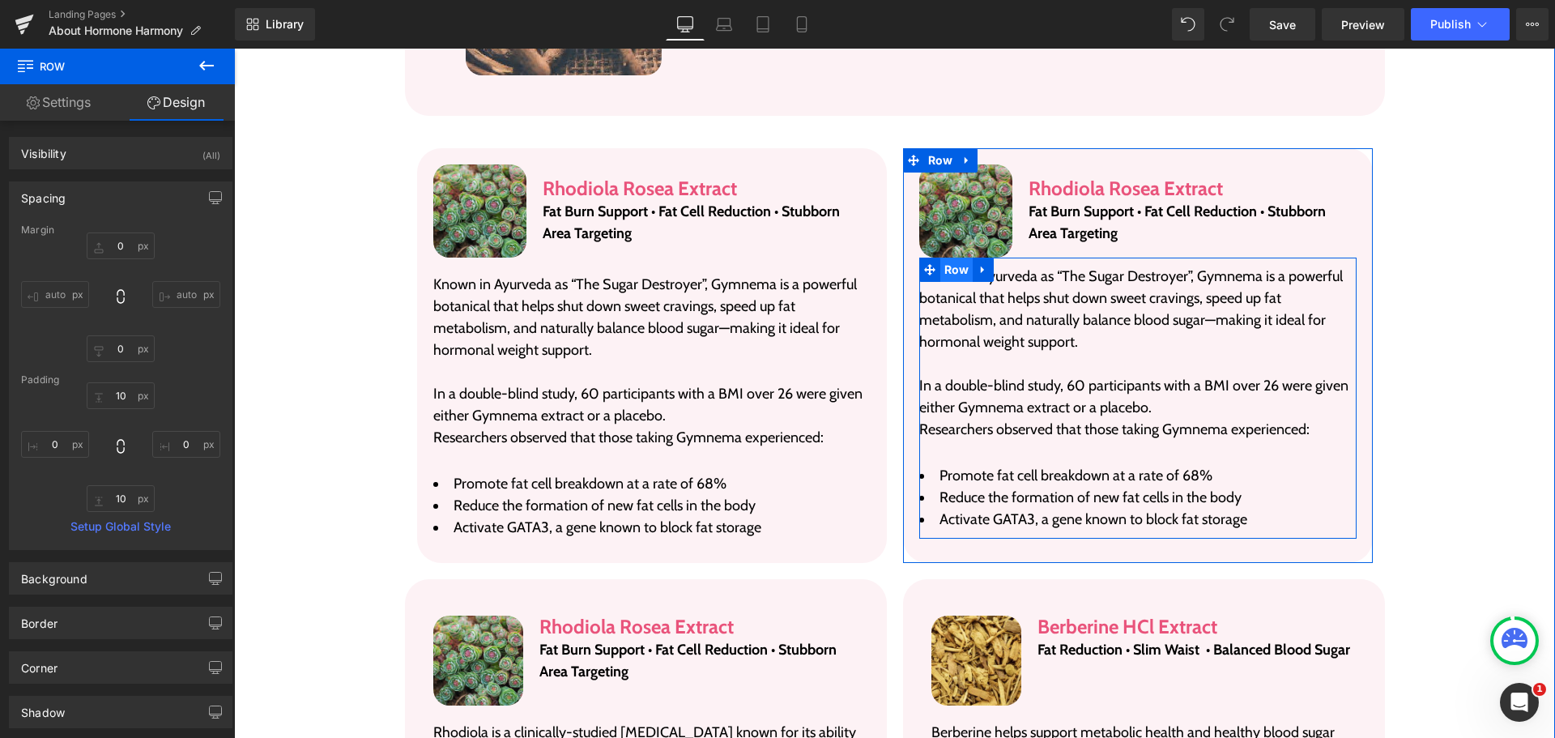
click at [947, 258] on span "Row" at bounding box center [956, 270] width 33 height 24
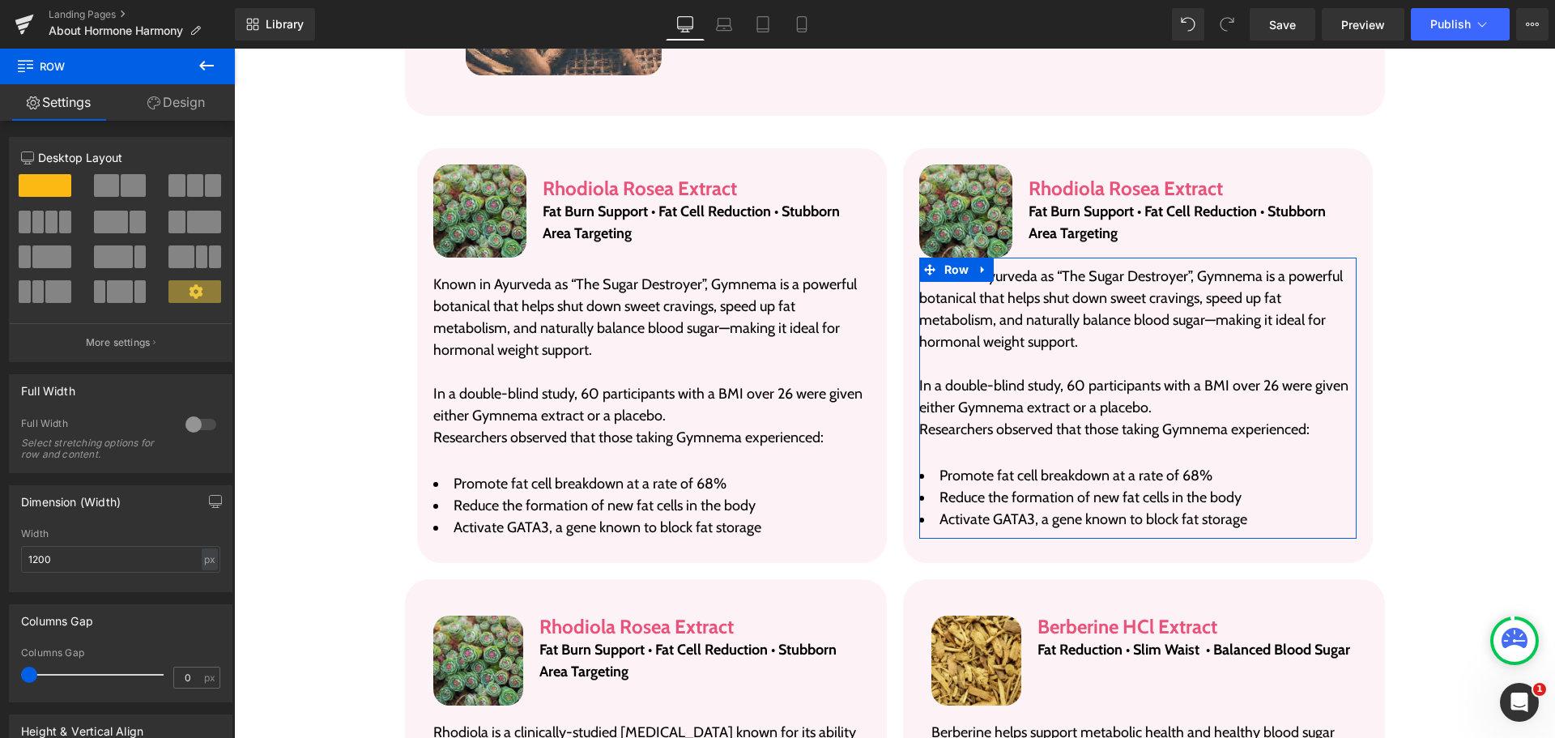
click at [168, 113] on link "Design" at bounding box center [175, 102] width 117 height 36
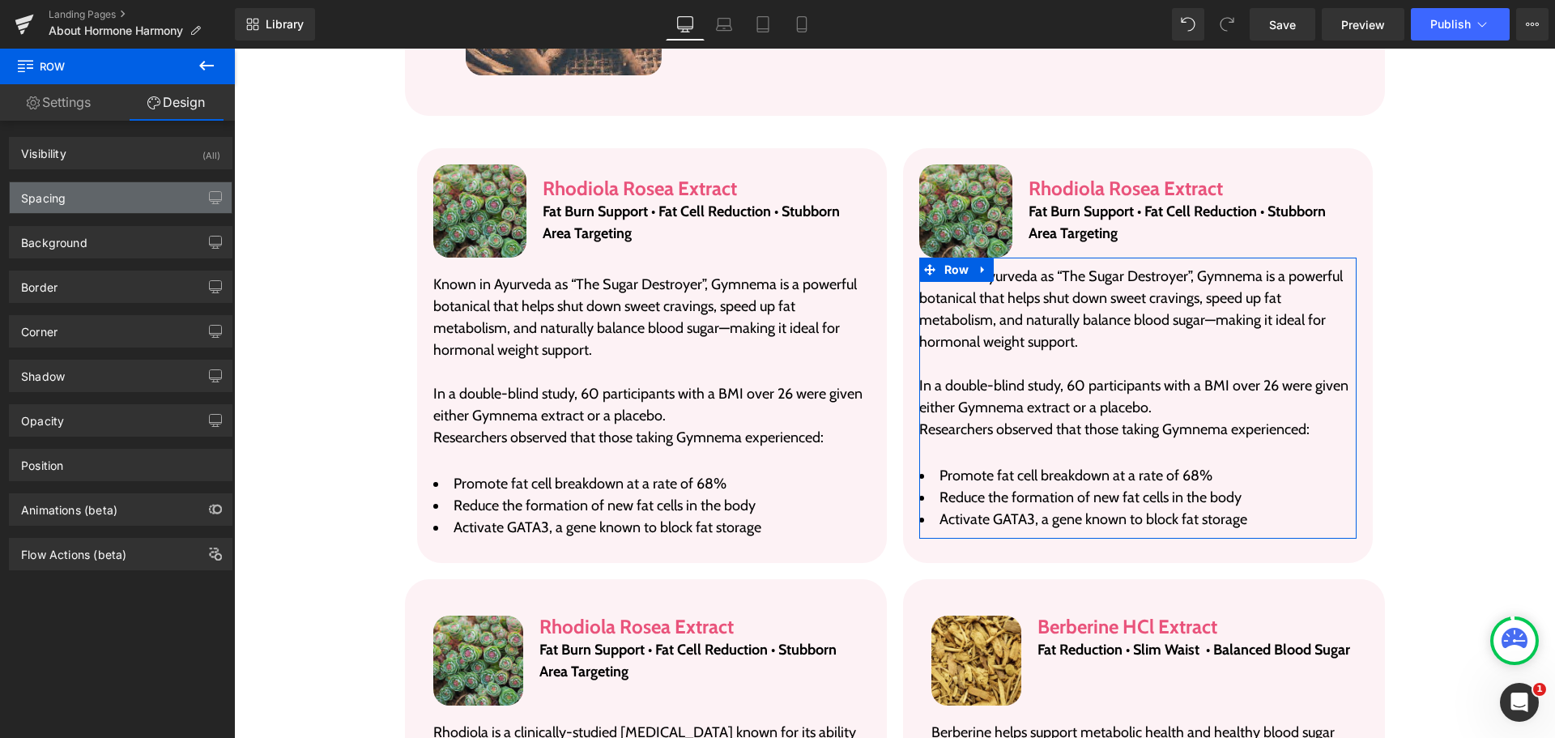
click at [90, 191] on div "Spacing" at bounding box center [121, 197] width 222 height 31
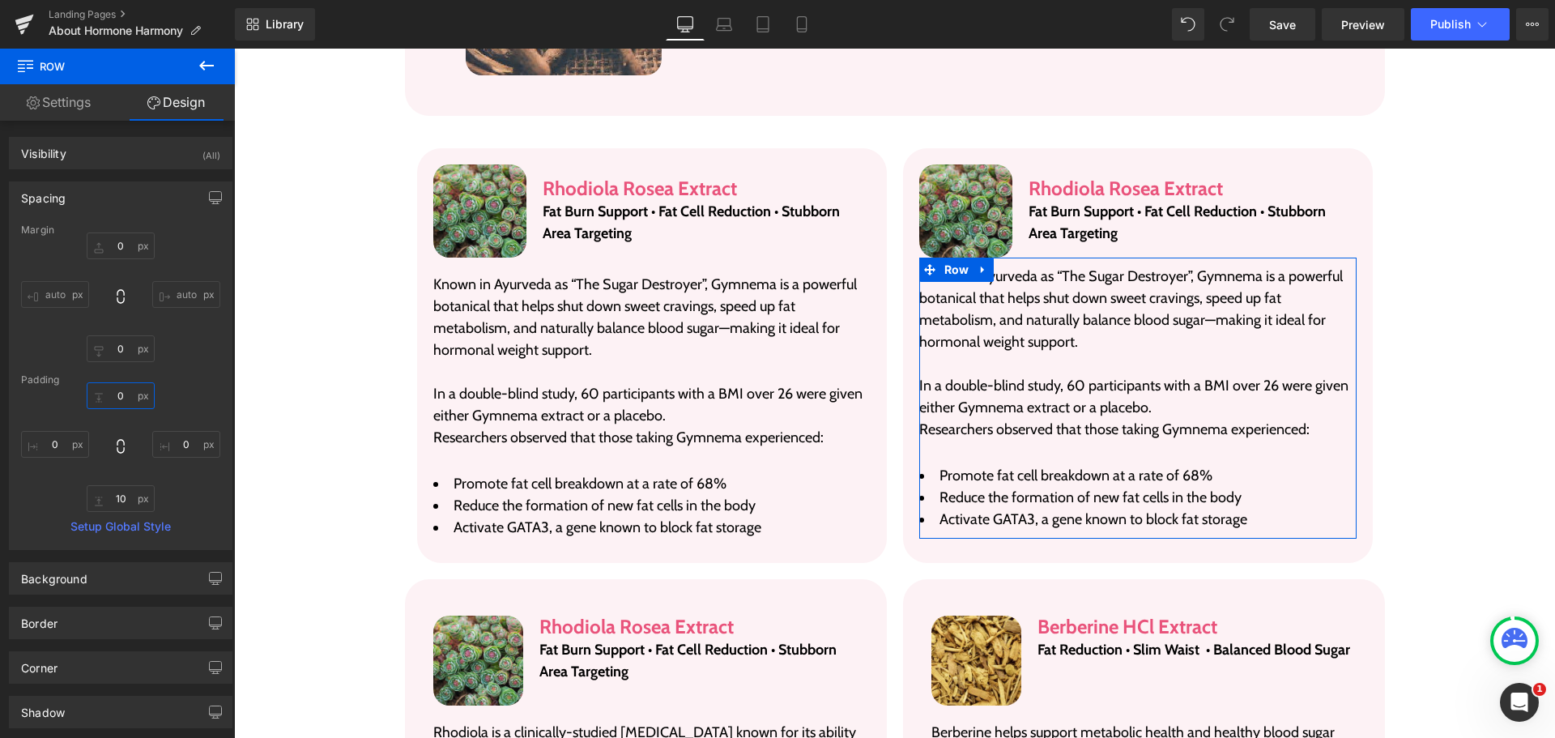
click at [122, 403] on input "0" at bounding box center [121, 395] width 68 height 27
type input "10"
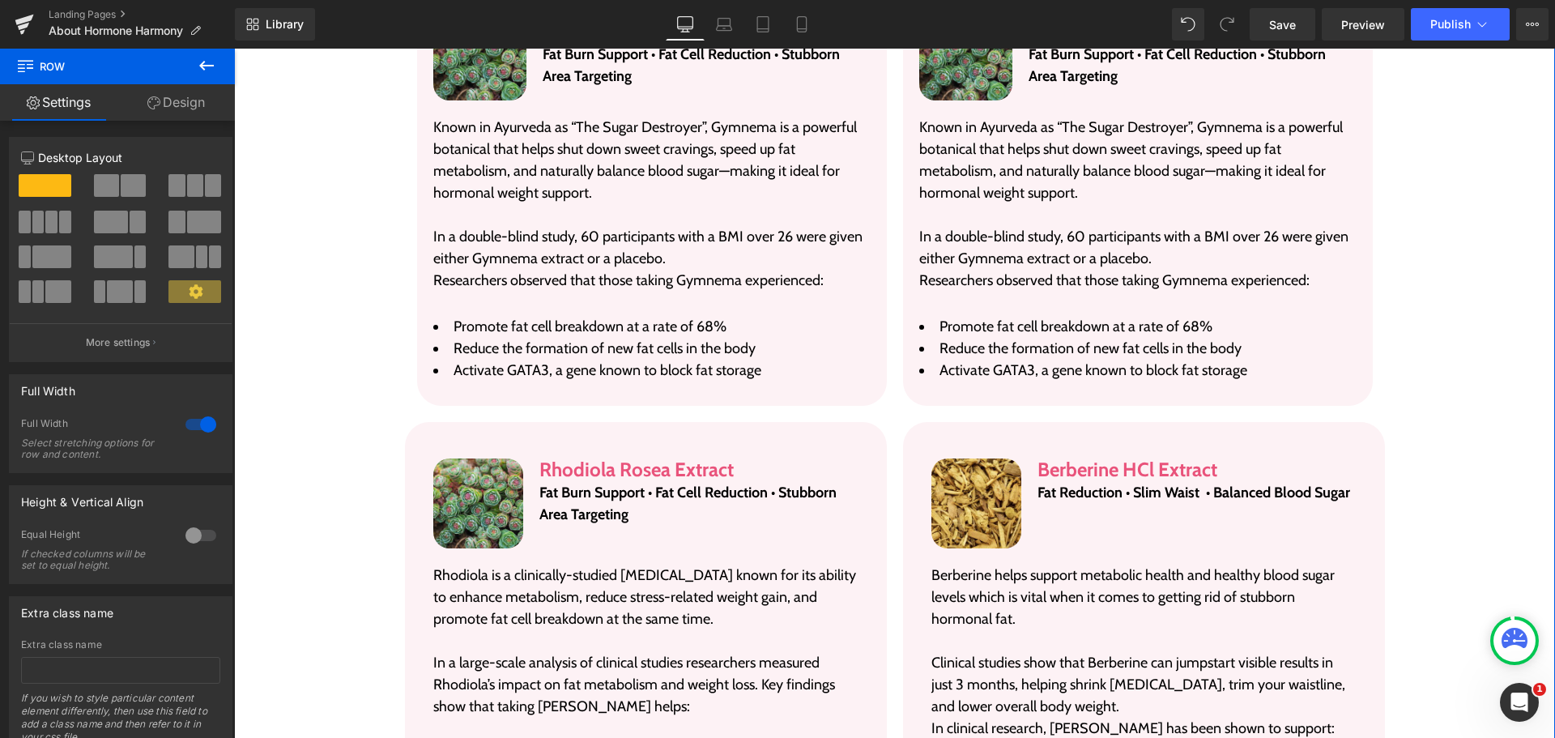
scroll to position [3396, 0]
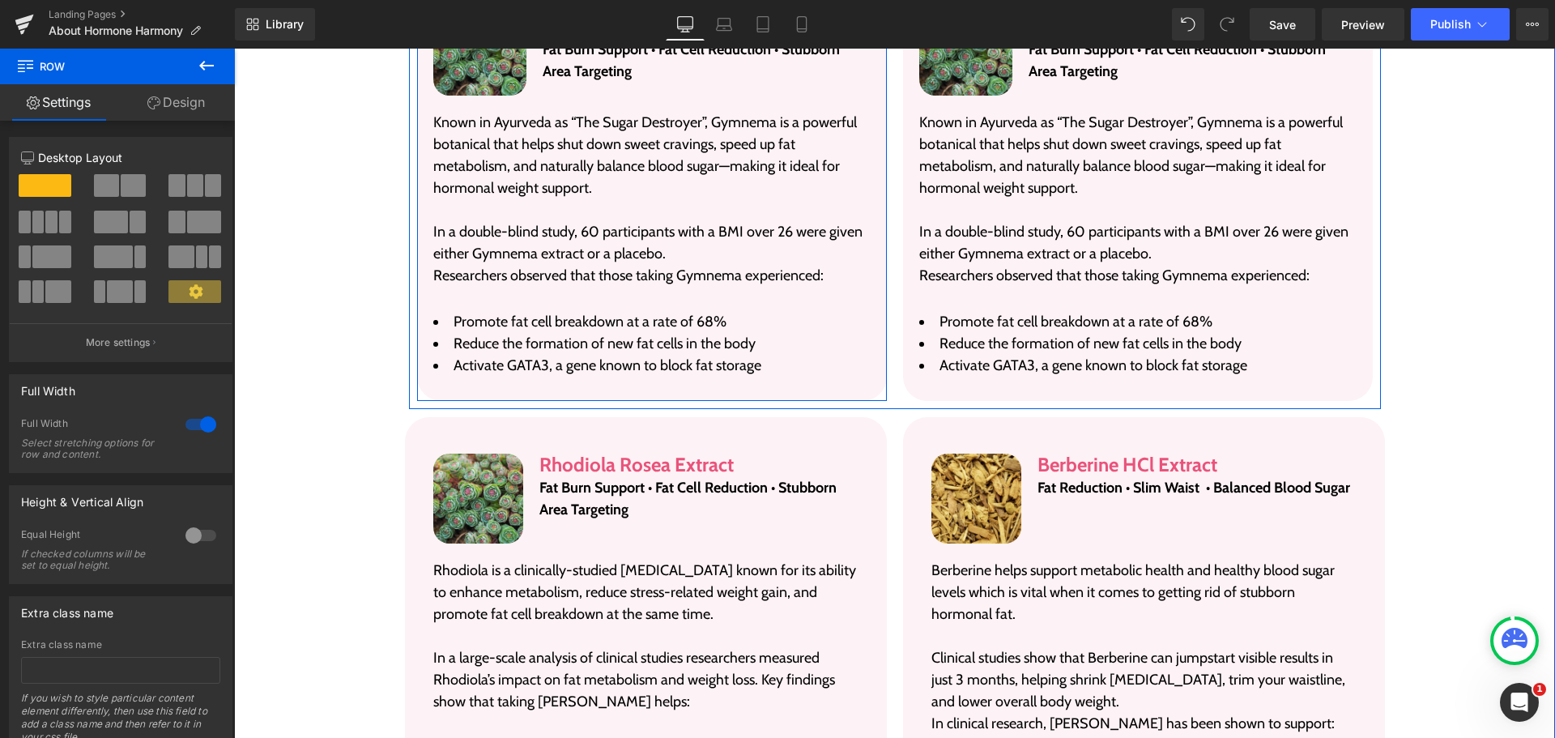
drag, startPoint x: 842, startPoint y: 366, endPoint x: 549, endPoint y: 411, distance: 296.7
click at [842, 366] on div "Image Rhodiola Rosea Extract Heading Fat Burn Support • Fat Cell Reduction • St…" at bounding box center [652, 193] width 470 height 415
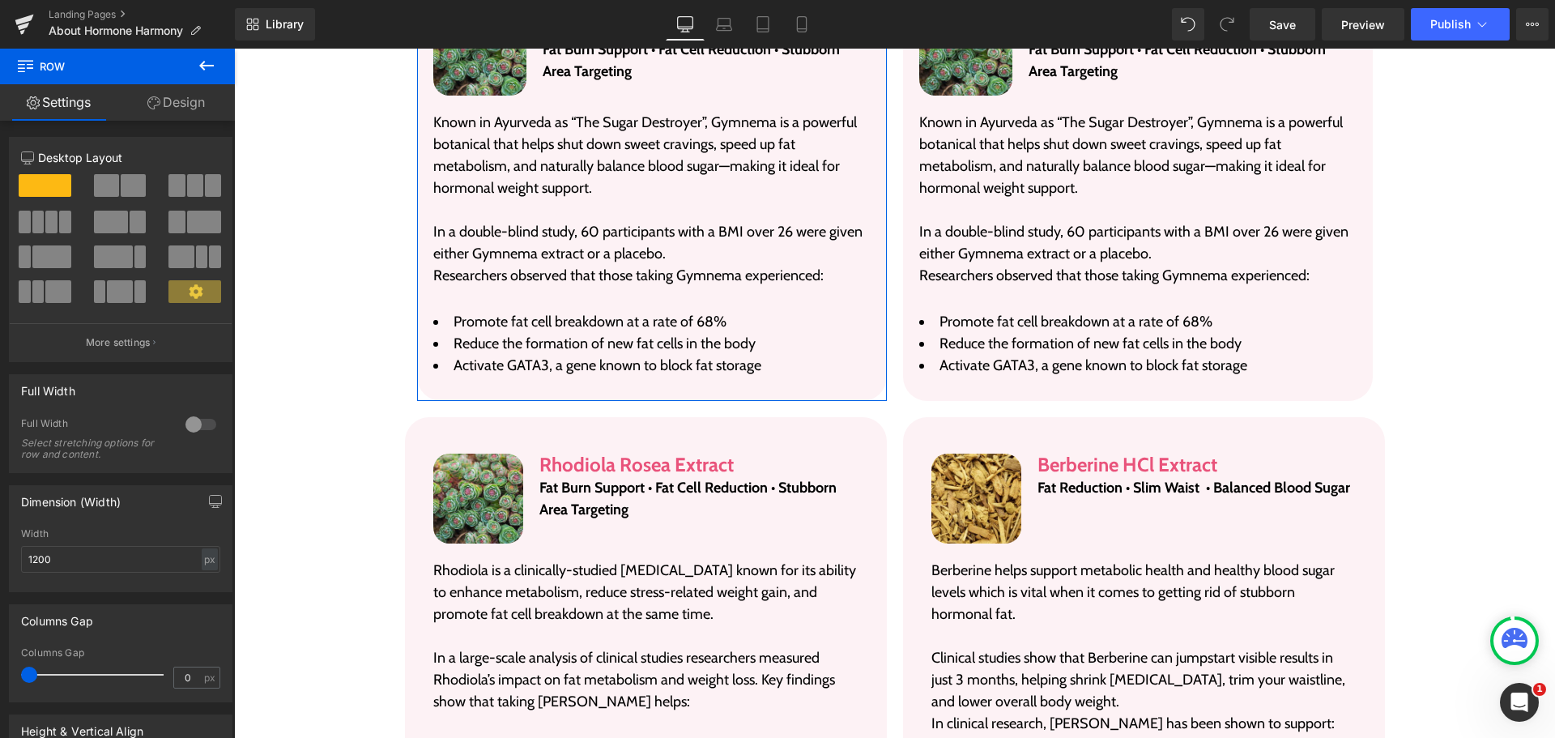
drag, startPoint x: 178, startPoint y: 104, endPoint x: 99, endPoint y: 205, distance: 128.0
click at [178, 104] on link "Design" at bounding box center [175, 102] width 117 height 36
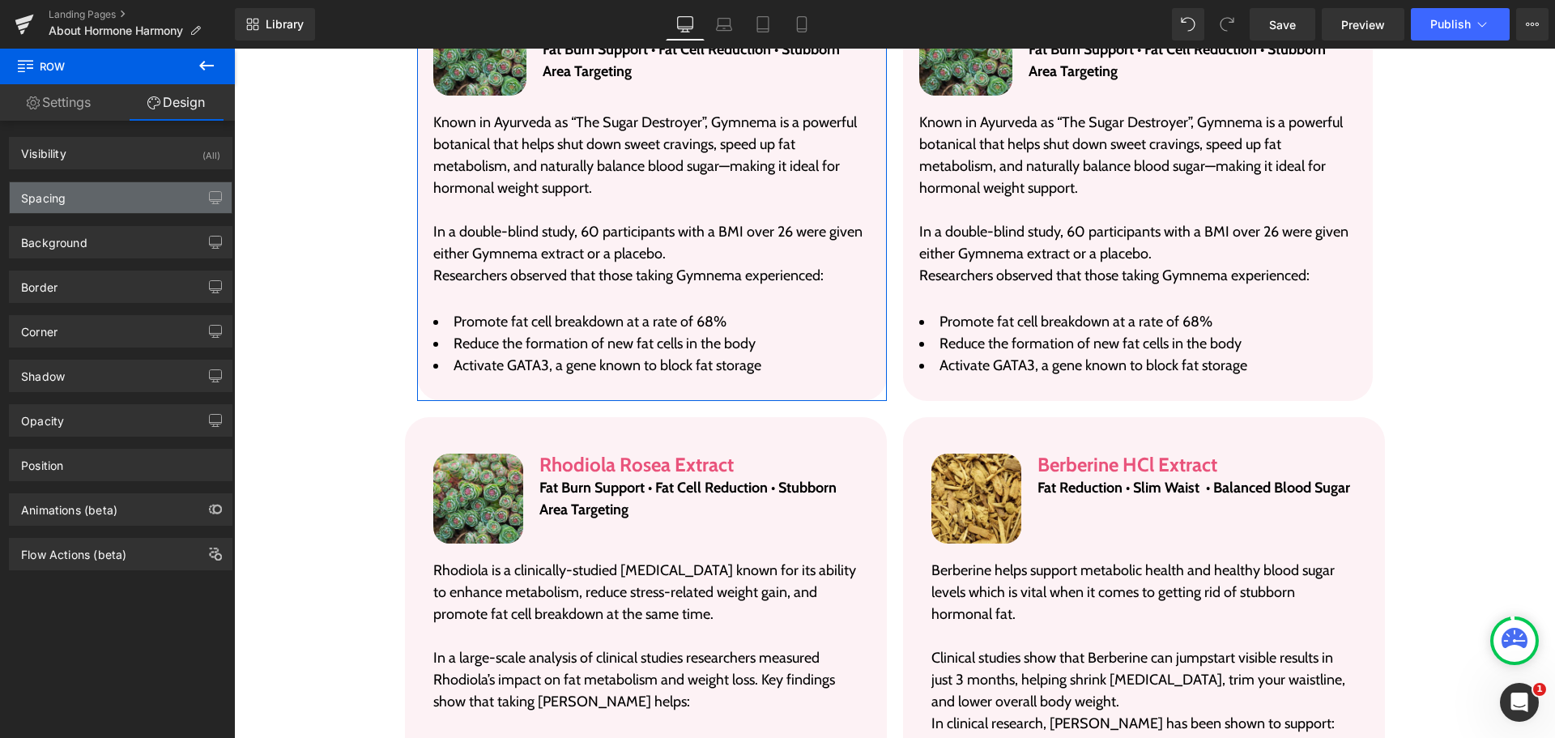
type input "0"
type input "20"
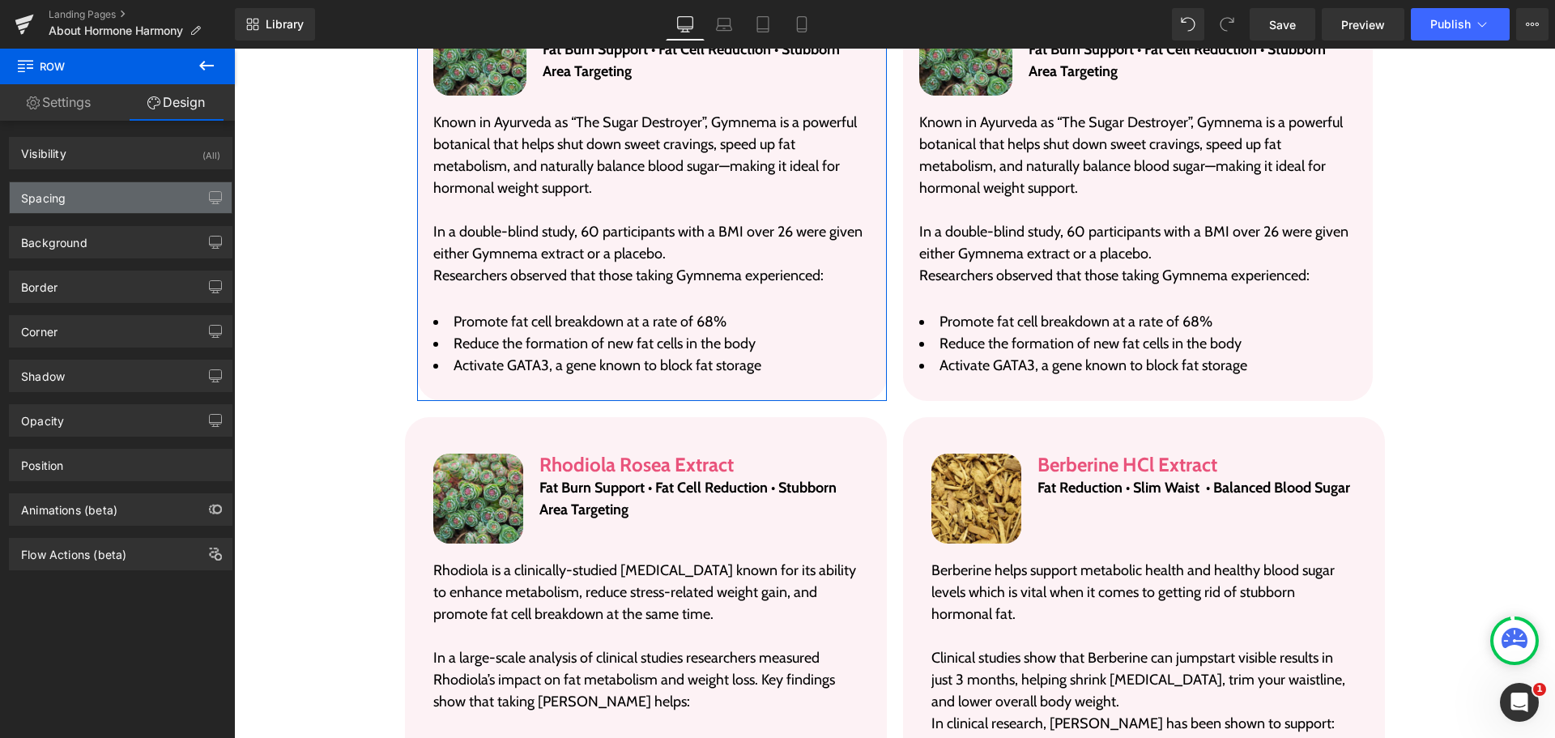
click at [99, 205] on div "Spacing" at bounding box center [121, 197] width 222 height 31
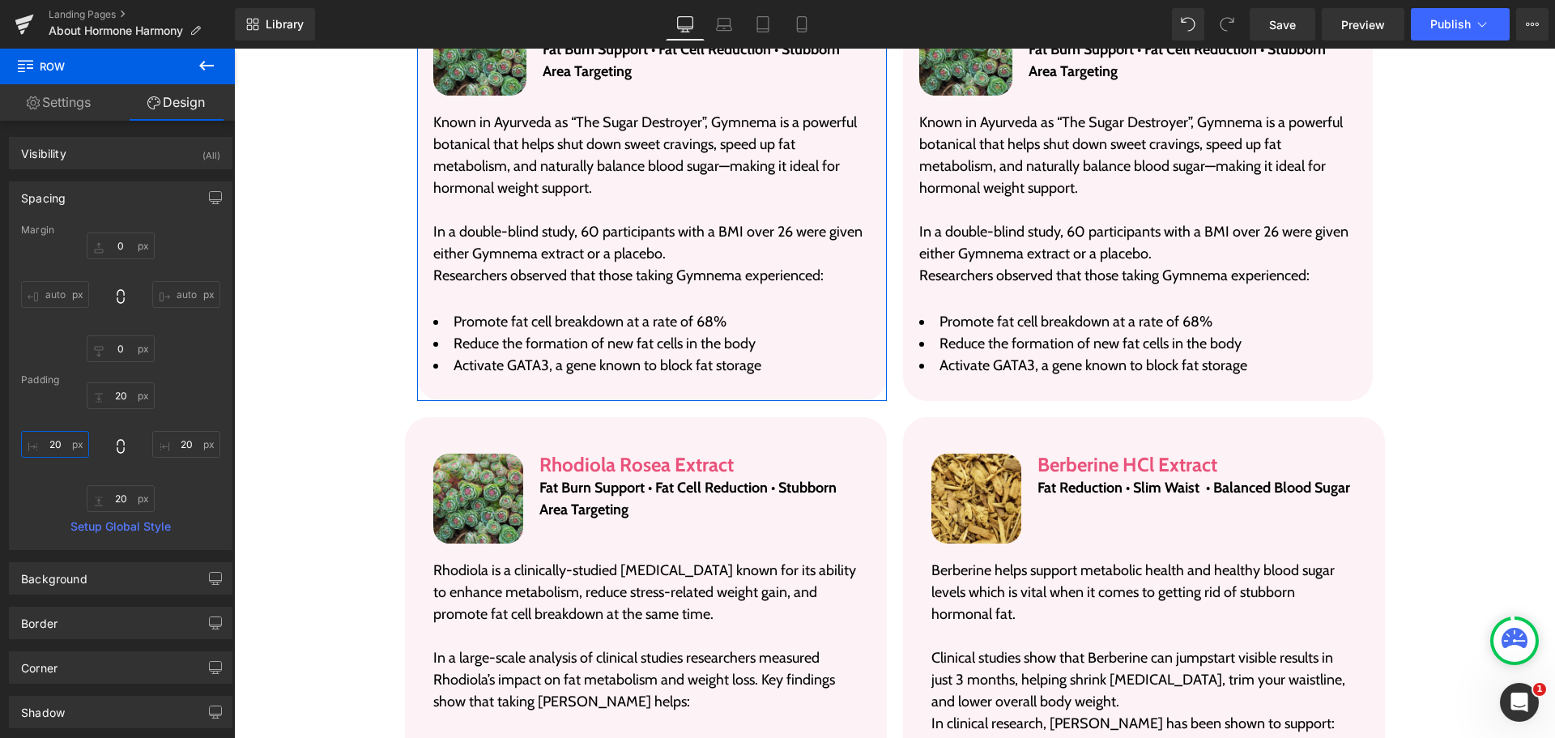
click at [63, 446] on input "20" at bounding box center [55, 444] width 68 height 27
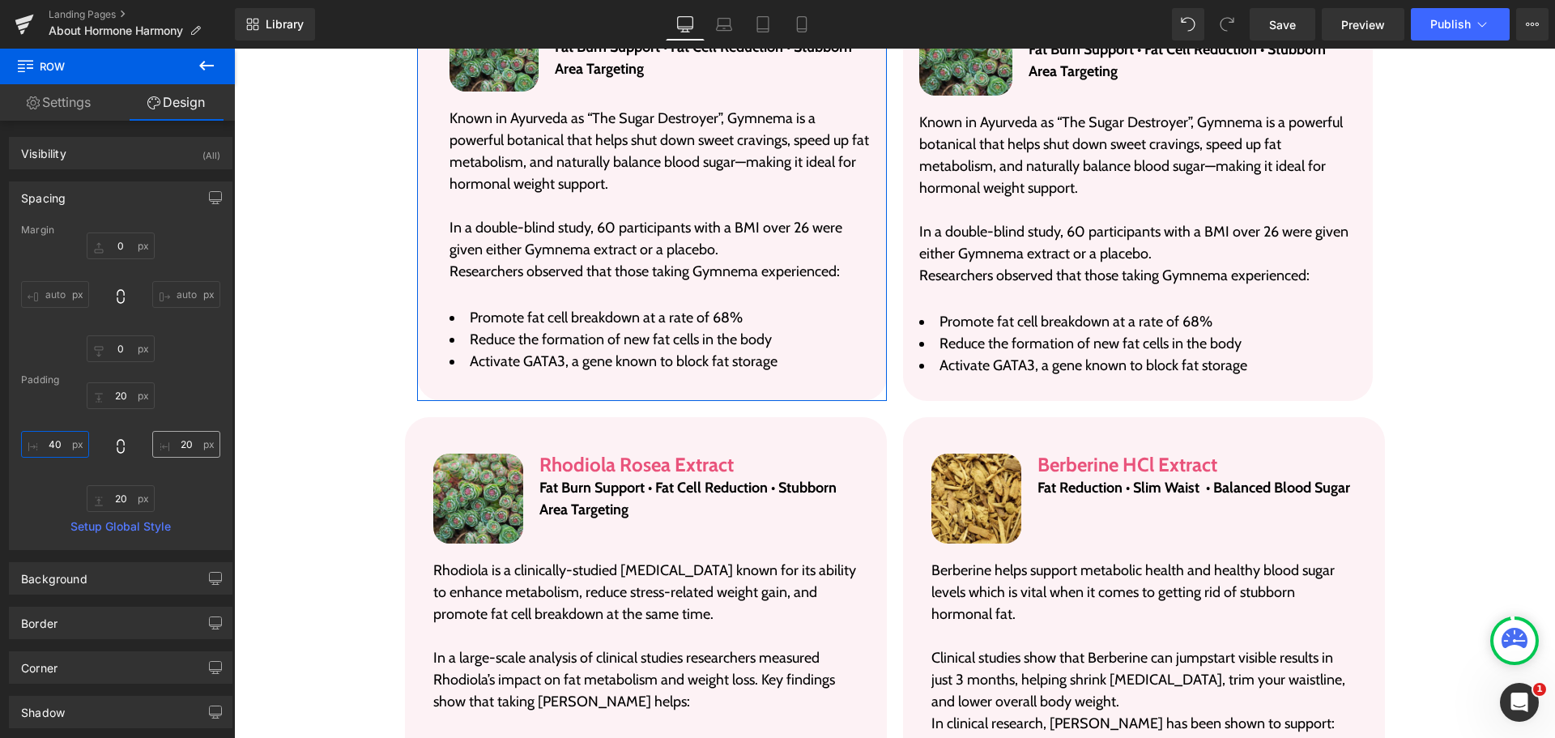
type input "40"
click at [177, 443] on input "20" at bounding box center [186, 444] width 68 height 27
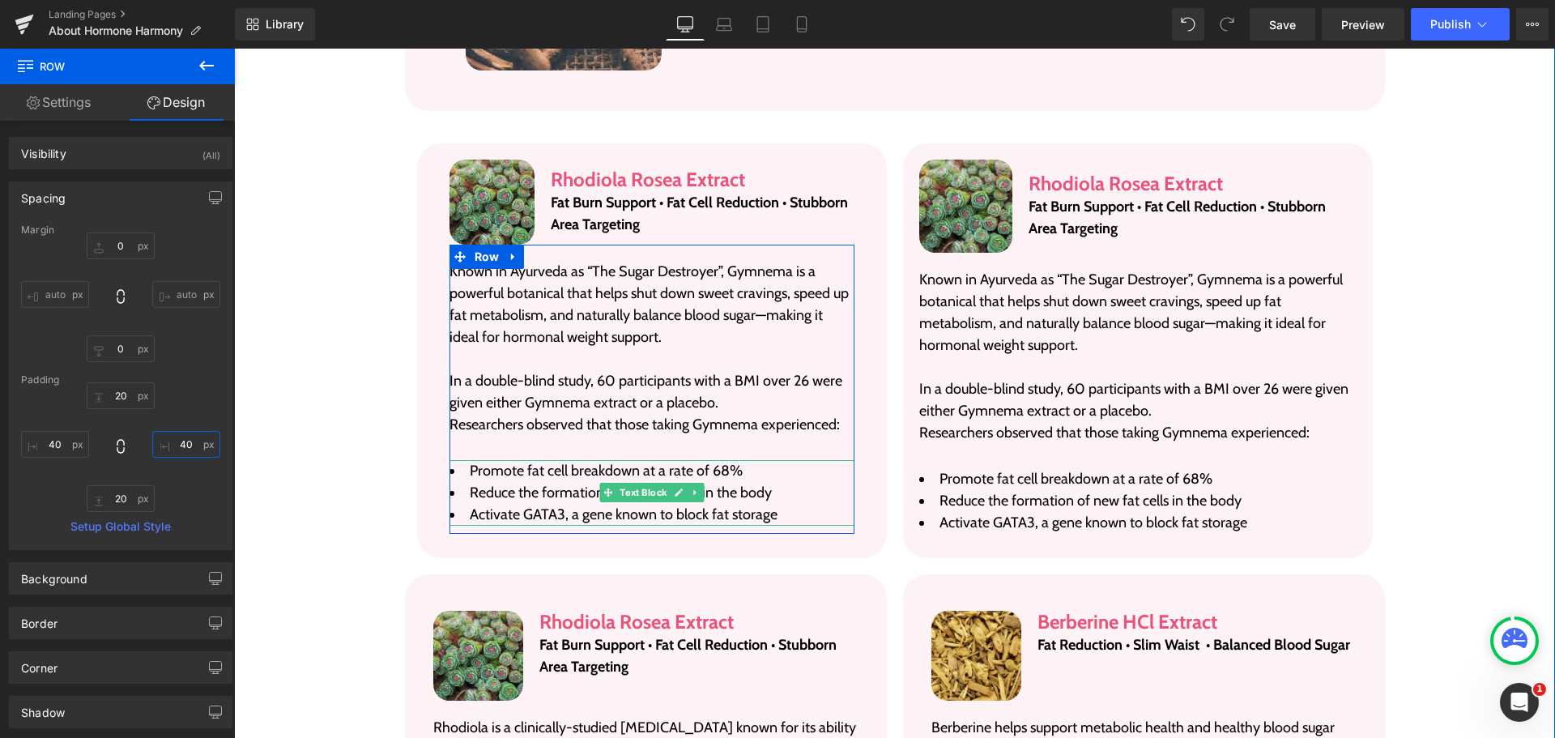
scroll to position [3234, 0]
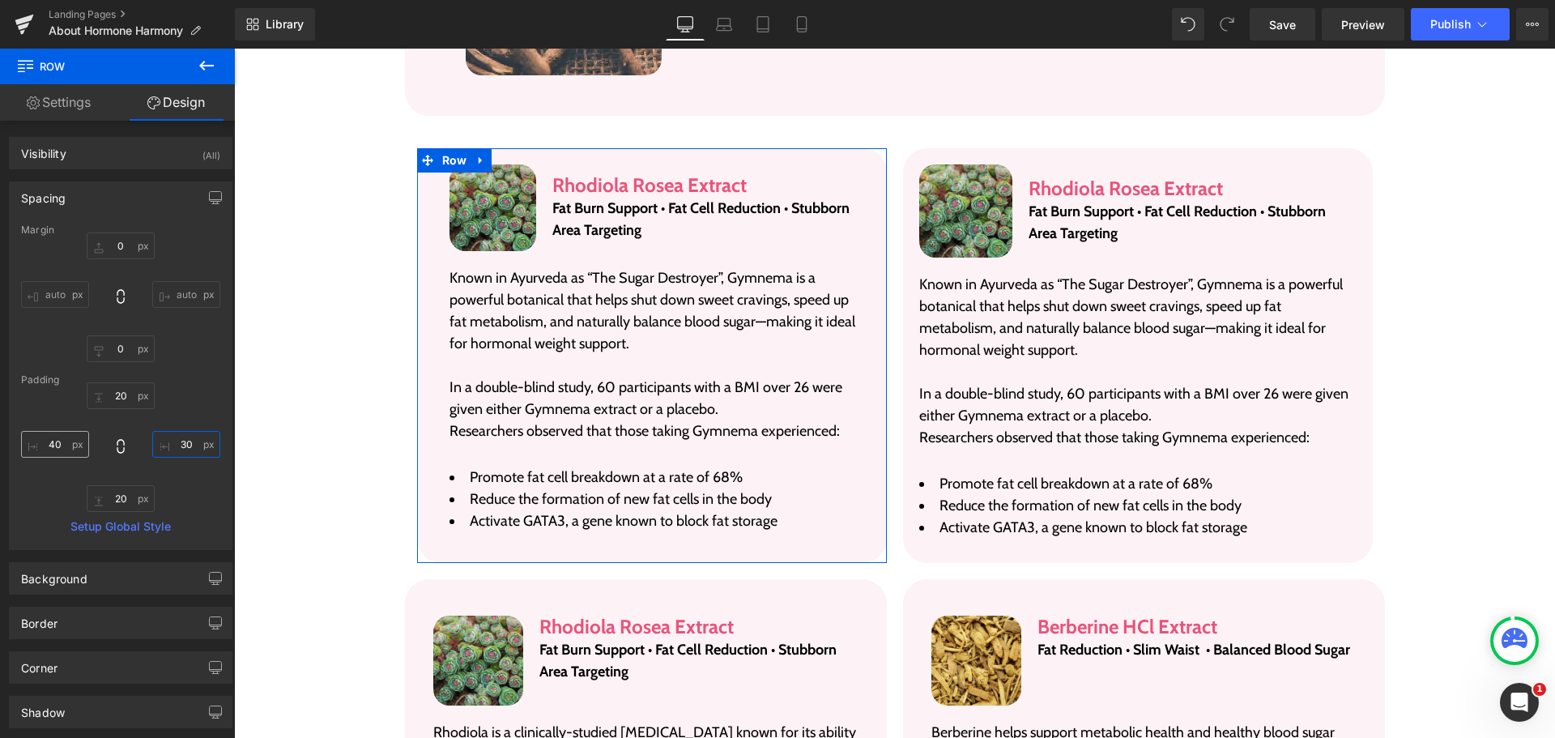
type input "30"
click at [56, 452] on input "40" at bounding box center [55, 444] width 68 height 27
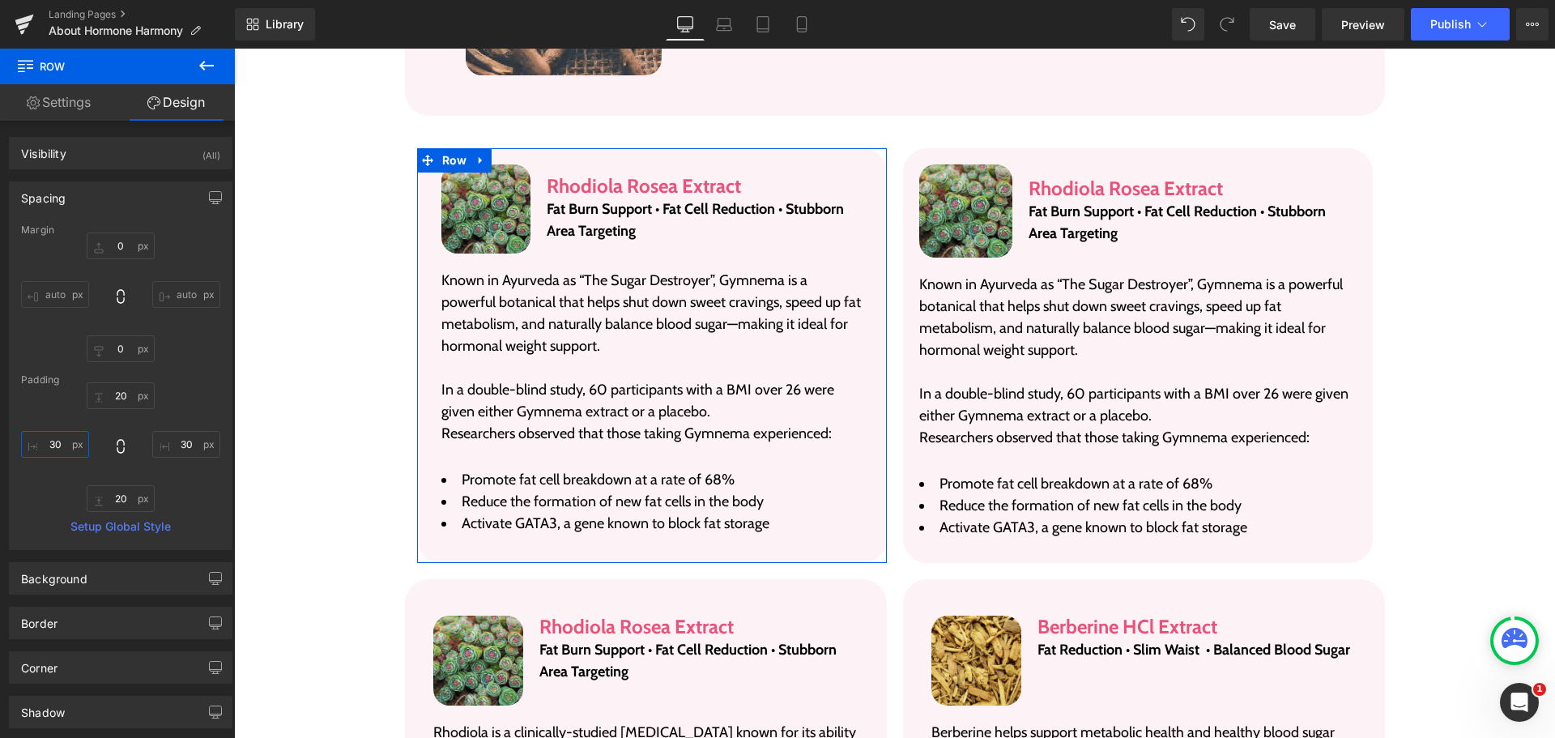
type input "30"
click at [134, 384] on div "Padding" at bounding box center [120, 379] width 199 height 11
click at [123, 400] on input "20" at bounding box center [121, 395] width 68 height 27
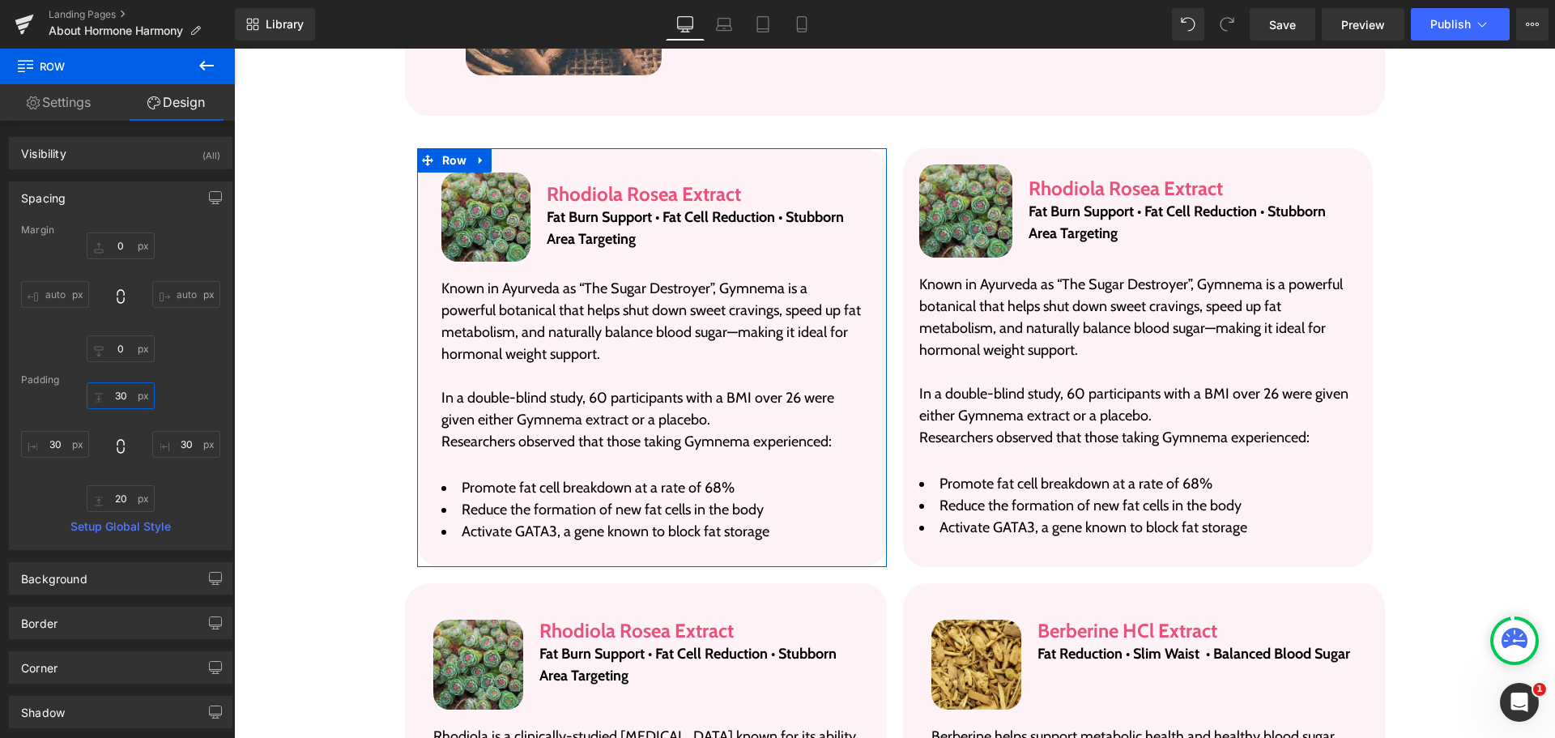
type input "30"
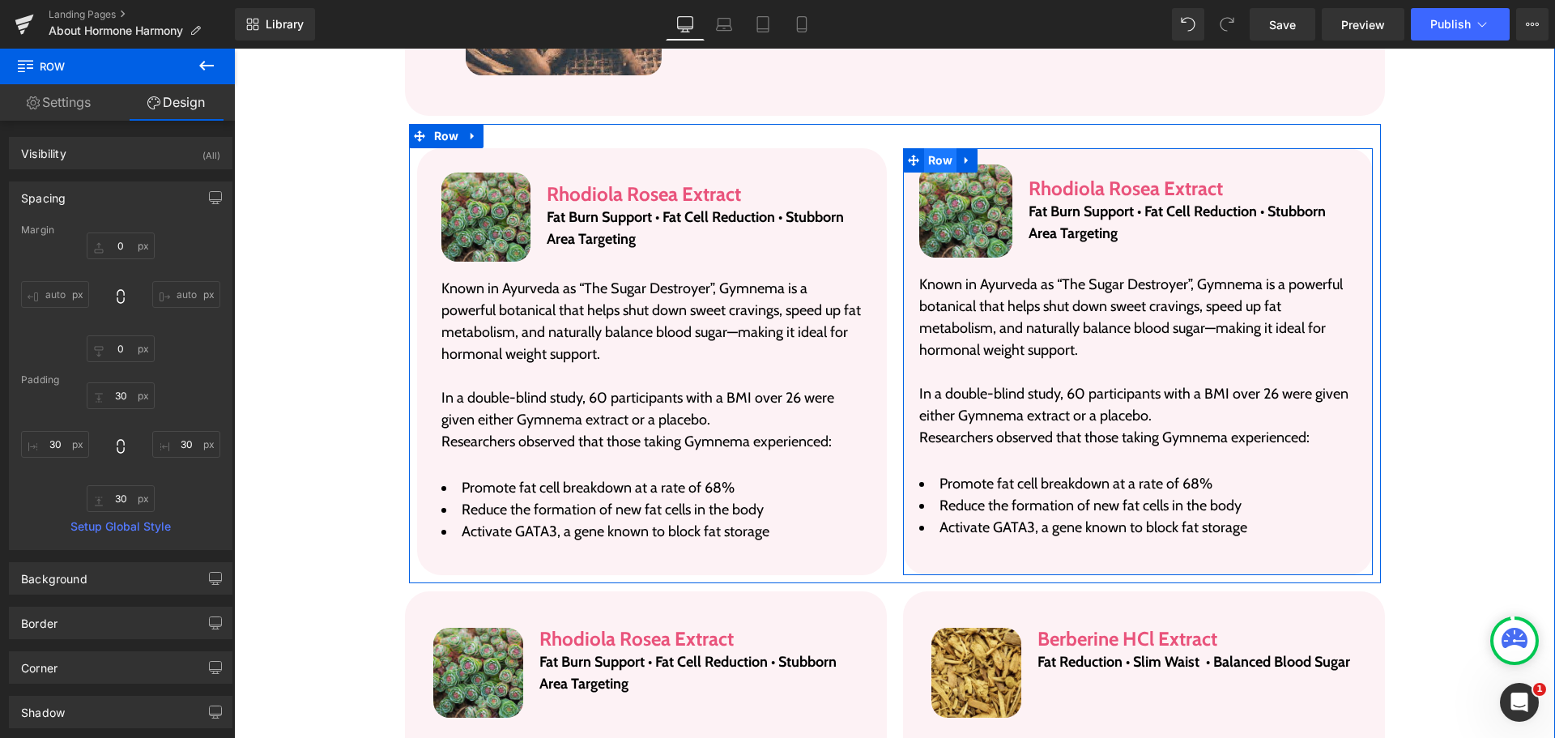
click at [941, 148] on span "Row" at bounding box center [940, 160] width 33 height 24
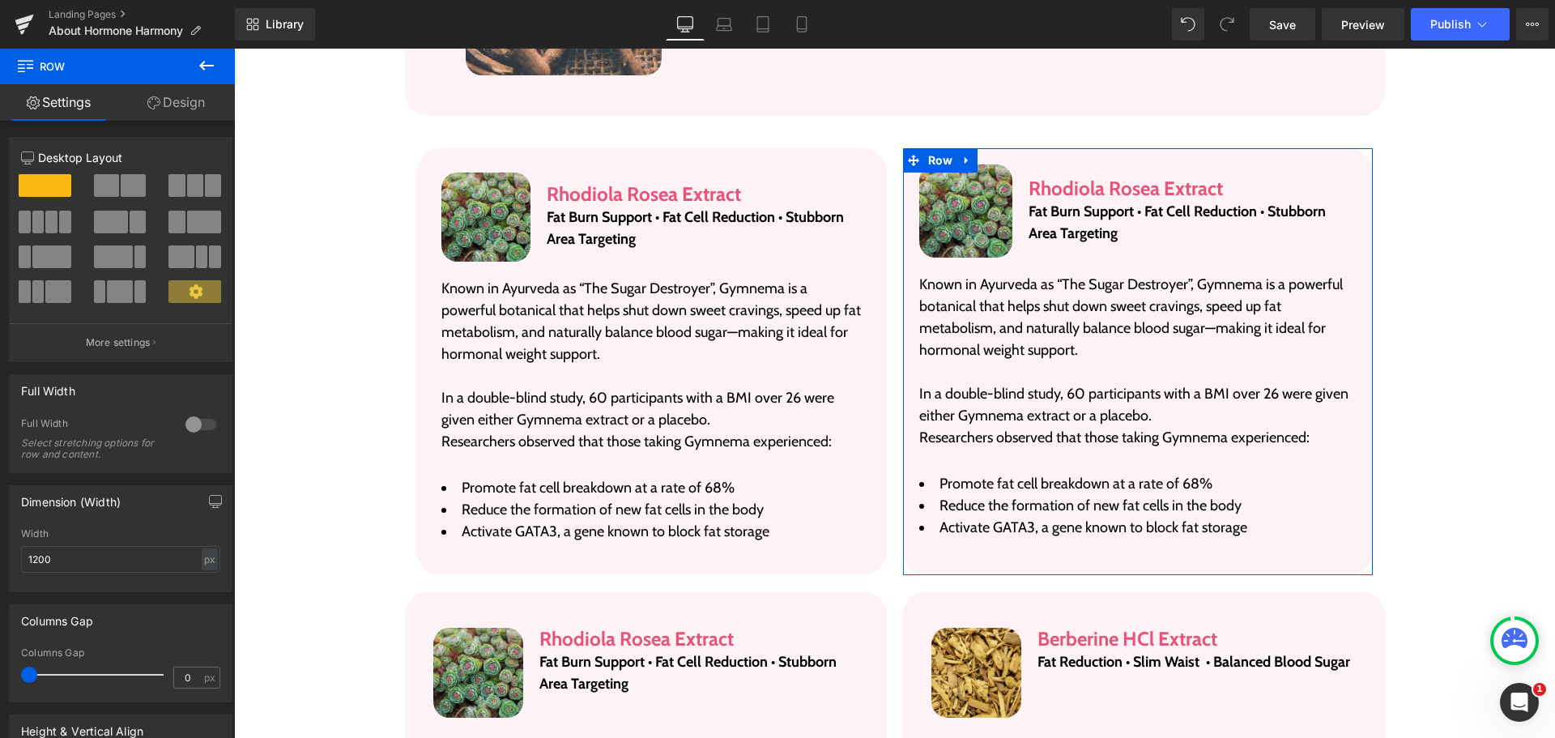
click at [159, 105] on link "Design" at bounding box center [175, 102] width 117 height 36
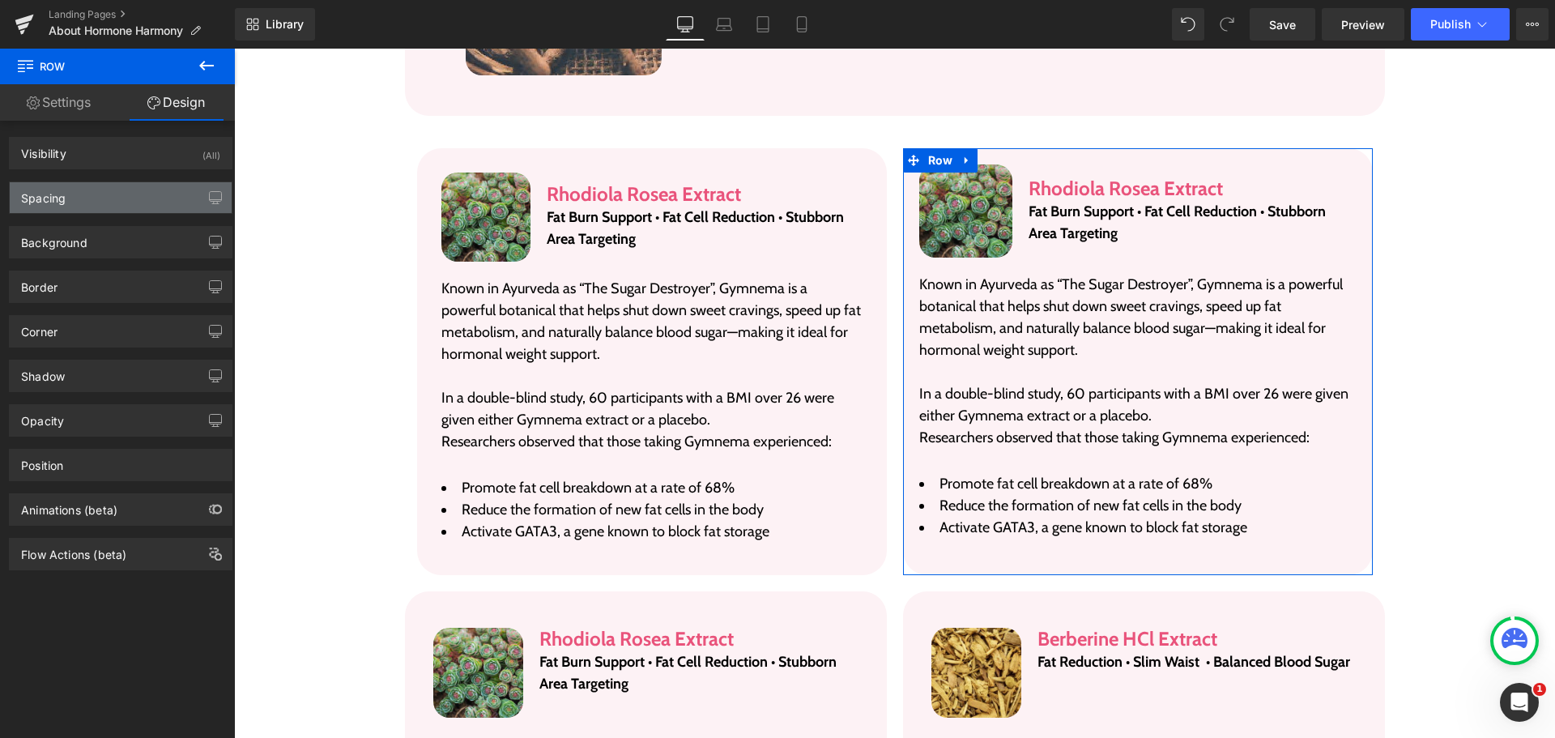
click at [95, 196] on div "Spacing" at bounding box center [121, 197] width 222 height 31
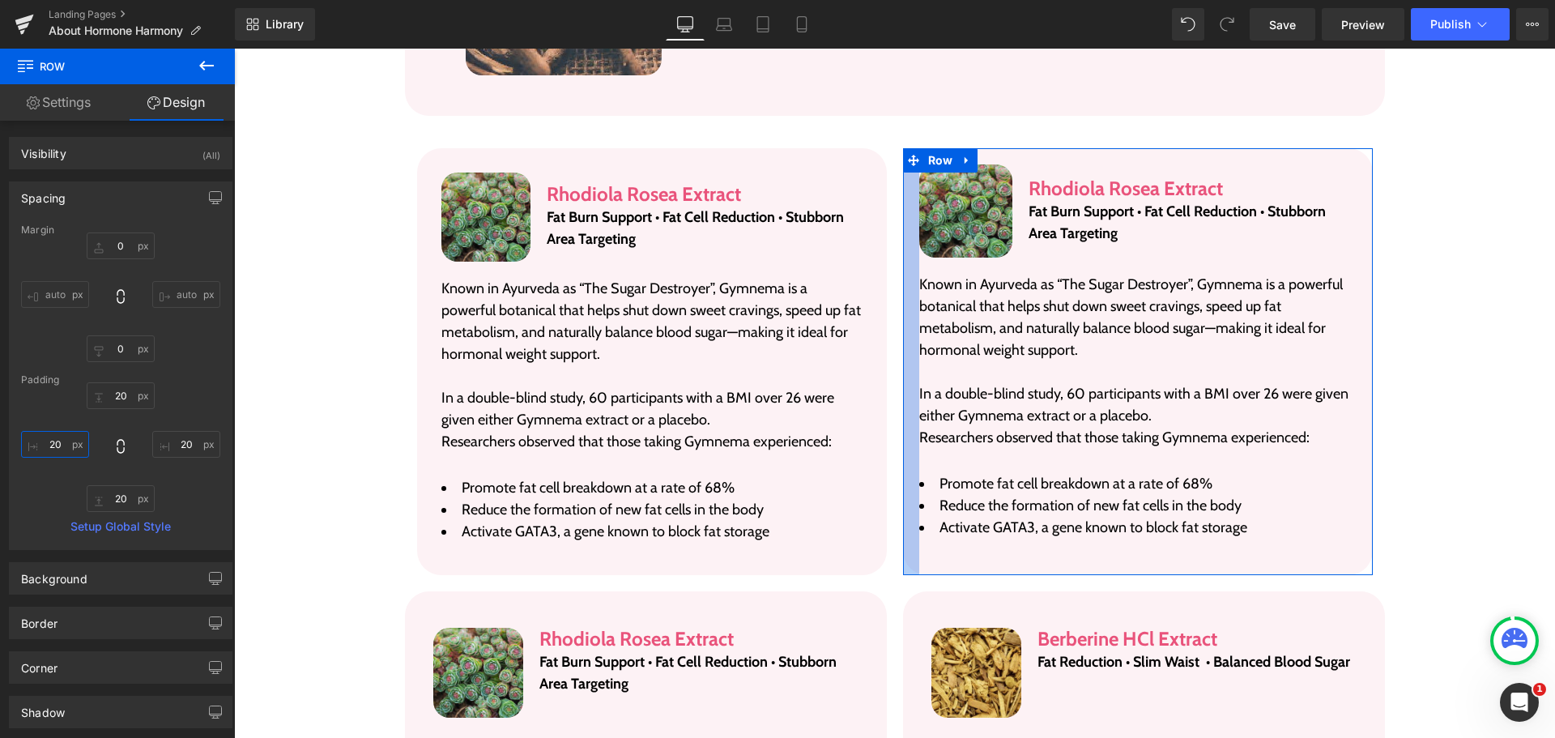
click at [66, 439] on input "20" at bounding box center [55, 444] width 68 height 27
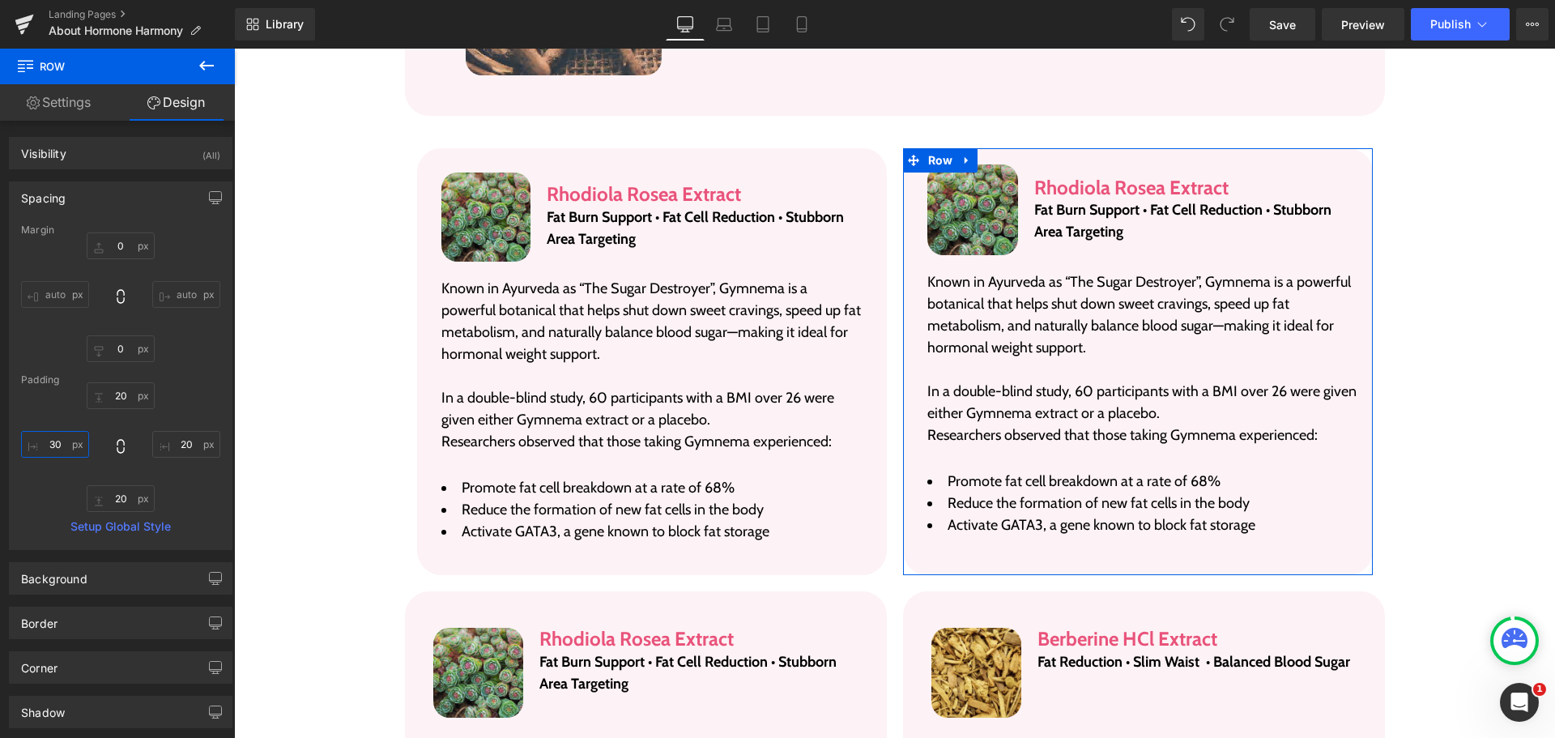
type input "30"
click at [130, 393] on input "20" at bounding box center [121, 395] width 68 height 27
type input "30"
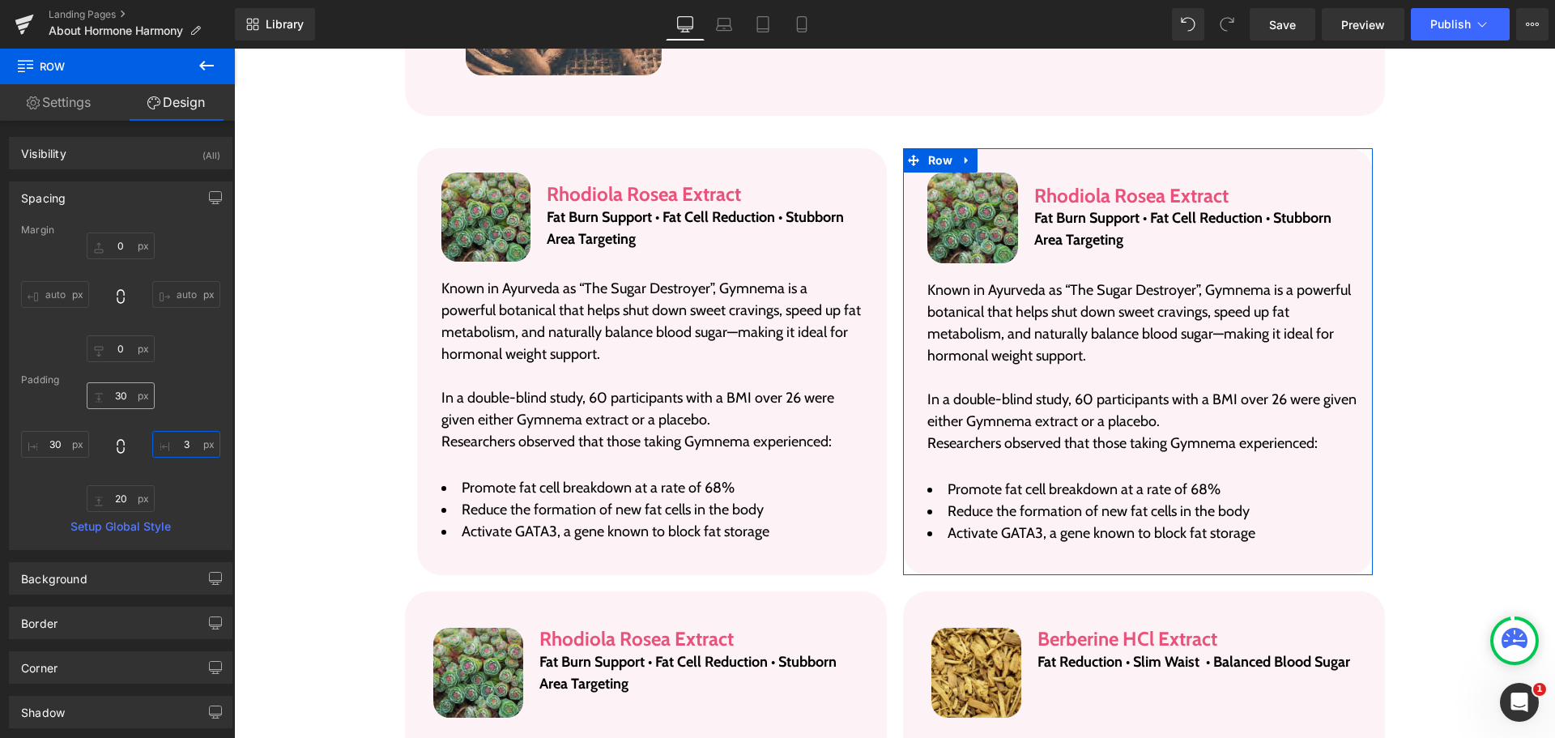
type input "3"
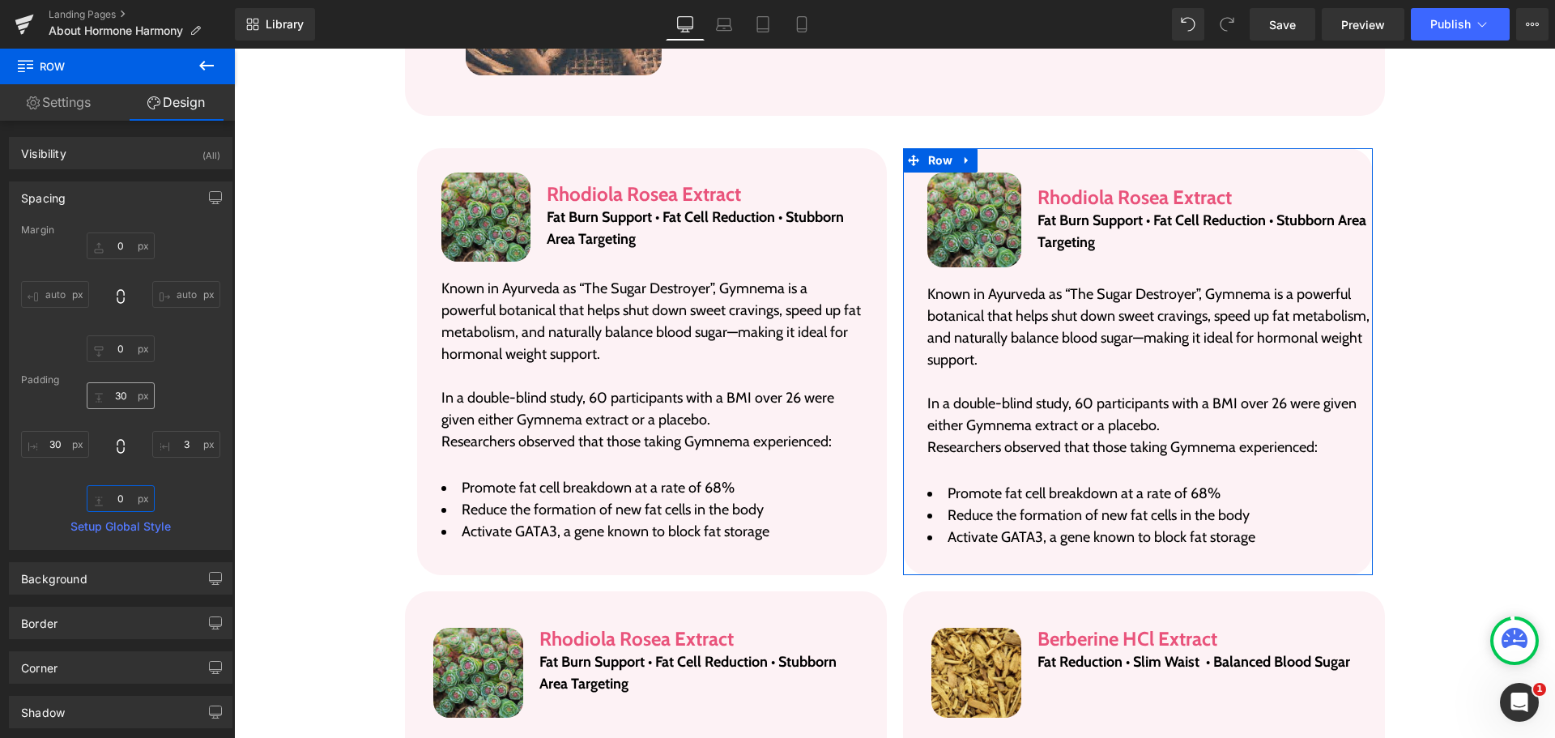
type input "0"
type input "30"
click at [130, 393] on input "30" at bounding box center [121, 395] width 68 height 27
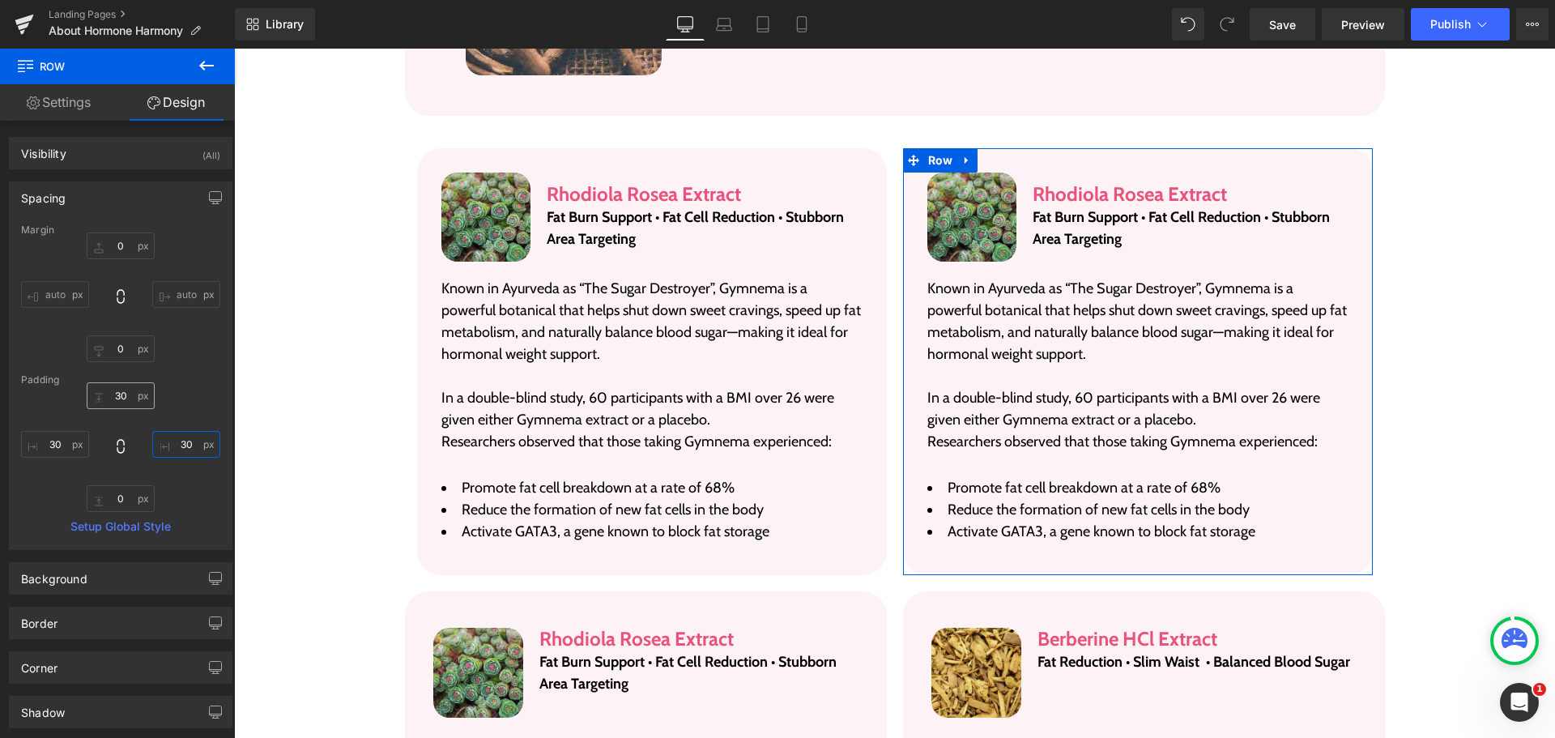
type input "30"
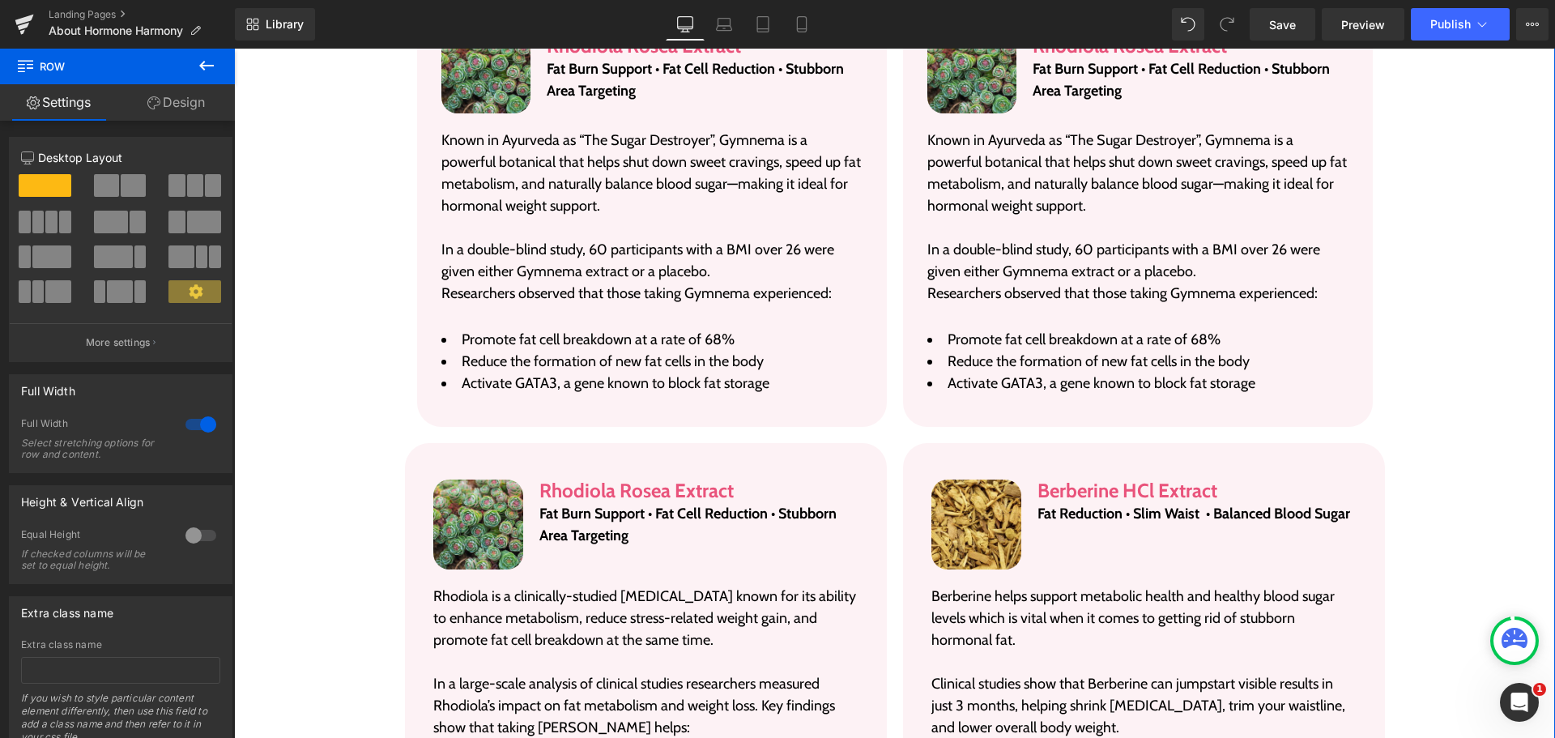
scroll to position [3396, 0]
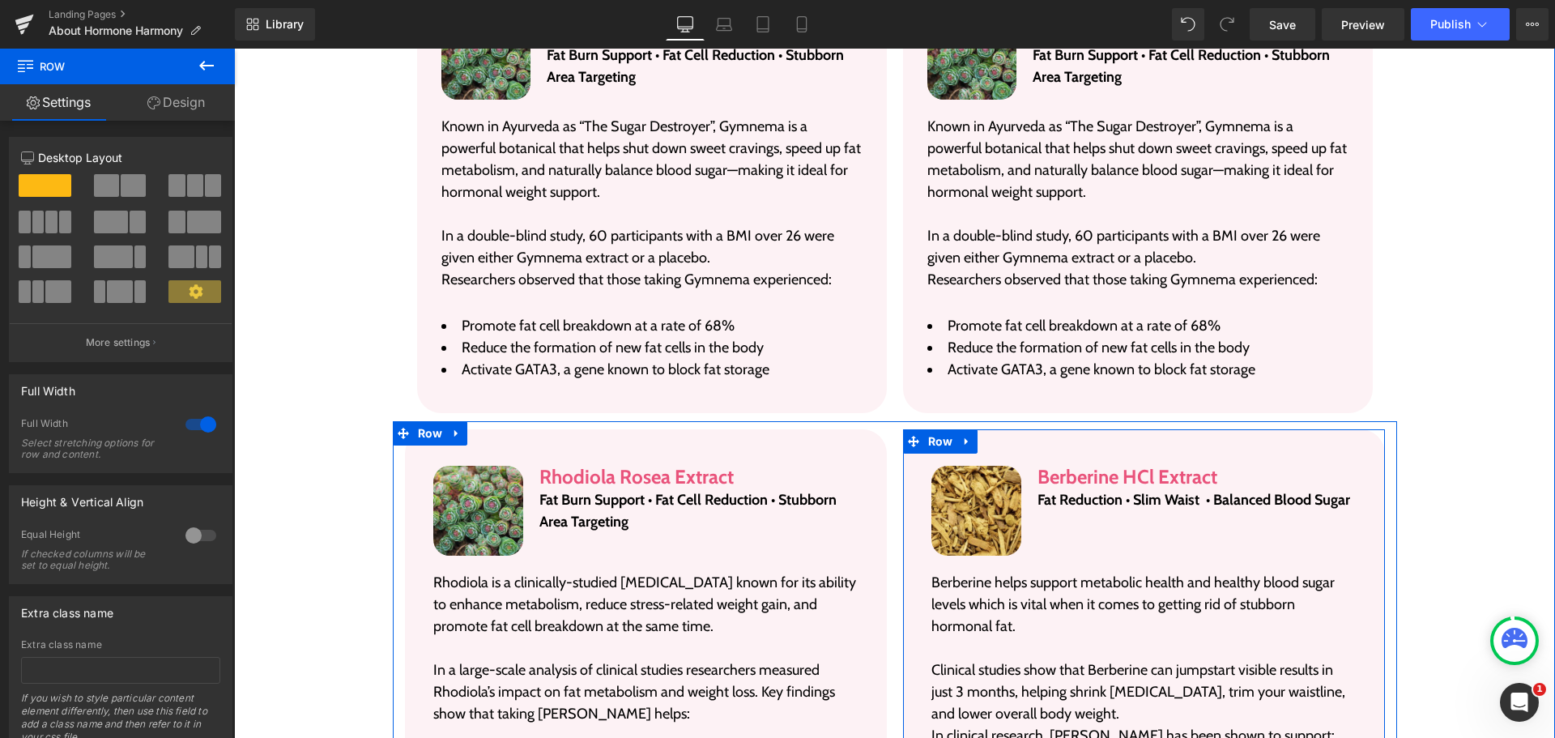
click at [911, 471] on div "Image Berberine HCl Extract Heading Fat Reduction • Slim Waist • Balanced Blood…" at bounding box center [1144, 649] width 482 height 440
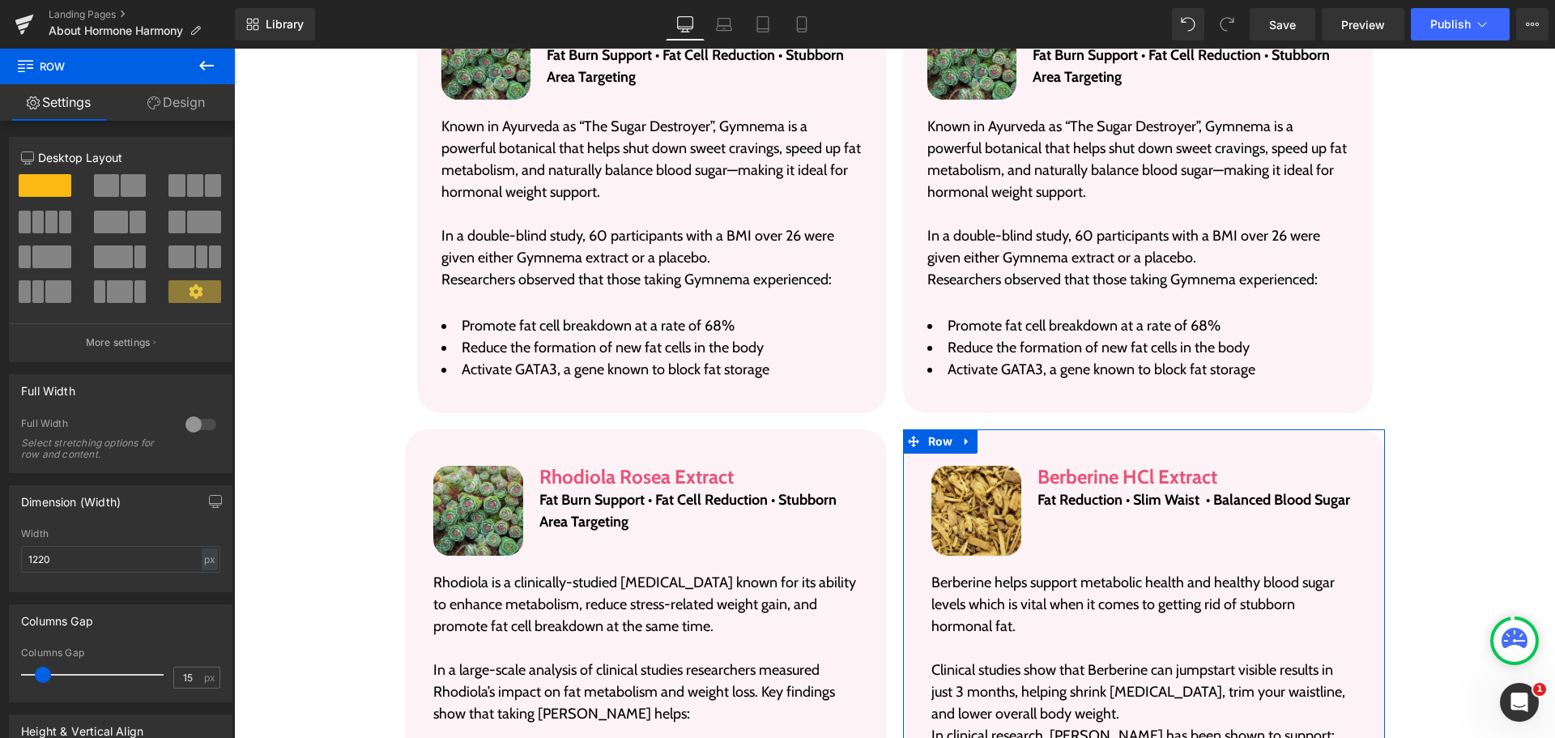
drag, startPoint x: 168, startPoint y: 106, endPoint x: 89, endPoint y: 203, distance: 125.5
click at [168, 106] on link "Design" at bounding box center [175, 102] width 117 height 36
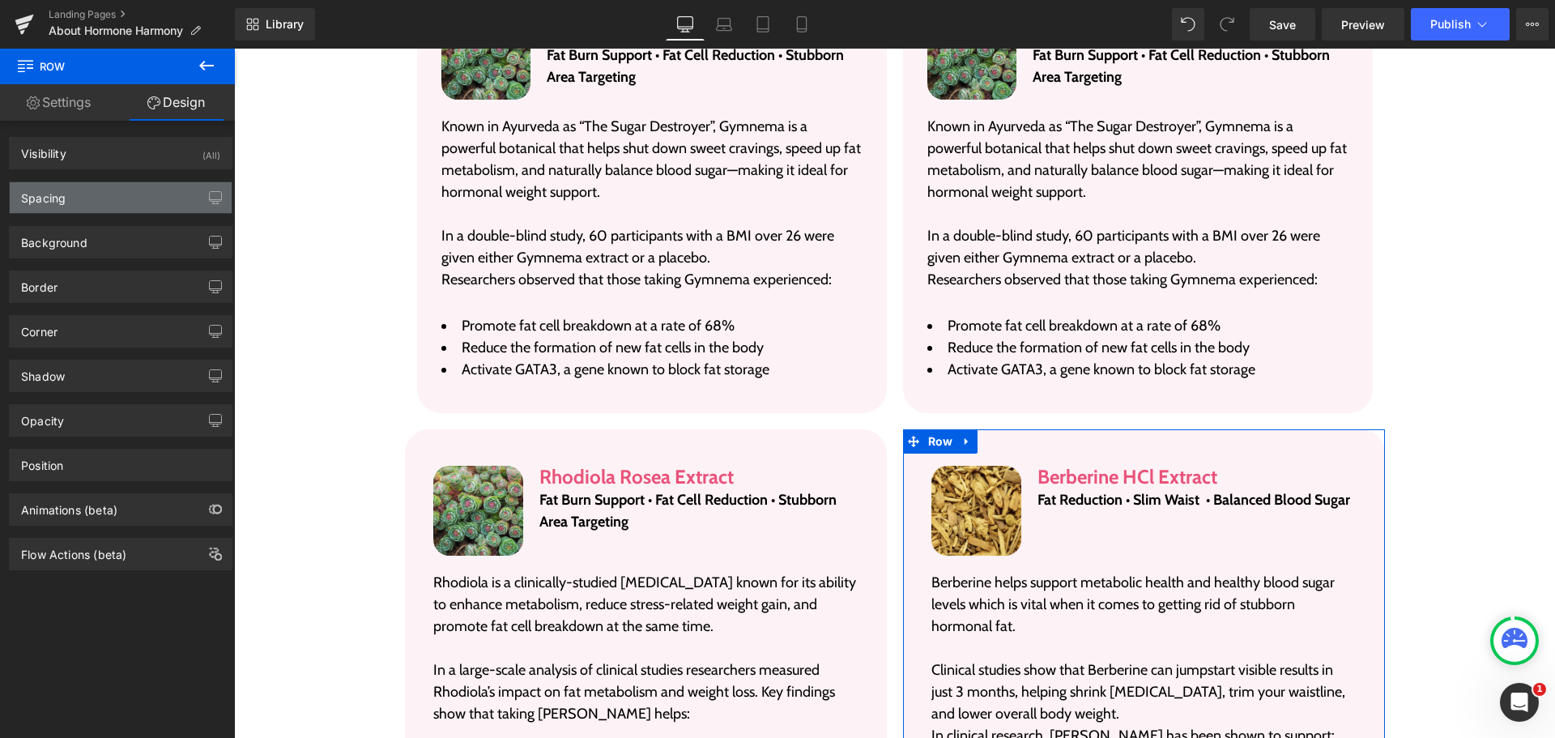
click at [89, 203] on div "Spacing" at bounding box center [121, 197] width 222 height 31
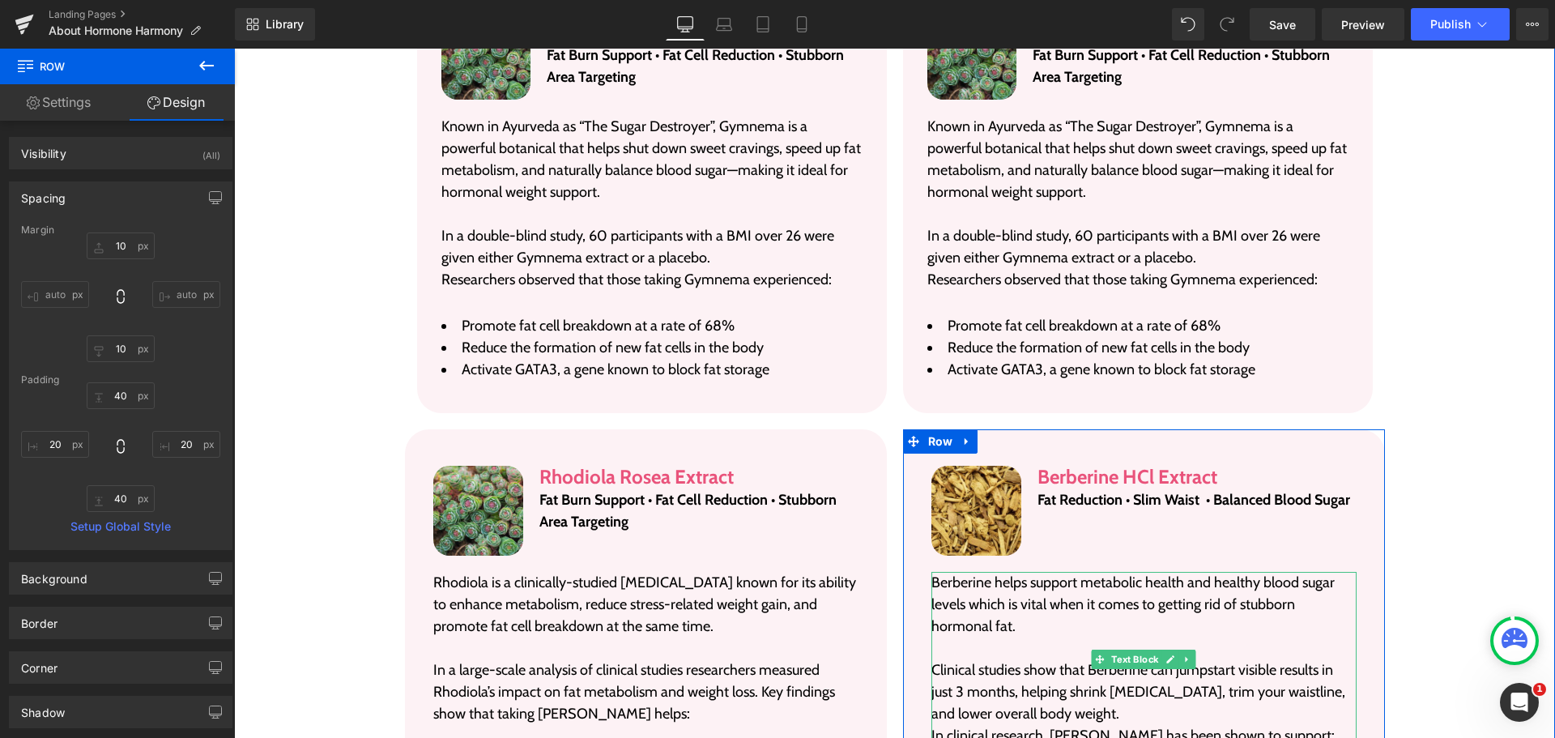
click at [946, 572] on p "Berberine helps support metabolic health and healthy blood sugar levels which i…" at bounding box center [1144, 605] width 425 height 66
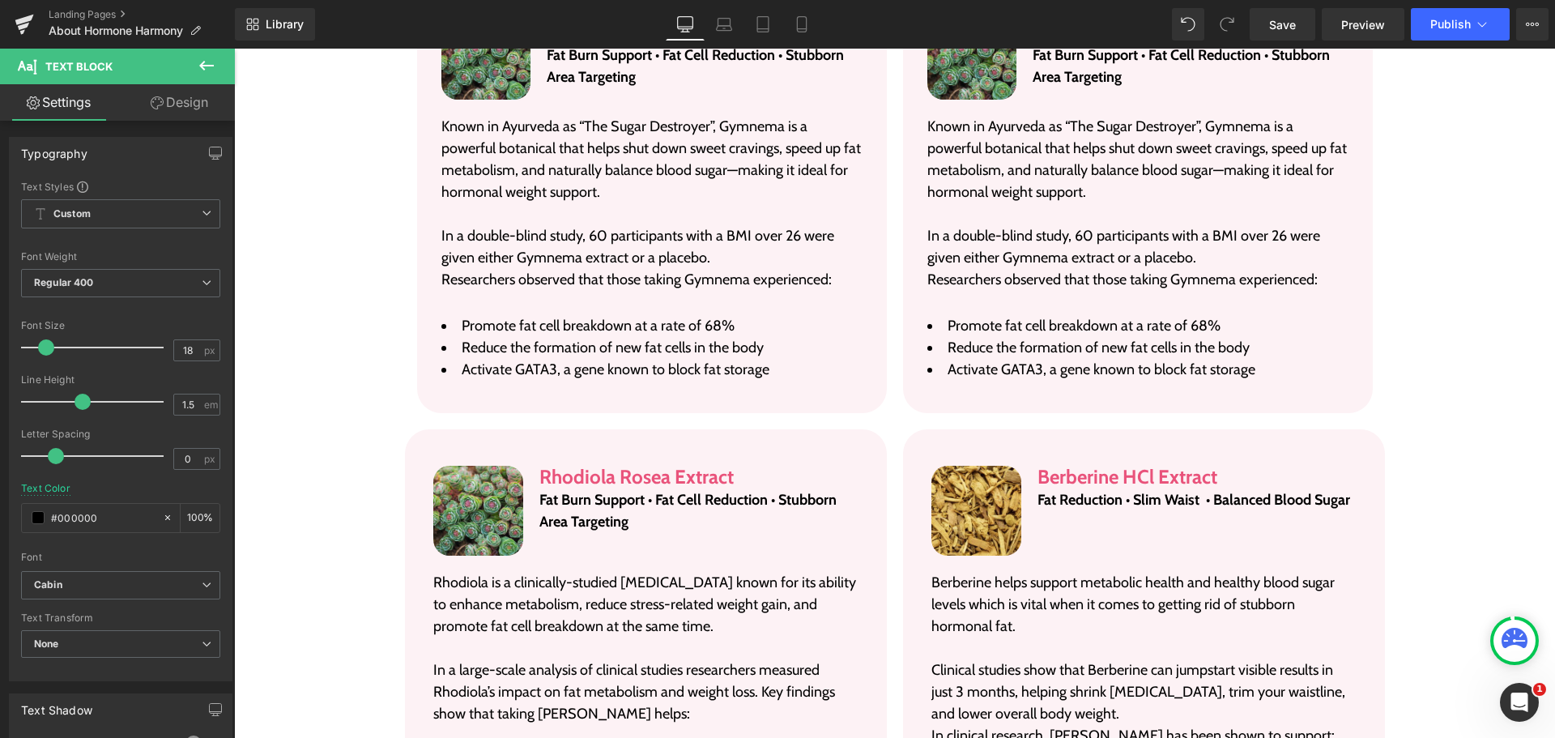
click at [153, 92] on link "Design" at bounding box center [179, 102] width 117 height 36
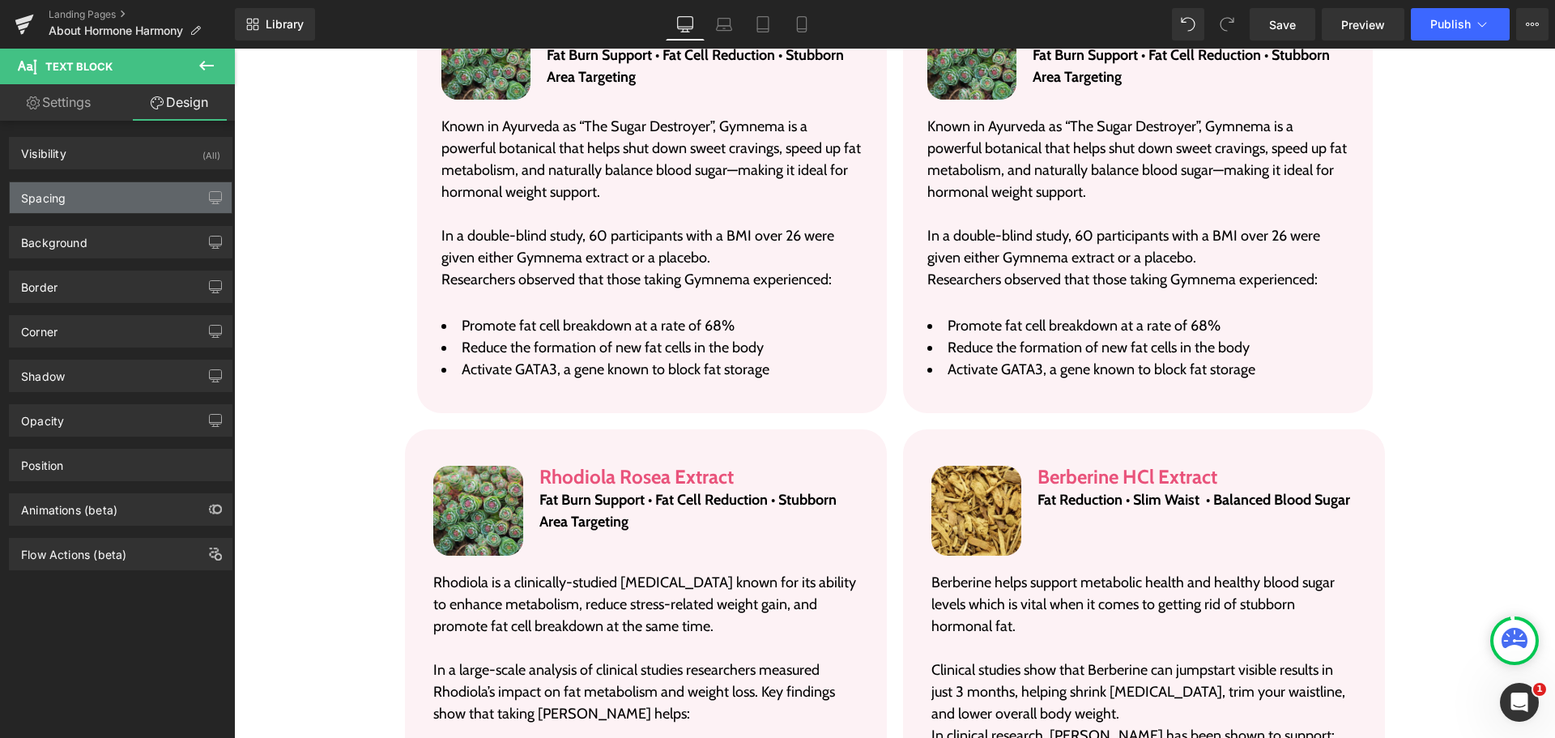
click at [74, 200] on div "Spacing" at bounding box center [121, 197] width 222 height 31
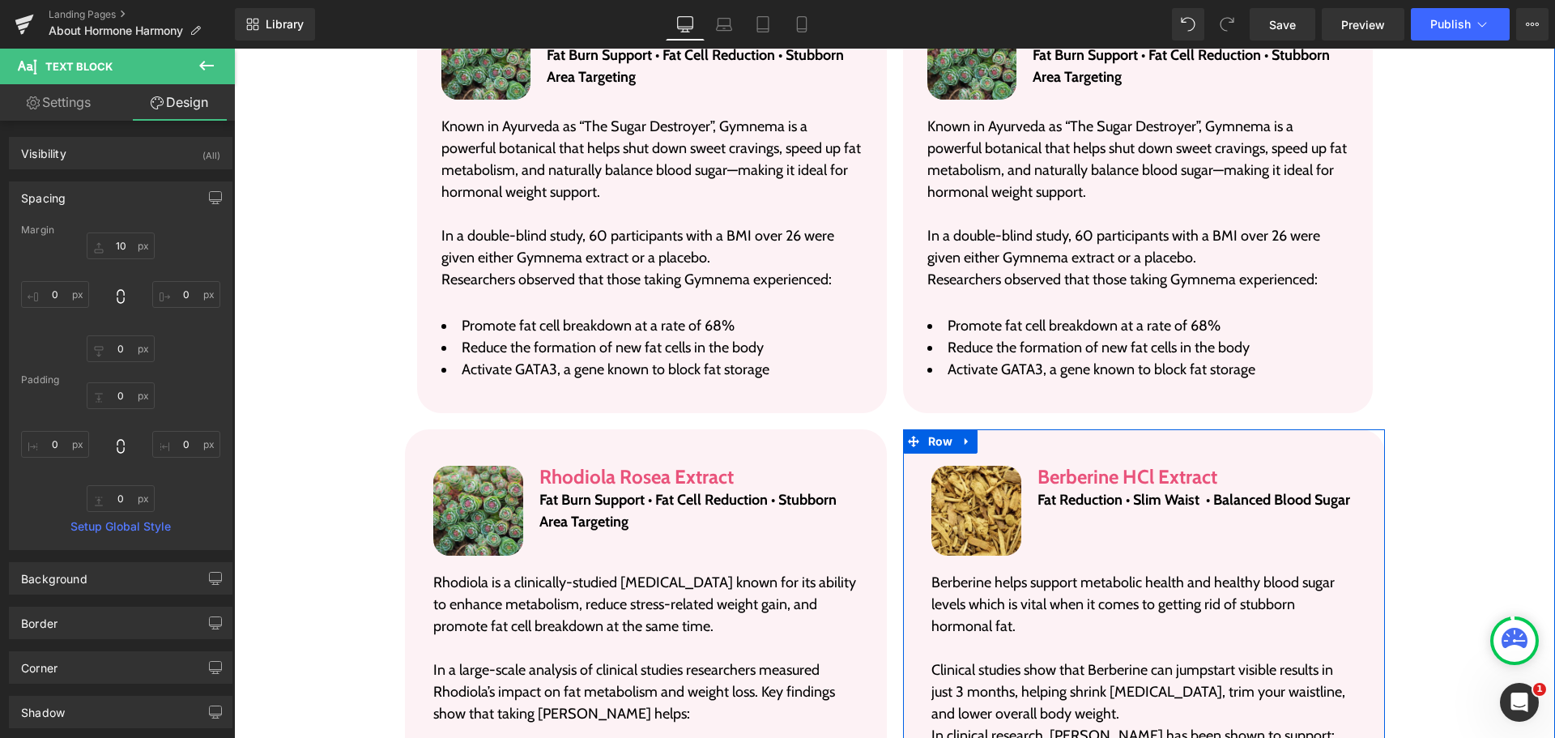
click at [905, 548] on div "Image Berberine HCl Extract Heading Fat Reduction • Slim Waist • Balanced Blood…" at bounding box center [1144, 649] width 482 height 440
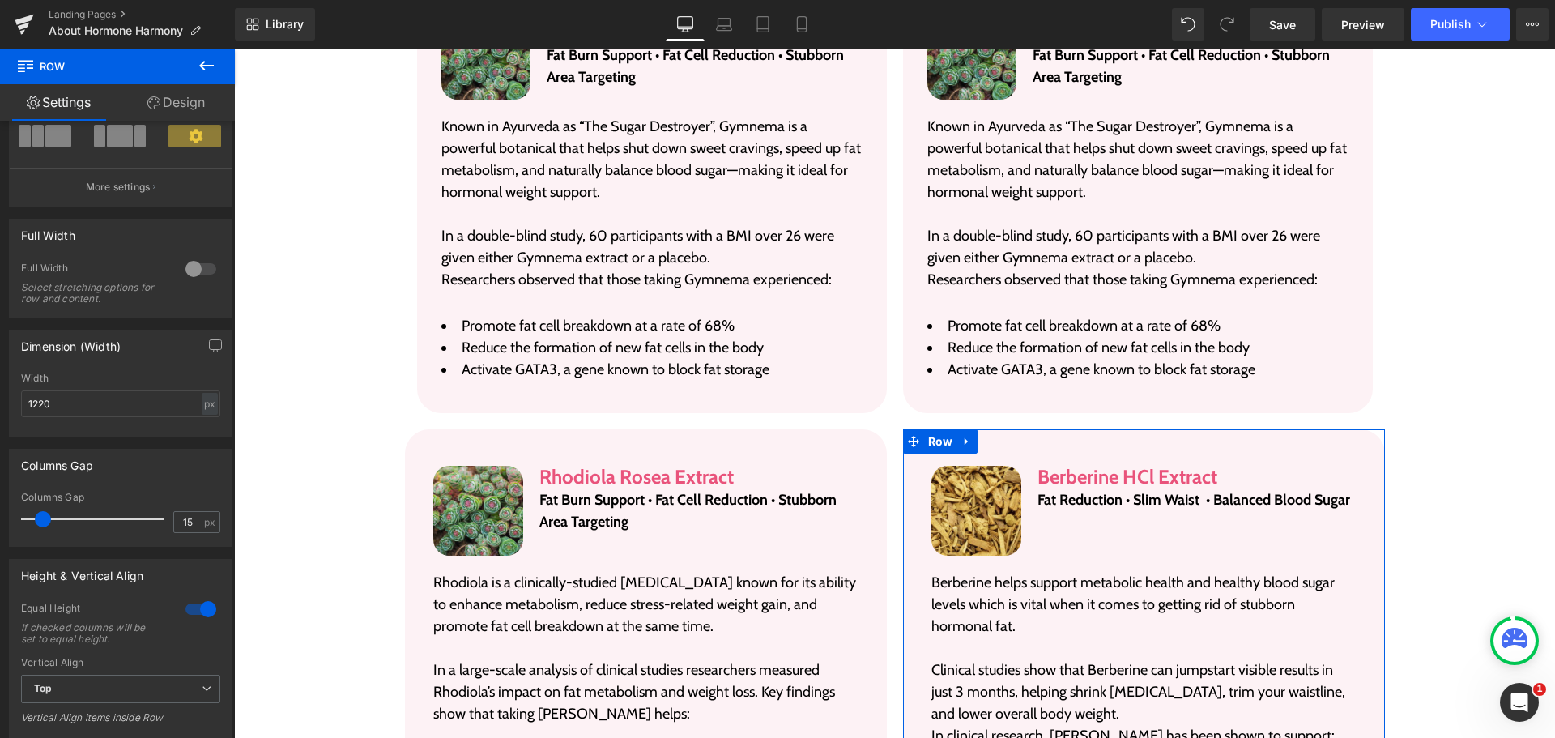
scroll to position [162, 0]
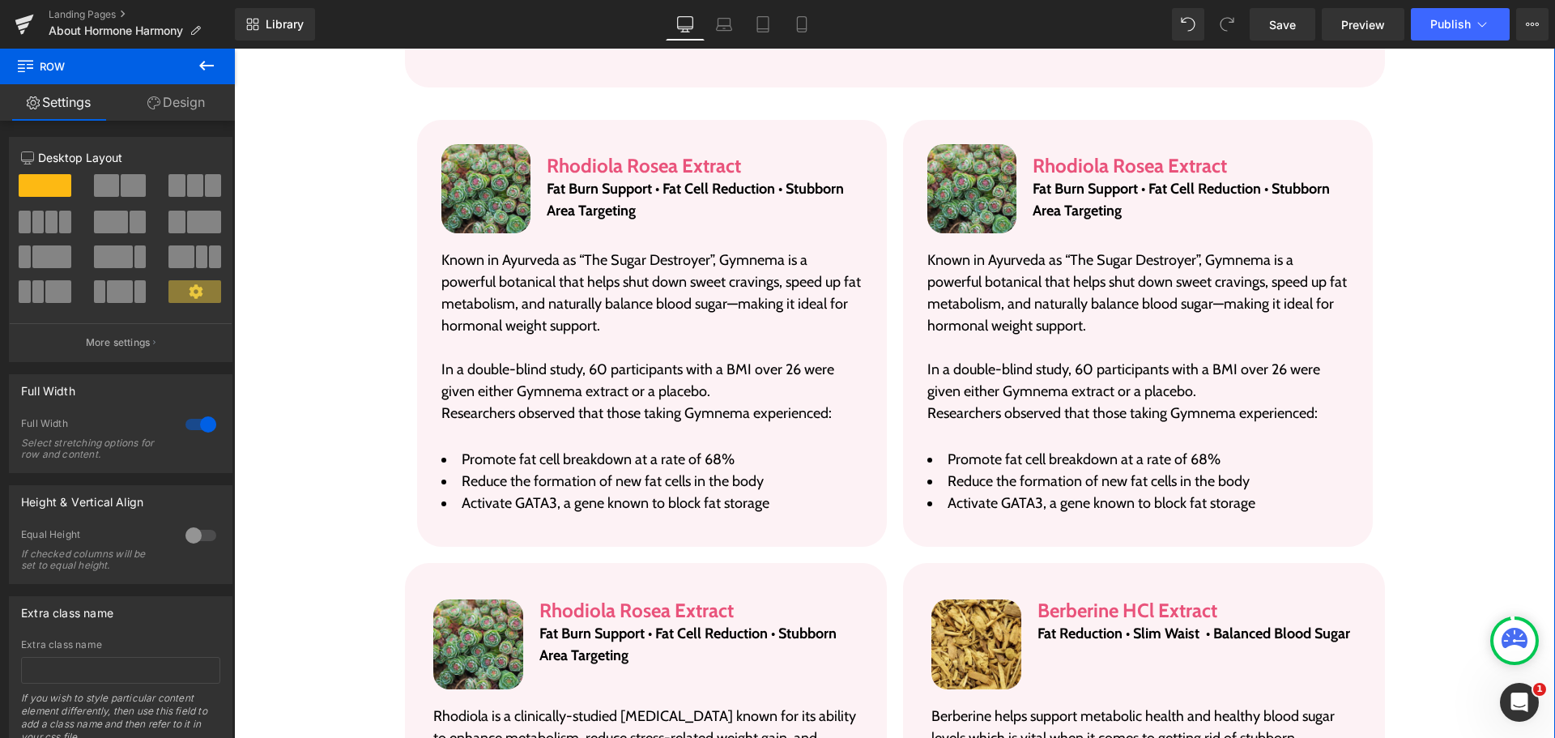
scroll to position [3234, 0]
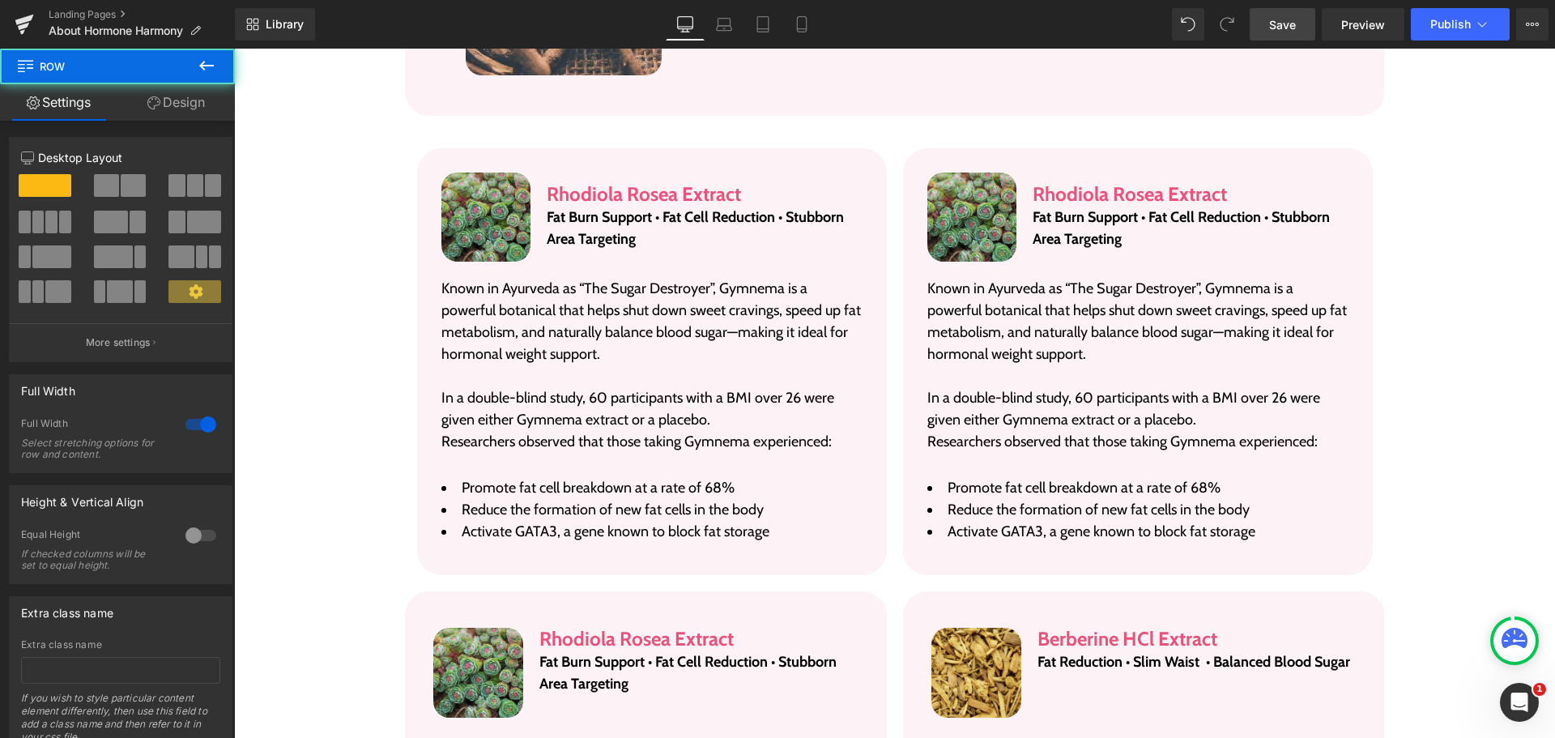
click at [1296, 25] on span "Save" at bounding box center [1282, 24] width 27 height 17
click at [1276, 22] on span "Save" at bounding box center [1282, 24] width 27 height 17
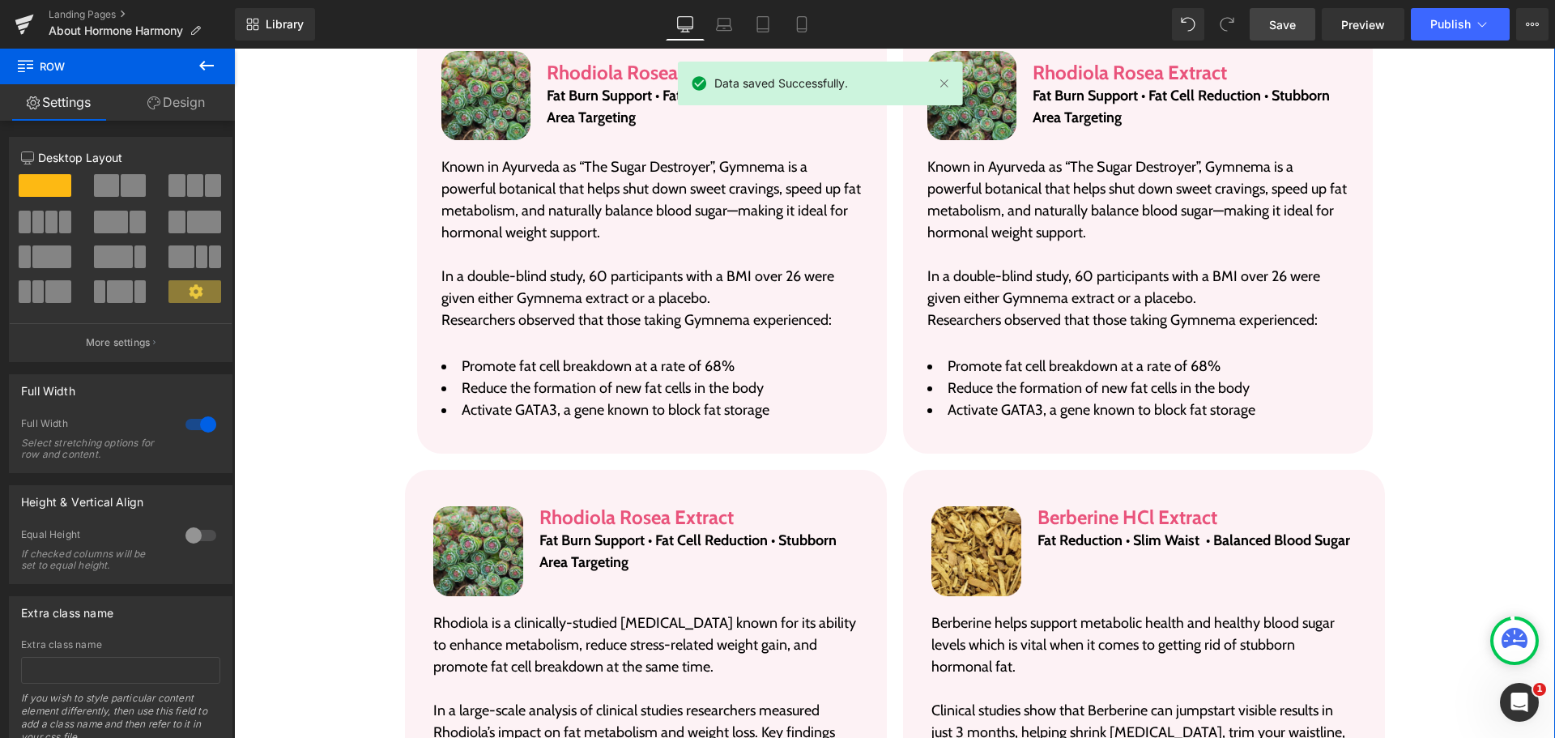
scroll to position [3315, 0]
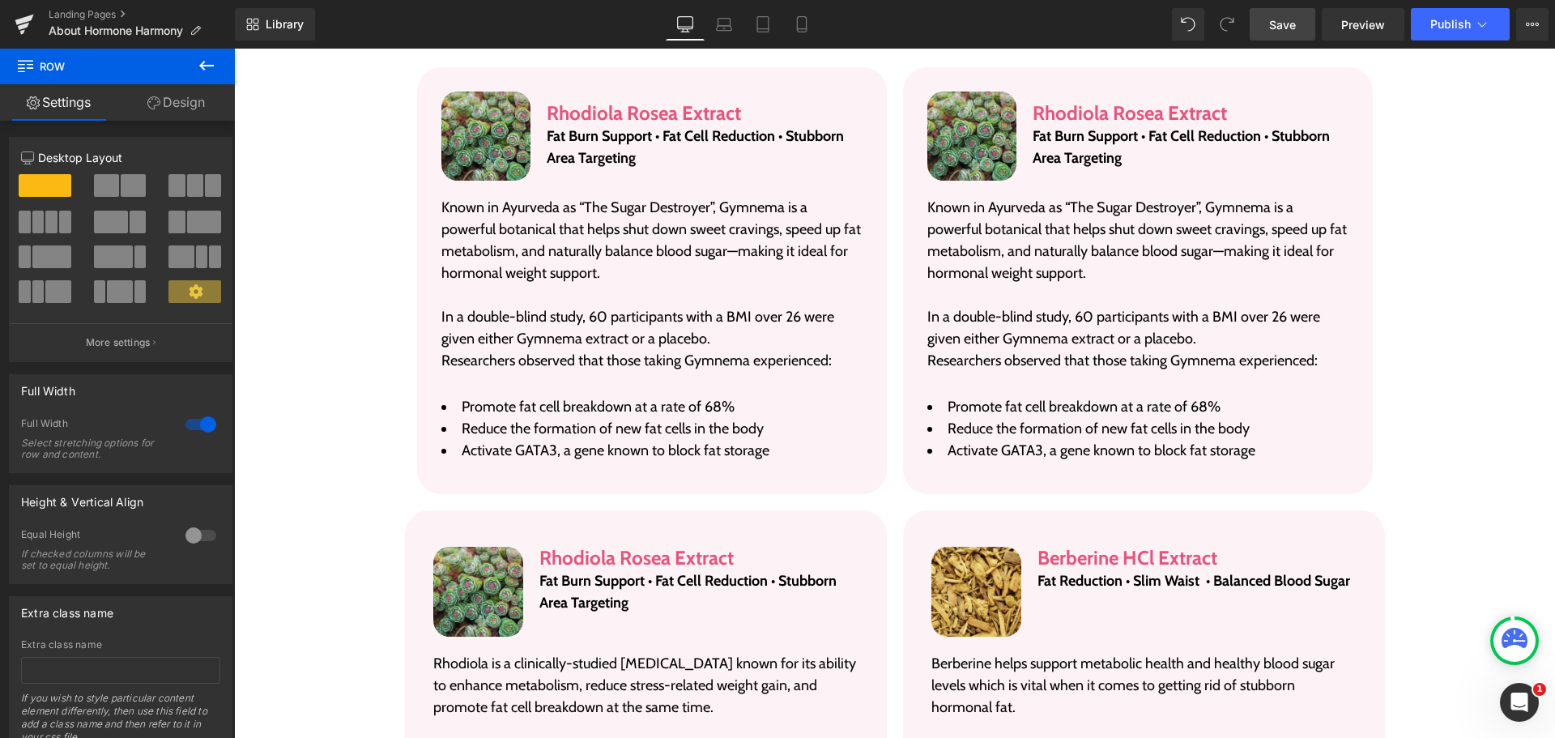
click at [1087, 32] on div "Library Desktop Desktop Laptop Tablet Mobile Save Preview Publish Scheduled Vie…" at bounding box center [895, 24] width 1320 height 32
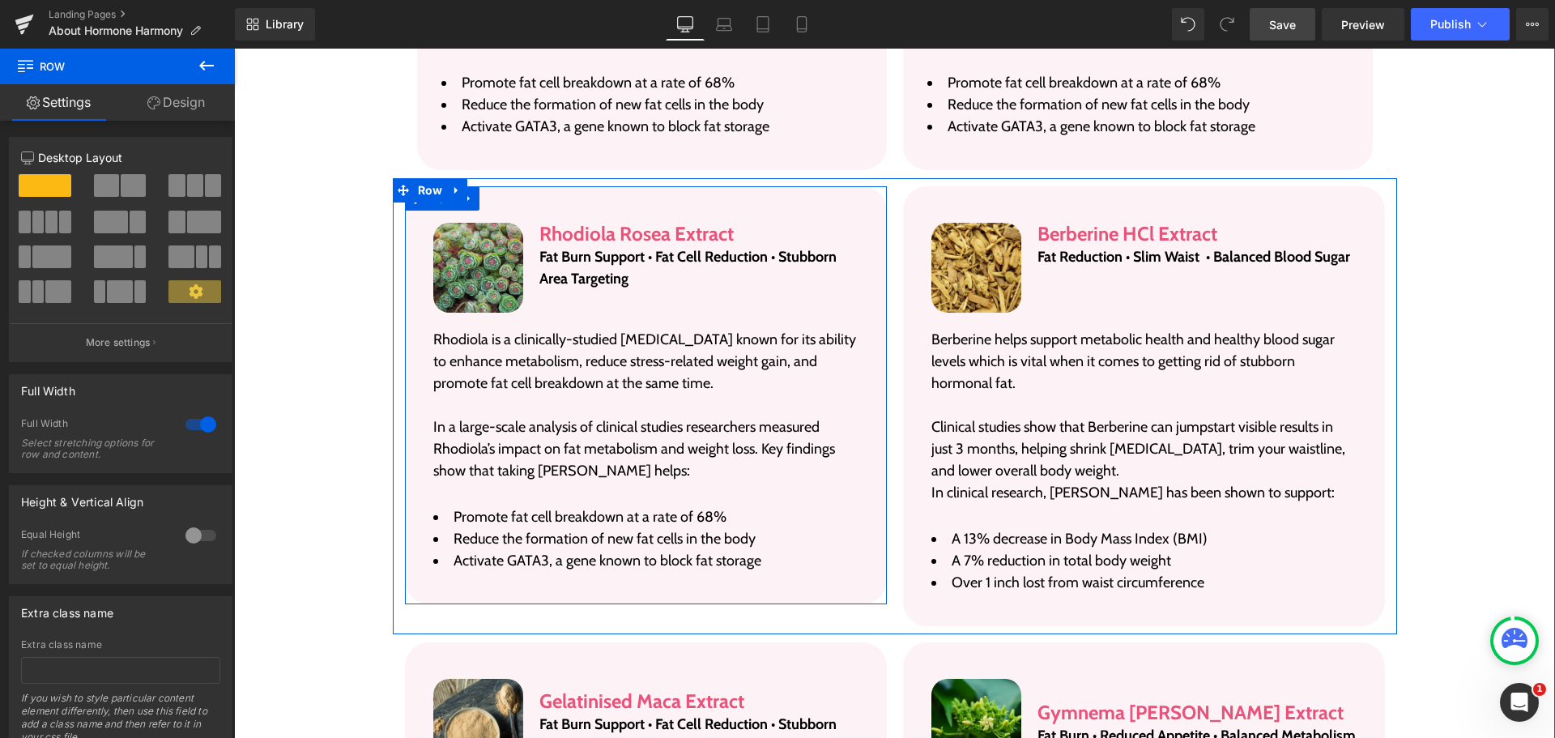
scroll to position [3558, 0]
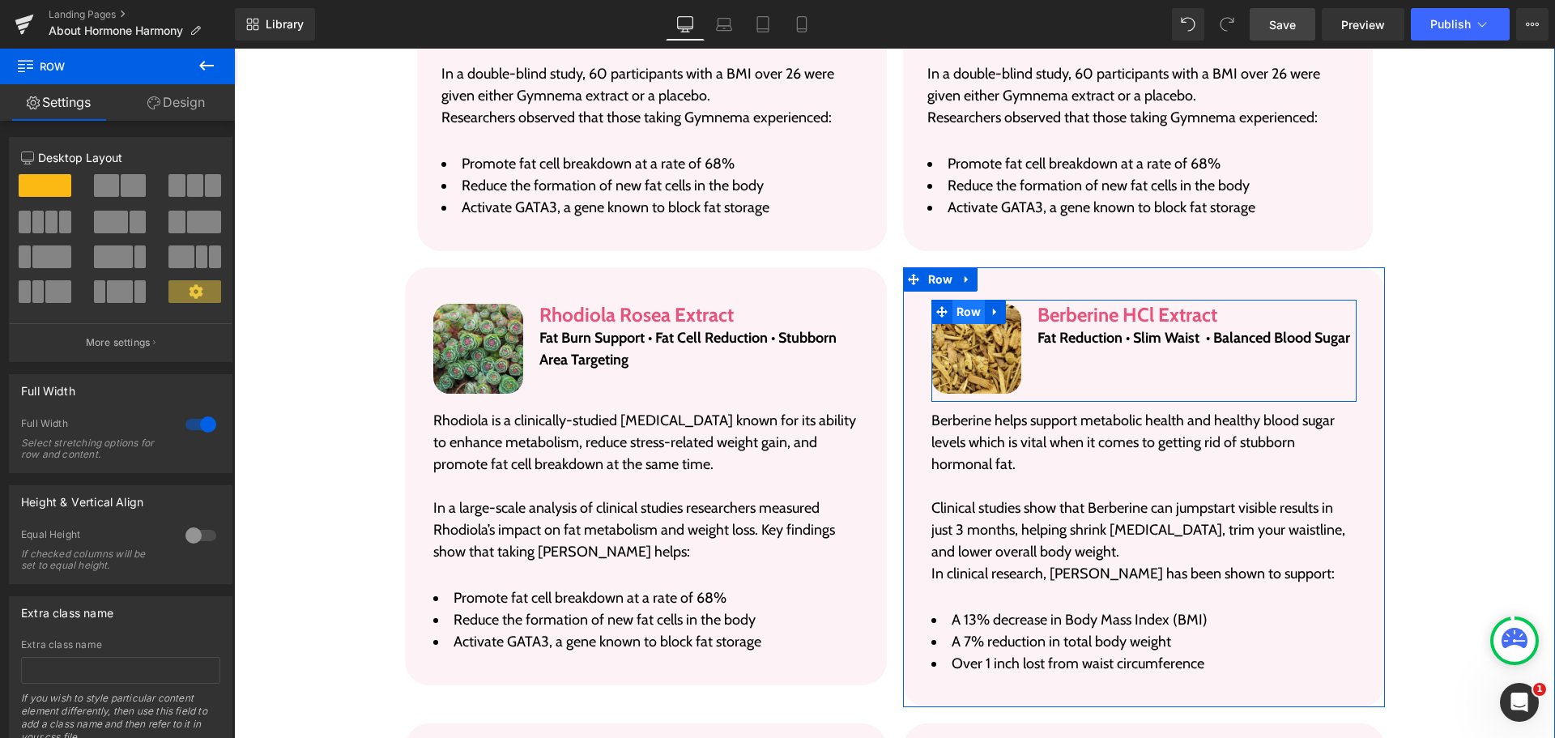
click at [956, 300] on span "Row" at bounding box center [969, 312] width 33 height 24
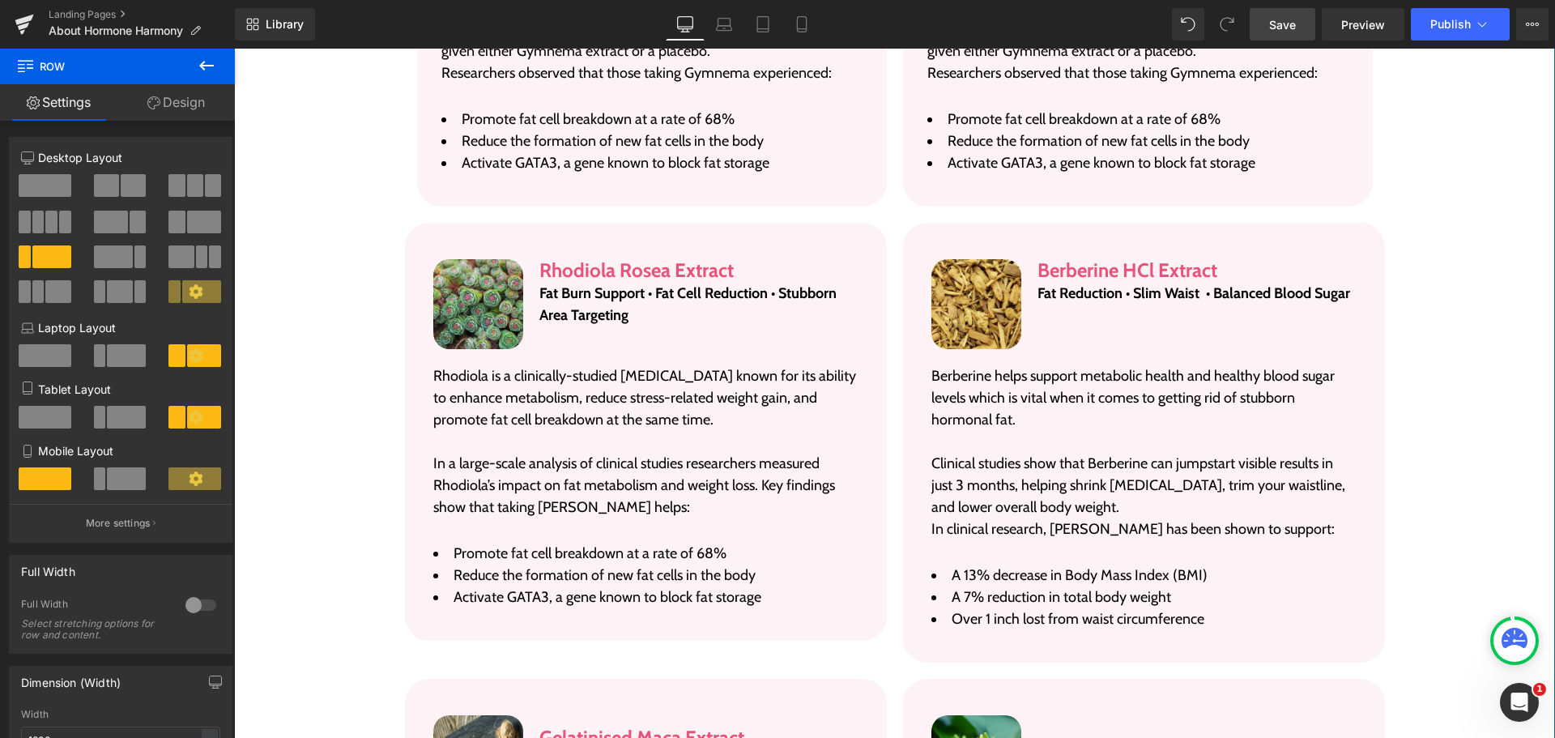
scroll to position [3477, 0]
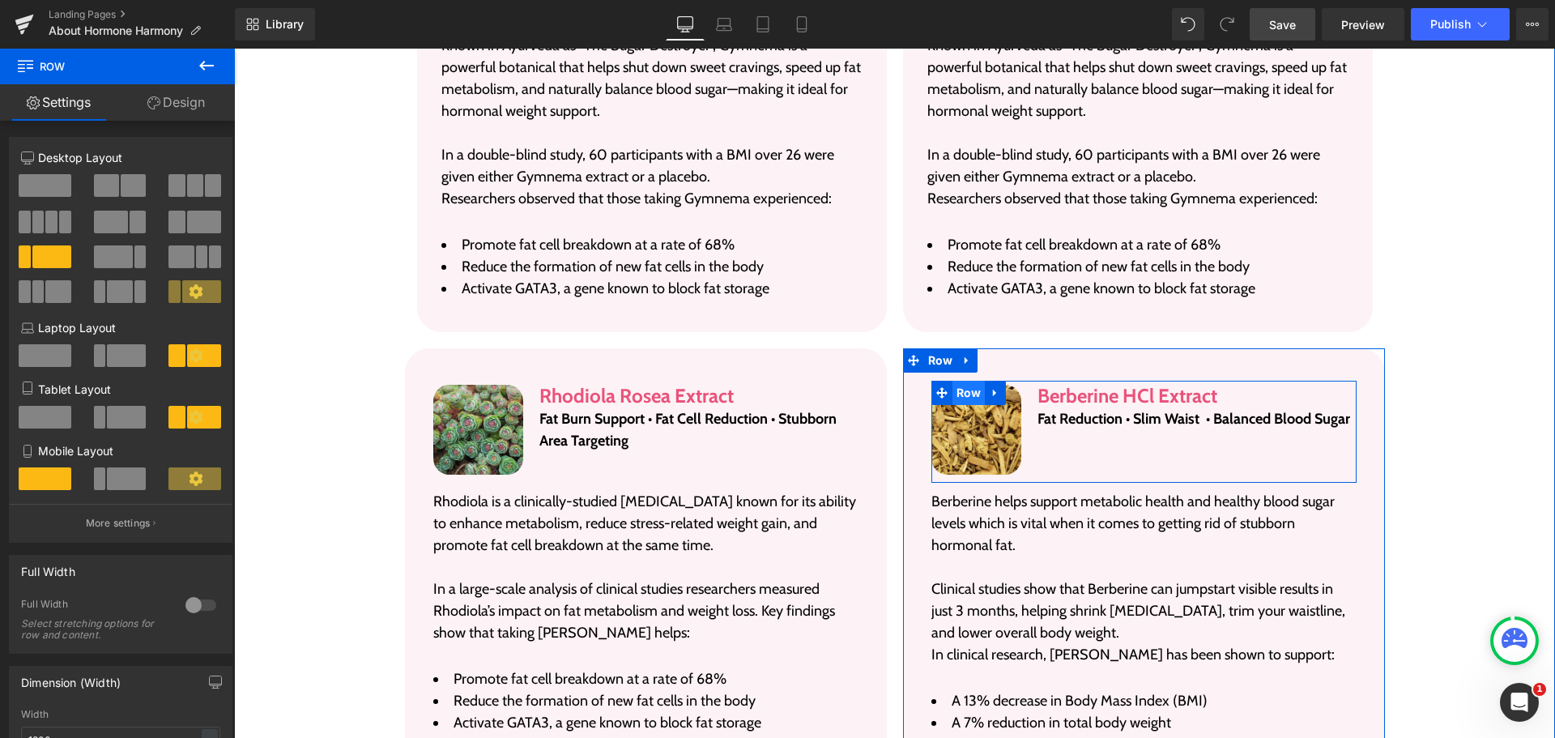
click at [960, 381] on span "Row" at bounding box center [969, 393] width 33 height 24
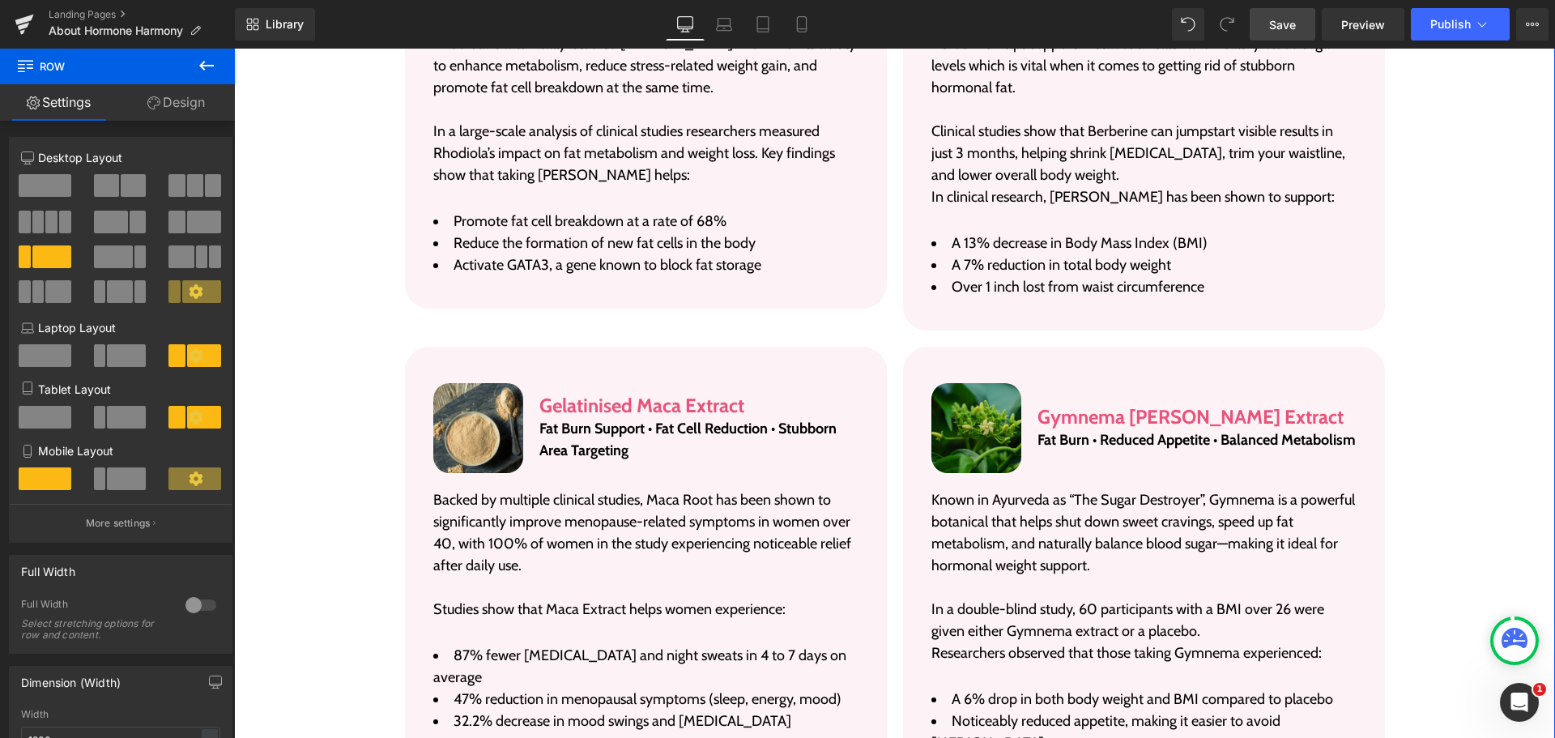
scroll to position [3963, 0]
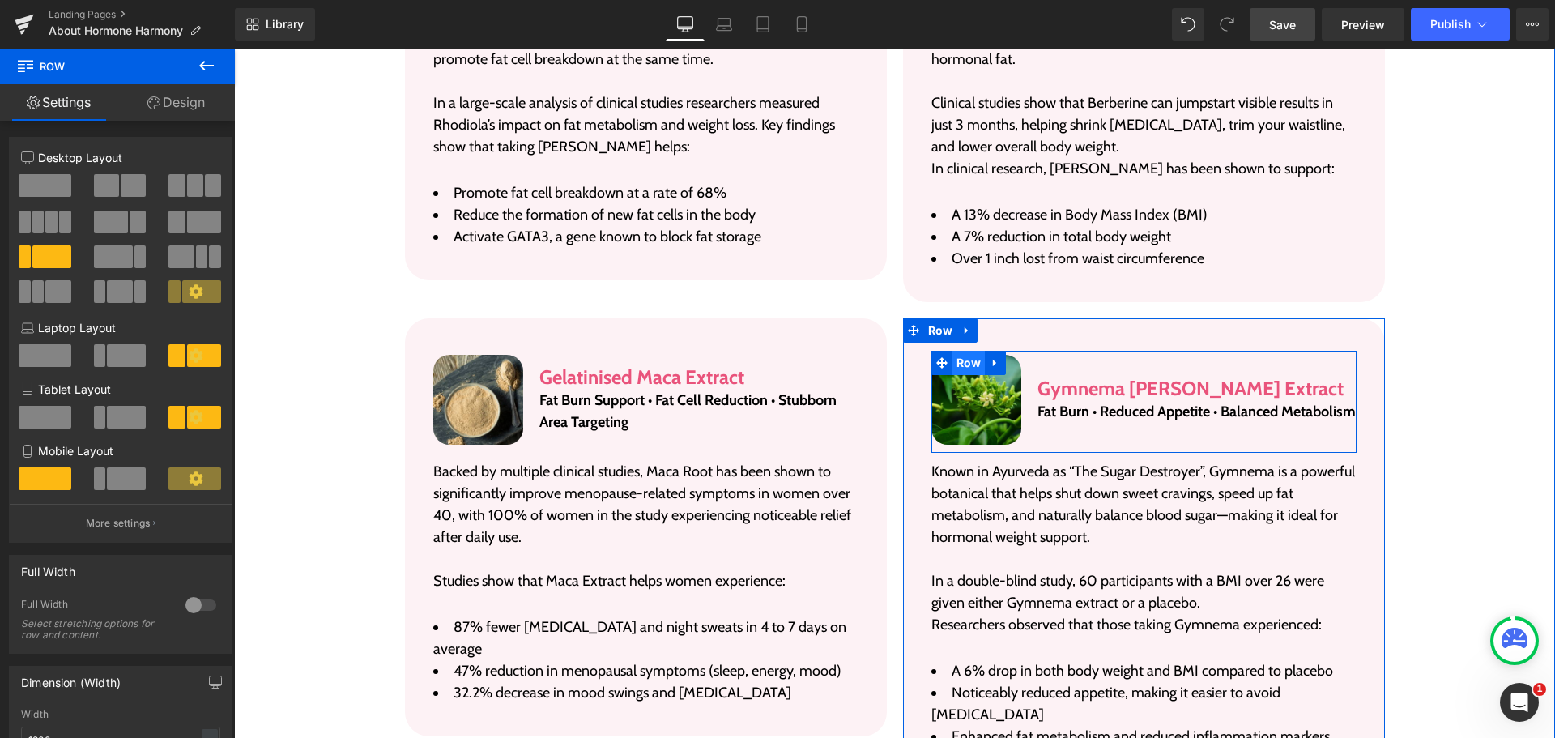
click at [961, 351] on span "Row" at bounding box center [969, 363] width 33 height 24
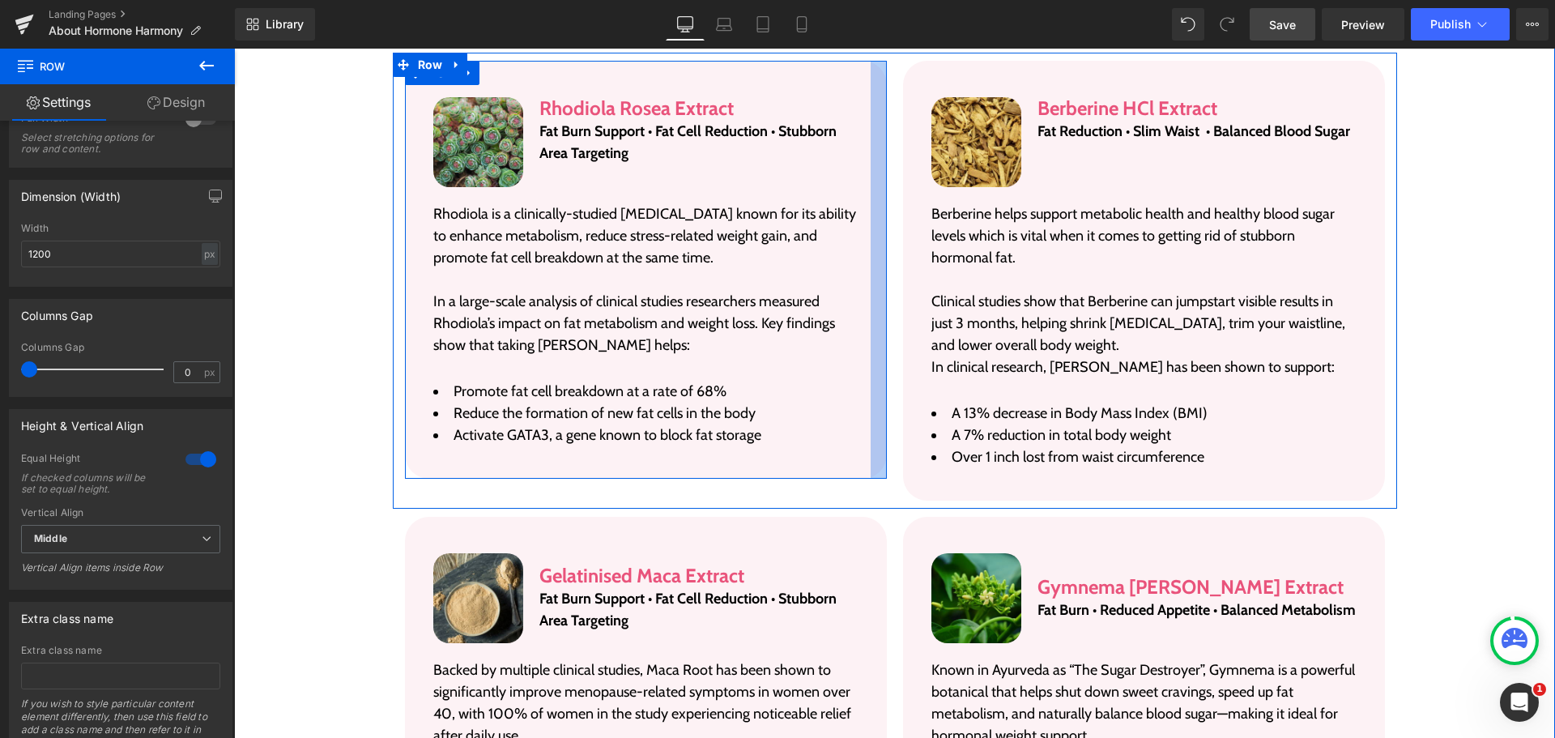
scroll to position [3801, 0]
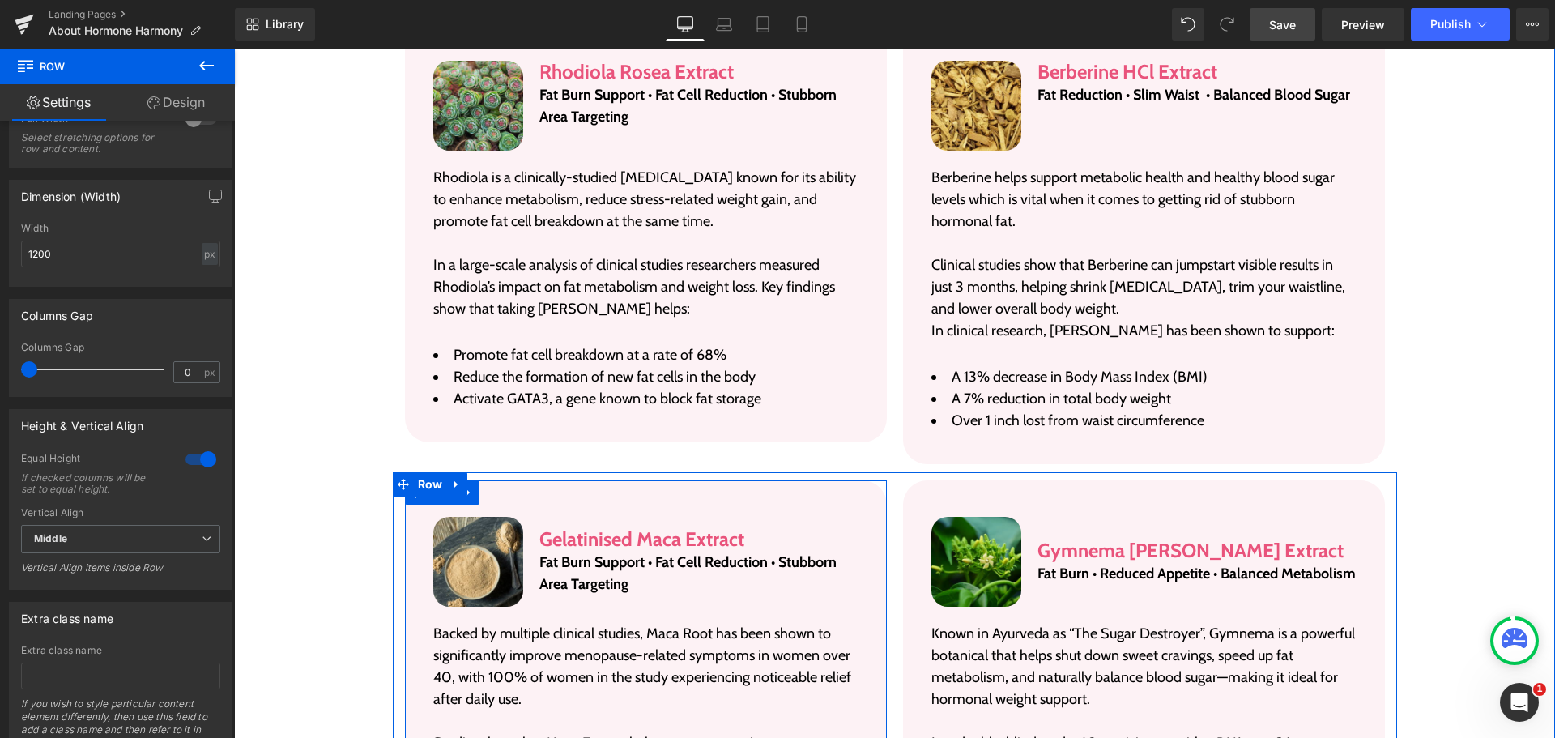
click at [838, 480] on div "Image Gelatinised Maca Extract Heading Fat Burn Support • Fat Cell Reduction • …" at bounding box center [646, 689] width 482 height 418
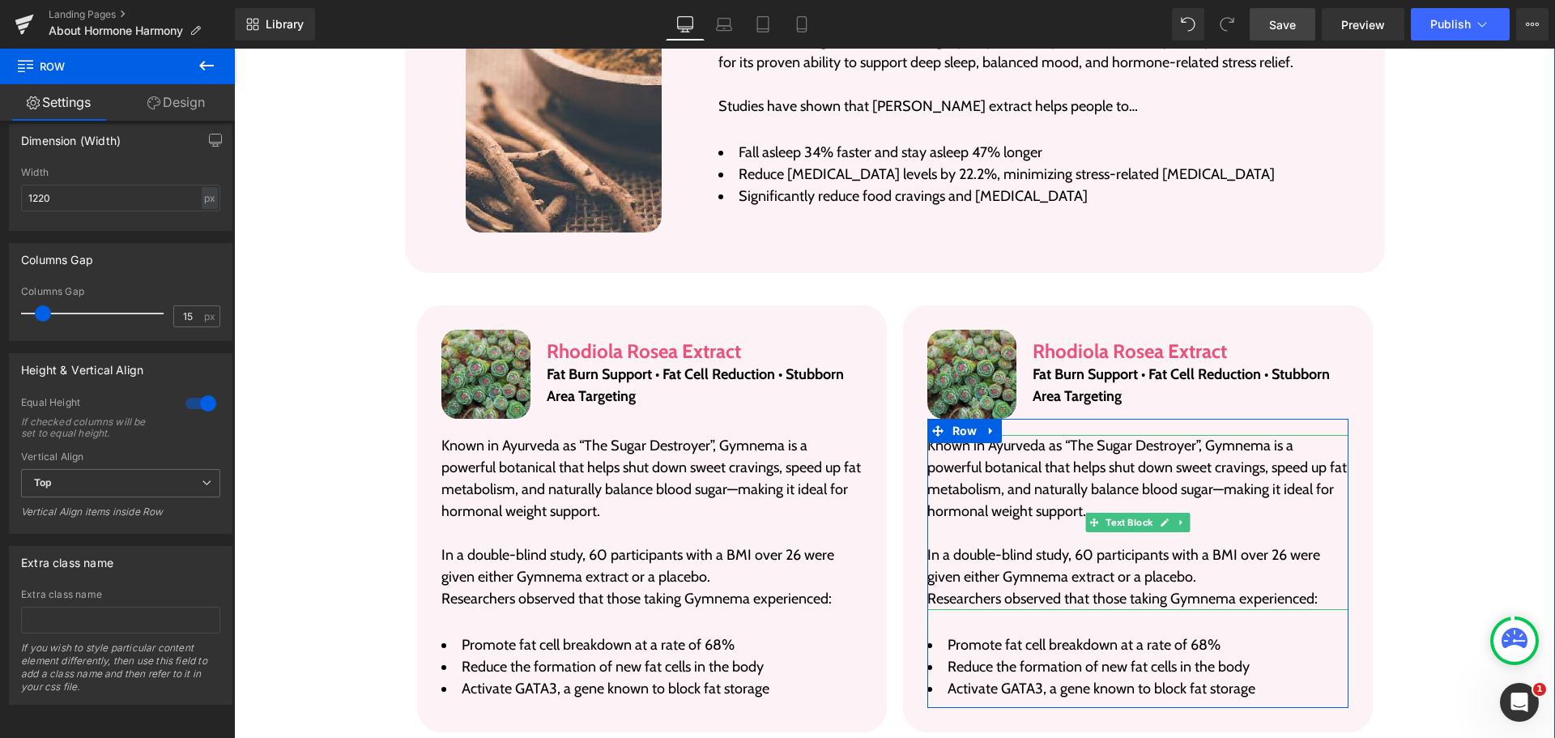
scroll to position [3072, 0]
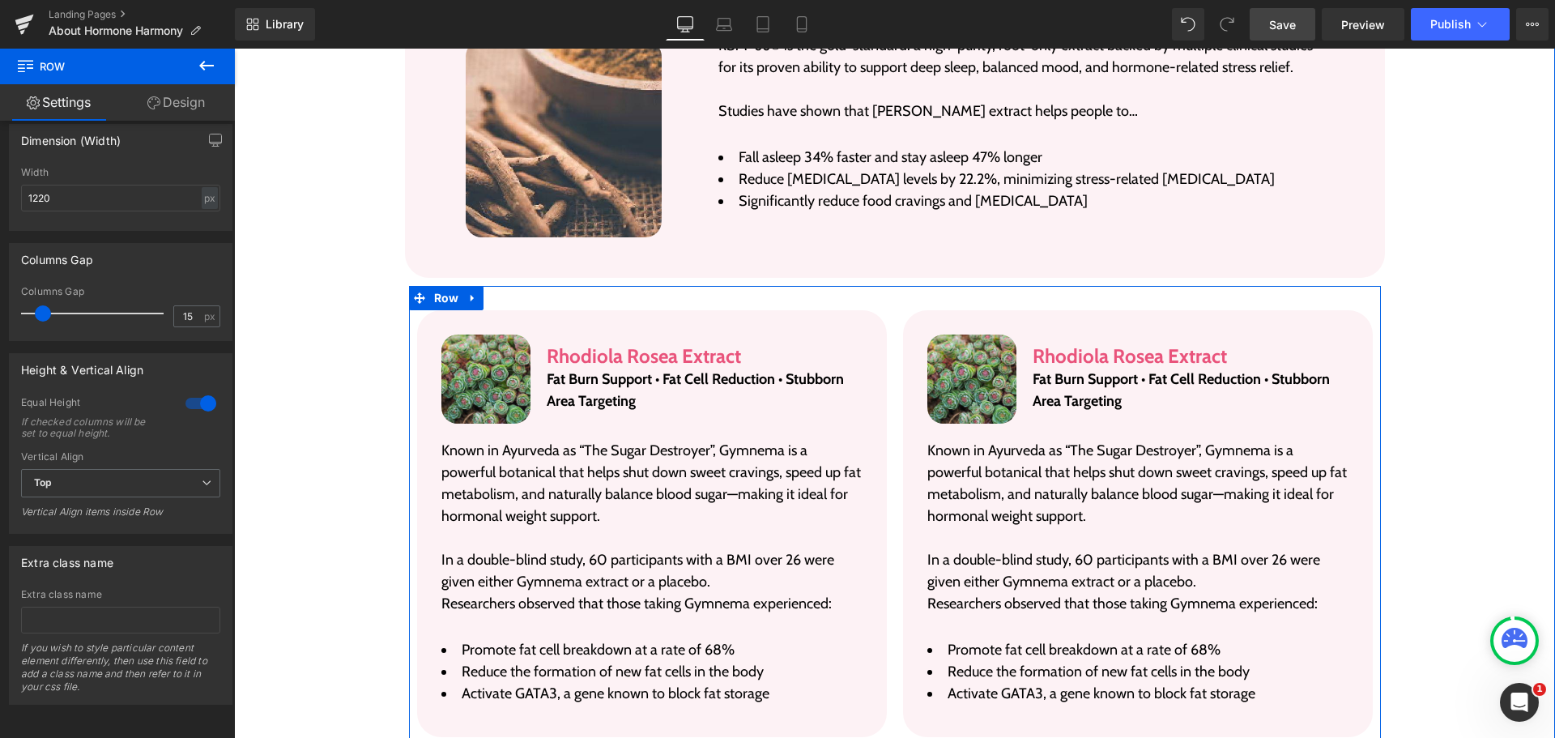
click at [887, 310] on div "Image Rhodiola Rosea Extract Heading Fat Burn Support • Fat Cell Reduction • St…" at bounding box center [652, 523] width 486 height 427
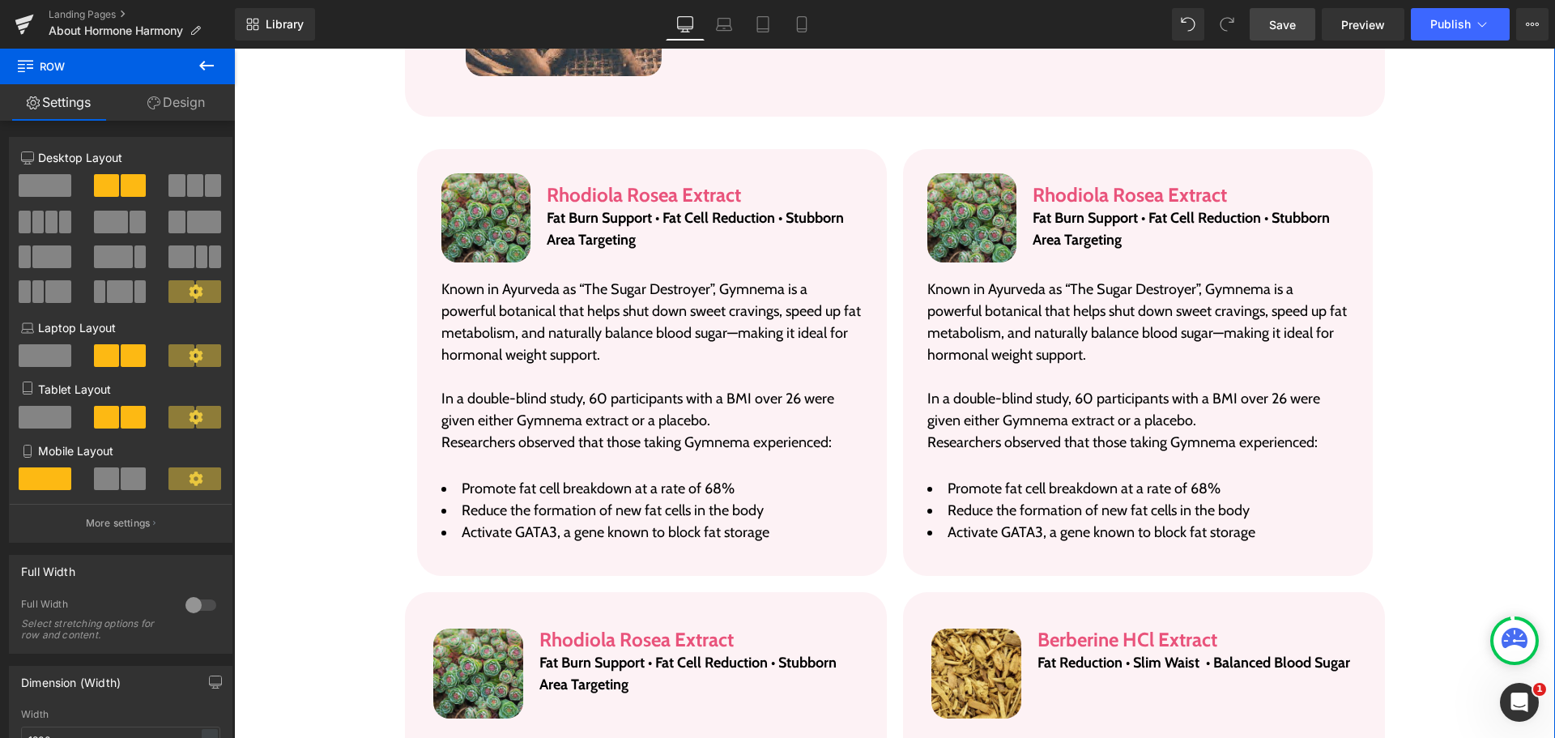
scroll to position [3234, 0]
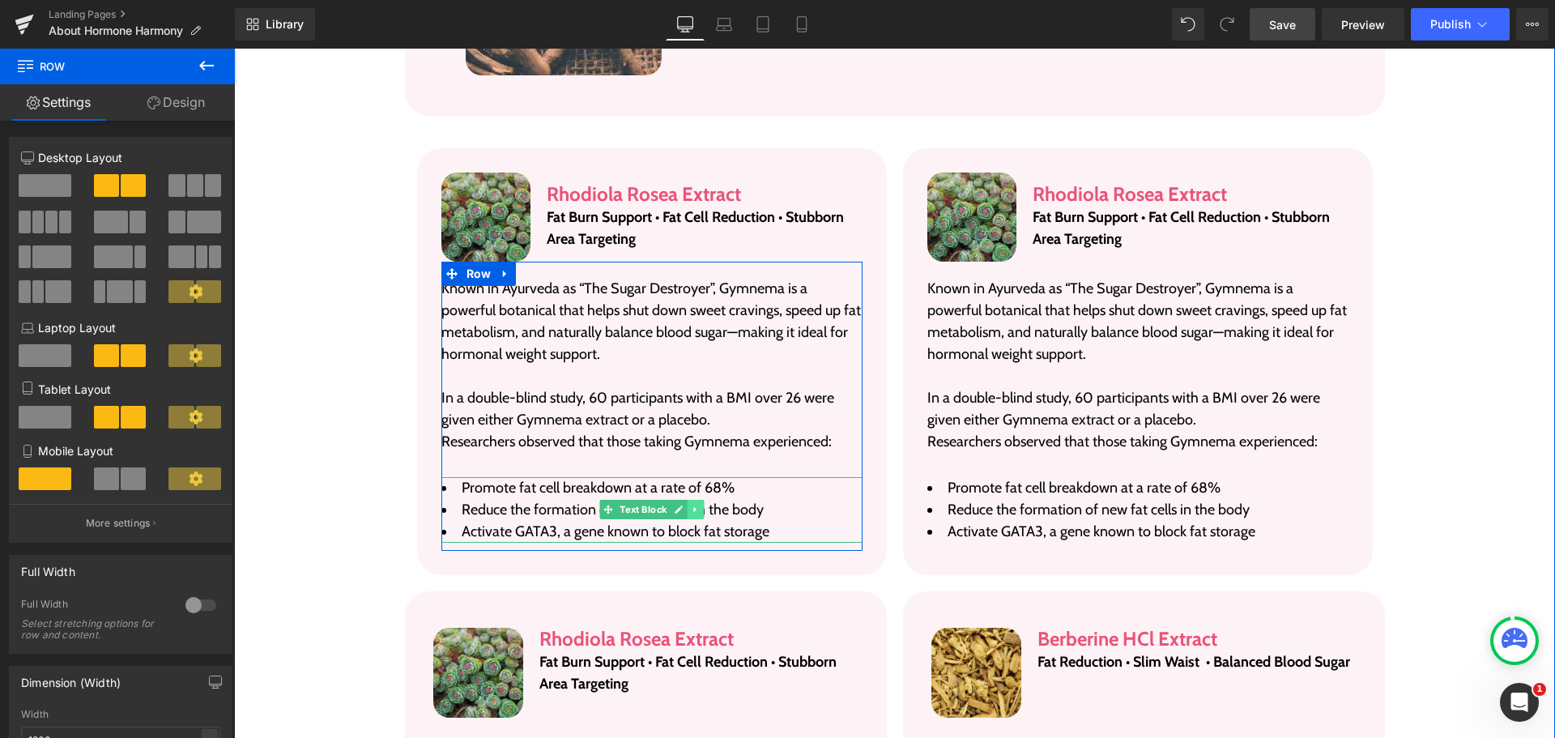
click at [692, 505] on icon at bounding box center [695, 510] width 9 height 10
click at [683, 505] on icon at bounding box center [687, 510] width 9 height 10
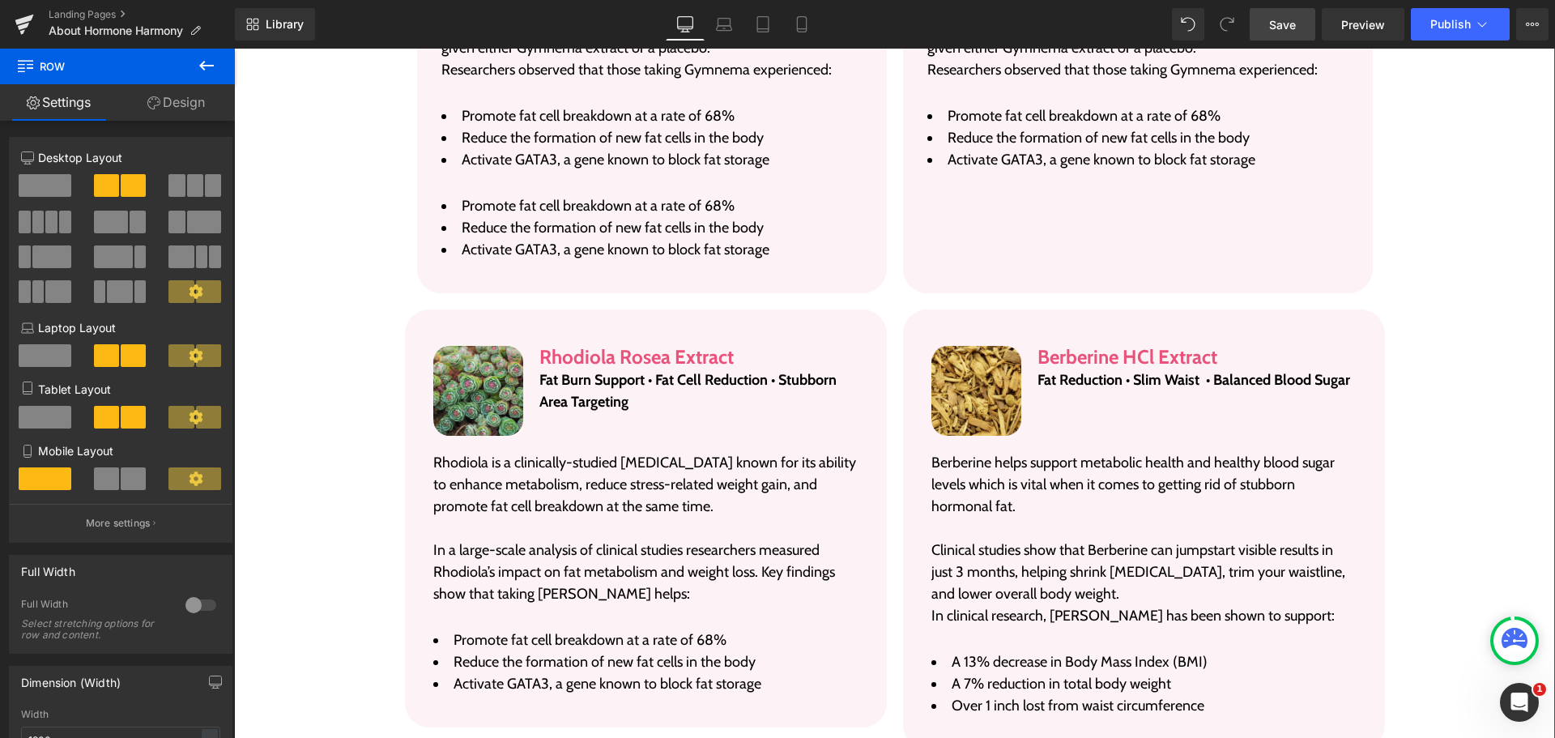
scroll to position [3503, 0]
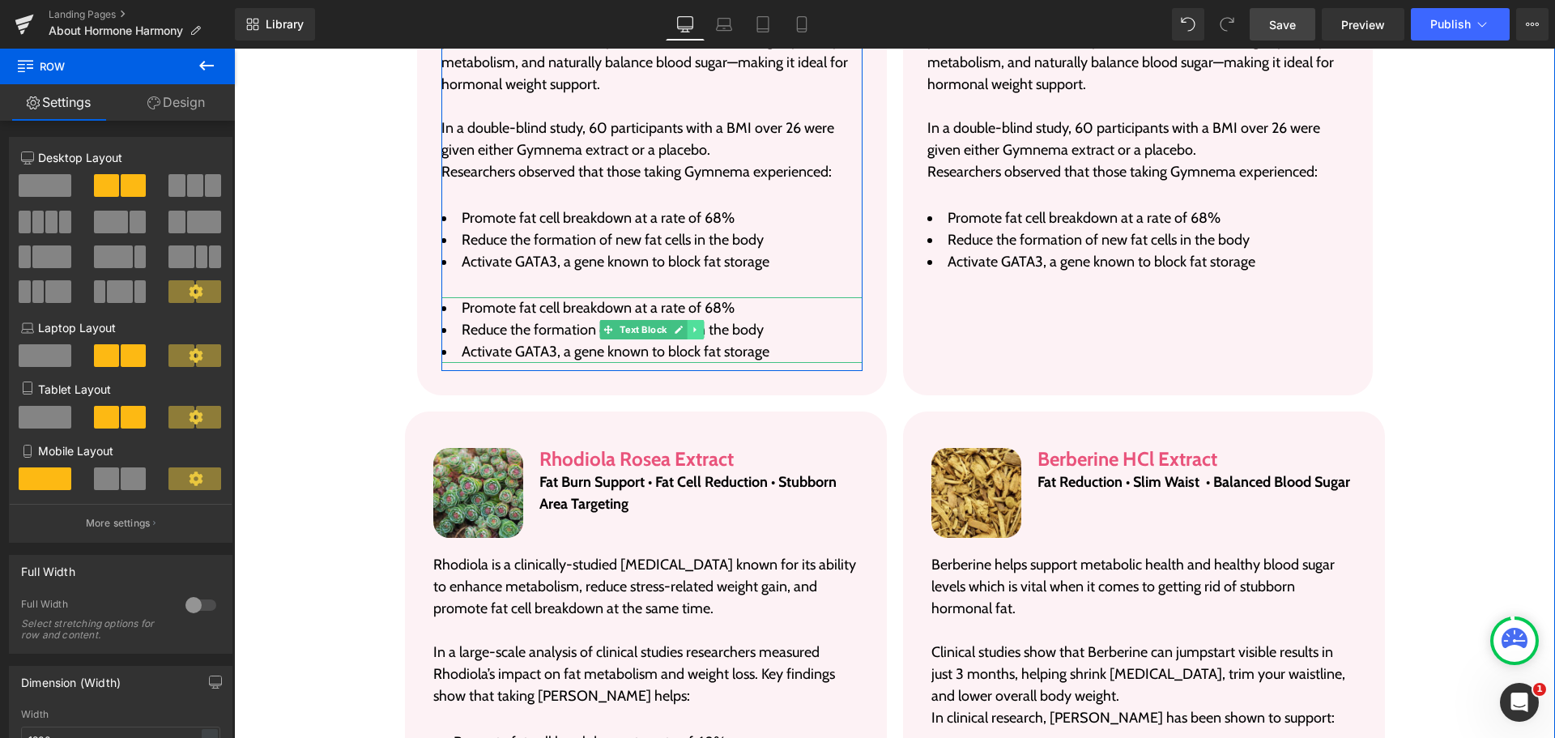
click at [691, 325] on icon at bounding box center [695, 330] width 9 height 10
click at [701, 326] on icon at bounding box center [703, 330] width 9 height 9
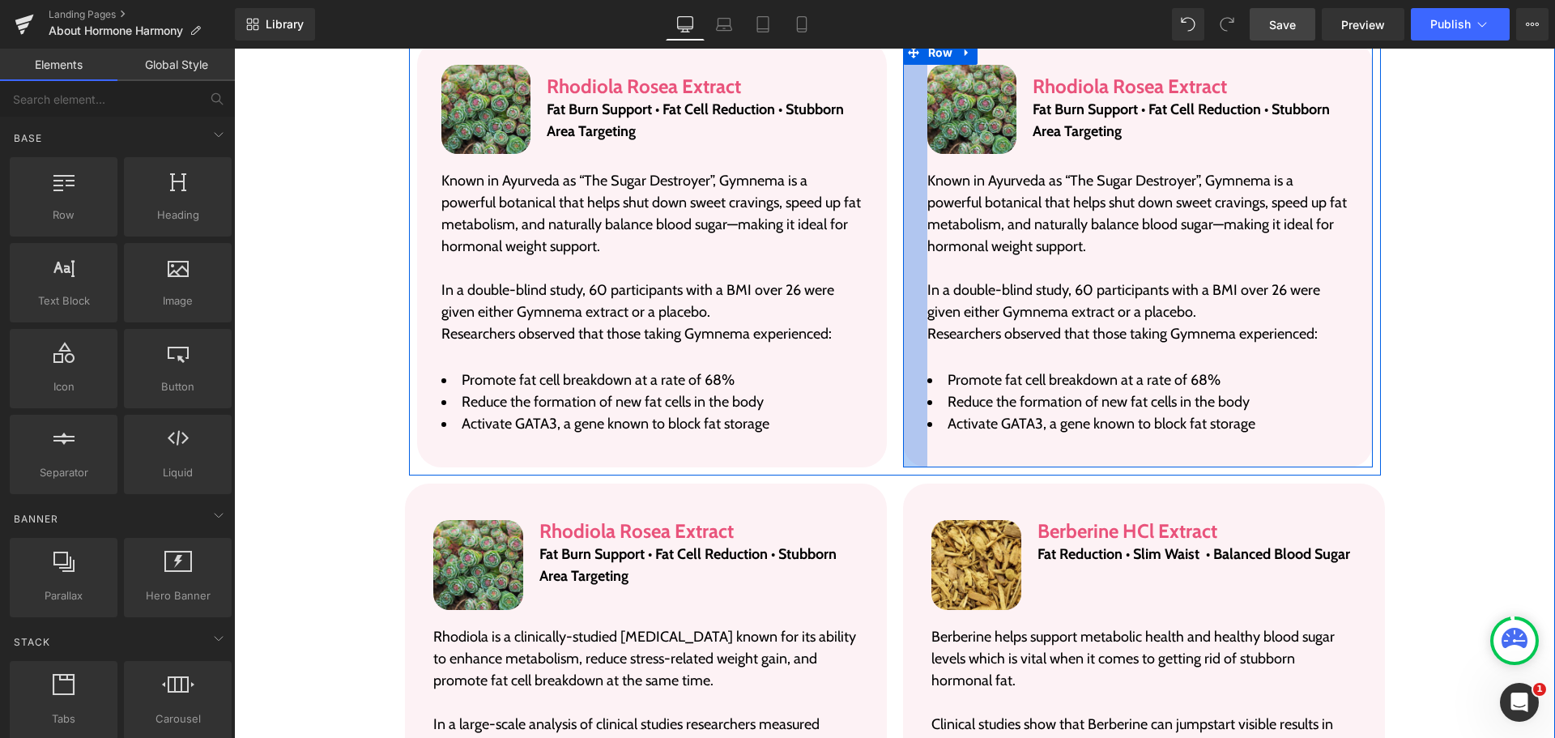
scroll to position [3260, 0]
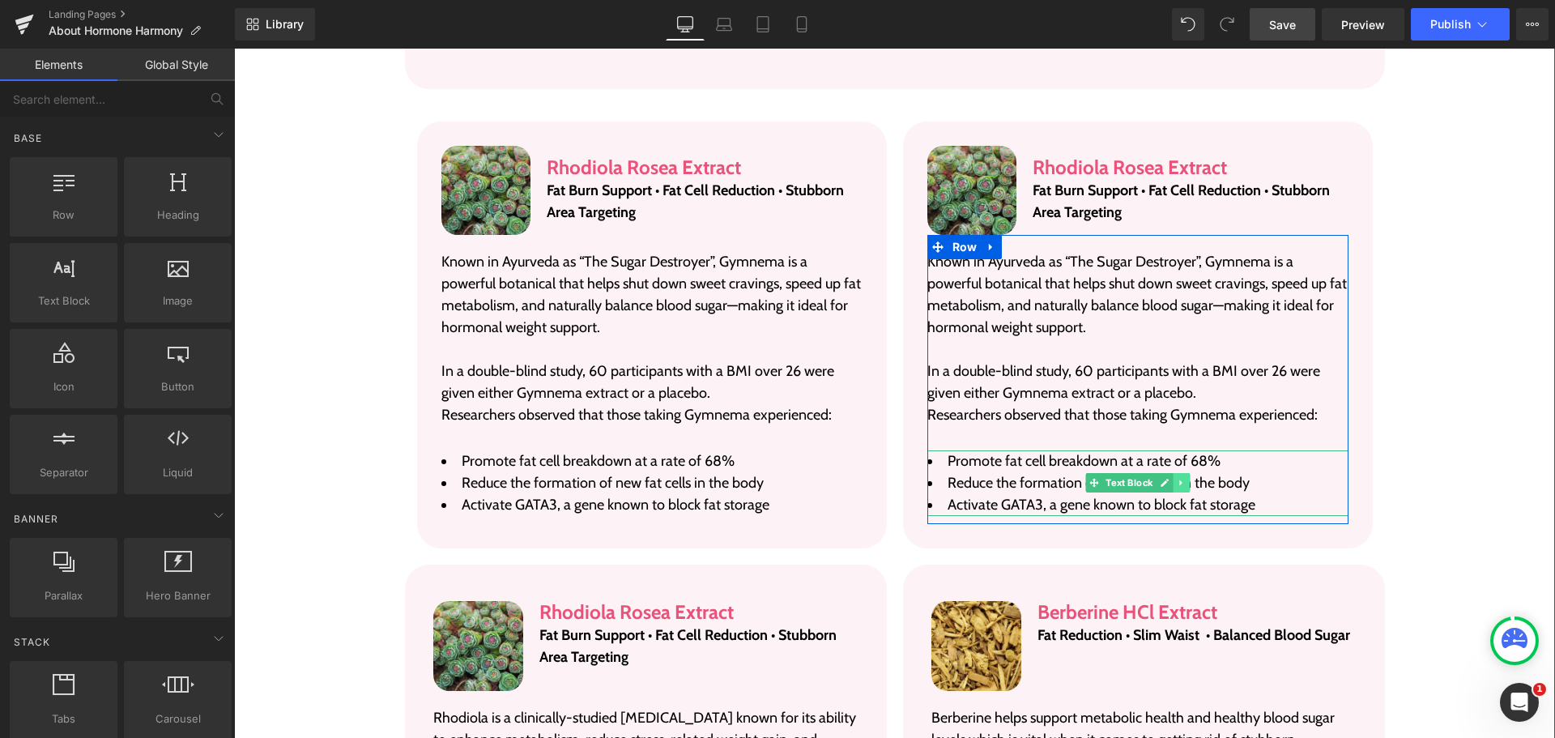
click at [1179, 478] on icon at bounding box center [1181, 483] width 9 height 10
click at [1169, 479] on icon at bounding box center [1173, 483] width 9 height 9
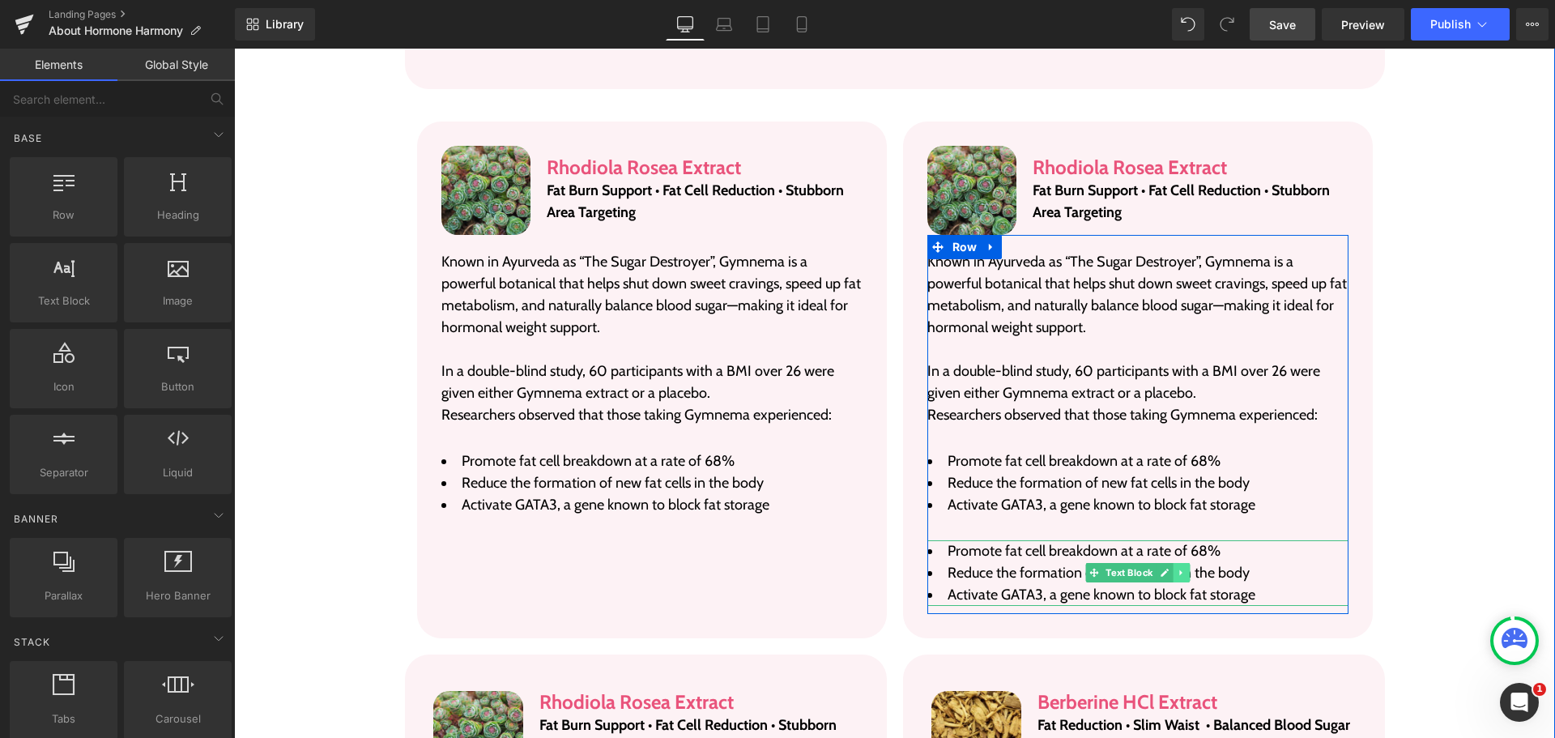
click at [1173, 563] on link at bounding box center [1181, 572] width 17 height 19
click at [1182, 563] on link at bounding box center [1190, 572] width 17 height 19
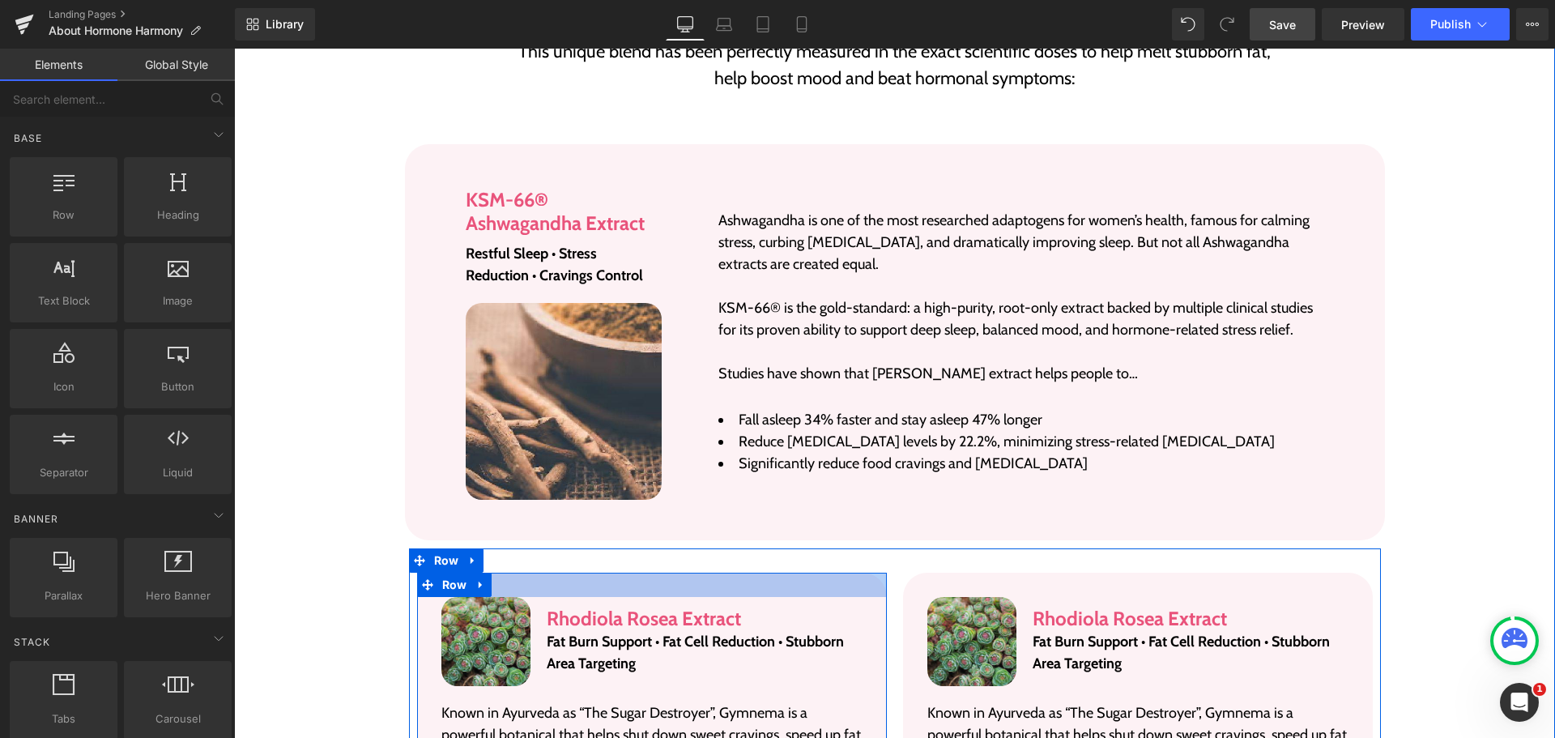
scroll to position [2774, 0]
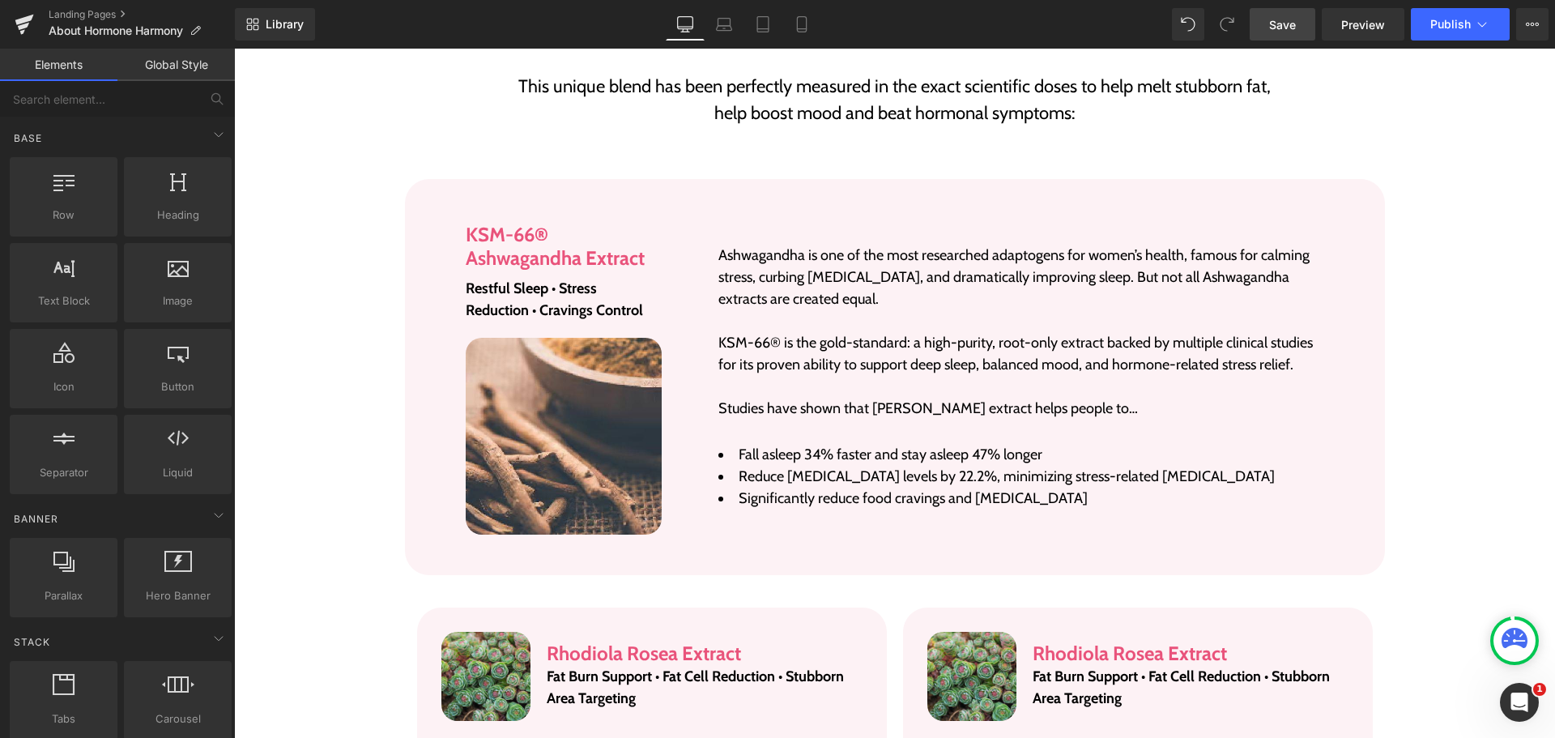
click at [1280, 24] on span "Save" at bounding box center [1282, 24] width 27 height 17
click at [990, 8] on div "Library Desktop Desktop Laptop Tablet Mobile Saving . . . Preview Publish Sched…" at bounding box center [895, 24] width 1320 height 32
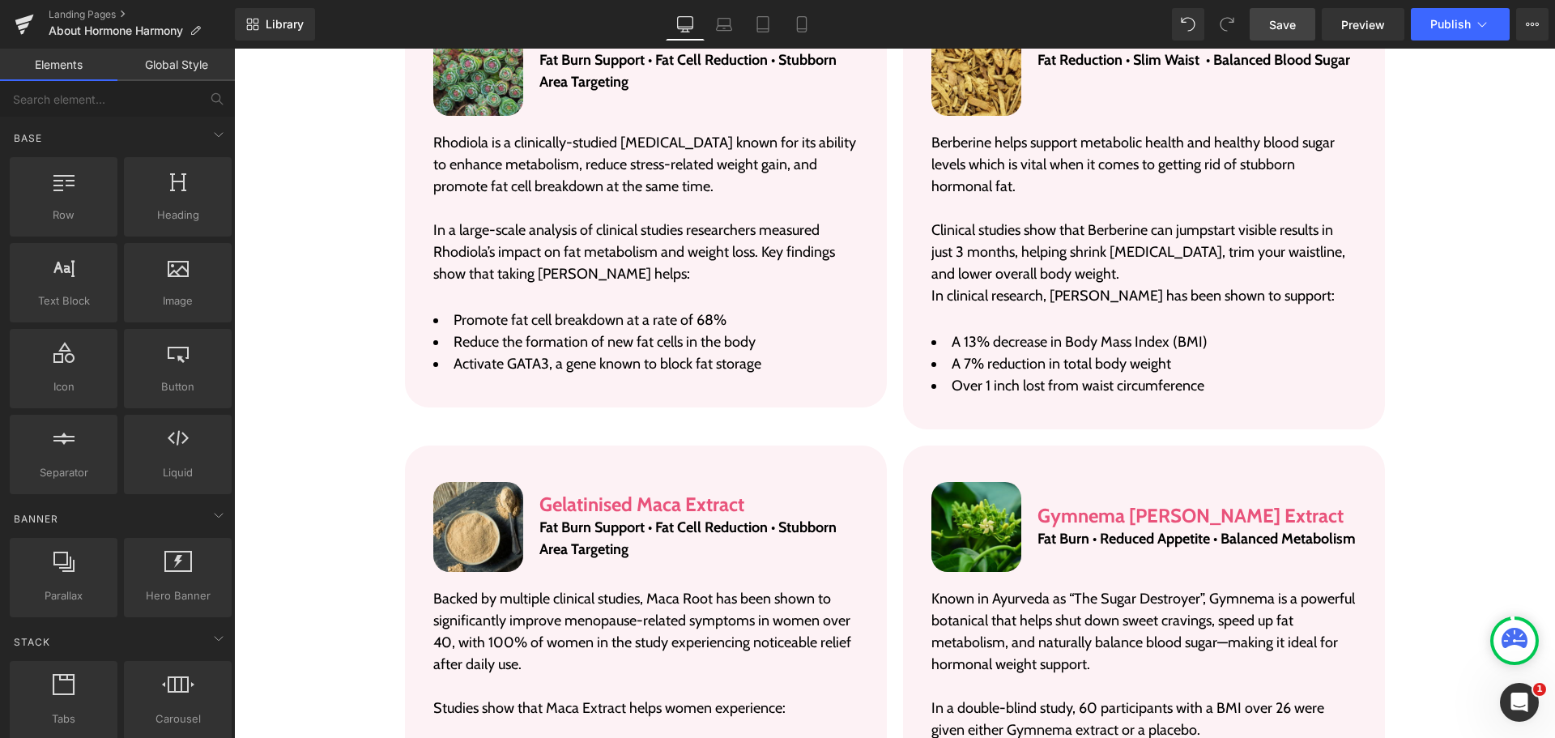
scroll to position [3989, 0]
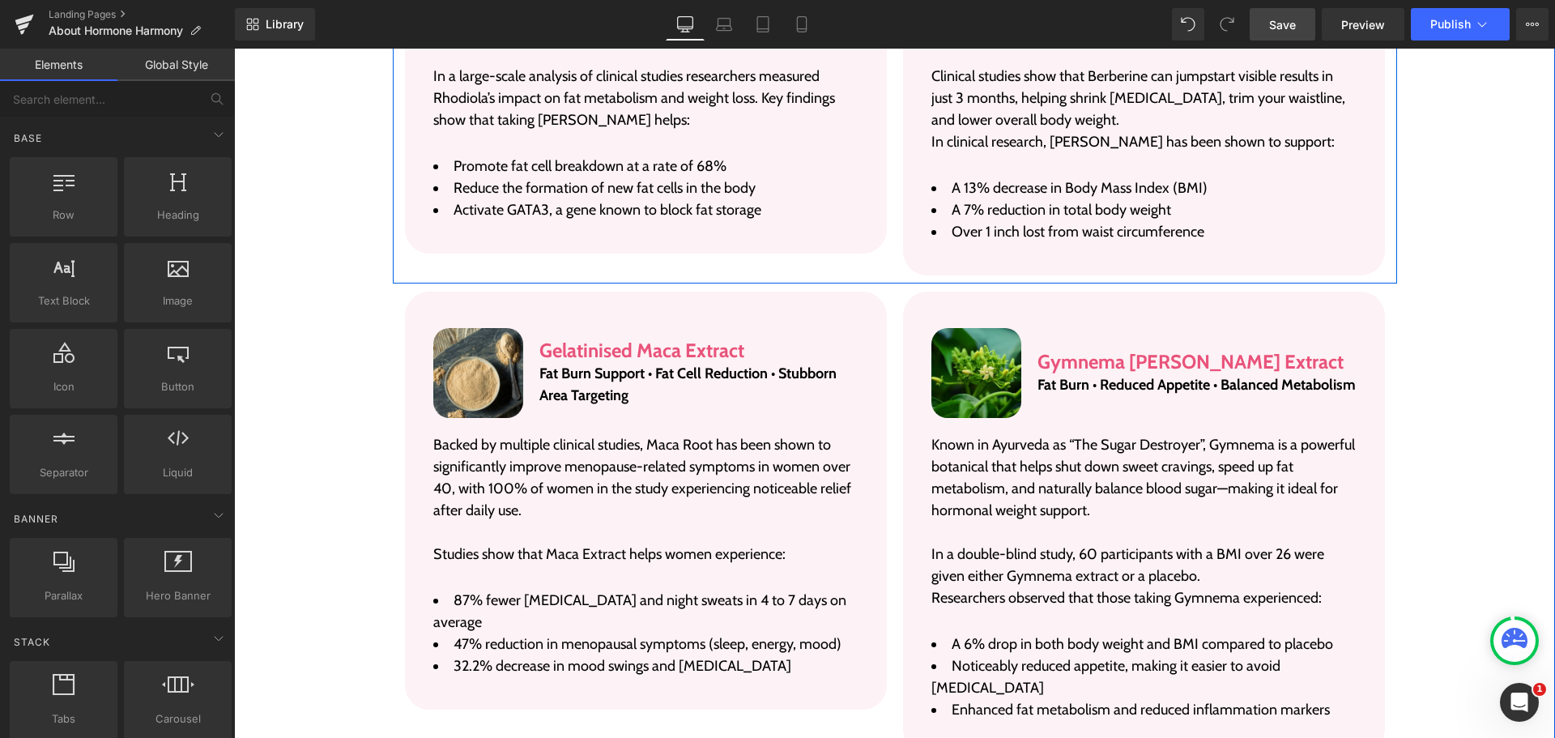
click at [516, 254] on div "Image Rhodiola Rosea Extract Heading Fat Burn Support • Fat Cell Reduction • St…" at bounding box center [895, 55] width 1004 height 456
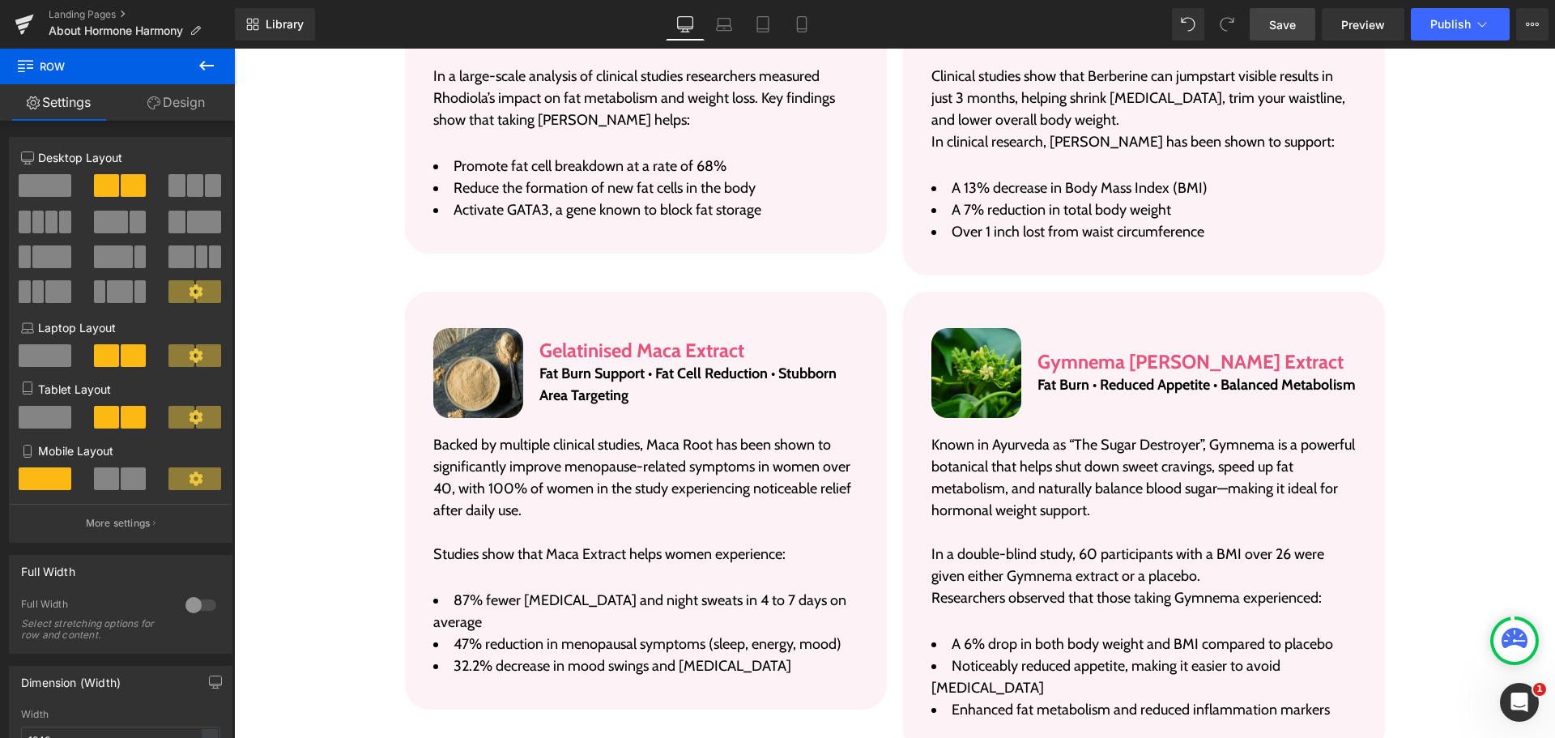
click at [966, 28] on div "Library Desktop Desktop Laptop Tablet Mobile Save Preview Publish Scheduled Vie…" at bounding box center [895, 24] width 1320 height 32
click at [1288, 21] on span "Save" at bounding box center [1282, 24] width 27 height 17
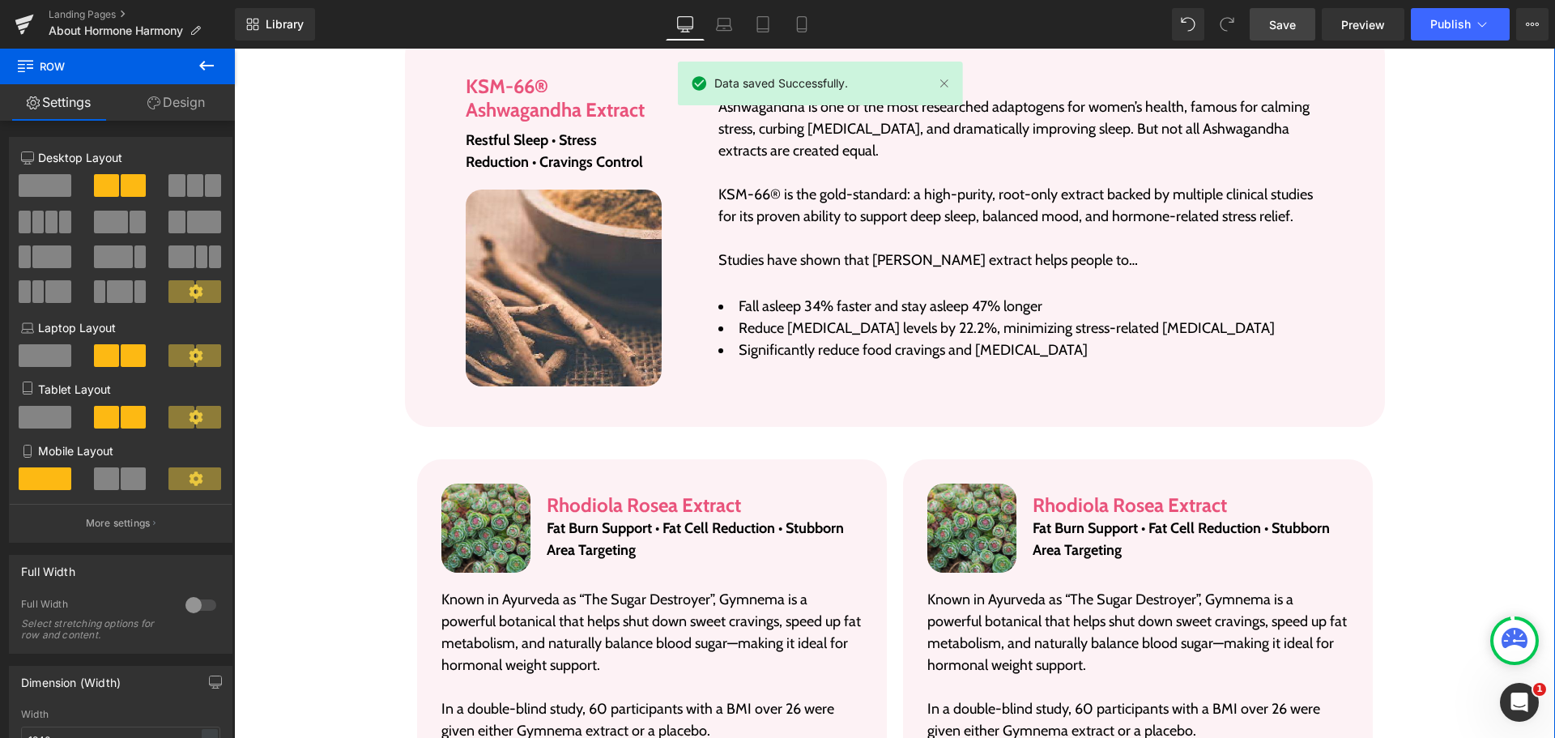
scroll to position [2693, 0]
